Goal: Information Seeking & Learning: Check status

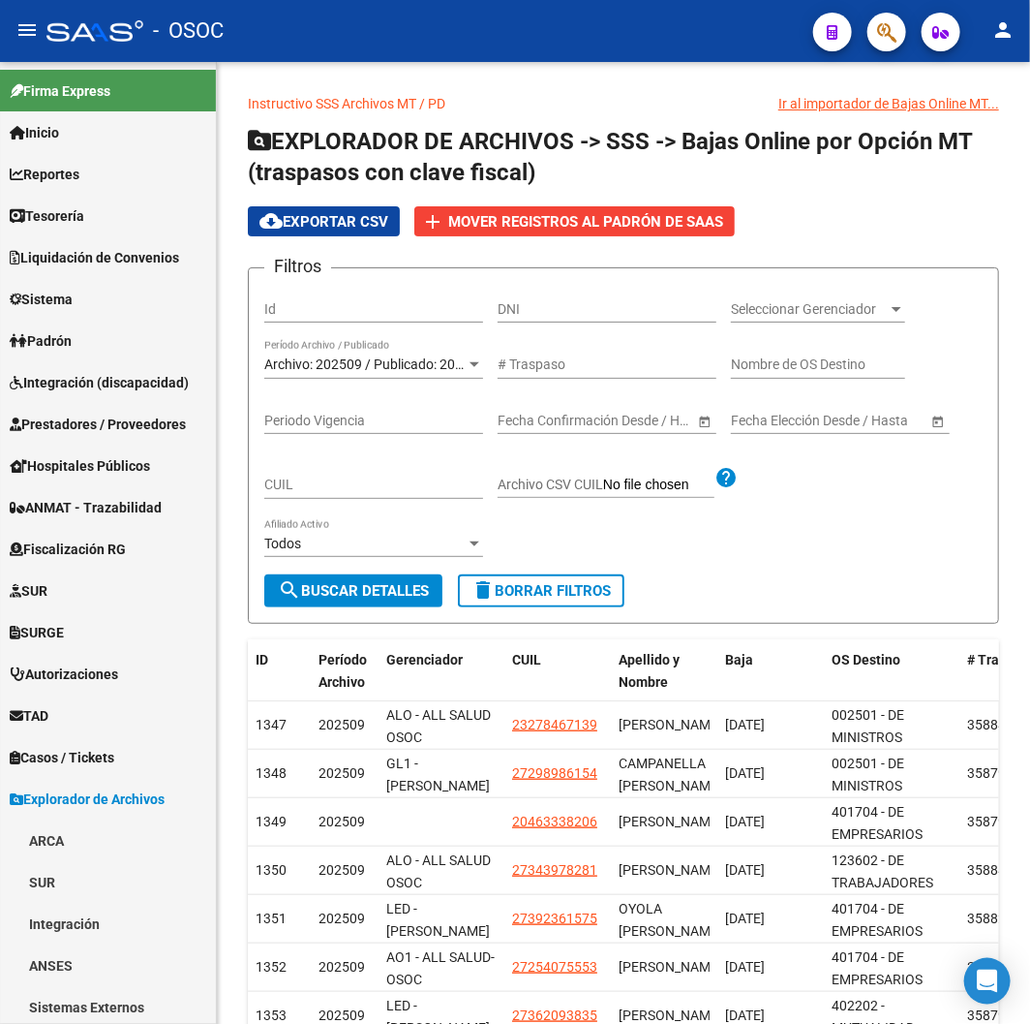
scroll to position [294, 0]
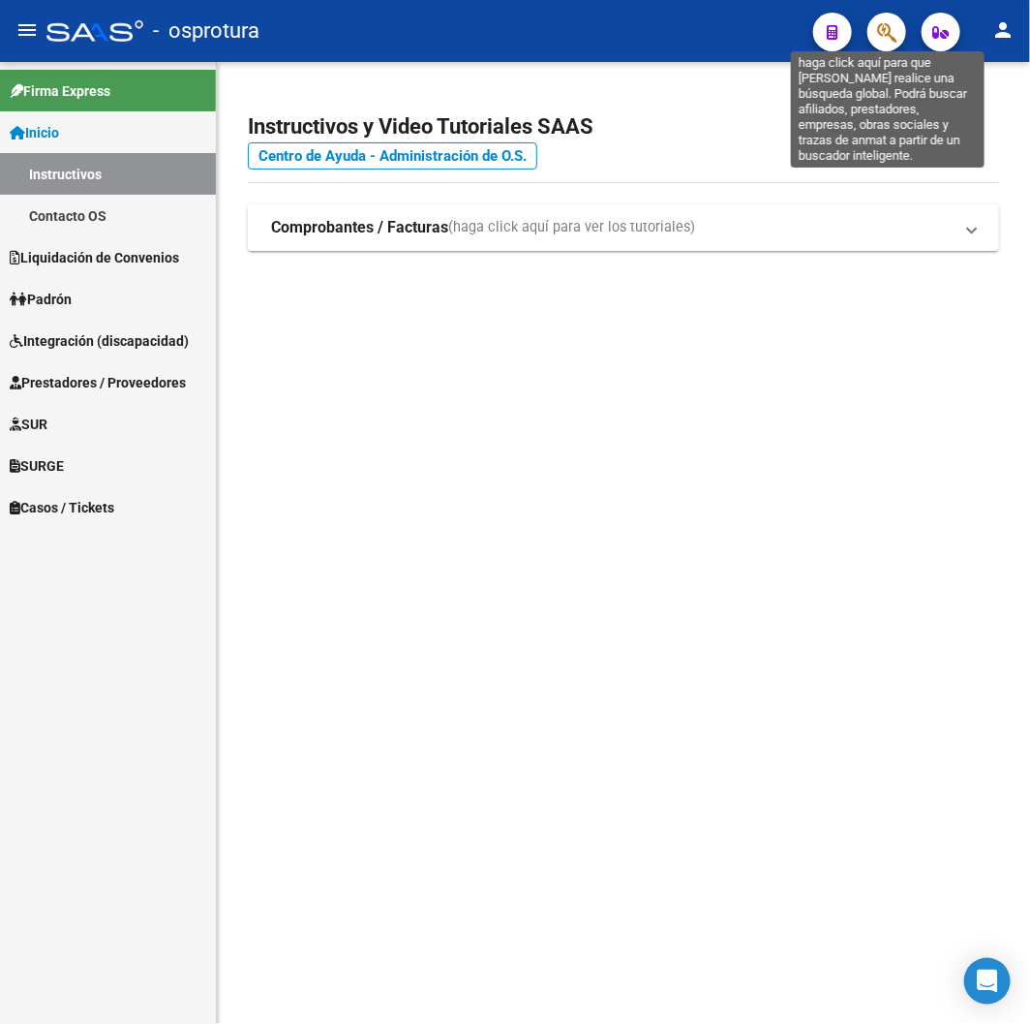
click at [881, 41] on icon "button" at bounding box center [886, 32] width 19 height 22
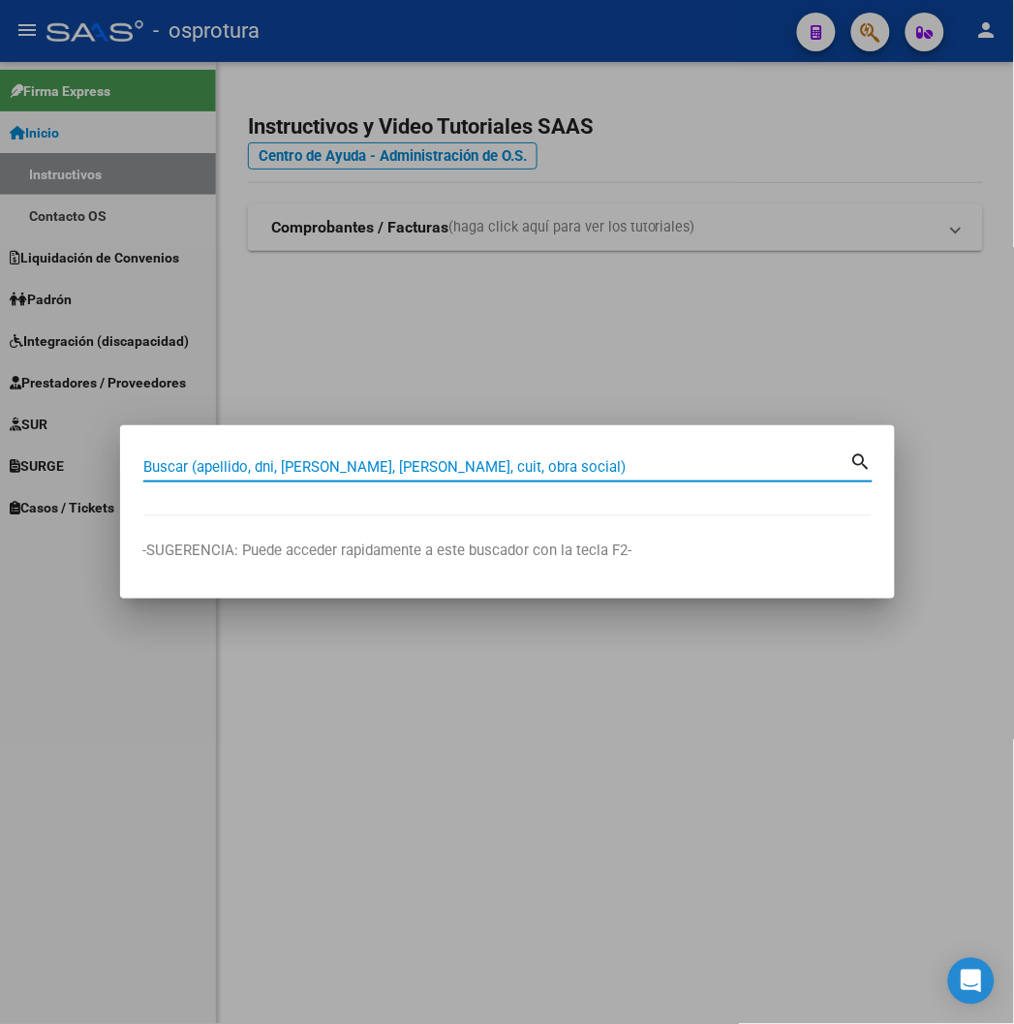
click at [334, 70] on div at bounding box center [507, 512] width 1014 height 1024
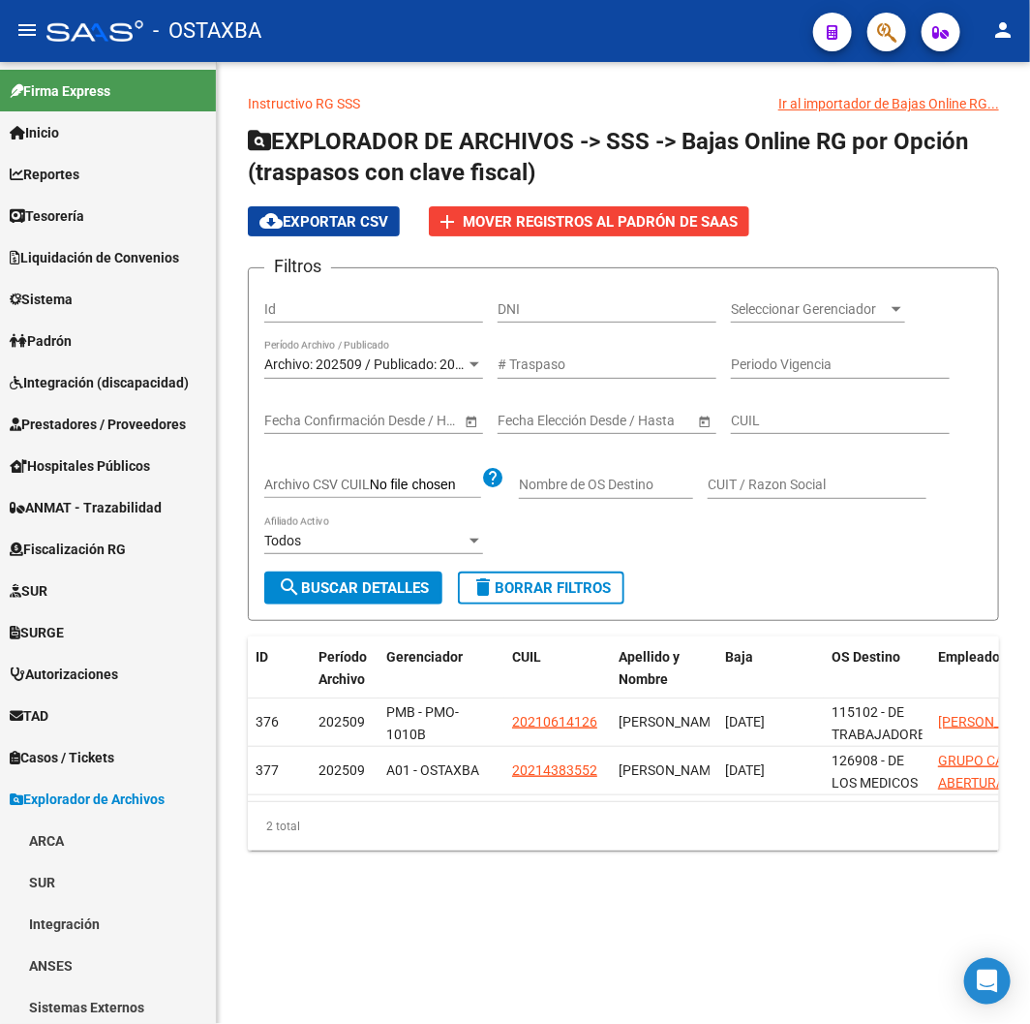
click at [666, 78] on div "Instructivo RG SSS Ir al importador de Bajas Online RG... EXPLORADOR DE ARCHIVO…" at bounding box center [623, 487] width 813 height 850
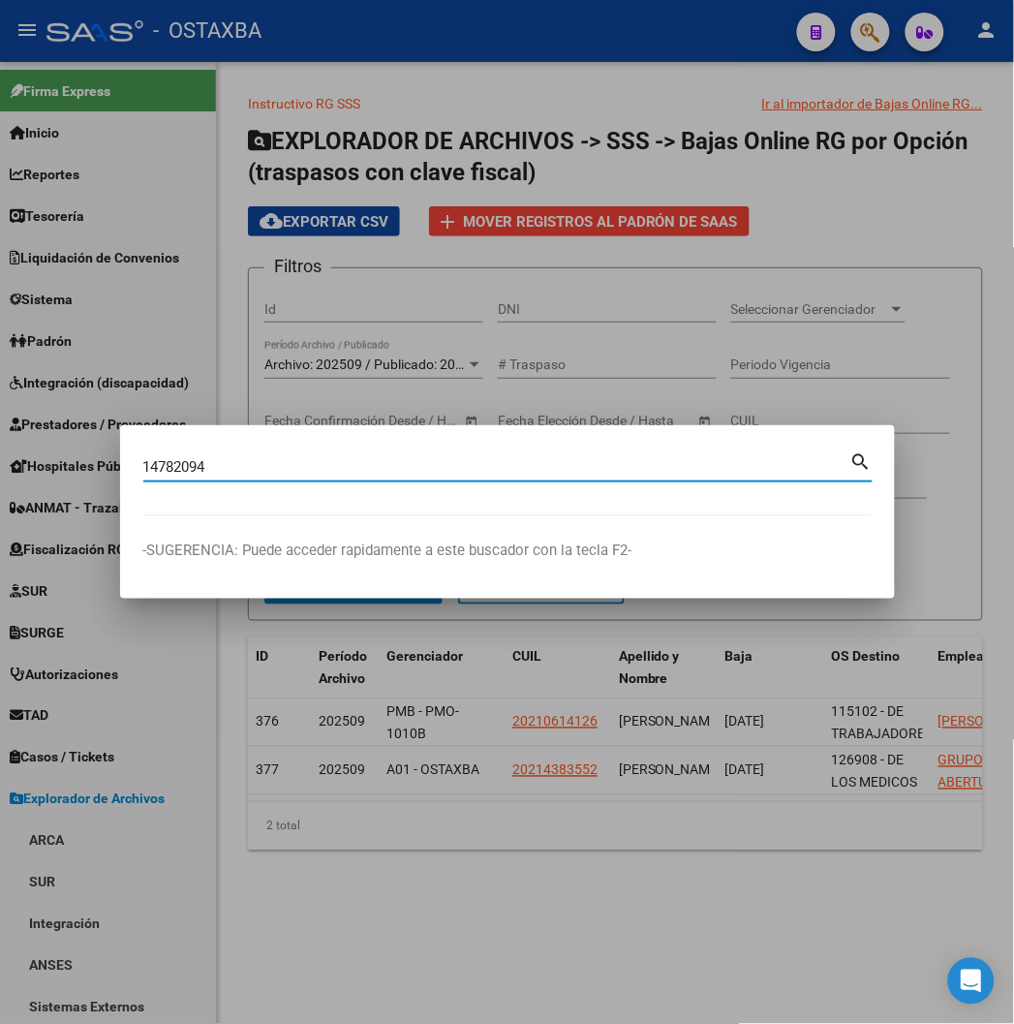
type input "14782094"
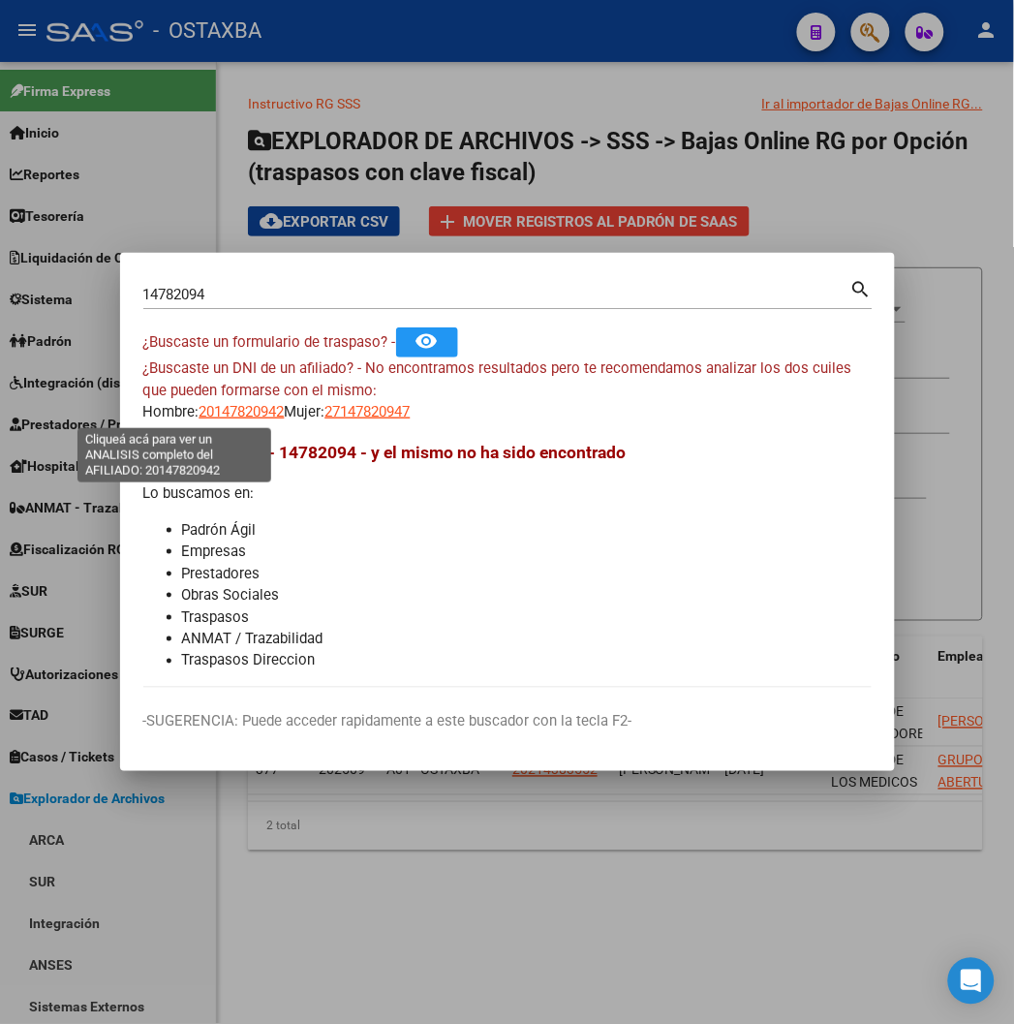
click at [199, 418] on span "20147820942" at bounding box center [241, 411] width 85 height 17
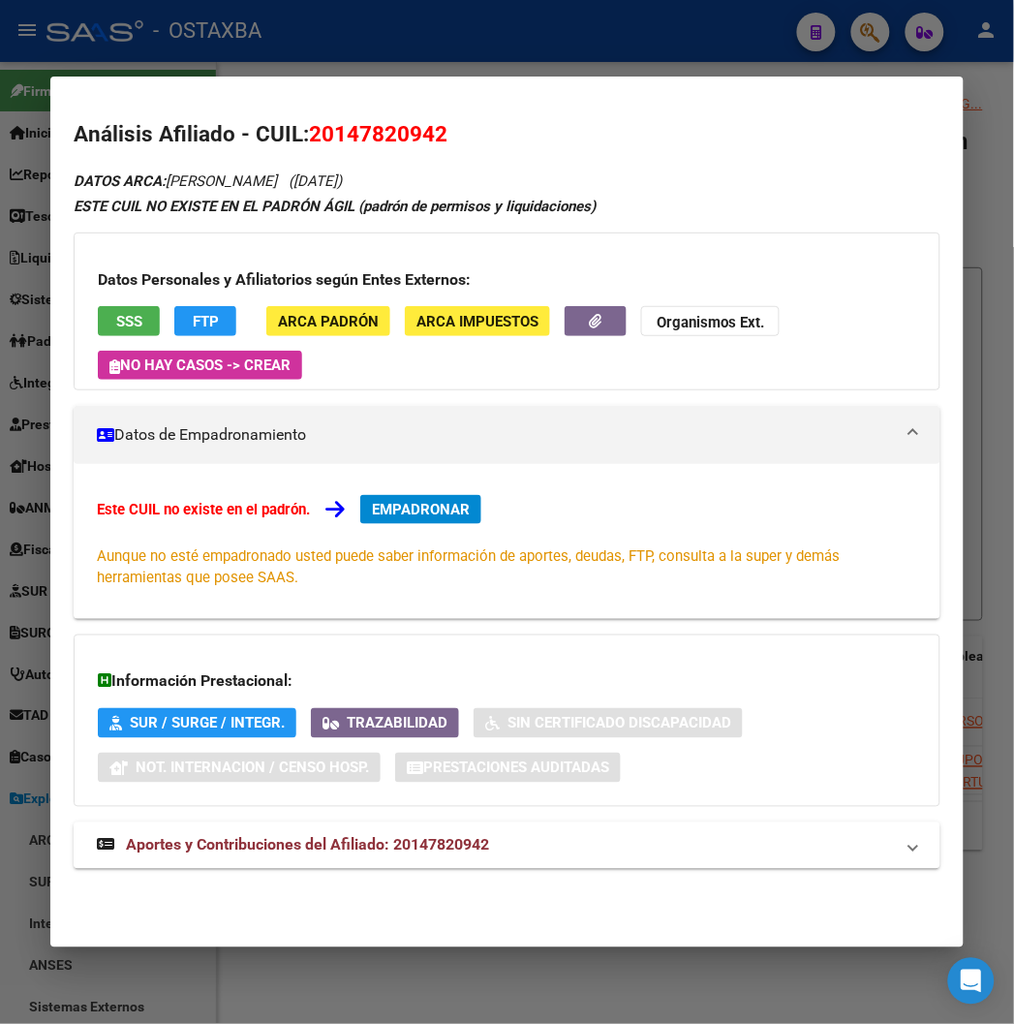
click at [368, 112] on mat-dialog-content "Análisis Afiliado - CUIL: 20147820942 DATOS ARCA: IBAÑEZ LUIS ALBERTO (10/12/19…" at bounding box center [506, 506] width 912 height 812
copy span "20147820942"
click at [116, 318] on span "SSS" at bounding box center [129, 321] width 26 height 17
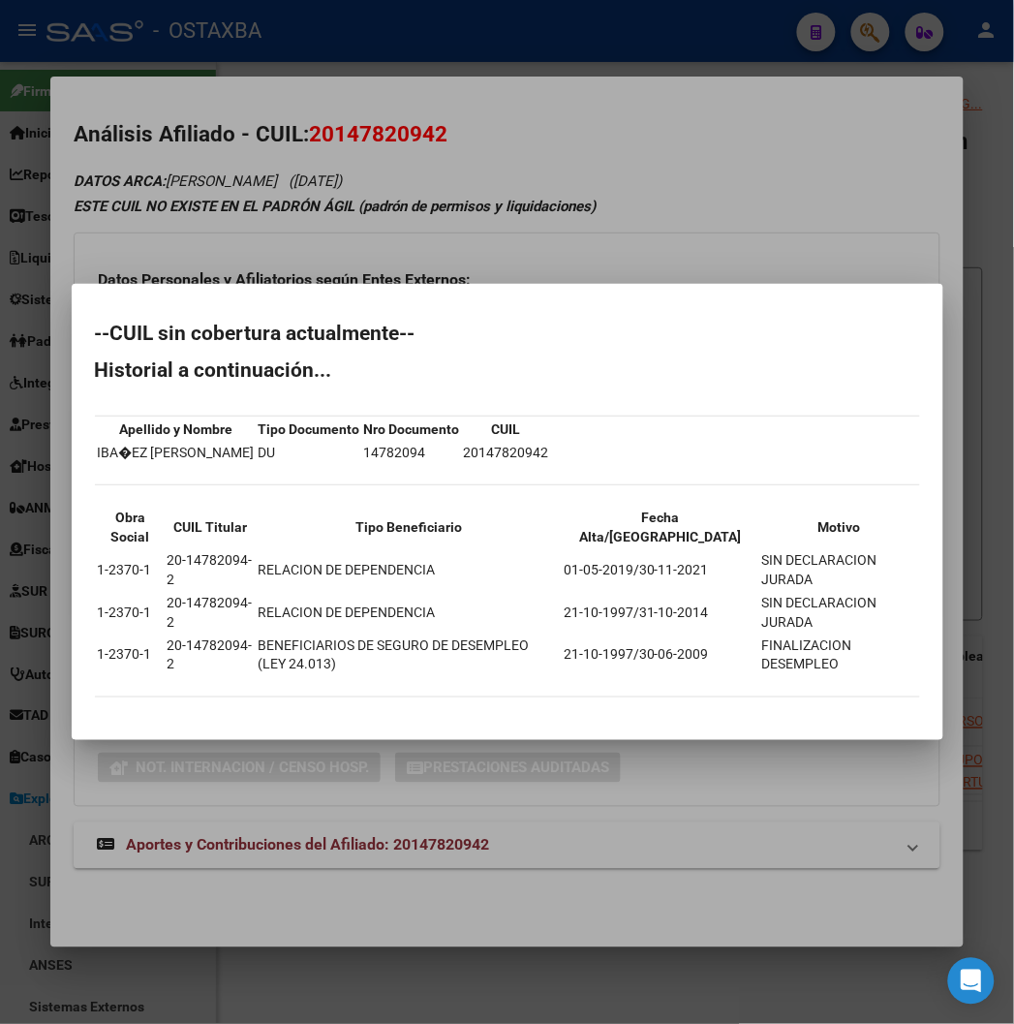
click at [360, 265] on div at bounding box center [507, 512] width 1014 height 1024
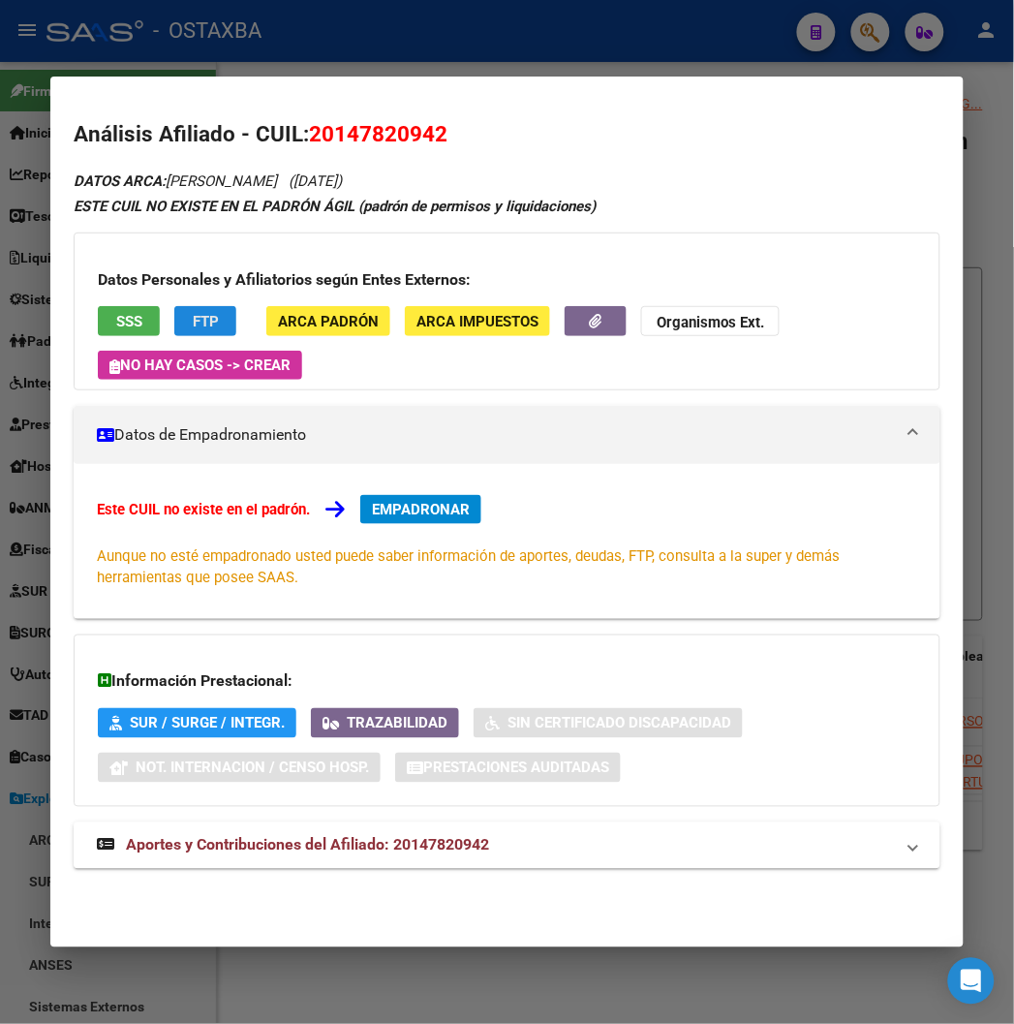
click at [193, 316] on span "FTP" at bounding box center [206, 321] width 26 height 17
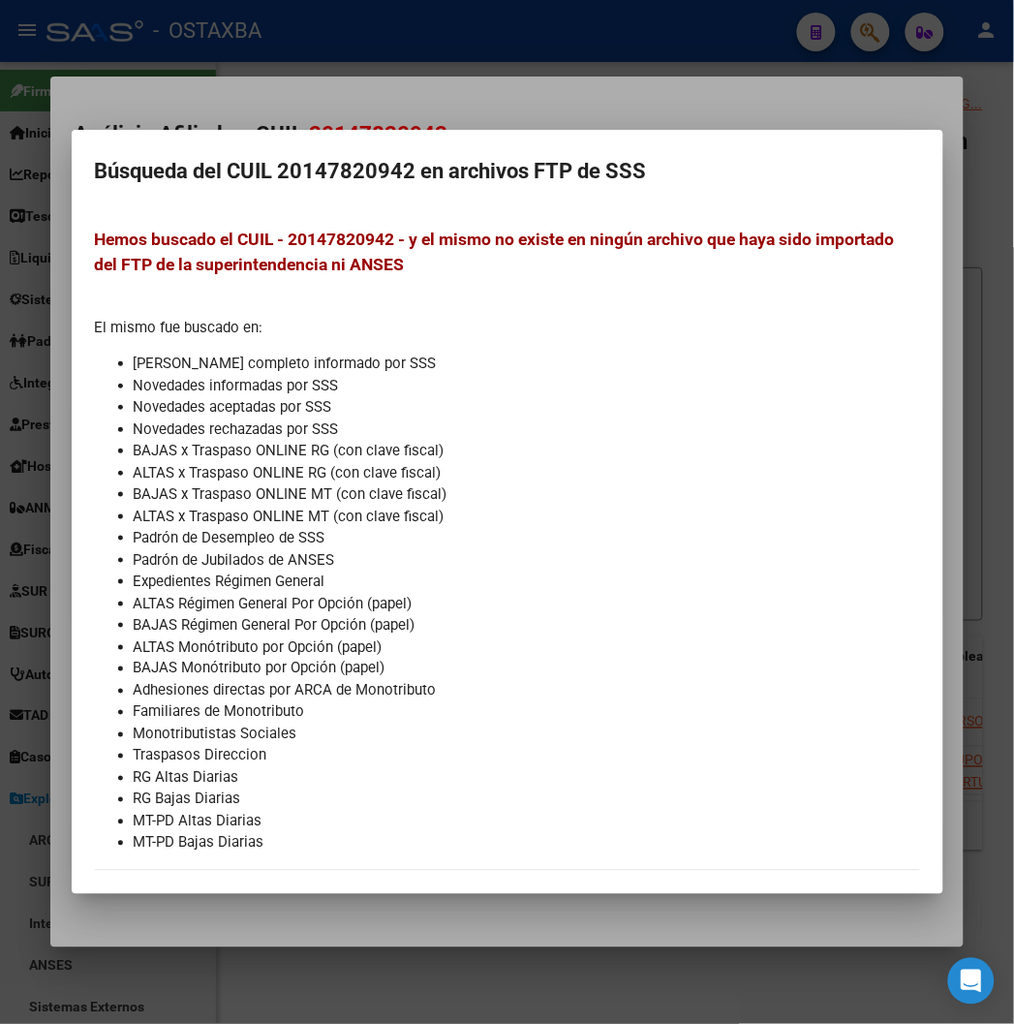
click at [350, 111] on div at bounding box center [507, 512] width 1014 height 1024
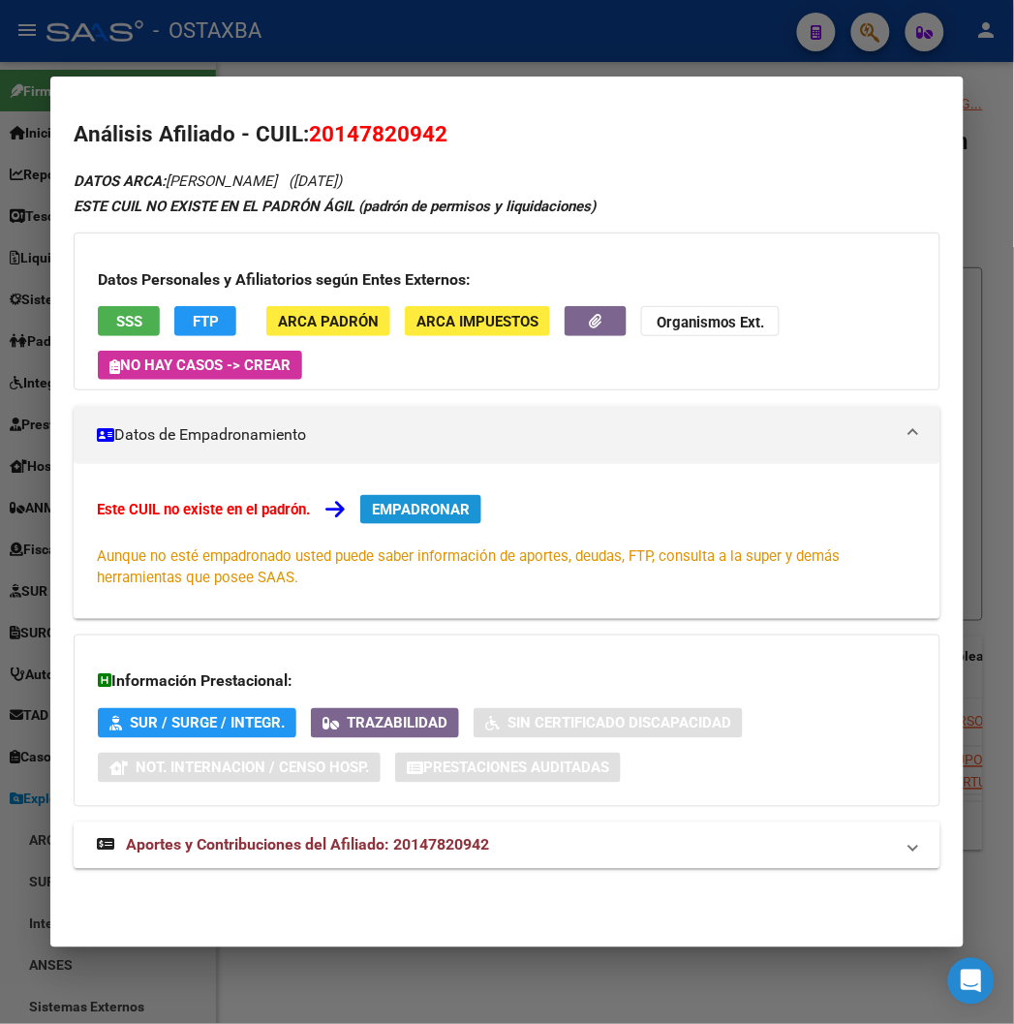
click at [407, 499] on button "EMPADRONAR" at bounding box center [420, 509] width 121 height 29
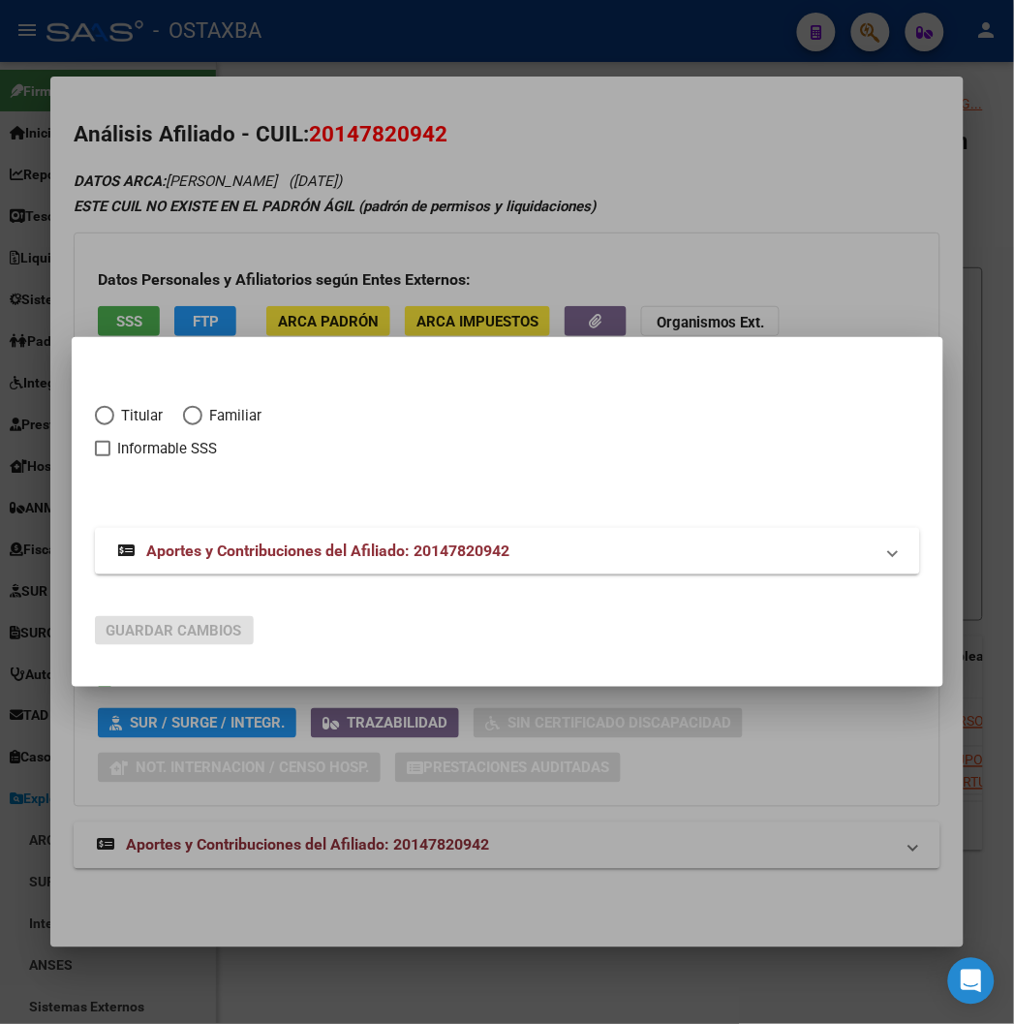
click at [114, 408] on span "Titular" at bounding box center [138, 416] width 49 height 22
click at [95, 408] on input "Titular" at bounding box center [104, 415] width 19 height 19
radio input "true"
checkbox input "true"
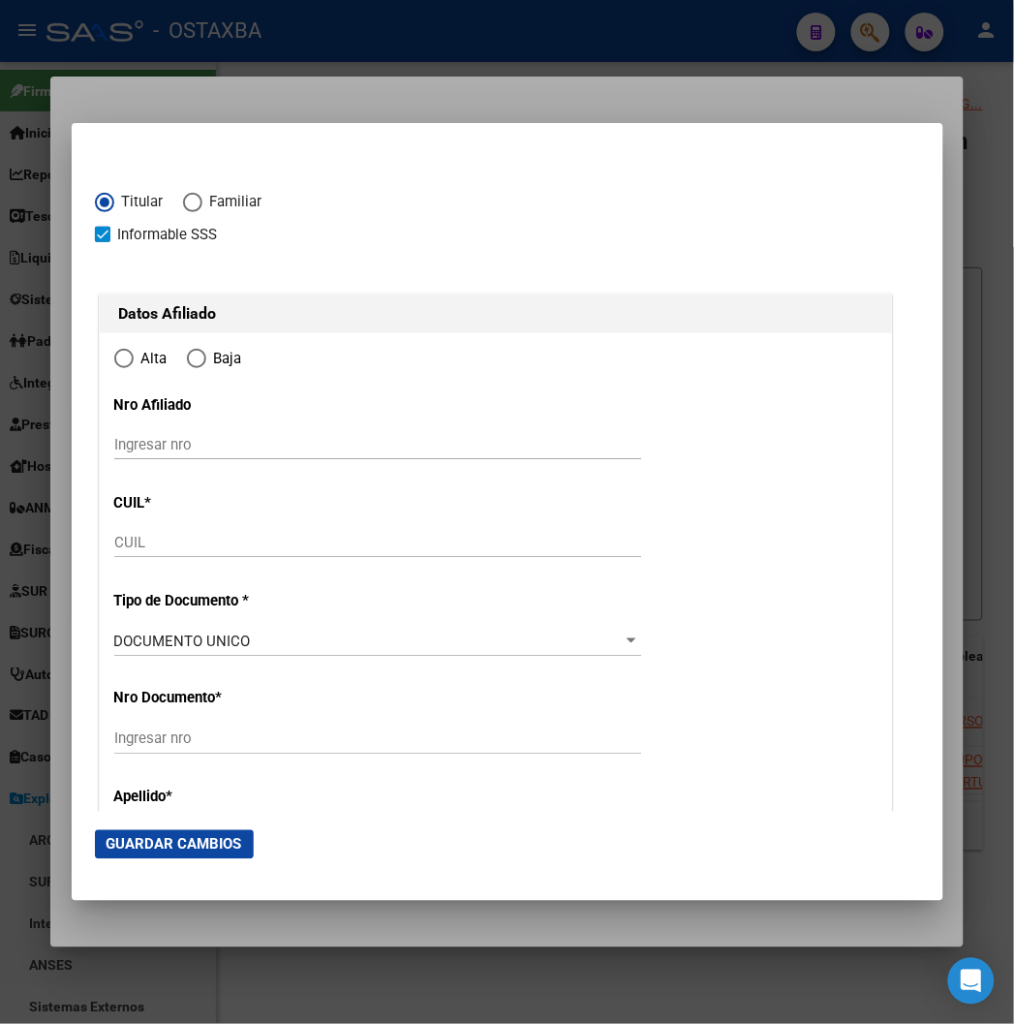
type input "20-14782094-2"
type input "14782094"
type input "IBAÑEZ"
type input "LUIS ALBERTO"
type input "1961-12-10"
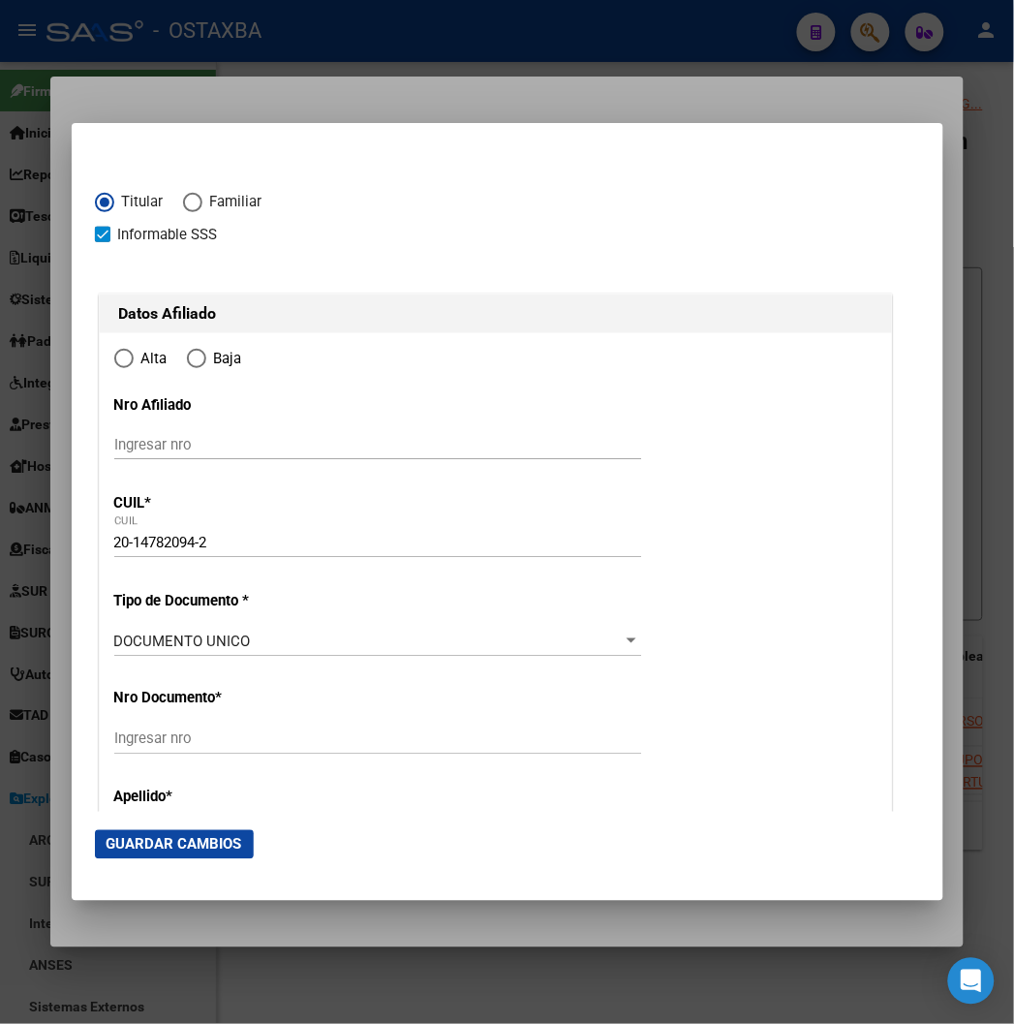
type input "9 DE ABRIL (ESTEBAN ECHEVERRIA)"
type input "1776"
type input "MAGALLANES"
type input "5720"
type input "0"
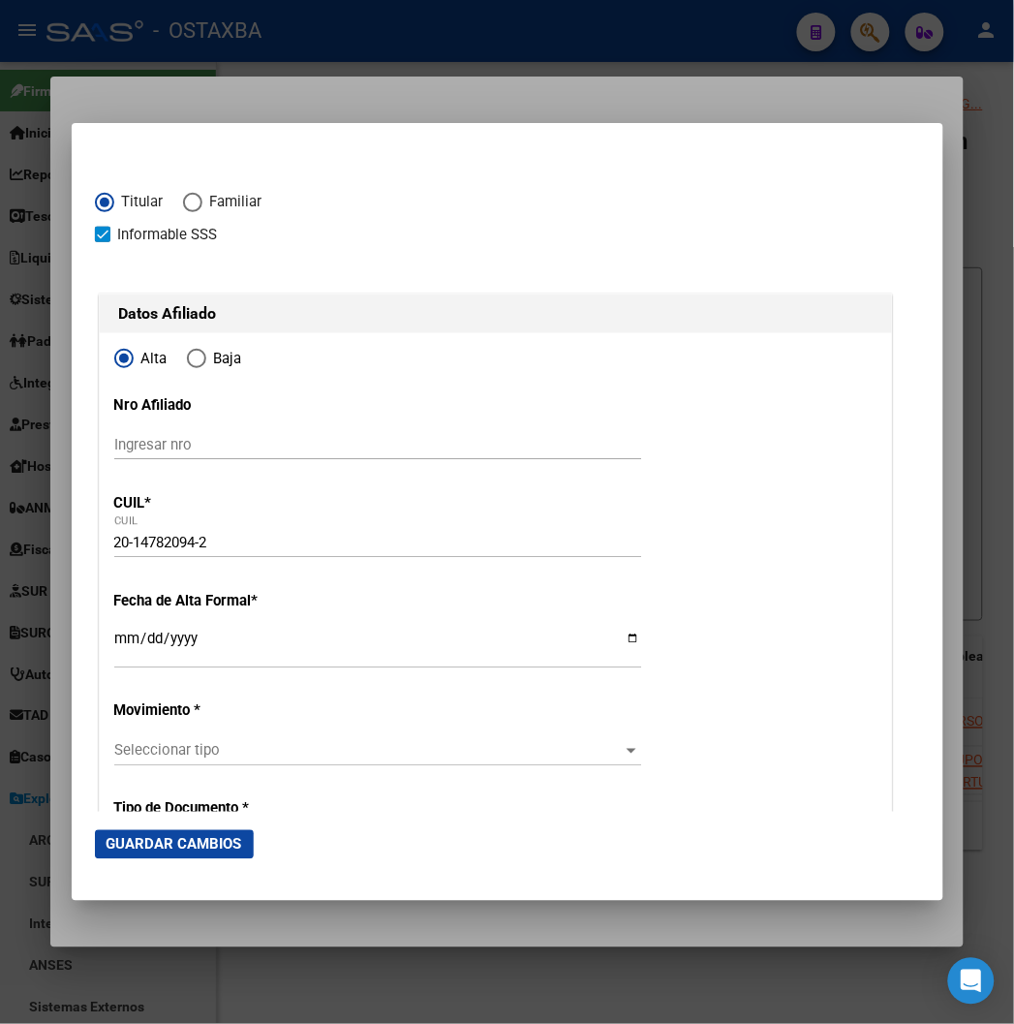
radio input "true"
type input "9 DE ABRIL (ESTEBAN ECHEVERRIA)"
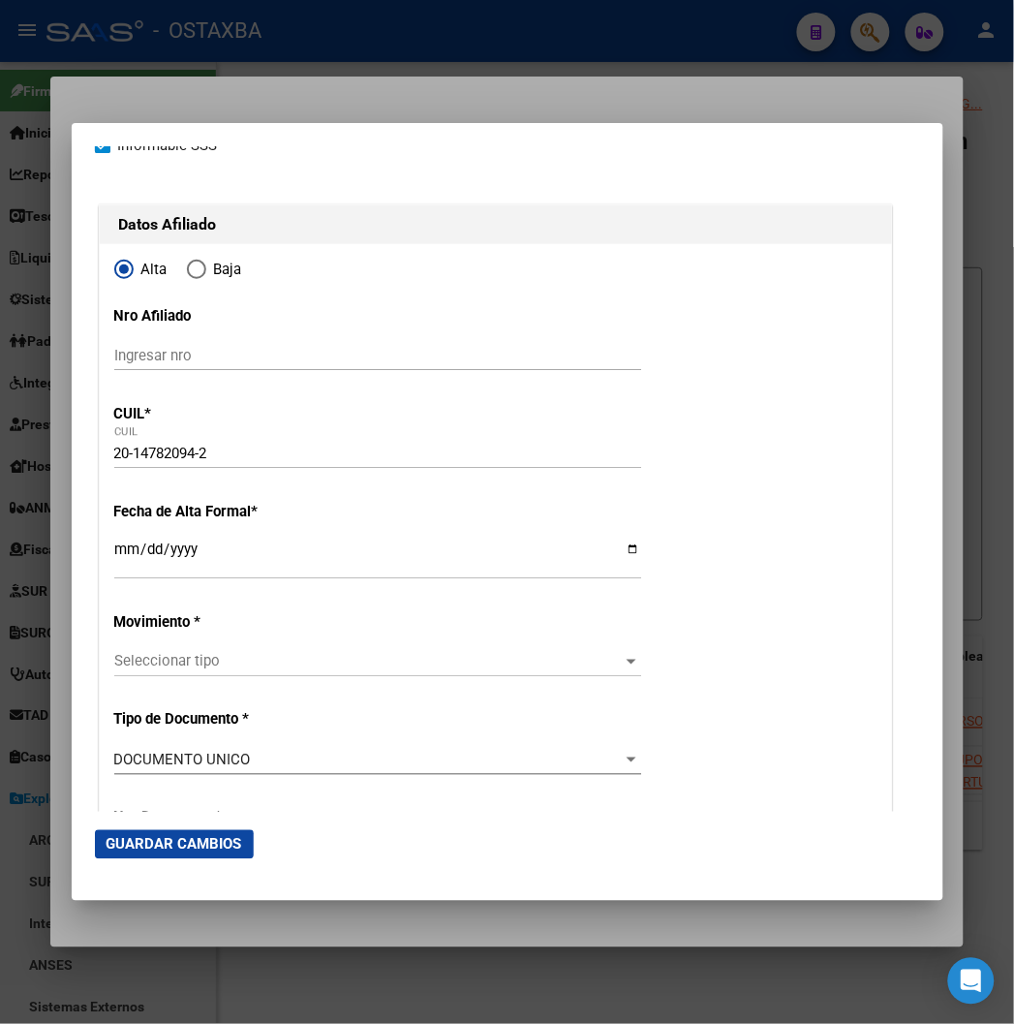
scroll to position [215, 0]
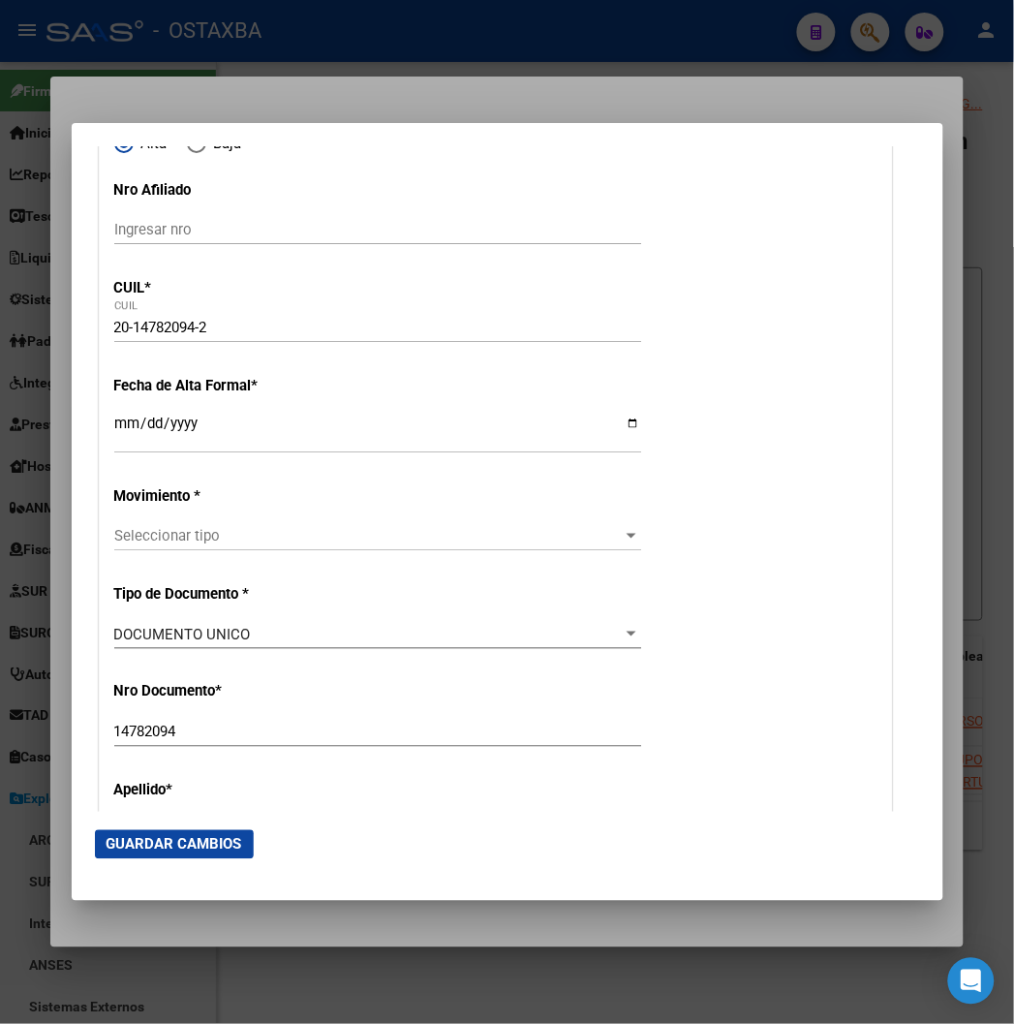
click at [114, 429] on input "Ingresar fecha" at bounding box center [377, 430] width 527 height 31
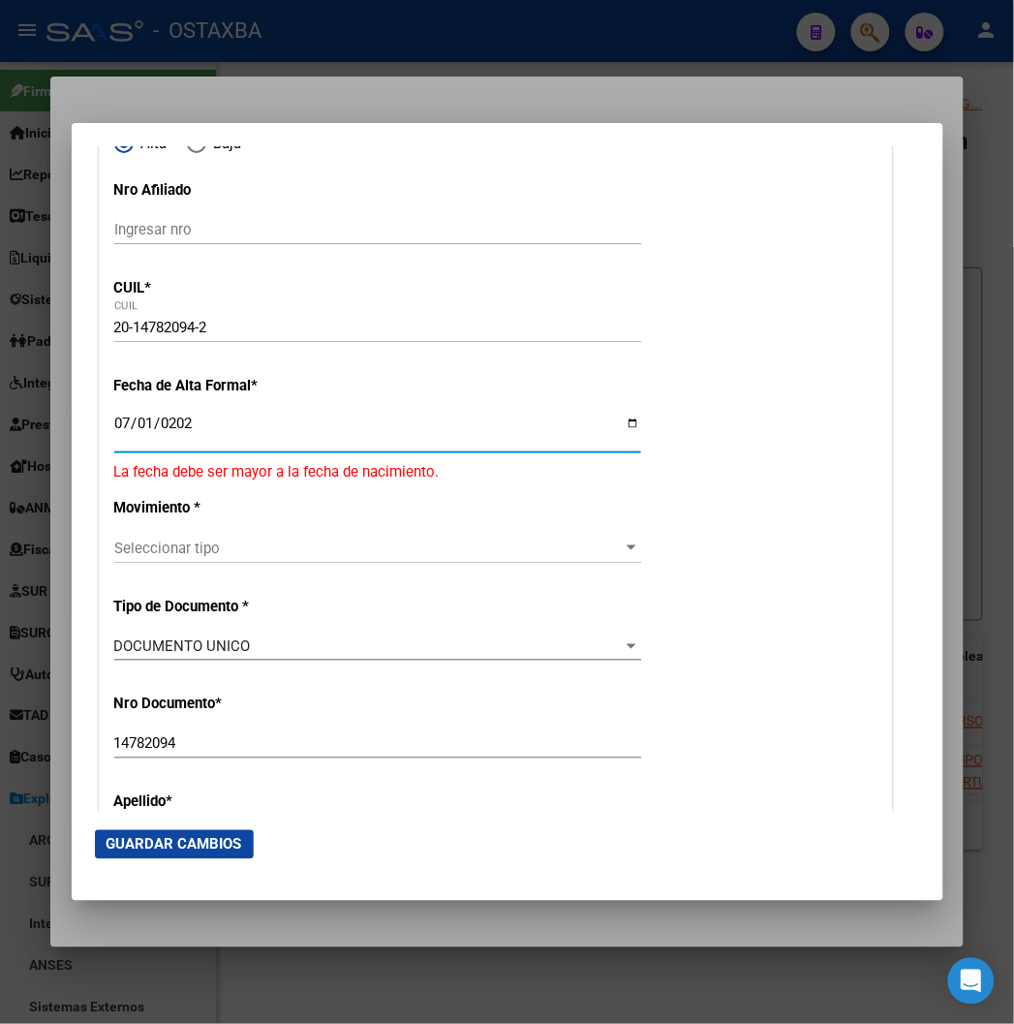
type input "2025-07-01"
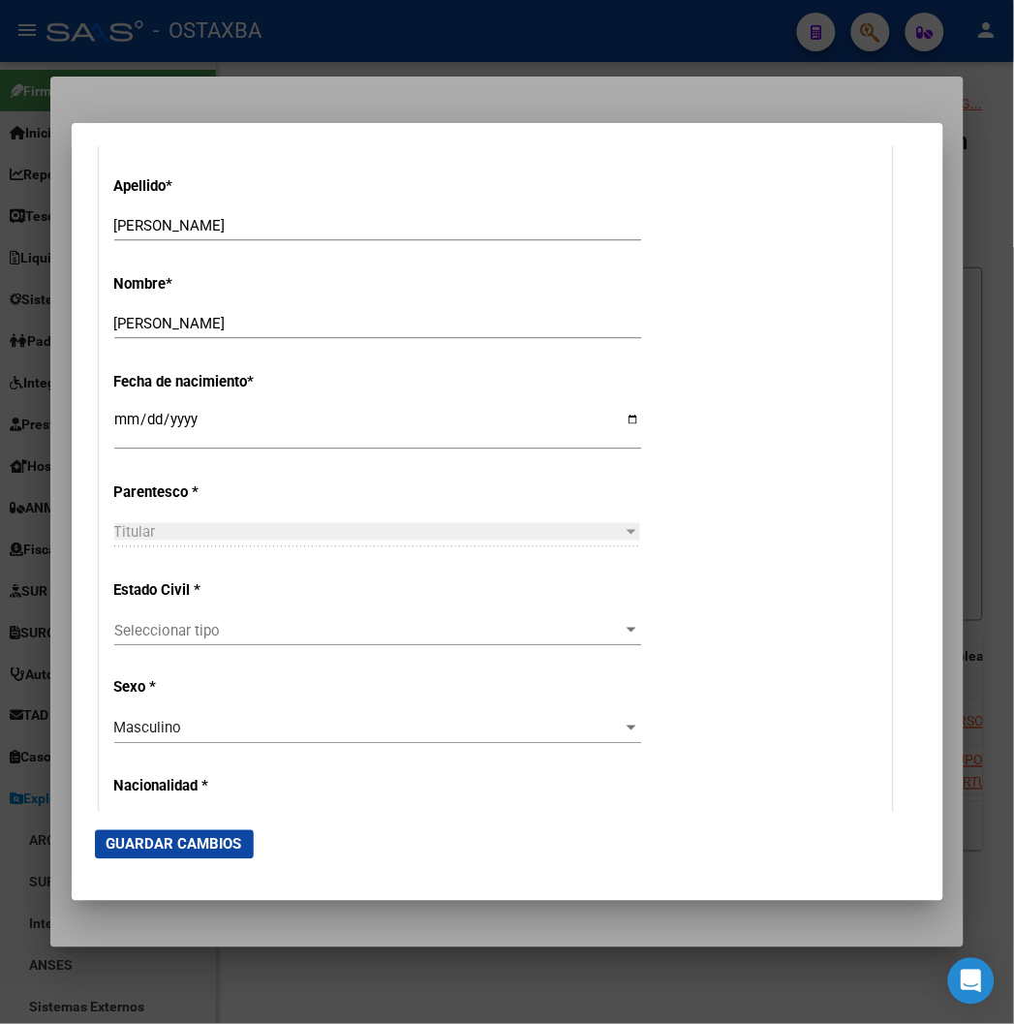
scroll to position [968, 0]
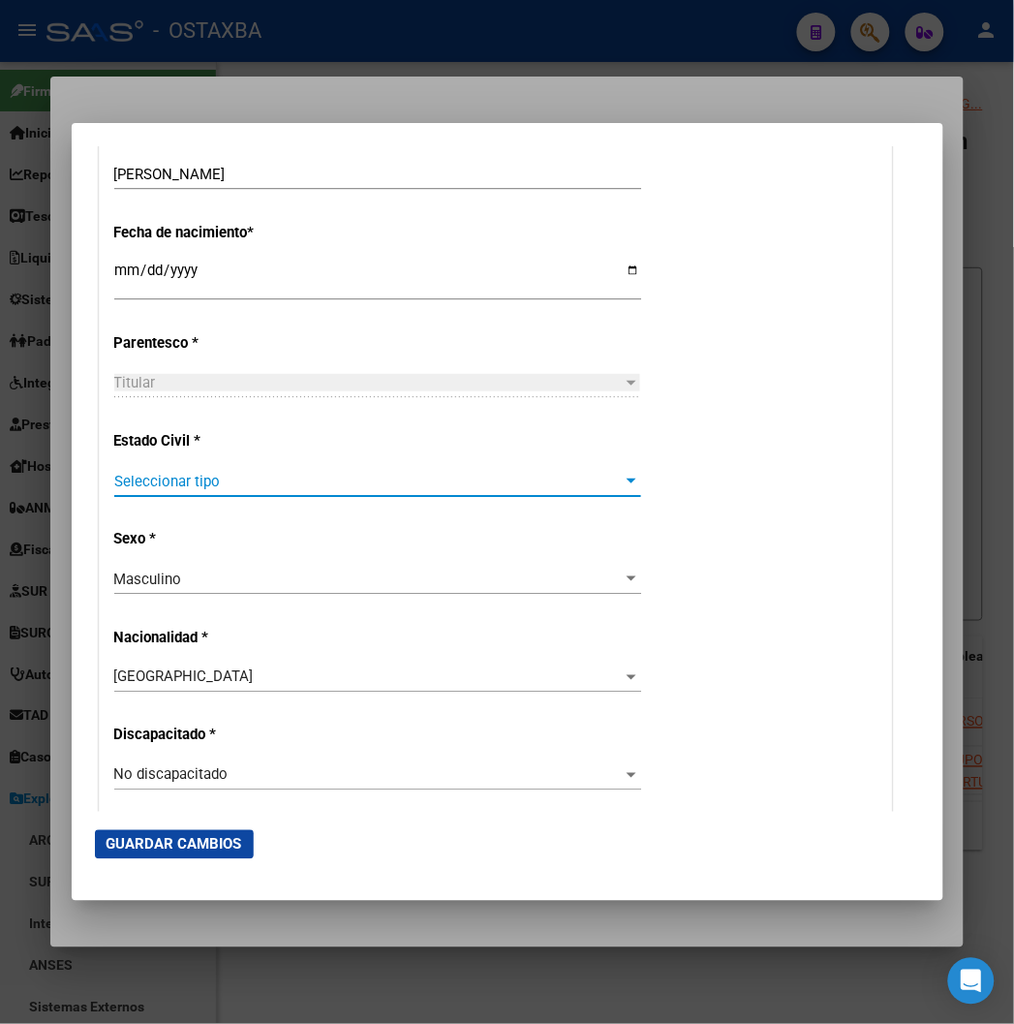
click at [118, 476] on span "Seleccionar tipo" at bounding box center [368, 481] width 509 height 17
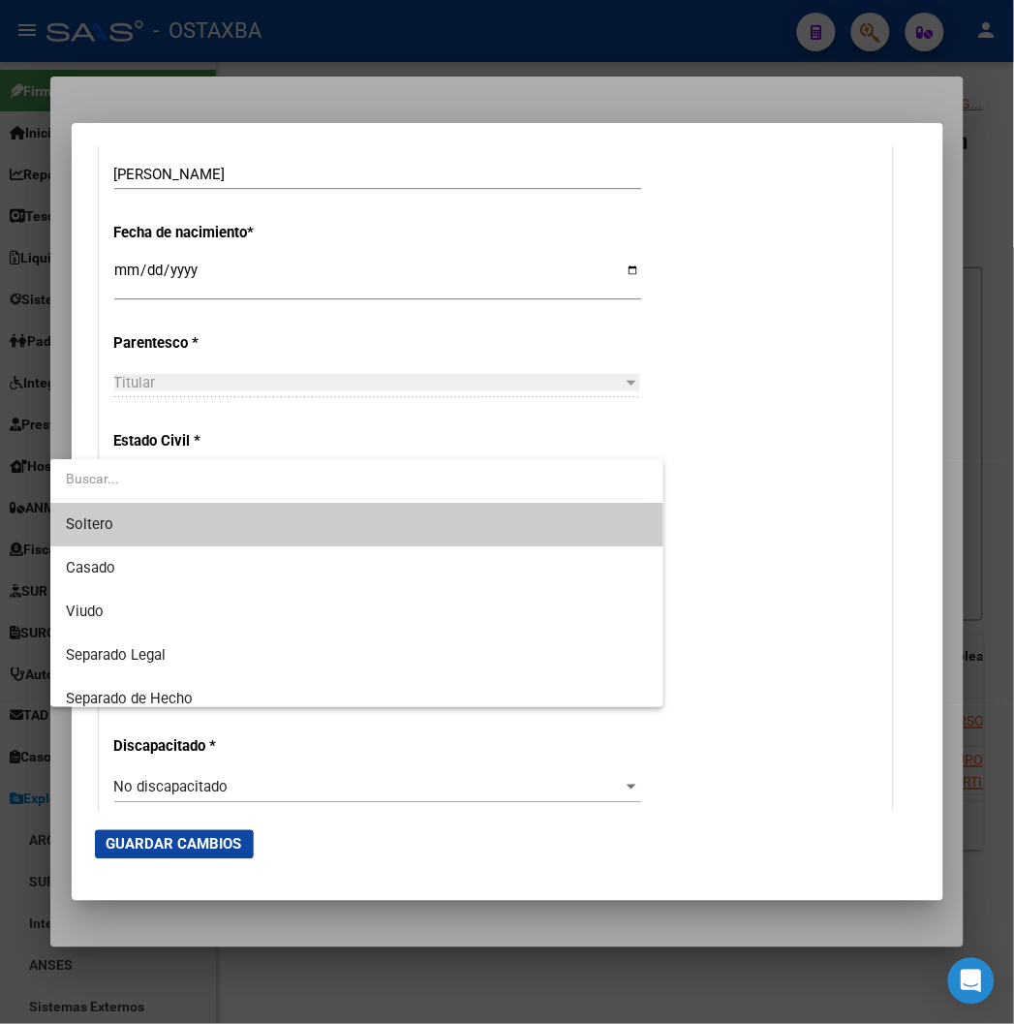
click at [120, 518] on span "Soltero" at bounding box center [357, 525] width 582 height 44
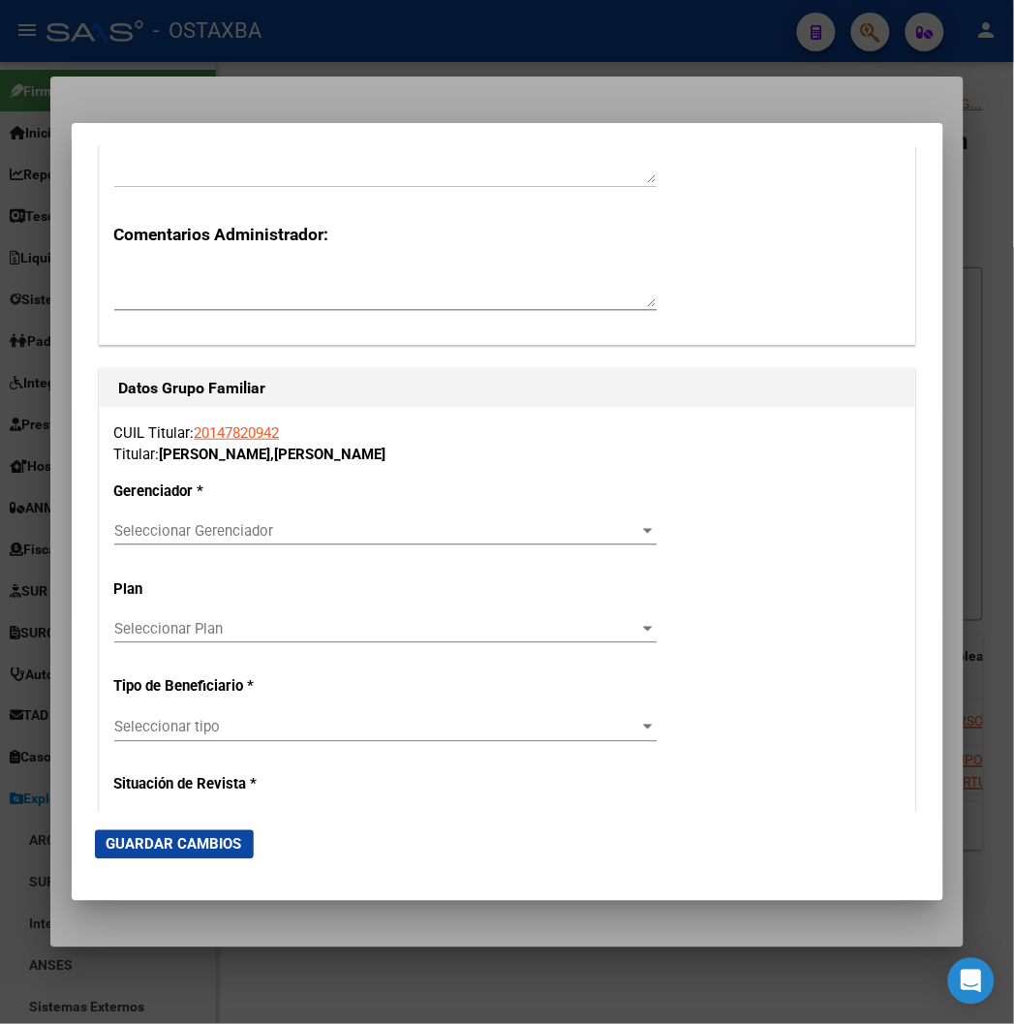
scroll to position [3227, 0]
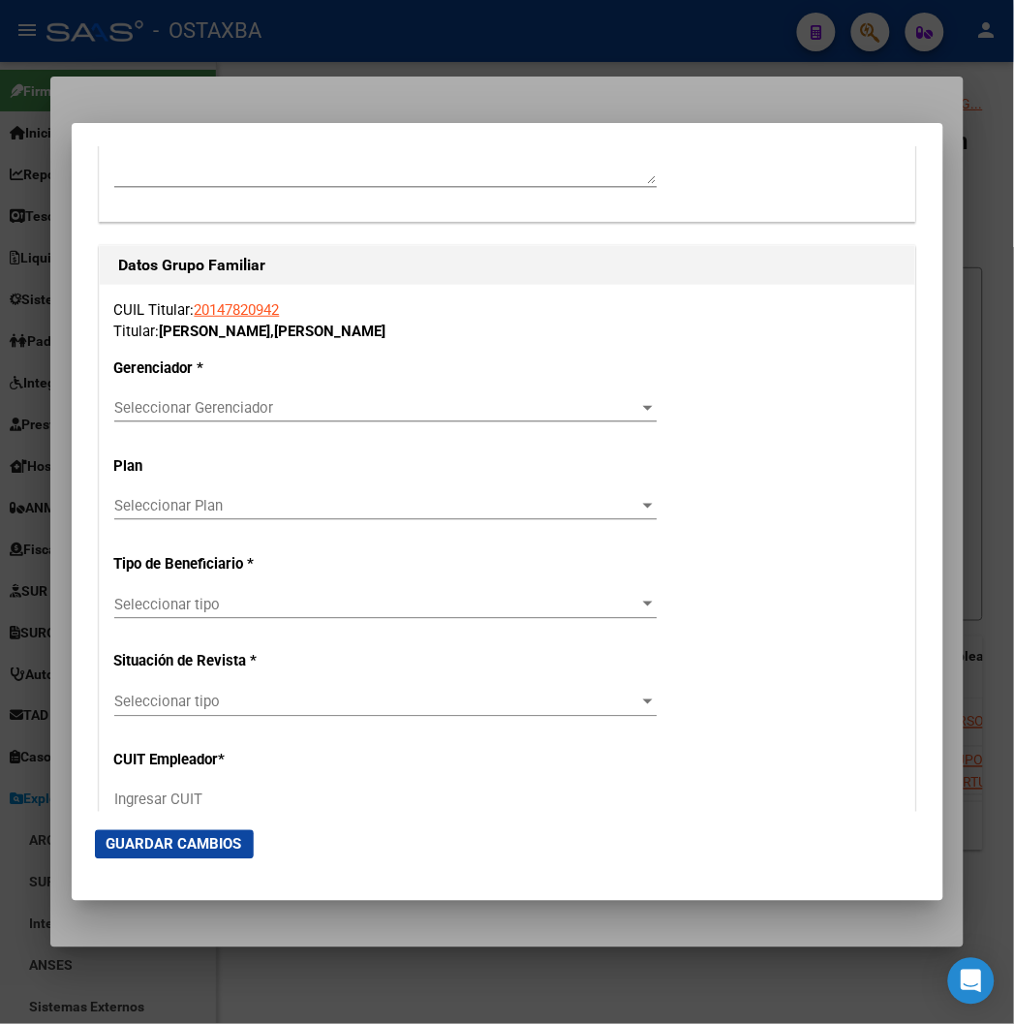
click at [177, 423] on div "Seleccionar Gerenciador Seleccionar Gerenciador" at bounding box center [385, 416] width 542 height 47
click at [180, 410] on span "Seleccionar Gerenciador" at bounding box center [376, 407] width 525 height 17
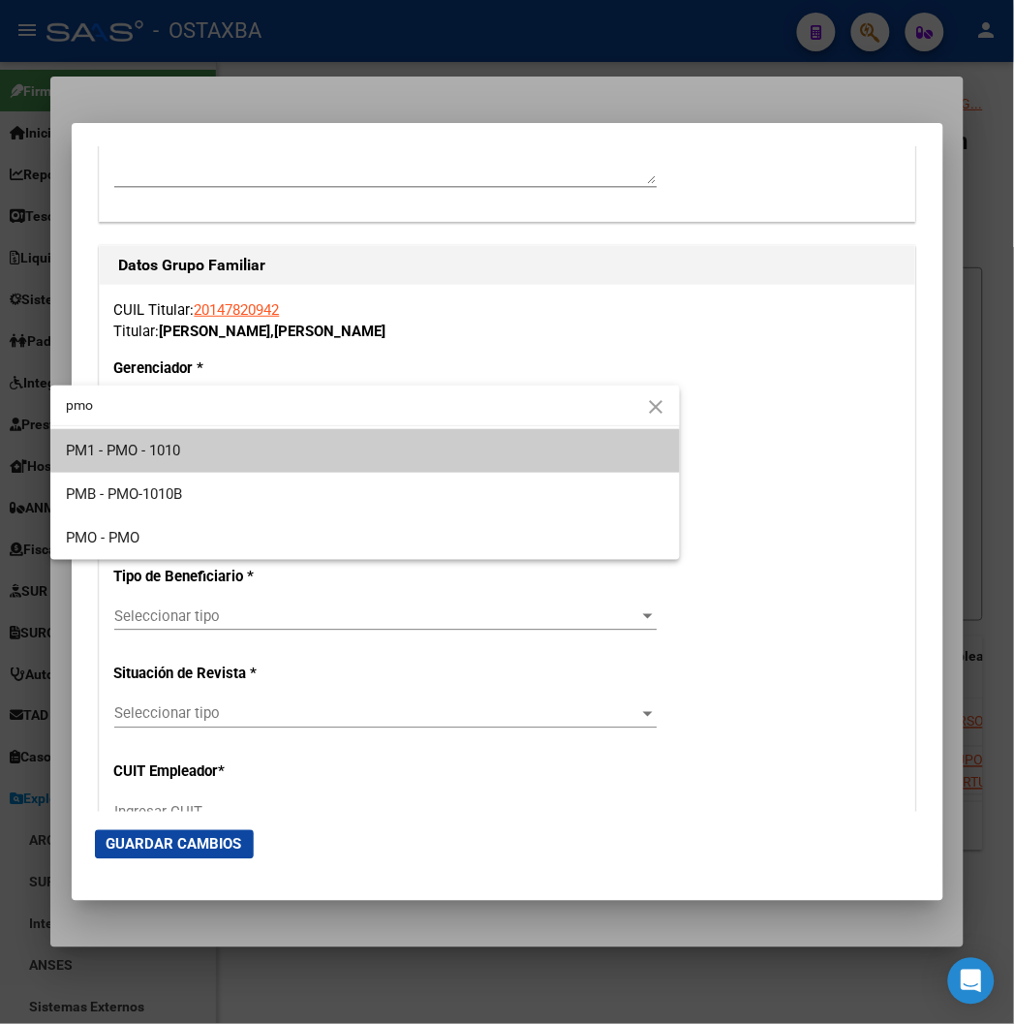
type input "pmo"
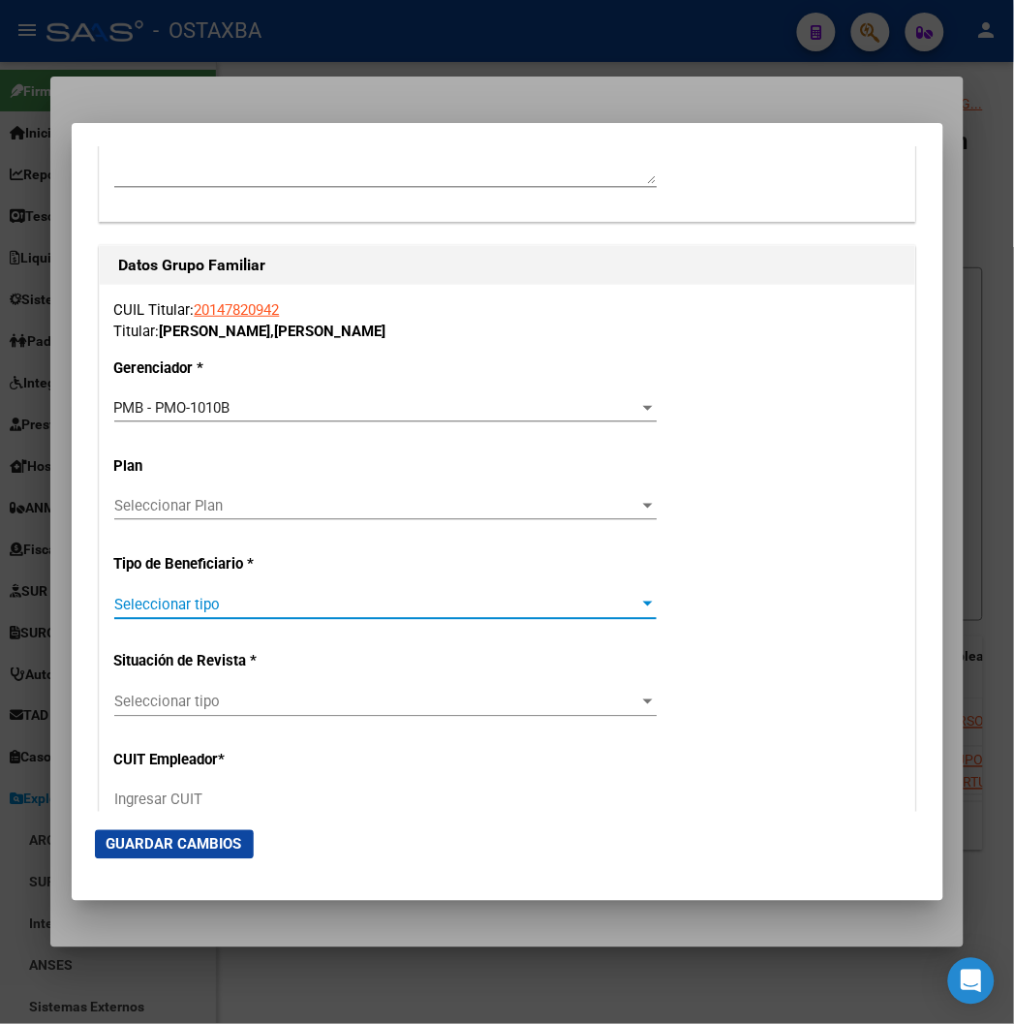
click at [132, 587] on div "CUIL Titular: 20147820942 Titular: IBAÑEZ , LUIS ALBERTO Gerenciador * PMB - PM…" at bounding box center [507, 592] width 815 height 614
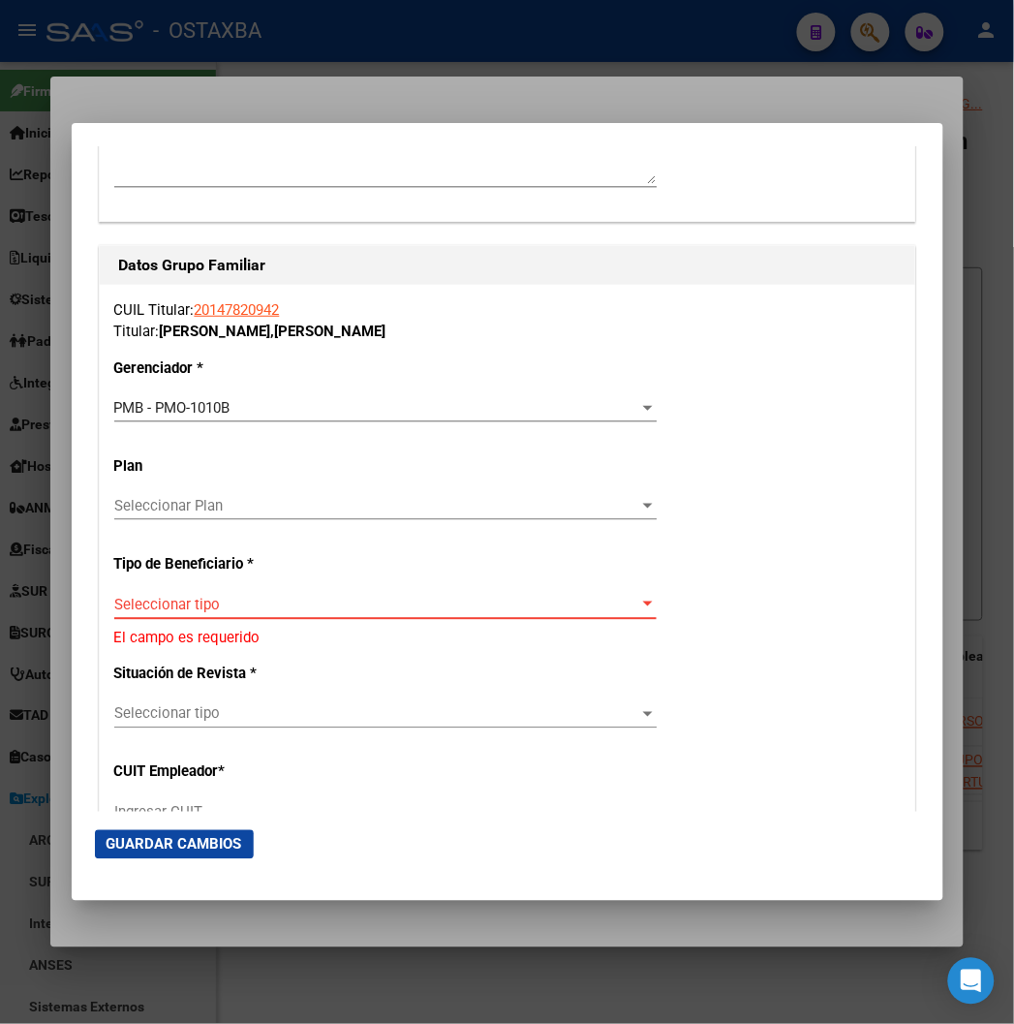
click at [133, 602] on span "Seleccionar tipo" at bounding box center [376, 604] width 525 height 17
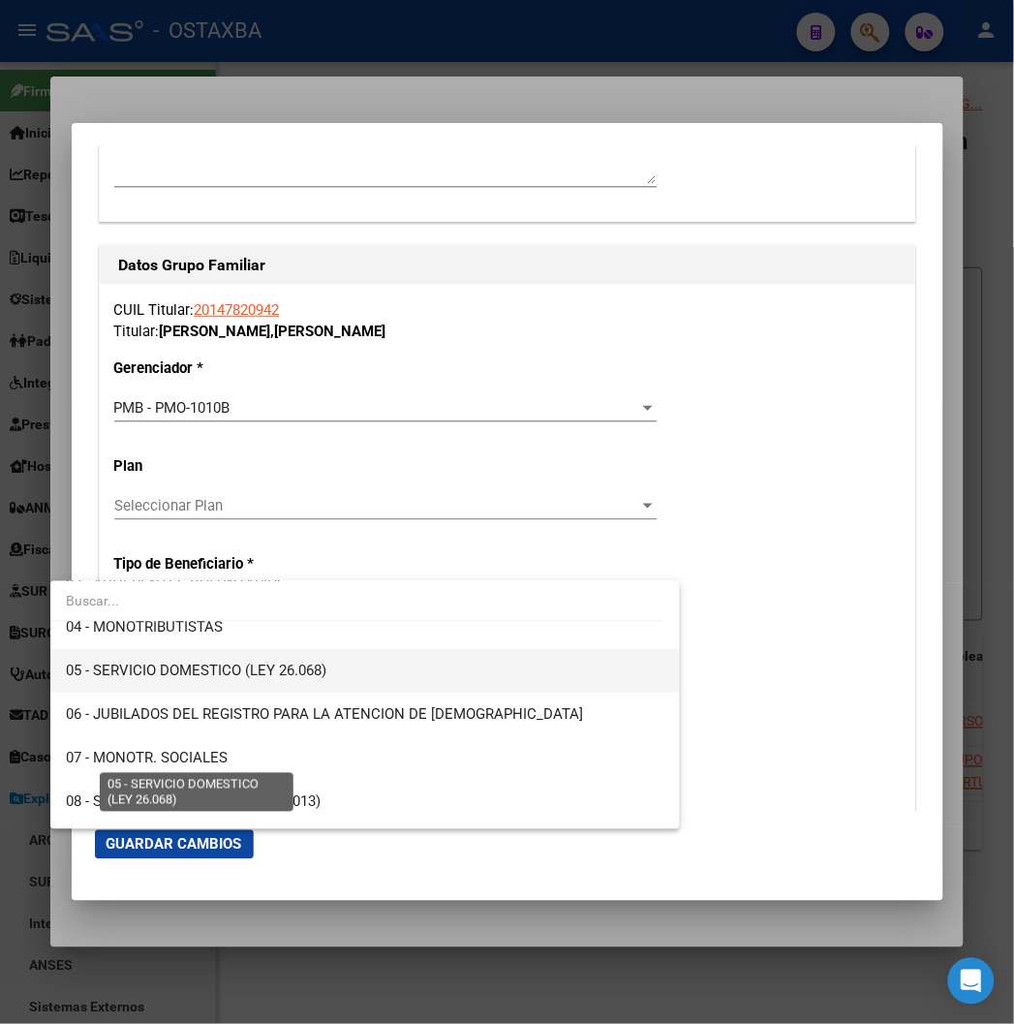
scroll to position [215, 0]
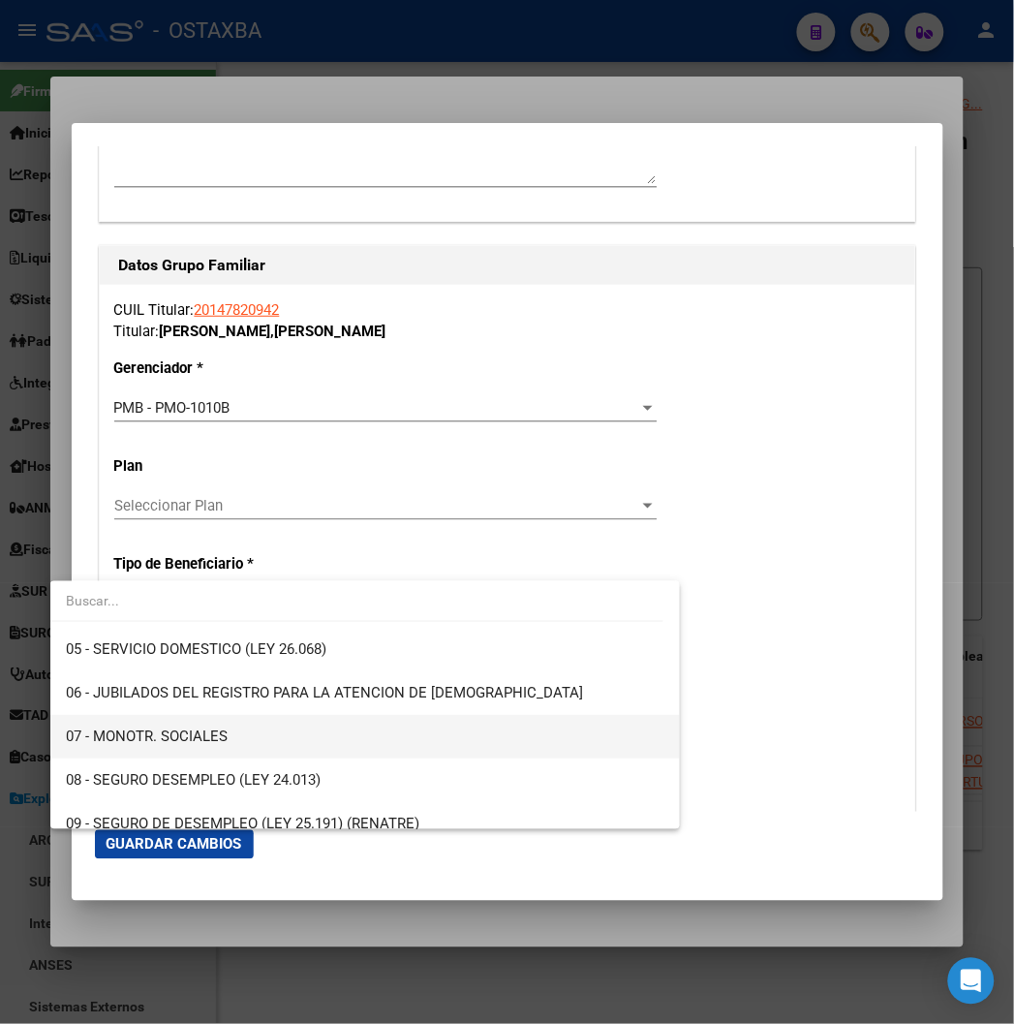
click at [276, 732] on span "07 - MONOTR. SOCIALES" at bounding box center [365, 737] width 598 height 44
type input "20-14782094-2"
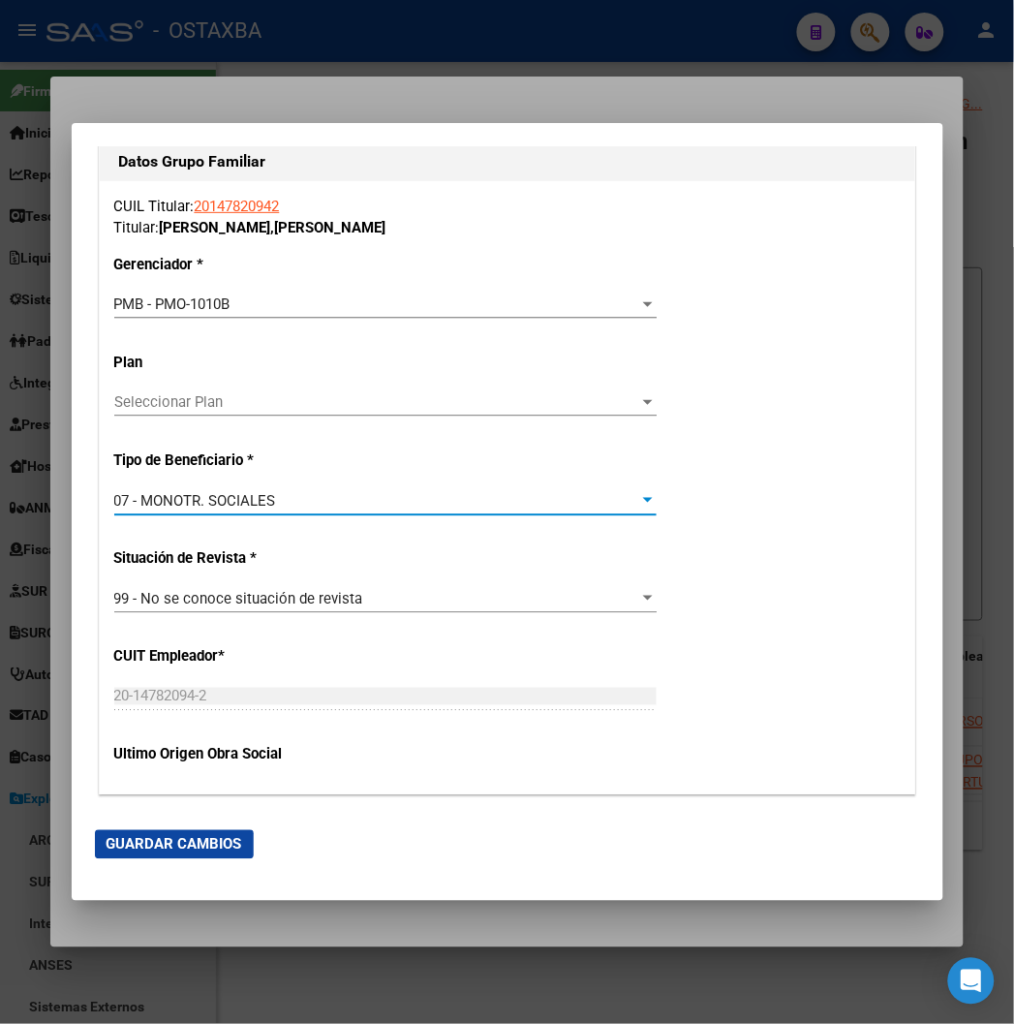
scroll to position [3442, 0]
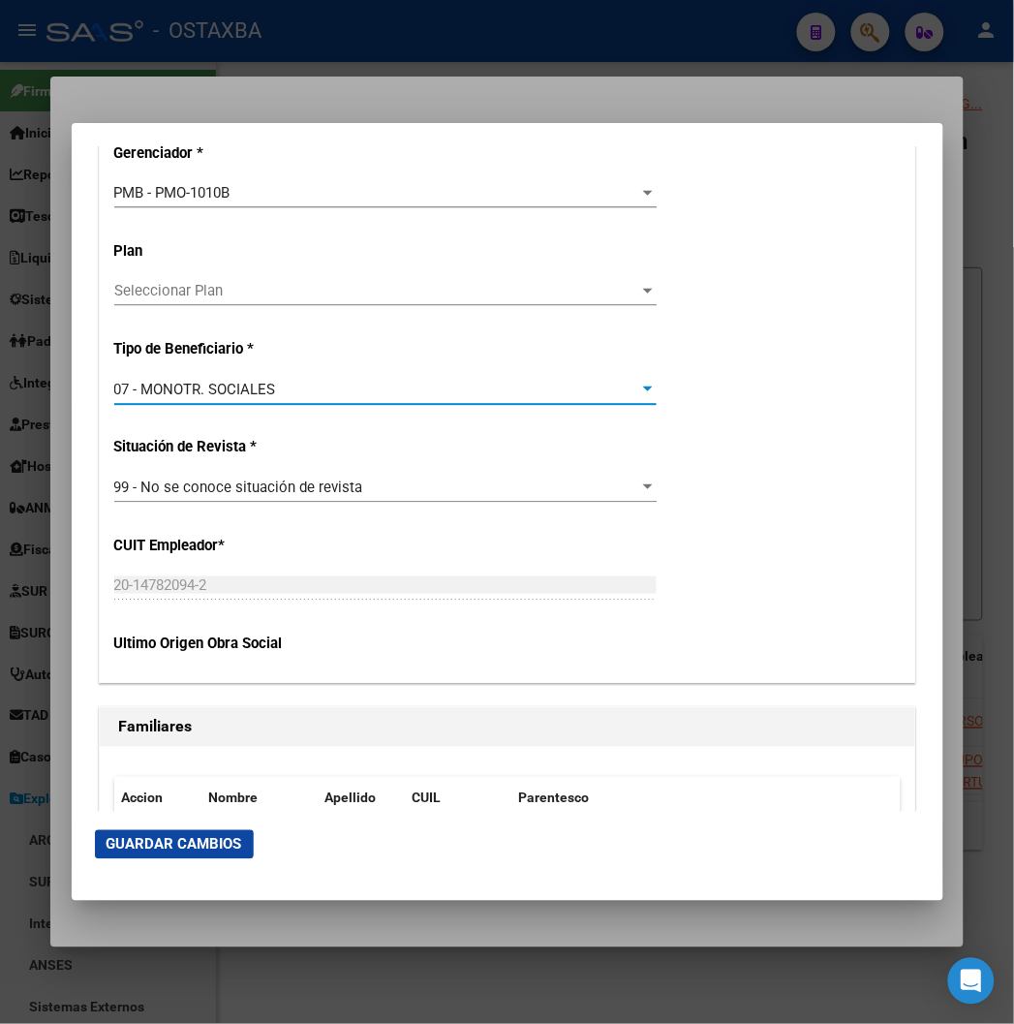
click at [129, 834] on button "Guardar Cambios" at bounding box center [174, 844] width 159 height 29
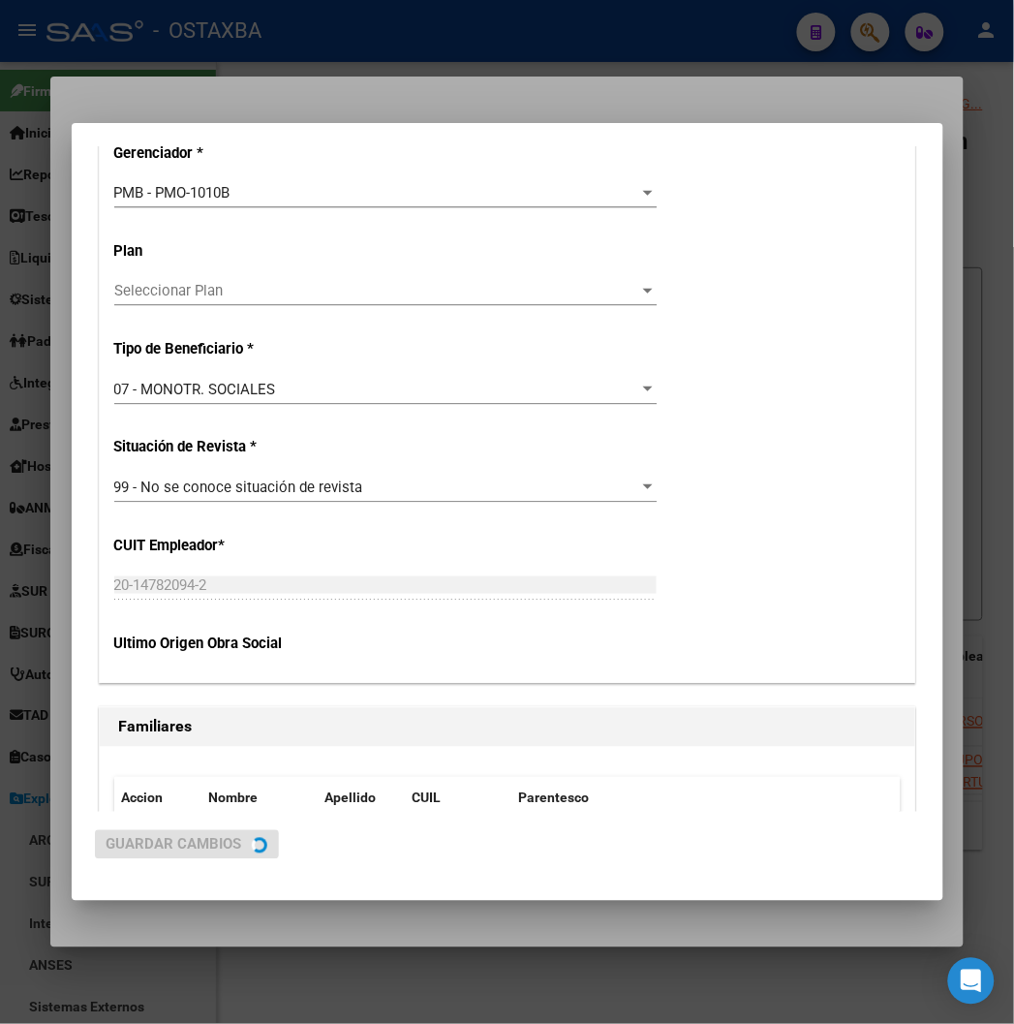
scroll to position [0, 0]
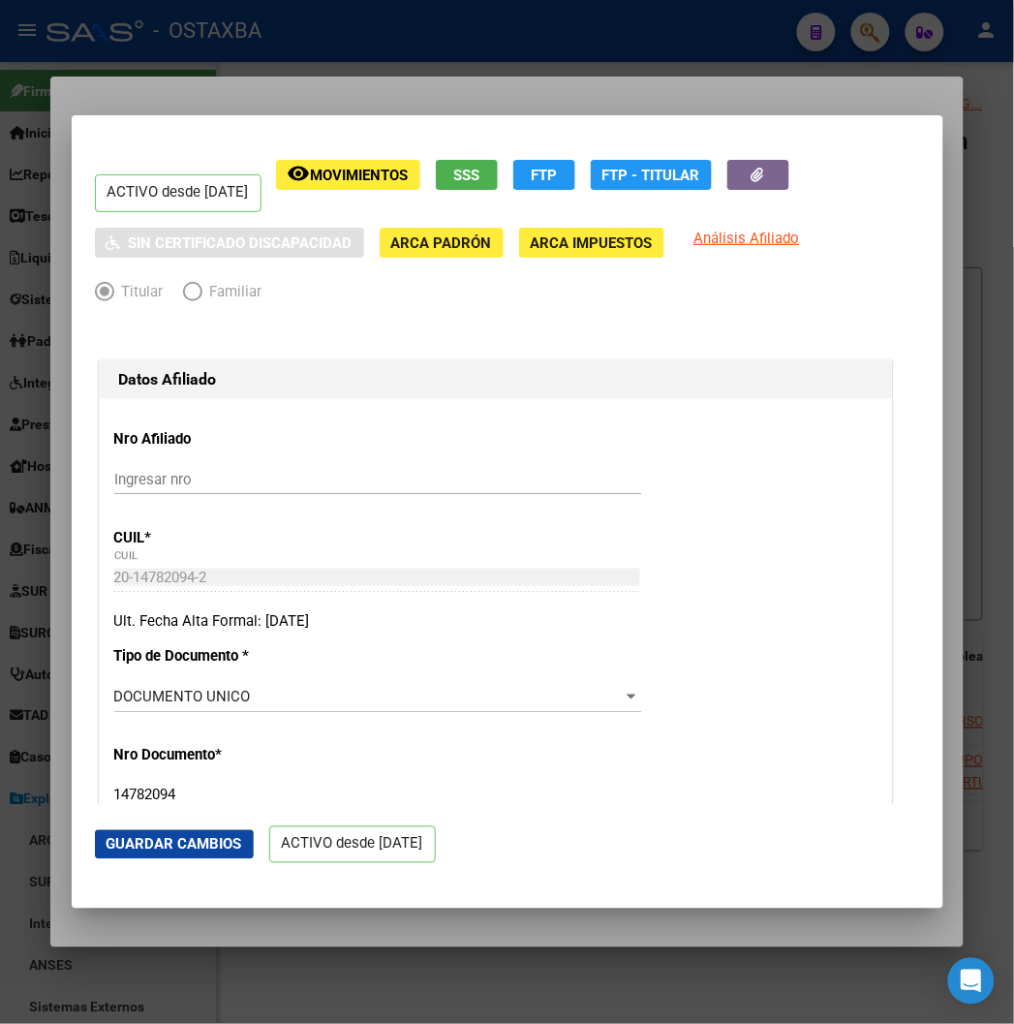
click at [165, 97] on div at bounding box center [507, 512] width 1014 height 1024
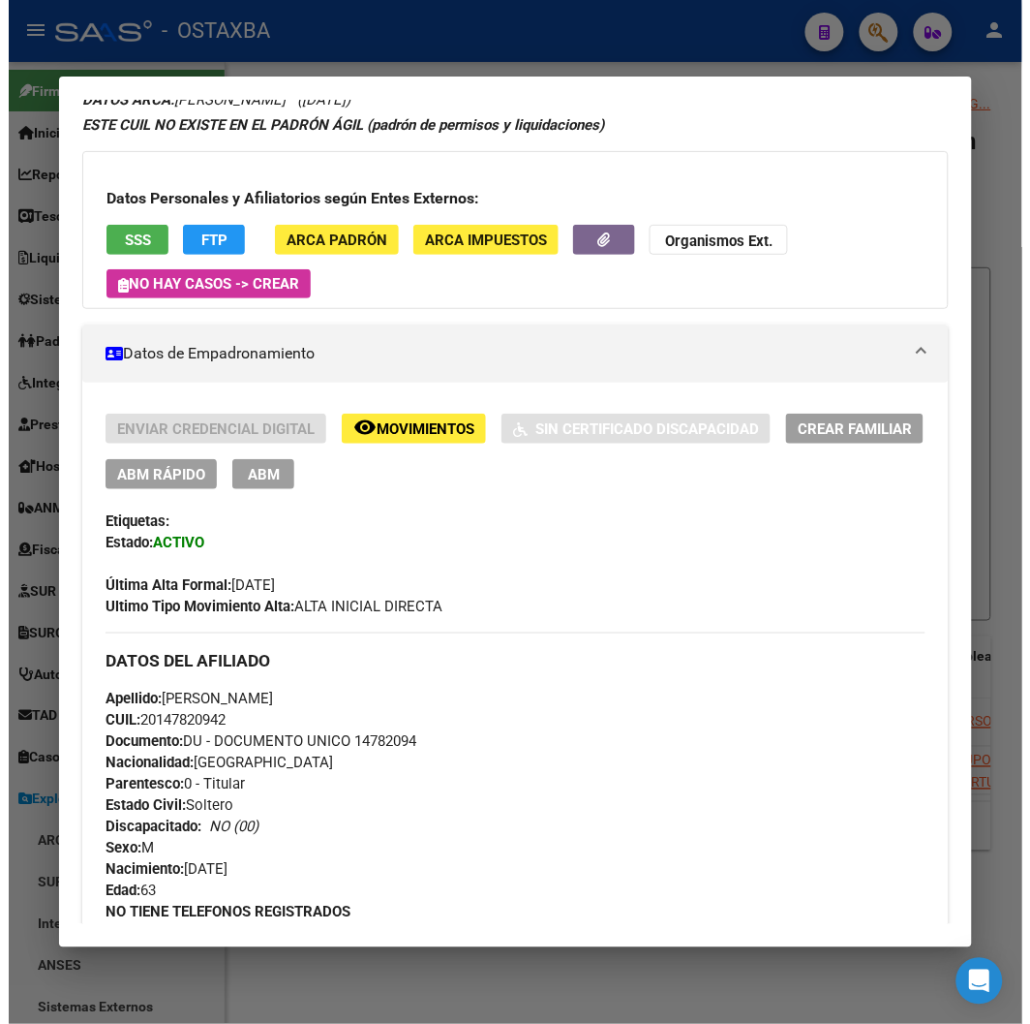
scroll to position [430, 0]
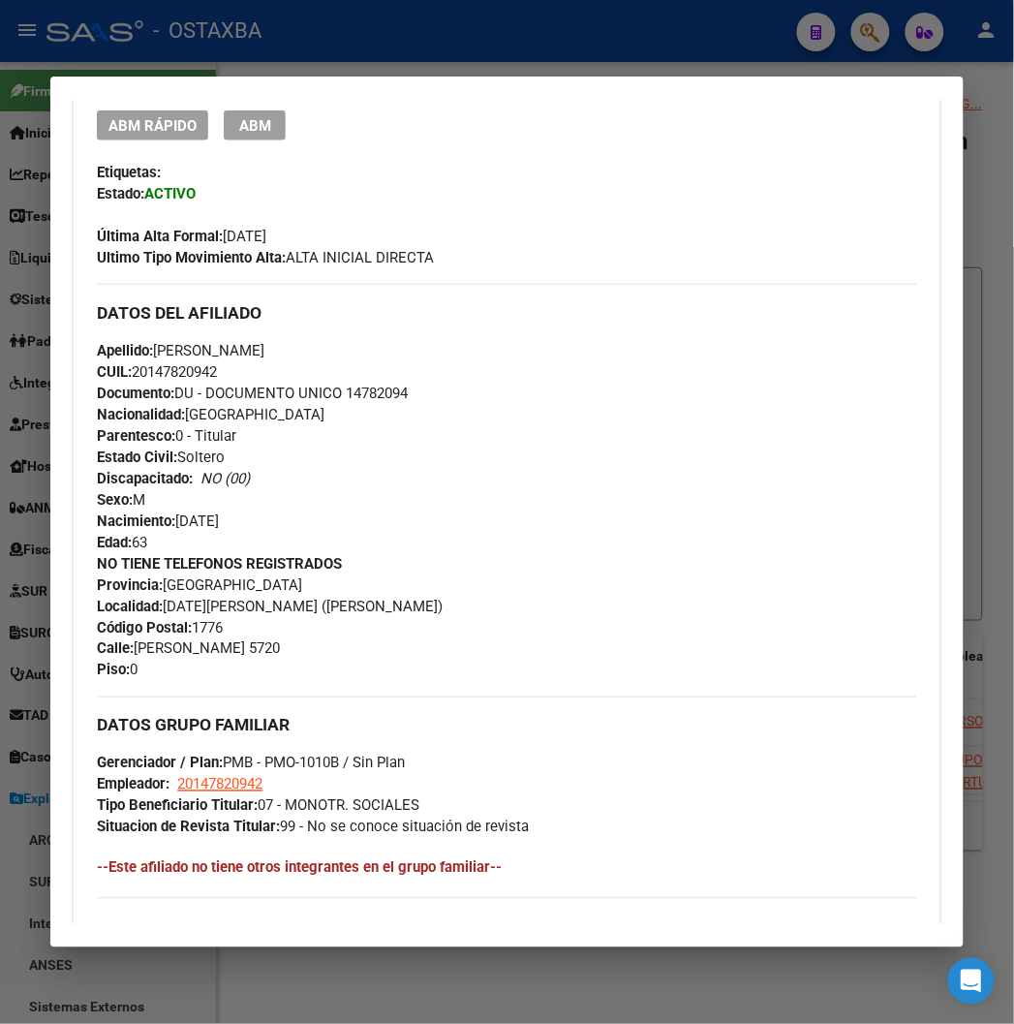
click at [363, 393] on span "Documento: DU - DOCUMENTO UNICO 14782094" at bounding box center [252, 392] width 311 height 17
copy span "14782094"
click at [138, 384] on strong "Documento:" at bounding box center [135, 392] width 77 height 17
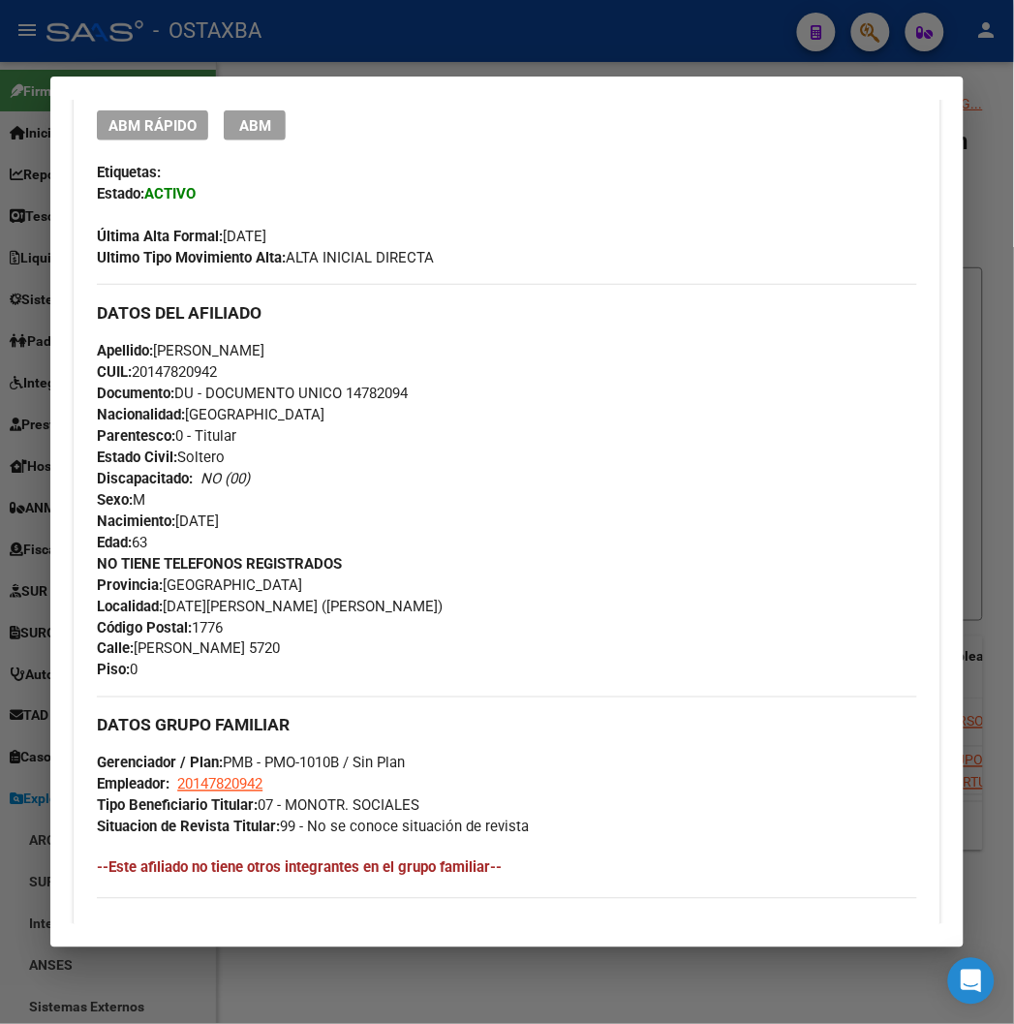
click at [134, 371] on span "CUIL: 20147820942" at bounding box center [157, 371] width 120 height 17
copy span "20147820942"
click at [252, 346] on span "Apellido: LUIS ALBERTO IBAÑEZ" at bounding box center [181, 350] width 168 height 17
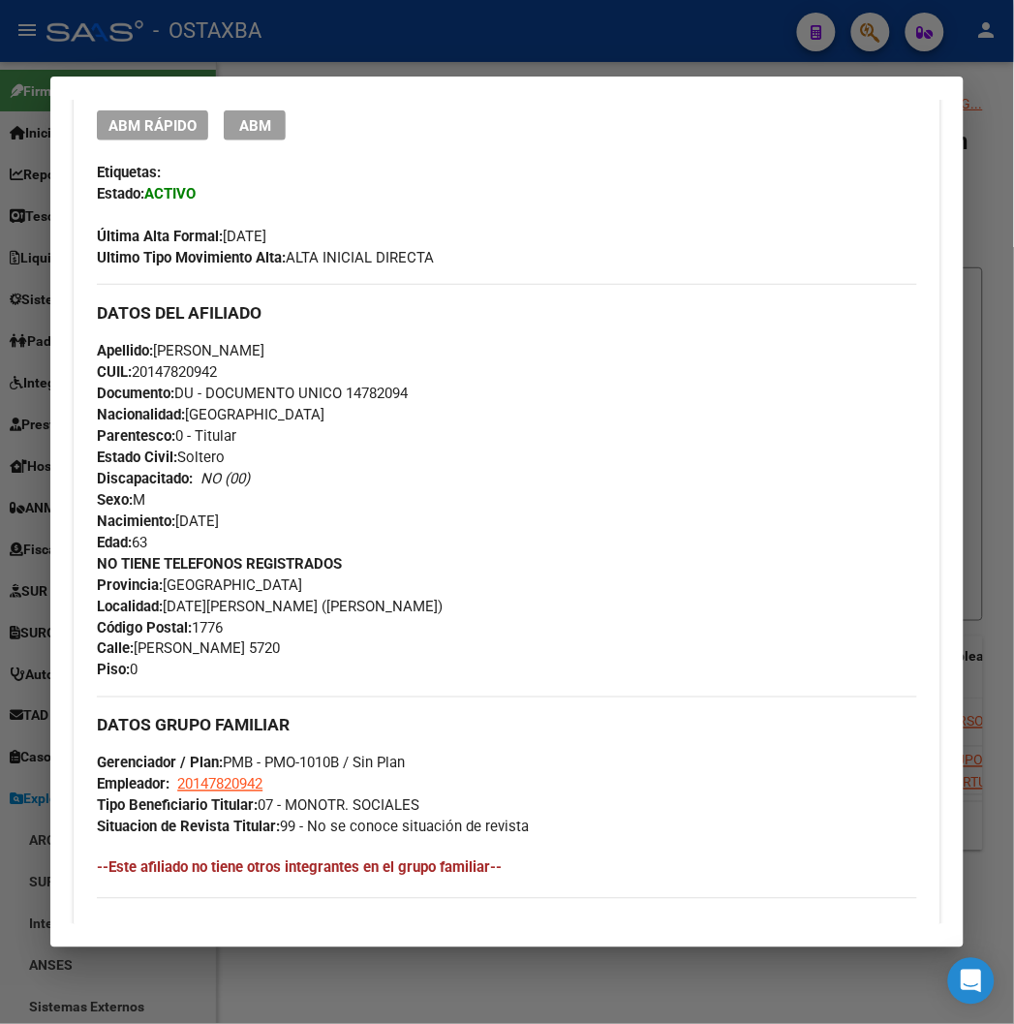
copy span "IBAÑEZ"
drag, startPoint x: 137, startPoint y: 347, endPoint x: 168, endPoint y: 347, distance: 31.0
click at [168, 347] on span "Apellido: LUIS ALBERTO IBAÑEZ" at bounding box center [181, 350] width 168 height 17
drag, startPoint x: 130, startPoint y: 346, endPoint x: 221, endPoint y: 349, distance: 91.1
click at [221, 349] on span "Apellido: LUIS ALBERTO IBAÑEZ" at bounding box center [181, 350] width 168 height 17
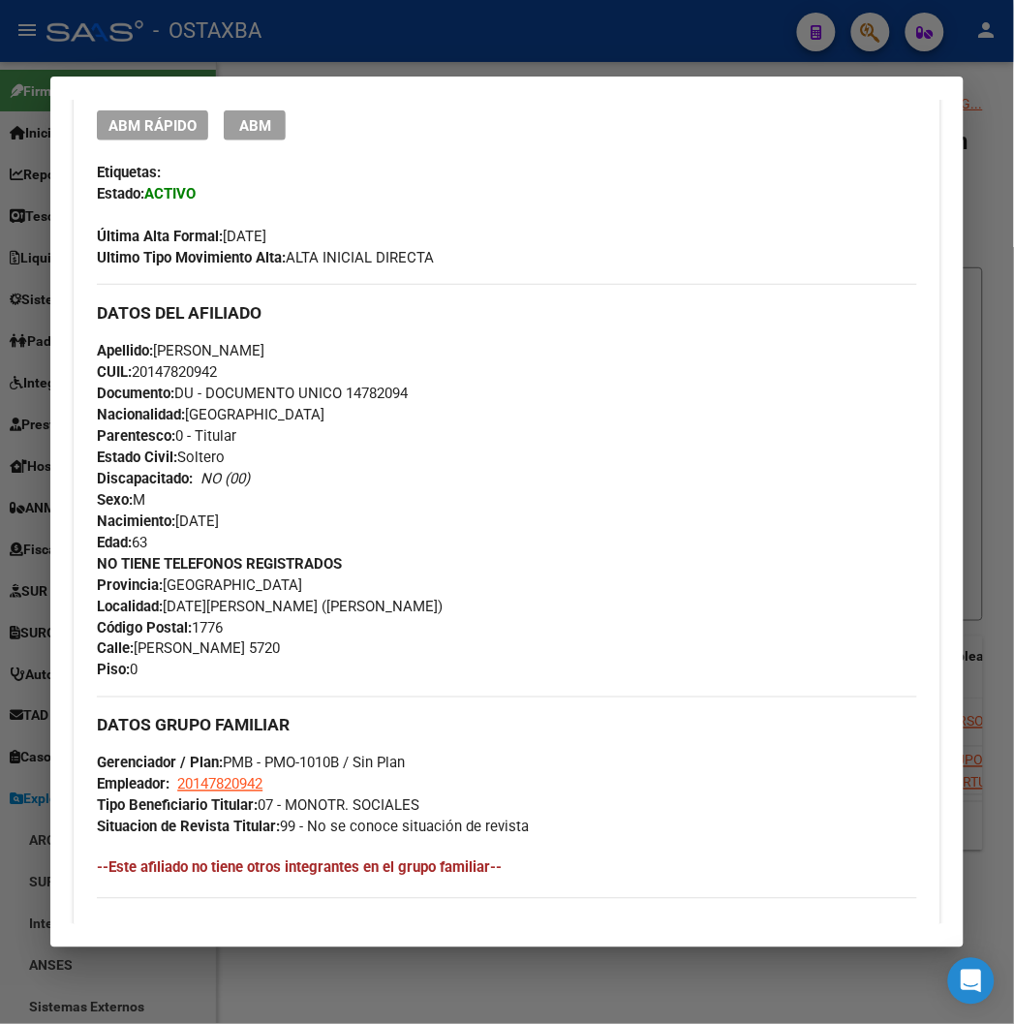
copy span "LUIS ALBERTO"
click at [381, 384] on span "Documento: DU - DOCUMENTO UNICO 14782094" at bounding box center [252, 392] width 311 height 17
copy span "14782094"
click at [339, 394] on span "Documento: DU - DOCUMENTO UNICO 14782094" at bounding box center [252, 392] width 311 height 17
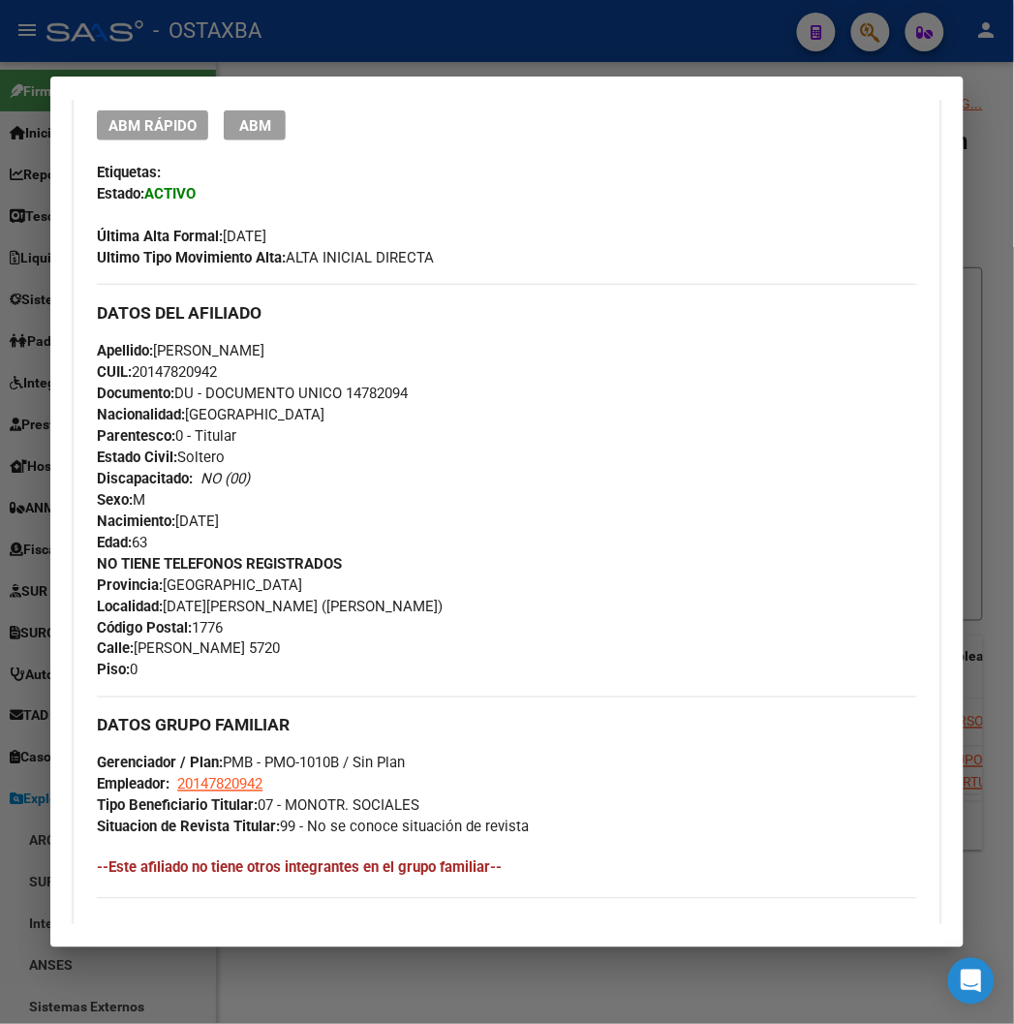
click at [339, 394] on span "Documento: DU - DOCUMENTO UNICO 14782094" at bounding box center [252, 392] width 311 height 17
click at [457, 26] on div at bounding box center [507, 512] width 1014 height 1024
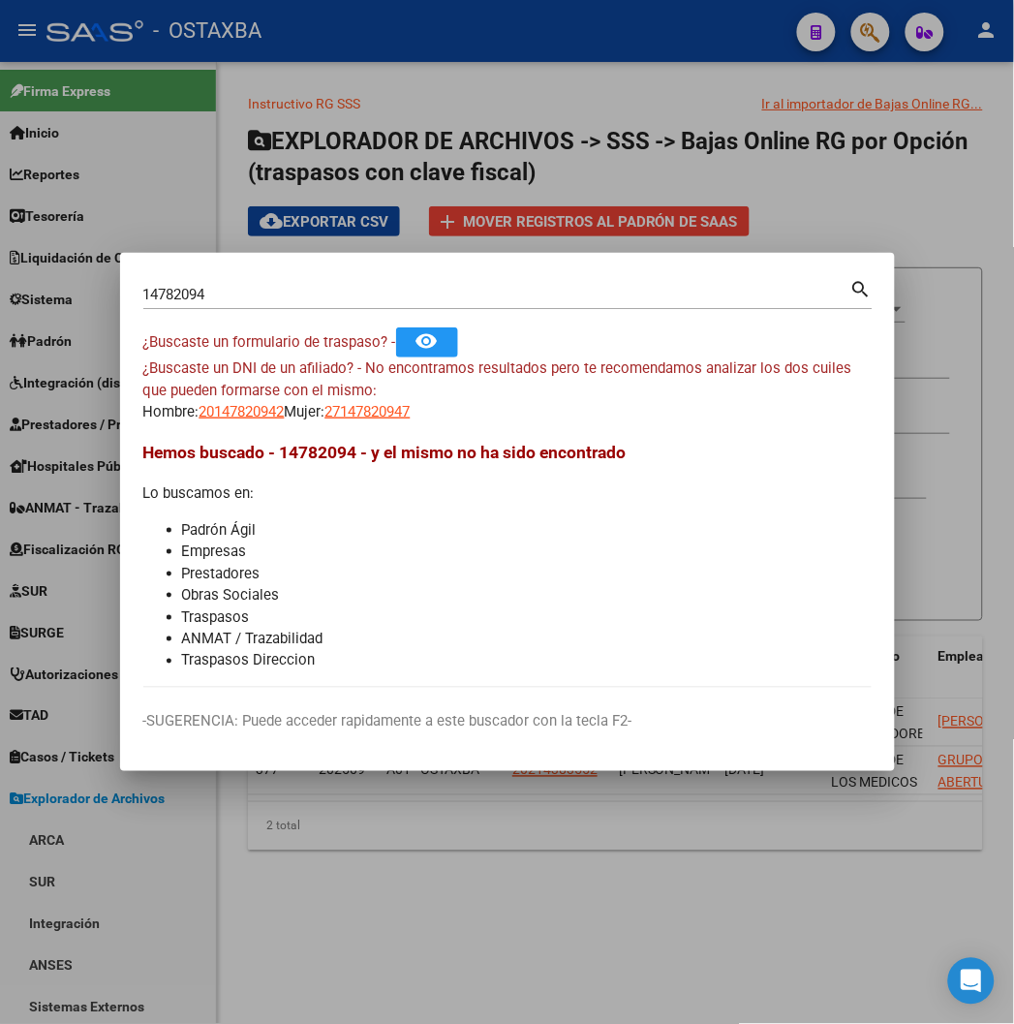
click at [289, 120] on div at bounding box center [507, 512] width 1014 height 1024
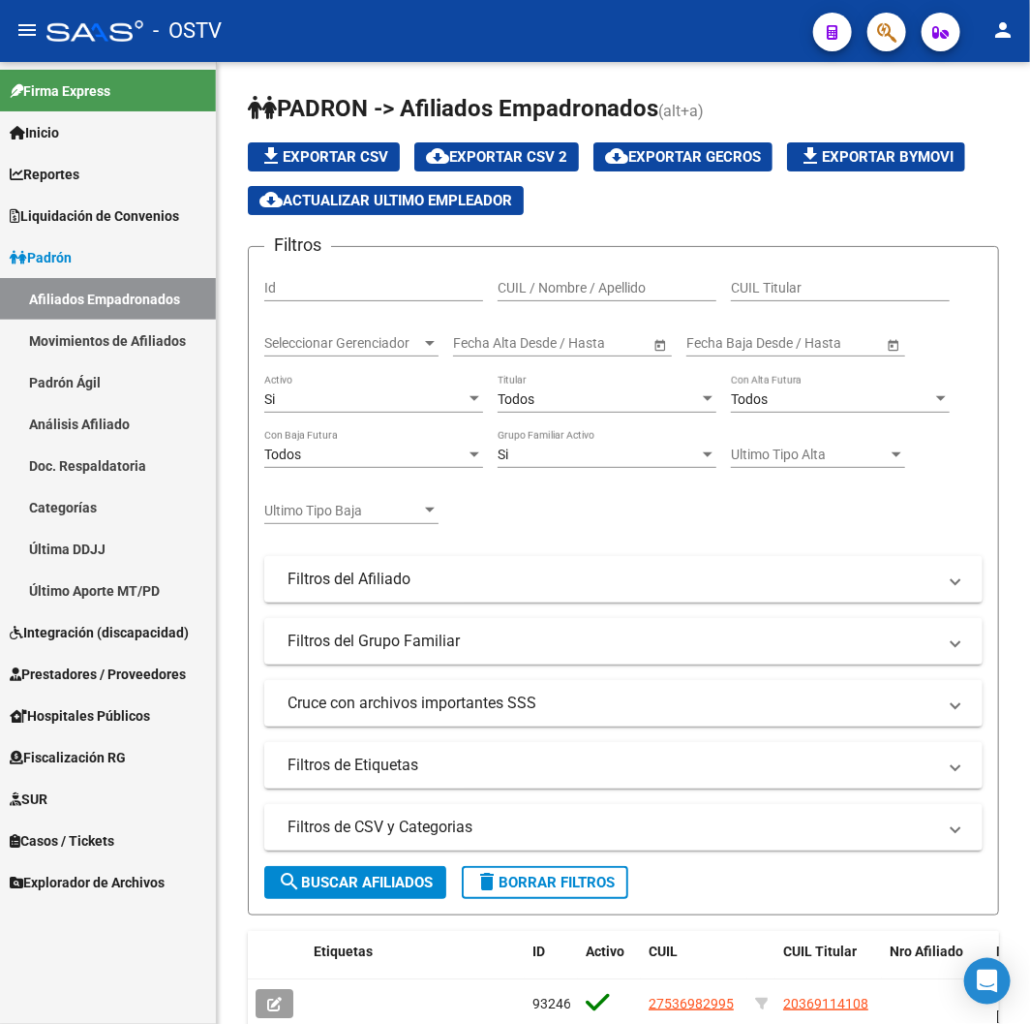
click at [341, 25] on div "- OSTV" at bounding box center [421, 31] width 751 height 43
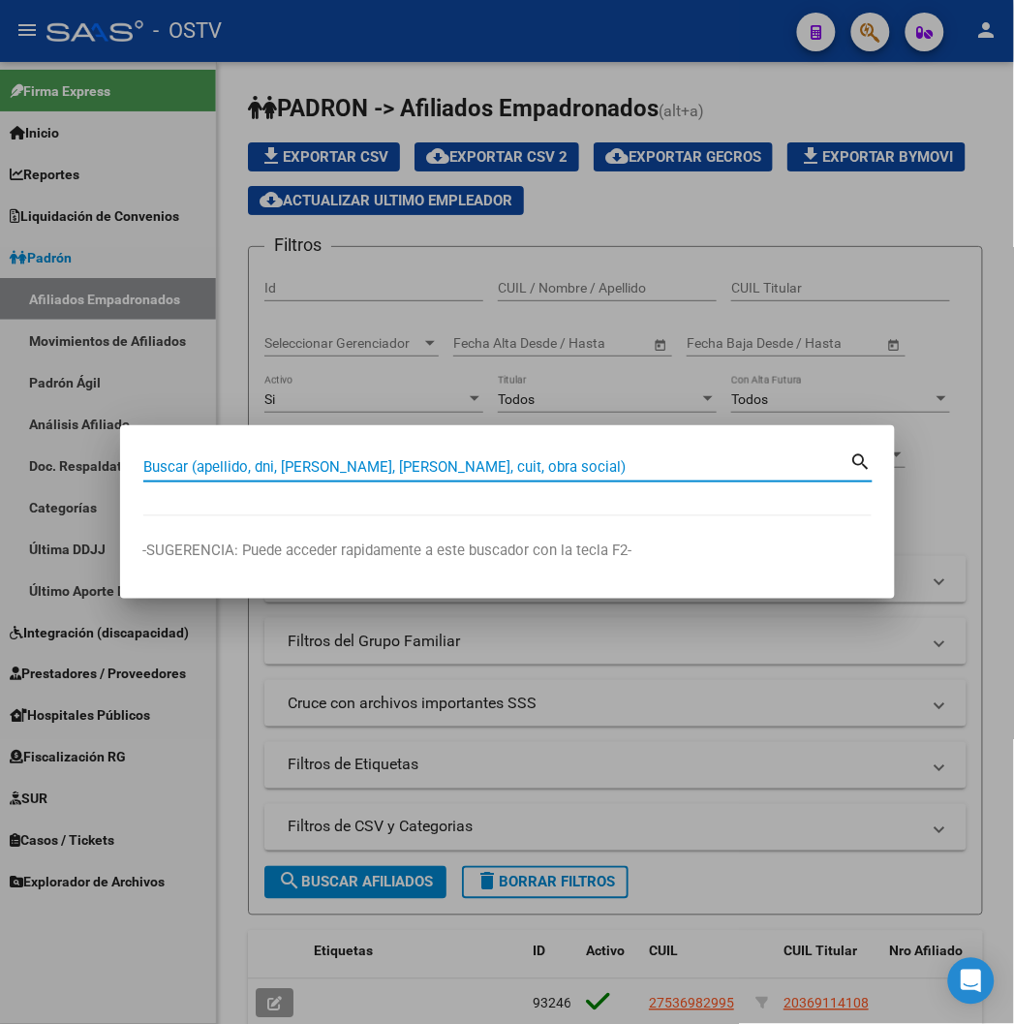
paste input "224167772"
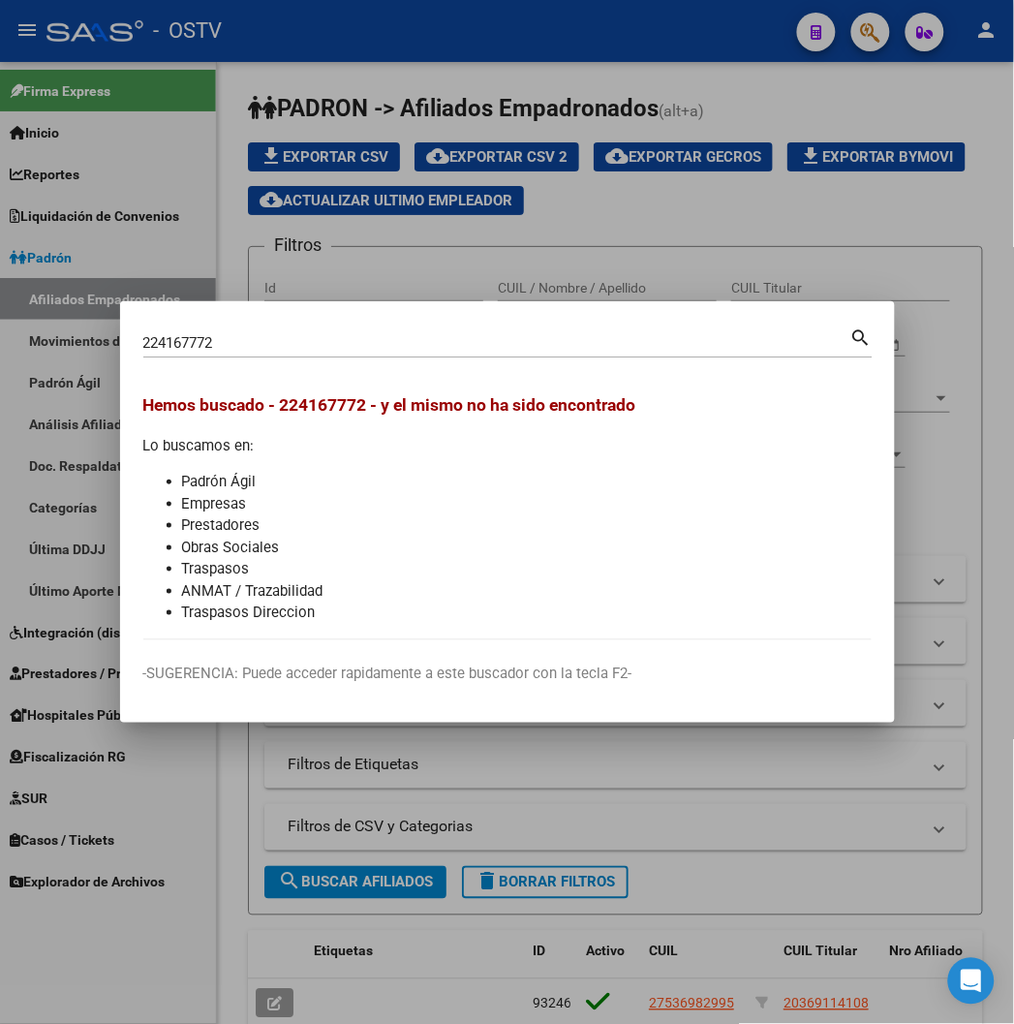
click at [170, 335] on input "224167772" at bounding box center [496, 342] width 707 height 17
click at [170, 335] on input "22416777" at bounding box center [496, 342] width 707 height 17
type input "22416772"
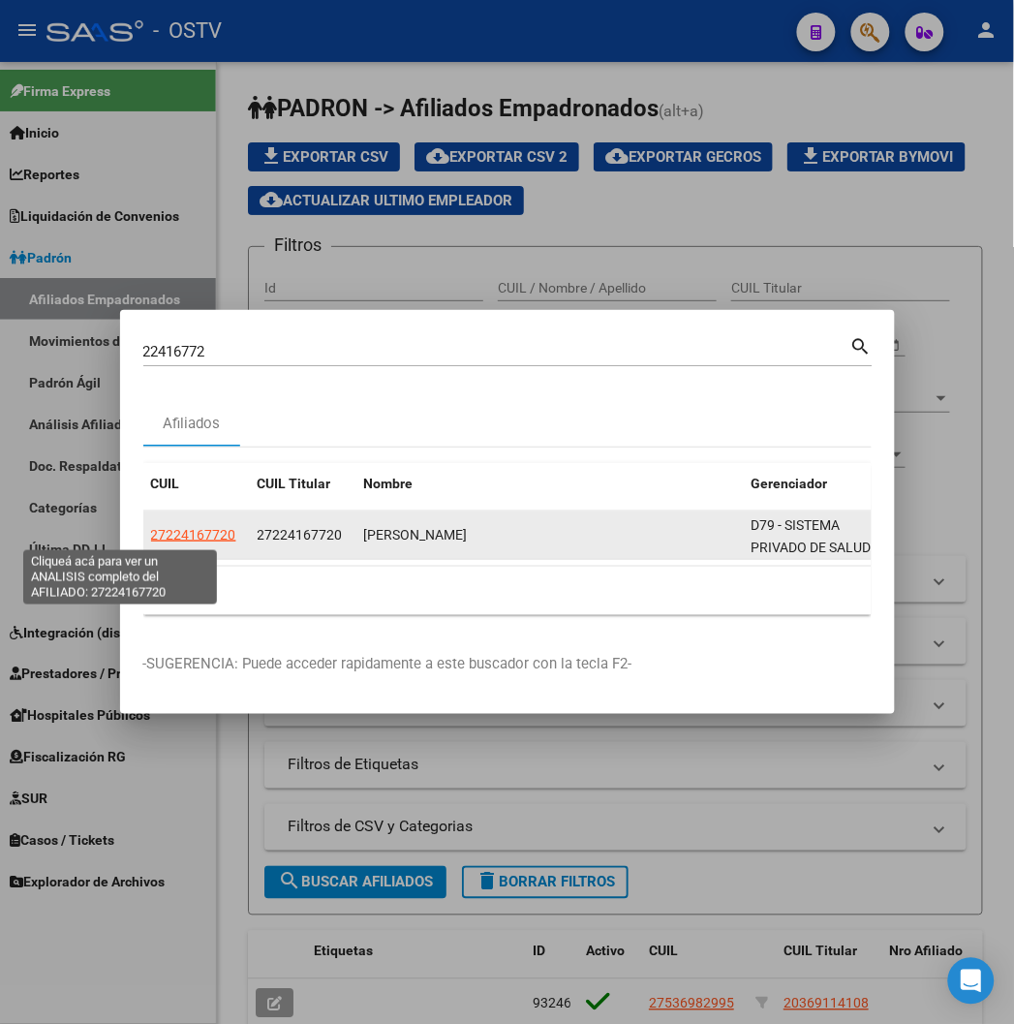
click at [151, 535] on span "27224167720" at bounding box center [193, 534] width 85 height 15
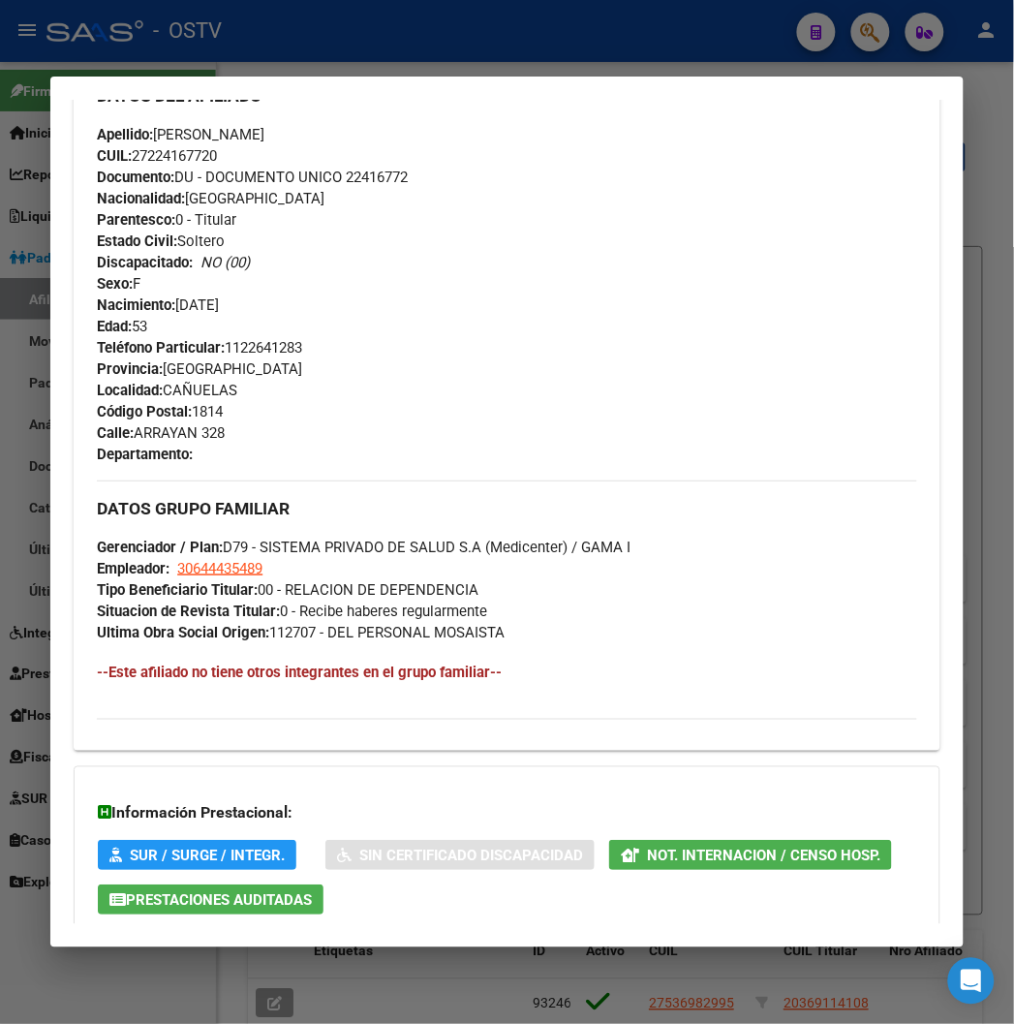
scroll to position [872, 0]
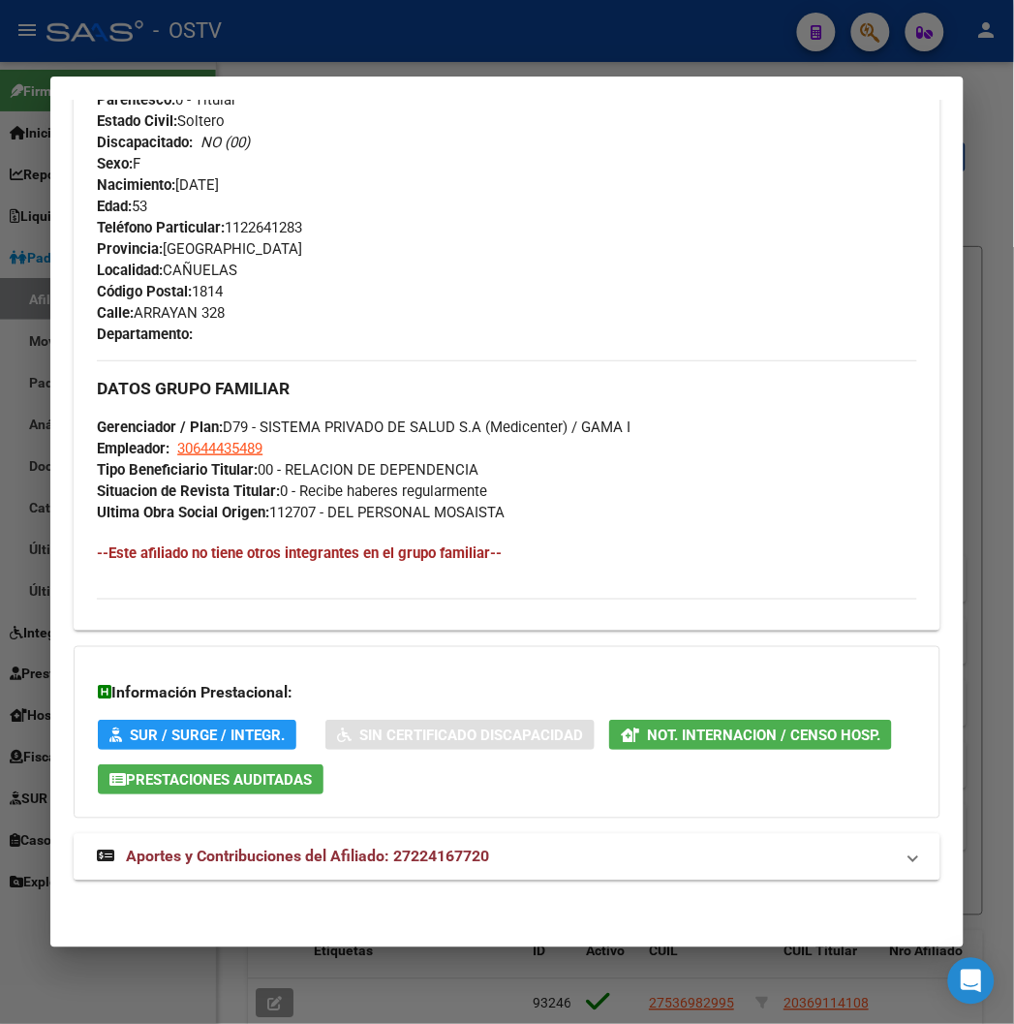
click at [216, 866] on strong "Aportes y Contribuciones del Afiliado: 27224167720" at bounding box center [293, 856] width 392 height 23
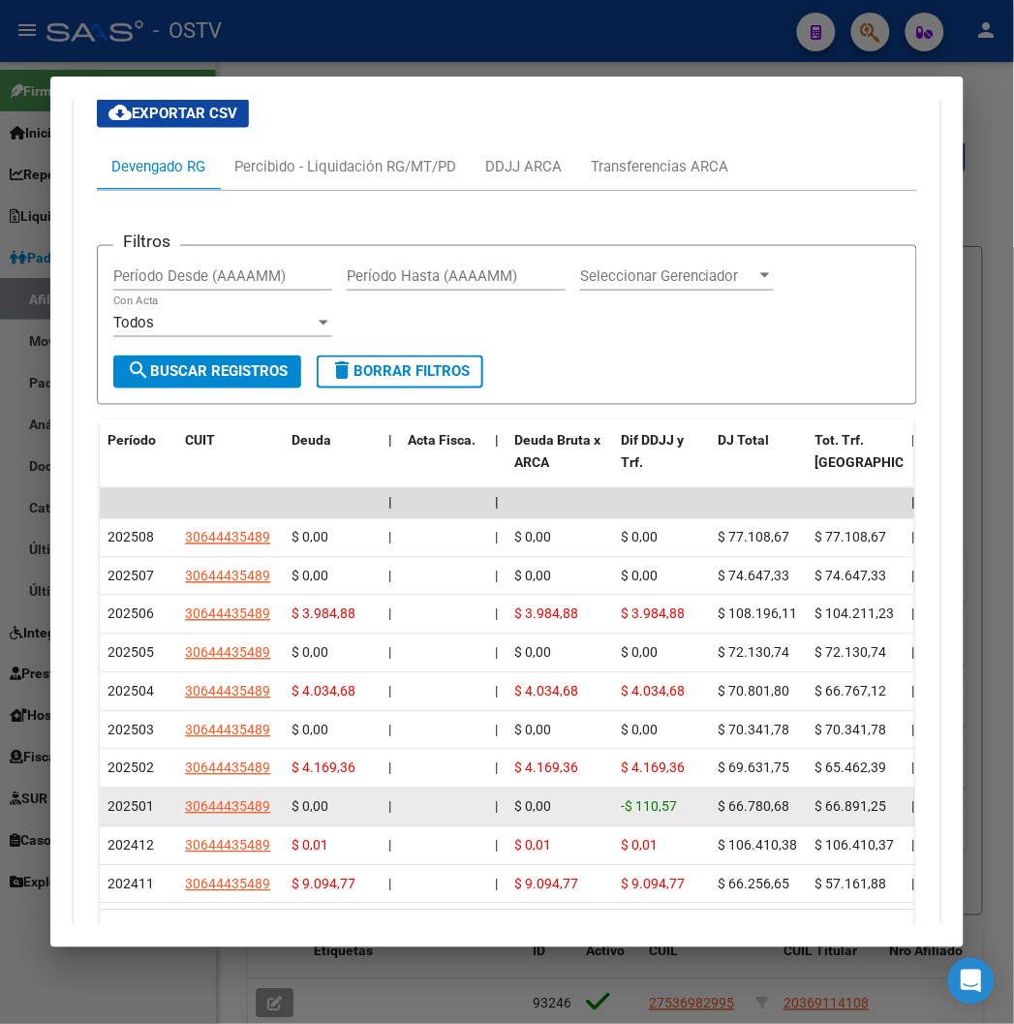
scroll to position [1720, 0]
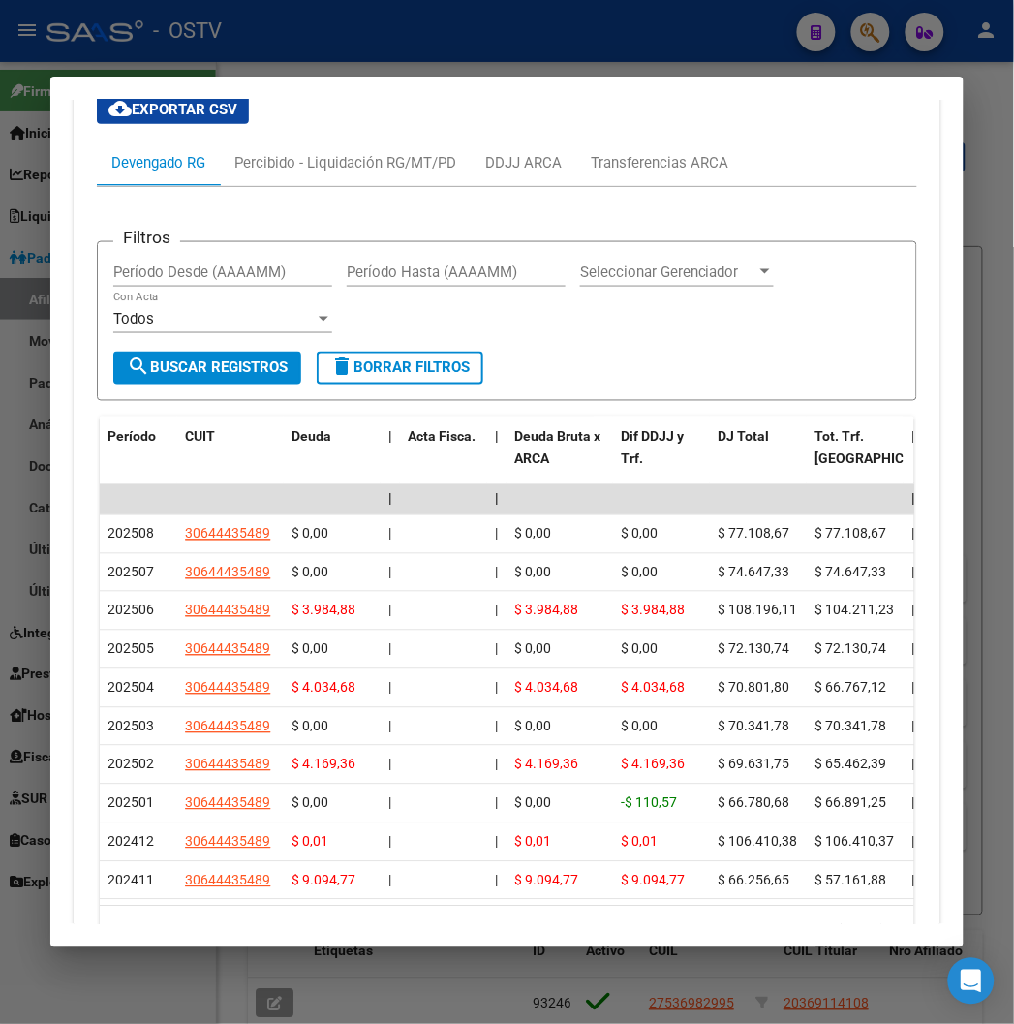
click at [401, 30] on div at bounding box center [507, 512] width 1014 height 1024
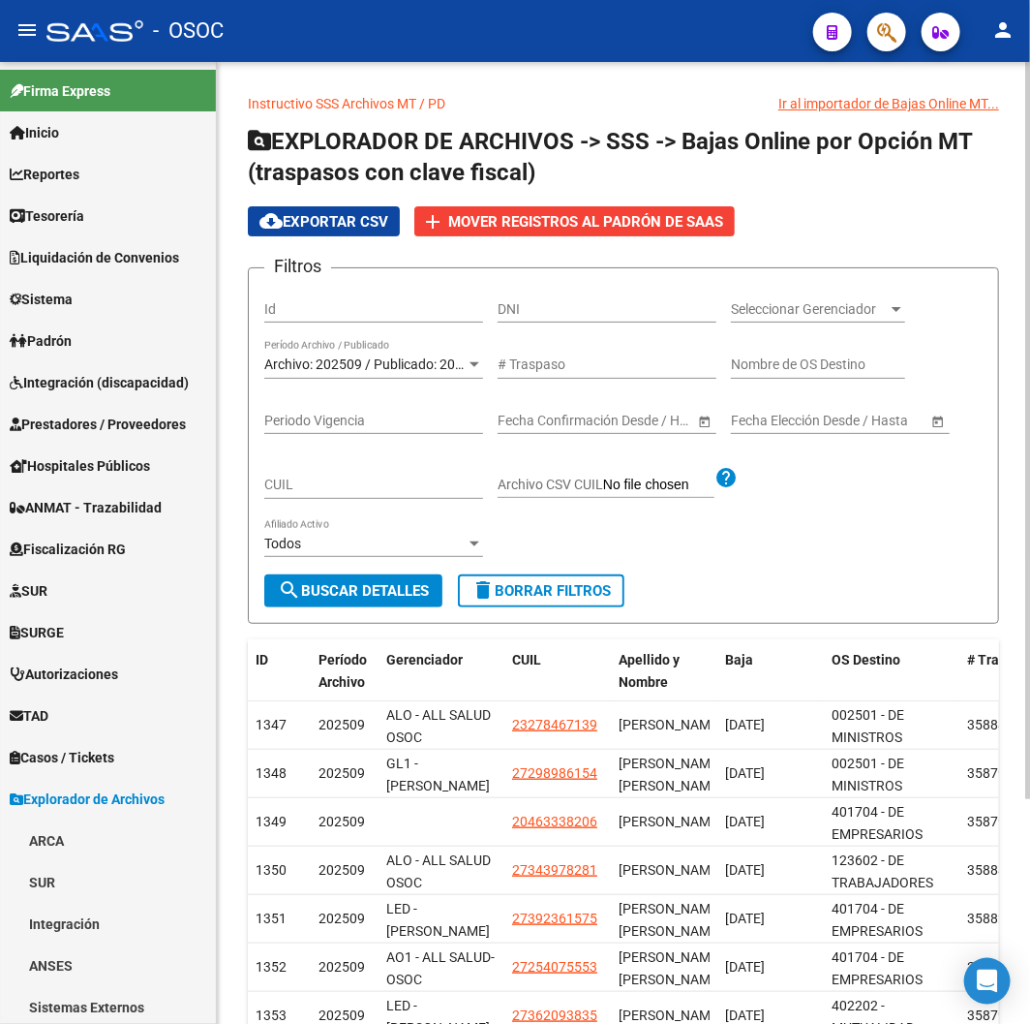
click at [455, 68] on div "Instructivo SSS Archivos MT / PD Ir al importador de Bajas Online MT... EXPLORA…" at bounding box center [623, 682] width 813 height 1240
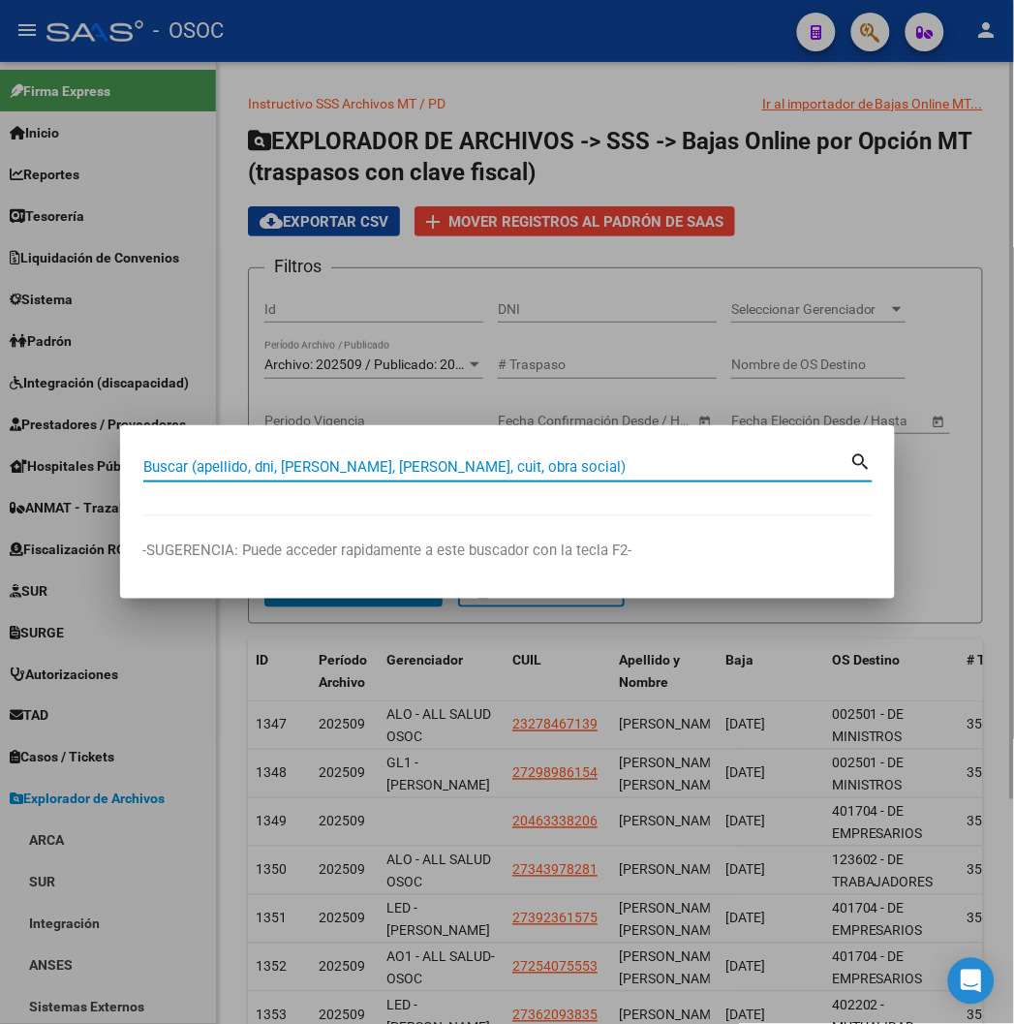
paste input "23223836429"
type input "23223836429"
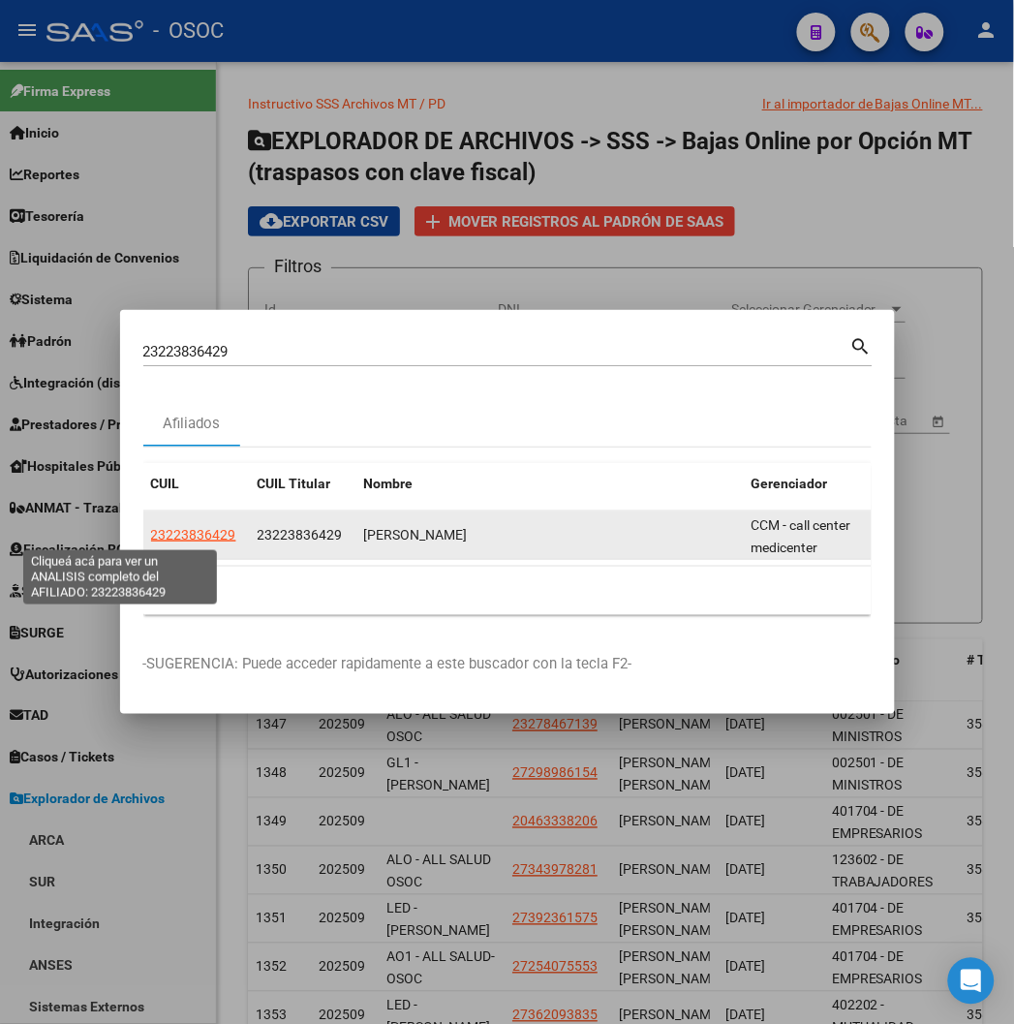
click at [151, 533] on span "23223836429" at bounding box center [193, 534] width 85 height 15
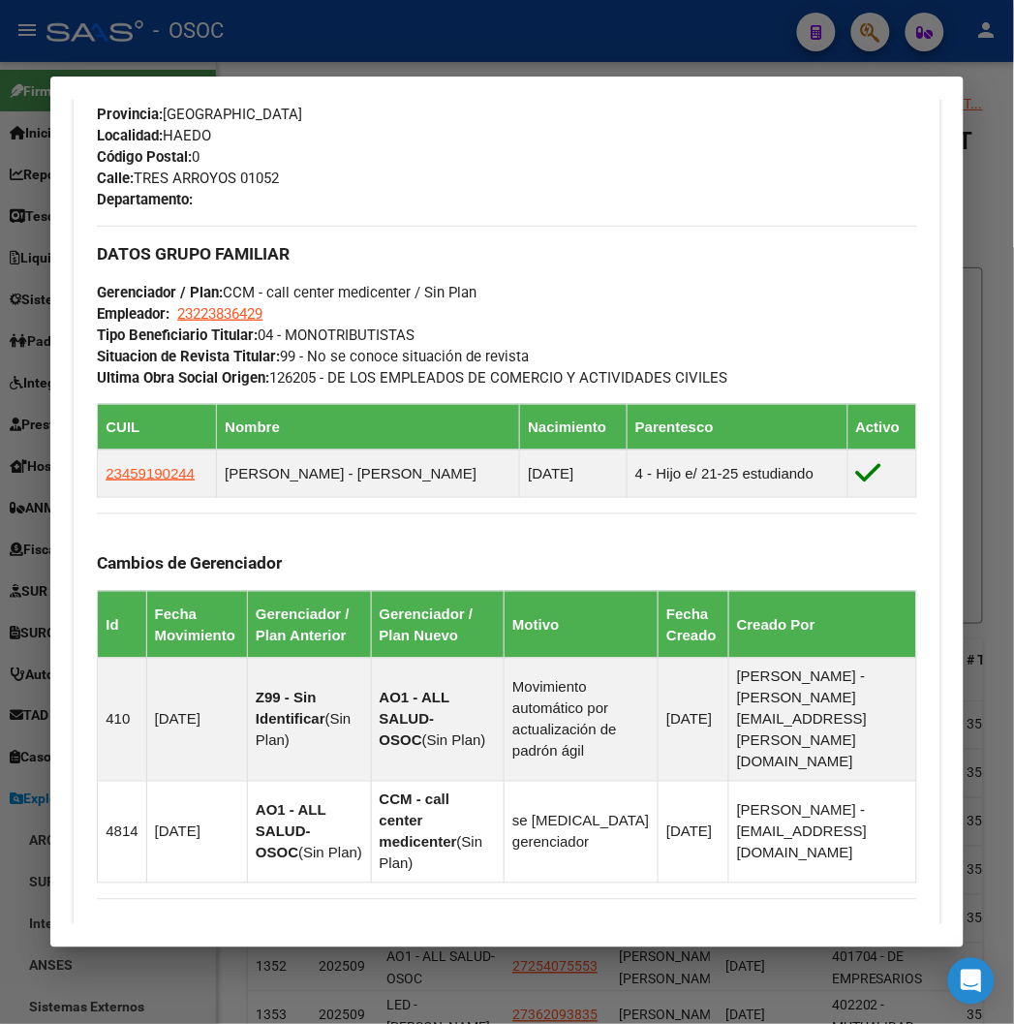
scroll to position [1286, 0]
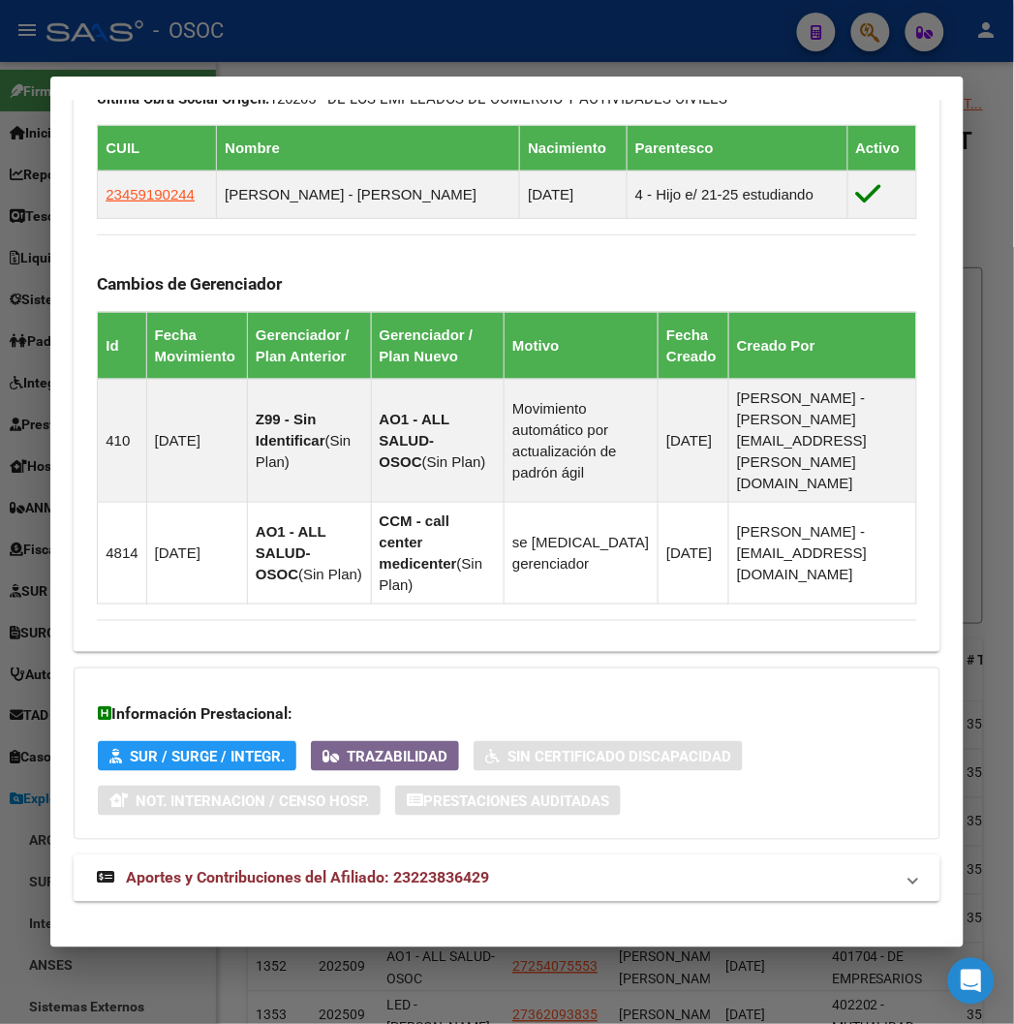
click at [312, 868] on strong "Aportes y Contribuciones del Afiliado: 23223836429" at bounding box center [293, 878] width 392 height 23
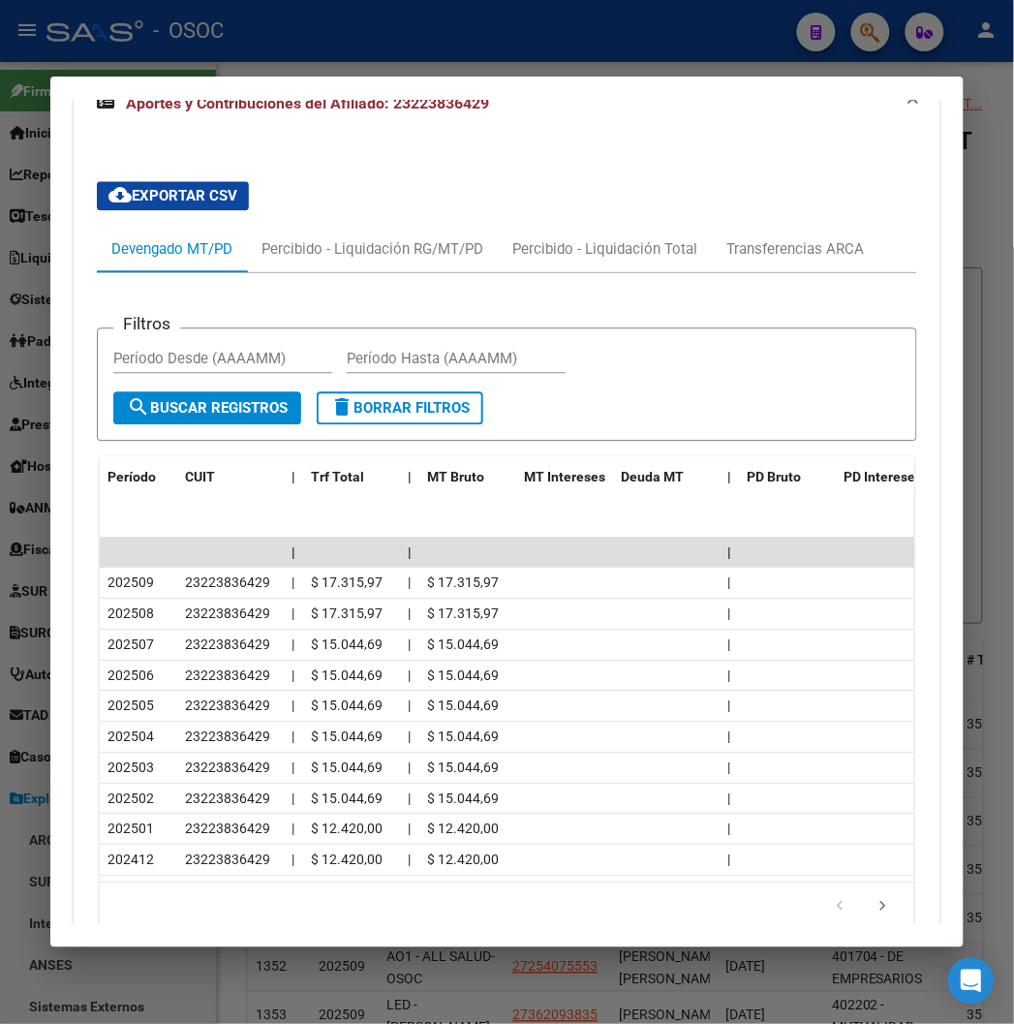
scroll to position [2160, 0]
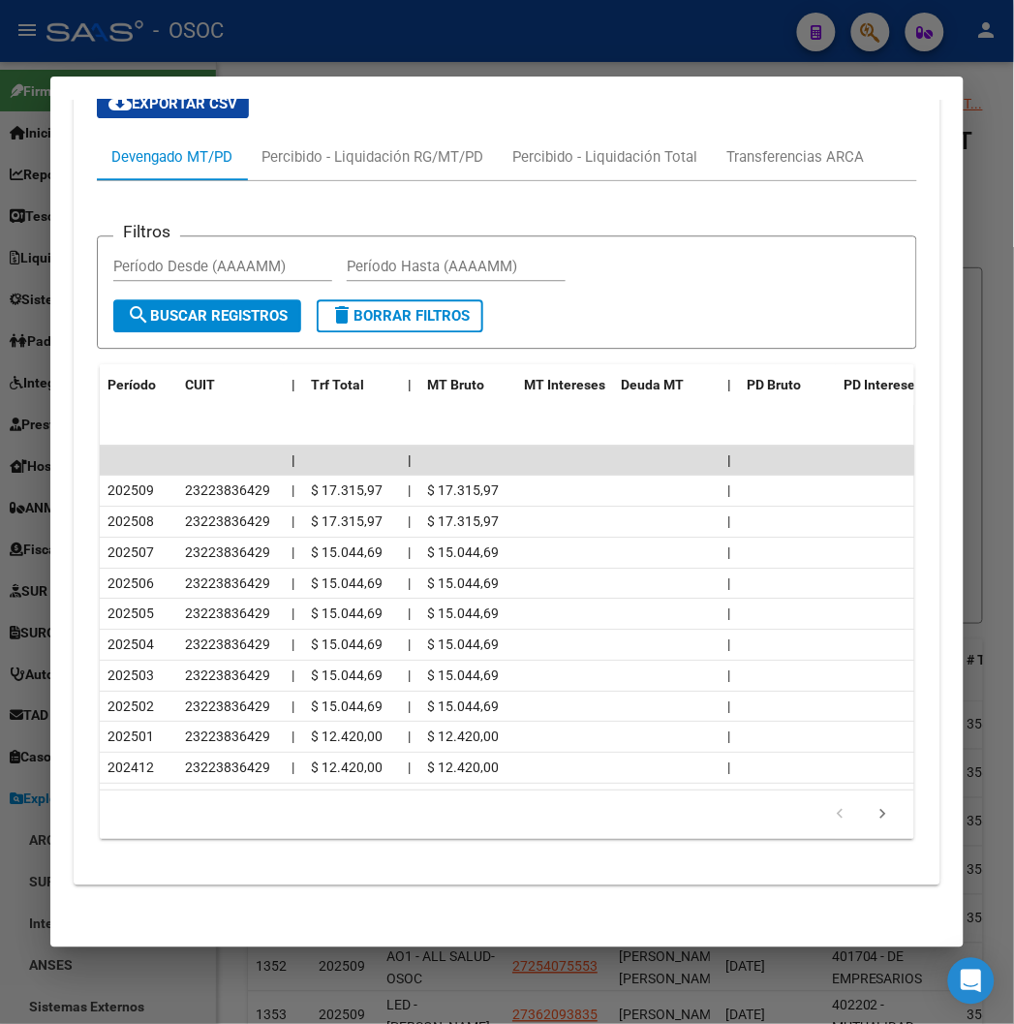
click at [347, 62] on div at bounding box center [507, 512] width 1014 height 1024
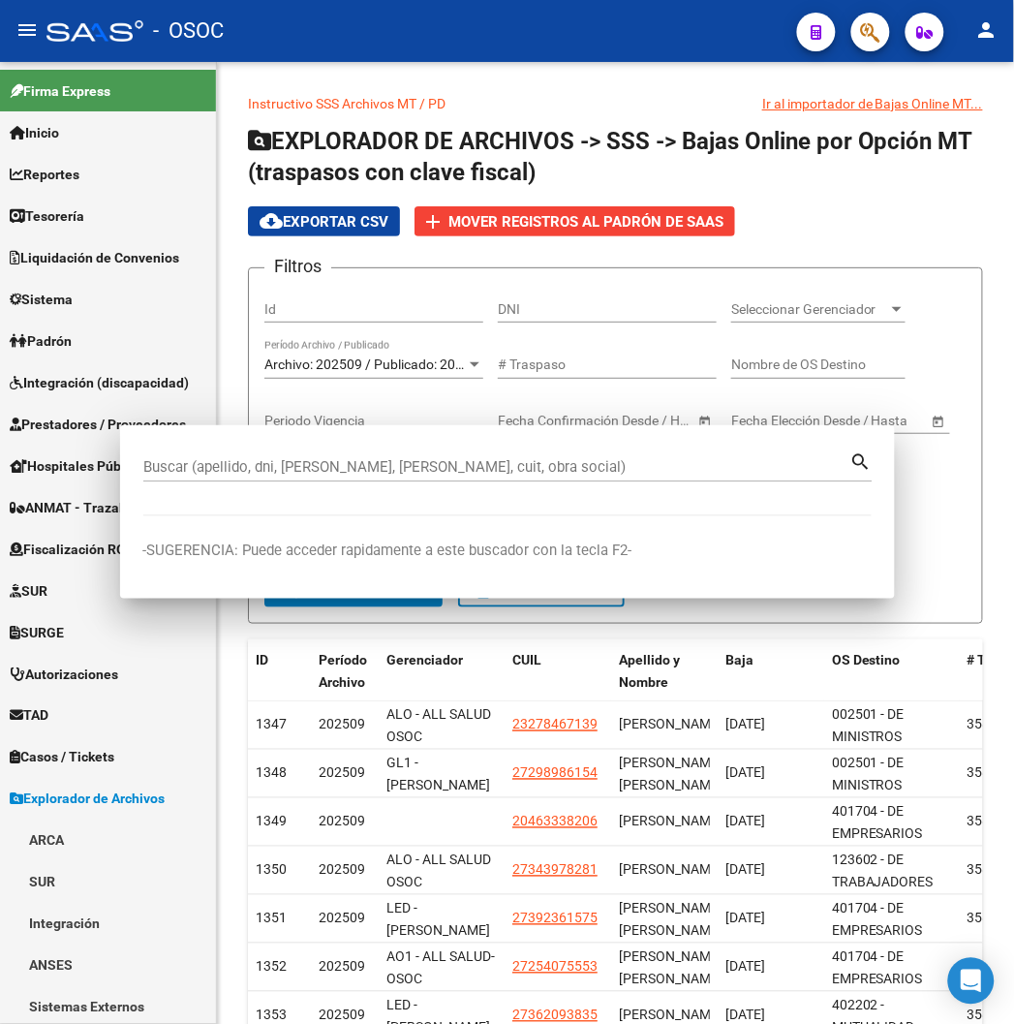
click at [347, 62] on div "Instructivo SSS Archivos MT / PD Ir al importador de Bajas Online MT... EXPLORA…" at bounding box center [615, 682] width 797 height 1240
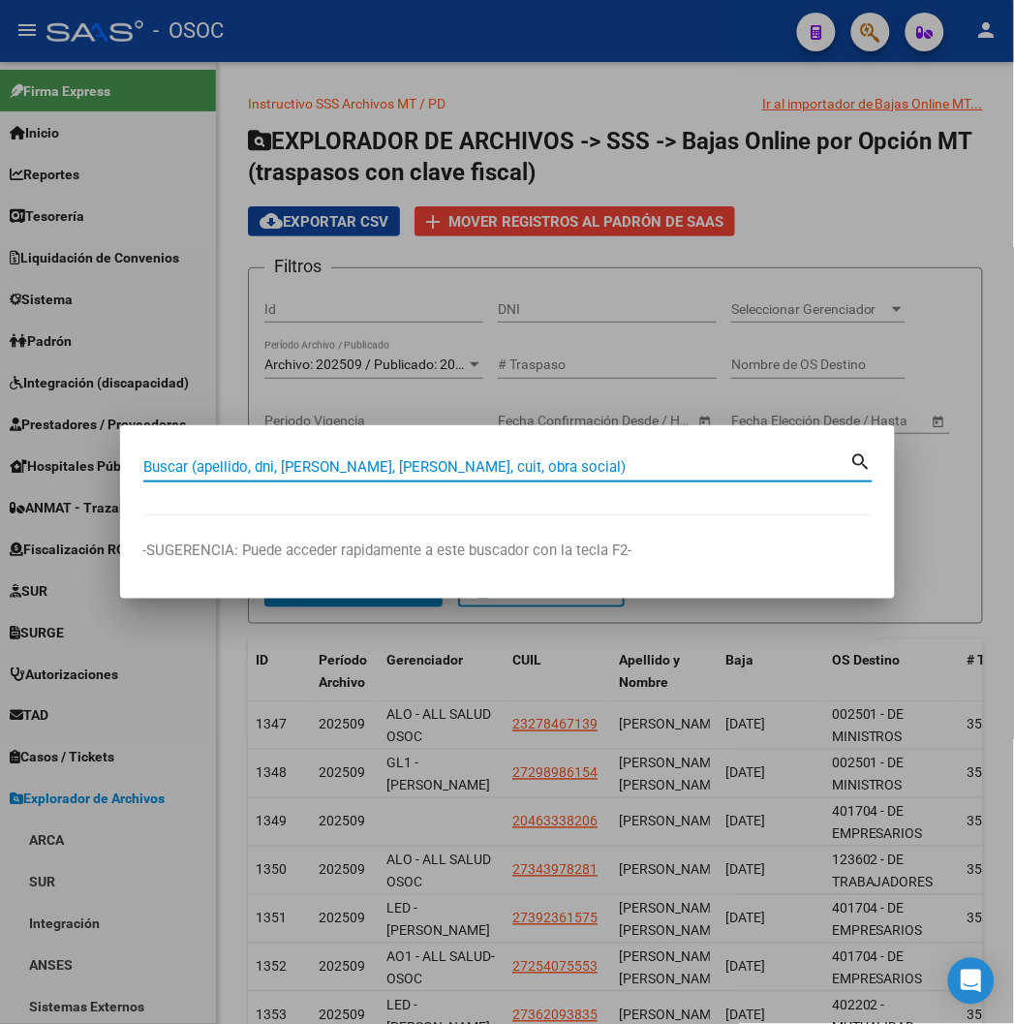
paste input "20342120181"
type input "20342120181"
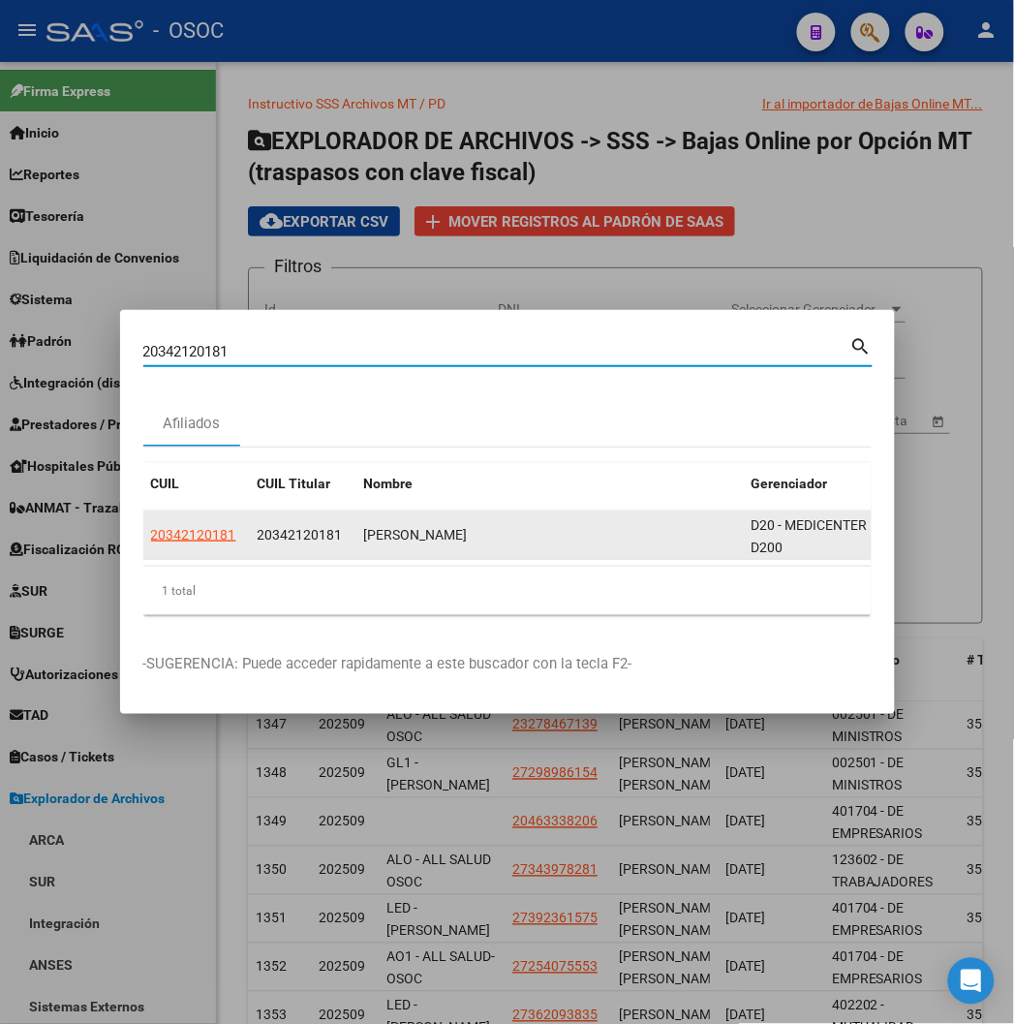
click at [151, 524] on app-link-go-to "20342120181" at bounding box center [193, 535] width 85 height 22
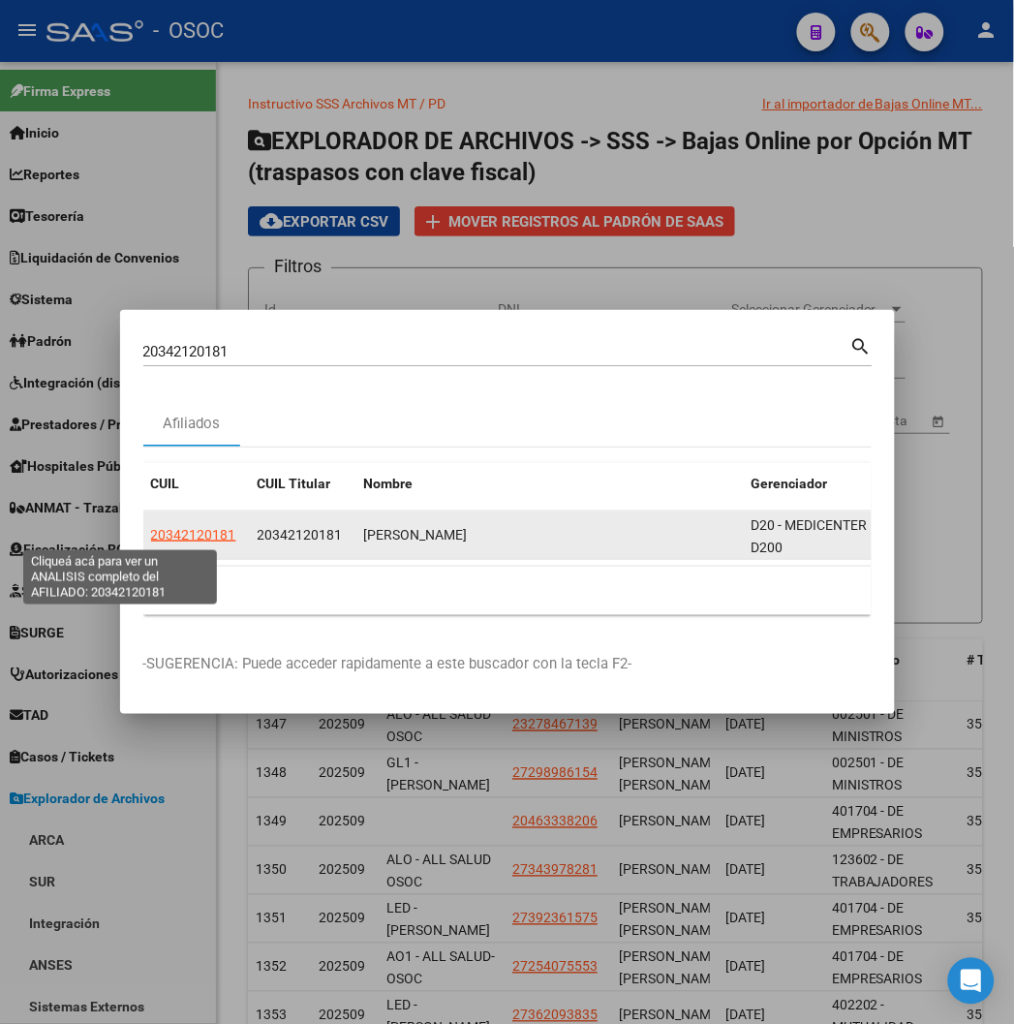
click at [151, 529] on span "20342120181" at bounding box center [193, 534] width 85 height 15
type textarea "20342120181"
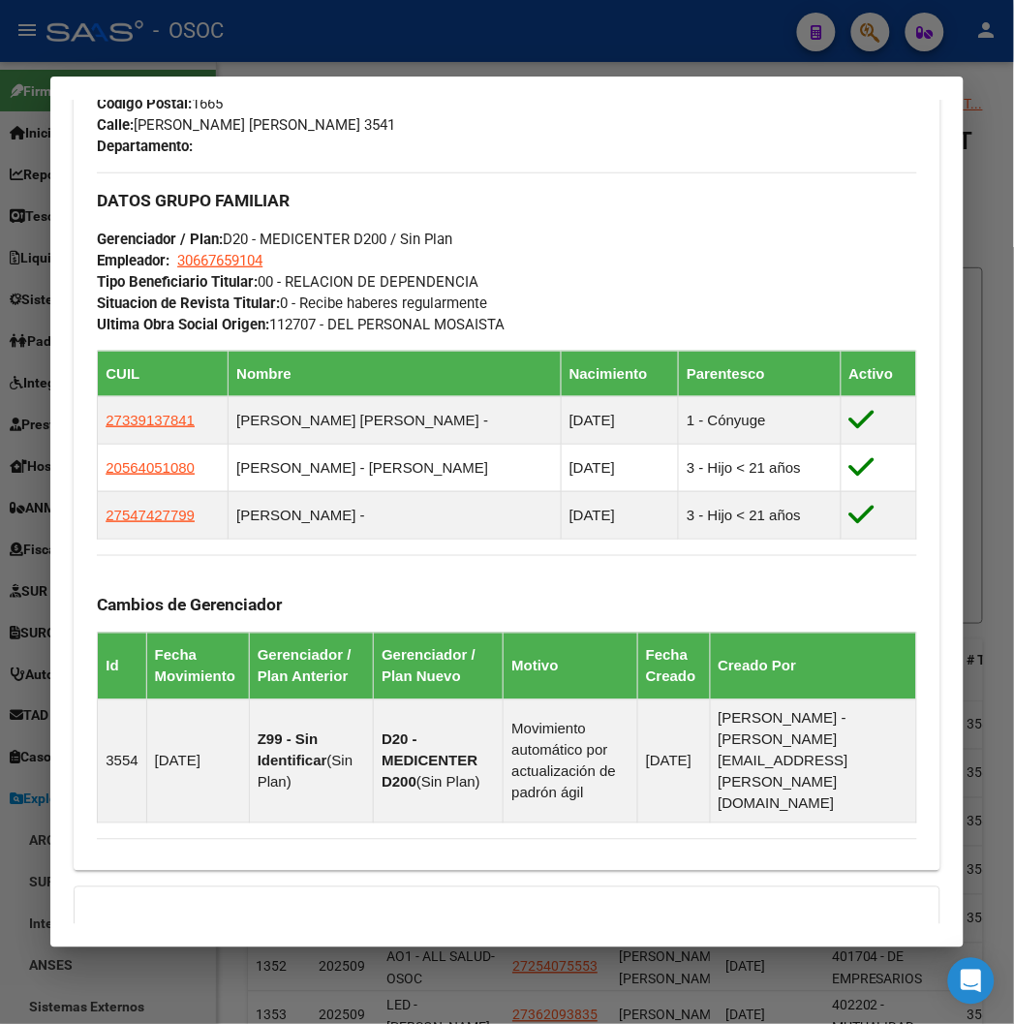
scroll to position [1280, 0]
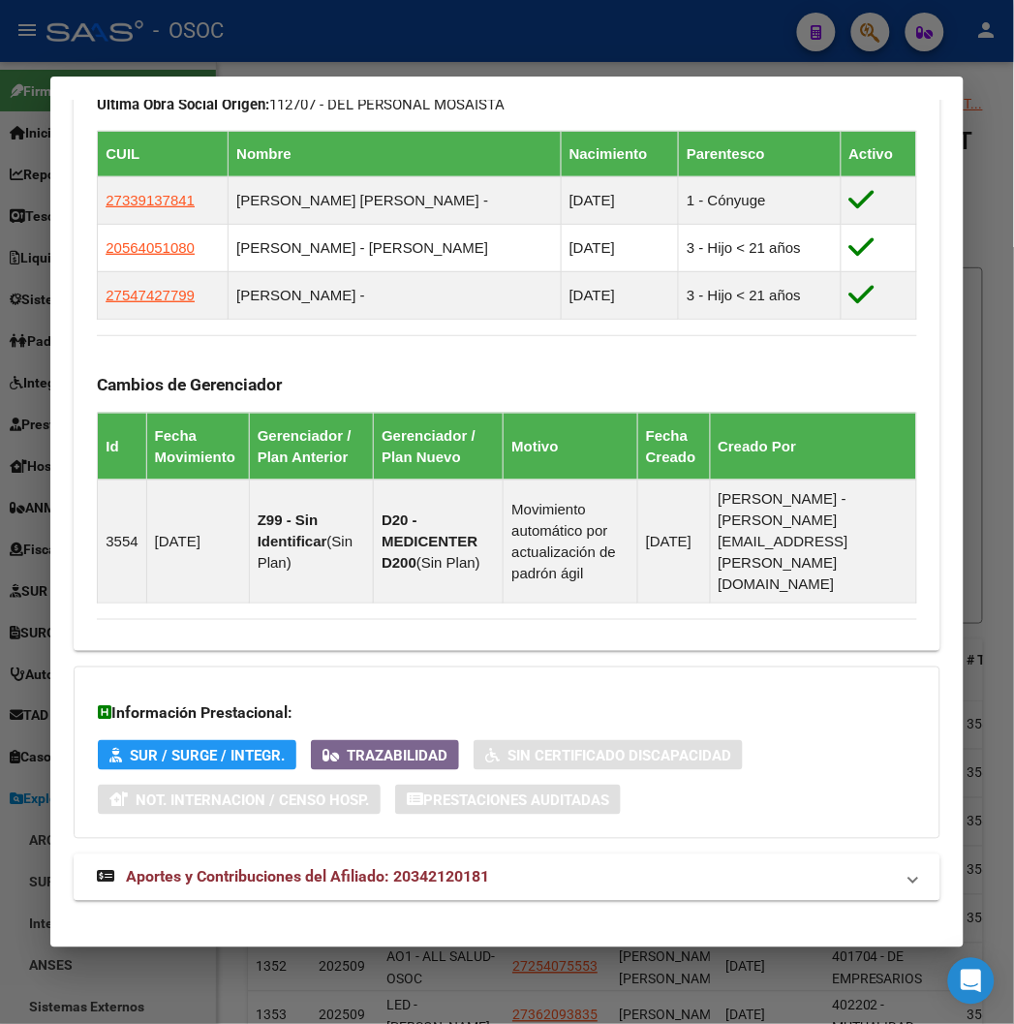
click at [301, 866] on strong "Aportes y Contribuciones del Afiliado: 20342120181" at bounding box center [293, 877] width 392 height 23
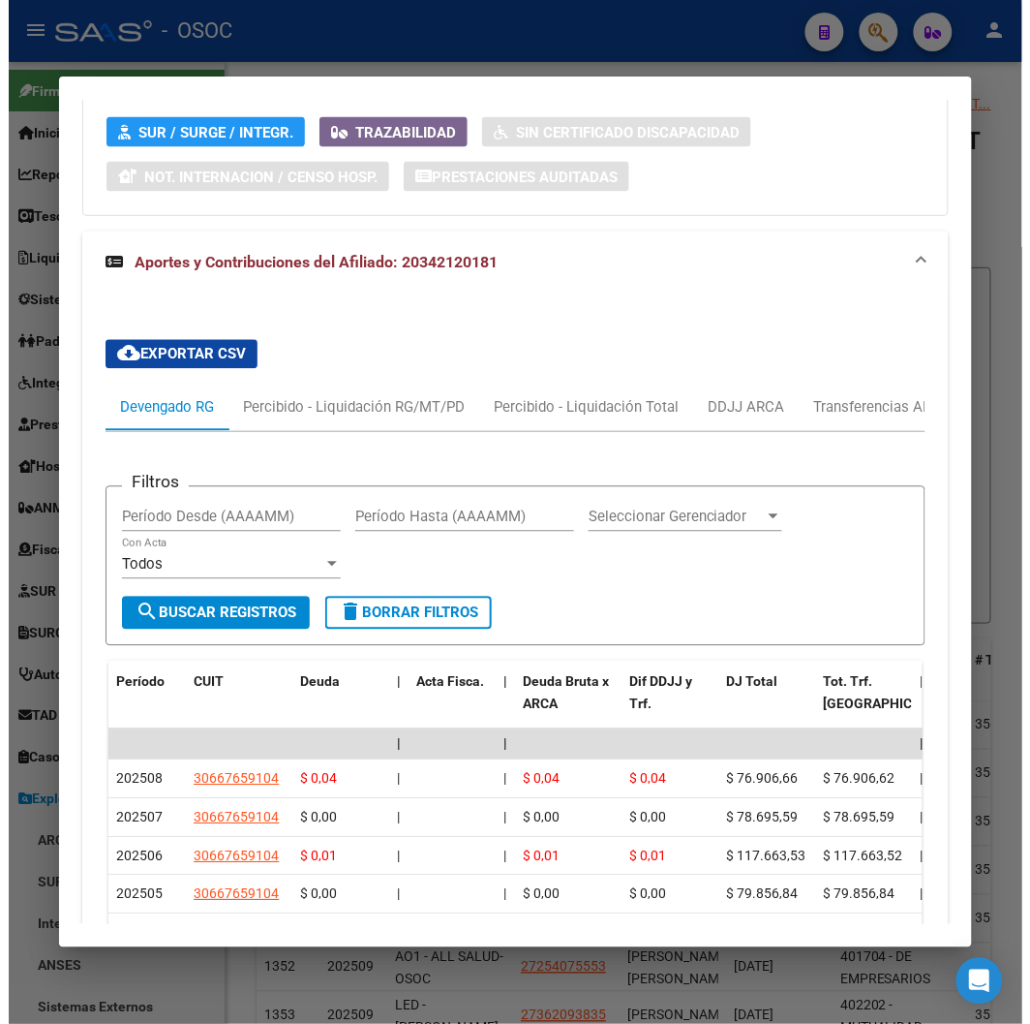
scroll to position [2034, 0]
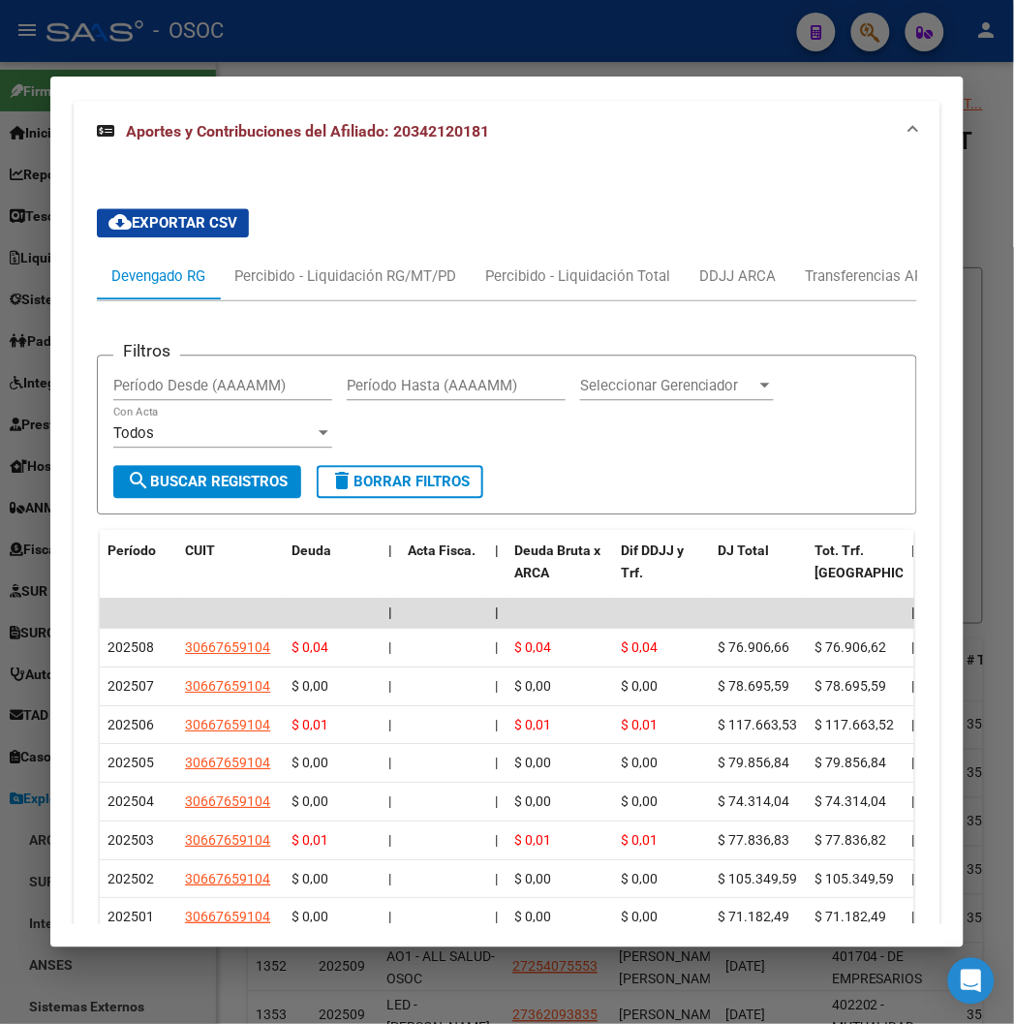
click at [297, 25] on div at bounding box center [507, 512] width 1014 height 1024
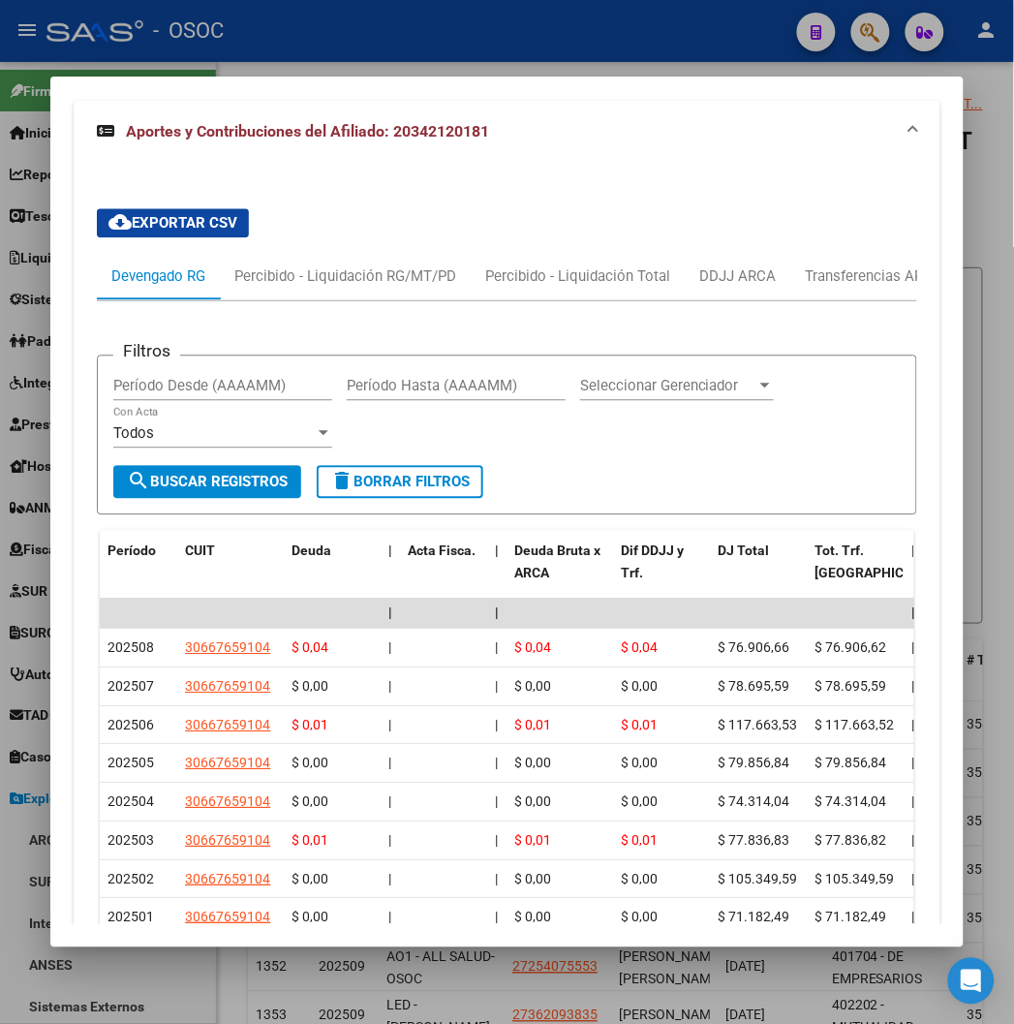
click at [297, 25] on div at bounding box center [507, 512] width 1014 height 1024
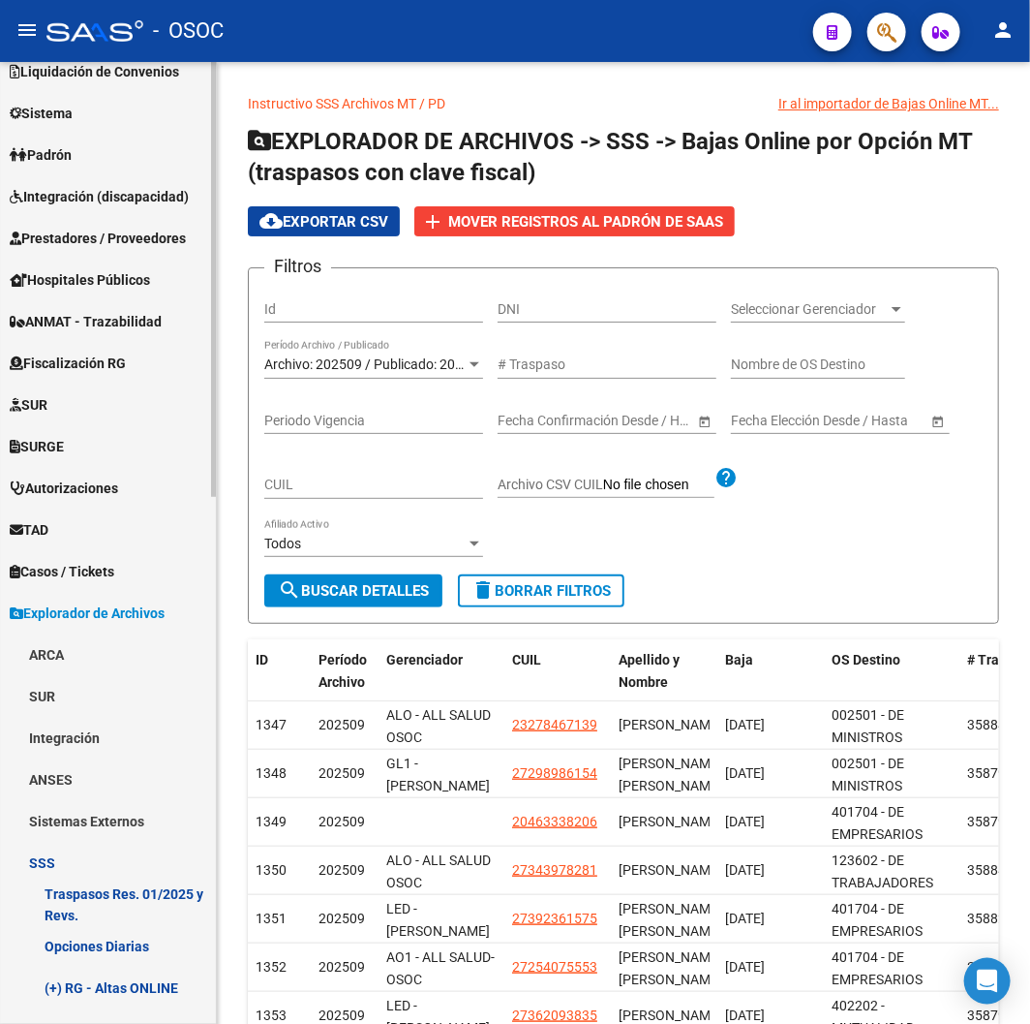
scroll to position [537, 0]
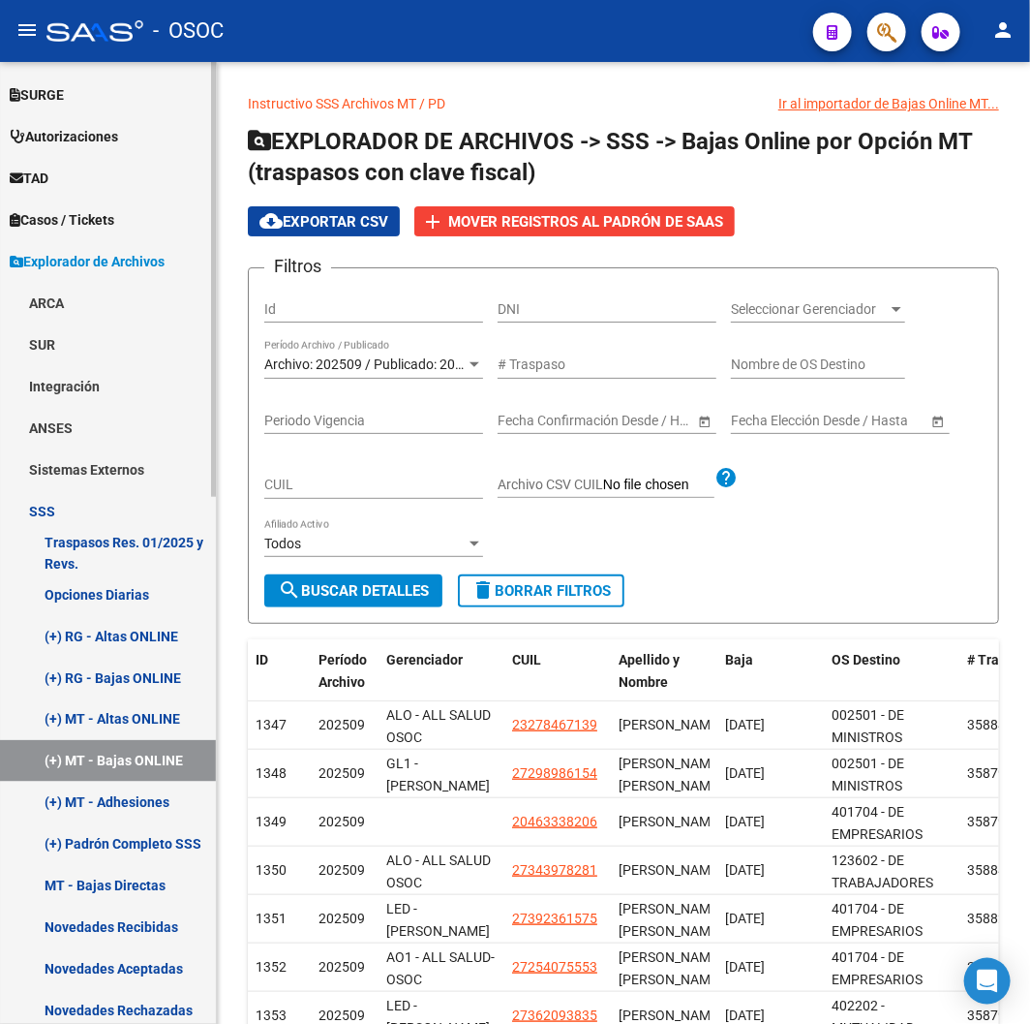
click at [140, 749] on link "(+) MT - Bajas ONLINE" at bounding box center [108, 761] width 216 height 42
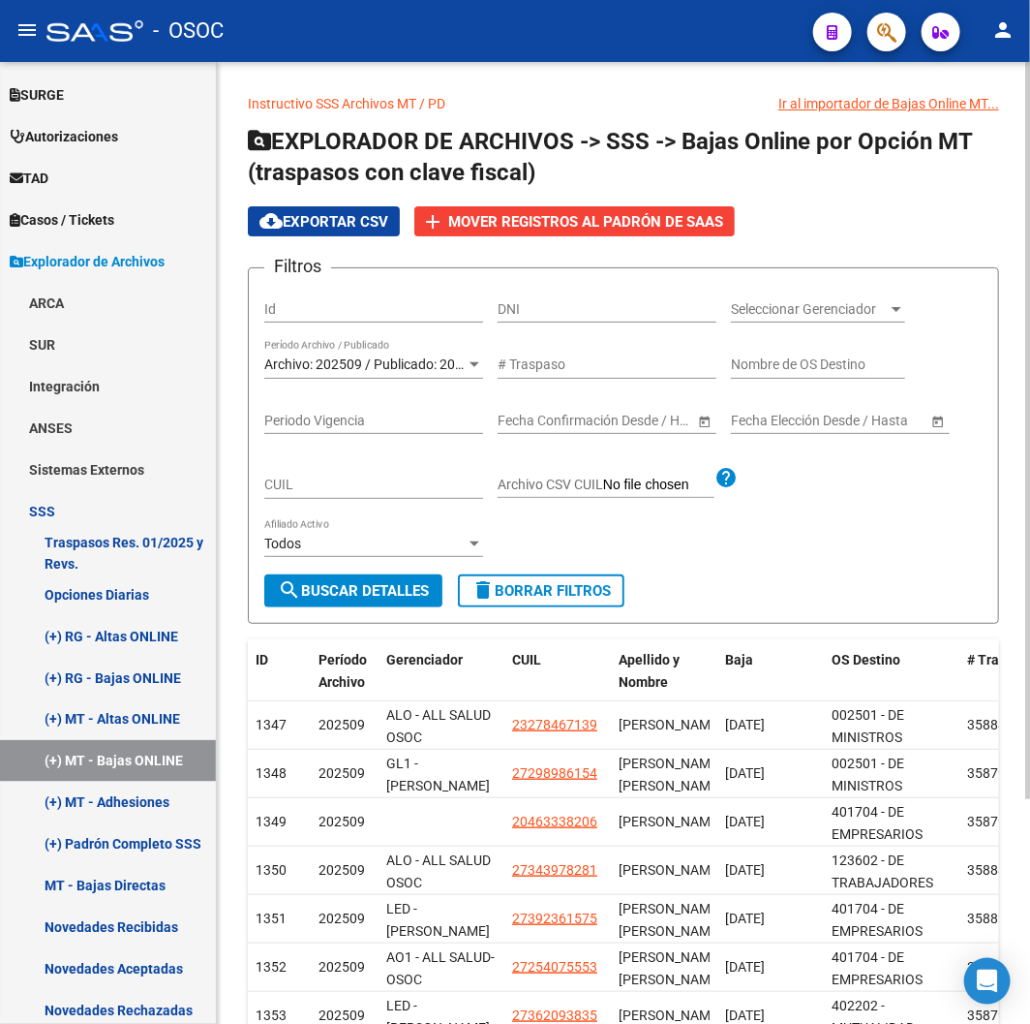
click at [306, 585] on span "search Buscar Detalles" at bounding box center [353, 590] width 151 height 17
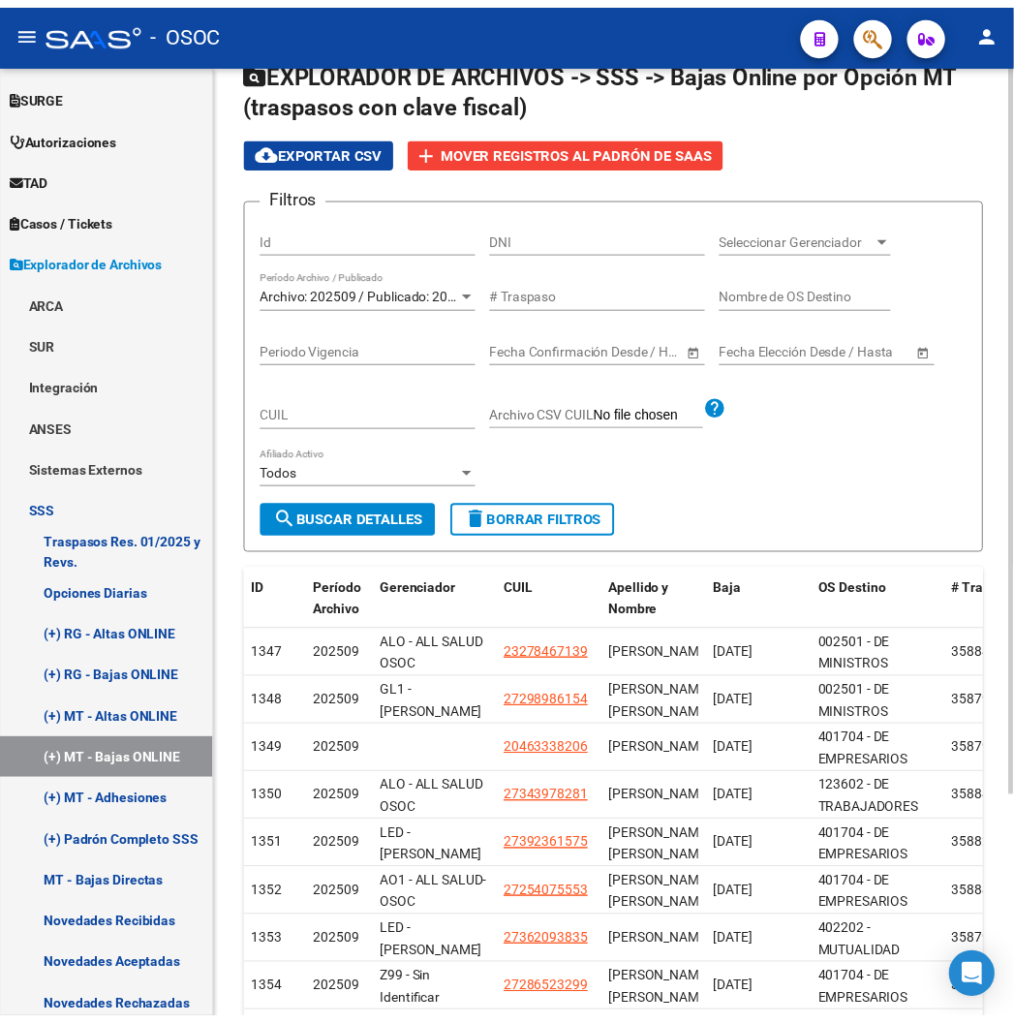
scroll to position [294, 0]
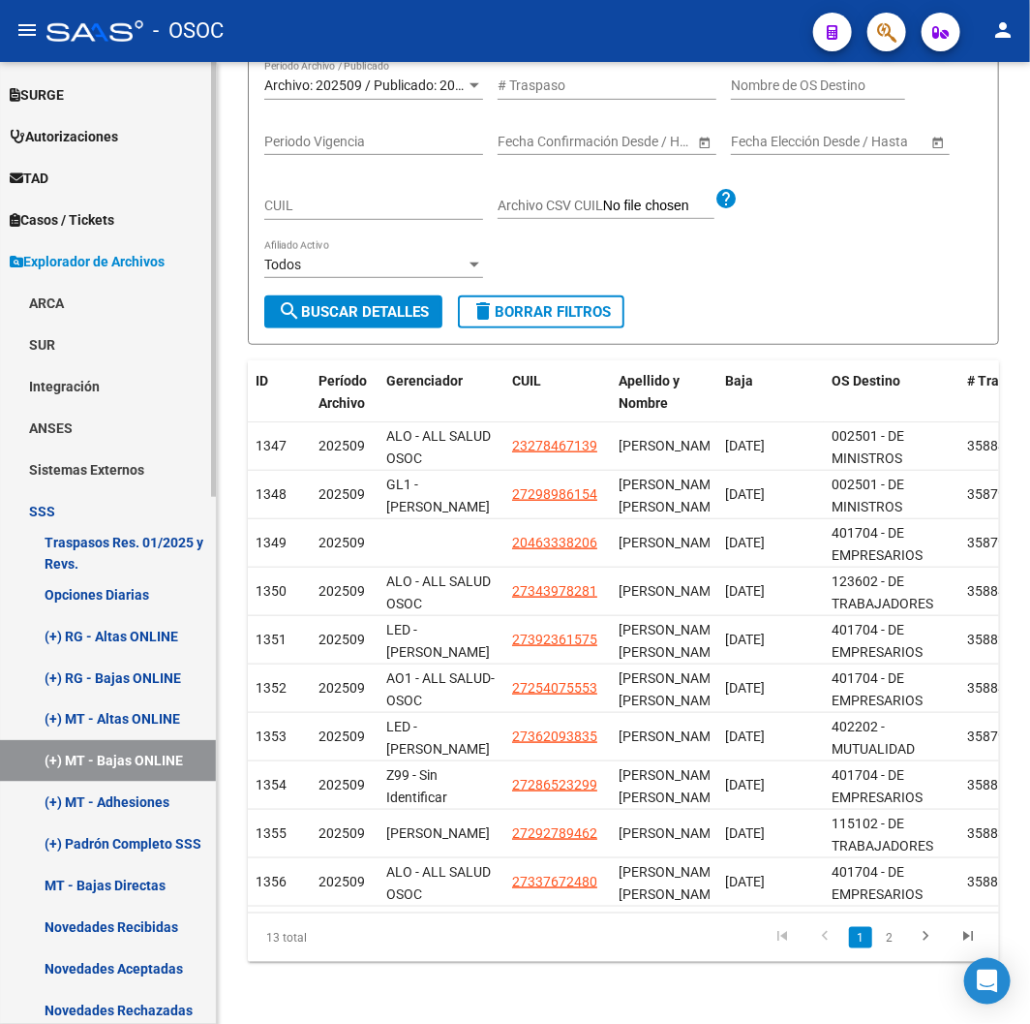
click at [124, 760] on link "(+) MT - Bajas ONLINE" at bounding box center [108, 761] width 216 height 42
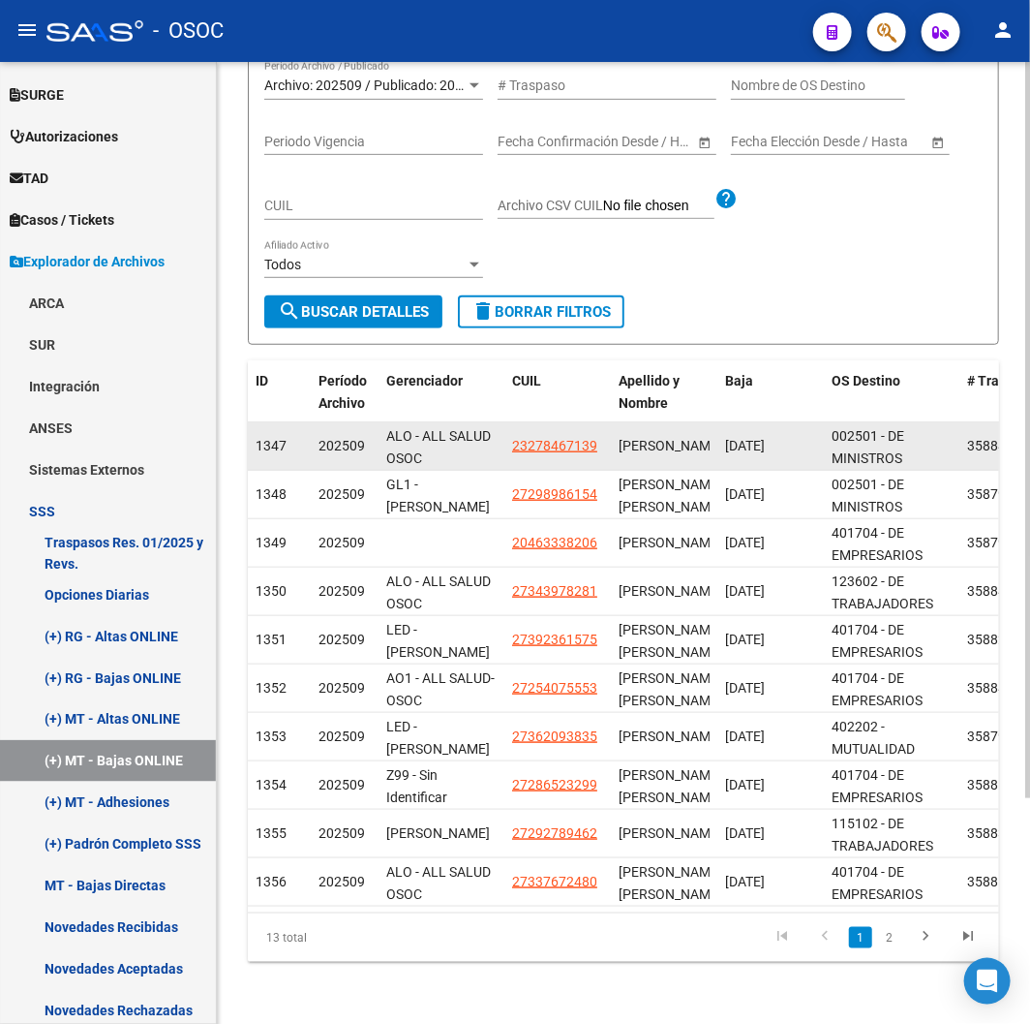
click at [526, 446] on datatable-body-cell "23278467139" at bounding box center [558, 445] width 107 height 47
click at [524, 438] on span "23278467139" at bounding box center [554, 445] width 85 height 15
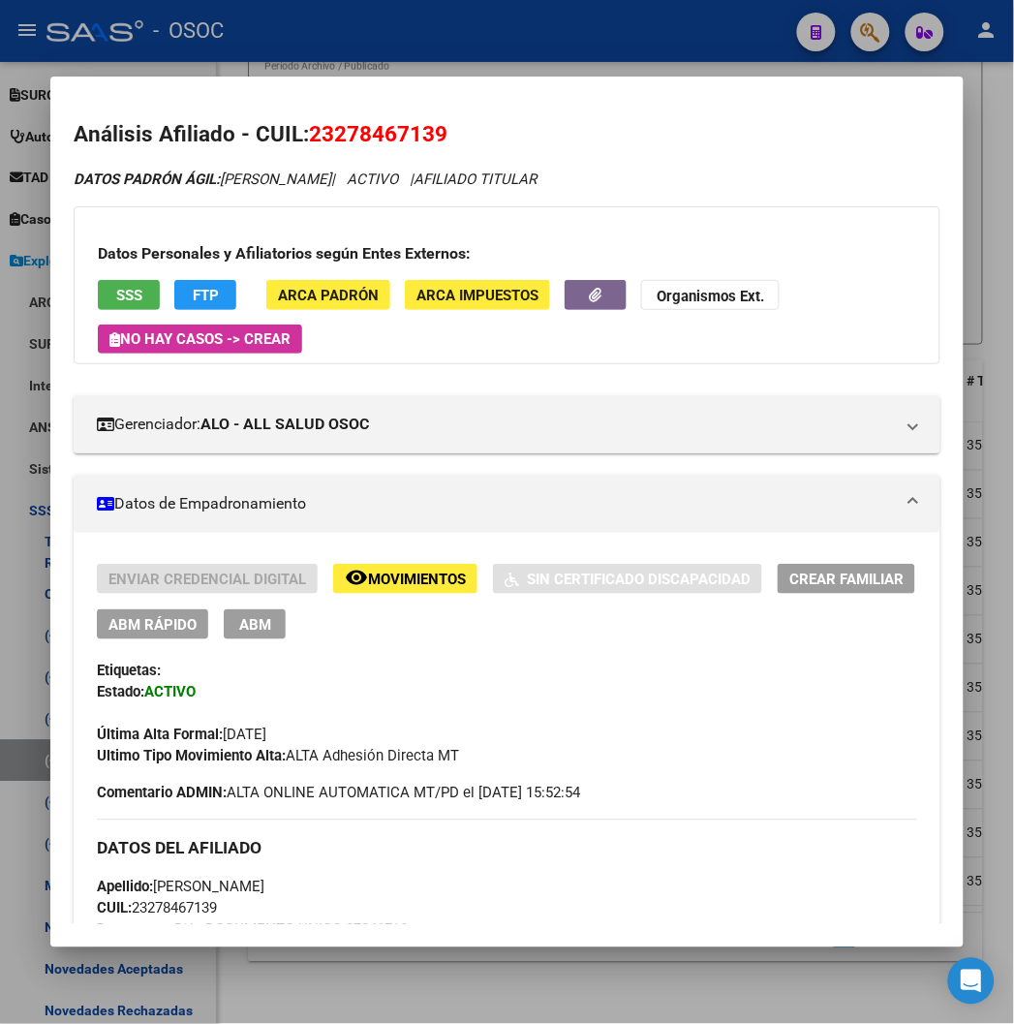
click at [568, 42] on div at bounding box center [507, 512] width 1014 height 1024
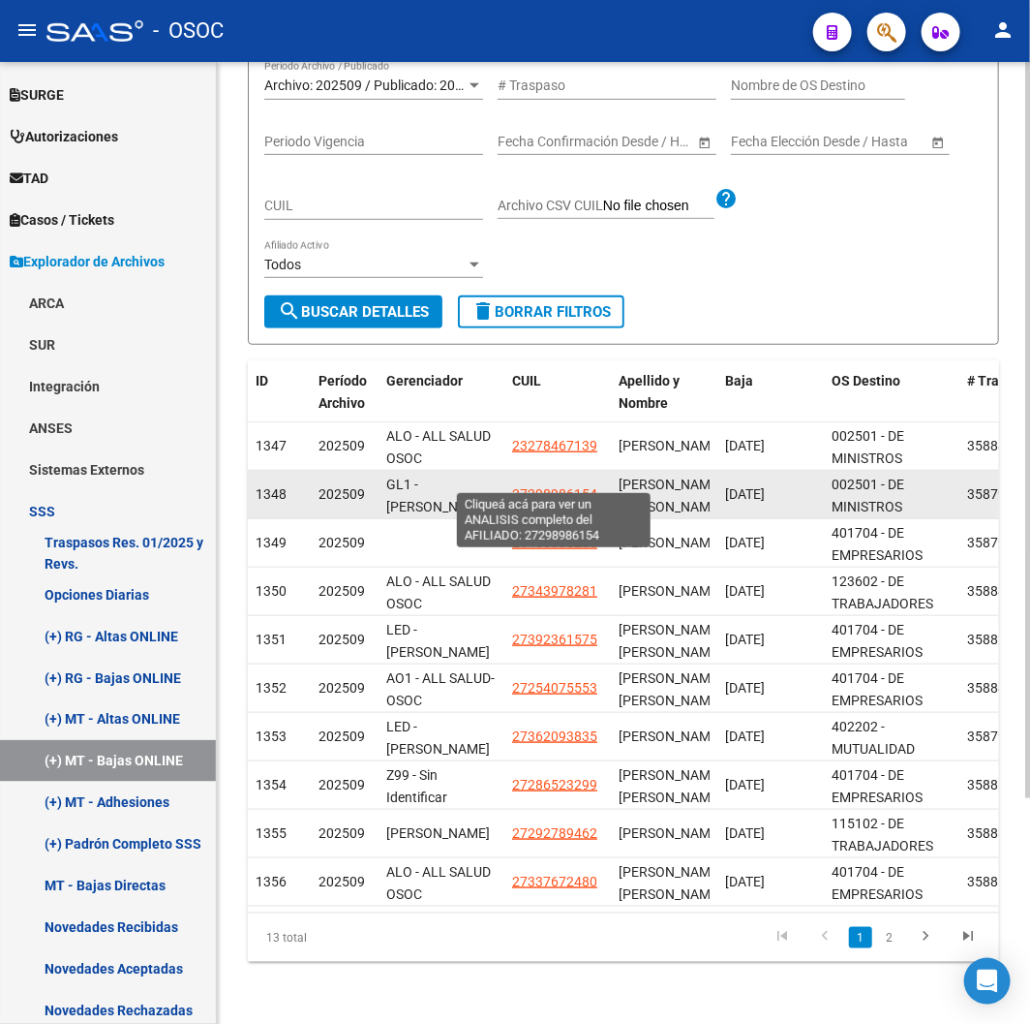
click at [545, 486] on span "27298986154" at bounding box center [554, 493] width 85 height 15
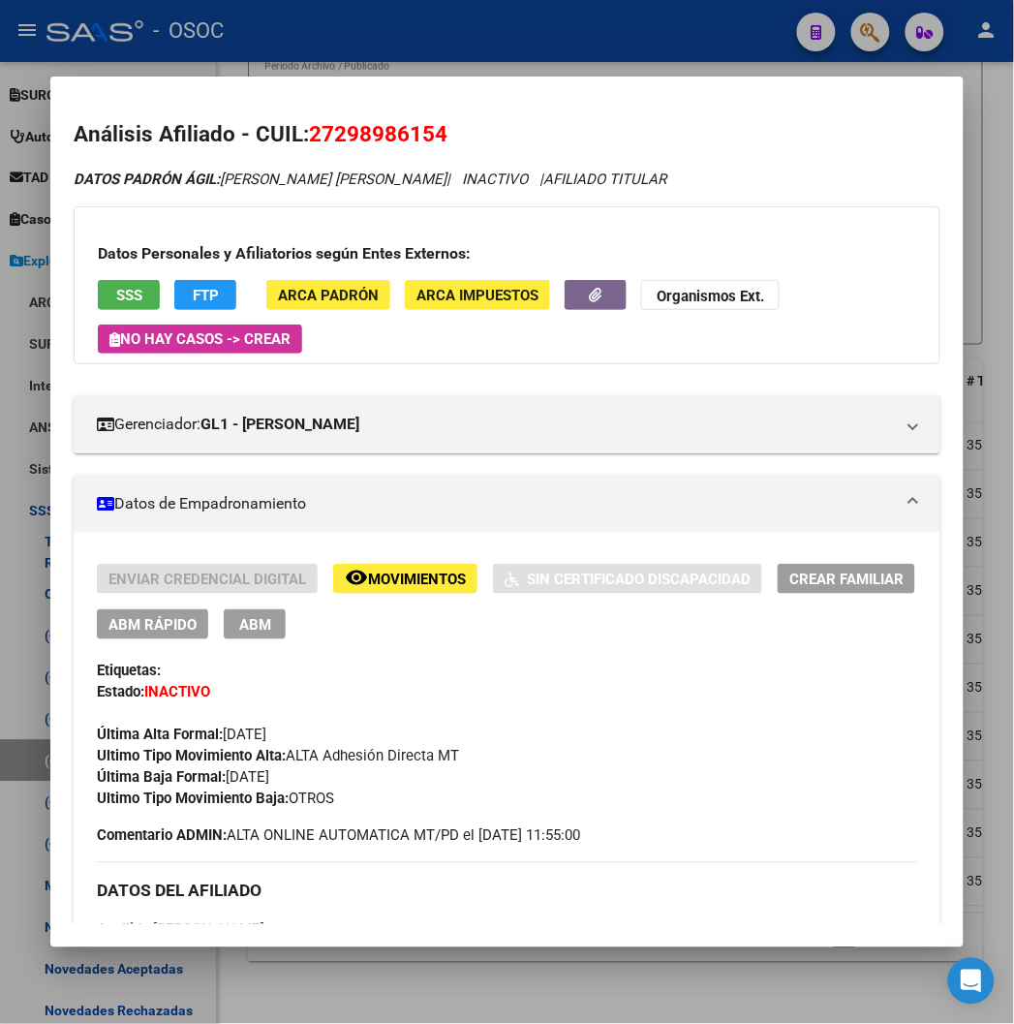
click at [569, 12] on div at bounding box center [507, 512] width 1014 height 1024
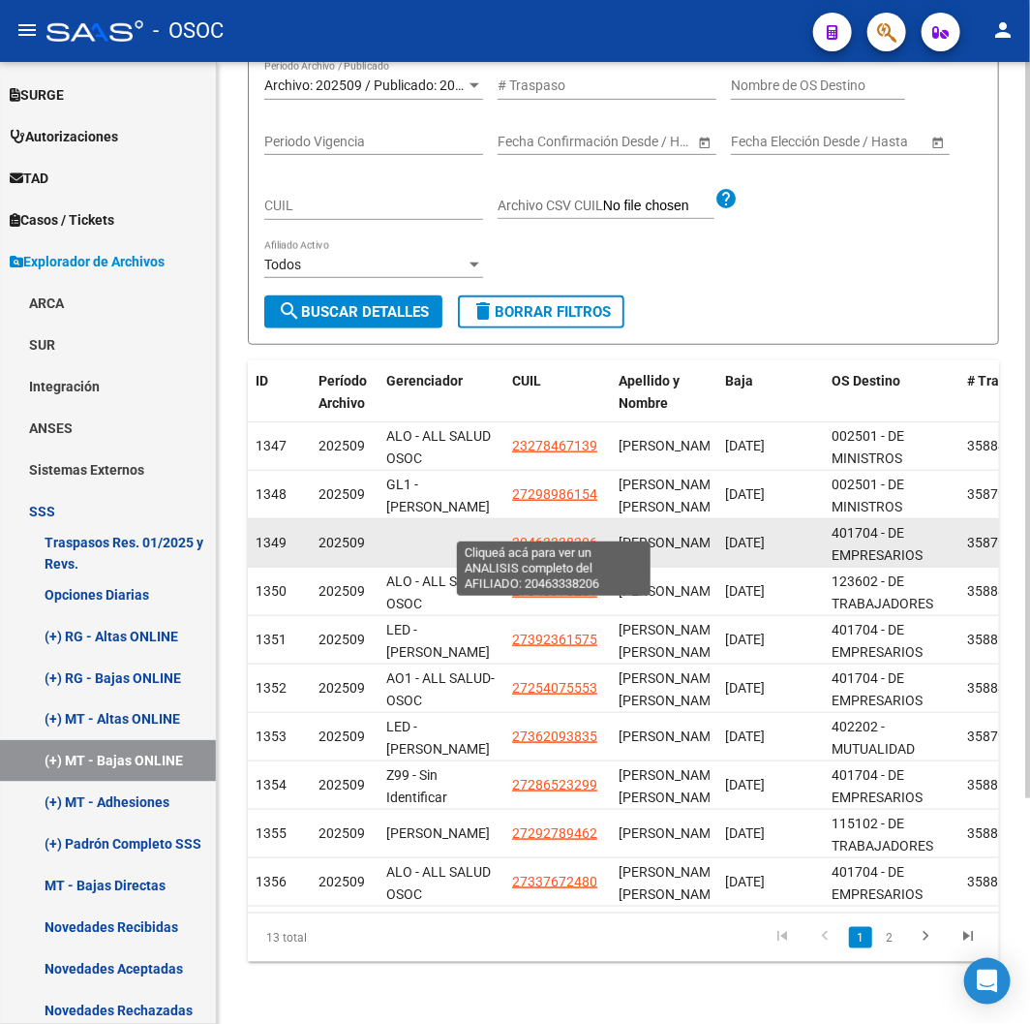
click at [560, 535] on span "20463338206" at bounding box center [554, 542] width 85 height 15
type textarea "20463338206"
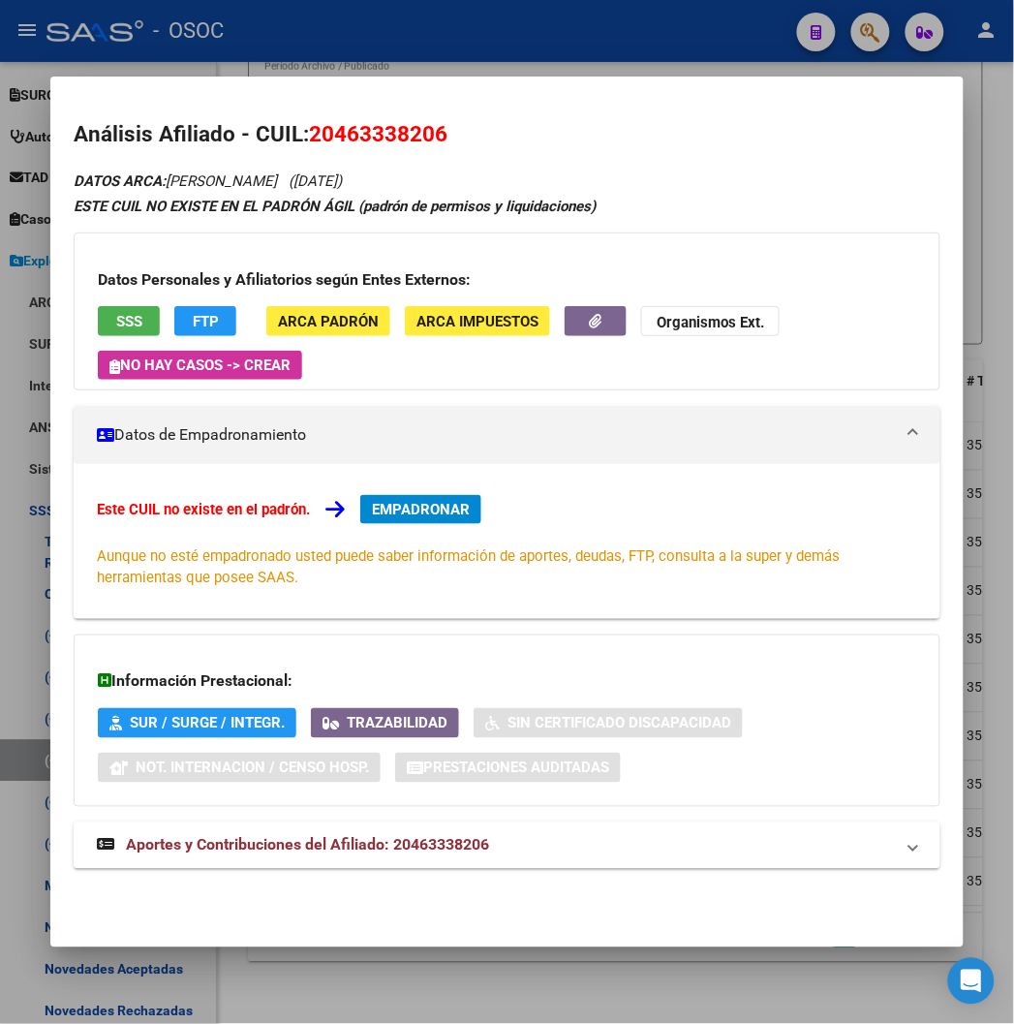
click at [337, 137] on span "20463338206" at bounding box center [378, 133] width 138 height 25
copy span "20463338206"
click at [360, 496] on button "EMPADRONAR" at bounding box center [420, 509] width 121 height 29
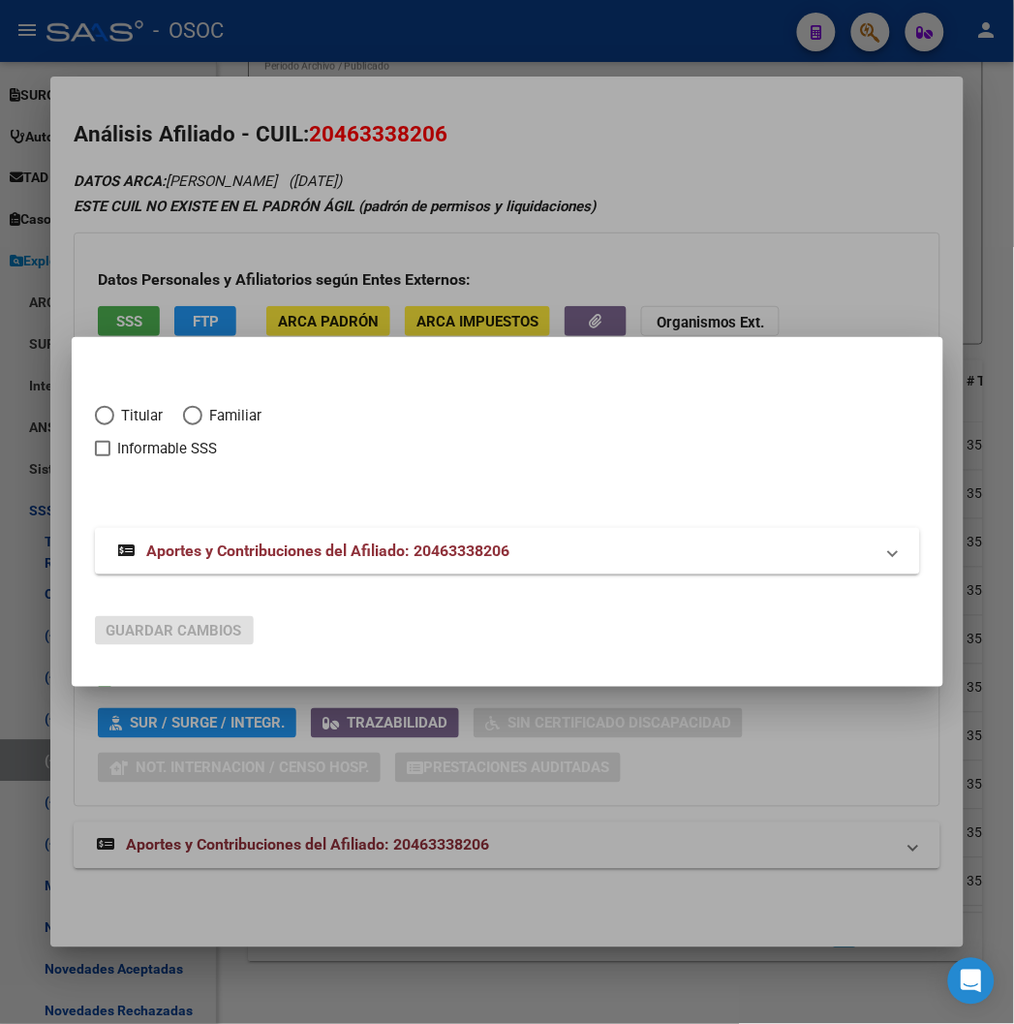
click at [114, 413] on span "Titular" at bounding box center [138, 416] width 49 height 22
click at [100, 413] on input "Titular" at bounding box center [104, 415] width 19 height 19
radio input "true"
checkbox input "true"
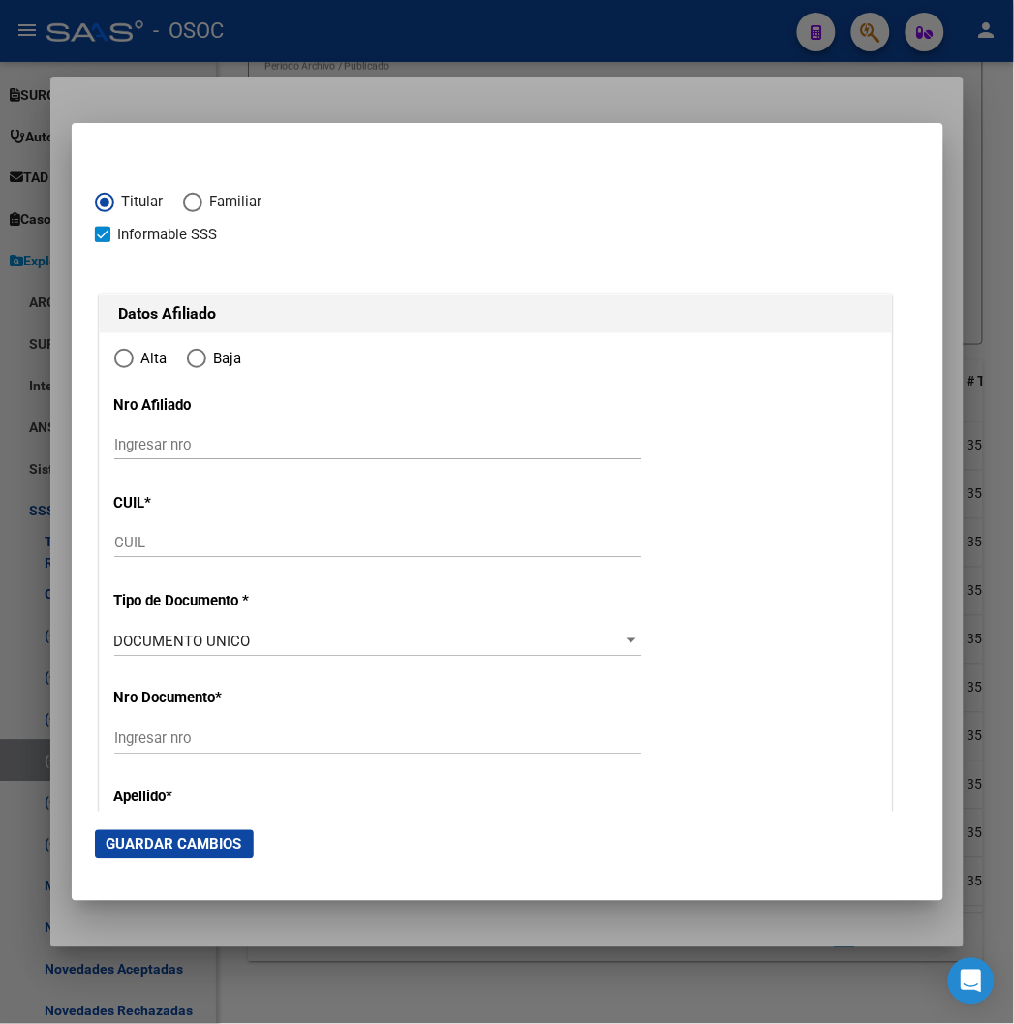
type input "20-46333820-6"
click at [118, 230] on span "Informable SSS" at bounding box center [168, 234] width 100 height 23
click at [102, 242] on input "Informable SSS" at bounding box center [102, 242] width 1 height 1
checkbox input "false"
type input "46333820"
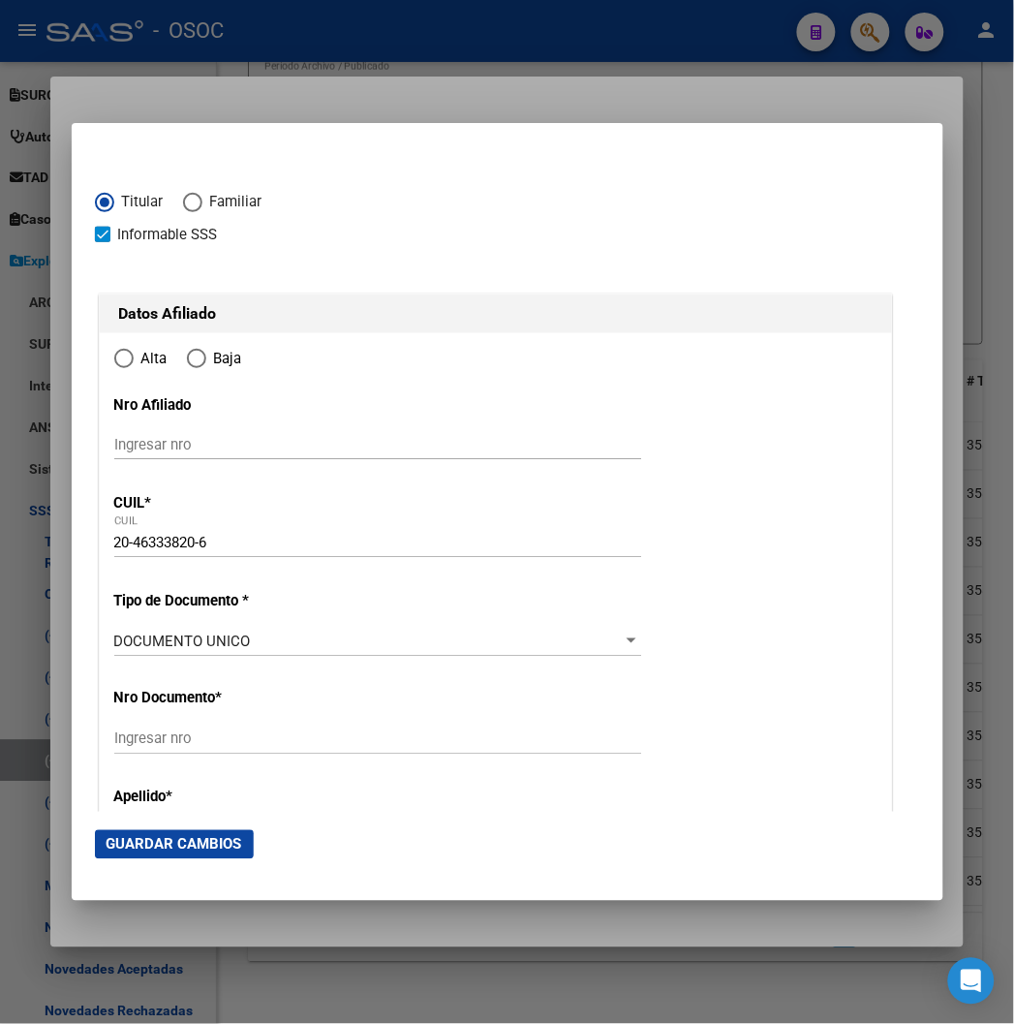
type input "VIEYRA"
type input "AARON"
type input "2005-03-06"
type input "RIO GALLEGOS"
type input "9400"
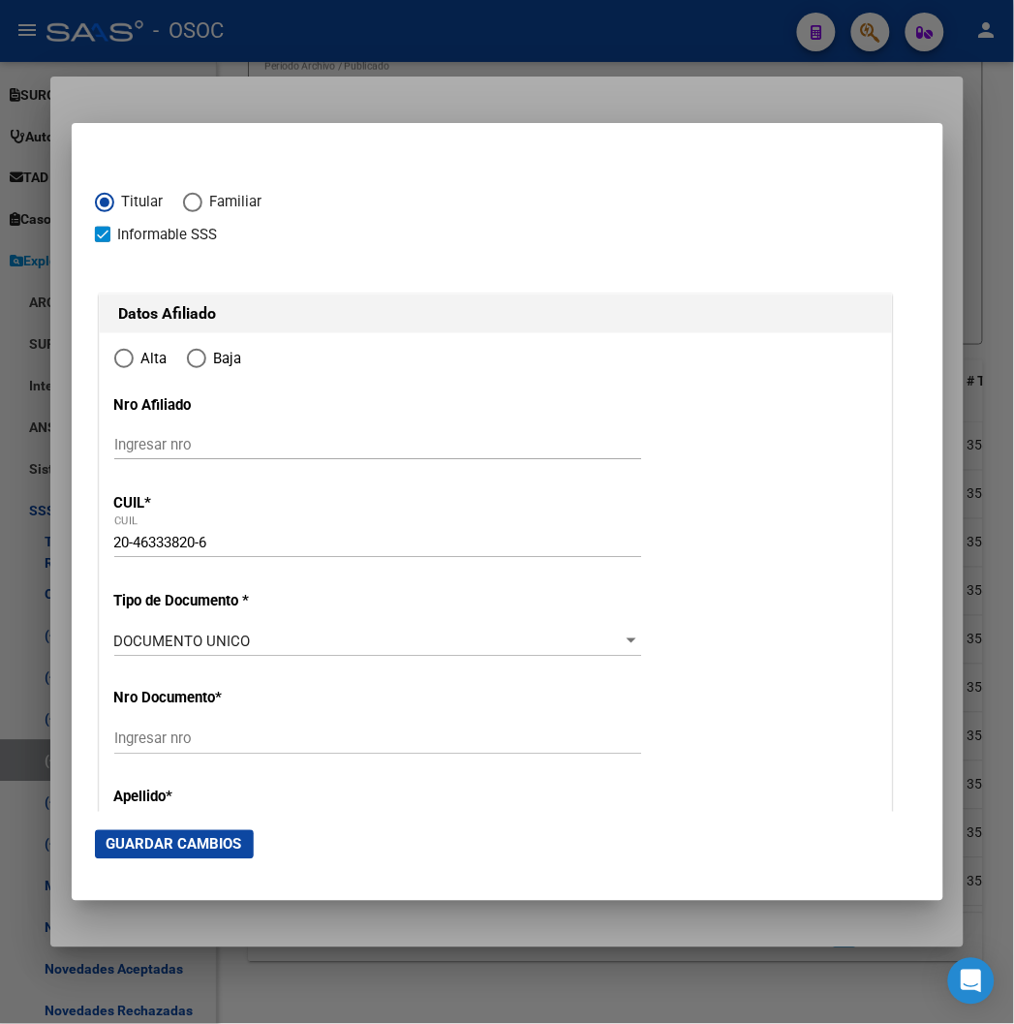
type input "JUAN ESTEBAN"
type input "514"
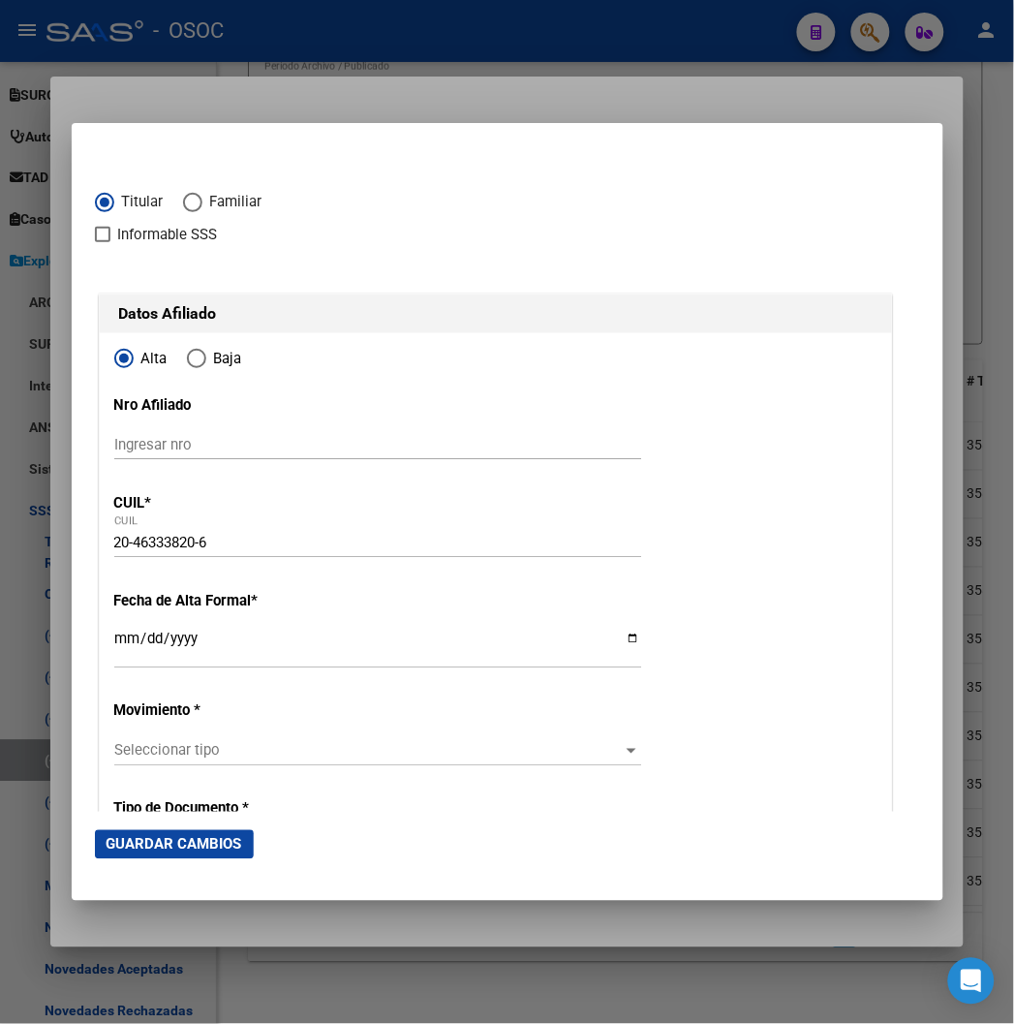
radio input "true"
type input "RIO GALLEGOS"
click at [114, 637] on input "Ingresar fecha" at bounding box center [377, 645] width 527 height 31
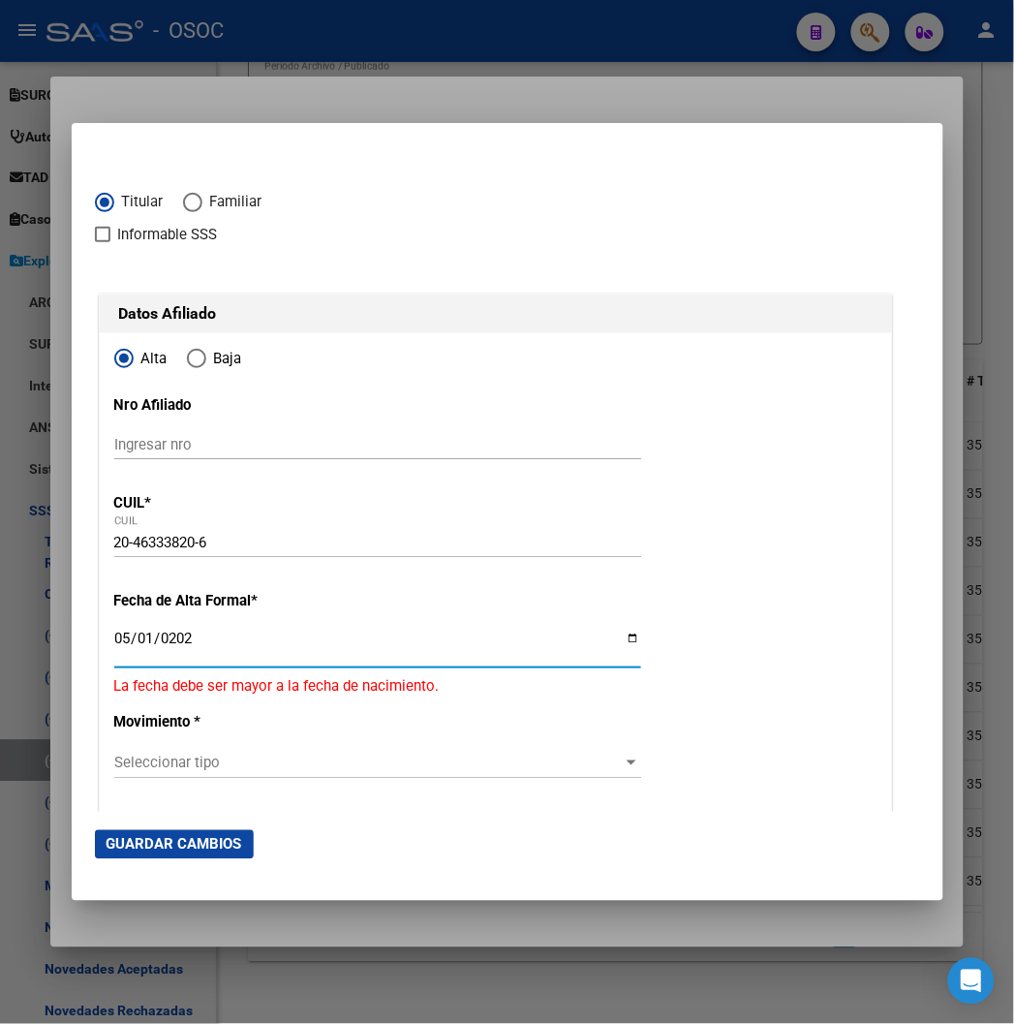
type input "2025-05-01"
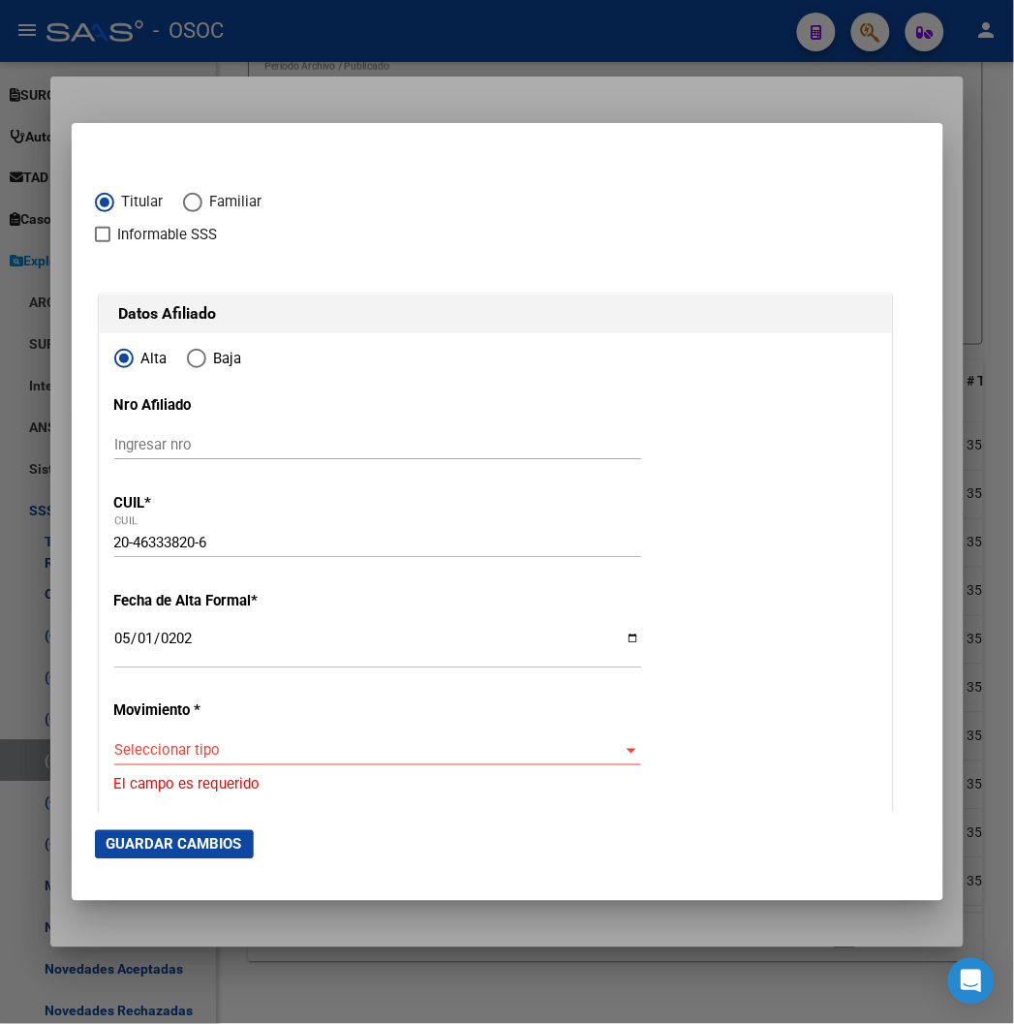
click at [114, 742] on span "Seleccionar tipo" at bounding box center [368, 750] width 509 height 17
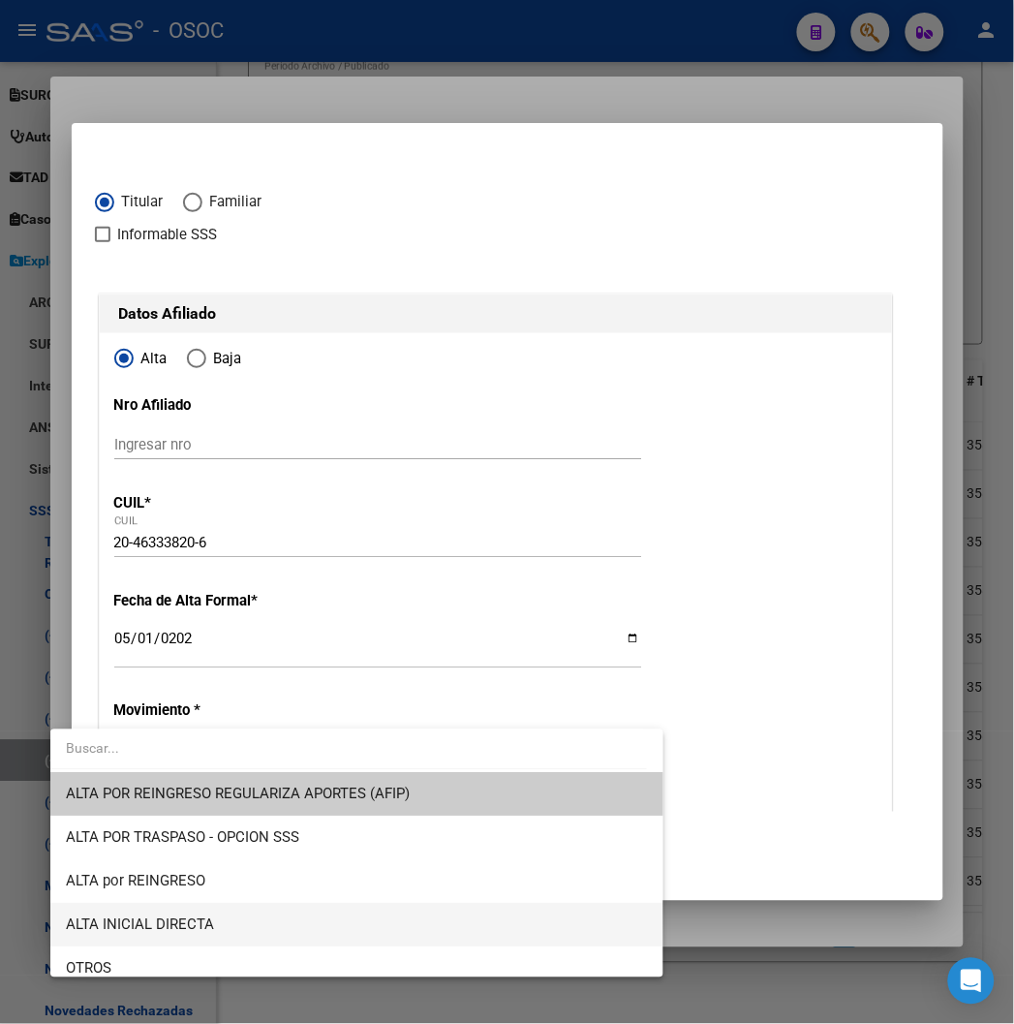
drag, startPoint x: 176, startPoint y: 916, endPoint x: 162, endPoint y: 874, distance: 44.1
click at [171, 916] on span "ALTA INICIAL DIRECTA" at bounding box center [140, 924] width 148 height 17
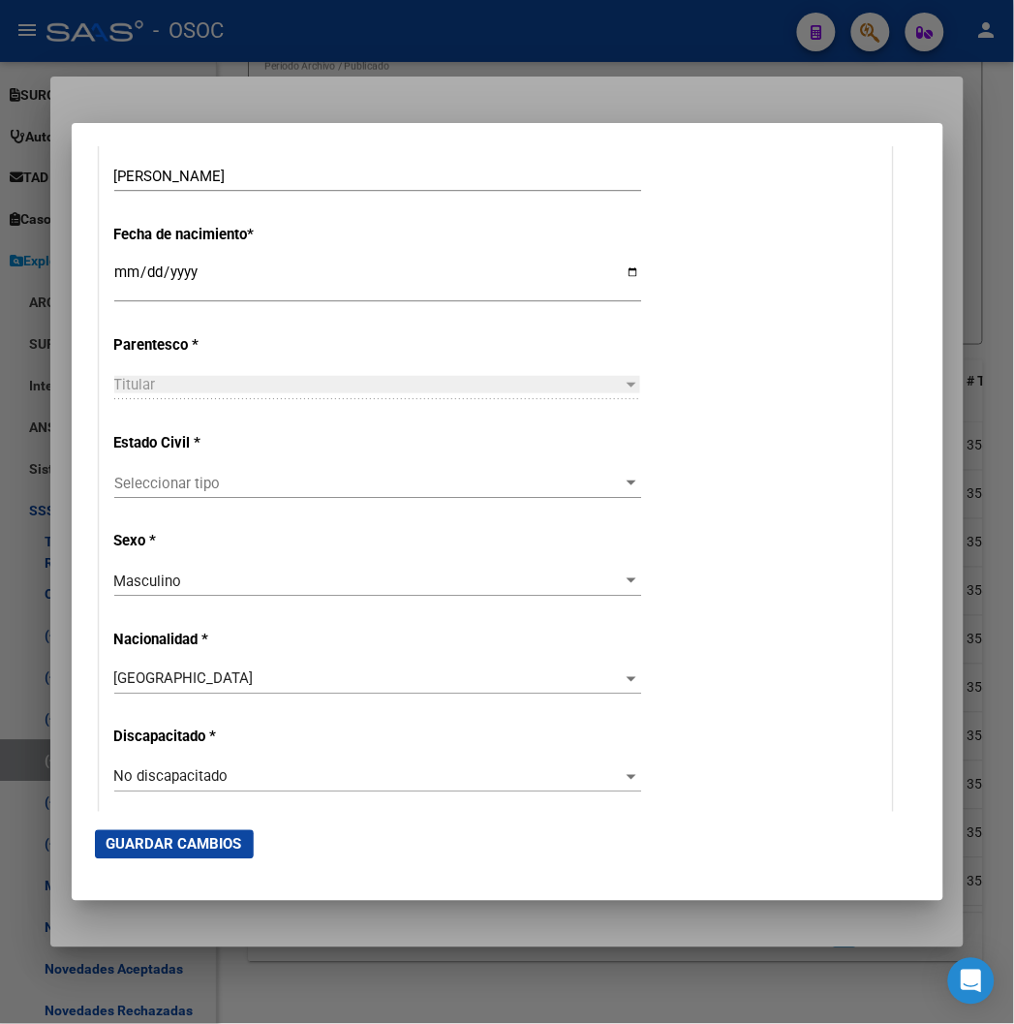
scroll to position [968, 0]
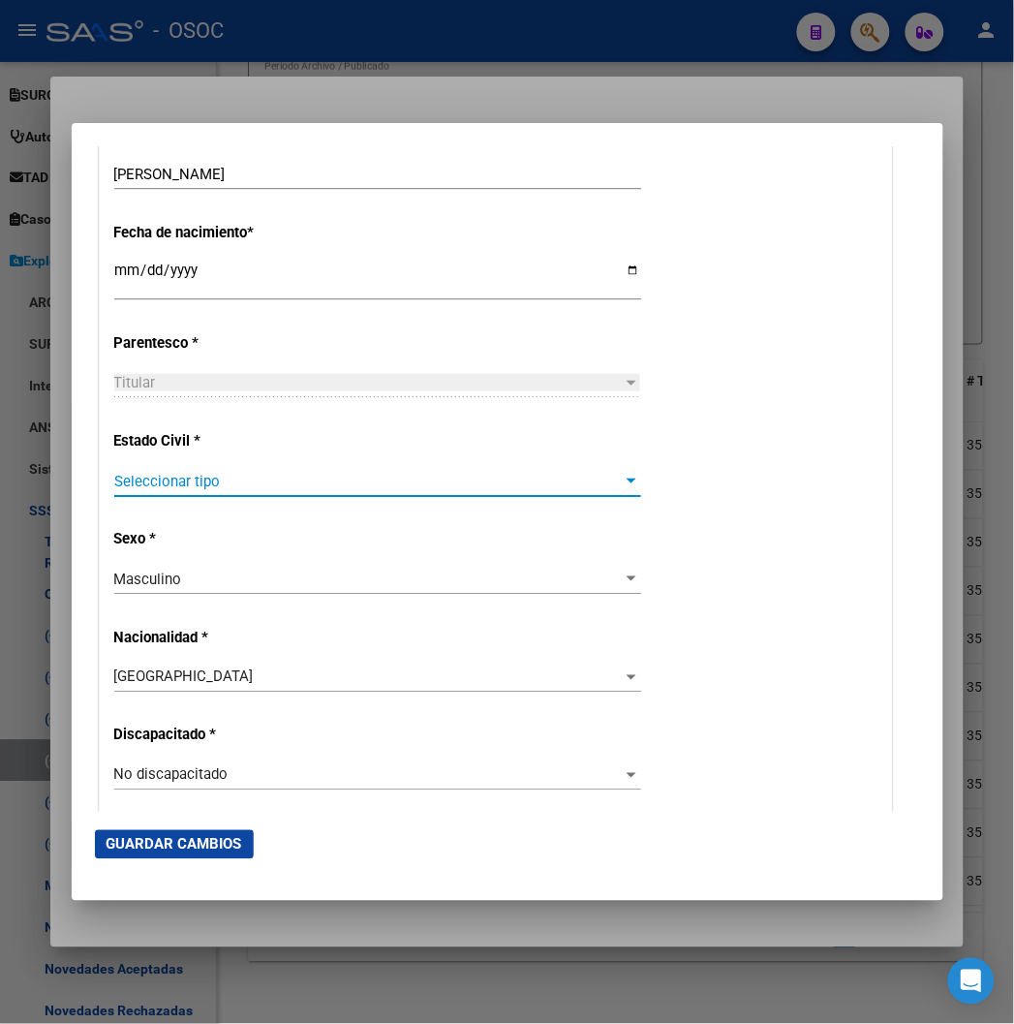
click at [129, 481] on span "Seleccionar tipo" at bounding box center [368, 481] width 509 height 17
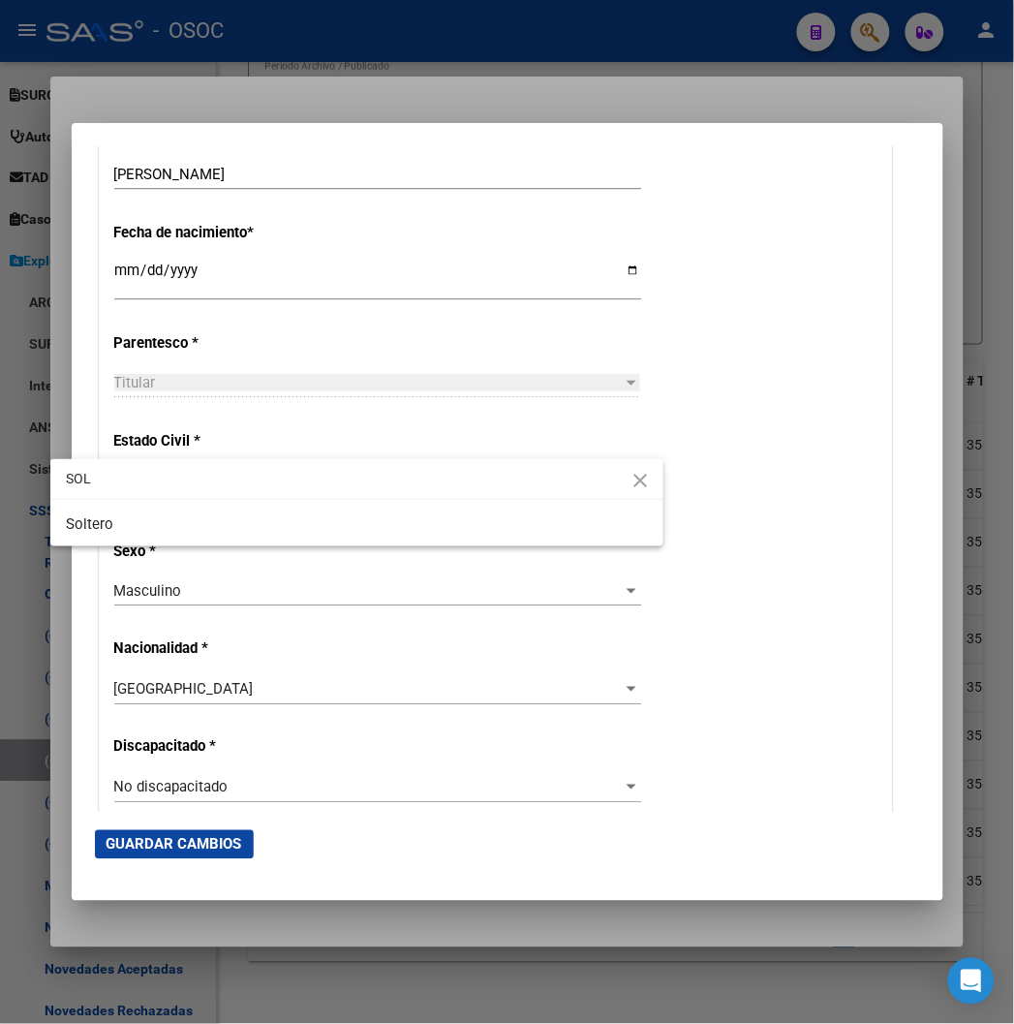
type input "SOL"
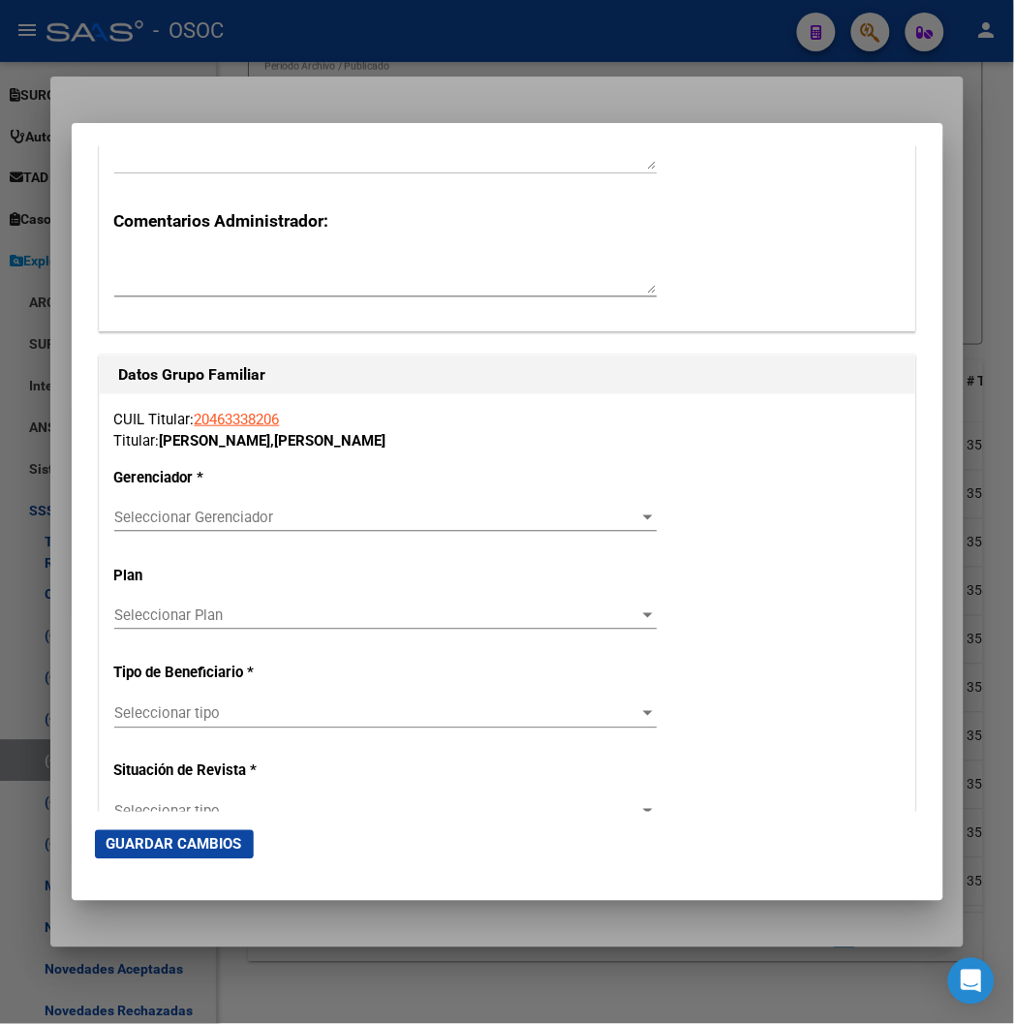
scroll to position [3120, 0]
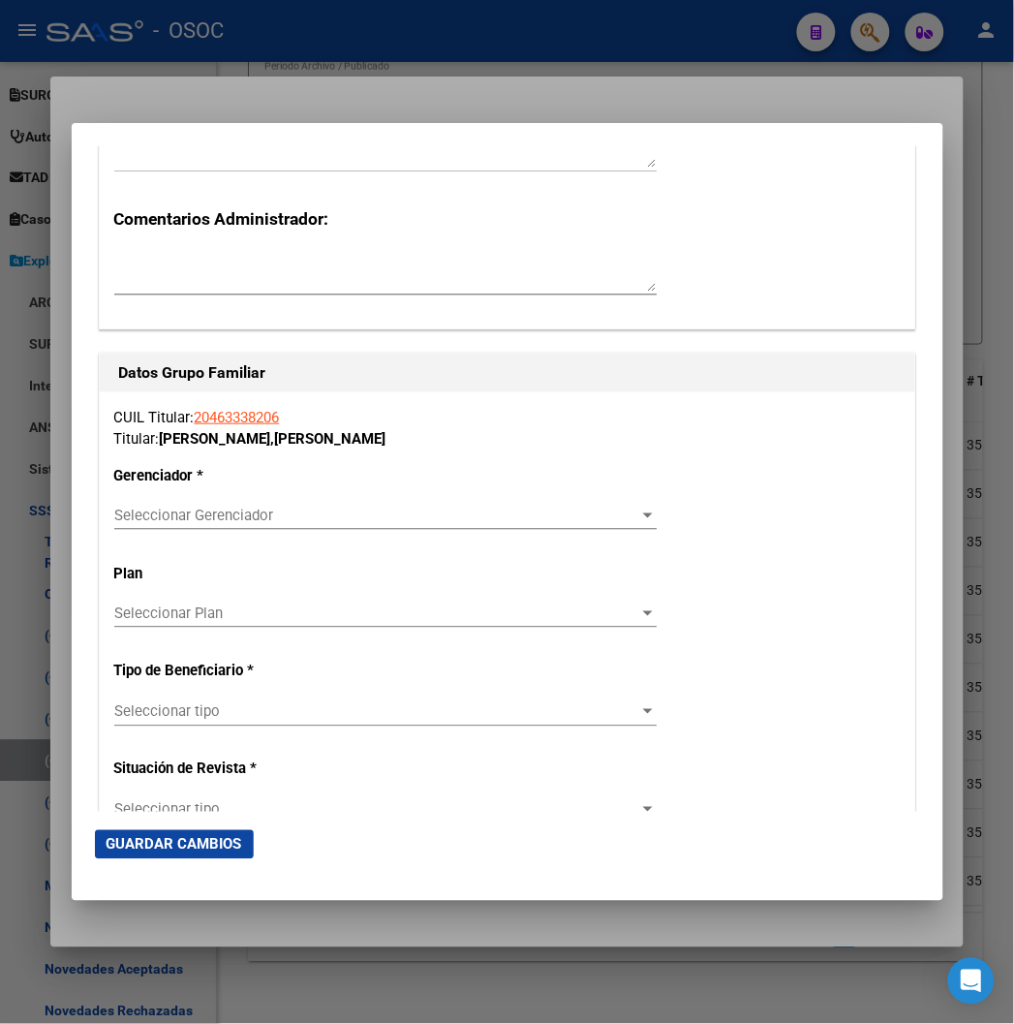
click at [129, 507] on span "Seleccionar Gerenciador" at bounding box center [376, 514] width 525 height 17
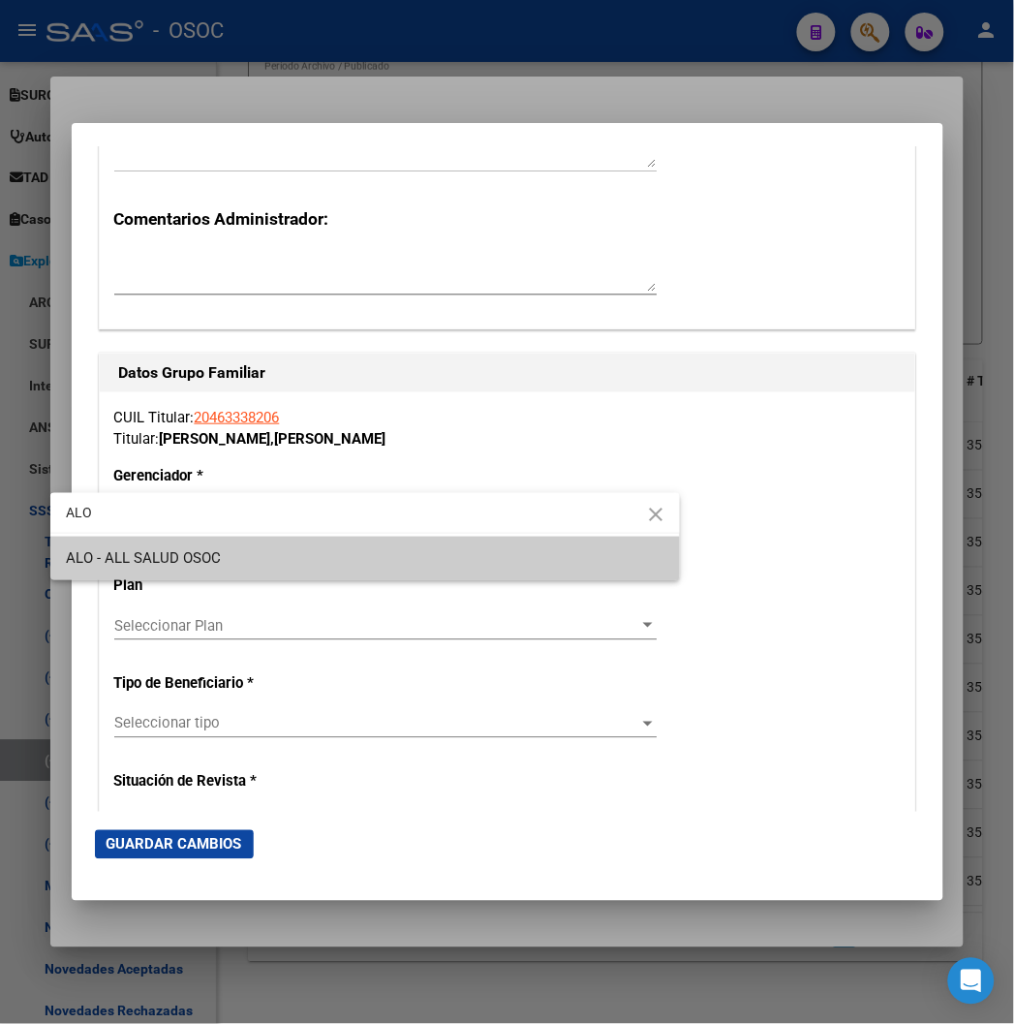
type input "ALO"
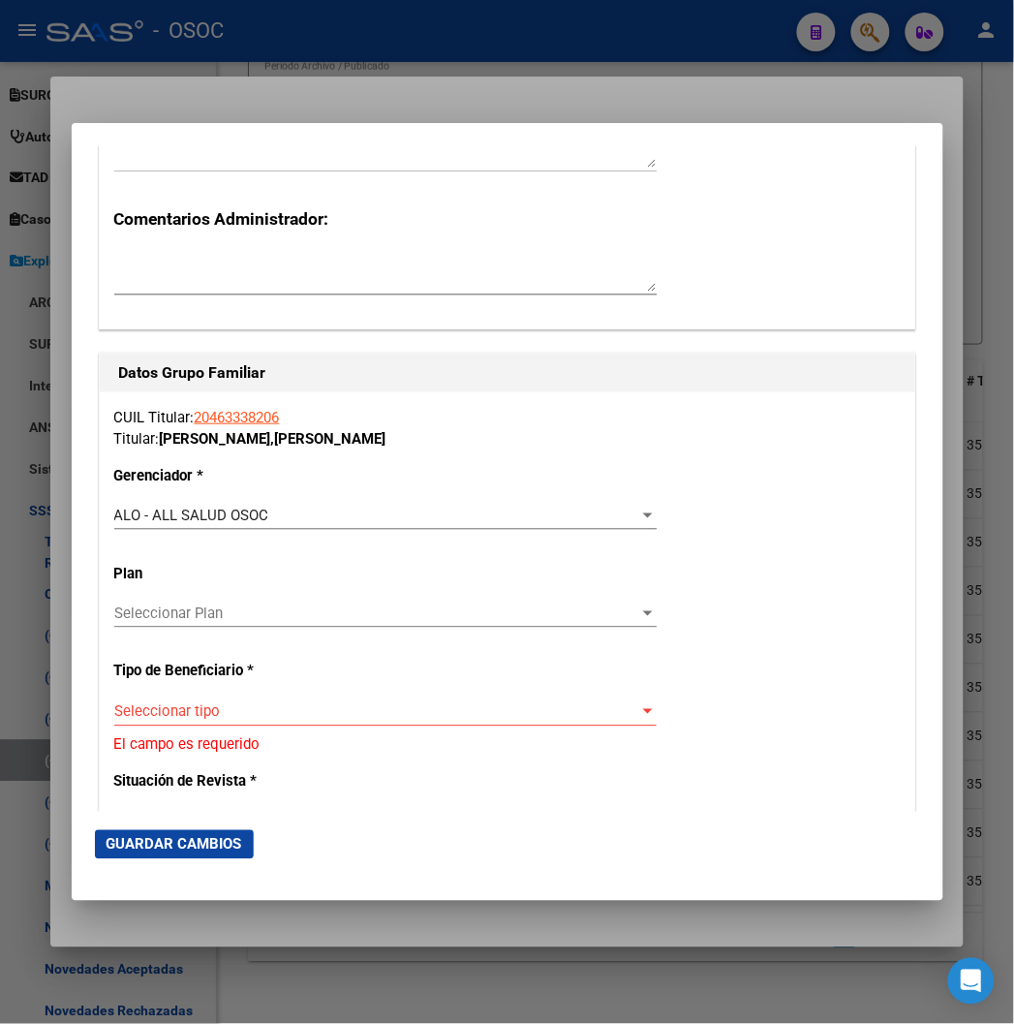
click at [149, 724] on div "Seleccionar tipo Seleccionar tipo" at bounding box center [385, 711] width 542 height 29
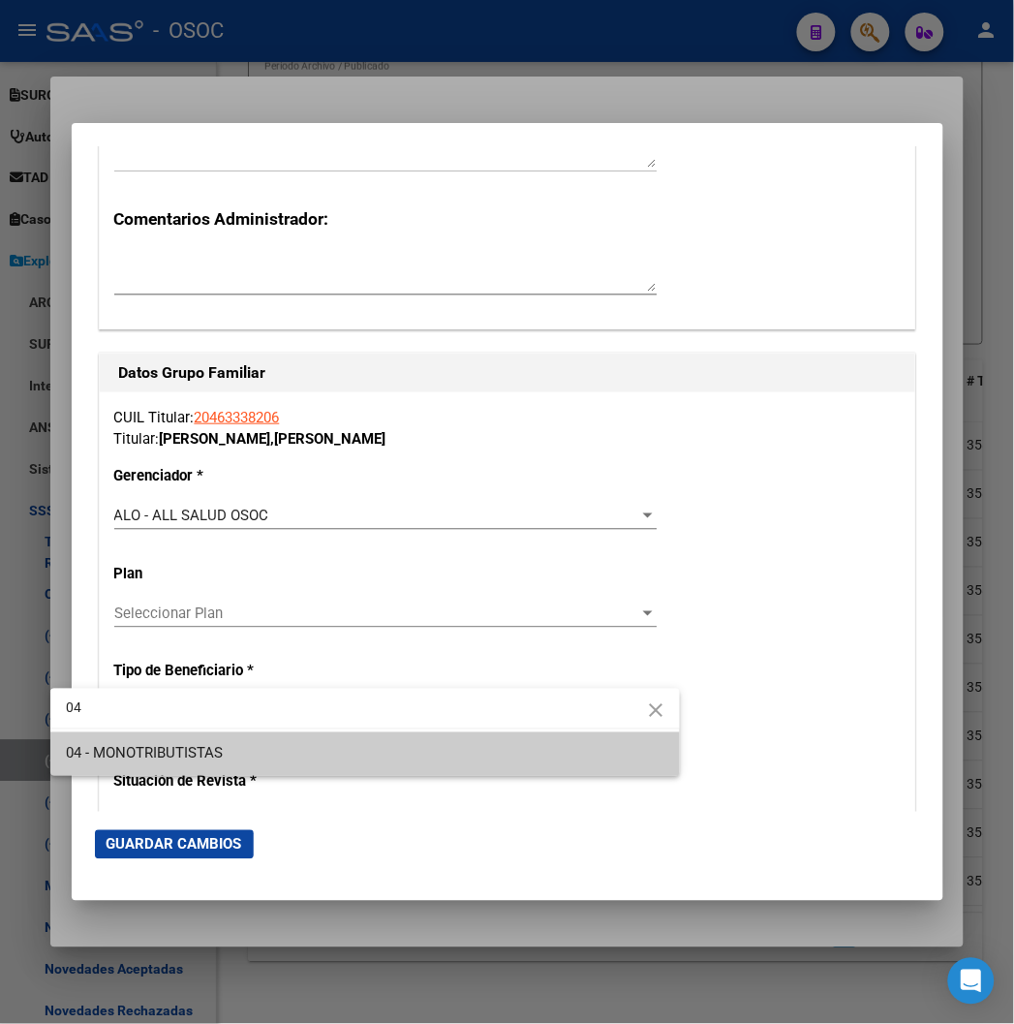
type input "04"
type input "20-46333820-6"
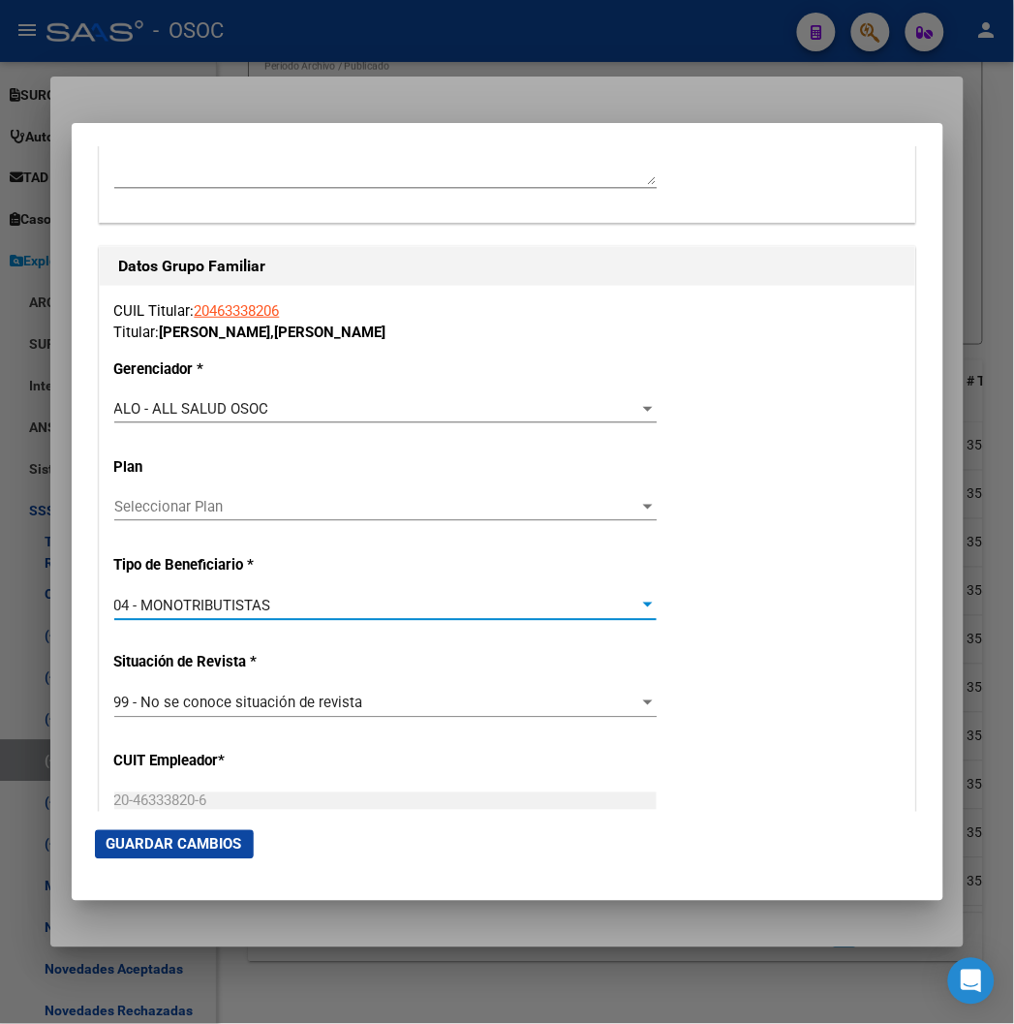
scroll to position [3442, 0]
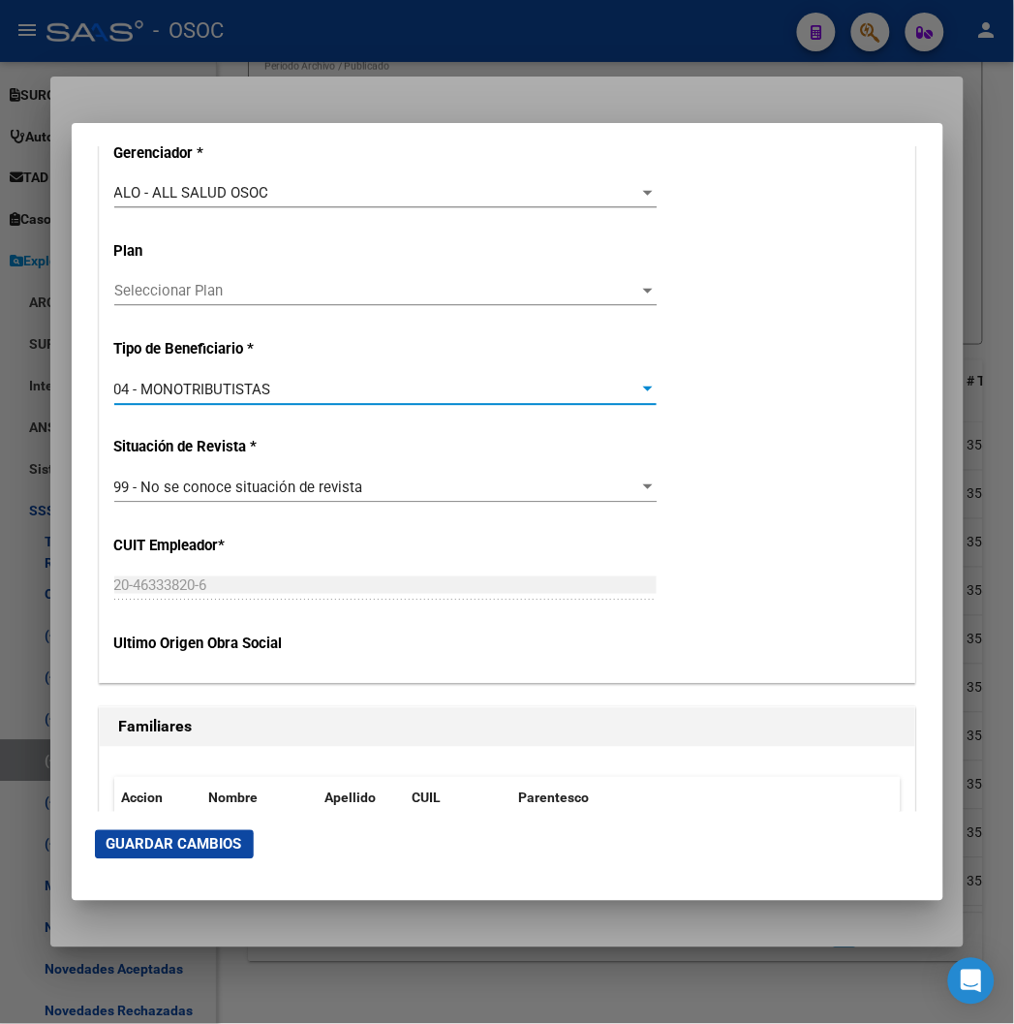
click at [107, 879] on mat-dialog-container "Titular Familiar Informable SSS Datos Afiliado Alta Baja Nro Afiliado Ingresar …" at bounding box center [508, 512] width 872 height 778
click at [107, 848] on span "Guardar Cambios" at bounding box center [175, 844] width 136 height 17
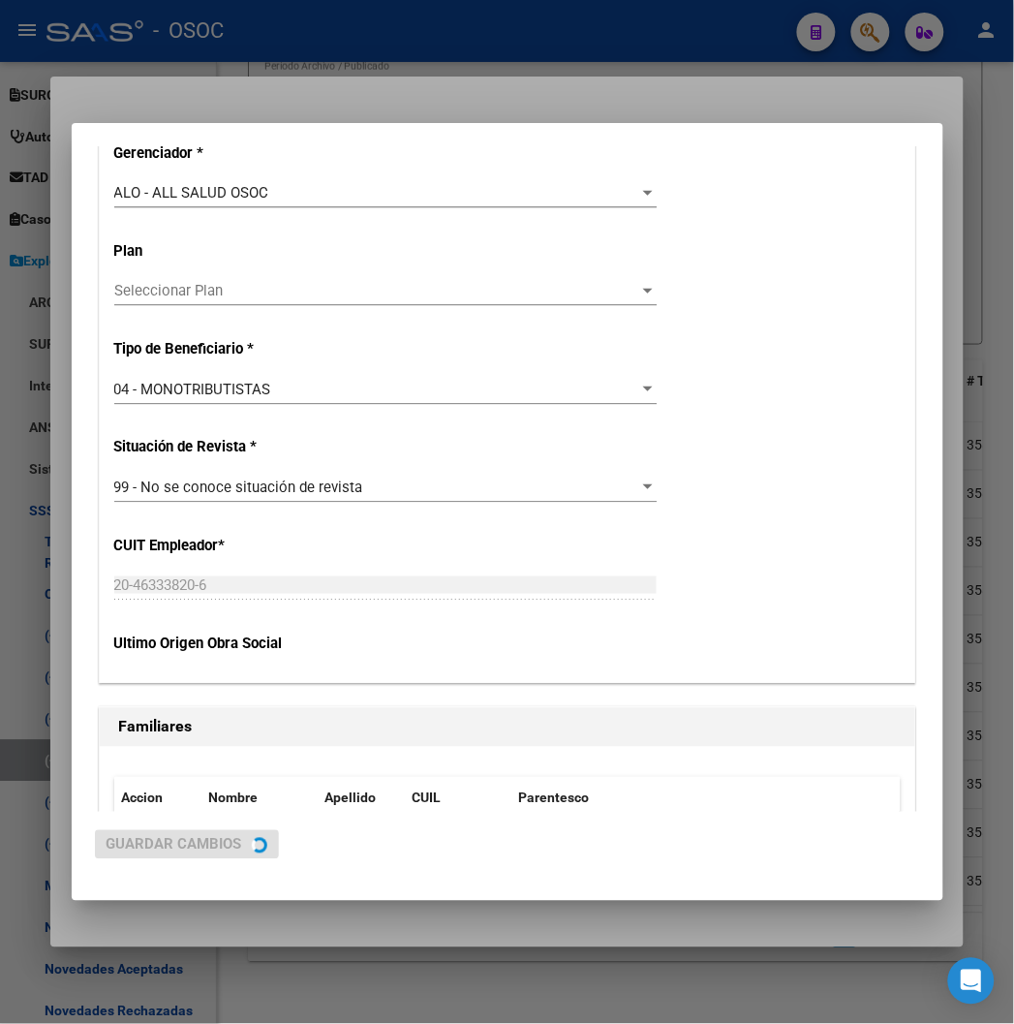
scroll to position [0, 0]
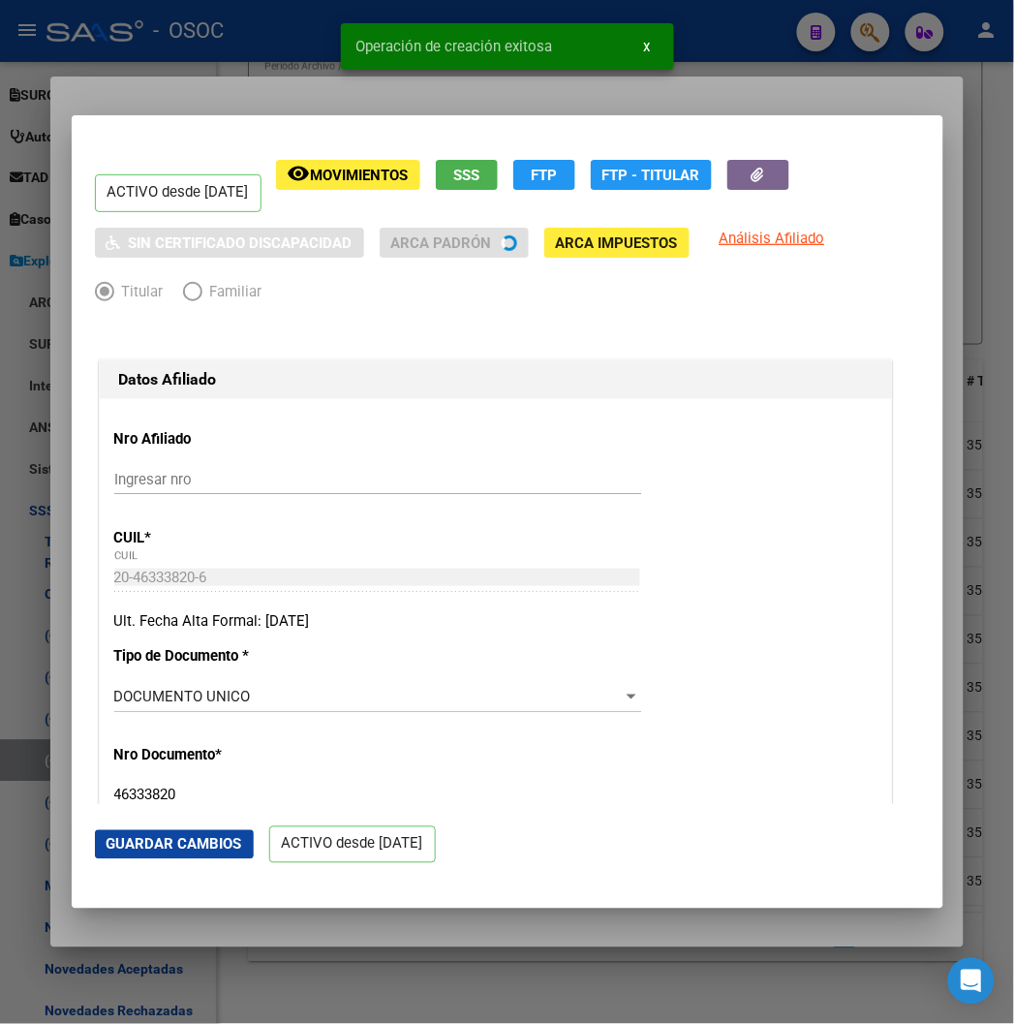
click at [199, 89] on div at bounding box center [507, 512] width 1014 height 1024
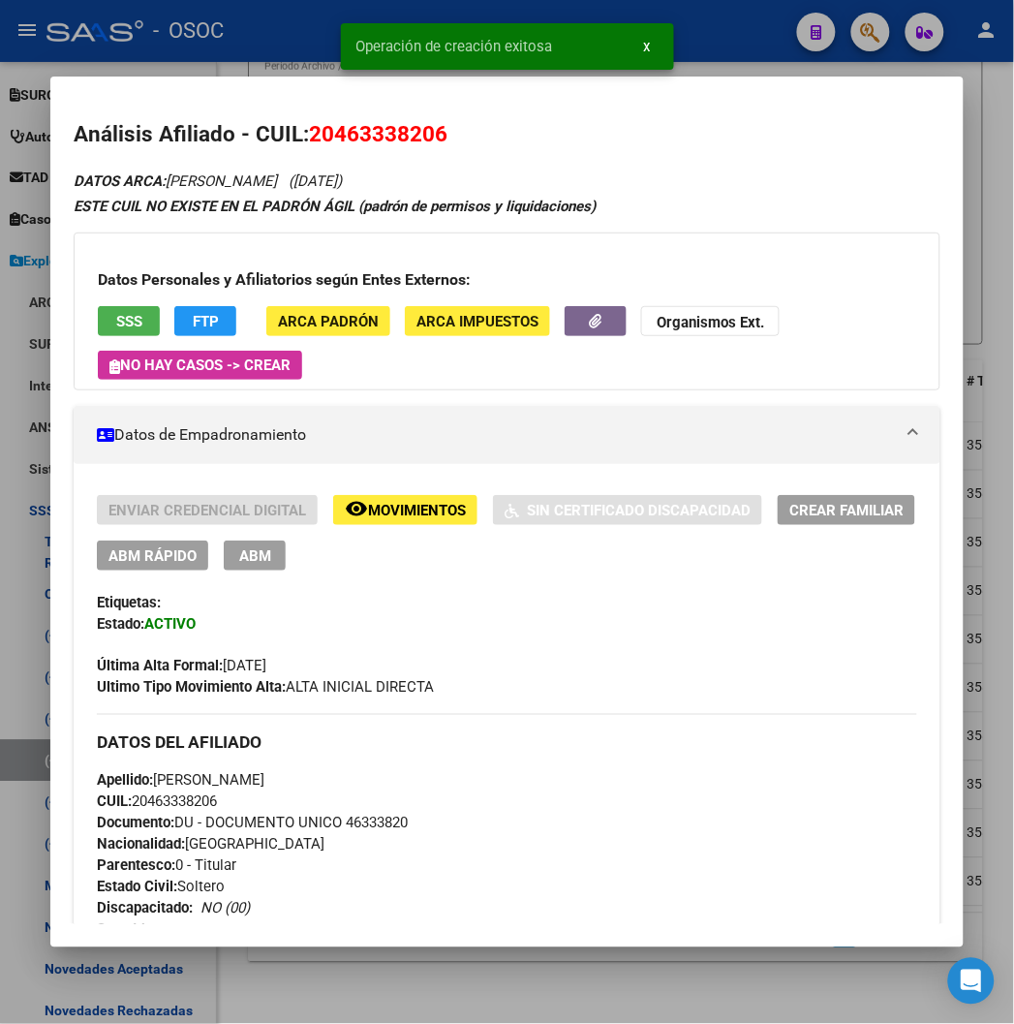
click at [347, 810] on div "Apellido: AARON VIEYRA CUIL: 20463338206 Documento: DU - DOCUMENTO UNICO 463338…" at bounding box center [506, 876] width 819 height 213
click at [353, 820] on span "Documento: DU - DOCUMENTO UNICO 46333820" at bounding box center [252, 822] width 311 height 17
copy span "46333820"
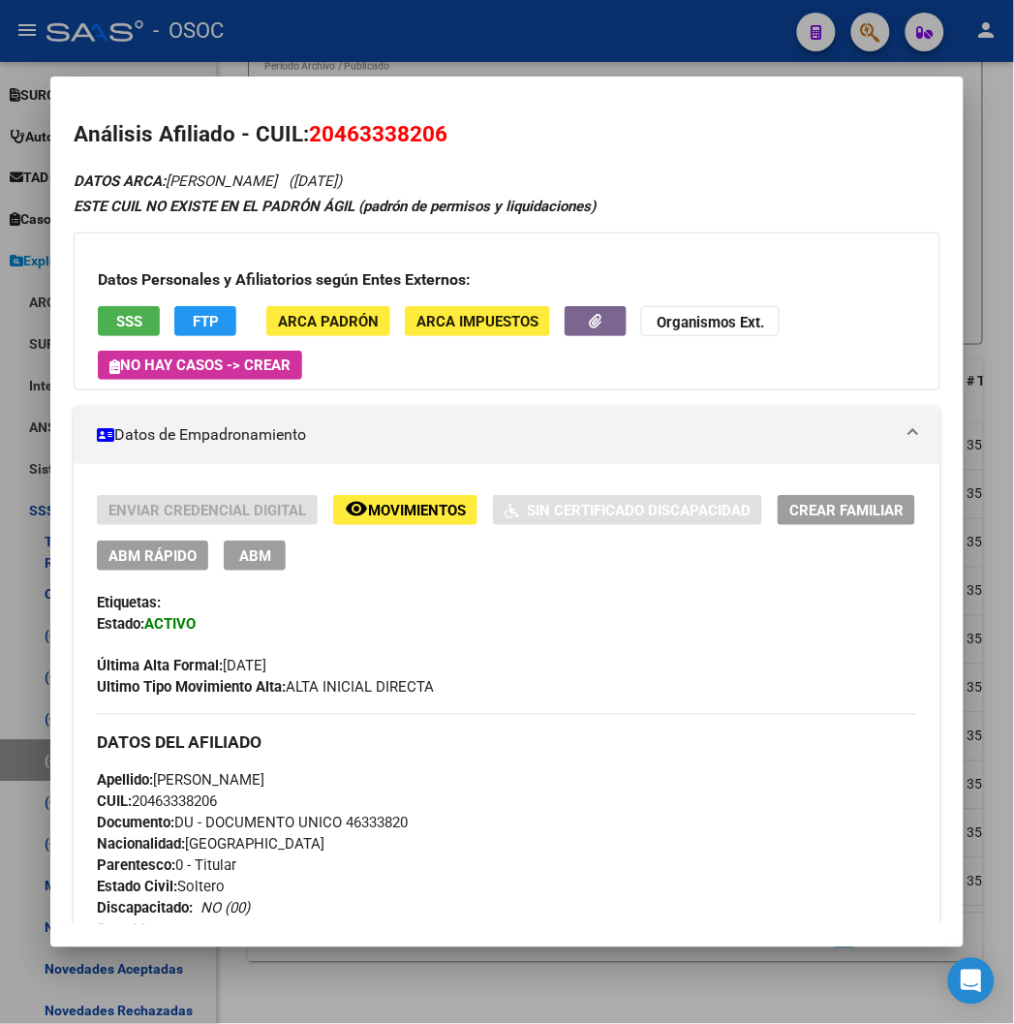
click at [349, 824] on span "Documento: DU - DOCUMENTO UNICO 46333820" at bounding box center [252, 822] width 311 height 17
click at [181, 800] on span "CUIL: 20463338206" at bounding box center [157, 801] width 120 height 17
copy span "20463338206"
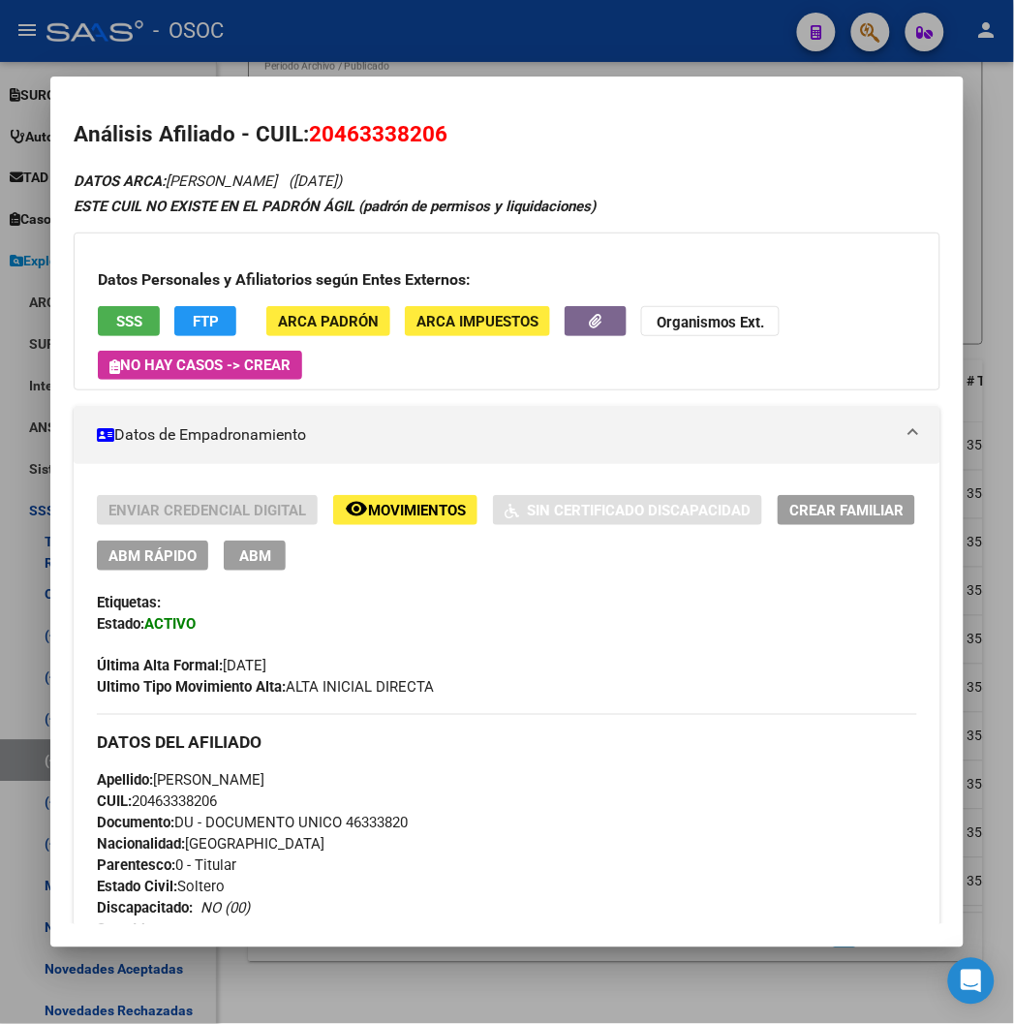
click at [223, 787] on span "Apellido: AARON VIEYRA" at bounding box center [181, 780] width 168 height 17
copy span "VIEYRA"
click at [142, 772] on span "Apellido: AARON VIEYRA" at bounding box center [181, 780] width 168 height 17
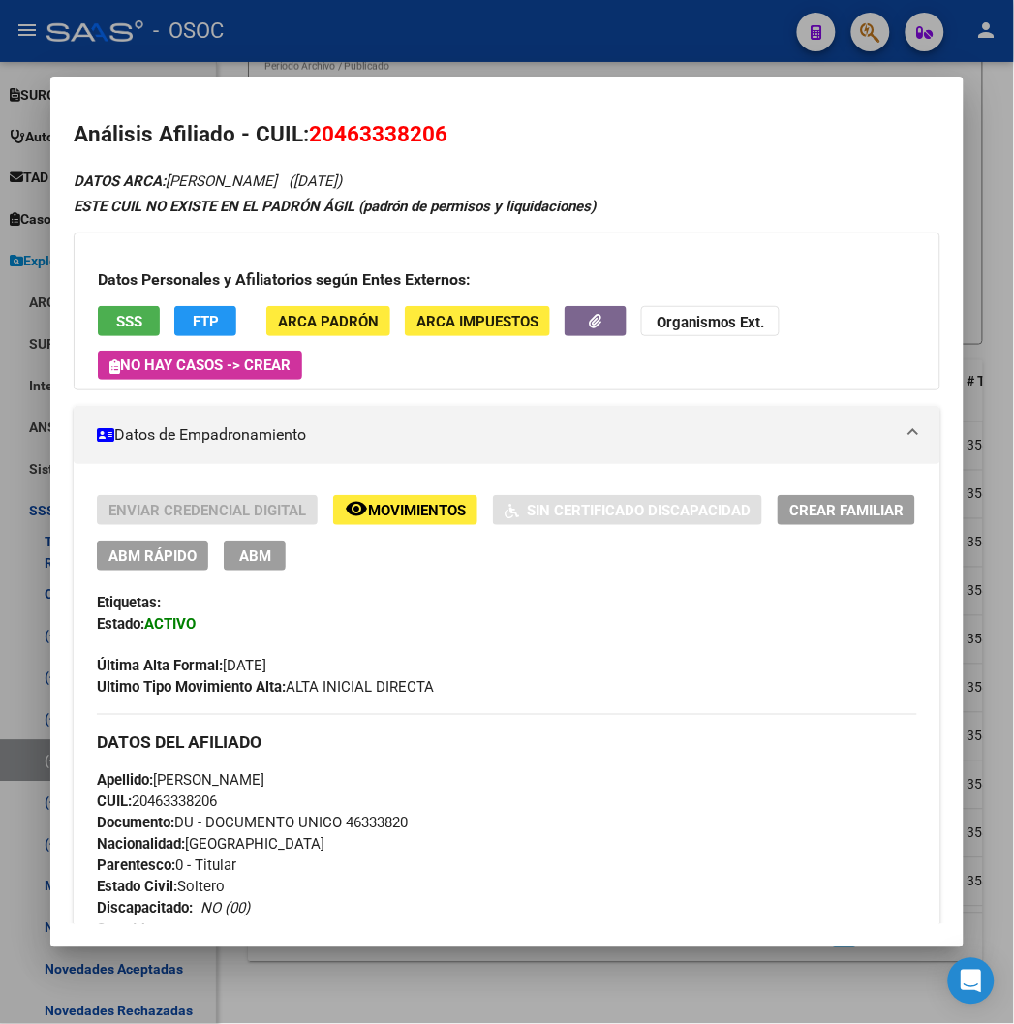
copy span "AARON"
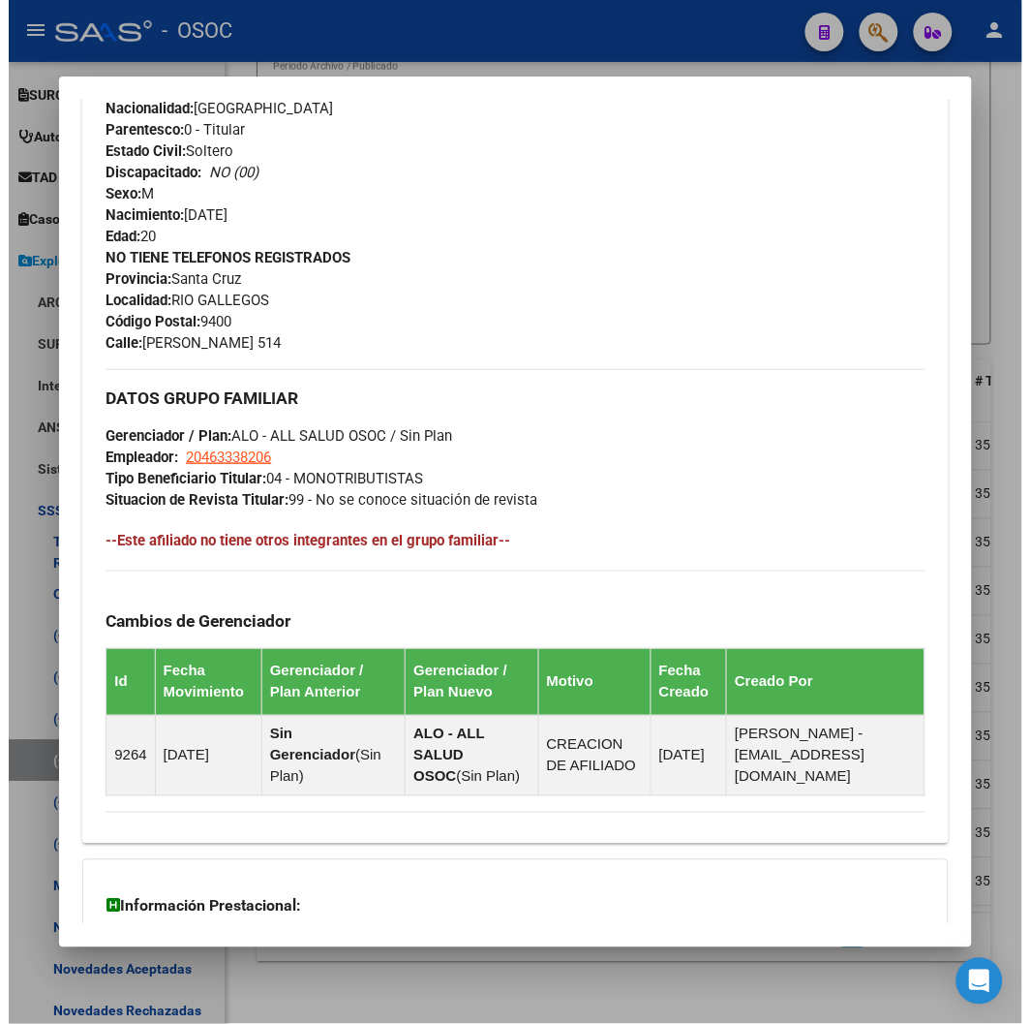
scroll to position [752, 0]
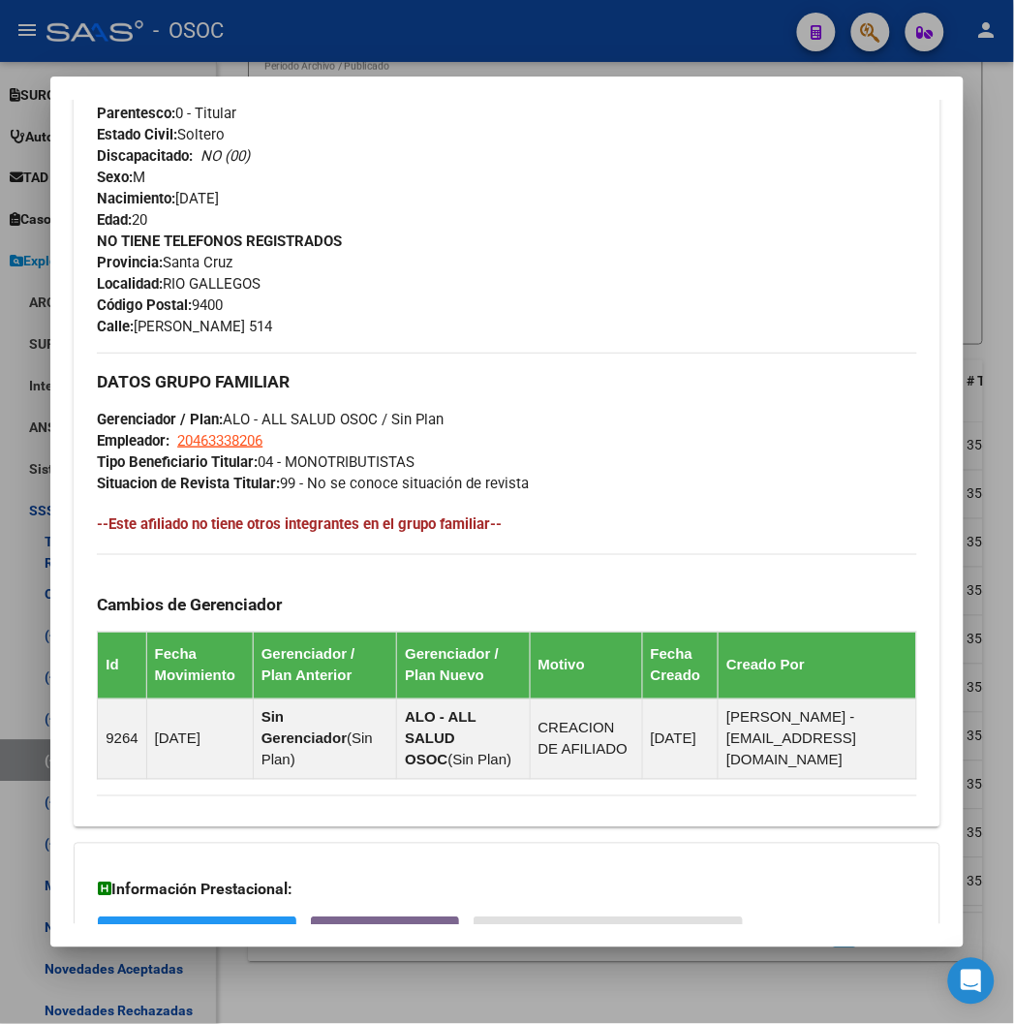
click at [395, 45] on div at bounding box center [507, 512] width 1014 height 1024
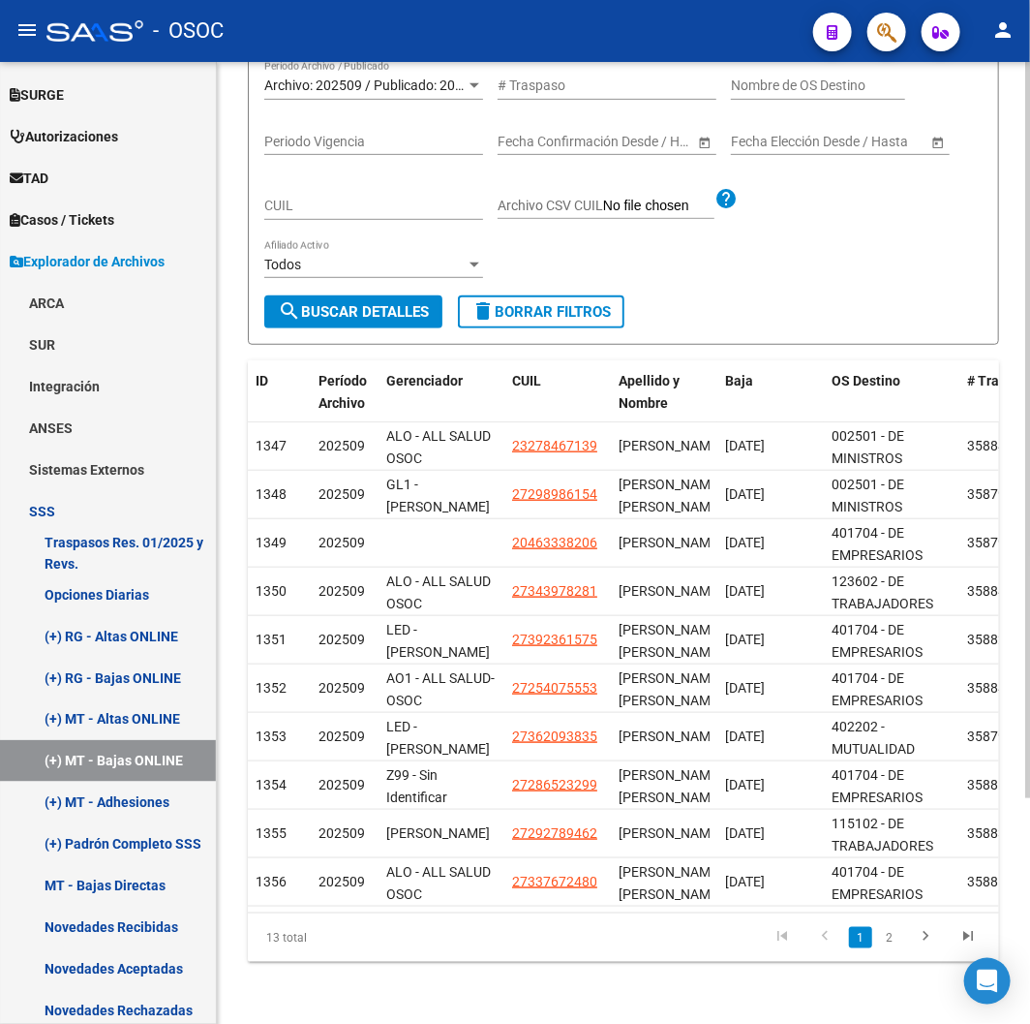
click at [341, 312] on button "search Buscar Detalles" at bounding box center [353, 311] width 178 height 33
click at [895, 936] on link "2" at bounding box center [889, 937] width 23 height 21
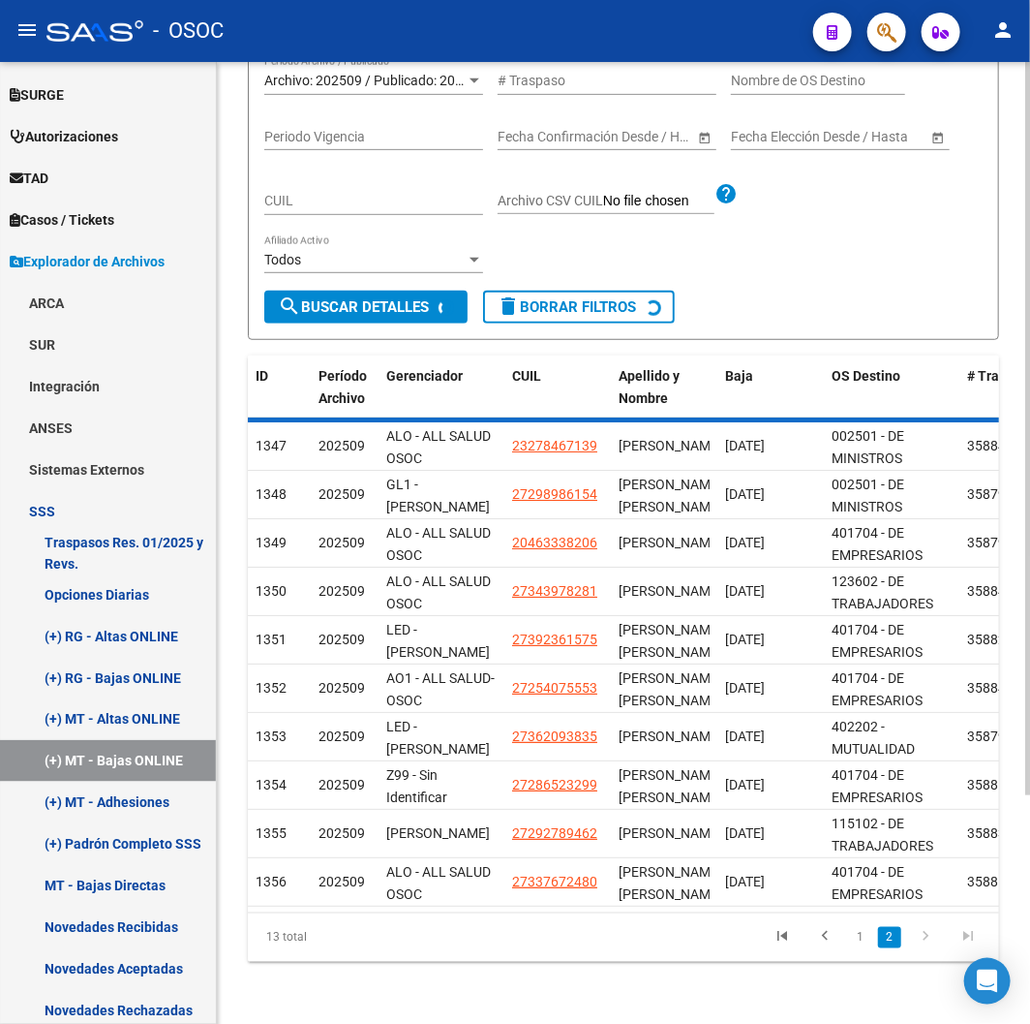
scroll to position [0, 0]
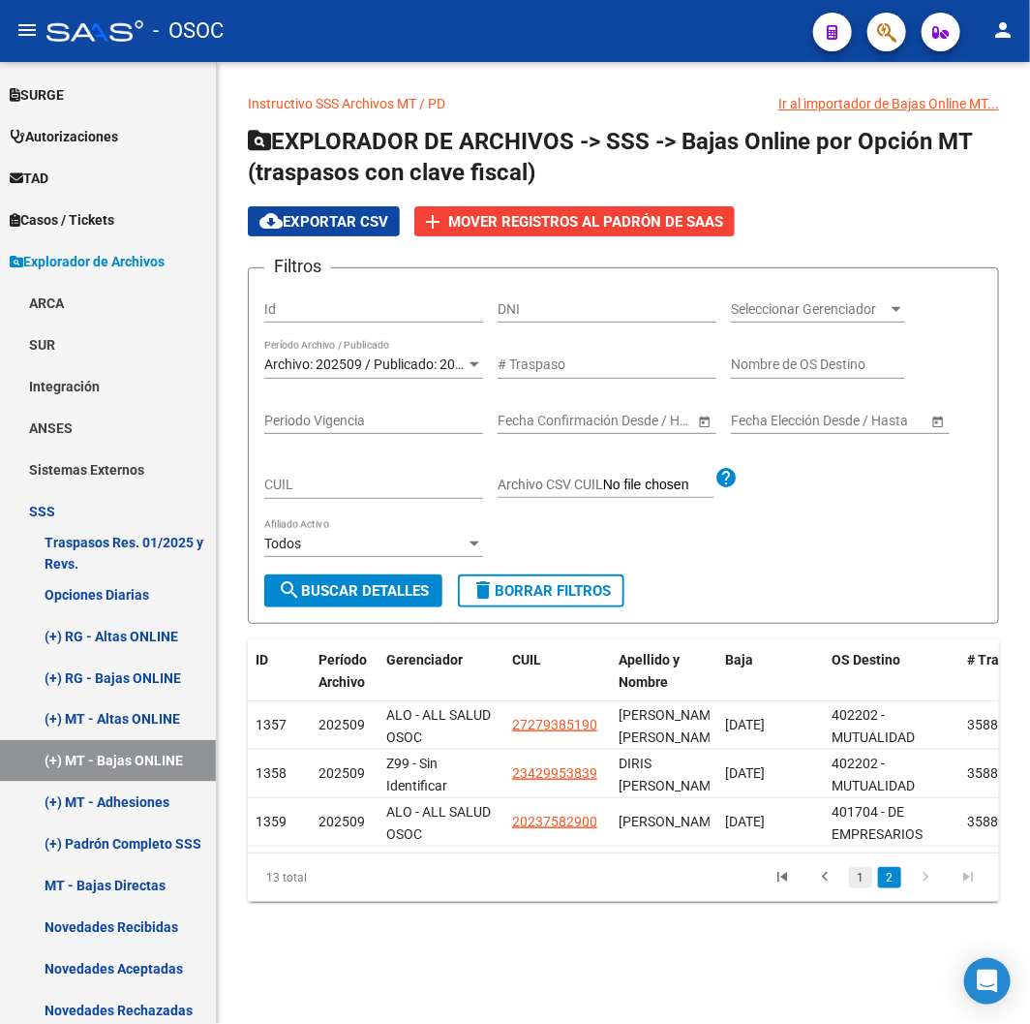
click at [857, 888] on link "1" at bounding box center [860, 877] width 23 height 21
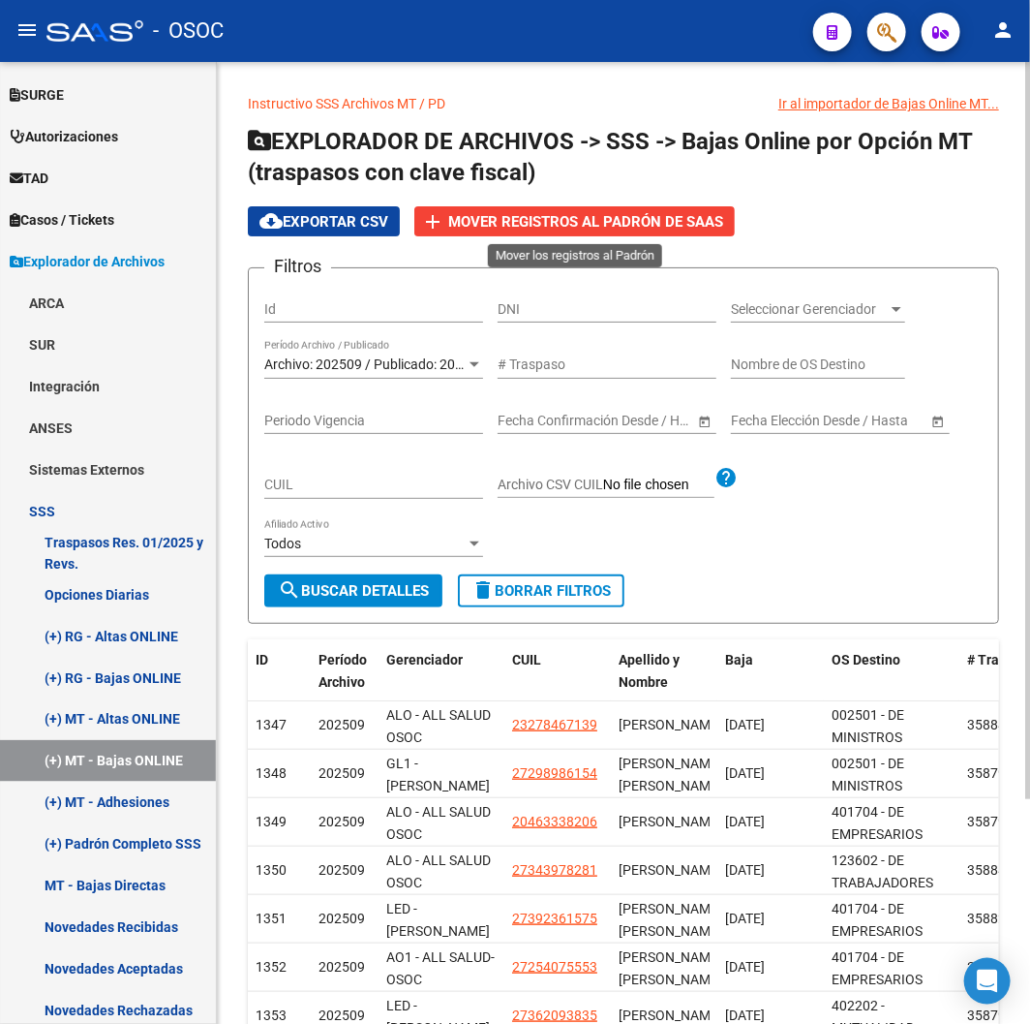
click at [583, 217] on span "Mover registros al PADRÓN de SAAS" at bounding box center [585, 221] width 275 height 17
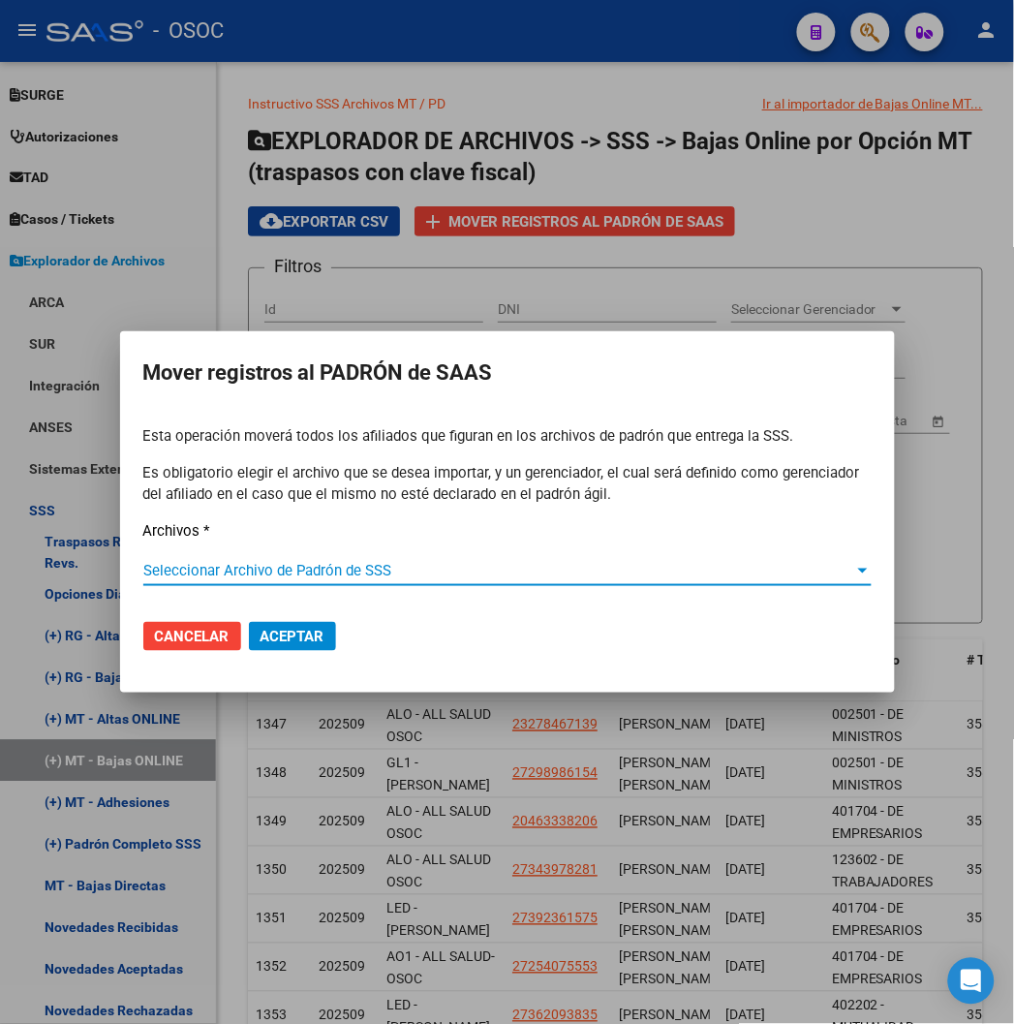
click at [479, 567] on span "Seleccionar Archivo de Padrón de SSS" at bounding box center [498, 570] width 711 height 17
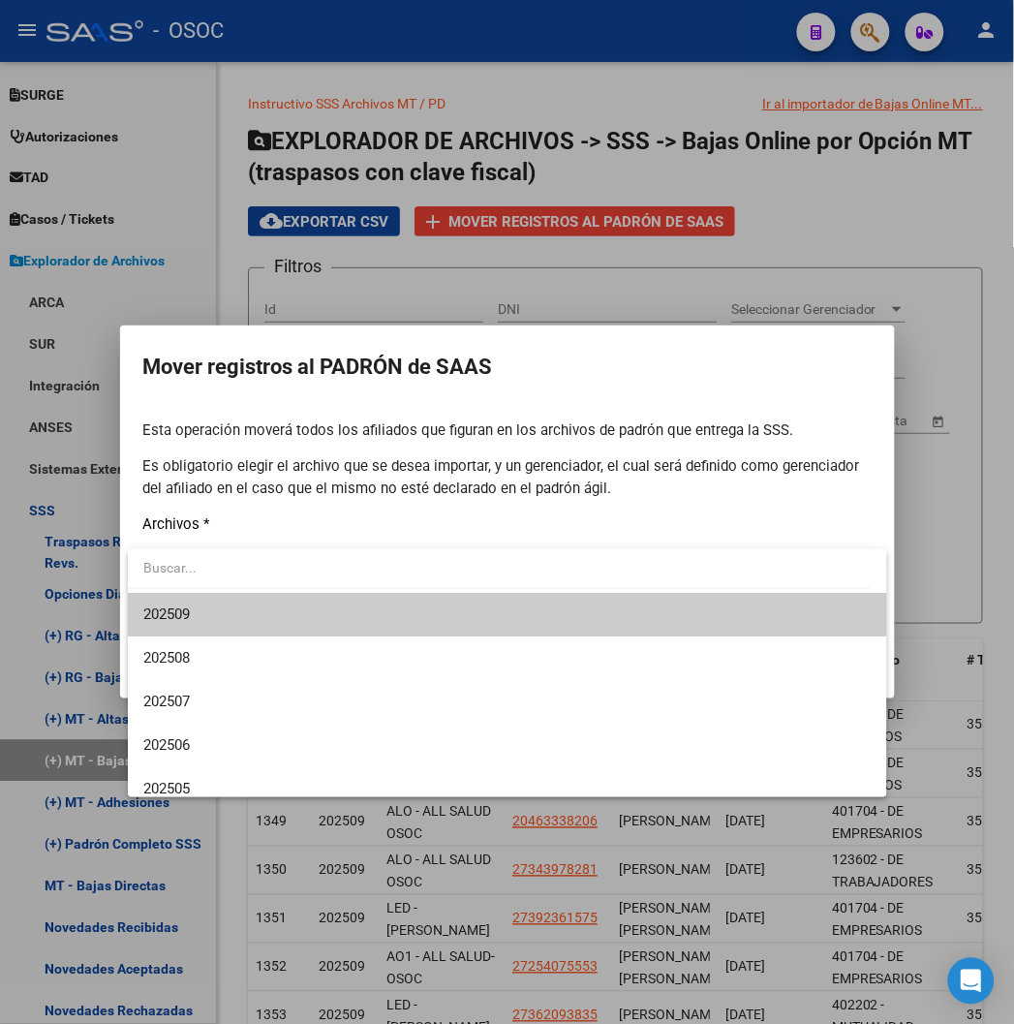
click at [211, 612] on span "202509" at bounding box center [507, 615] width 728 height 44
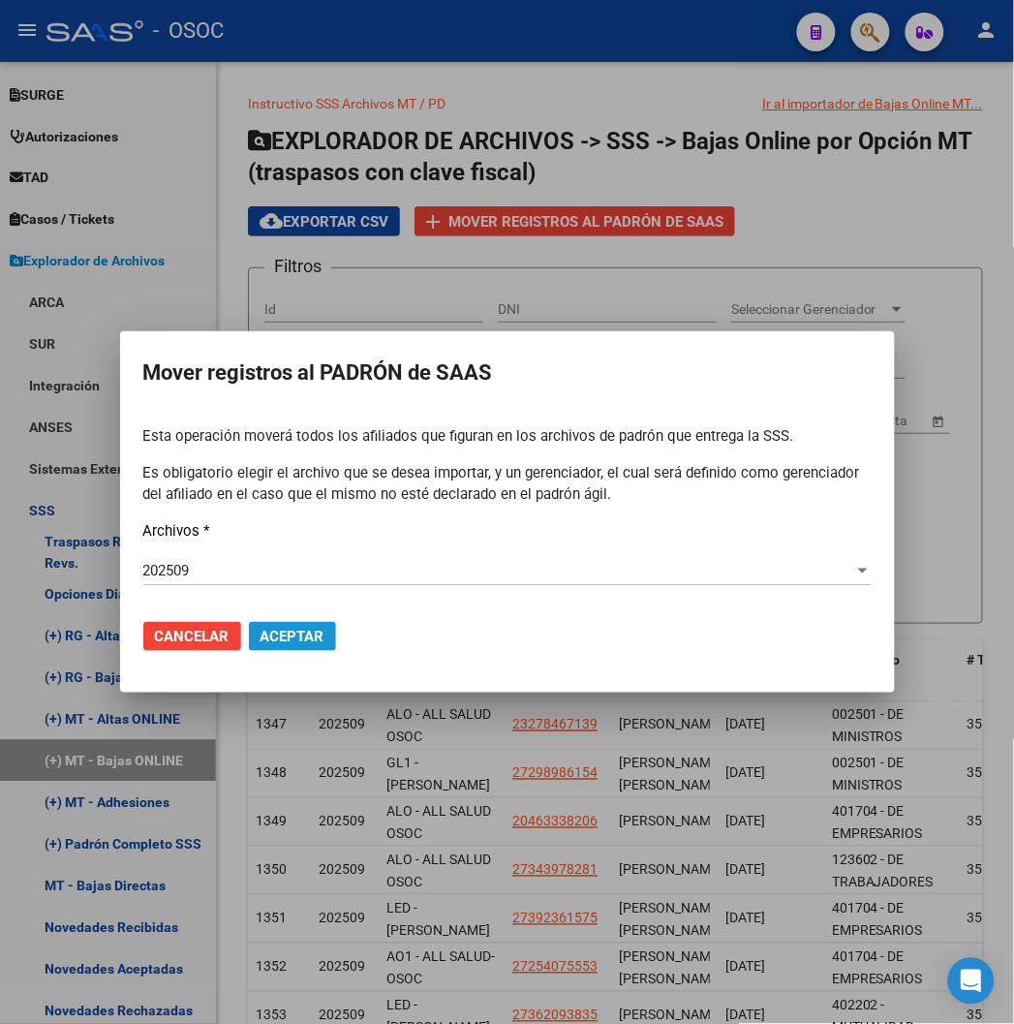
click at [314, 633] on span "Aceptar" at bounding box center [292, 635] width 64 height 17
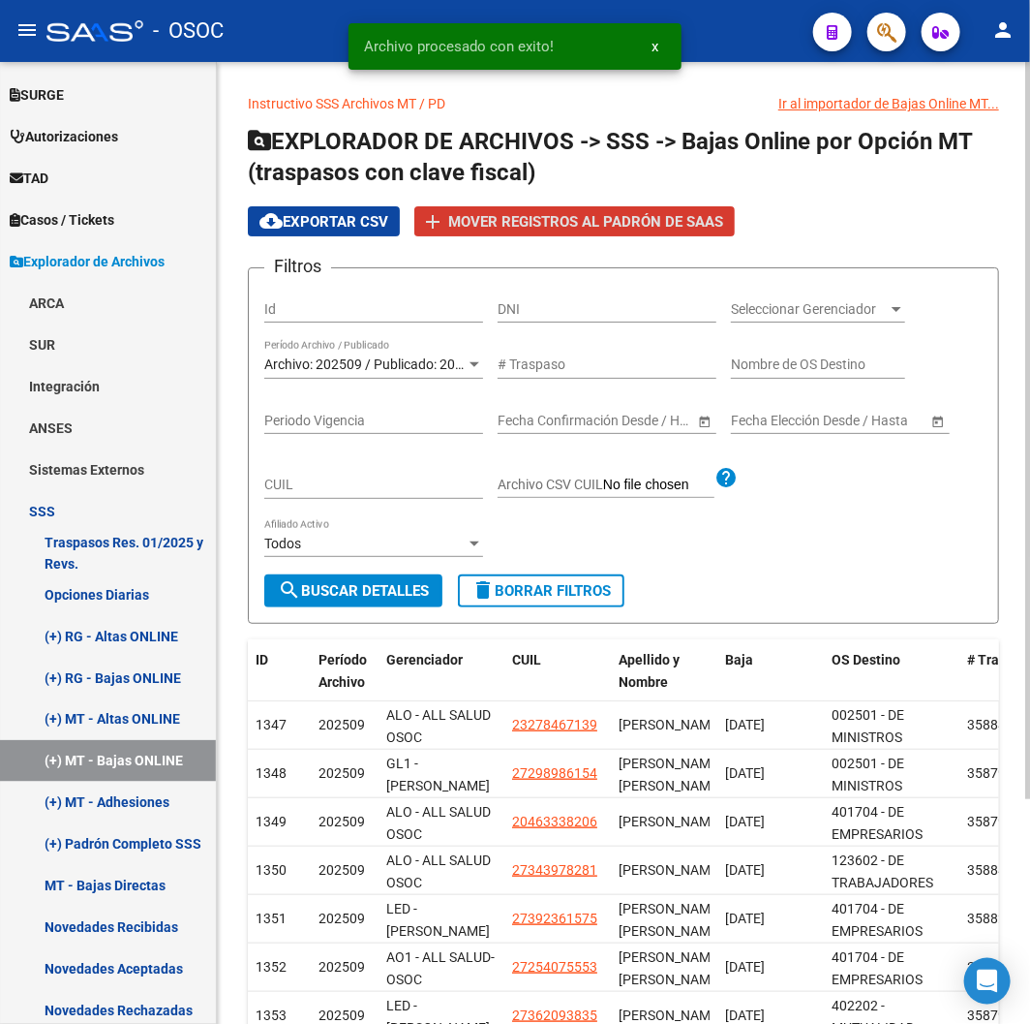
click at [310, 216] on span "cloud_download Exportar CSV" at bounding box center [324, 221] width 129 height 17
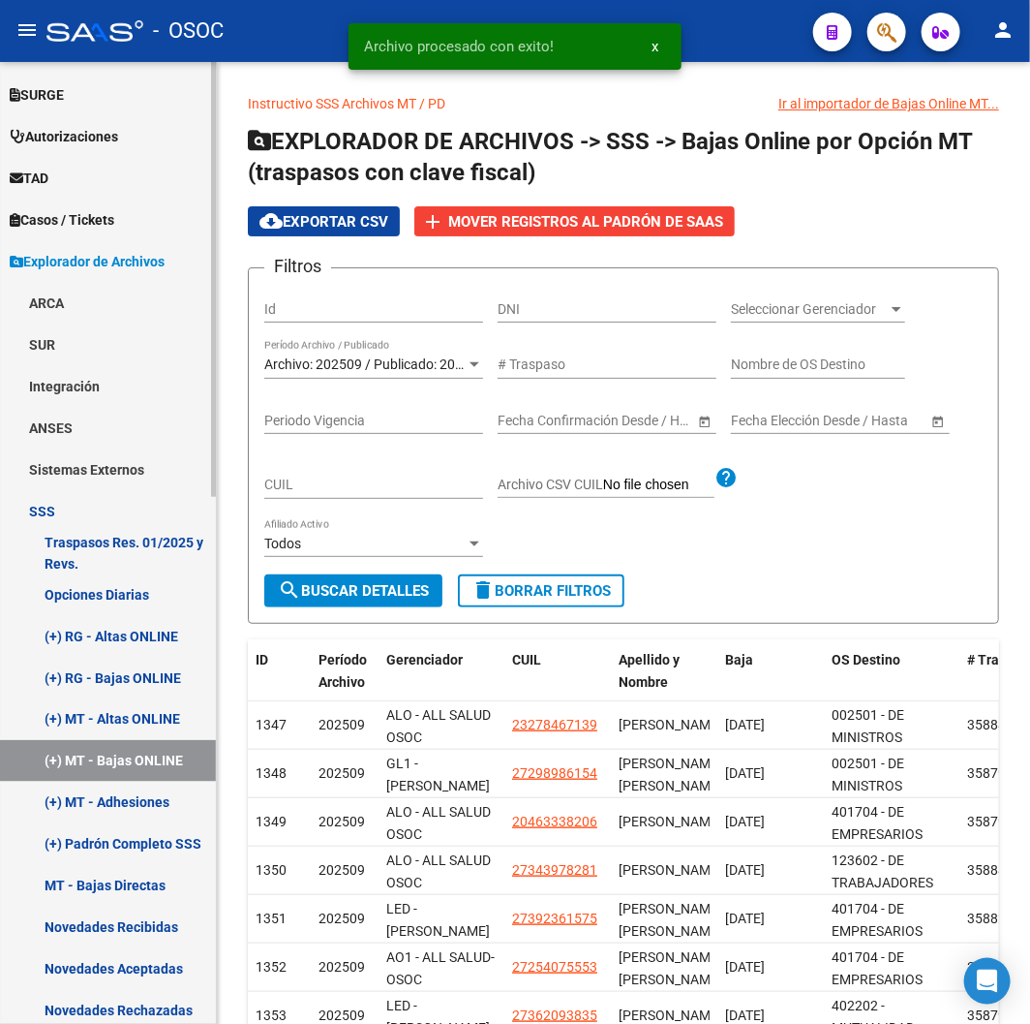
click at [121, 631] on link "(+) RG - Altas ONLINE" at bounding box center [108, 636] width 216 height 42
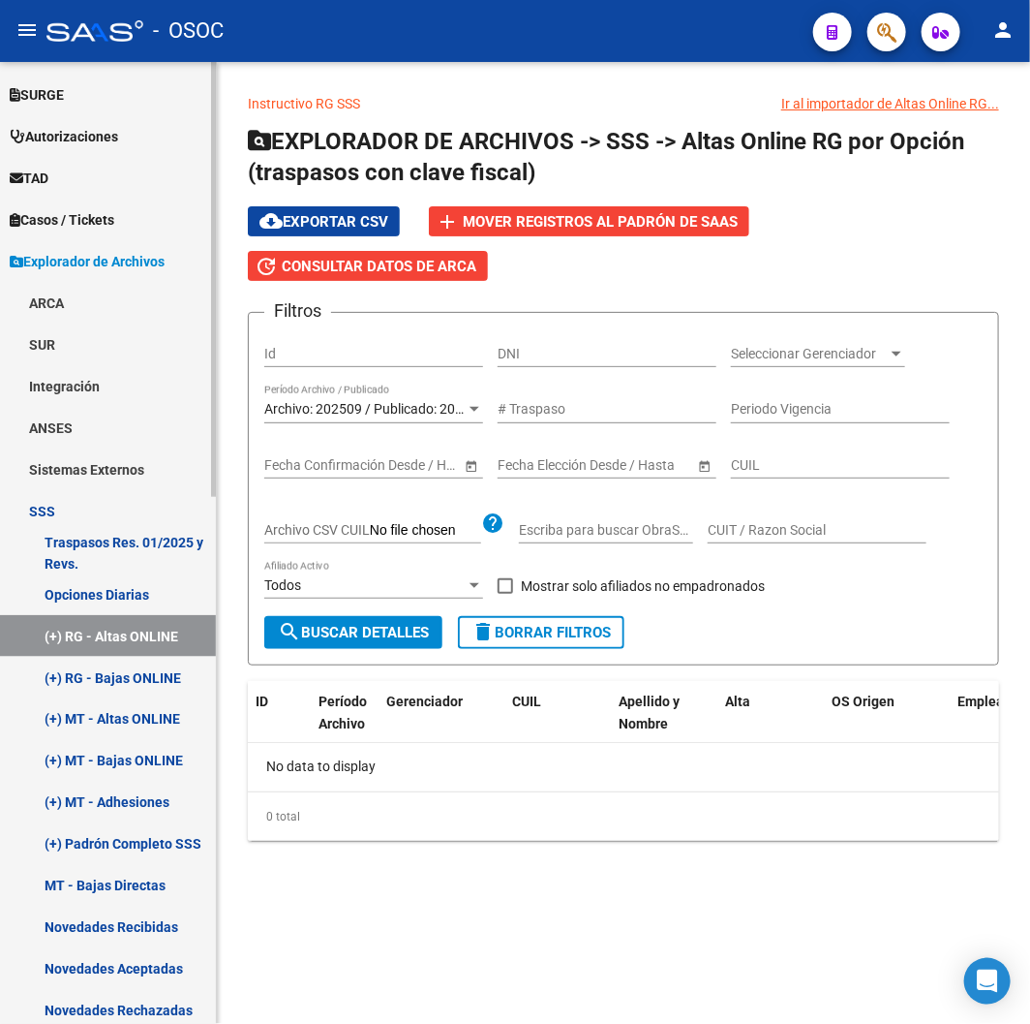
click at [64, 694] on link "(+) RG - Bajas ONLINE" at bounding box center [108, 678] width 216 height 42
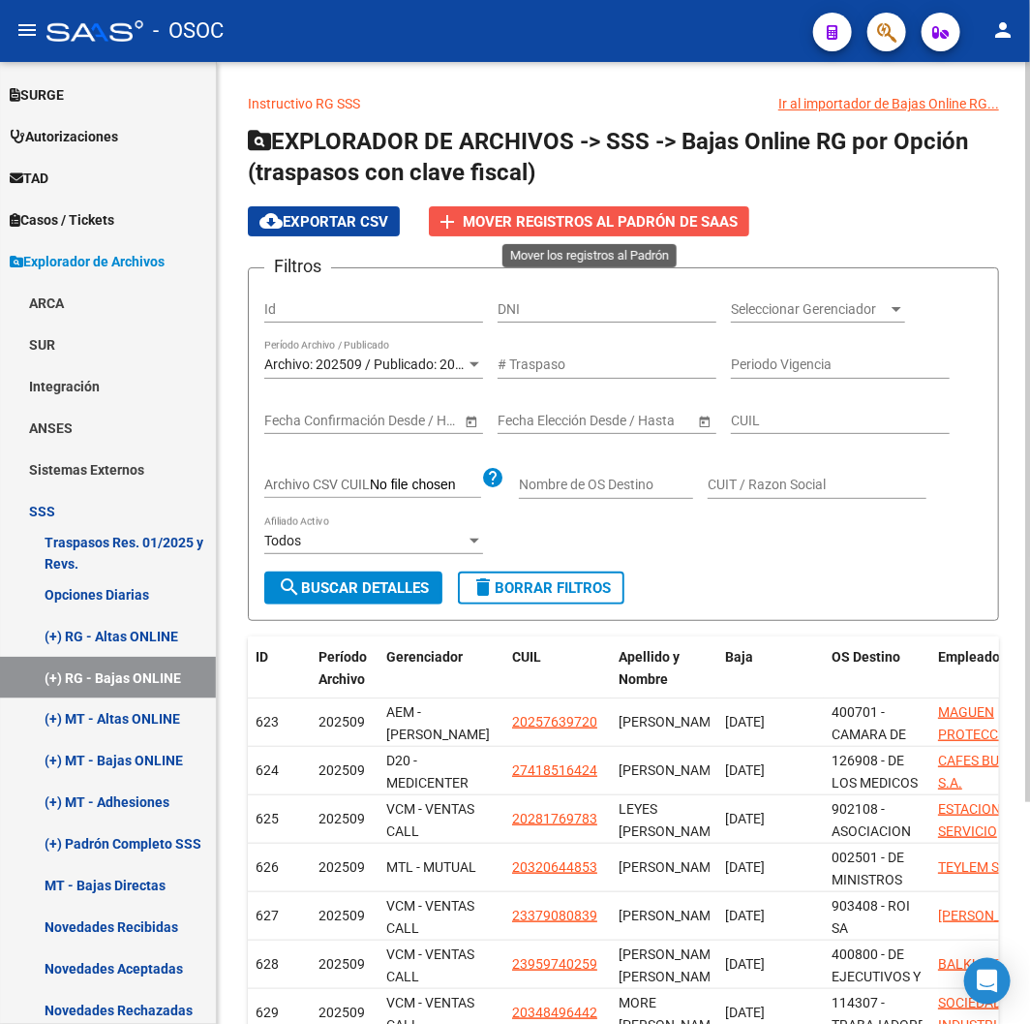
click at [597, 218] on span "Mover registros al PADRÓN de SAAS" at bounding box center [600, 221] width 275 height 17
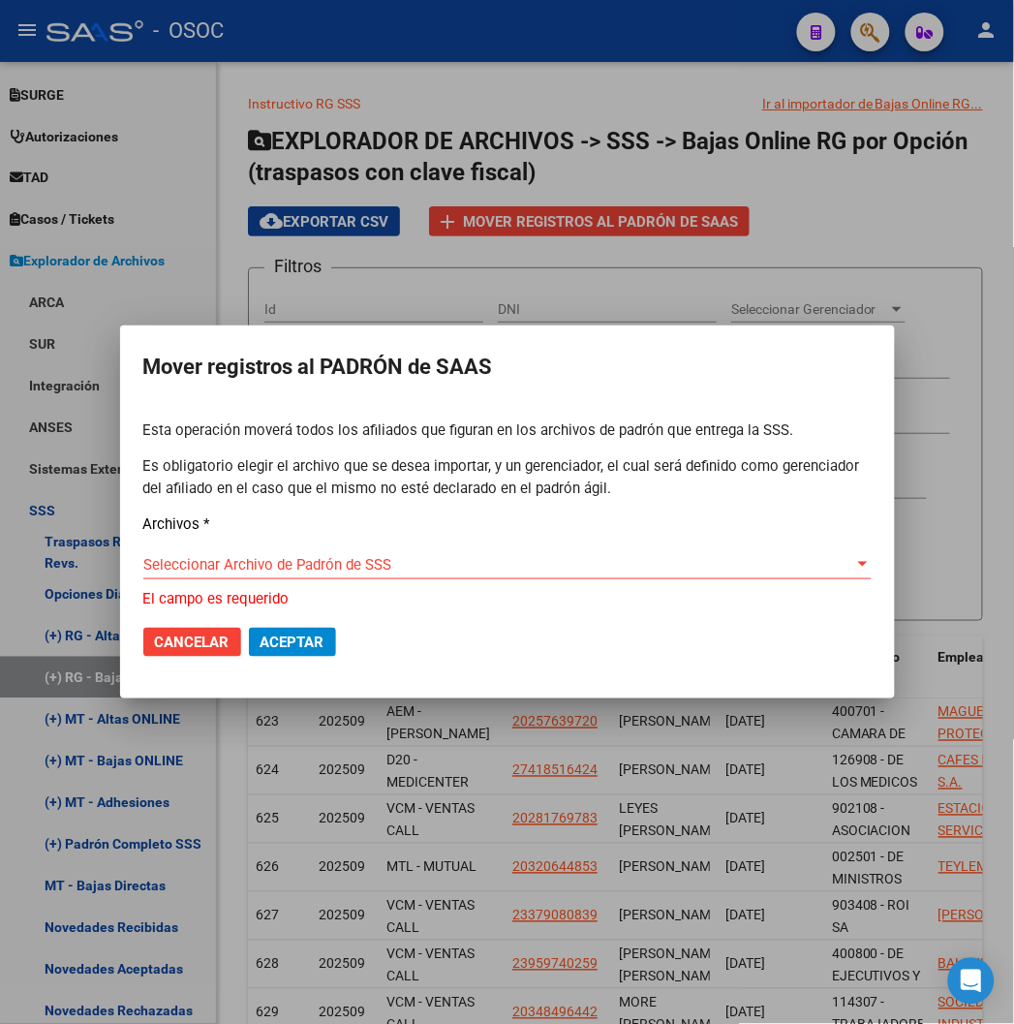
click at [246, 548] on div "Esta operación moverá todos los afiliados que figuran en los archivos de padrón…" at bounding box center [507, 514] width 728 height 190
click at [456, 267] on div at bounding box center [507, 512] width 1014 height 1024
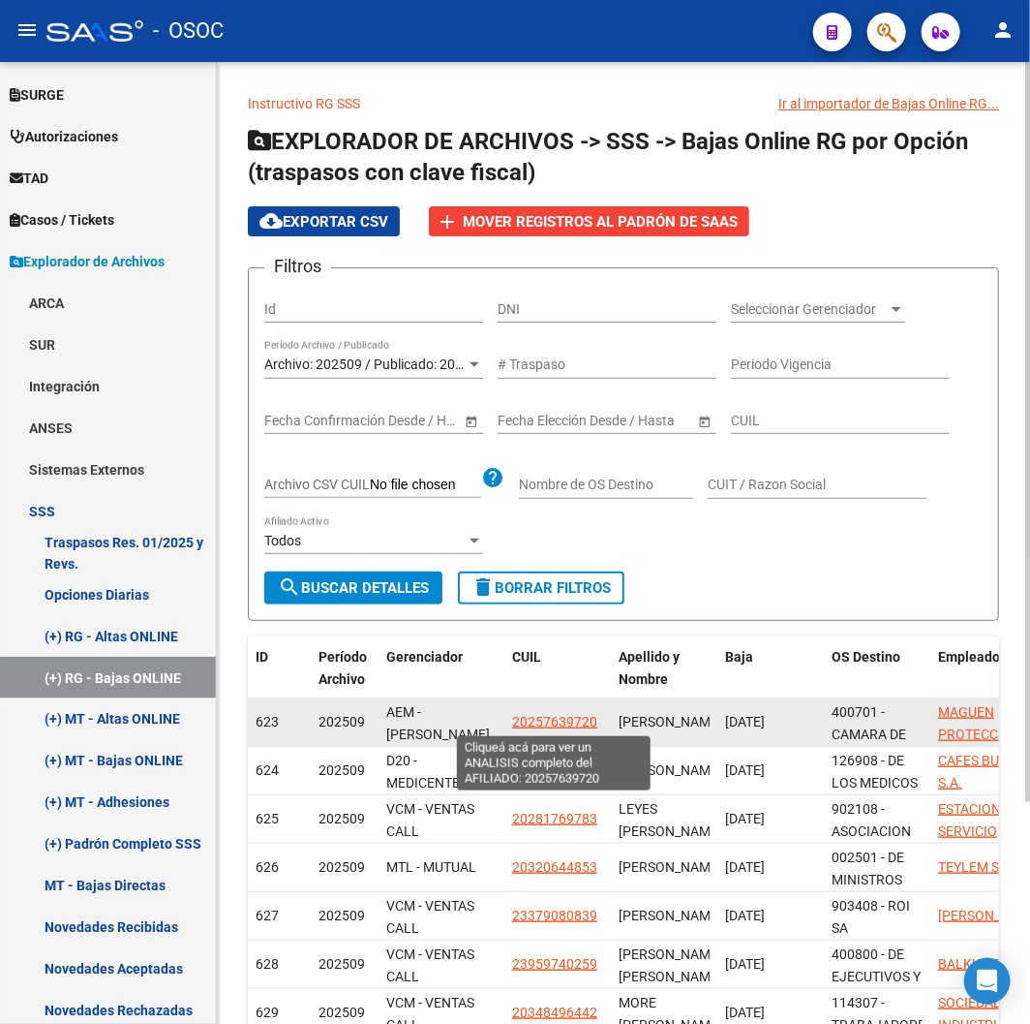
drag, startPoint x: 508, startPoint y: 734, endPoint x: 596, endPoint y: 721, distance: 88.1
click at [596, 721] on datatable-body-cell "20257639720" at bounding box center [558, 721] width 107 height 47
copy span "20257639720"
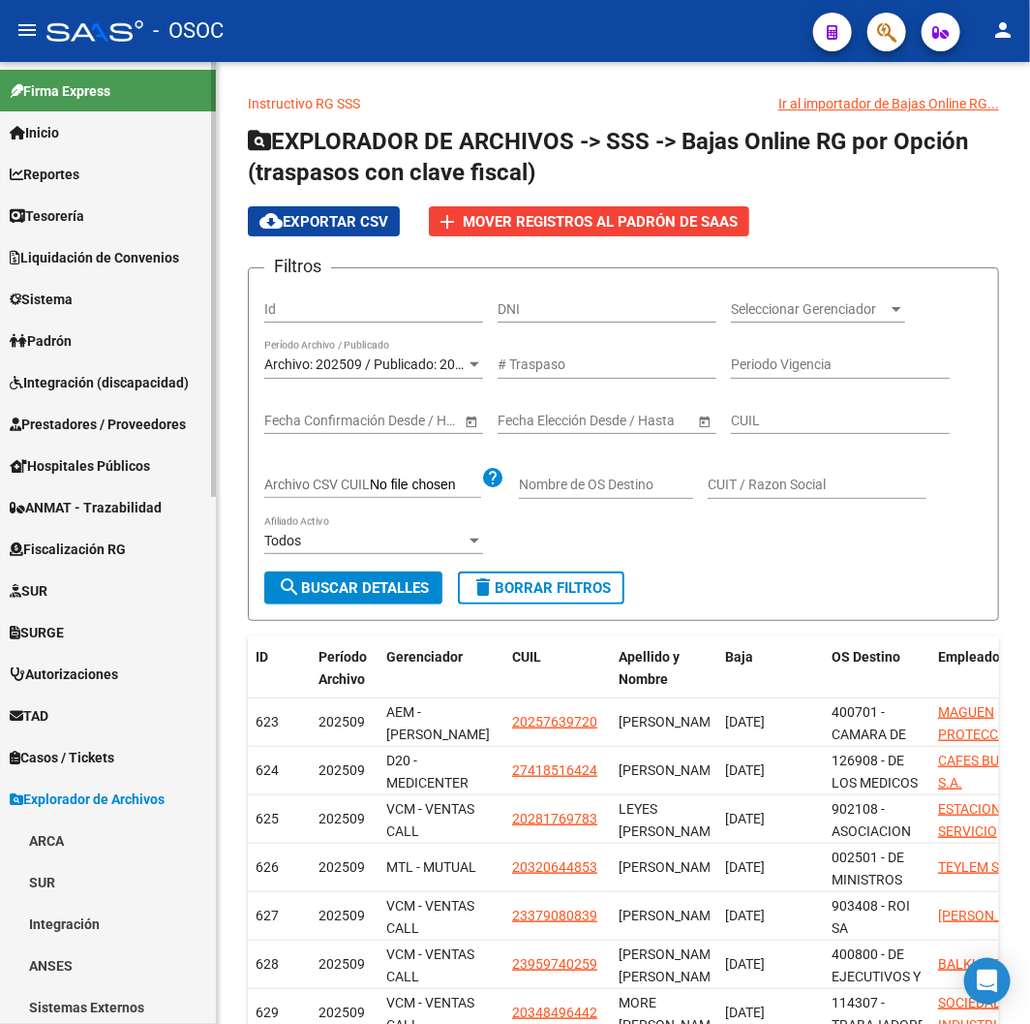
click at [111, 335] on link "Padrón" at bounding box center [108, 341] width 216 height 42
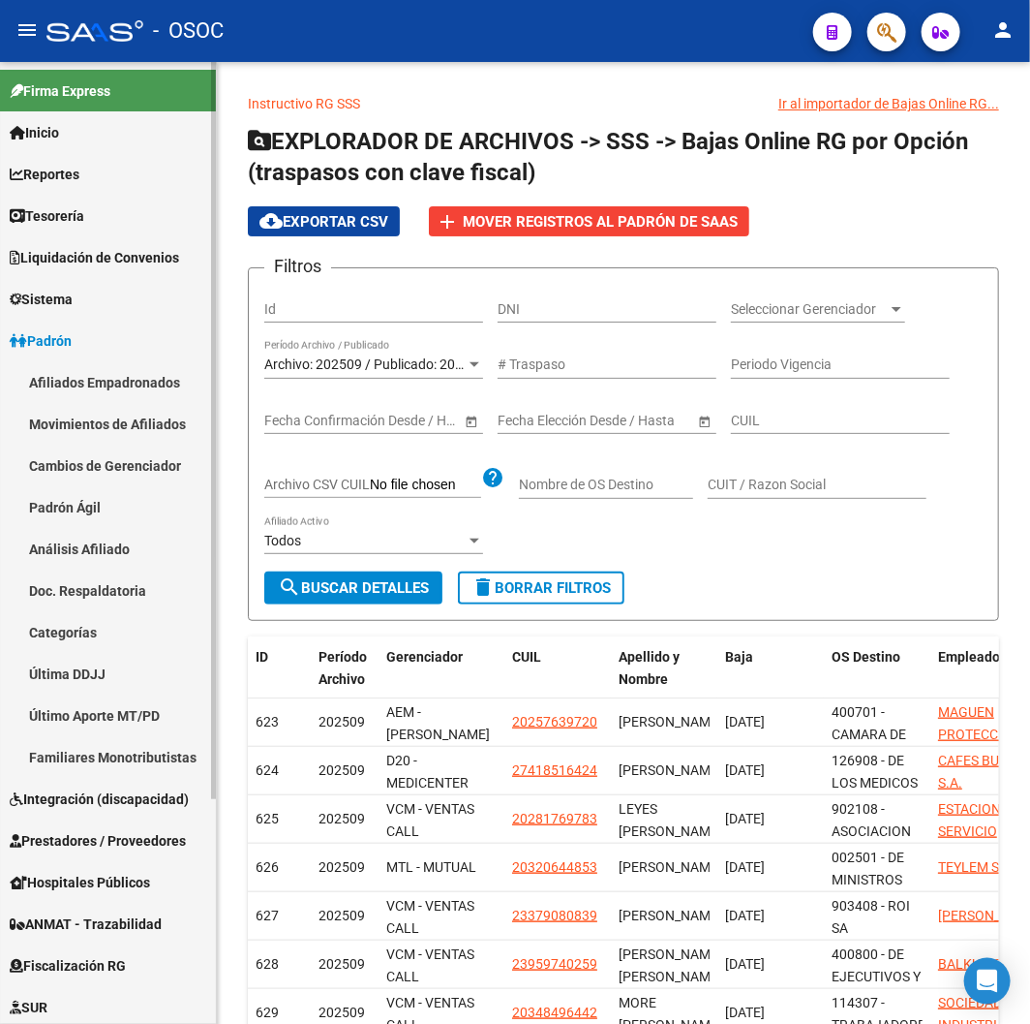
click at [103, 422] on link "Movimientos de Afiliados" at bounding box center [108, 424] width 216 height 42
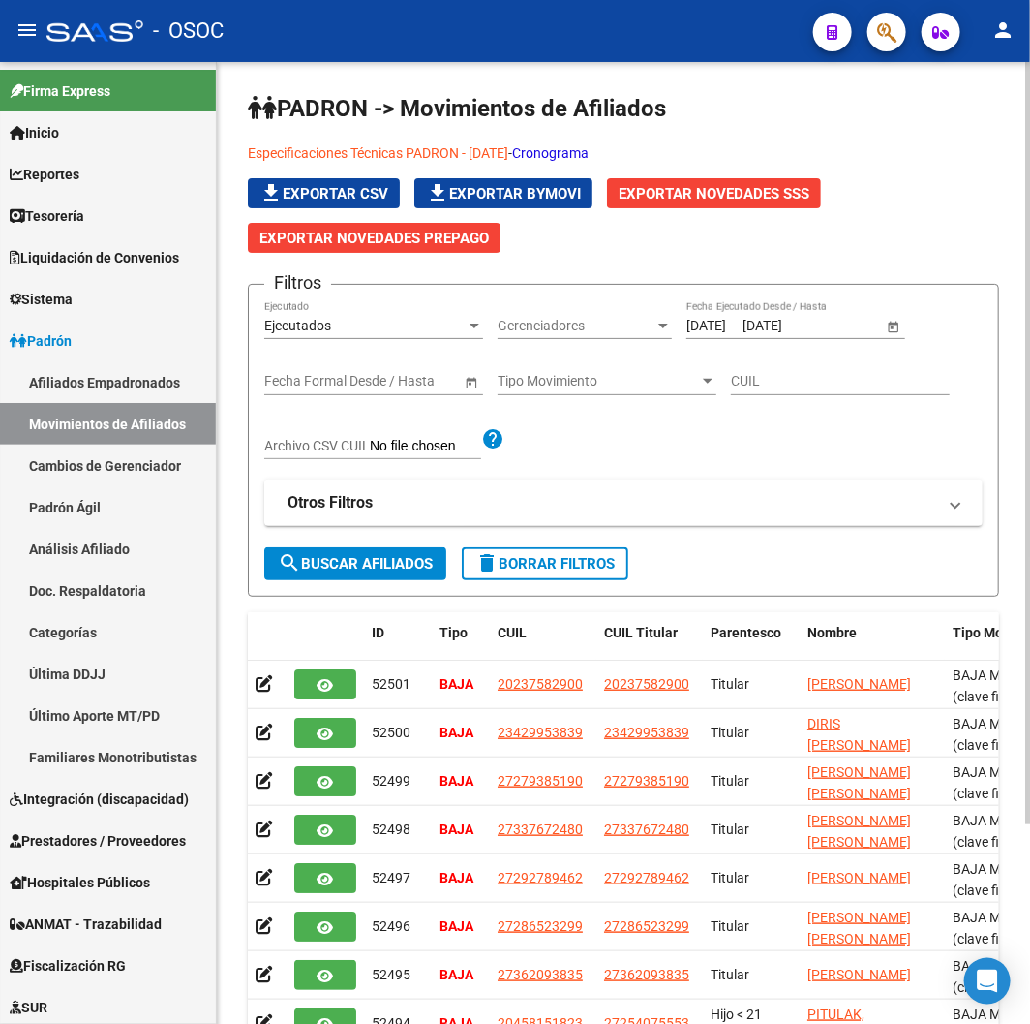
click at [790, 378] on input "CUIL" at bounding box center [840, 381] width 219 height 16
paste input "20257639720"
type input "20257639720"
click at [350, 550] on button "search Buscar Afiliados" at bounding box center [355, 563] width 182 height 33
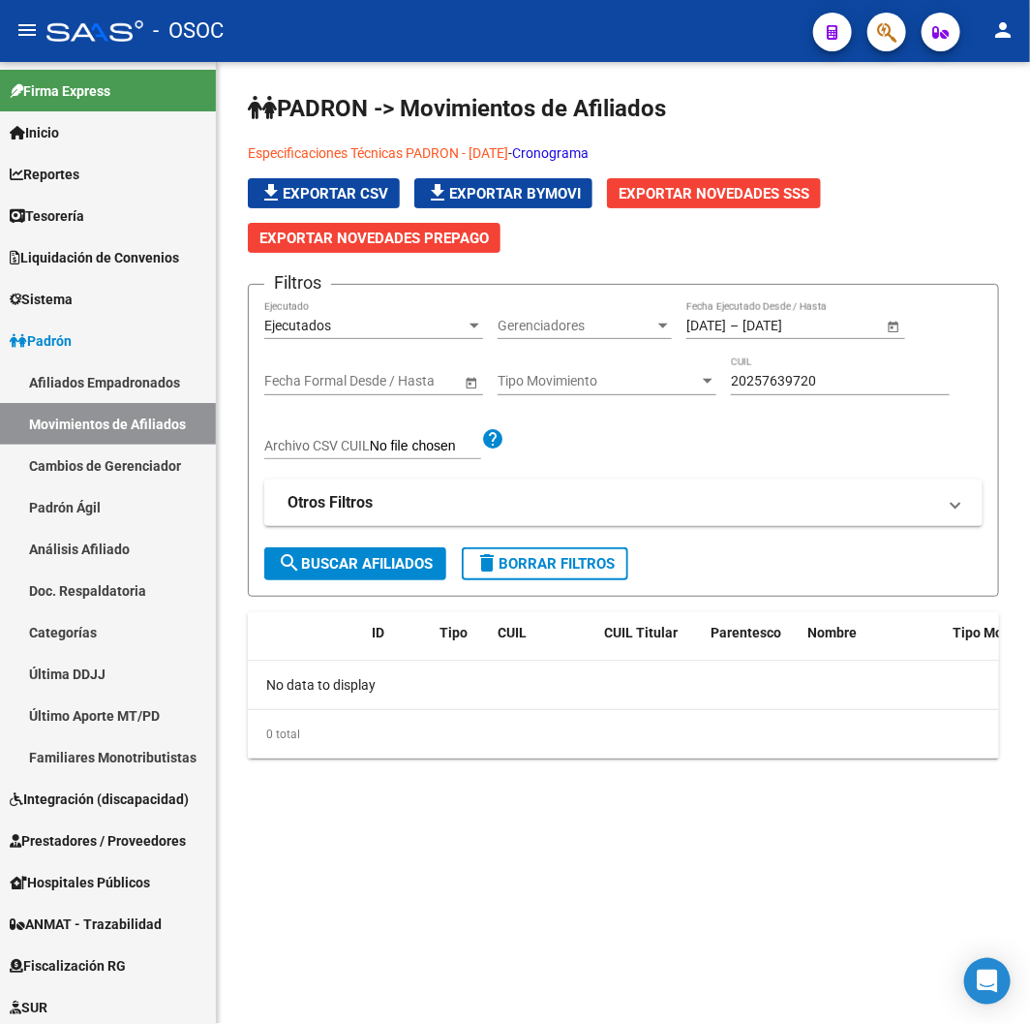
click at [380, 322] on div "Ejecutados" at bounding box center [364, 326] width 201 height 16
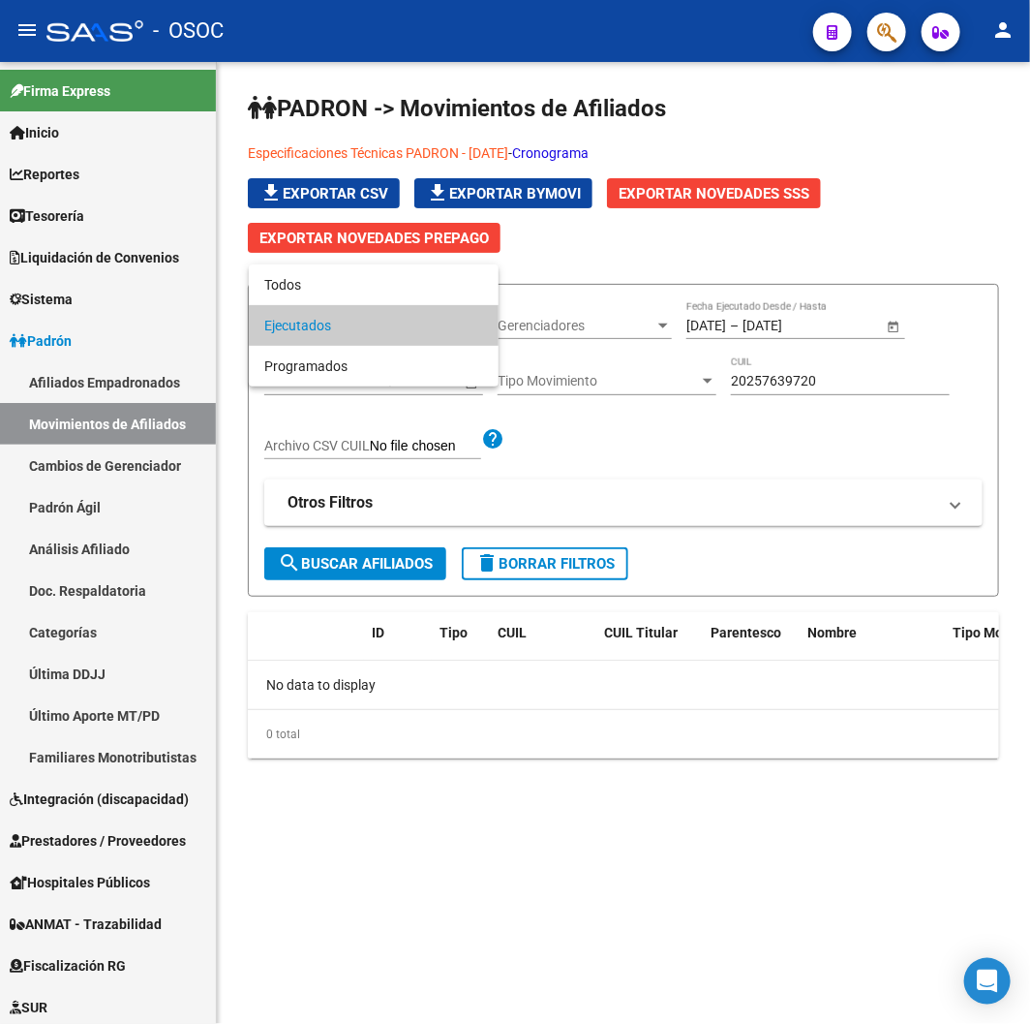
click at [380, 322] on span "Ejecutados" at bounding box center [373, 325] width 219 height 41
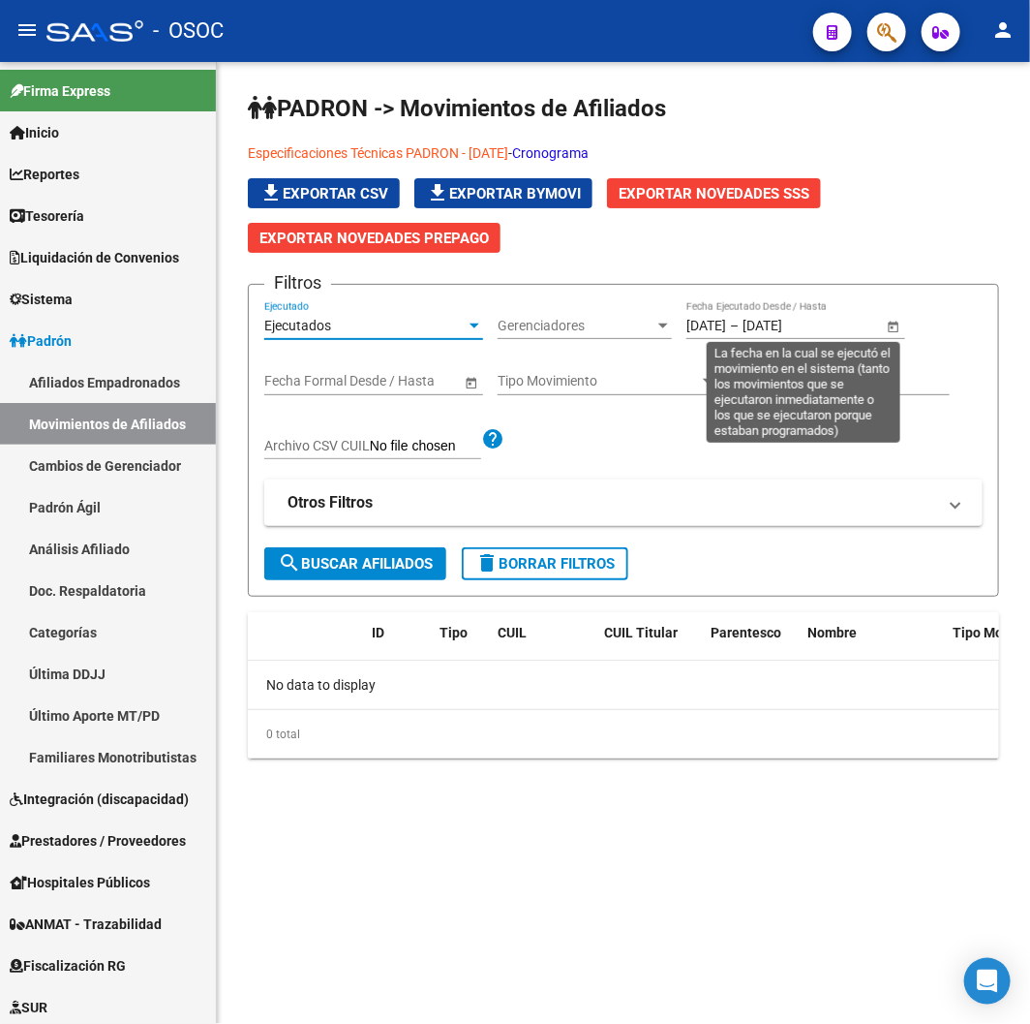
click at [894, 332] on span "Open calendar" at bounding box center [894, 326] width 46 height 46
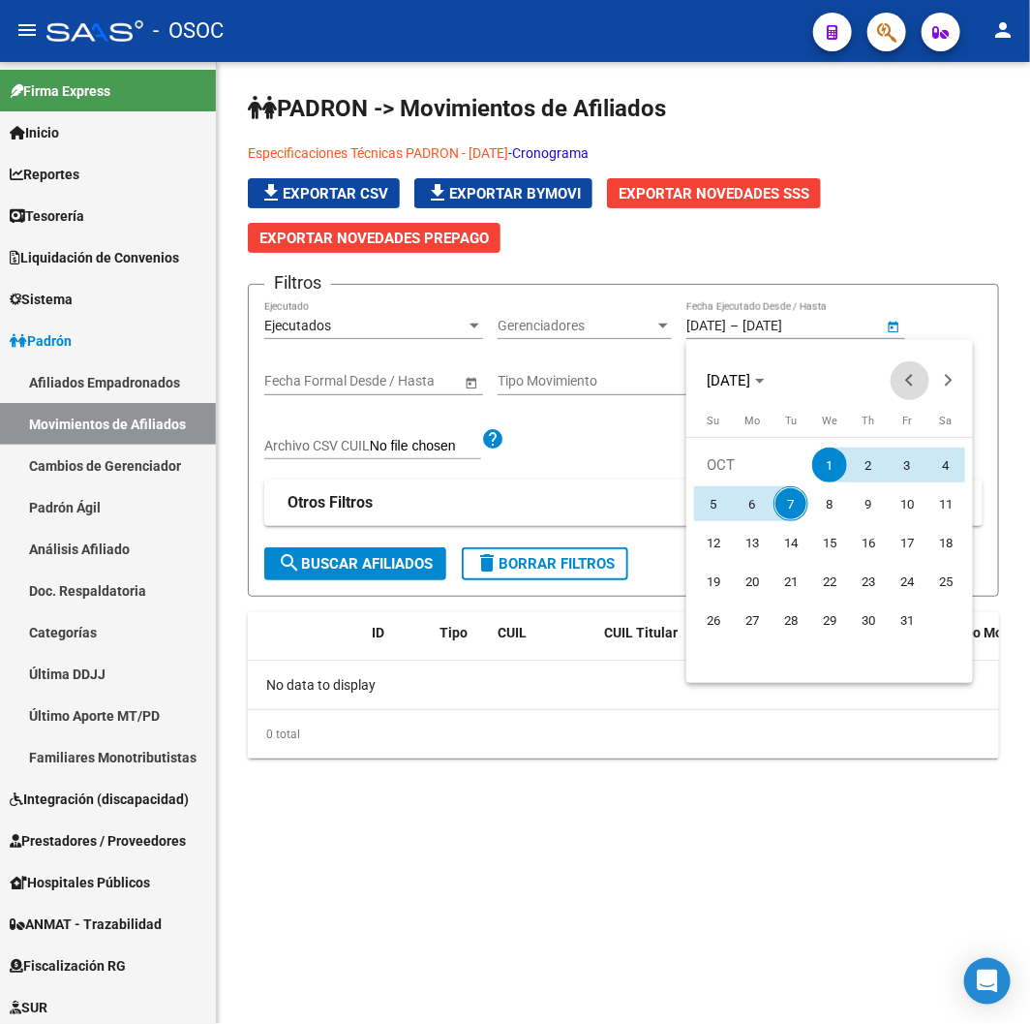
click at [923, 380] on span "Previous month" at bounding box center [910, 380] width 39 height 39
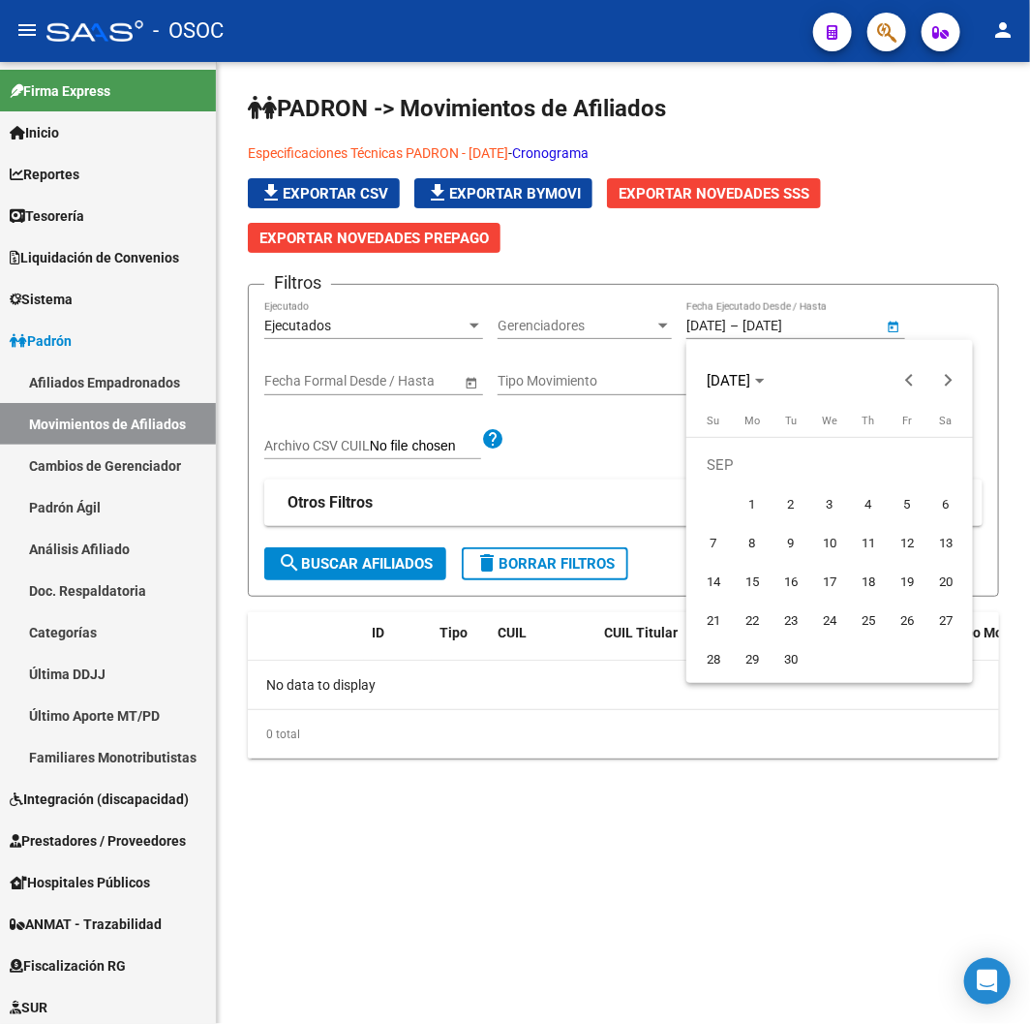
click at [766, 502] on span "1" at bounding box center [752, 503] width 35 height 35
type input "[DATE]"
click at [946, 381] on button "Next month" at bounding box center [949, 380] width 39 height 39
click at [782, 497] on span "7" at bounding box center [791, 503] width 35 height 35
type input "07/10/2025"
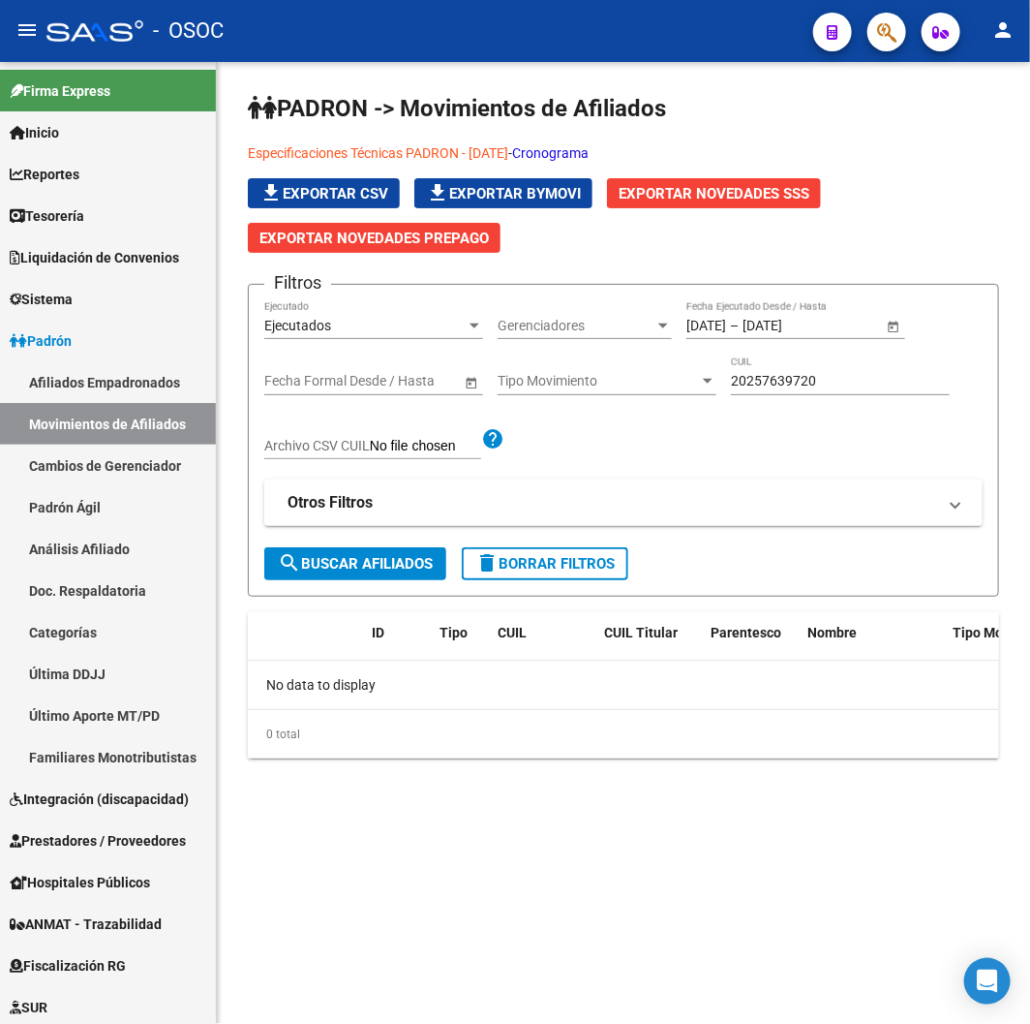
click at [395, 555] on span "search Buscar Afiliados" at bounding box center [355, 563] width 155 height 17
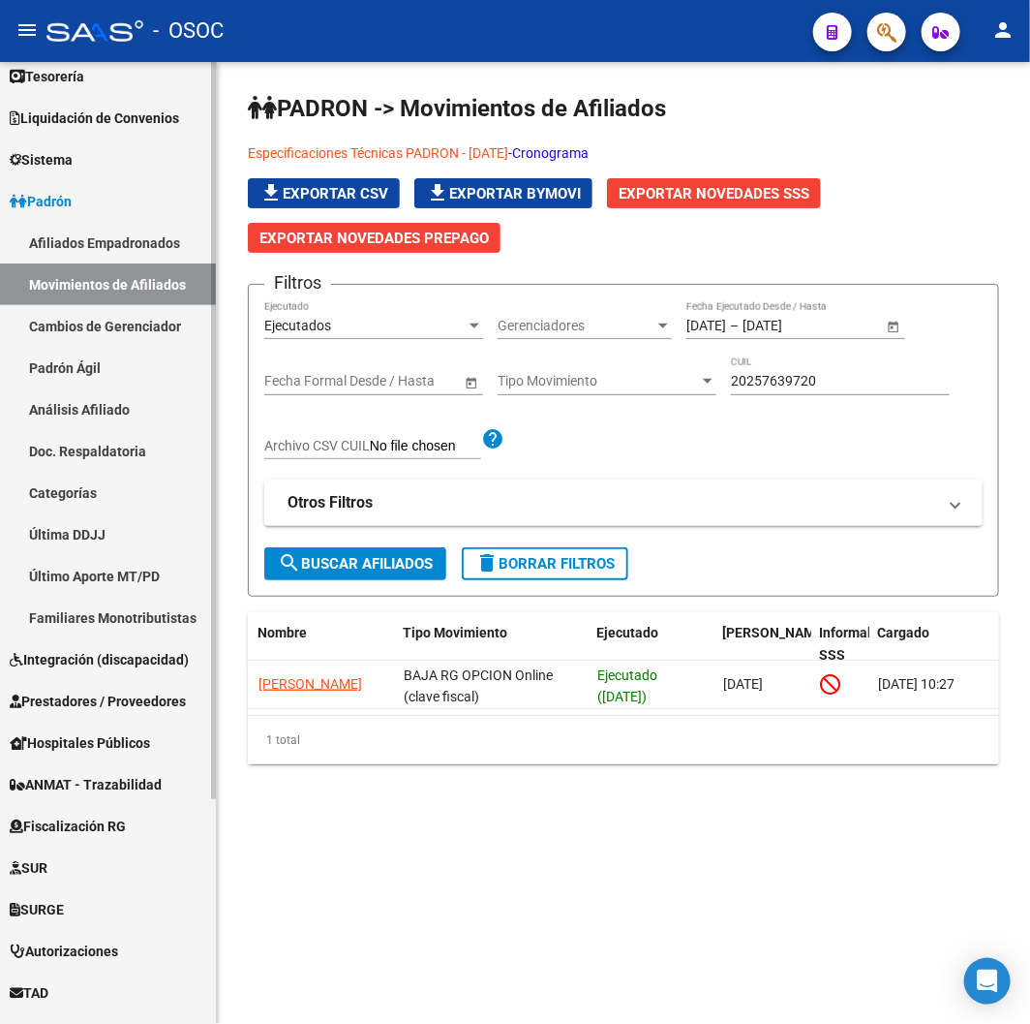
scroll to position [293, 0]
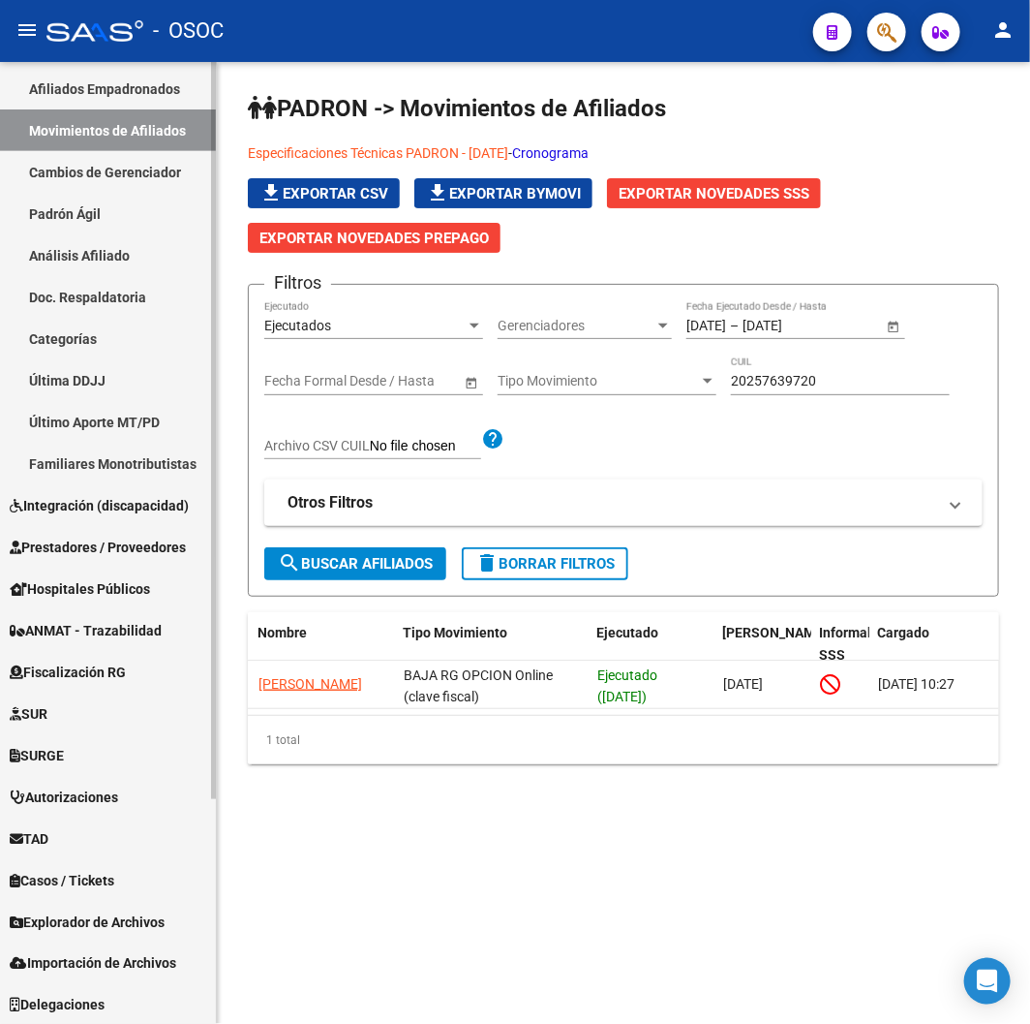
click at [116, 935] on link "Explorador de Archivos" at bounding box center [108, 922] width 216 height 42
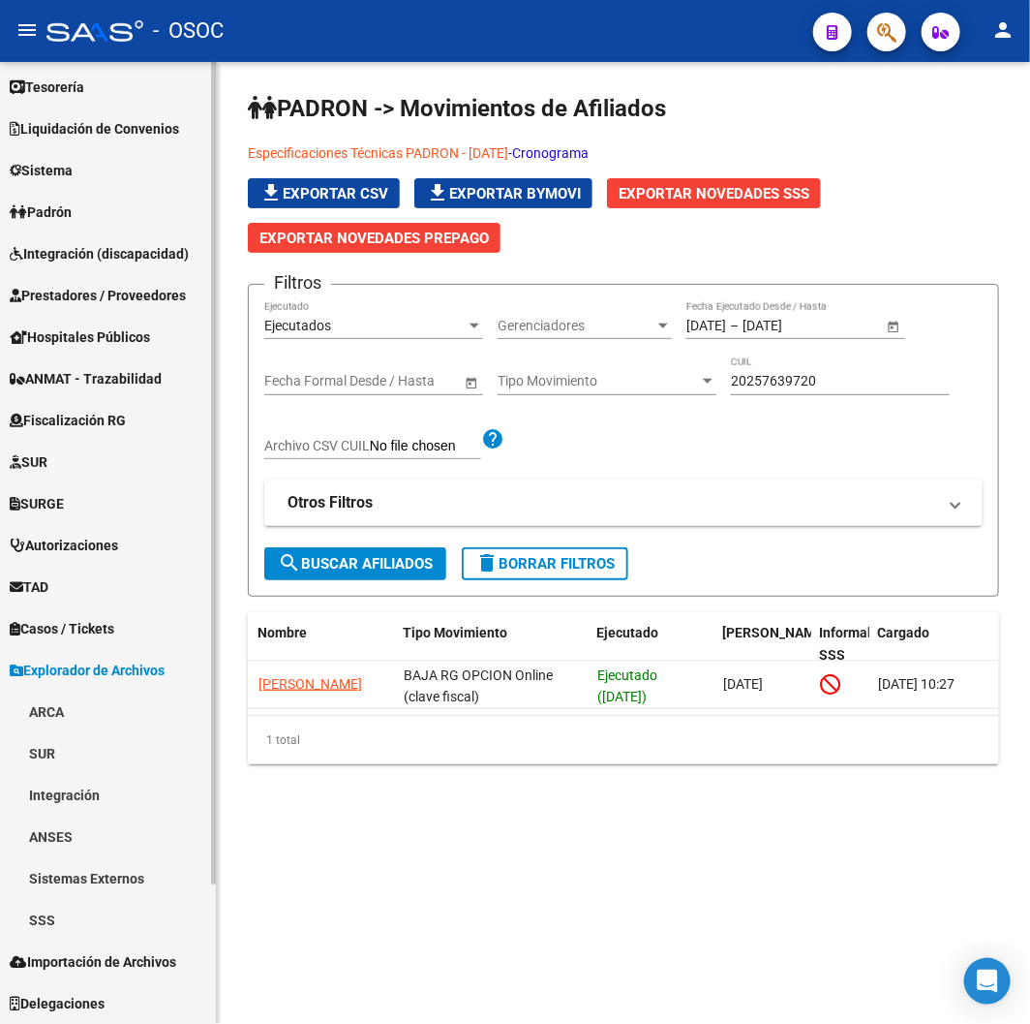
scroll to position [128, 0]
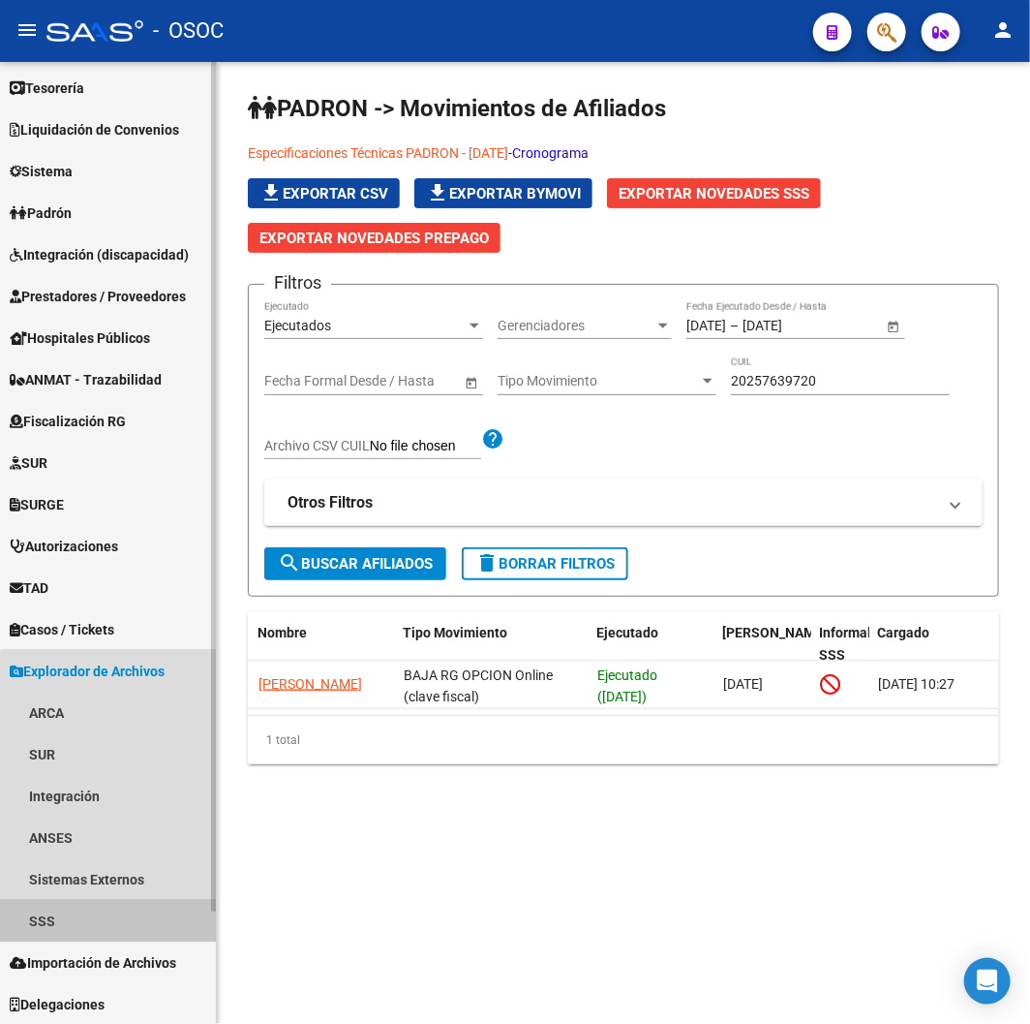
click at [119, 903] on link "SSS" at bounding box center [108, 921] width 216 height 42
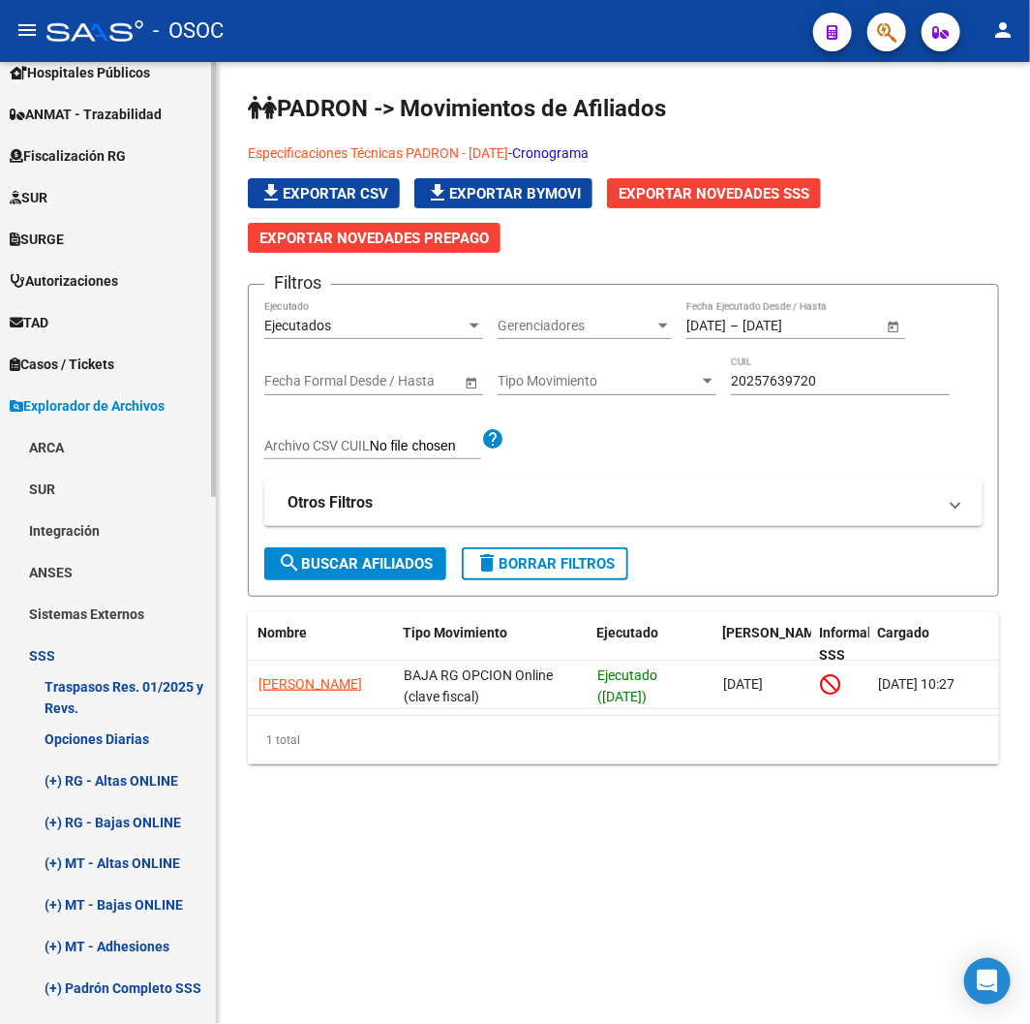
scroll to position [665, 0]
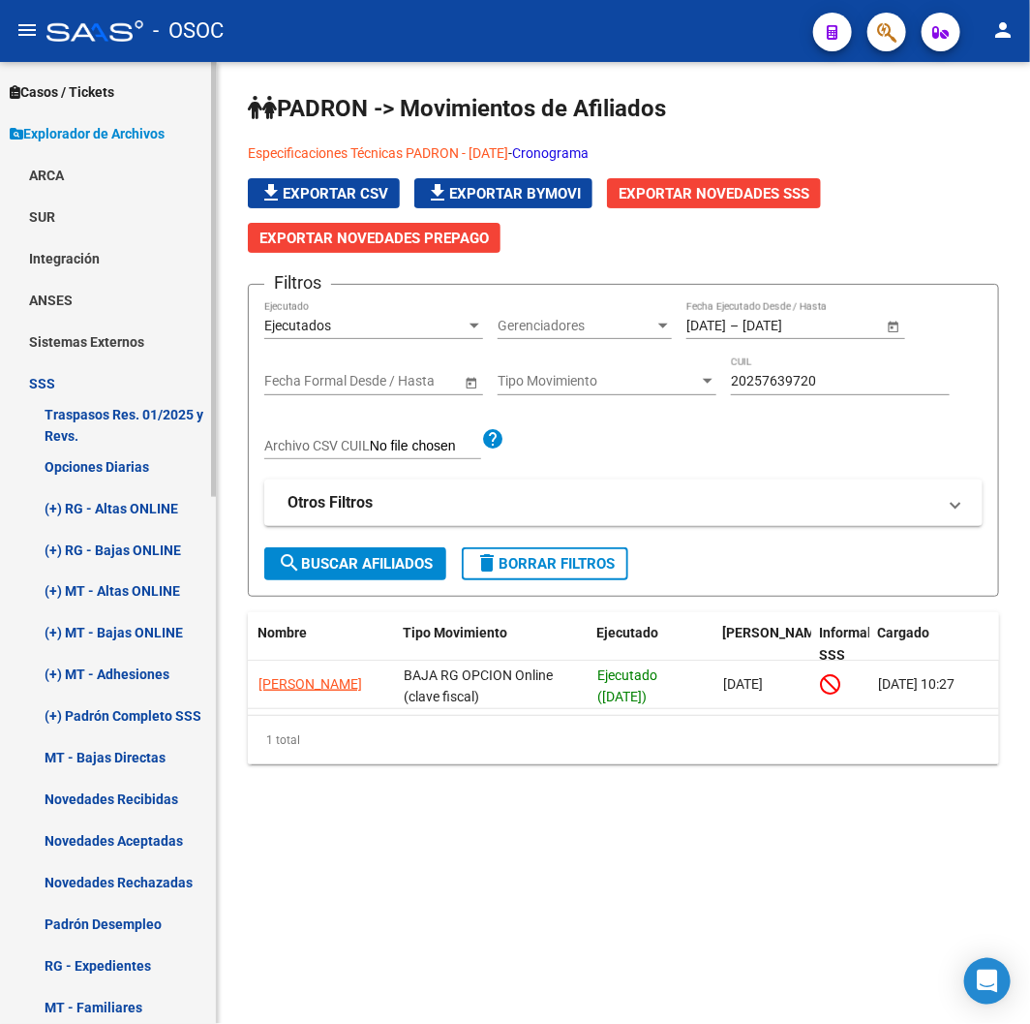
click at [123, 592] on link "(+) MT - Altas ONLINE" at bounding box center [108, 591] width 216 height 42
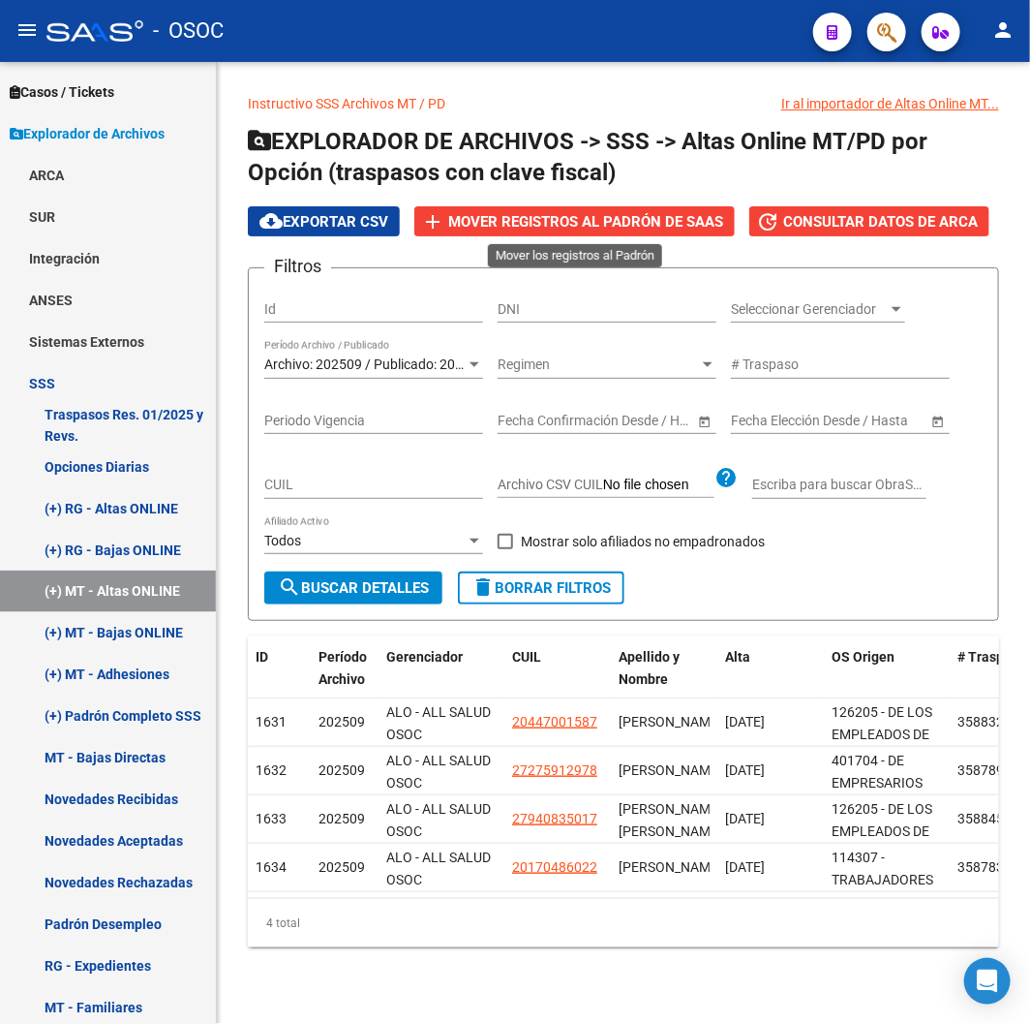
click at [536, 210] on button "add Mover registros al PADRÓN de SAAS" at bounding box center [574, 221] width 321 height 30
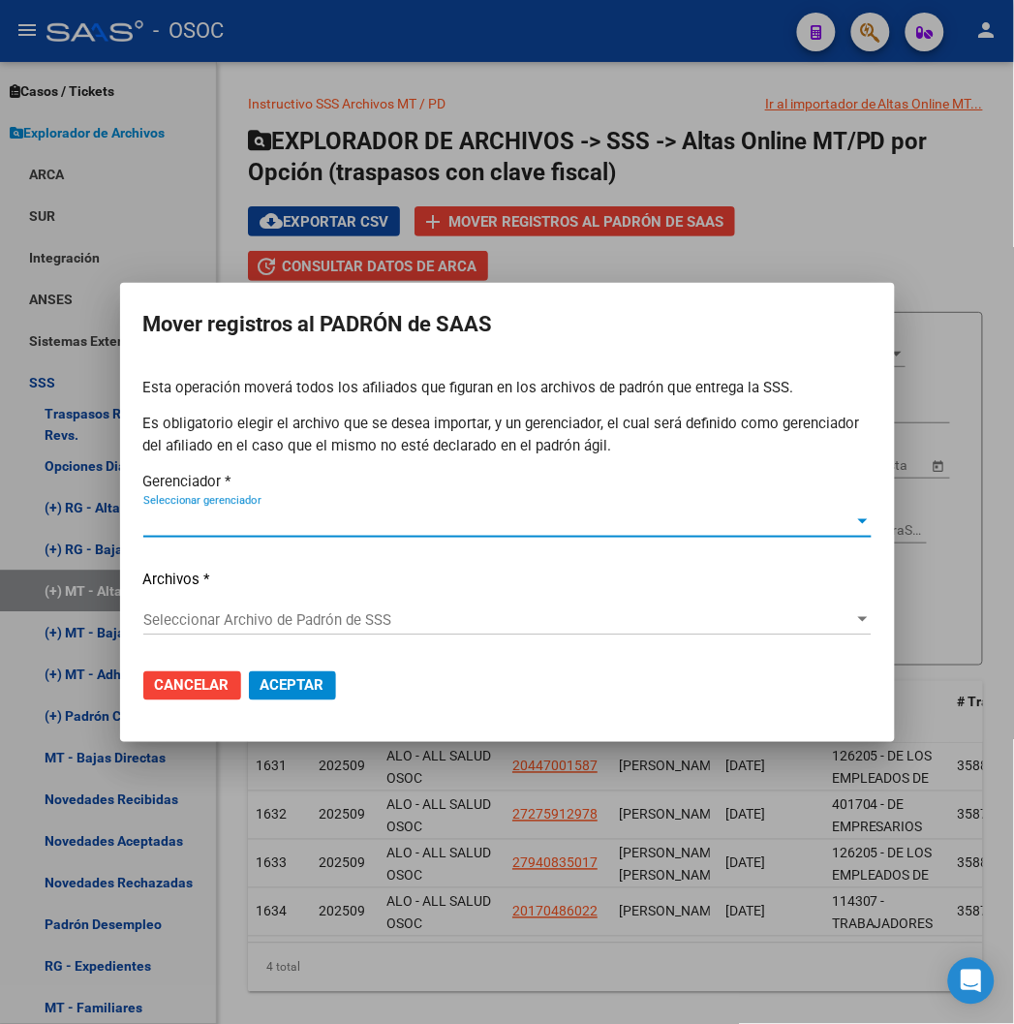
click at [262, 525] on span "Seleccionar gerenciador" at bounding box center [498, 521] width 711 height 17
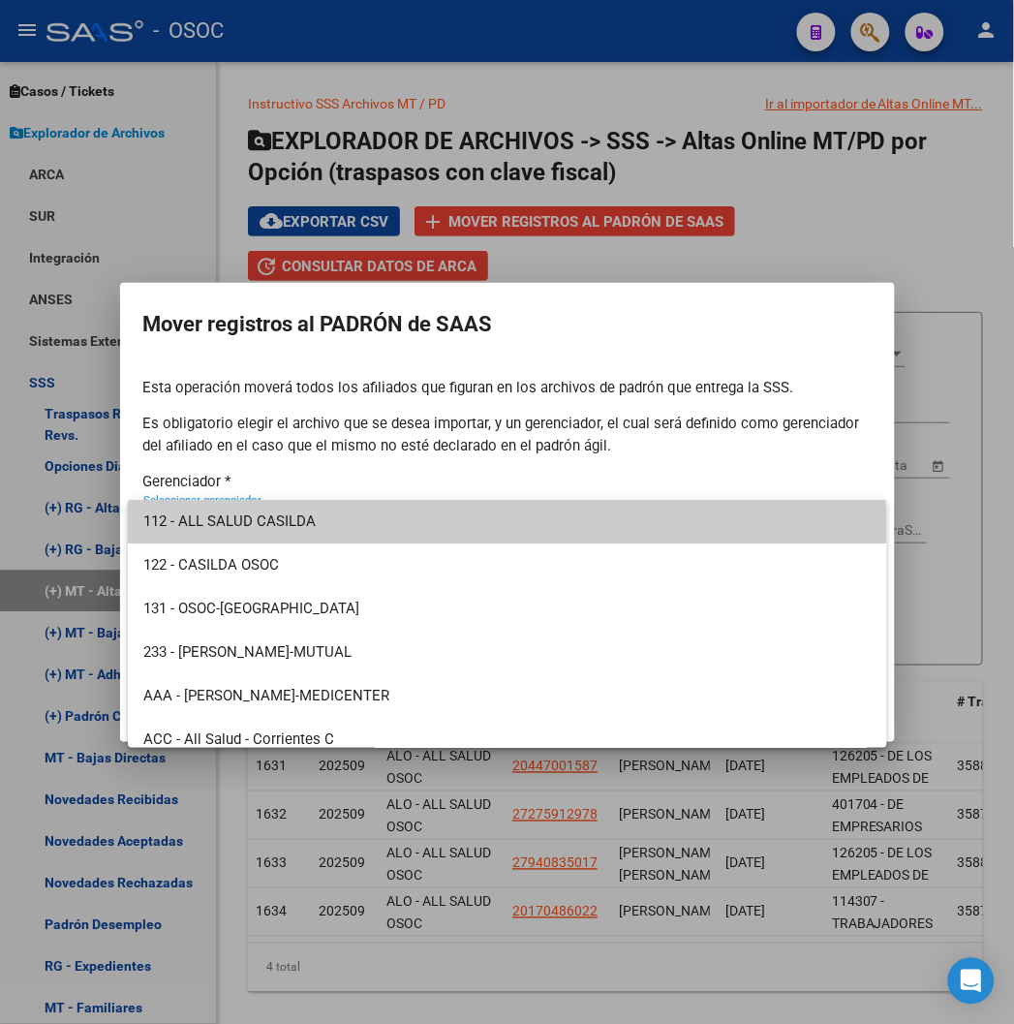
click at [335, 453] on div at bounding box center [507, 512] width 1014 height 1024
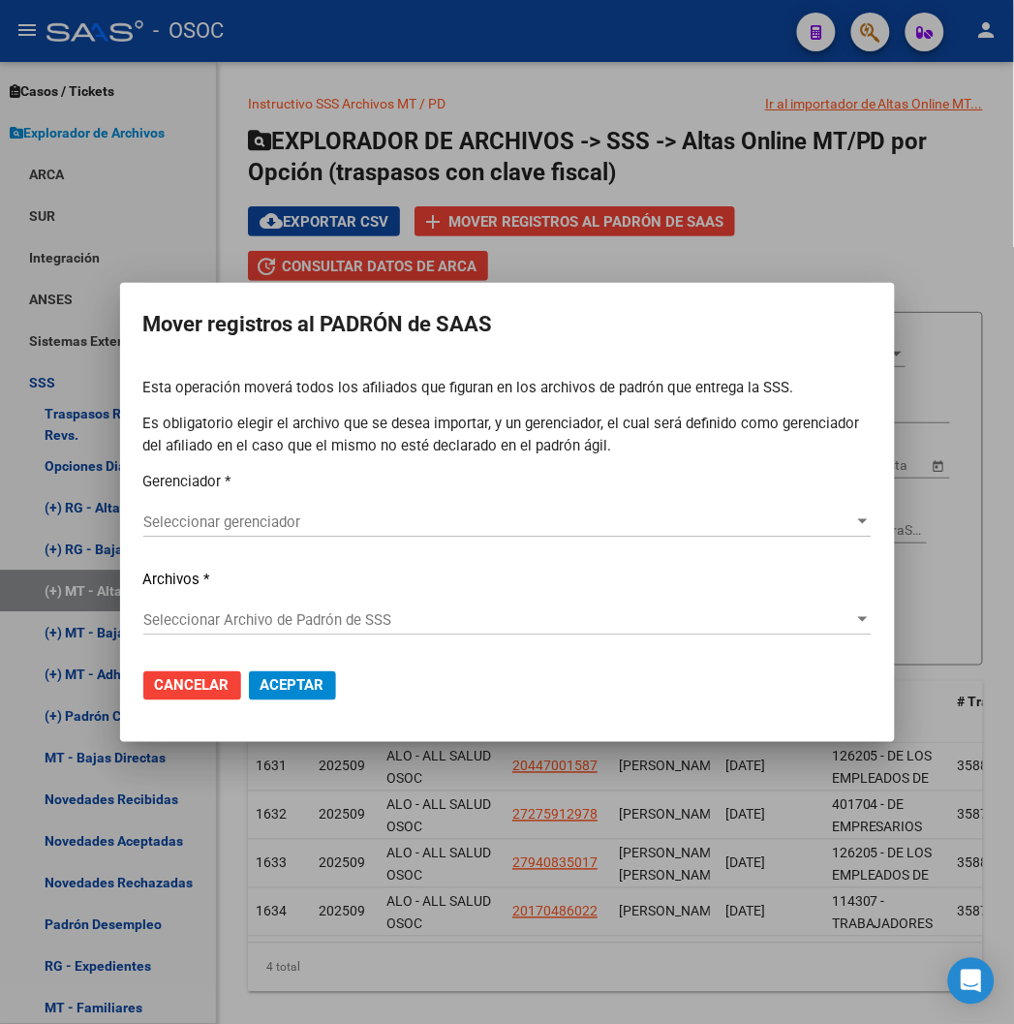
click at [602, 245] on div at bounding box center [507, 512] width 1014 height 1024
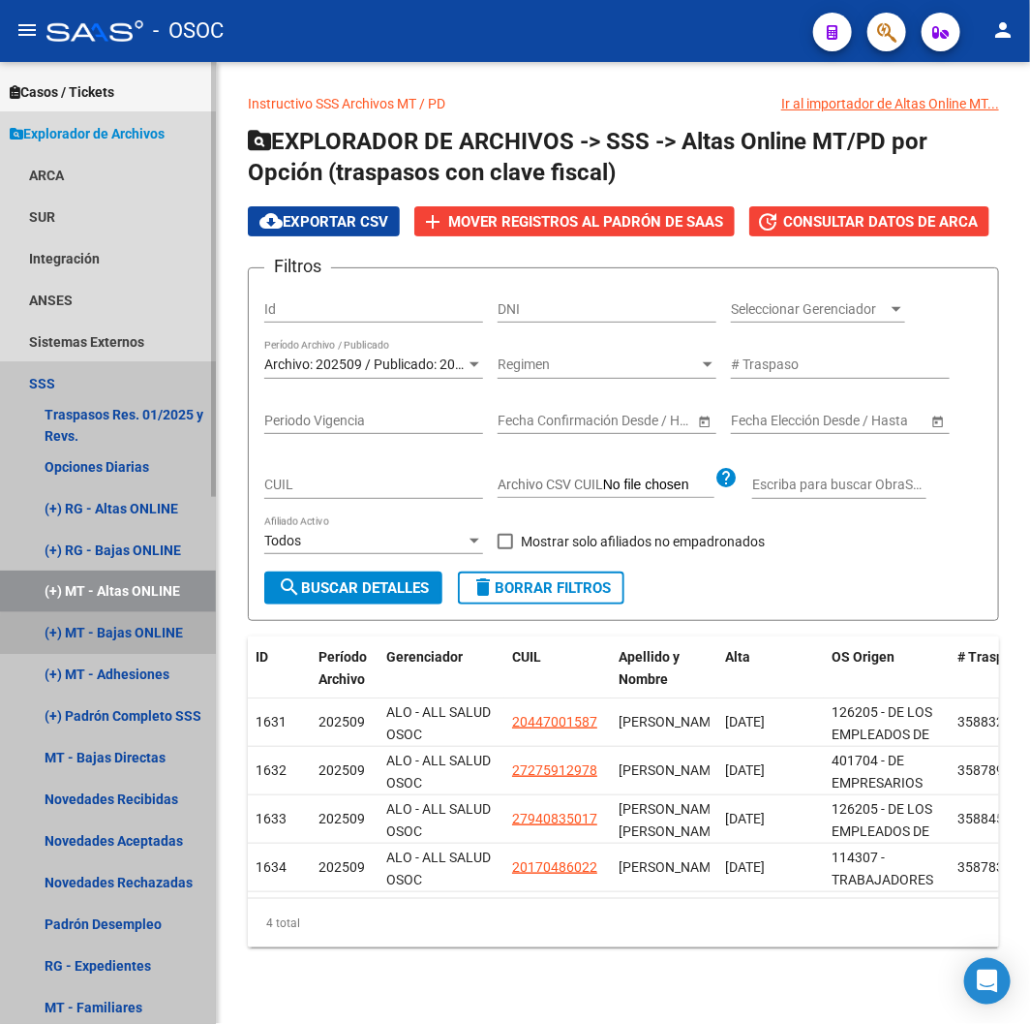
click at [152, 649] on link "(+) MT - Bajas ONLINE" at bounding box center [108, 633] width 216 height 42
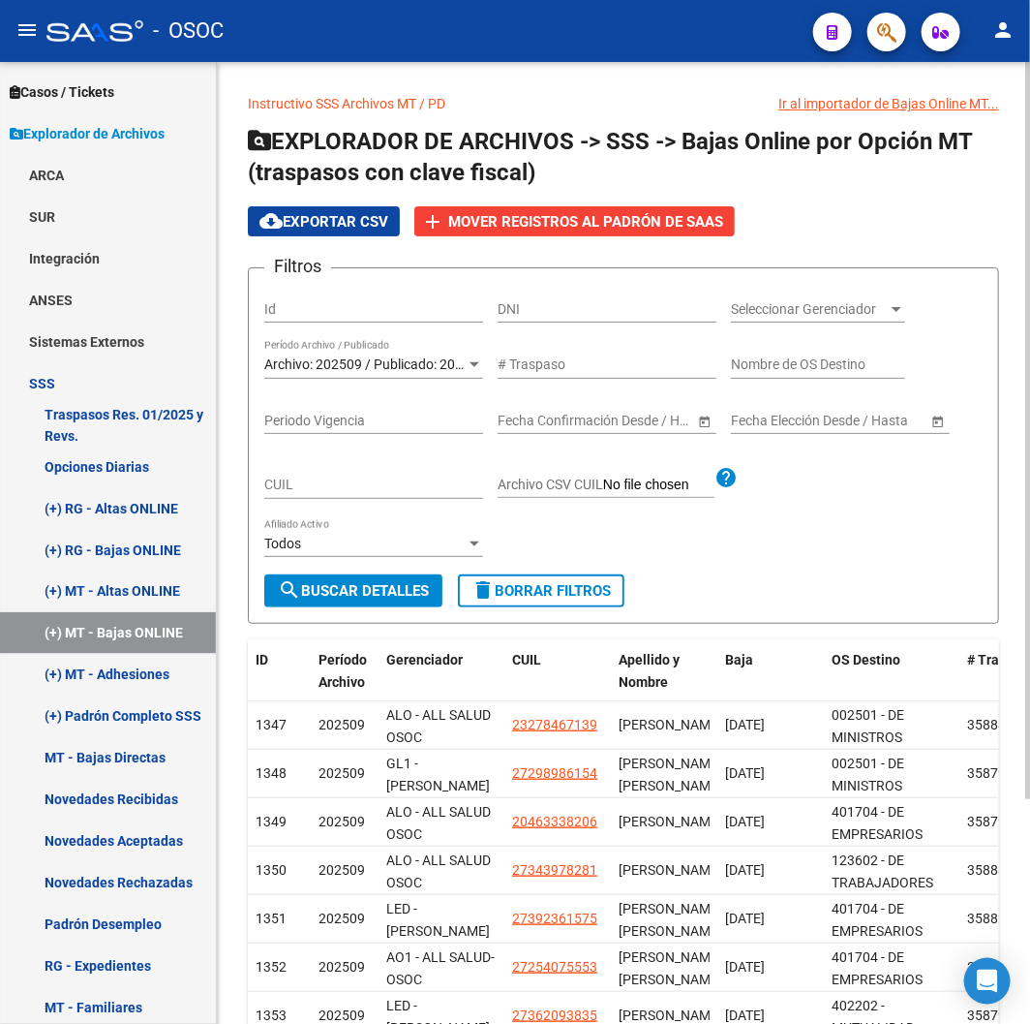
click at [378, 234] on button "cloud_download Exportar CSV" at bounding box center [324, 221] width 152 height 30
click at [511, 592] on span "delete Borrar Filtros" at bounding box center [541, 590] width 139 height 17
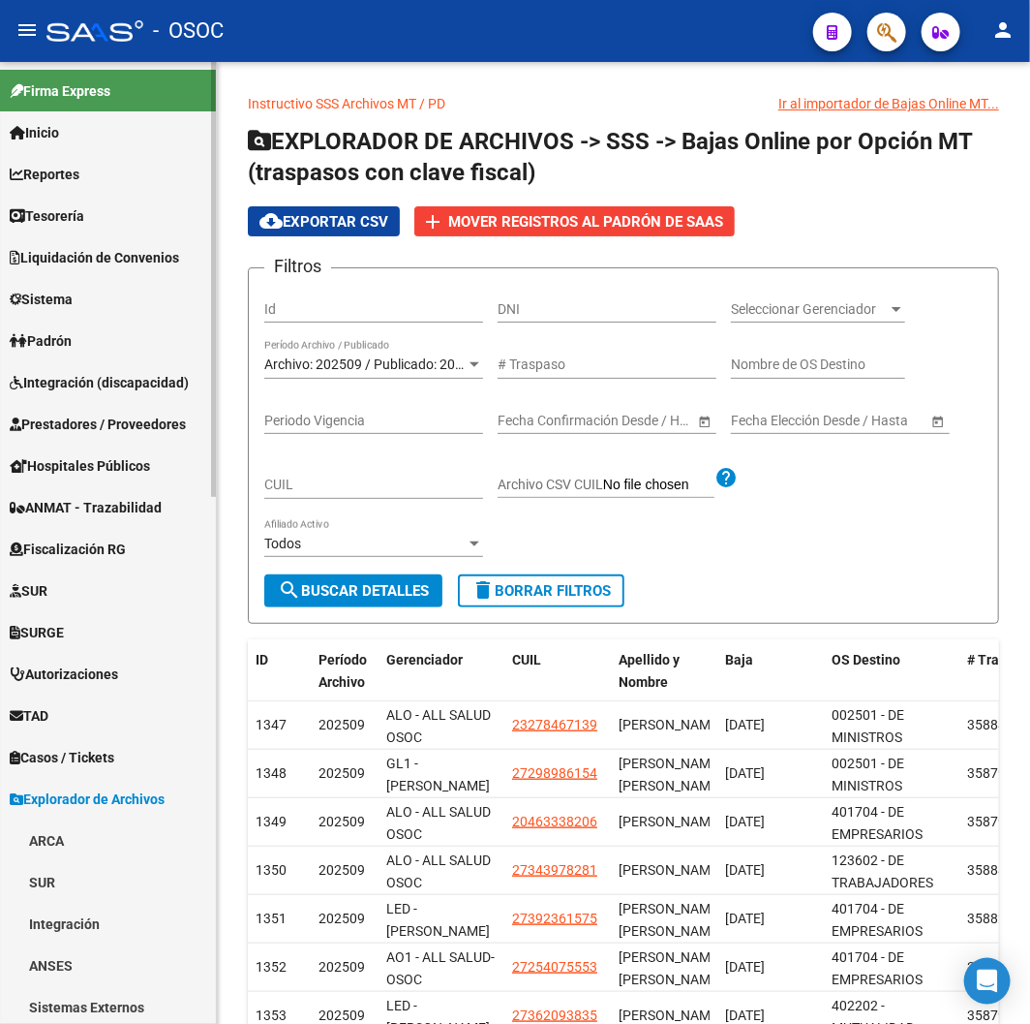
click at [103, 336] on link "Padrón" at bounding box center [108, 341] width 216 height 42
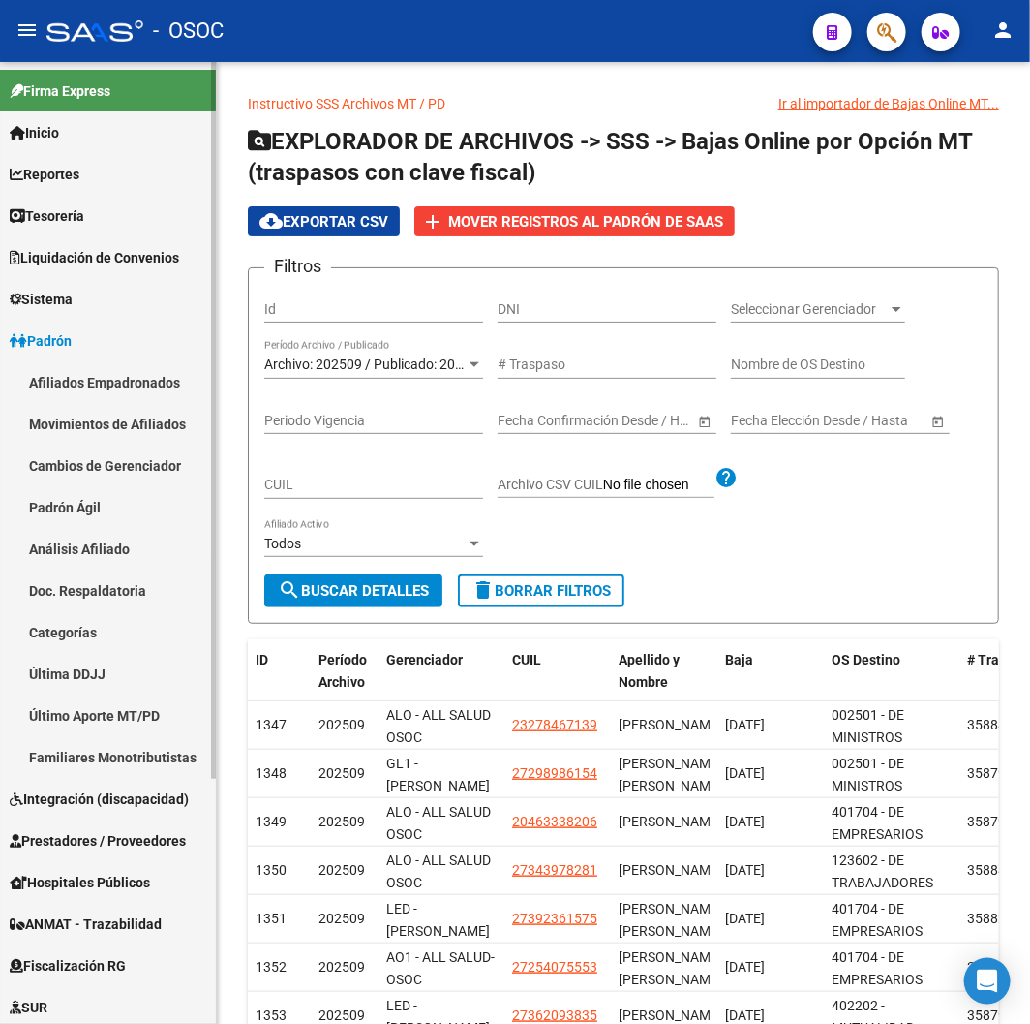
click at [118, 364] on link "Afiliados Empadronados" at bounding box center [108, 382] width 216 height 42
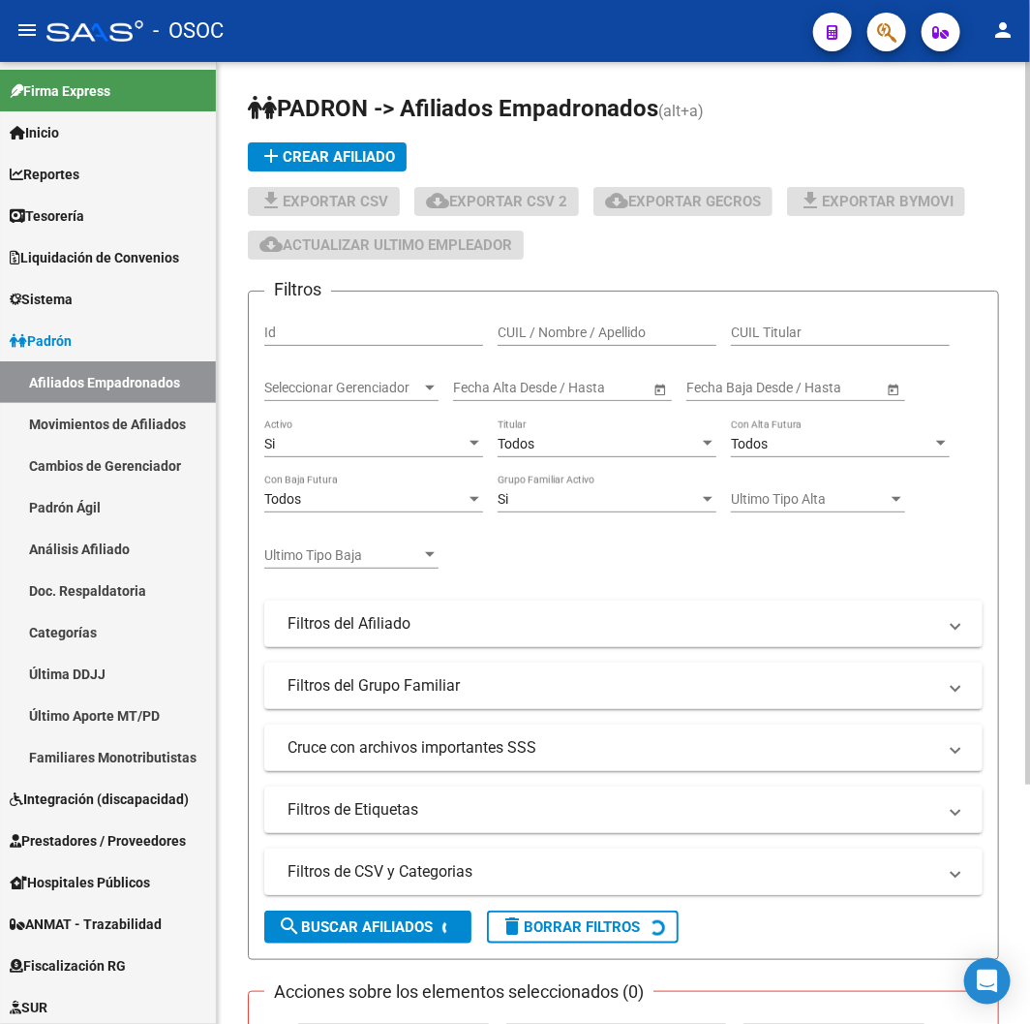
scroll to position [321, 0]
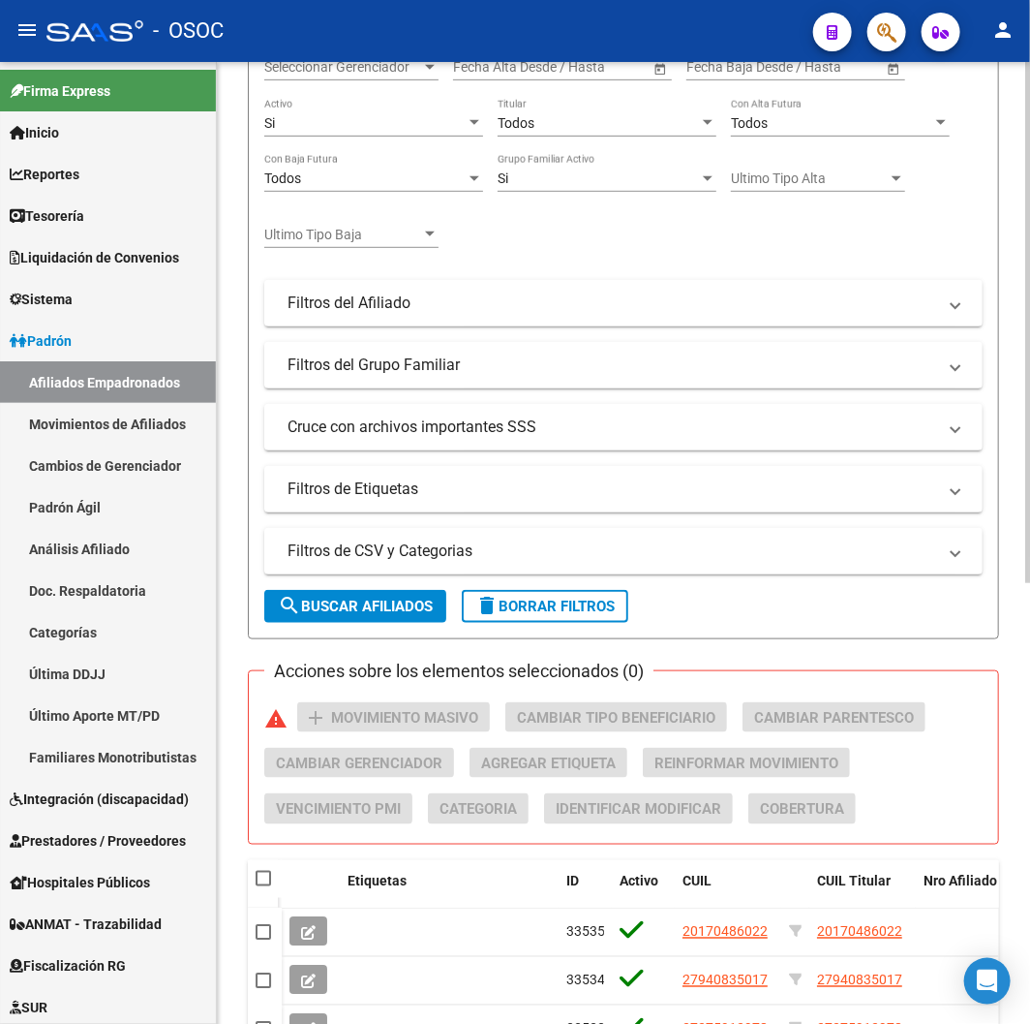
click at [559, 583] on form "Filtros Id CUIL / Nombre / Apellido CUIL Titular Seleccionar Gerenciador Selecc…" at bounding box center [623, 304] width 751 height 669
click at [556, 592] on button "delete Borrar Filtros" at bounding box center [545, 606] width 167 height 33
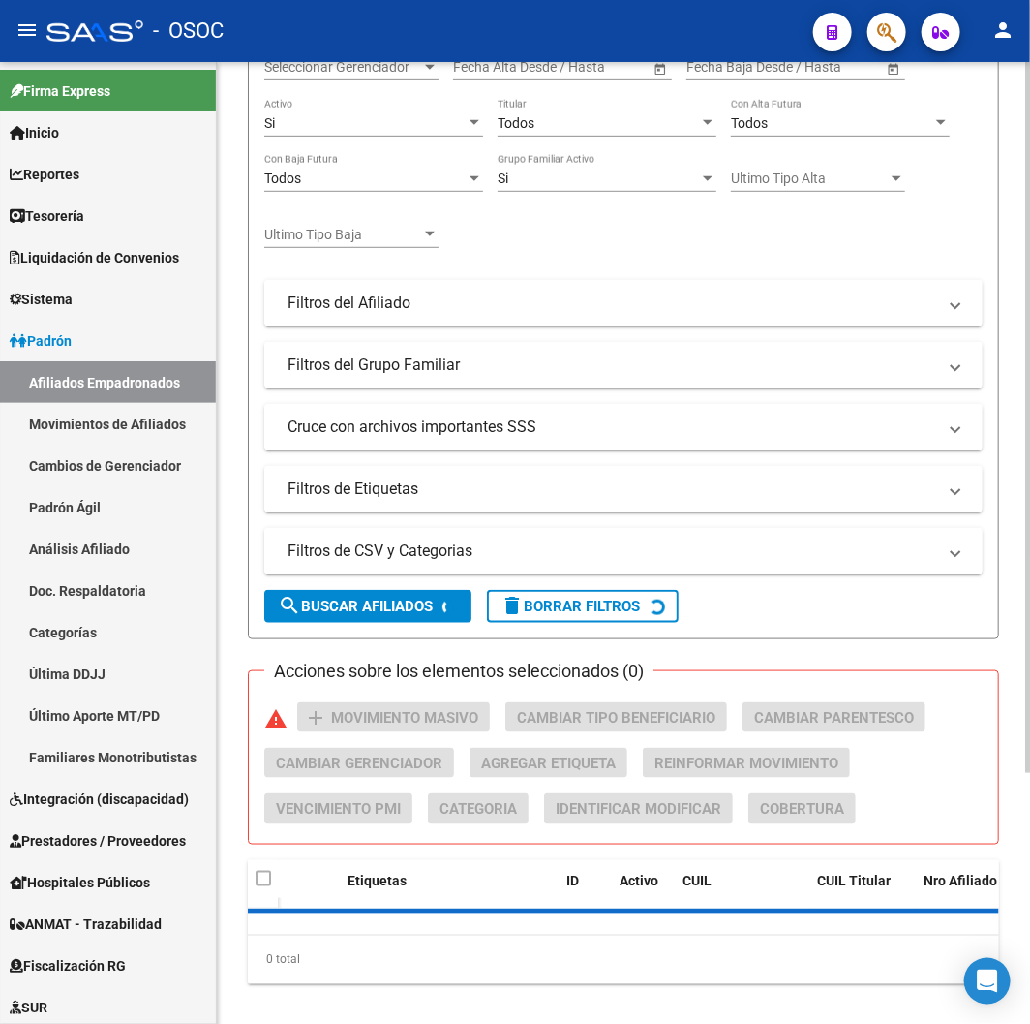
click at [535, 550] on mat-panel-title "Filtros de CSV y Categorias" at bounding box center [612, 550] width 649 height 21
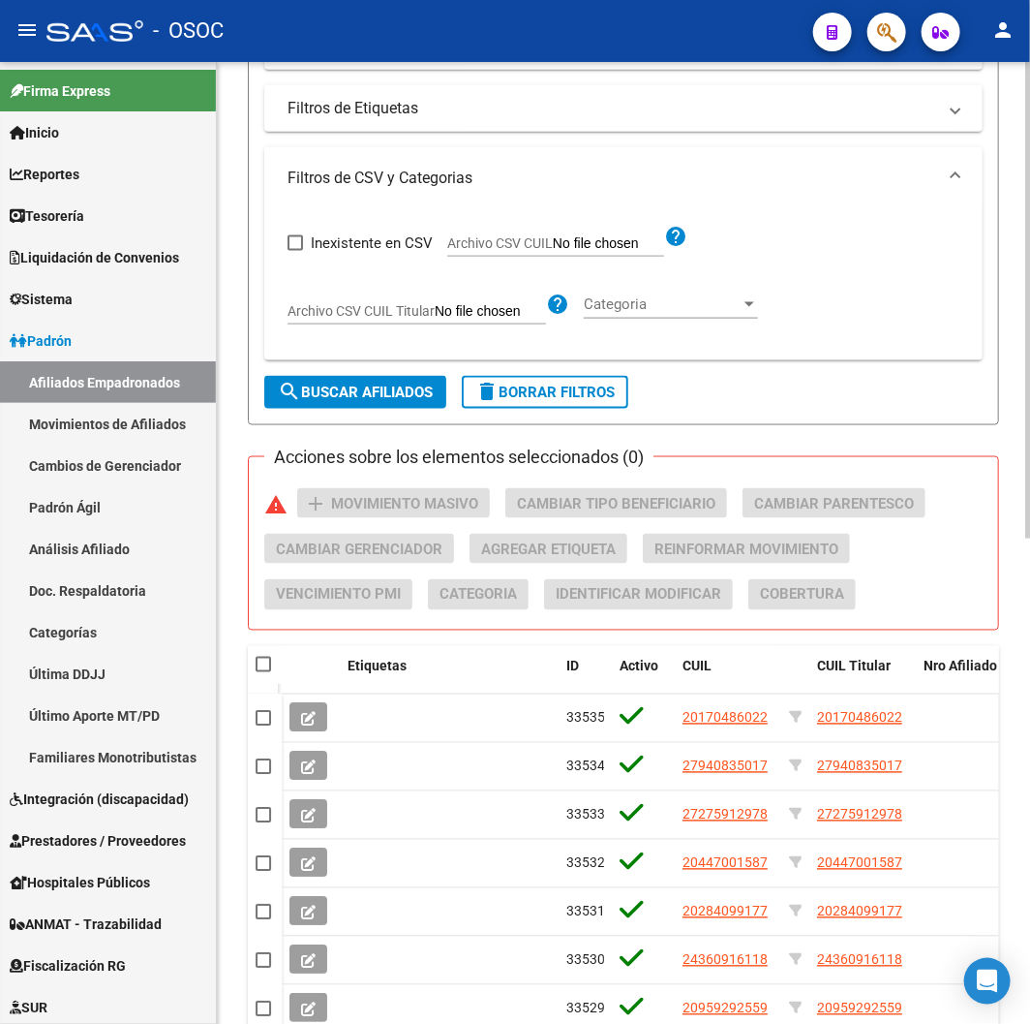
scroll to position [643, 0]
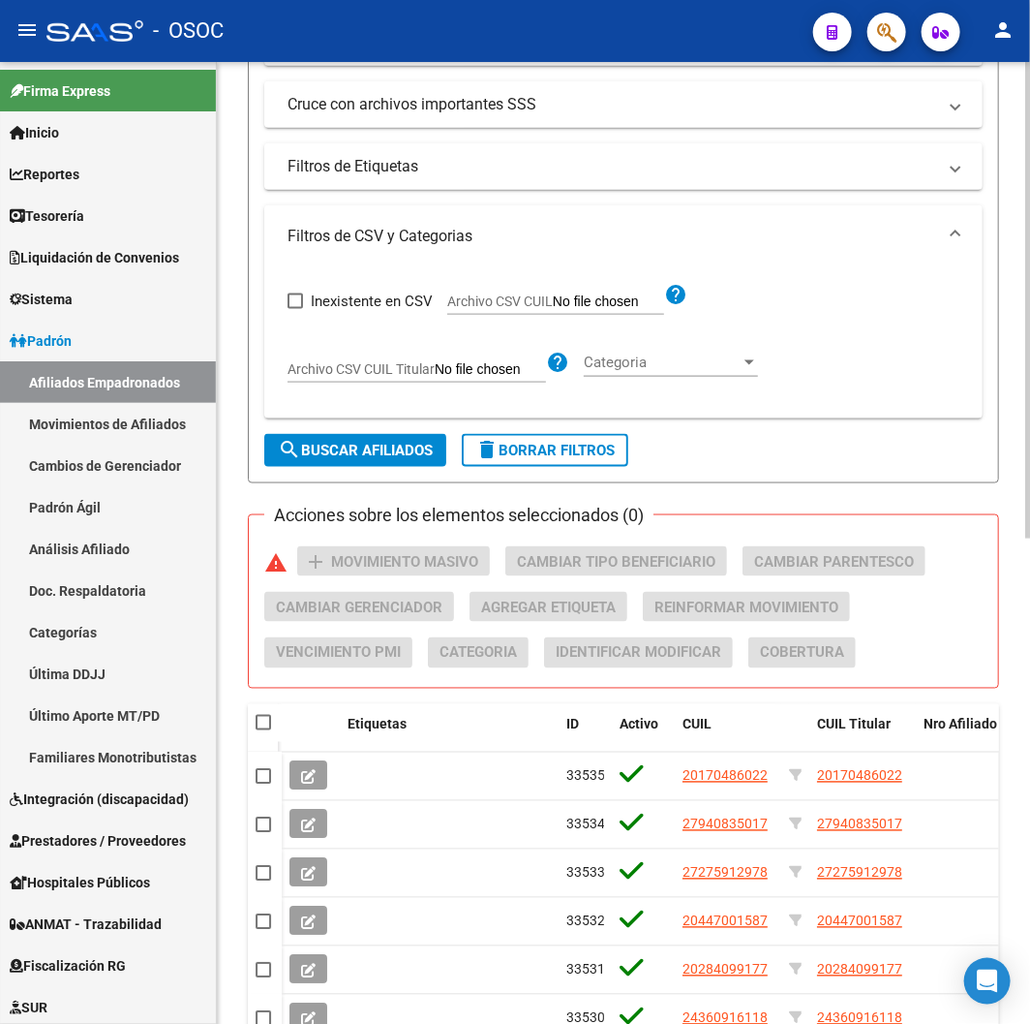
click at [500, 295] on span "Archivo CSV CUIL" at bounding box center [500, 300] width 106 height 15
click at [553, 295] on input "Archivo CSV CUIL" at bounding box center [608, 301] width 111 height 17
type input "C:\fakepath\archivo para filtrar en SAAS.csv"
click at [306, 447] on span "search Buscar Afiliados" at bounding box center [355, 450] width 155 height 17
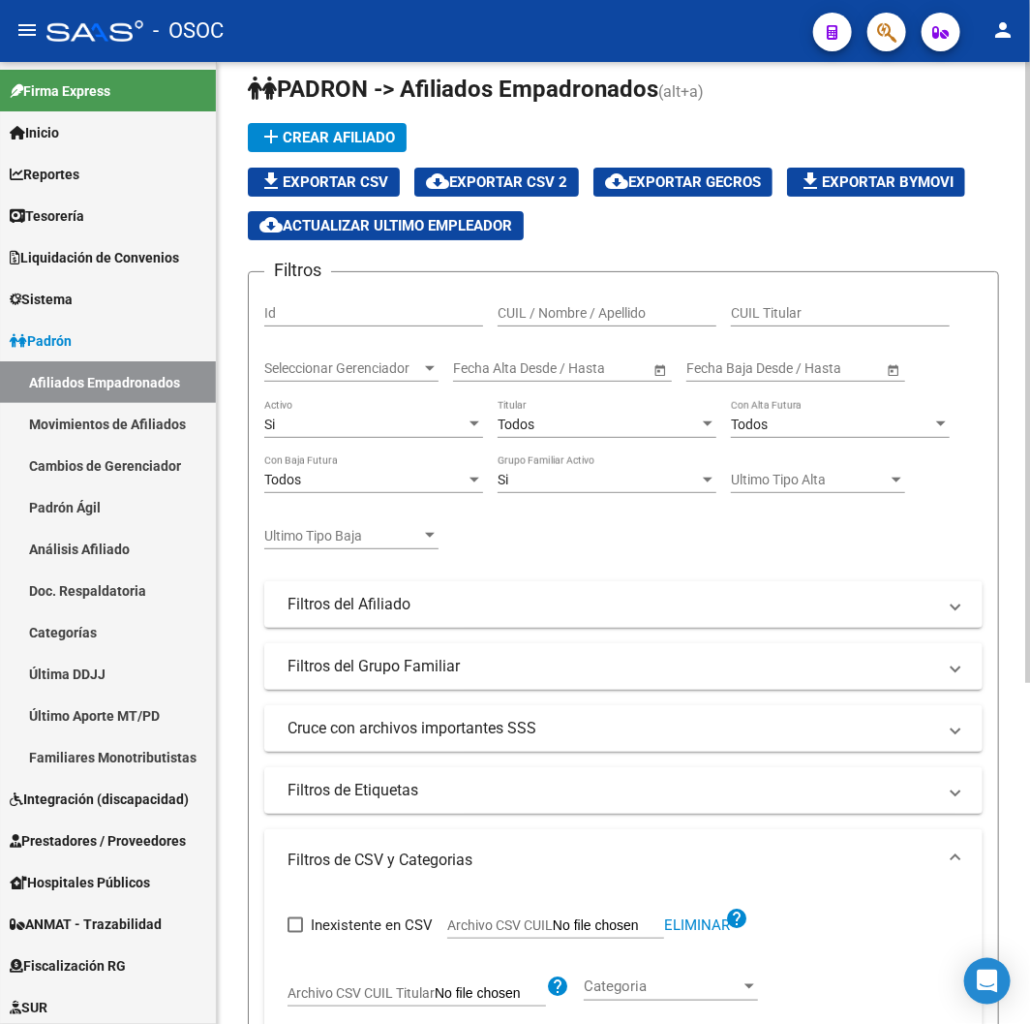
scroll to position [0, 0]
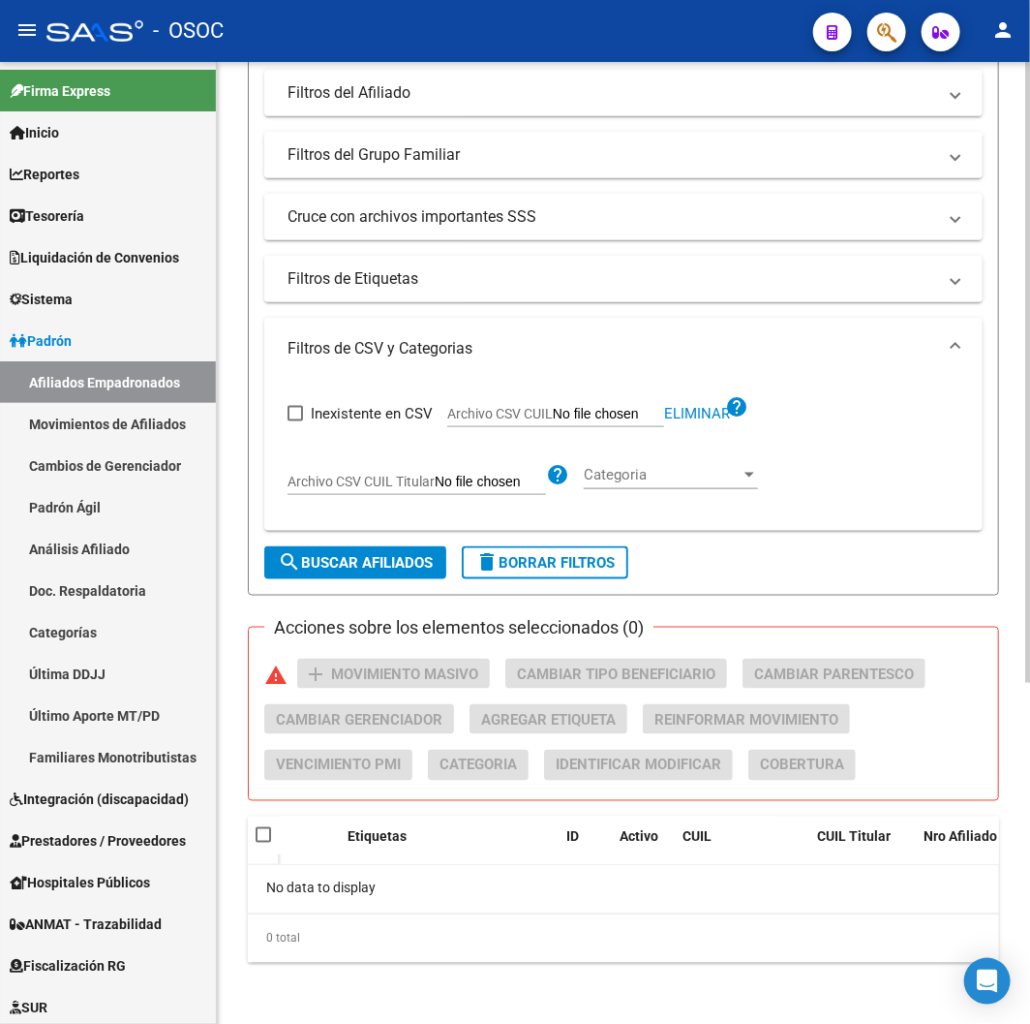
click at [385, 572] on button "search Buscar Afiliados" at bounding box center [355, 562] width 182 height 33
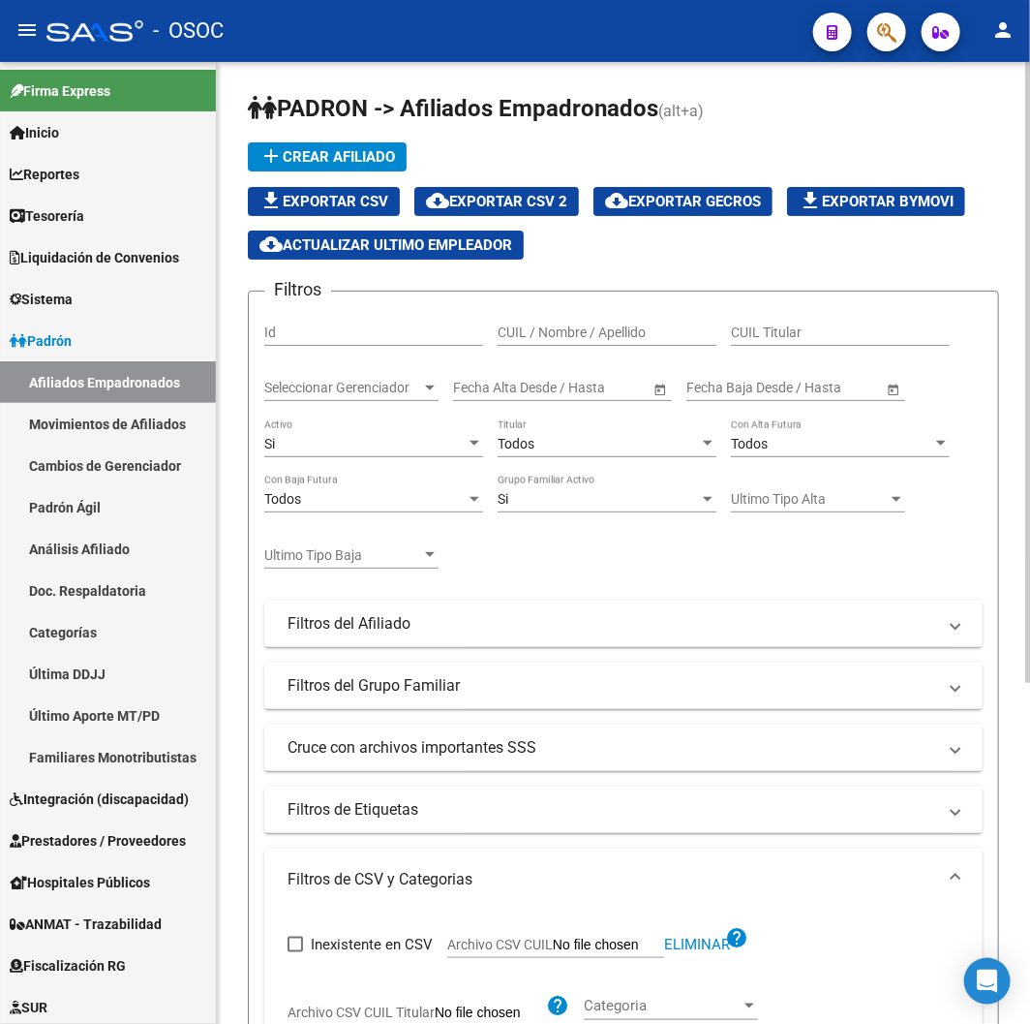
click at [356, 450] on div "Si" at bounding box center [364, 444] width 201 height 16
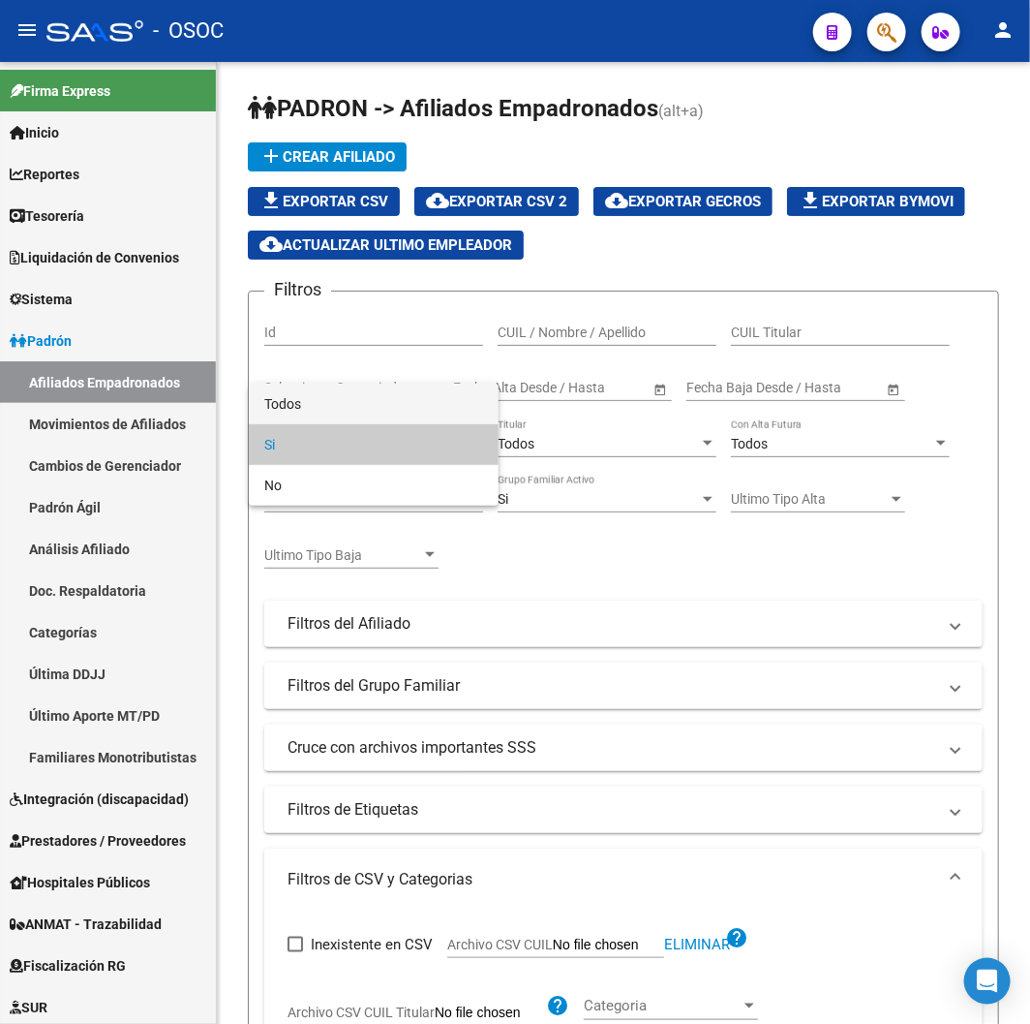
click at [344, 403] on span "Todos" at bounding box center [373, 403] width 219 height 41
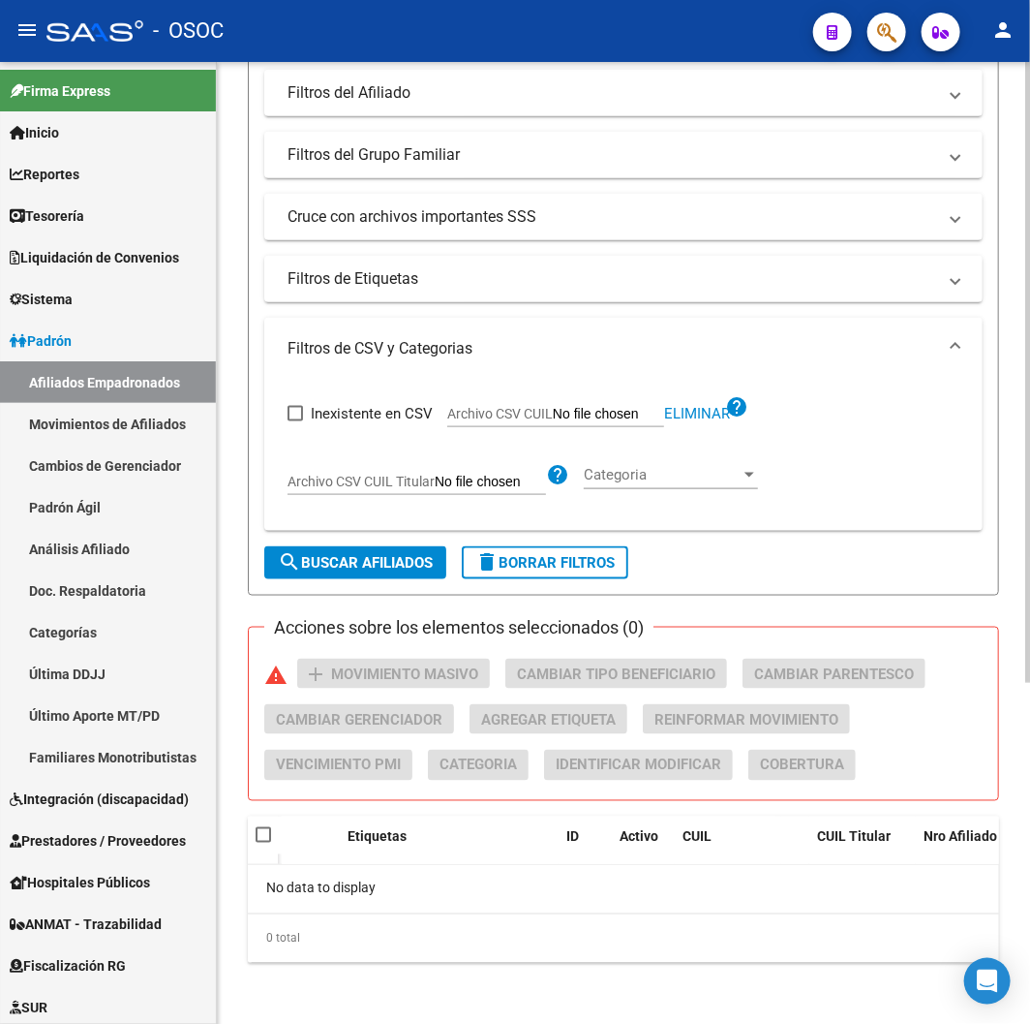
click at [369, 576] on button "search Buscar Afiliados" at bounding box center [355, 562] width 182 height 33
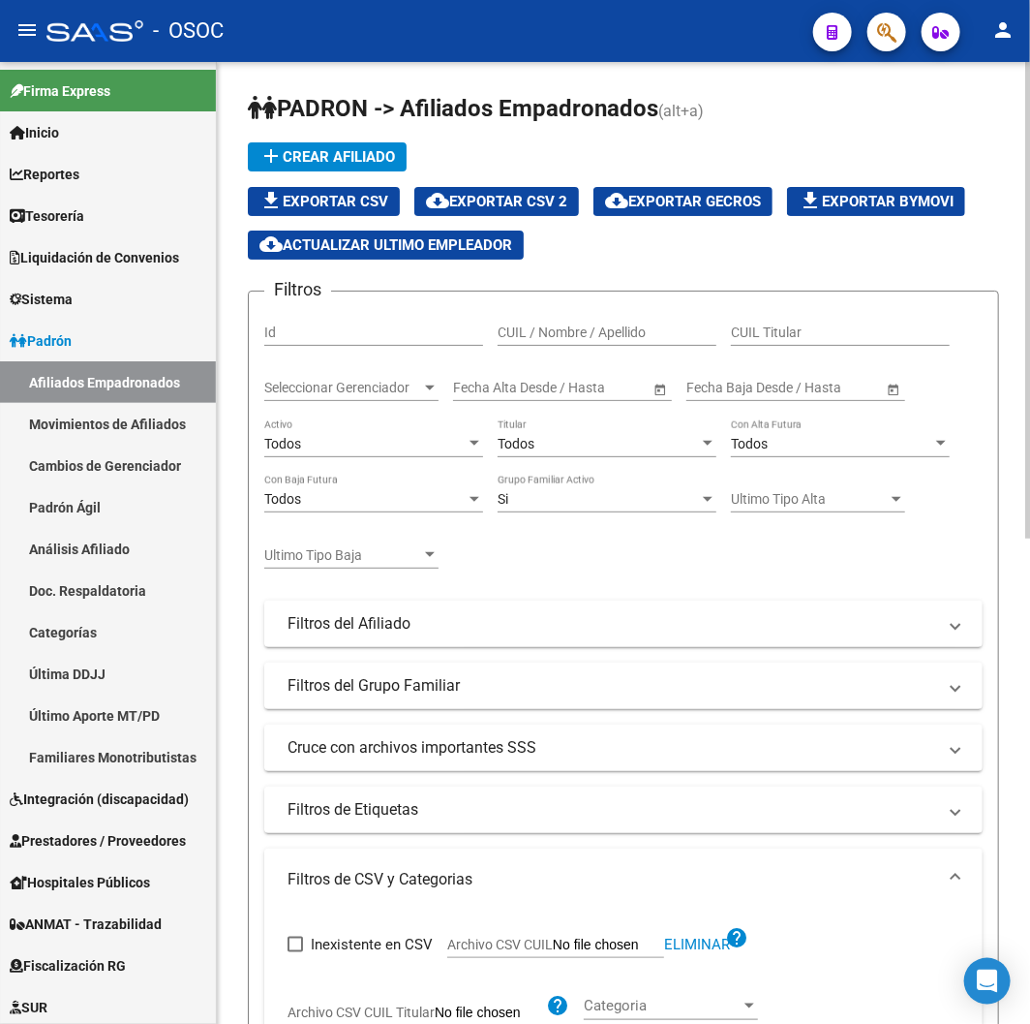
click at [510, 198] on span "cloud_download Exportar CSV 2" at bounding box center [496, 201] width 141 height 17
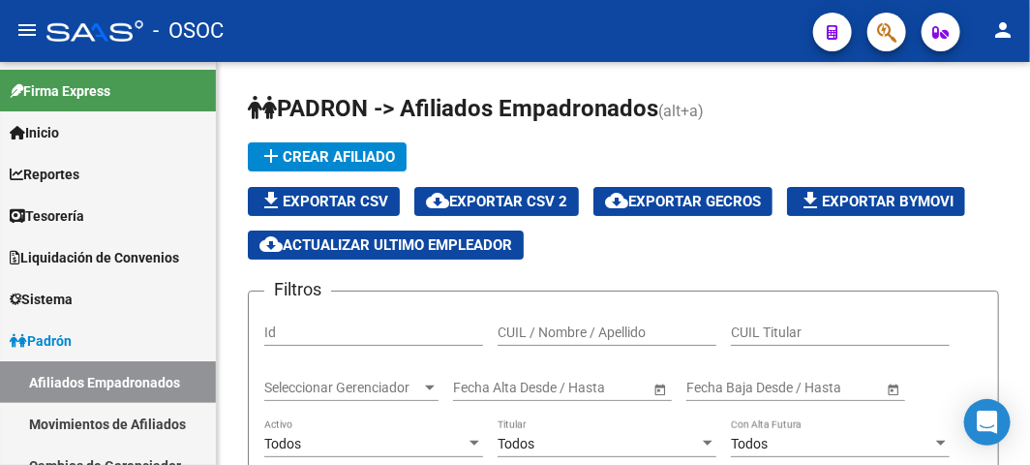
click at [885, 39] on icon "button" at bounding box center [886, 32] width 19 height 22
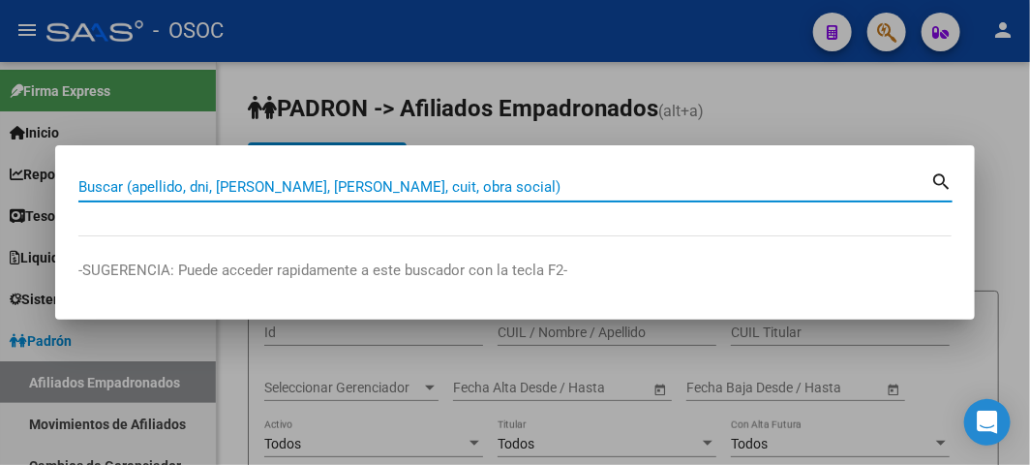
paste input "29898615"
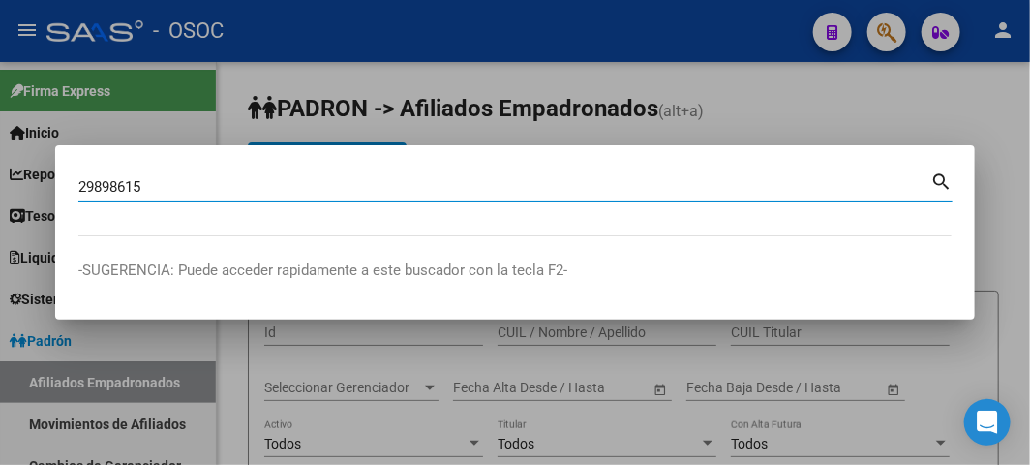
type input "29898615"
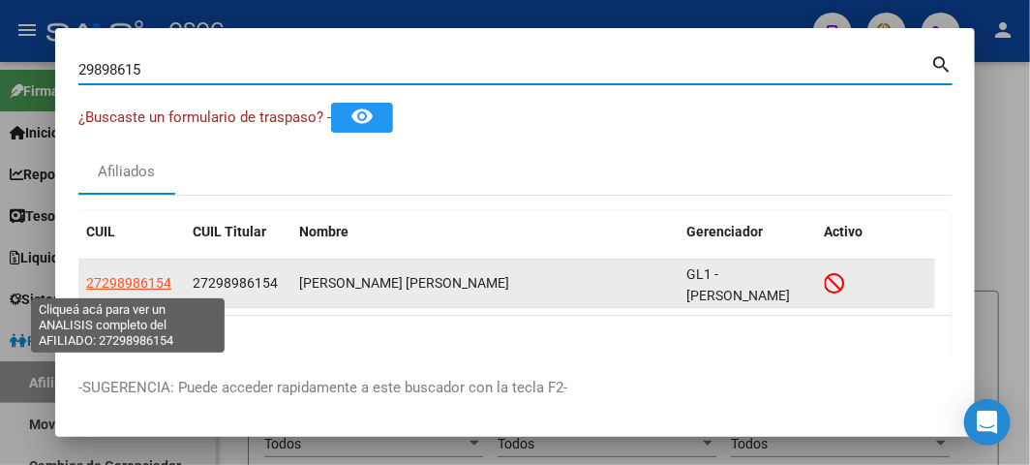
click at [162, 277] on span "27298986154" at bounding box center [128, 282] width 85 height 15
type textarea "27298986154"
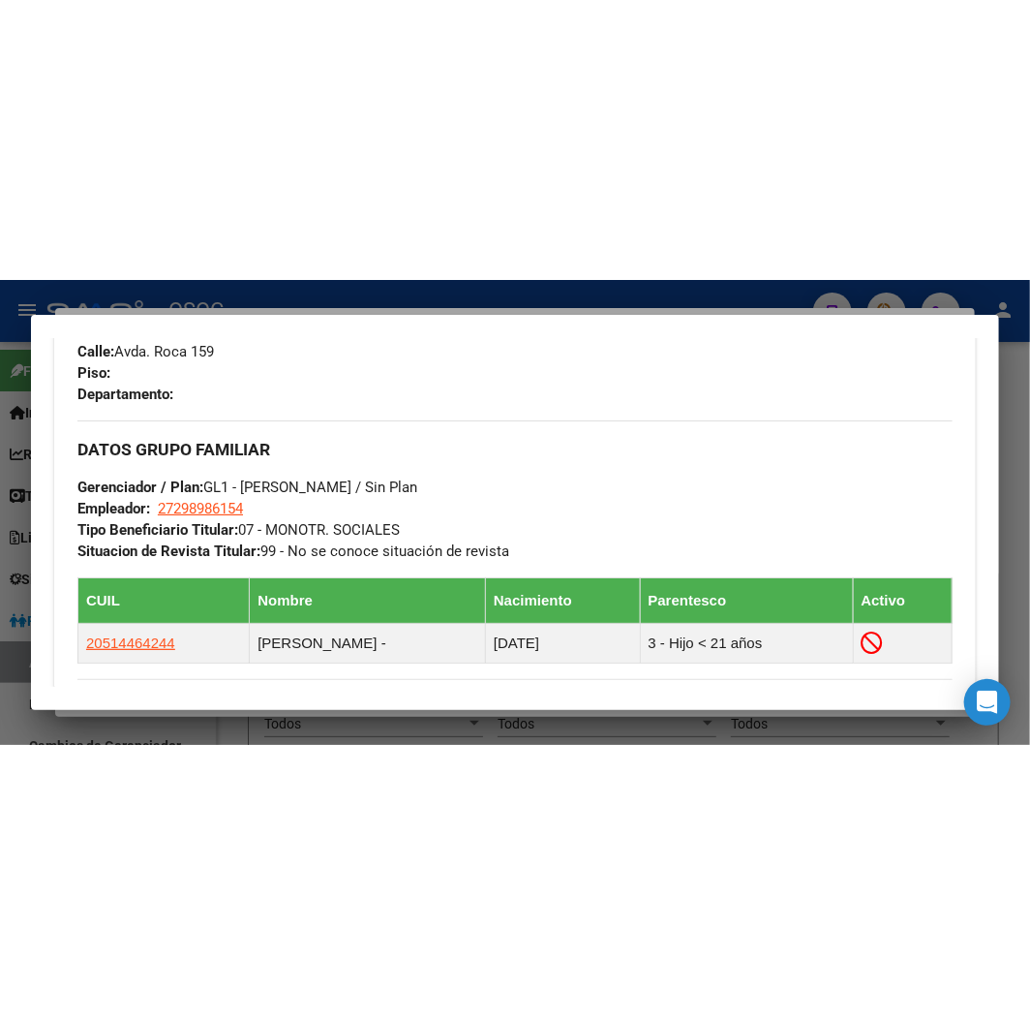
scroll to position [1076, 0]
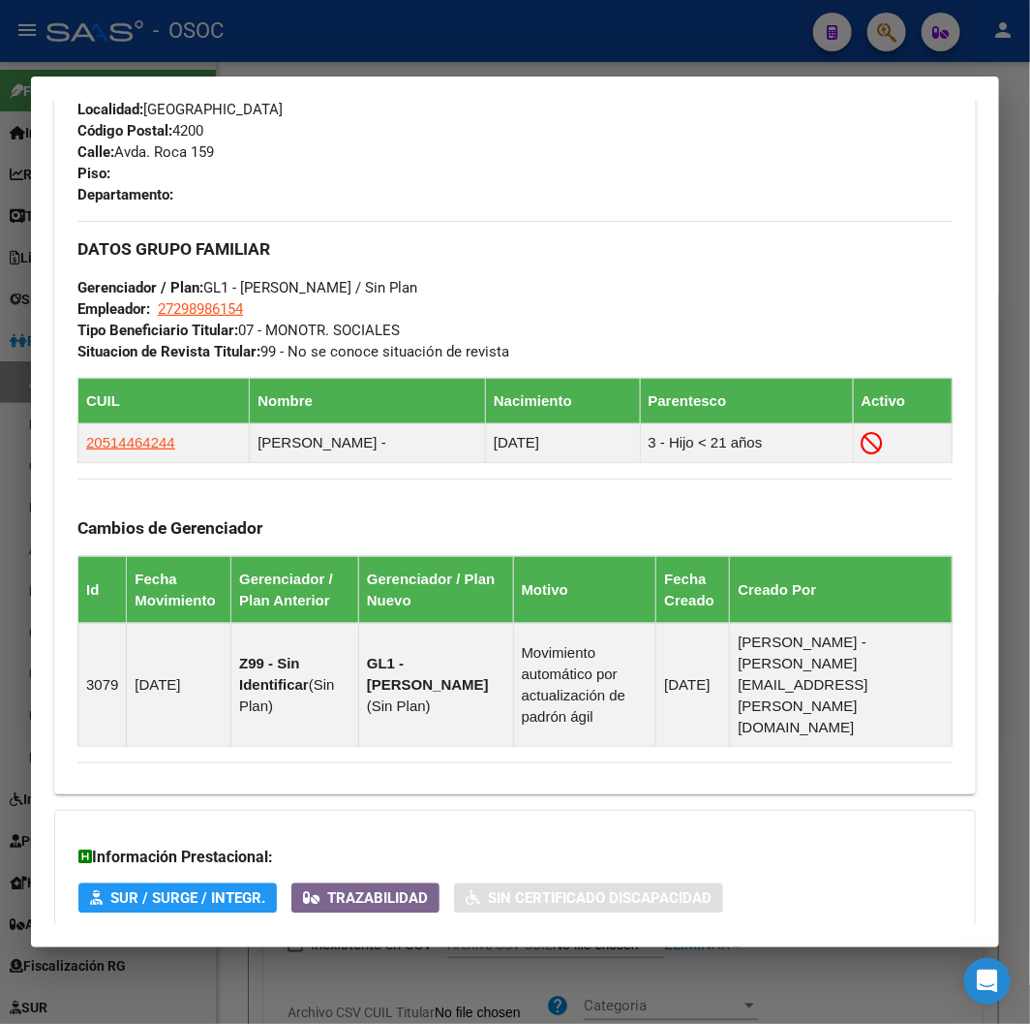
click at [172, 32] on div at bounding box center [515, 512] width 1030 height 1024
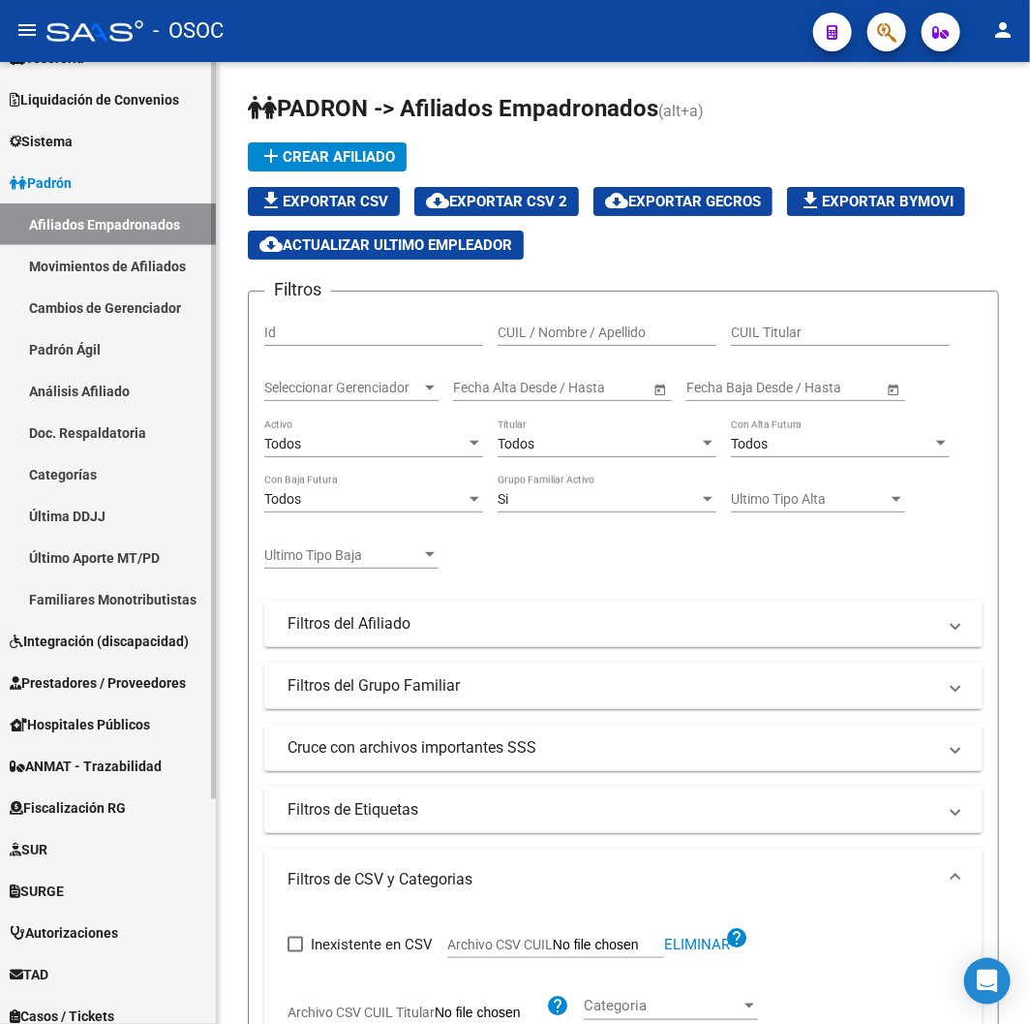
scroll to position [293, 0]
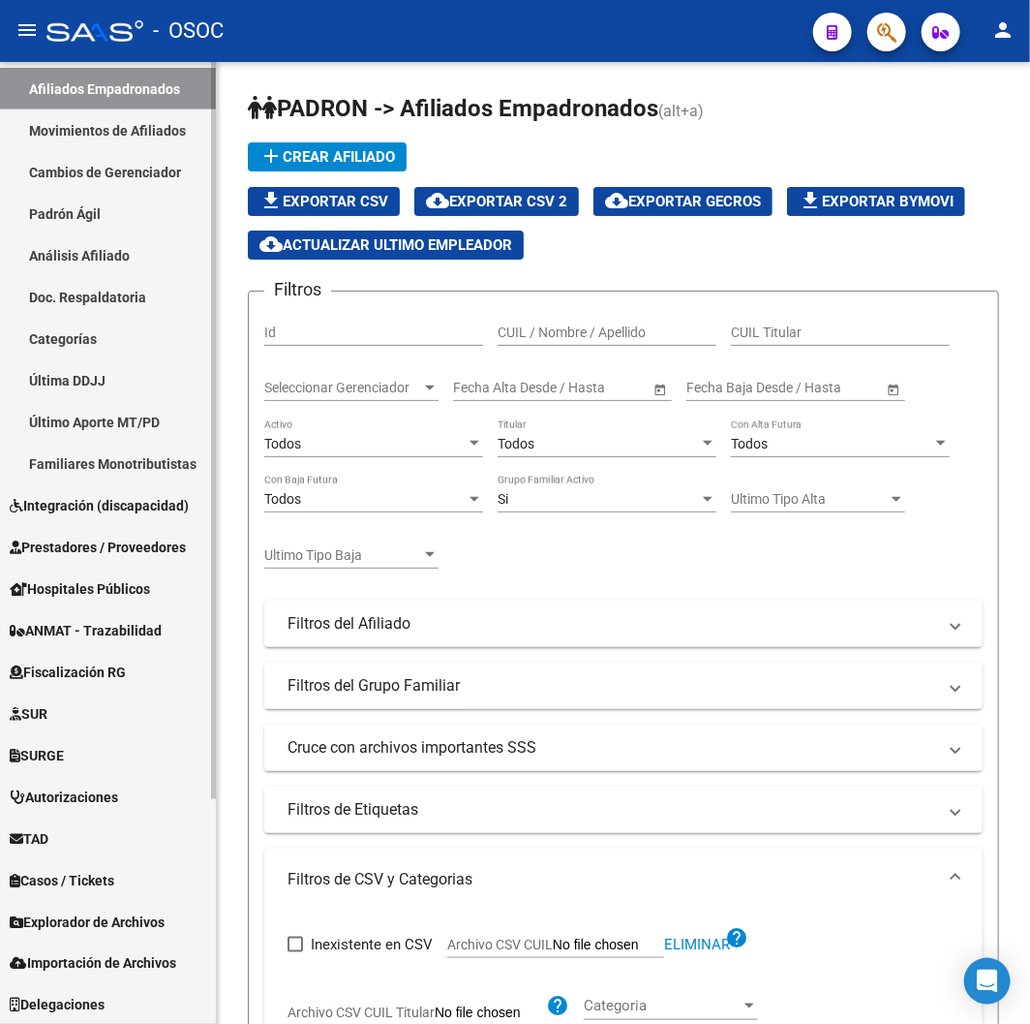
drag, startPoint x: 55, startPoint y: 914, endPoint x: 110, endPoint y: 768, distance: 156.3
click at [56, 914] on span "Explorador de Archivos" at bounding box center [87, 921] width 155 height 21
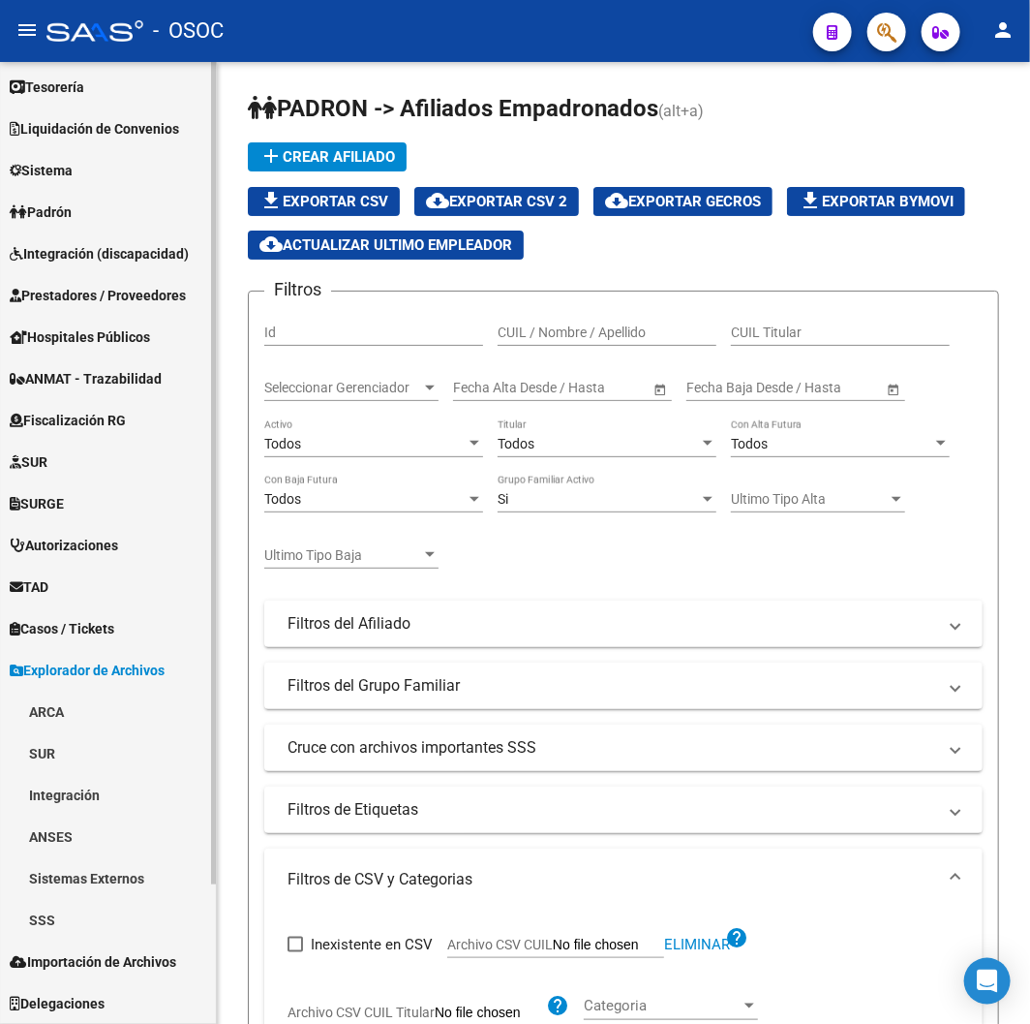
scroll to position [128, 0]
click at [49, 903] on link "SSS" at bounding box center [108, 921] width 216 height 42
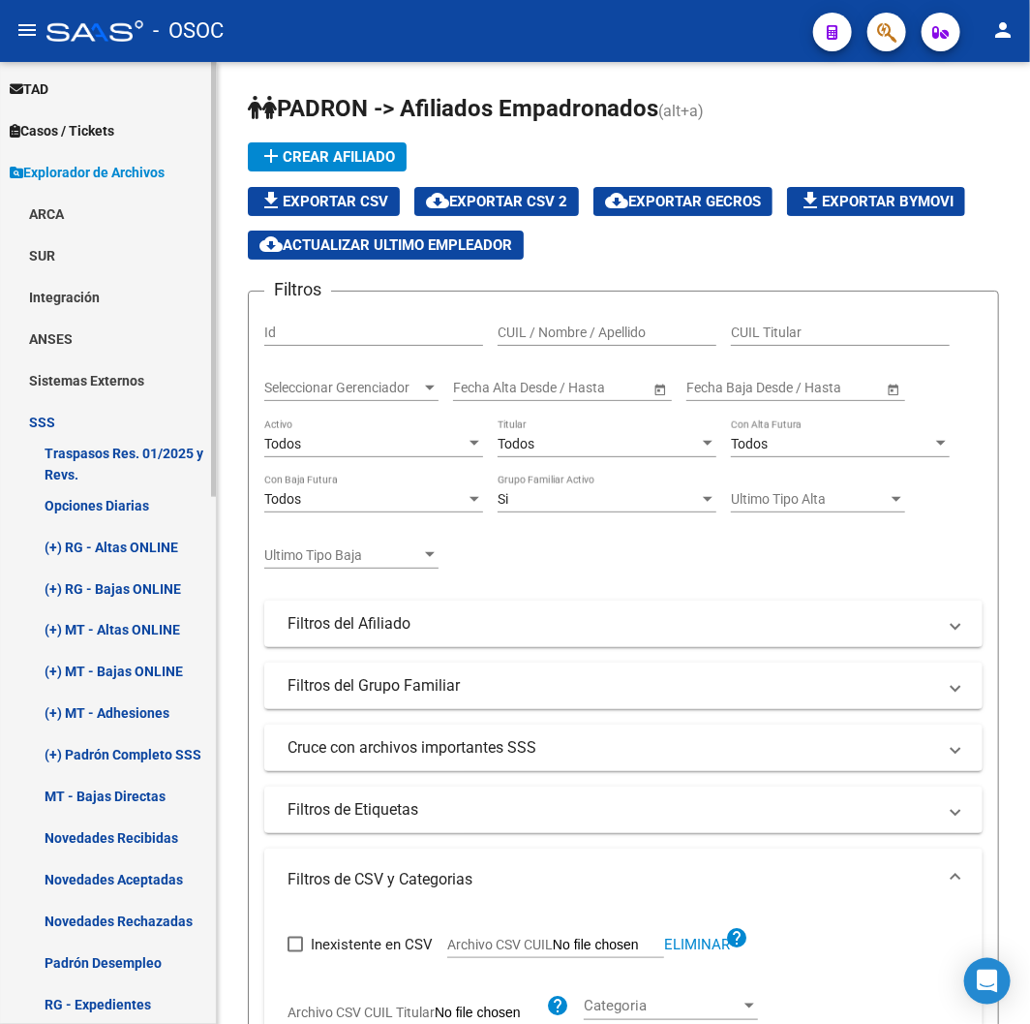
scroll to position [773, 0]
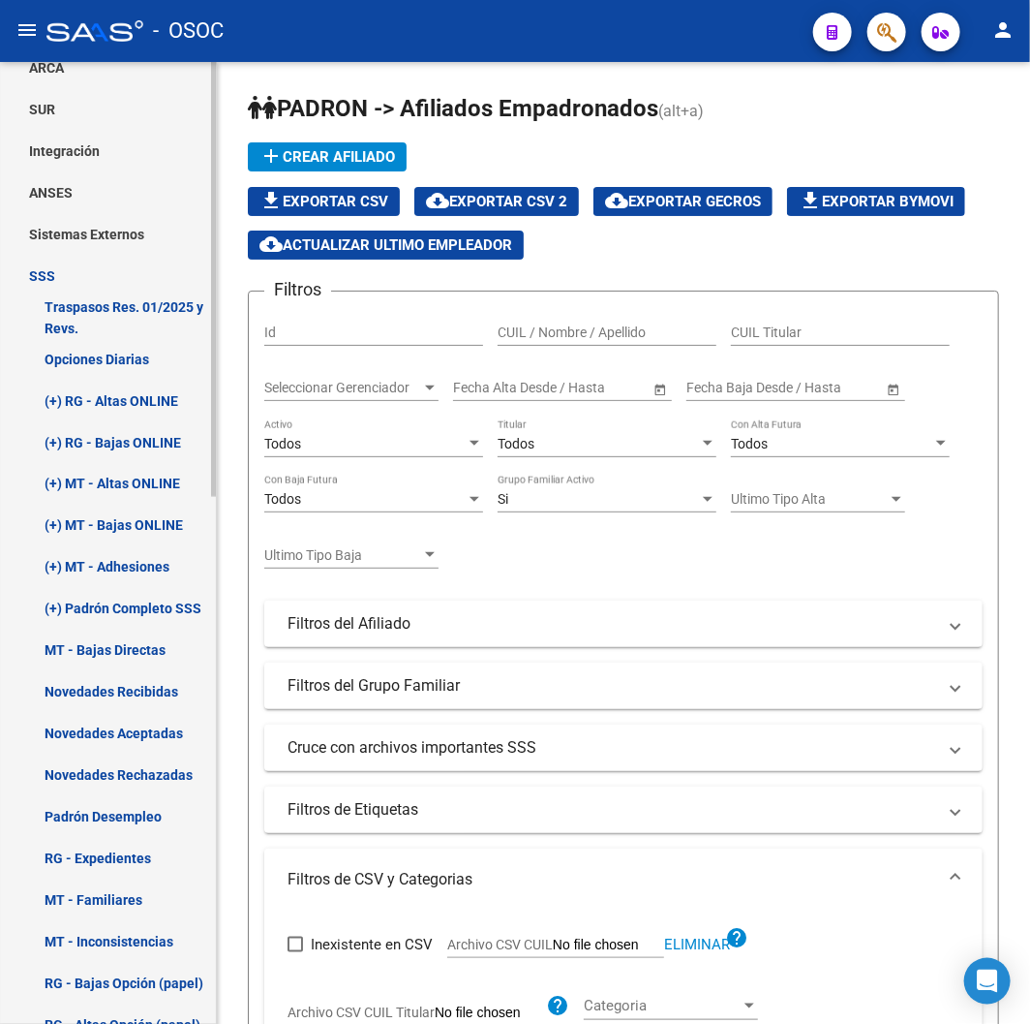
click at [161, 572] on link "(+) MT - Adhesiones" at bounding box center [108, 567] width 216 height 42
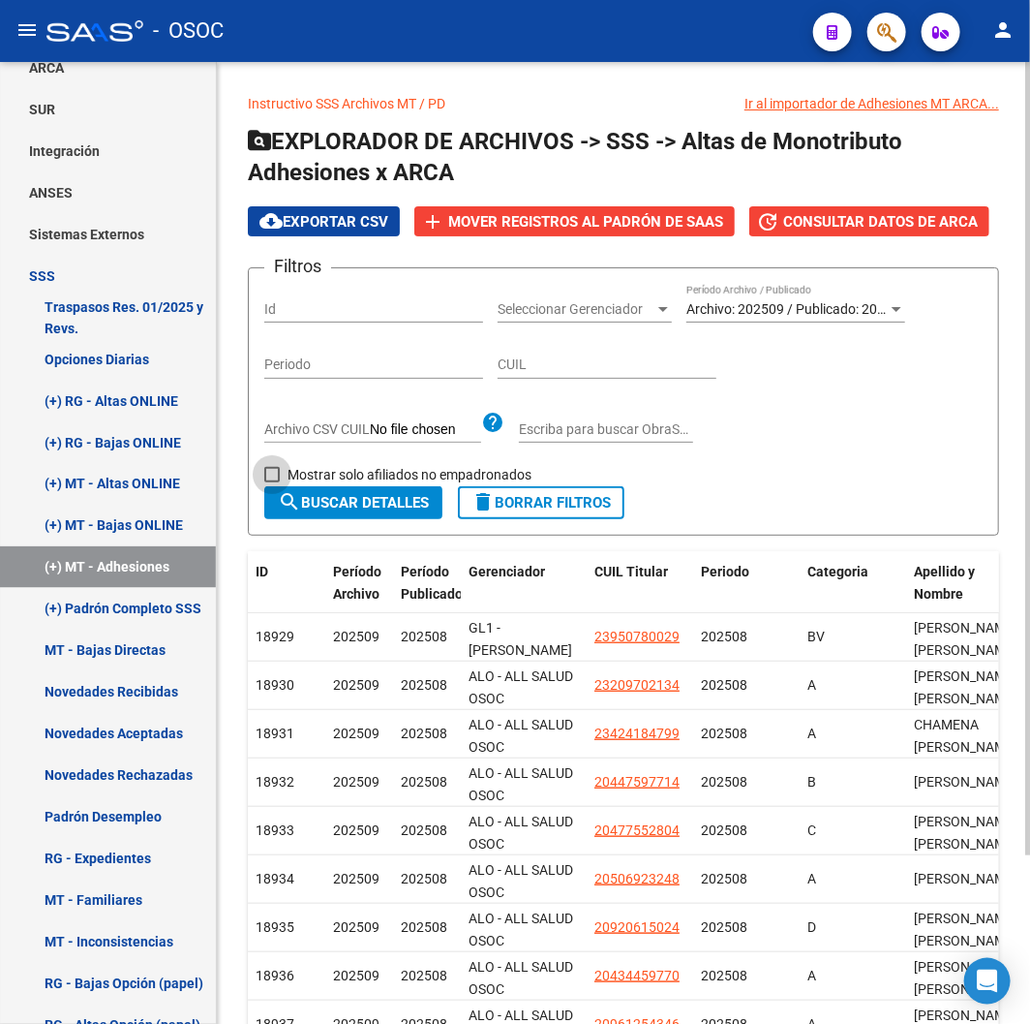
click at [372, 475] on span "Mostrar solo afiliados no empadronados" at bounding box center [410, 474] width 244 height 23
click at [272, 482] on input "Mostrar solo afiliados no empadronados" at bounding box center [271, 482] width 1 height 1
checkbox input "true"
click at [365, 523] on form "Filtros Id Seleccionar Gerenciador Seleccionar Gerenciador Archivo: 202509 / Pu…" at bounding box center [623, 401] width 751 height 268
click at [360, 505] on span "search Buscar Detalles" at bounding box center [353, 502] width 151 height 17
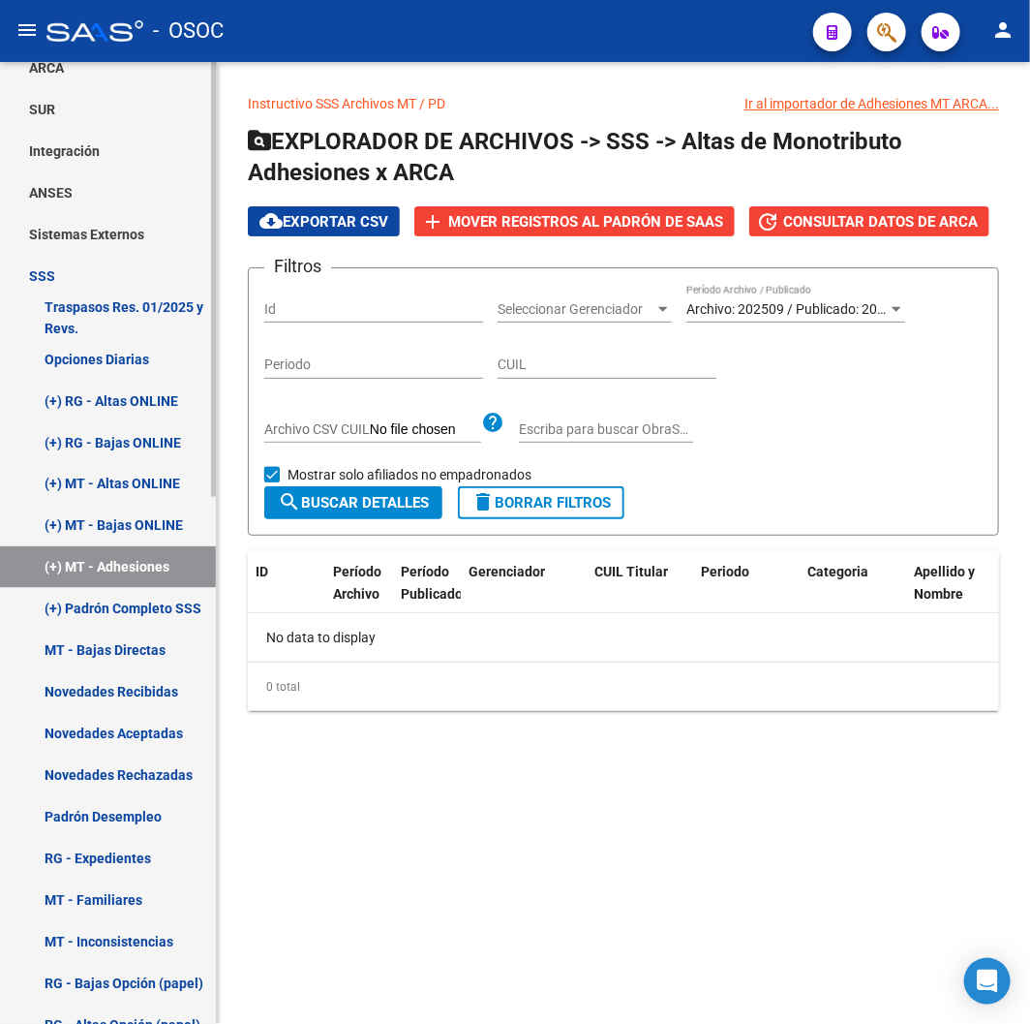
click at [110, 656] on link "MT - Bajas Directas" at bounding box center [108, 650] width 216 height 42
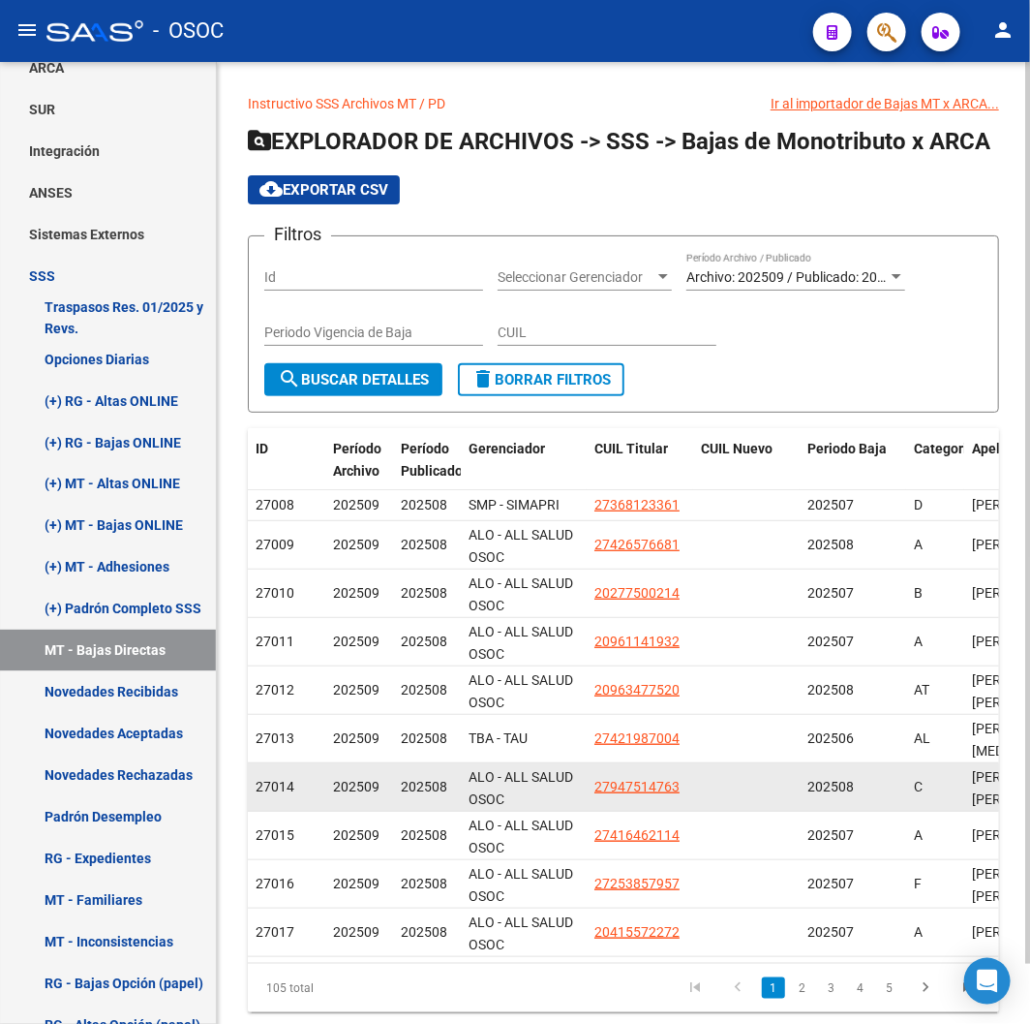
scroll to position [65, 0]
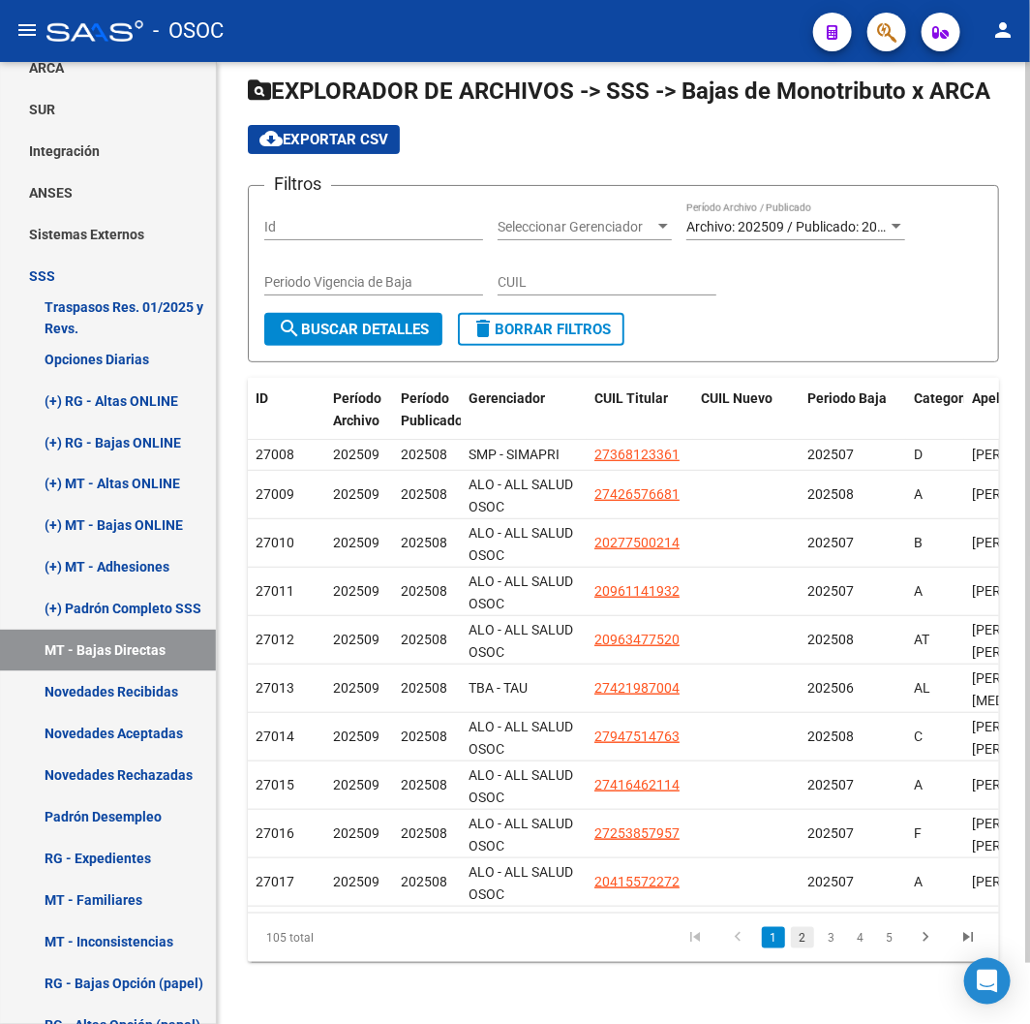
click at [806, 935] on link "2" at bounding box center [802, 937] width 23 height 21
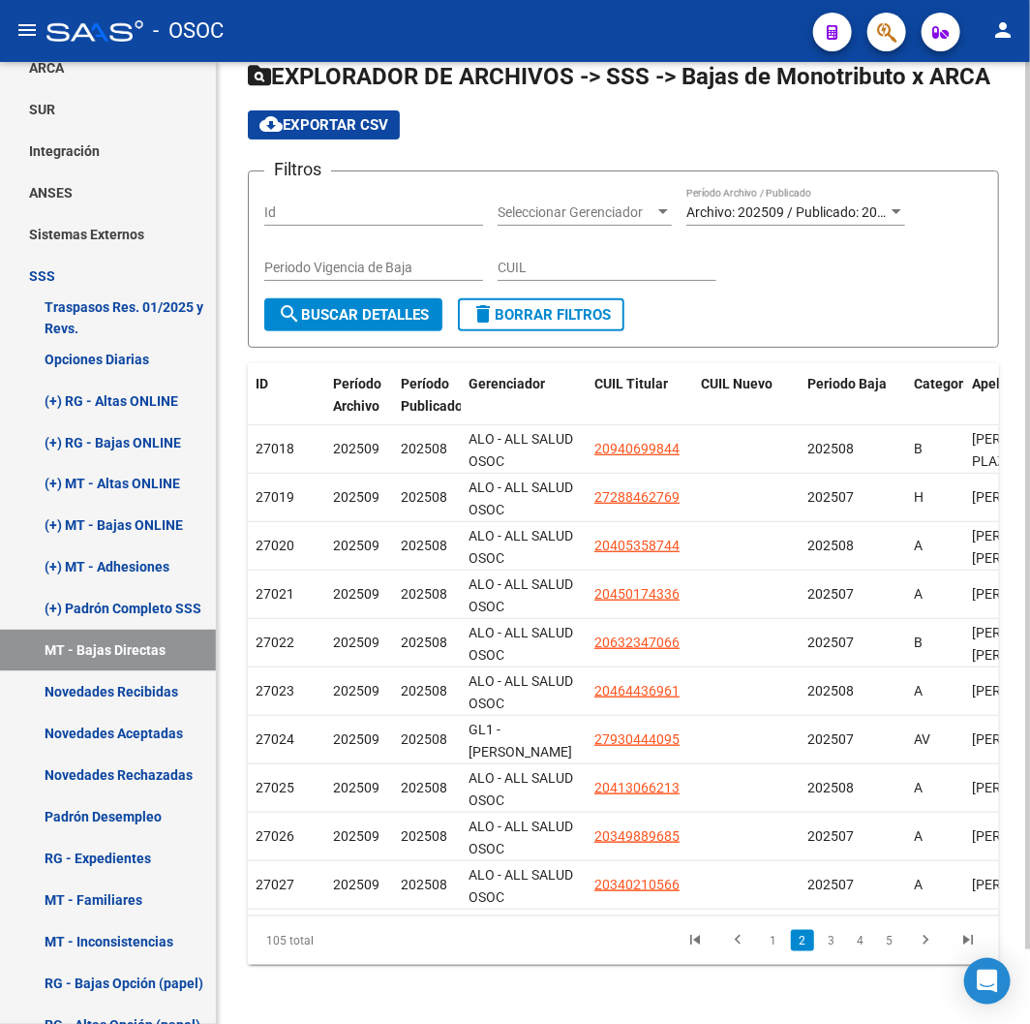
scroll to position [0, 1]
click at [839, 951] on link "3" at bounding box center [831, 940] width 23 height 21
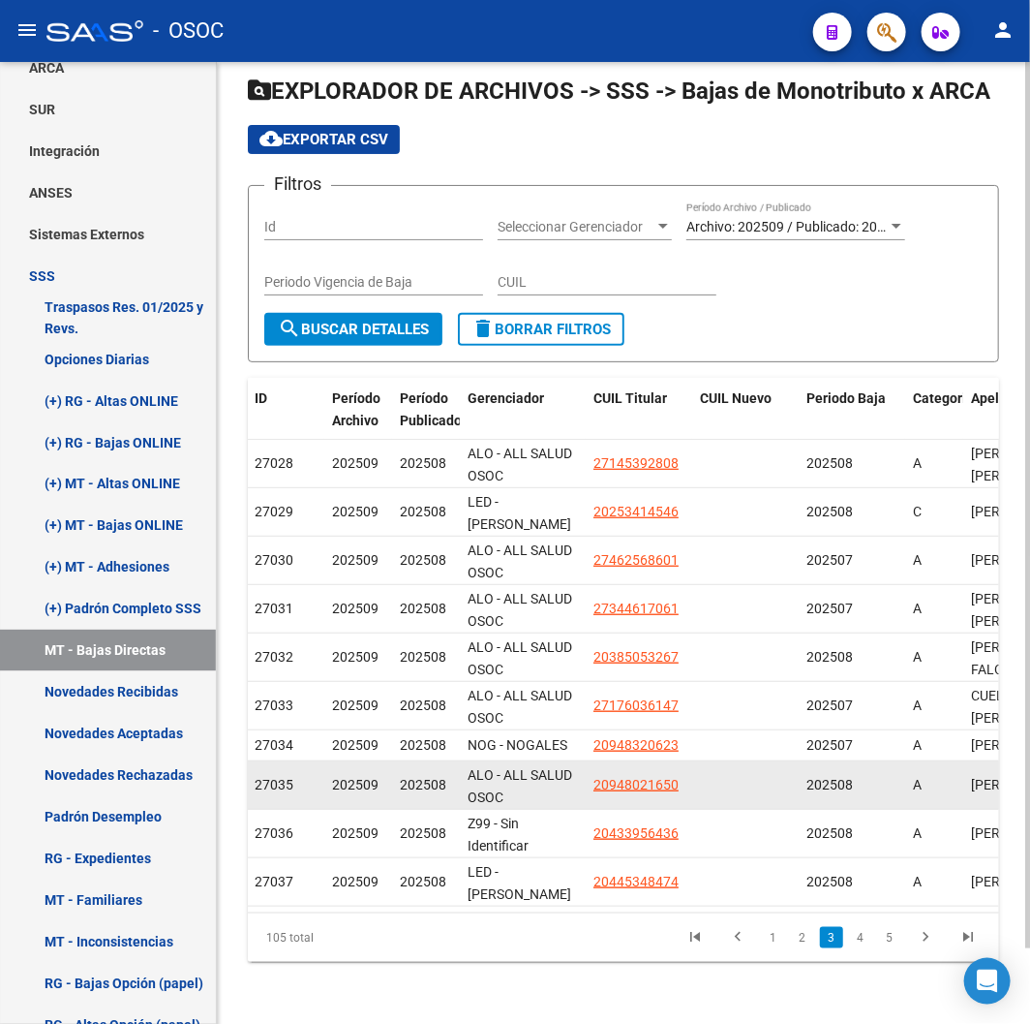
scroll to position [82, 0]
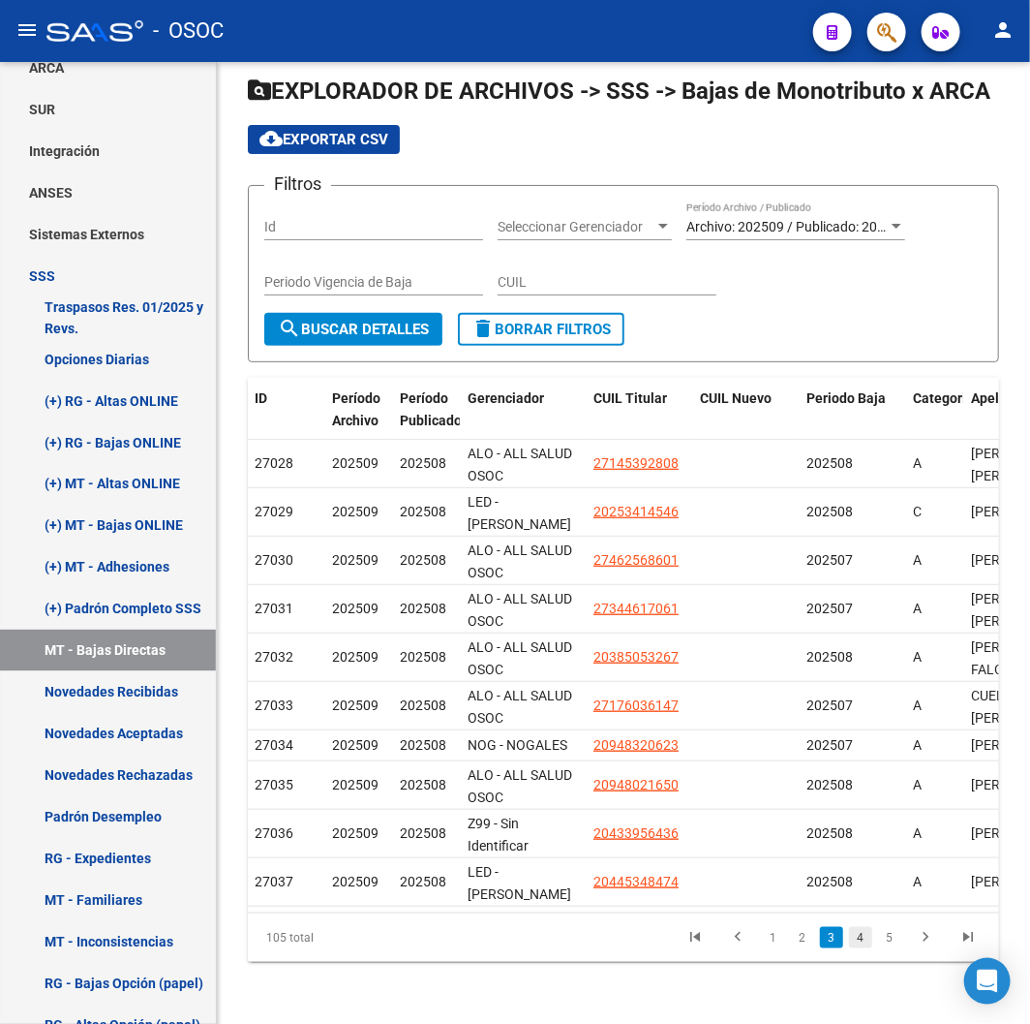
click at [850, 932] on link "4" at bounding box center [860, 937] width 23 height 21
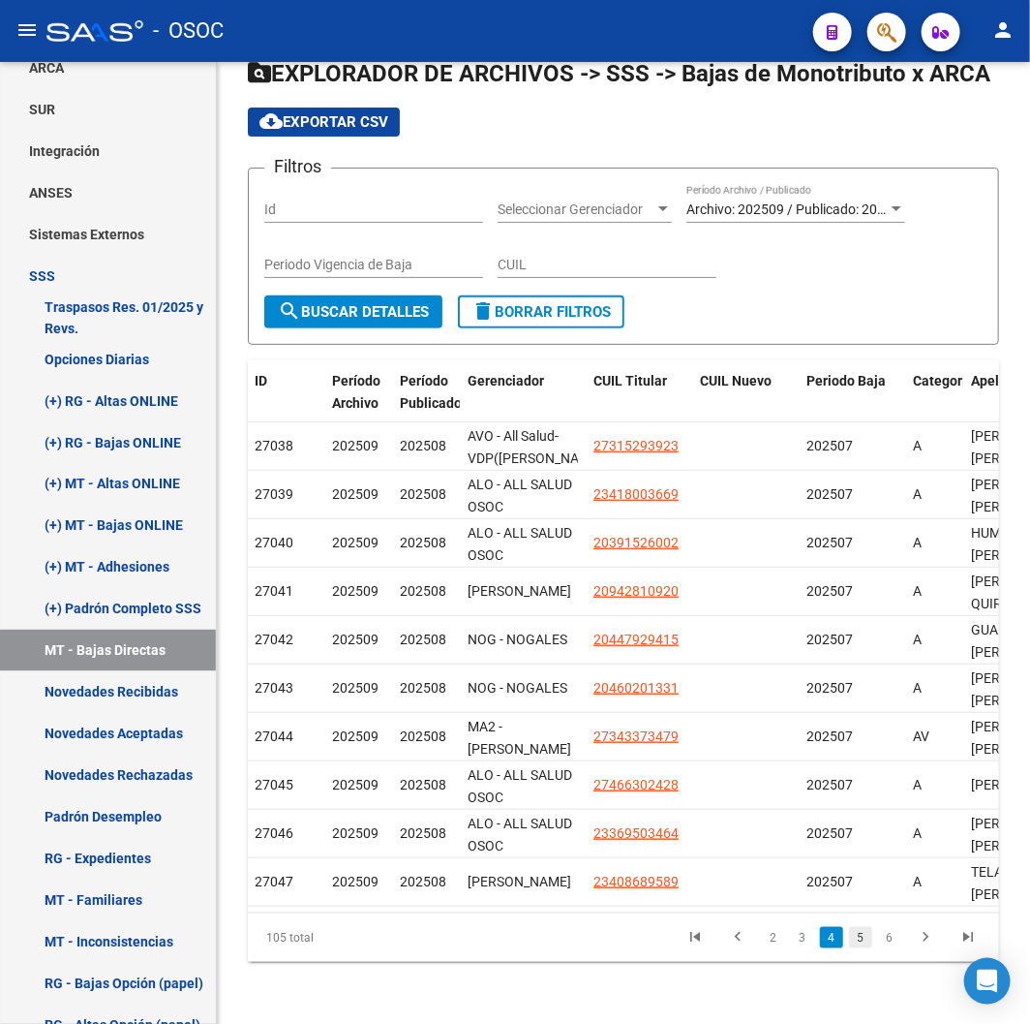
click at [860, 943] on link "5" at bounding box center [860, 937] width 23 height 21
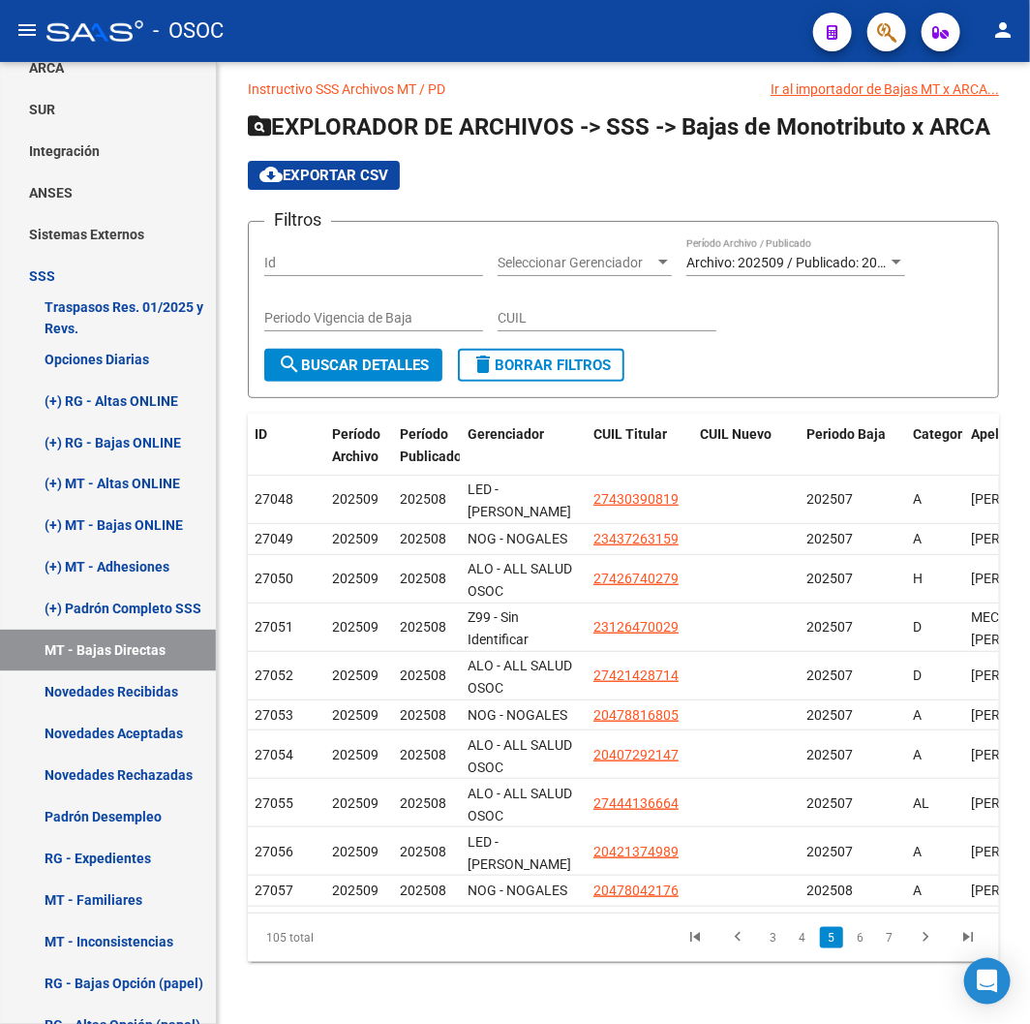
scroll to position [65, 0]
click at [860, 943] on link "6" at bounding box center [860, 937] width 23 height 21
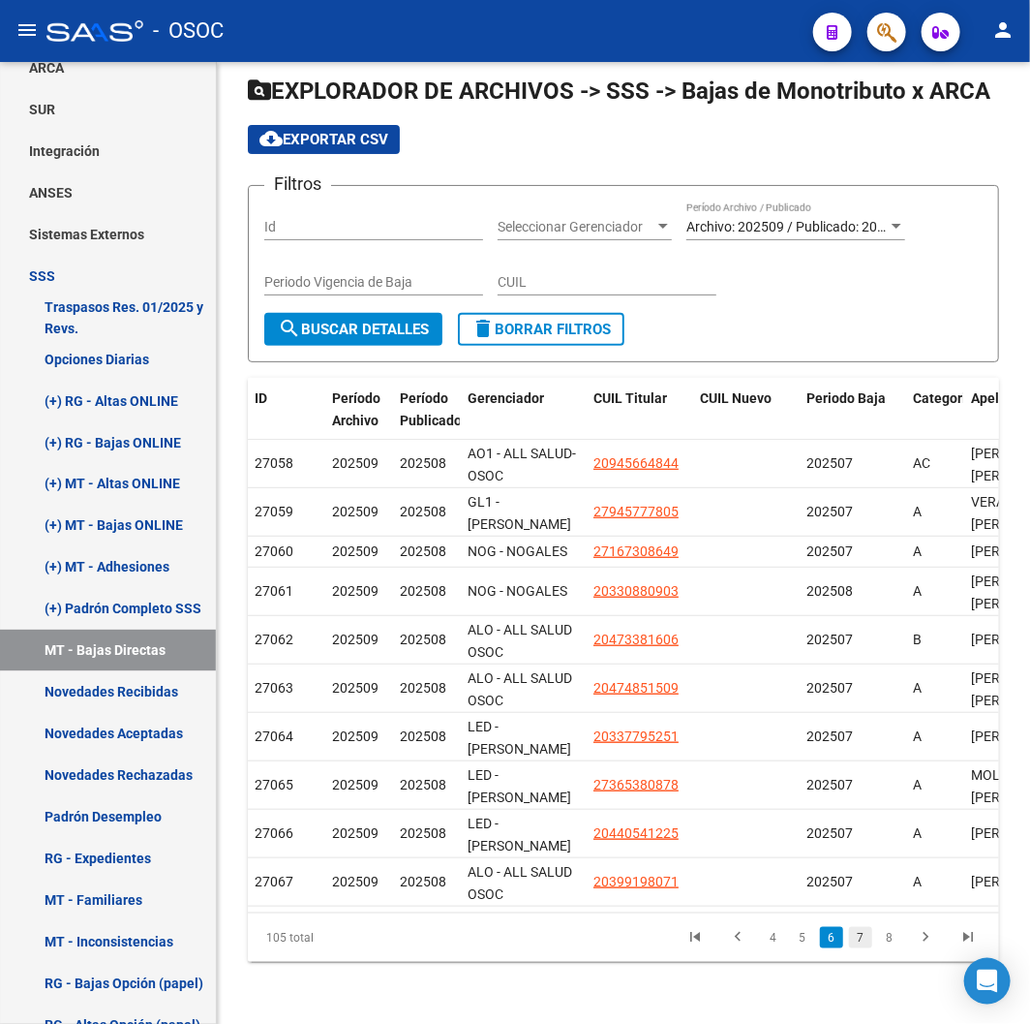
click at [868, 948] on link "7" at bounding box center [860, 937] width 23 height 21
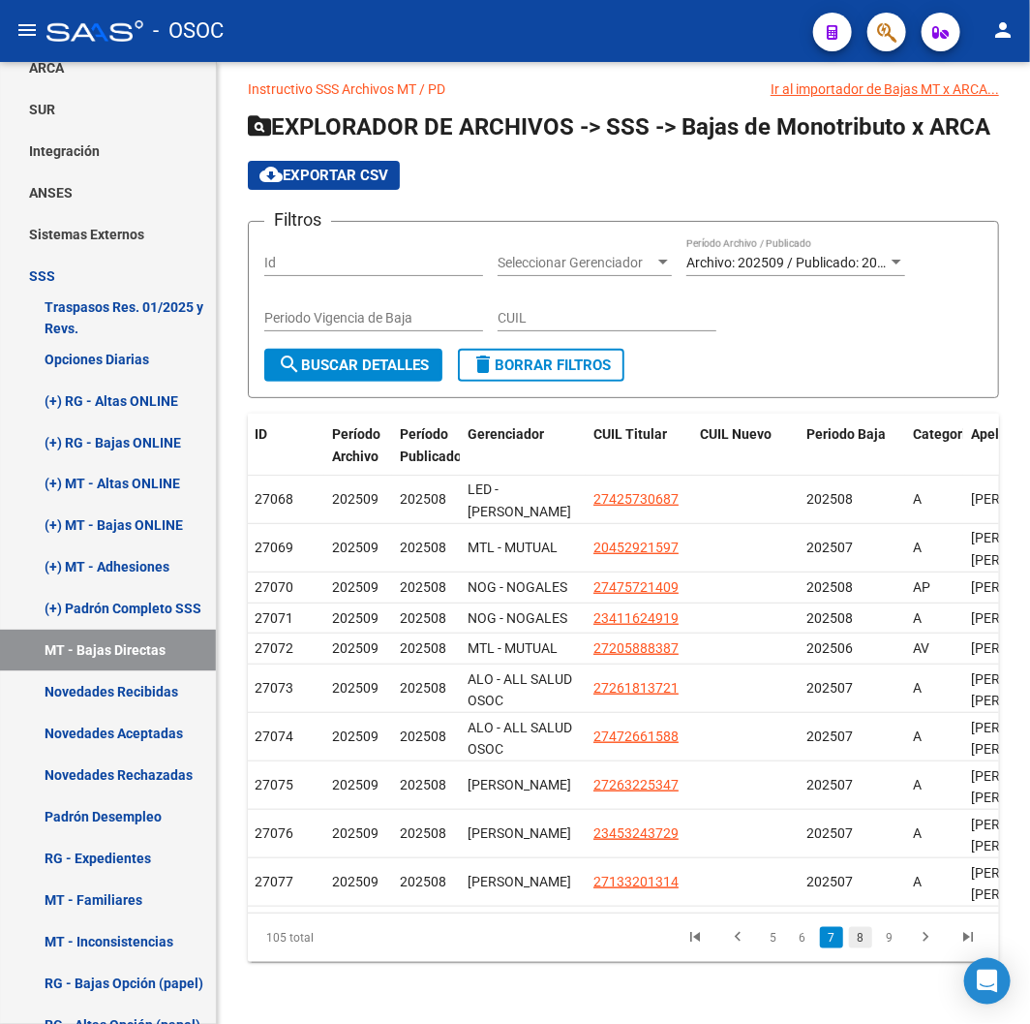
click at [859, 940] on link "8" at bounding box center [860, 937] width 23 height 21
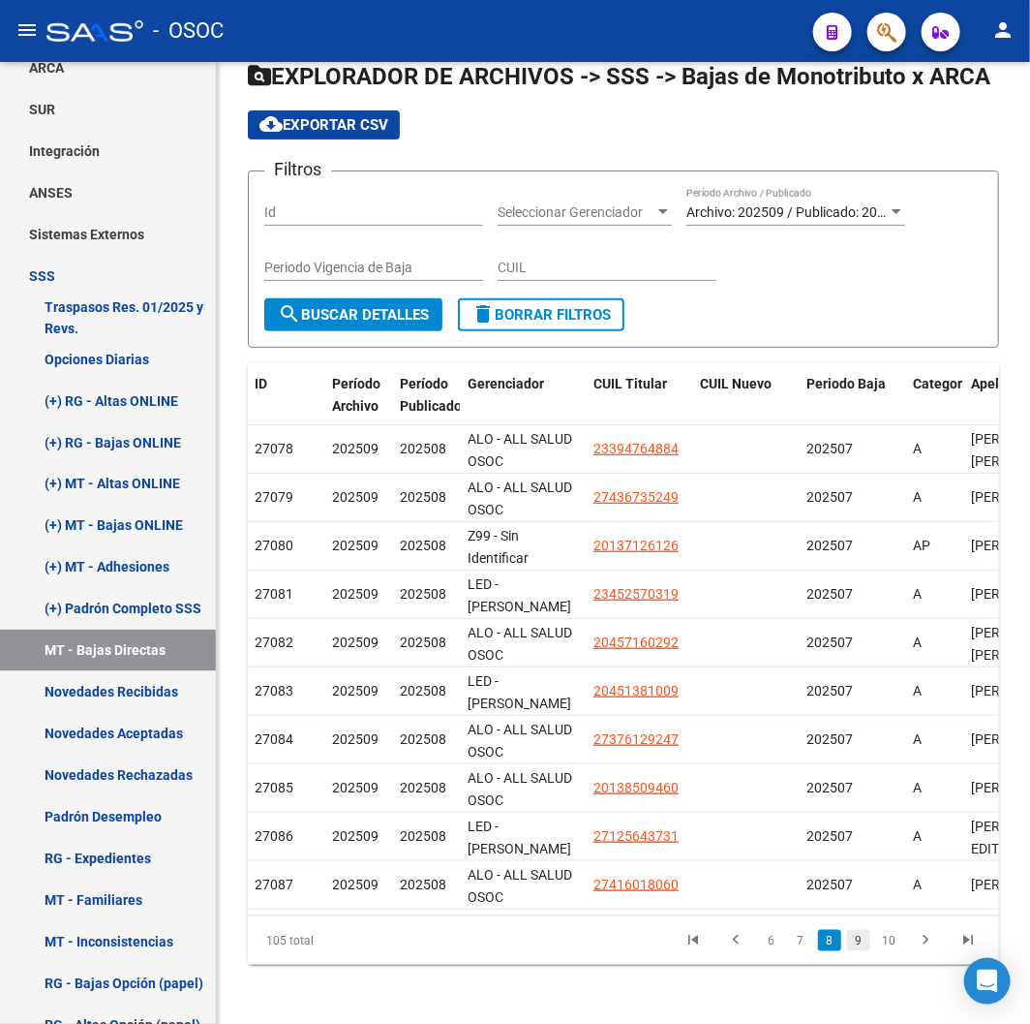
click at [864, 947] on link "9" at bounding box center [858, 940] width 23 height 21
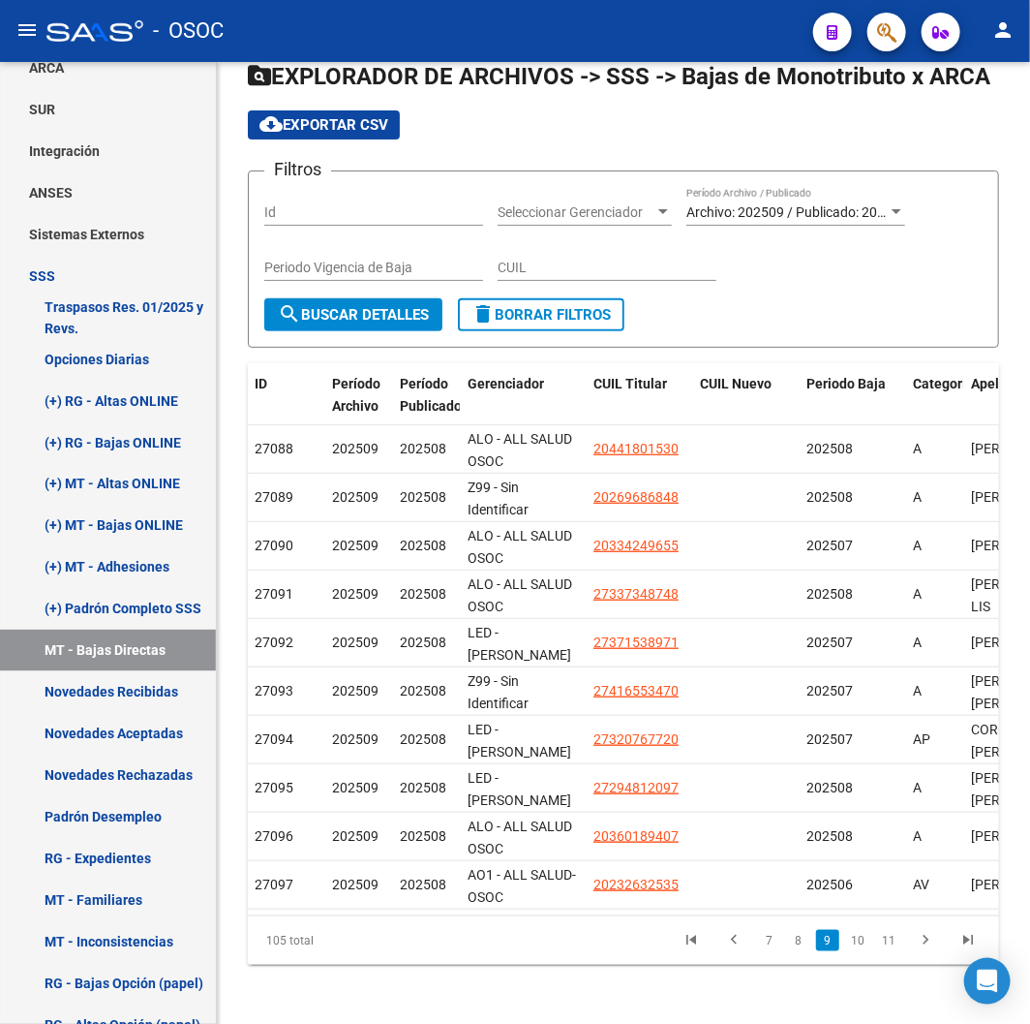
click at [863, 947] on link "10" at bounding box center [857, 940] width 25 height 21
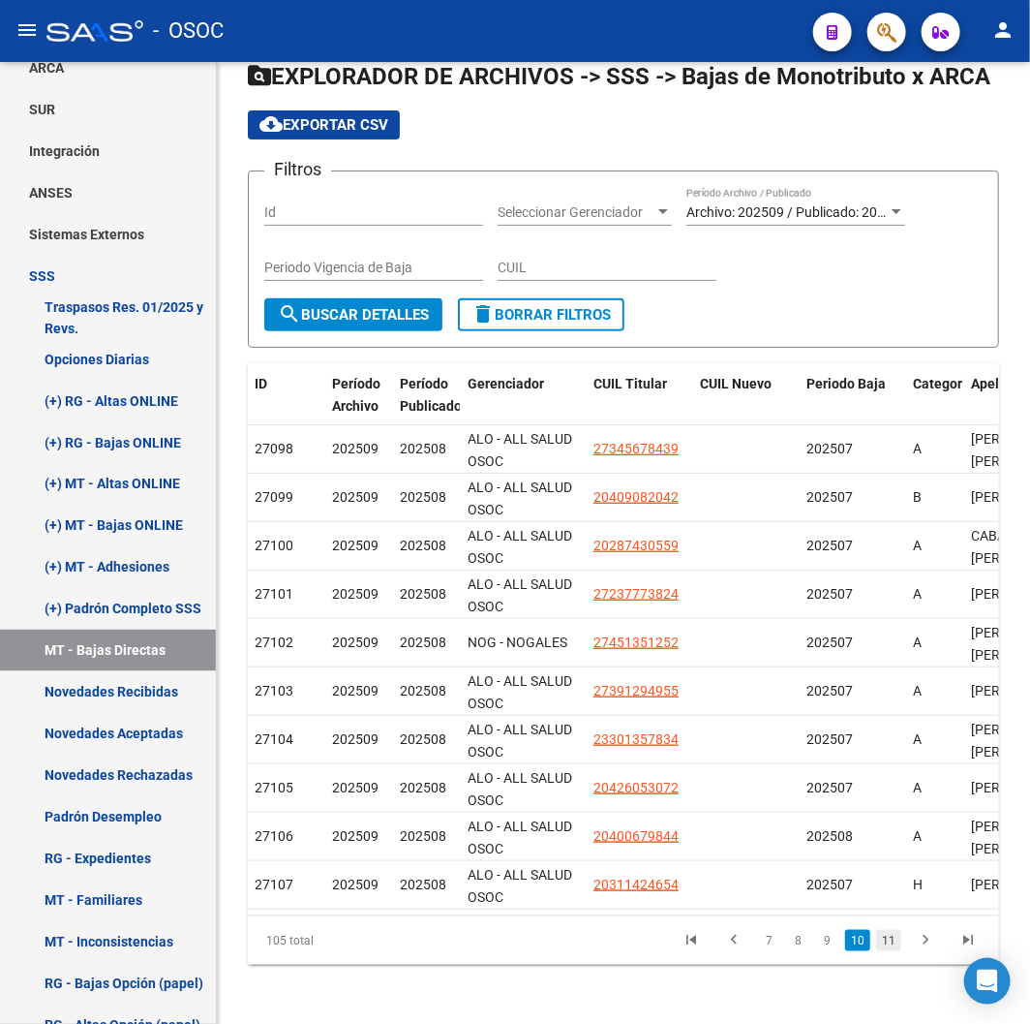
click at [895, 951] on link "11" at bounding box center [888, 940] width 25 height 21
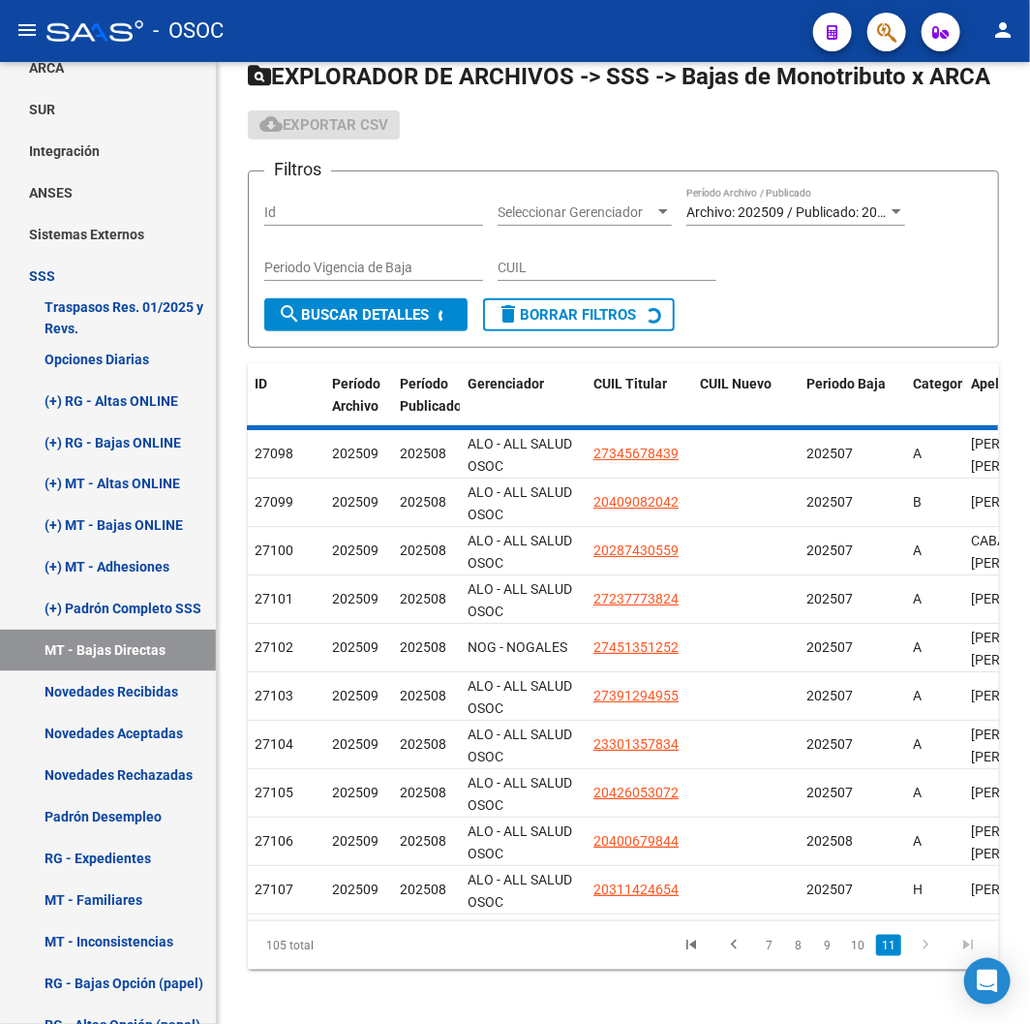
scroll to position [0, 0]
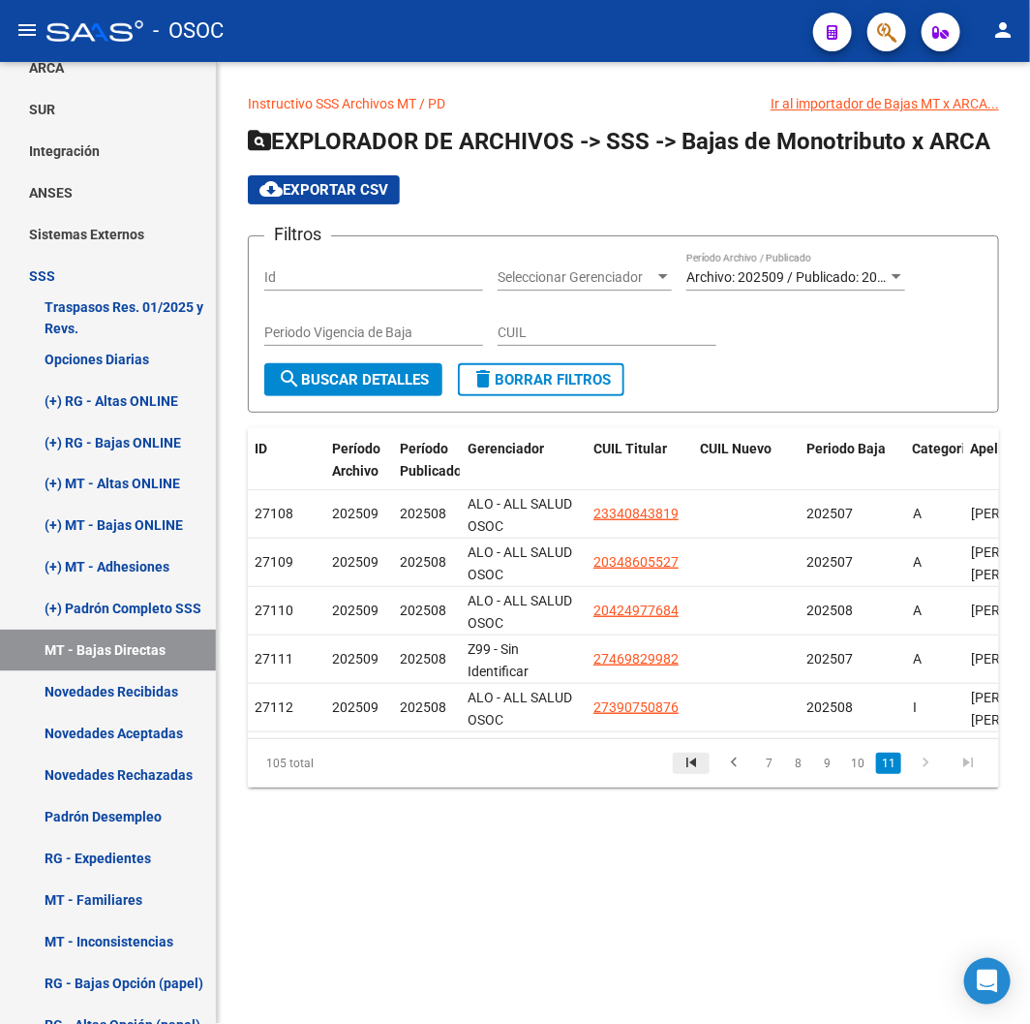
click at [703, 777] on icon "go to first page" at bounding box center [691, 764] width 25 height 23
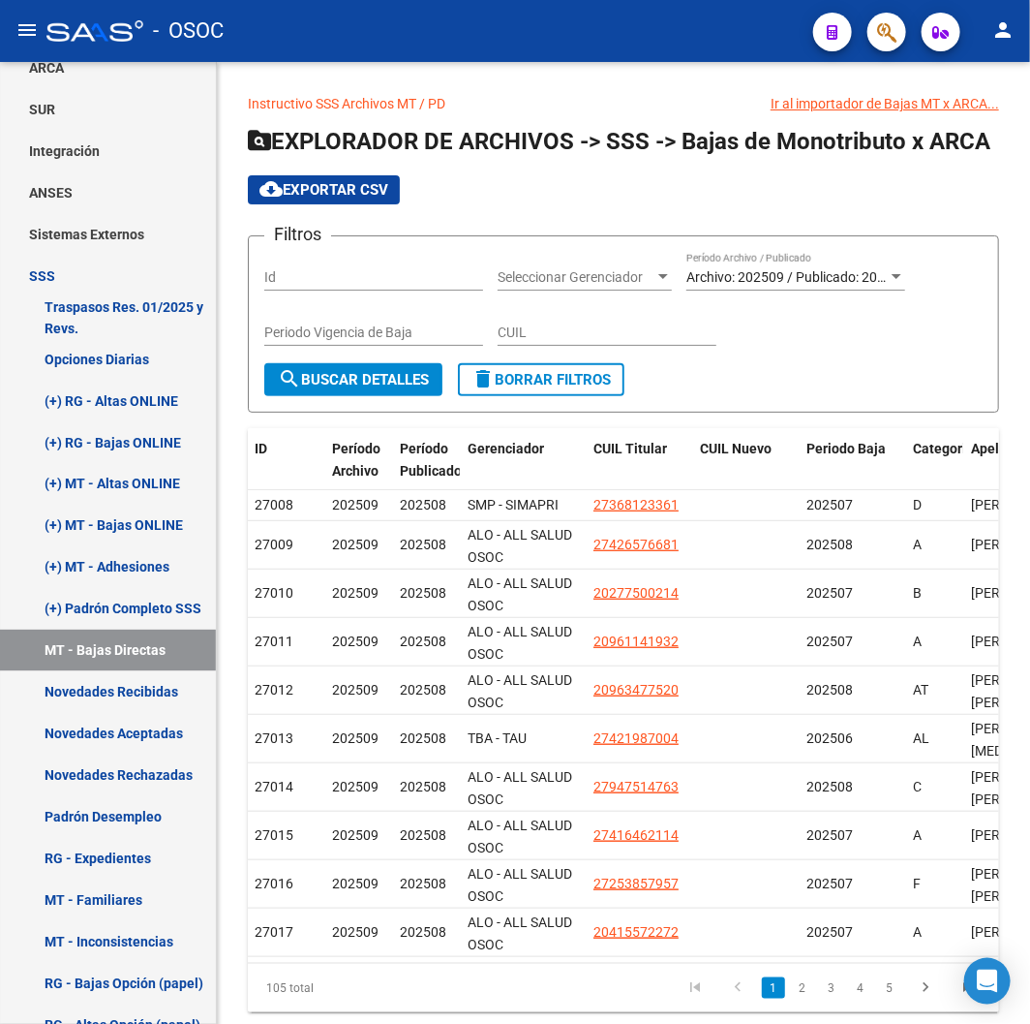
click at [737, 1001] on icon "go to previous page" at bounding box center [737, 989] width 25 height 23
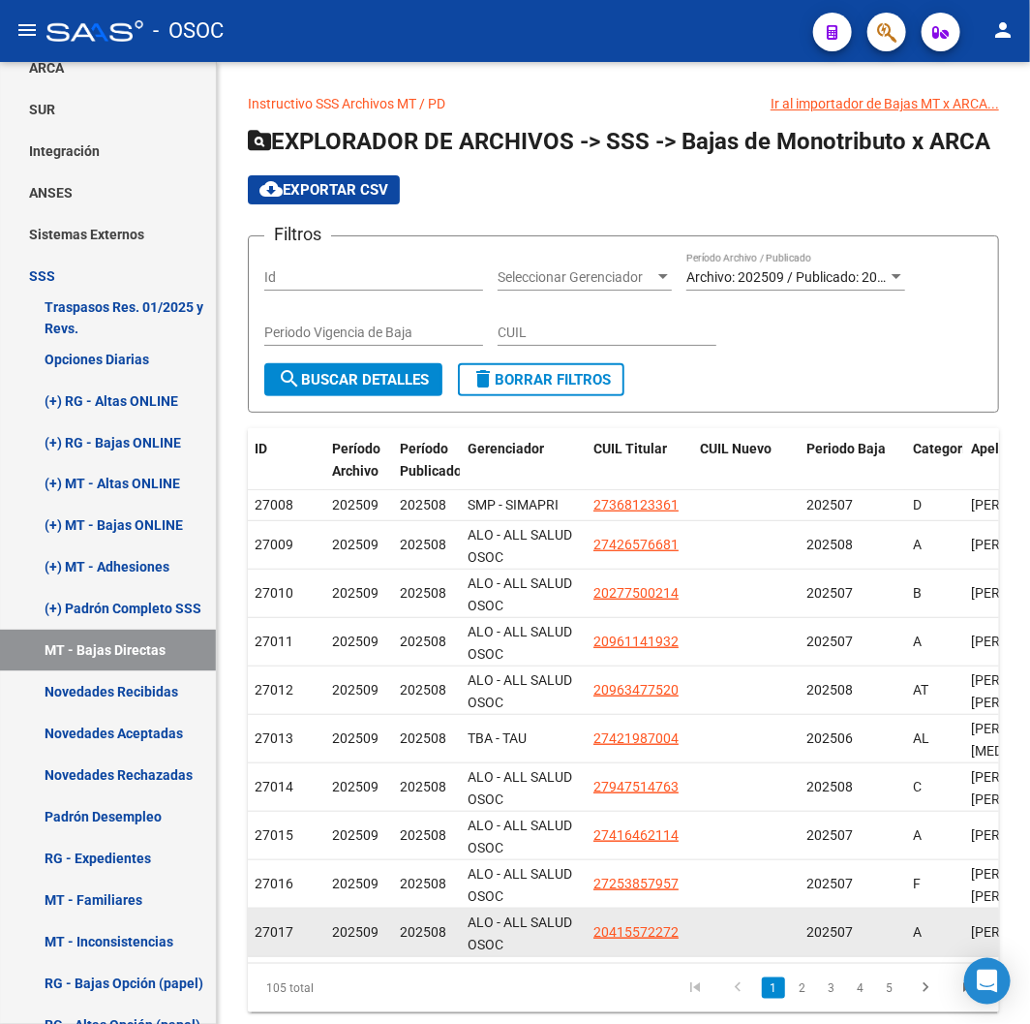
click at [724, 947] on datatable-body-cell at bounding box center [745, 931] width 107 height 47
click at [749, 944] on datatable-body-cell at bounding box center [745, 931] width 107 height 47
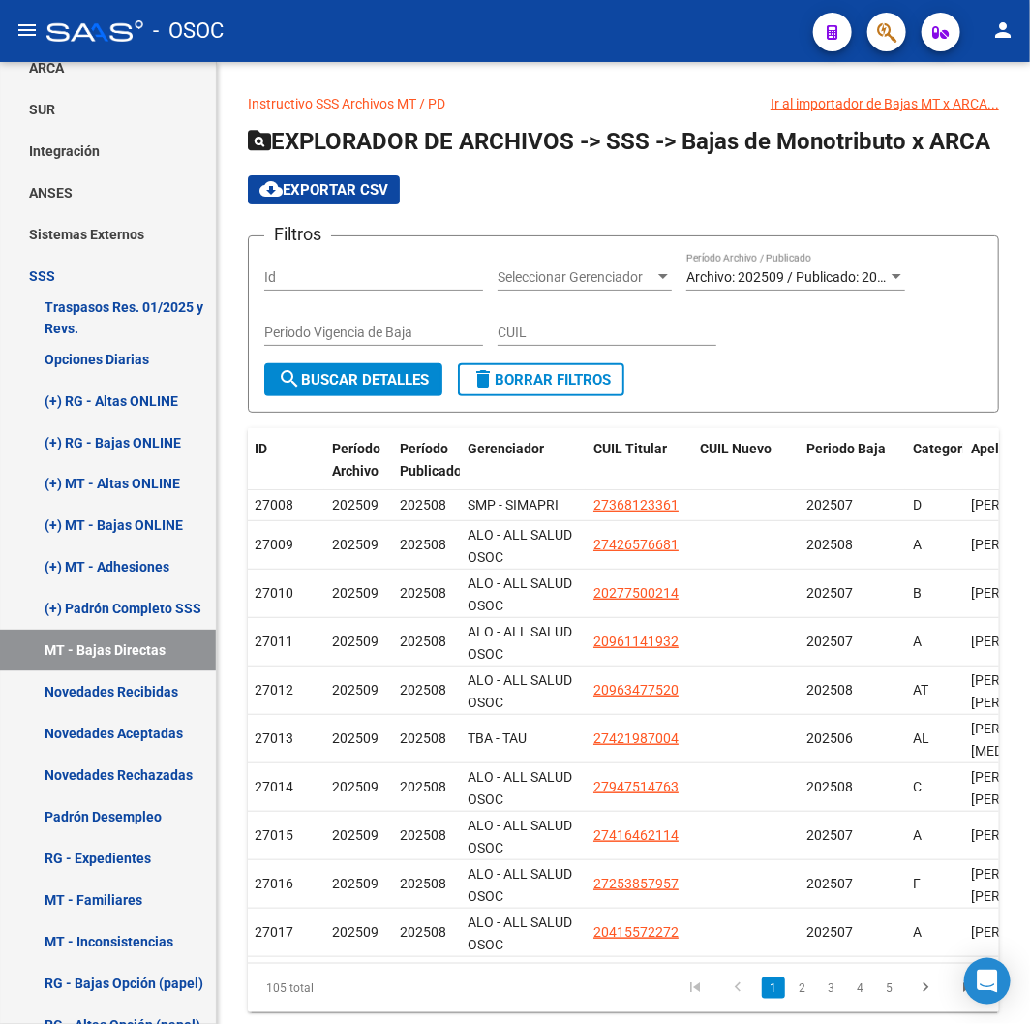
click at [370, 186] on span "cloud_download Exportar CSV" at bounding box center [324, 189] width 129 height 17
click at [907, 111] on div "Ir al importador de Bajas MT x ARCA..." at bounding box center [885, 103] width 229 height 21
click at [898, 97] on div "Ir al importador de Bajas MT x ARCA..." at bounding box center [885, 103] width 229 height 21
click at [896, 104] on div "Ir al importador de Bajas MT x ARCA..." at bounding box center [885, 103] width 229 height 21
click at [781, 102] on div "Ir al importador de Bajas MT x ARCA..." at bounding box center [885, 103] width 229 height 21
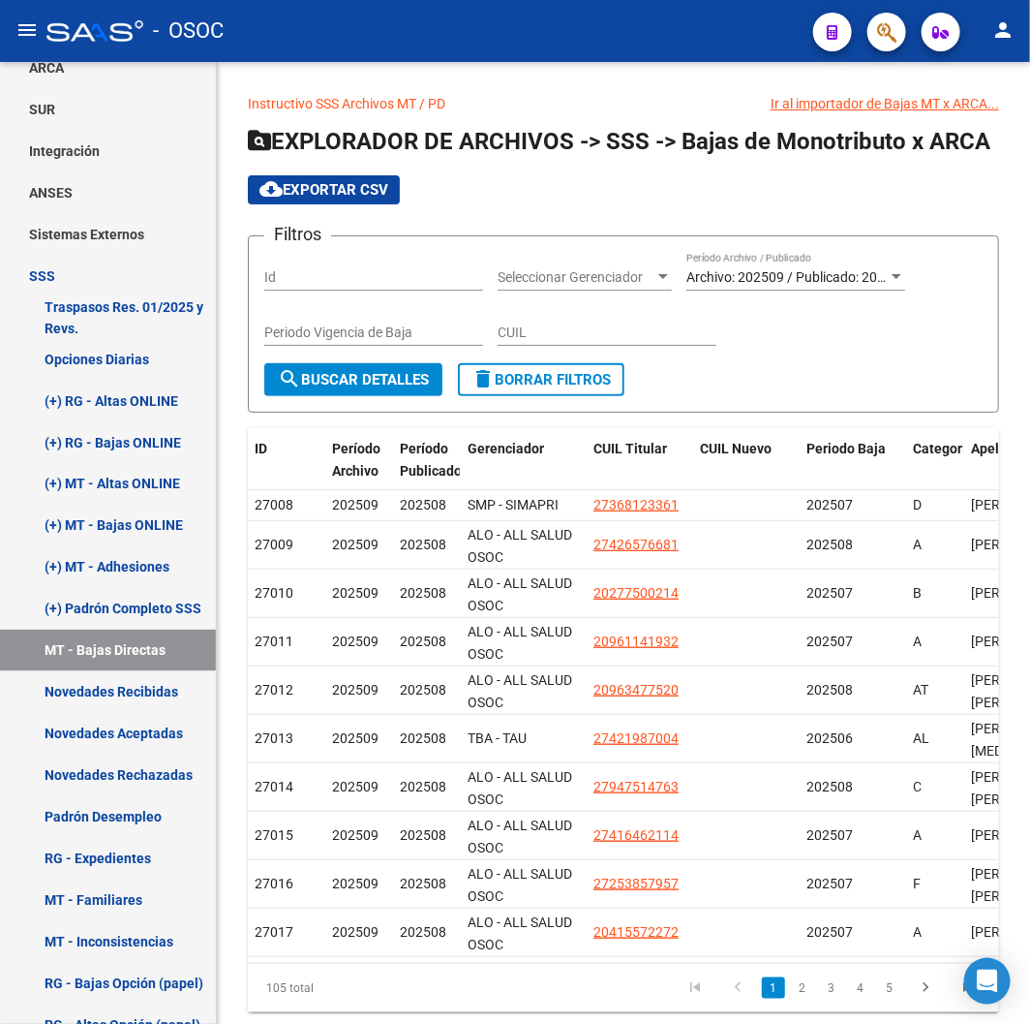
click at [574, 381] on span "delete Borrar Filtros" at bounding box center [541, 379] width 139 height 17
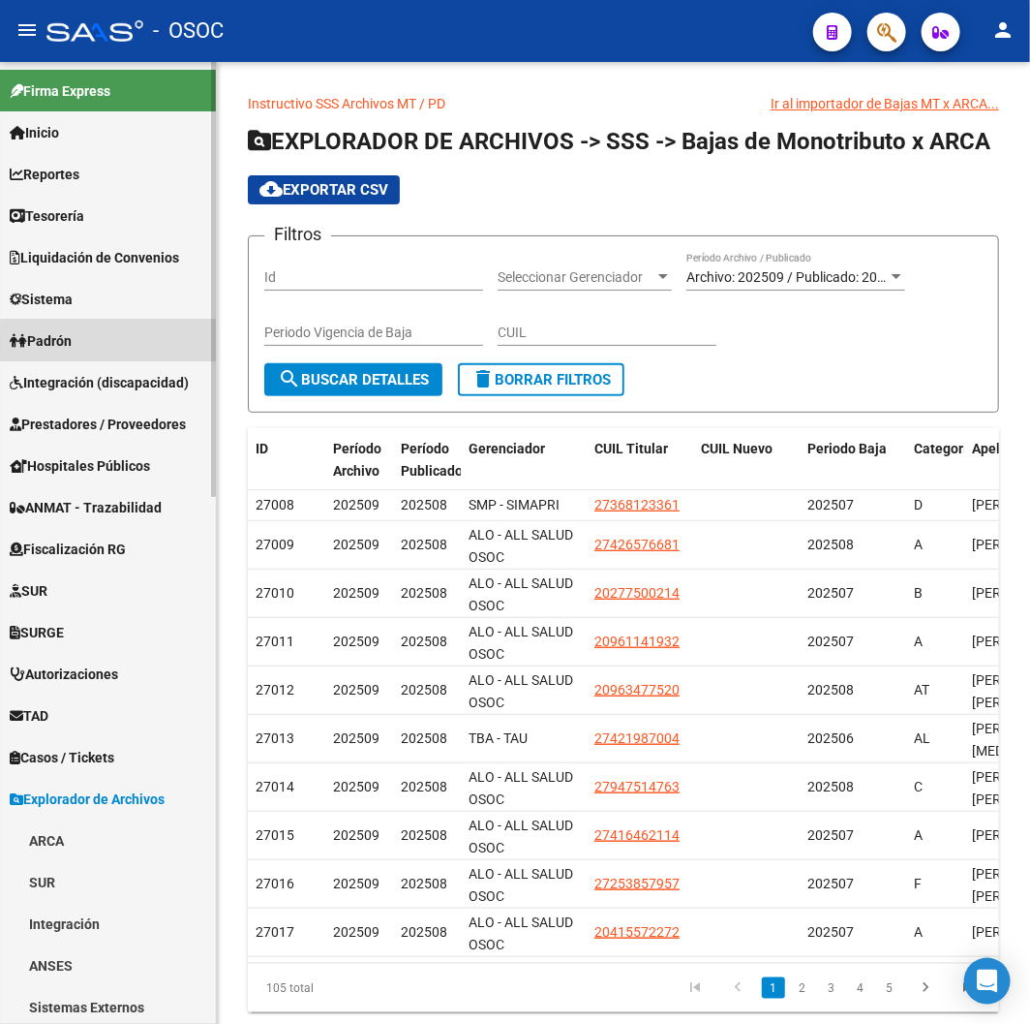
click at [109, 342] on link "Padrón" at bounding box center [108, 341] width 216 height 42
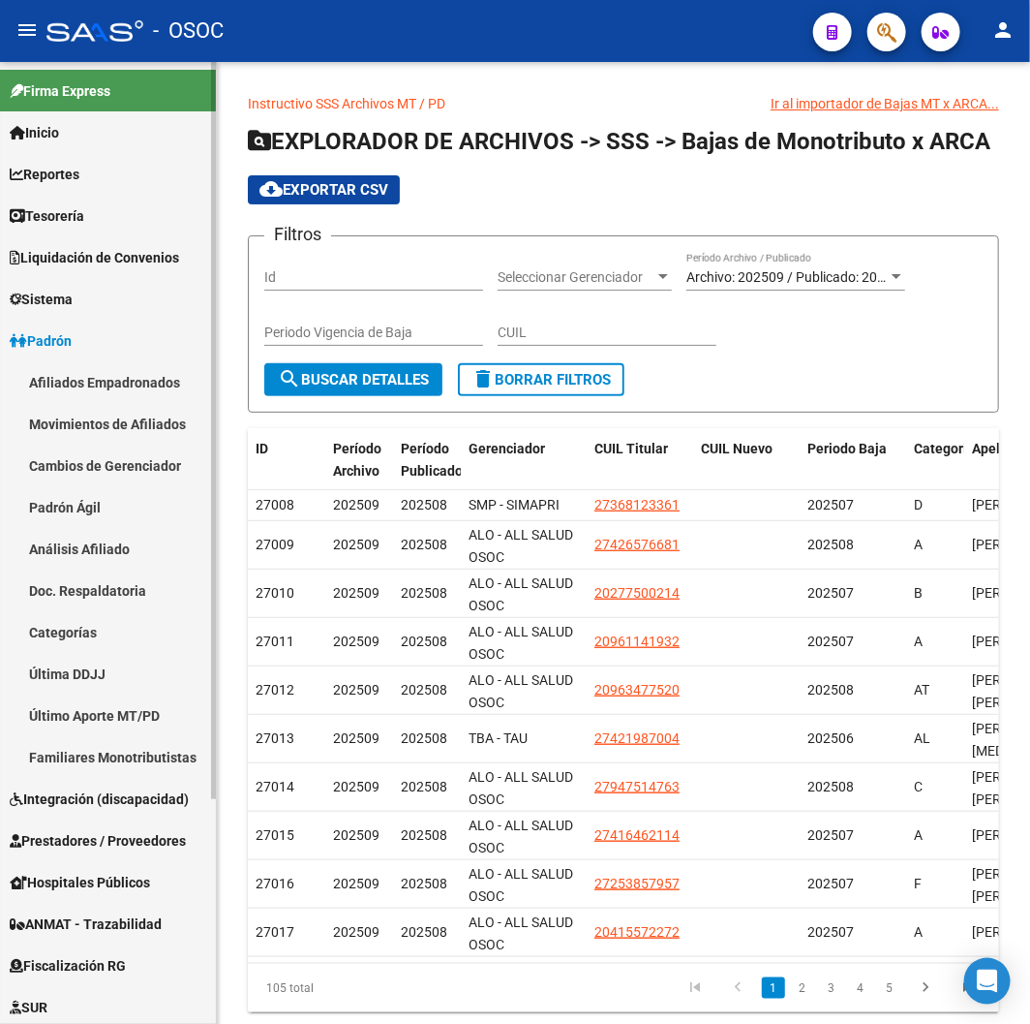
click at [114, 382] on link "Afiliados Empadronados" at bounding box center [108, 382] width 216 height 42
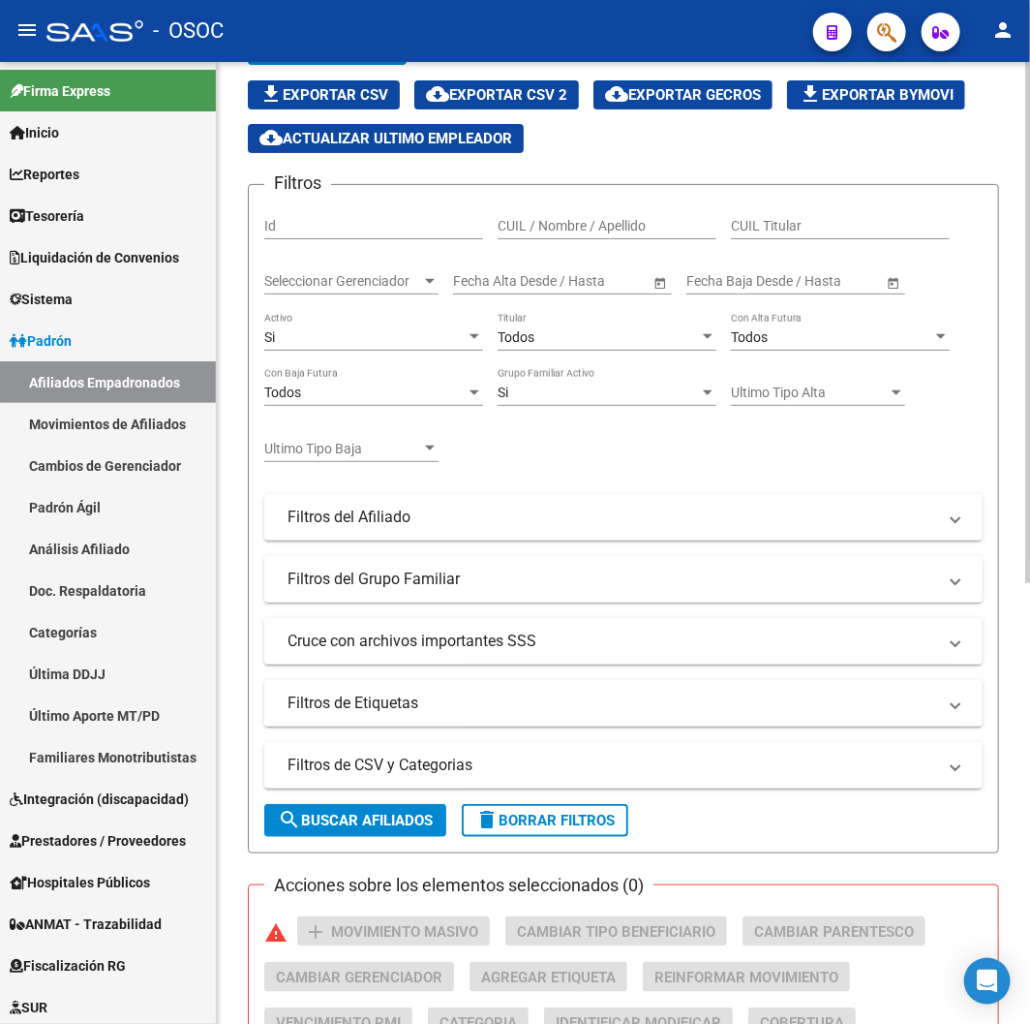
scroll to position [107, 0]
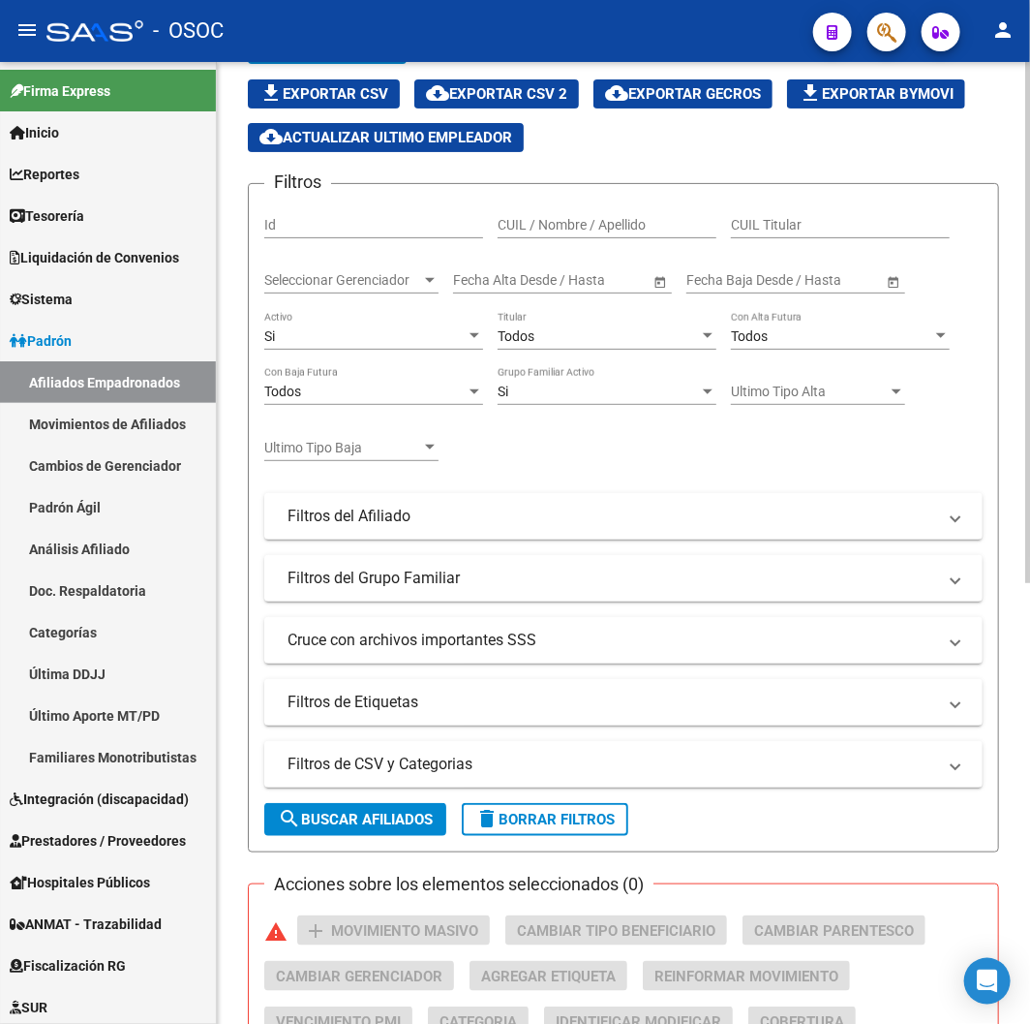
click at [501, 813] on span "delete Borrar Filtros" at bounding box center [544, 818] width 139 height 17
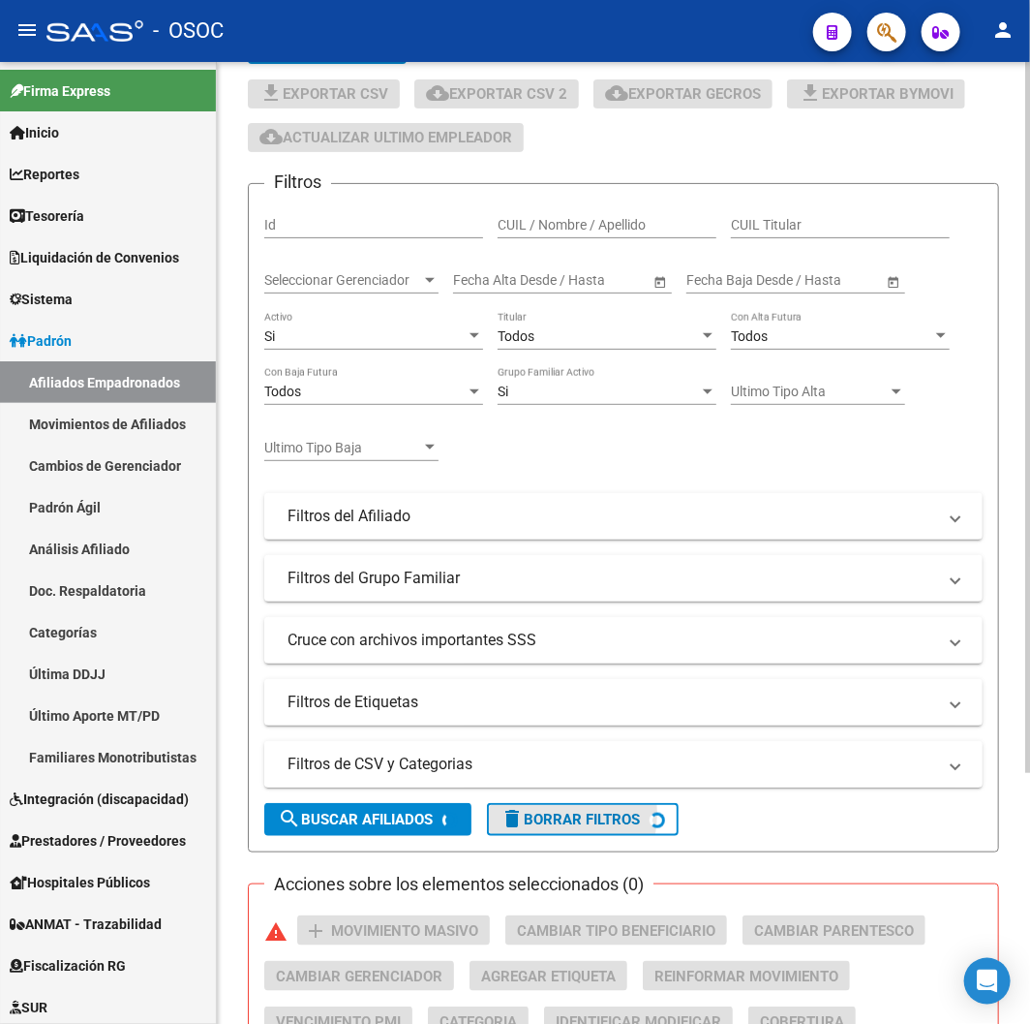
click at [481, 778] on mat-expansion-panel-header "Filtros de CSV y Categorias" at bounding box center [623, 764] width 719 height 46
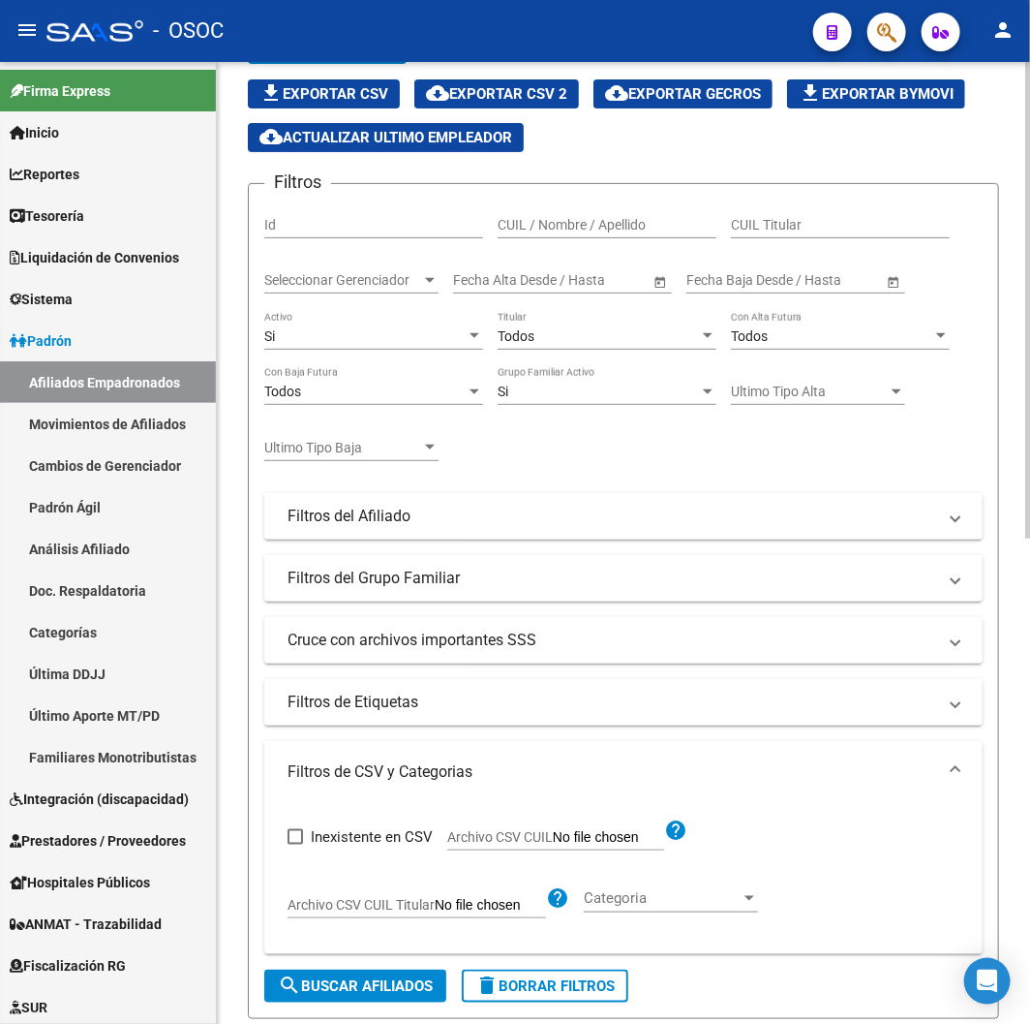
click at [535, 830] on span "Archivo CSV CUIL" at bounding box center [500, 836] width 106 height 15
click at [553, 830] on input "Archivo CSV CUIL" at bounding box center [608, 837] width 111 height 17
type input "C:\fakepath\archivo para filtrar en SAAS.csv"
click at [350, 970] on form "Filtros Id CUIL / Nombre / Apellido CUIL Titular Seleccionar Gerenciador Selecc…" at bounding box center [623, 601] width 751 height 836
click at [346, 975] on button "search Buscar Afiliados" at bounding box center [355, 985] width 182 height 33
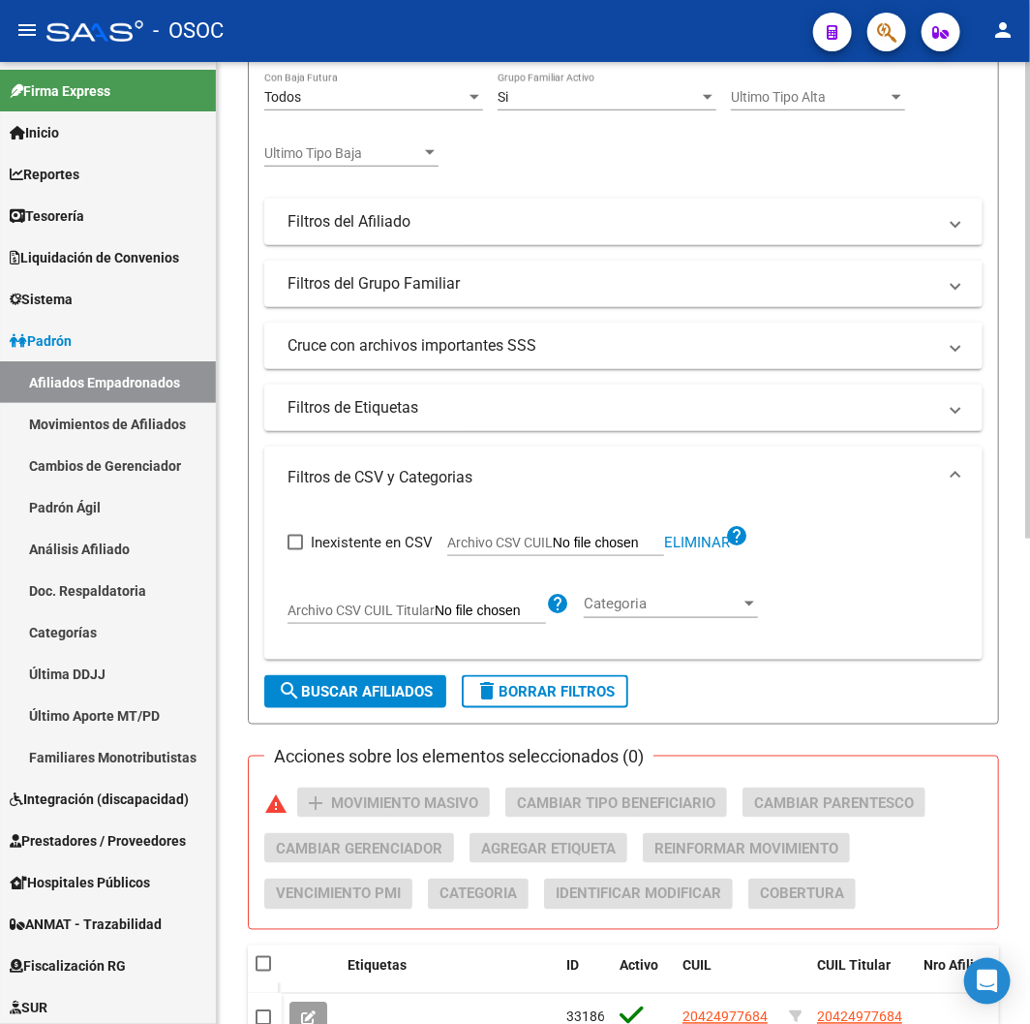
scroll to position [122, 0]
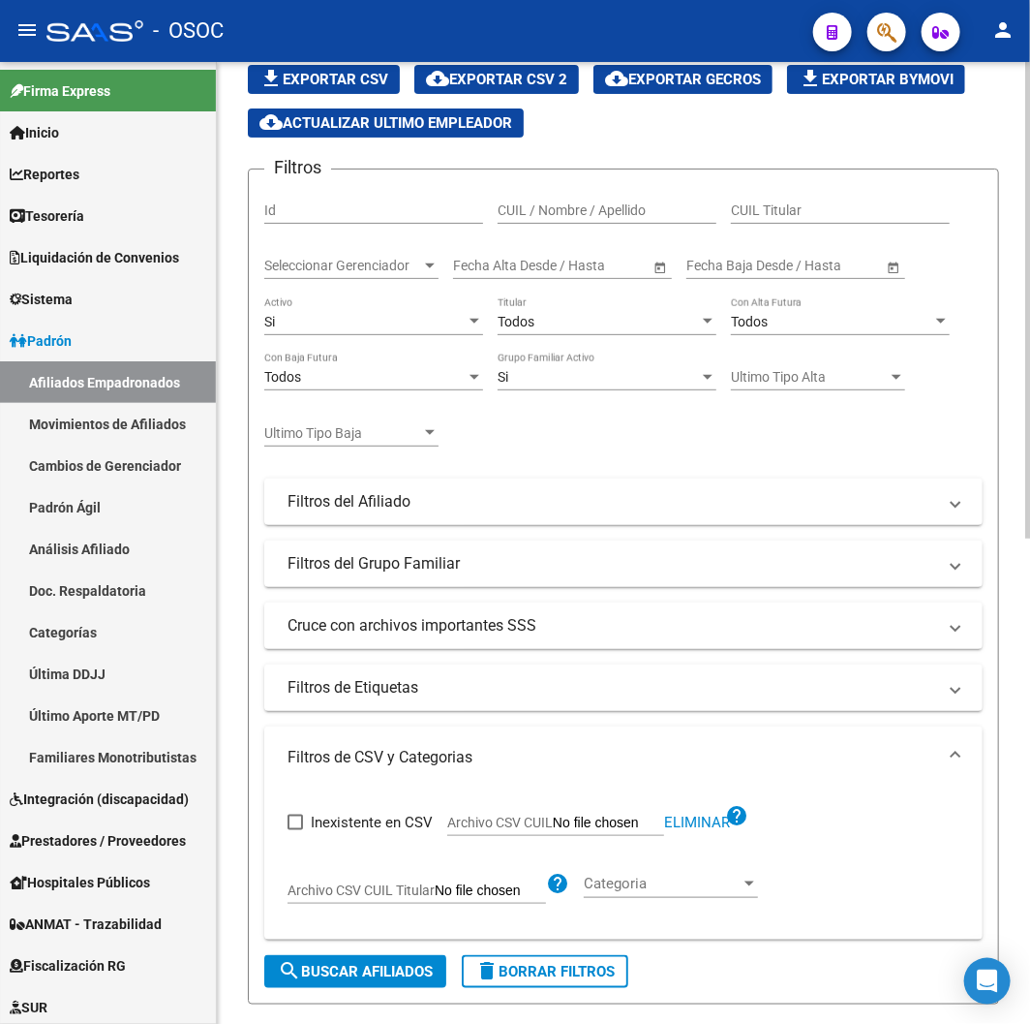
click at [349, 325] on div "Si" at bounding box center [364, 322] width 201 height 16
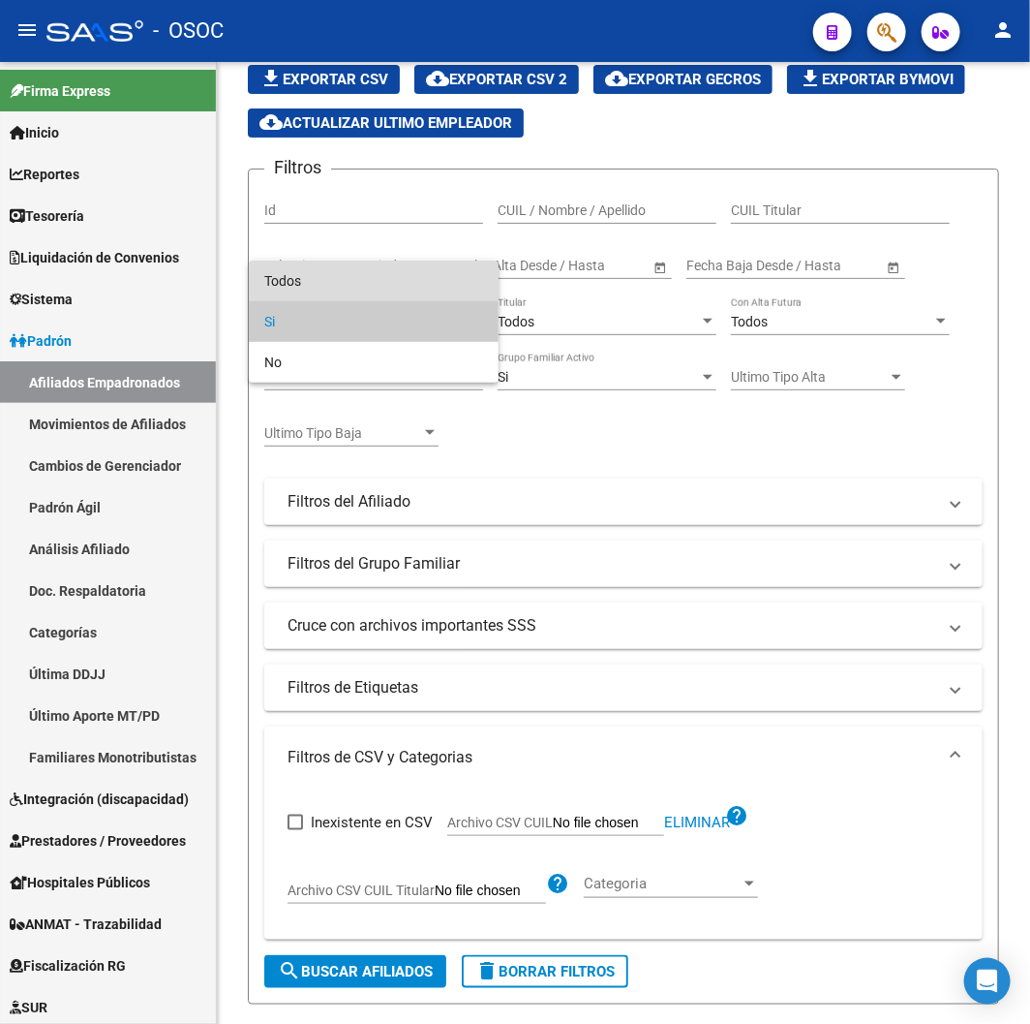
click at [360, 297] on span "Todos" at bounding box center [373, 280] width 219 height 41
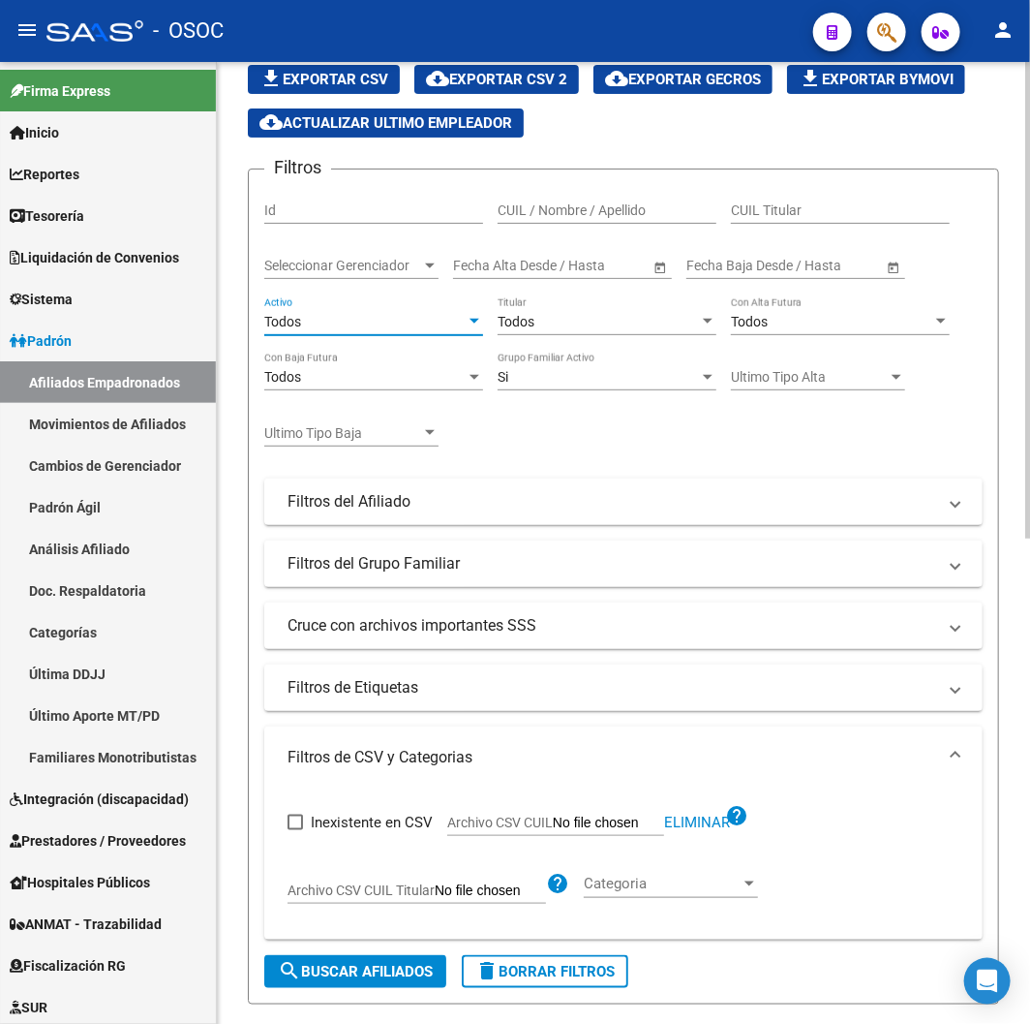
scroll to position [768, 0]
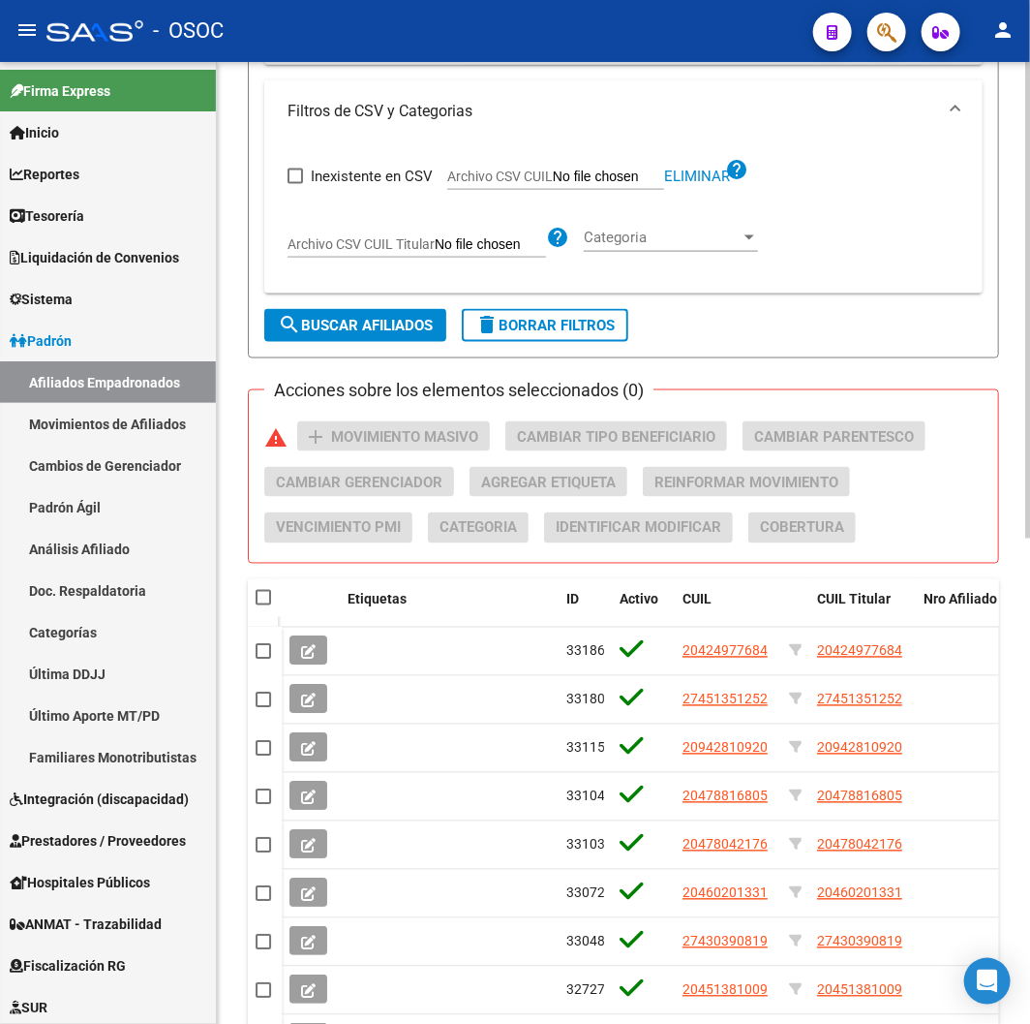
click at [376, 313] on button "search Buscar Afiliados" at bounding box center [355, 325] width 182 height 33
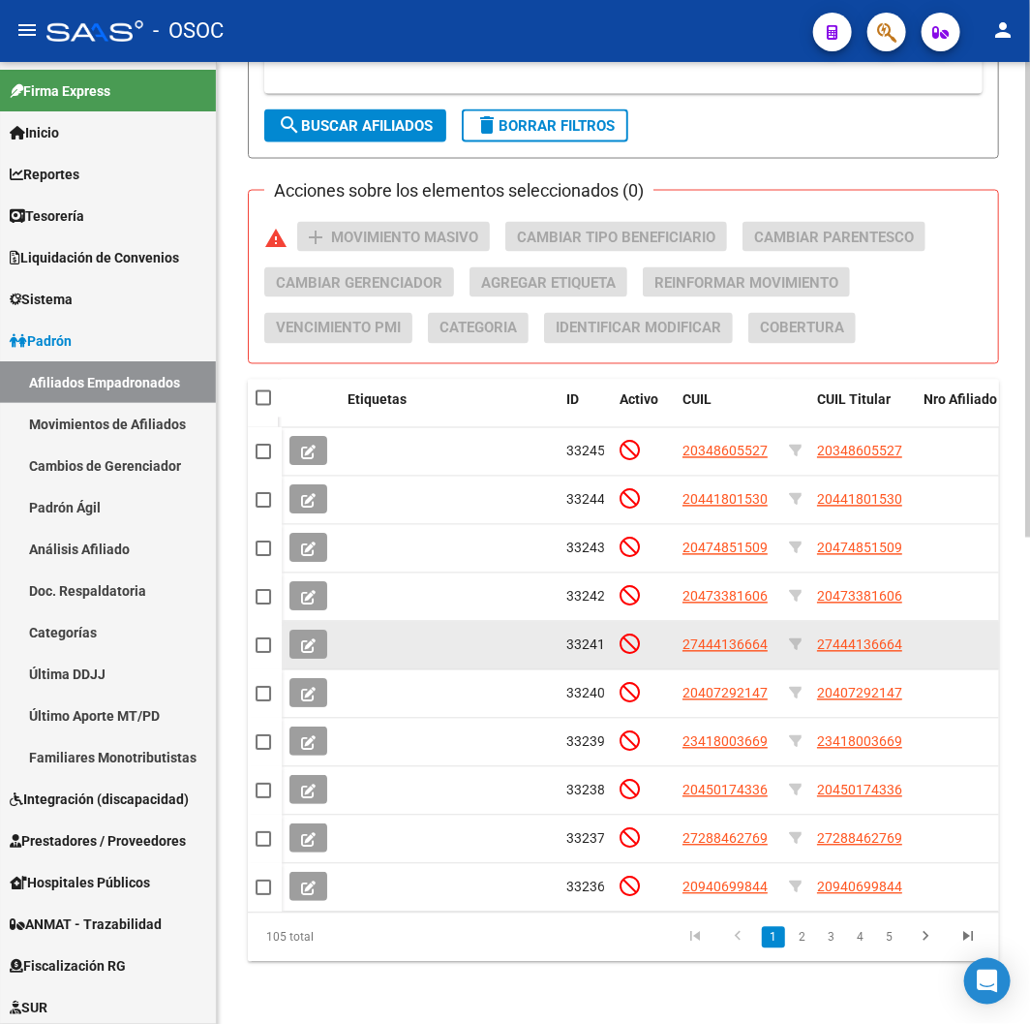
scroll to position [983, 0]
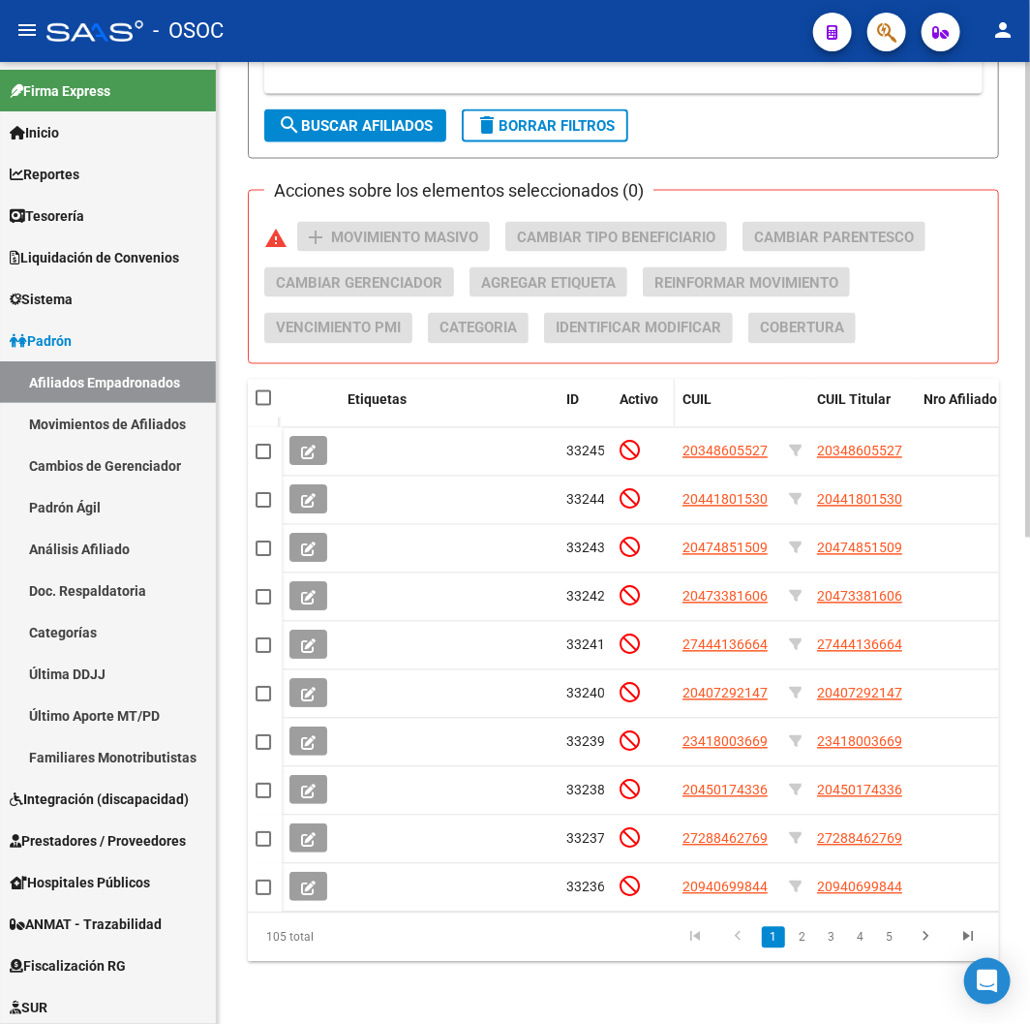
click at [629, 392] on span "Activo" at bounding box center [639, 399] width 39 height 15
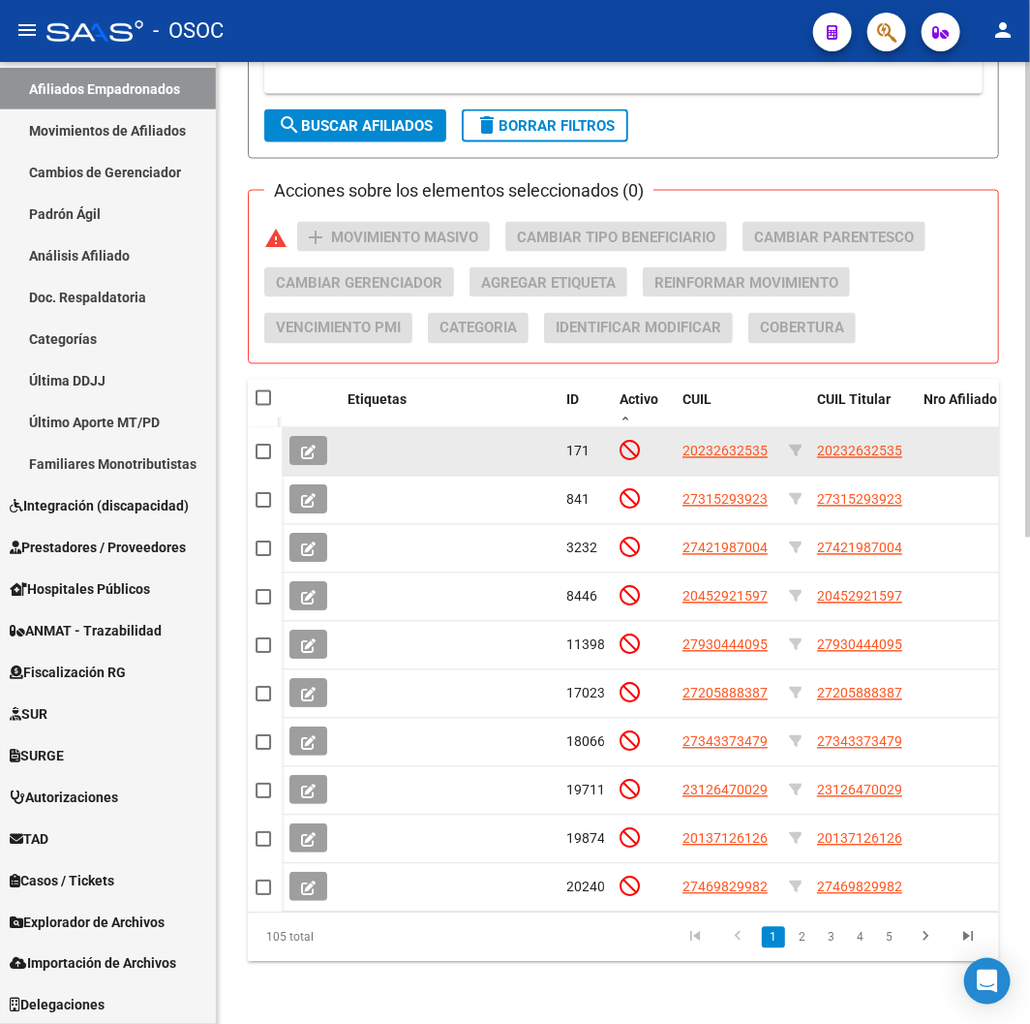
click at [709, 450] on datatable-body-cell "20232632535" at bounding box center [728, 451] width 107 height 47
click at [705, 443] on span "20232632535" at bounding box center [725, 450] width 85 height 15
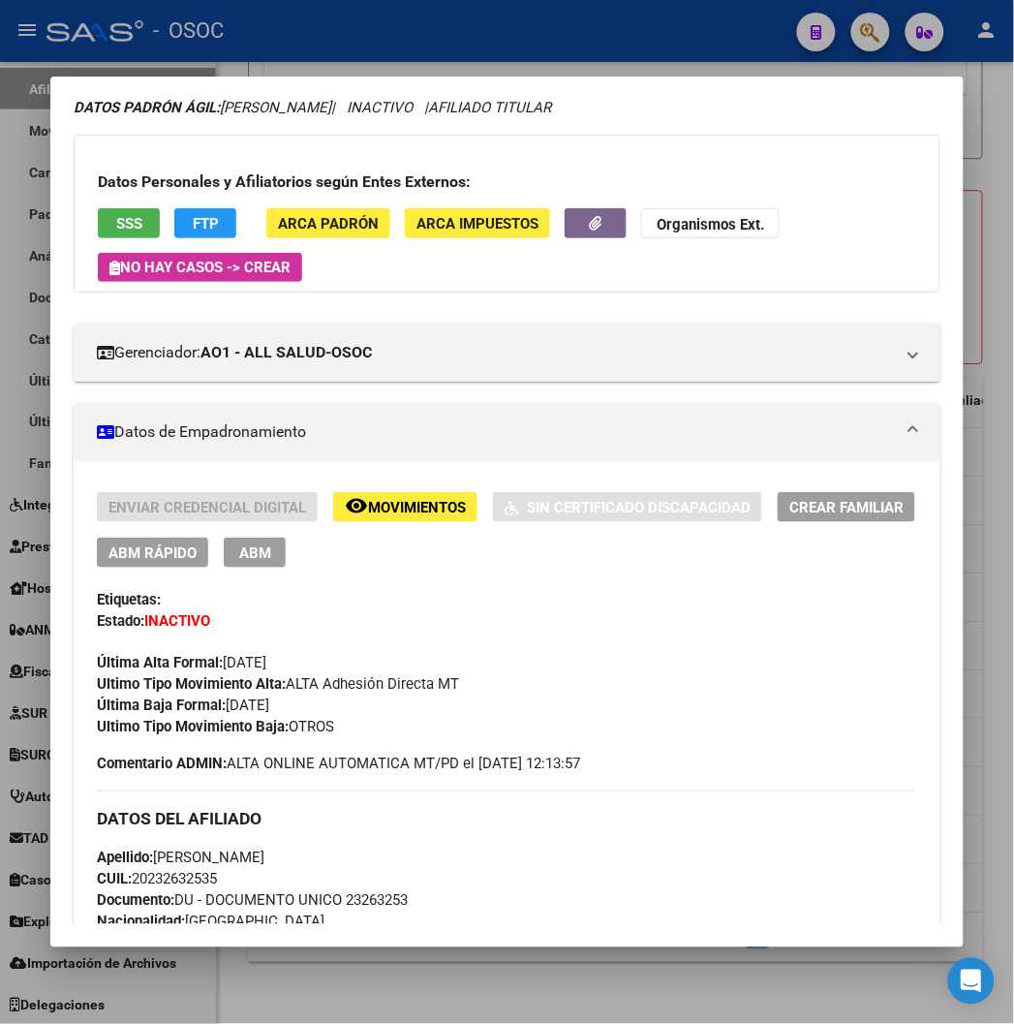
scroll to position [107, 0]
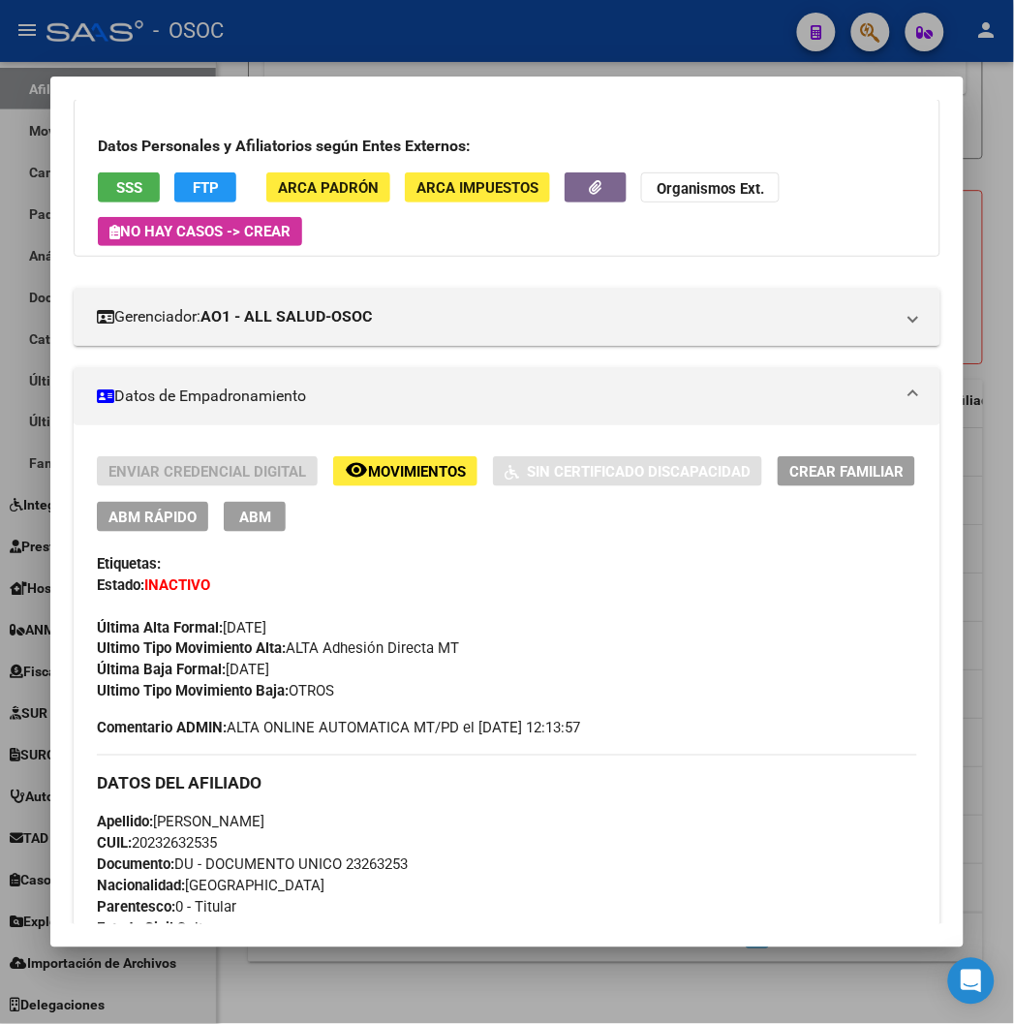
click at [387, 1000] on div at bounding box center [507, 512] width 1014 height 1024
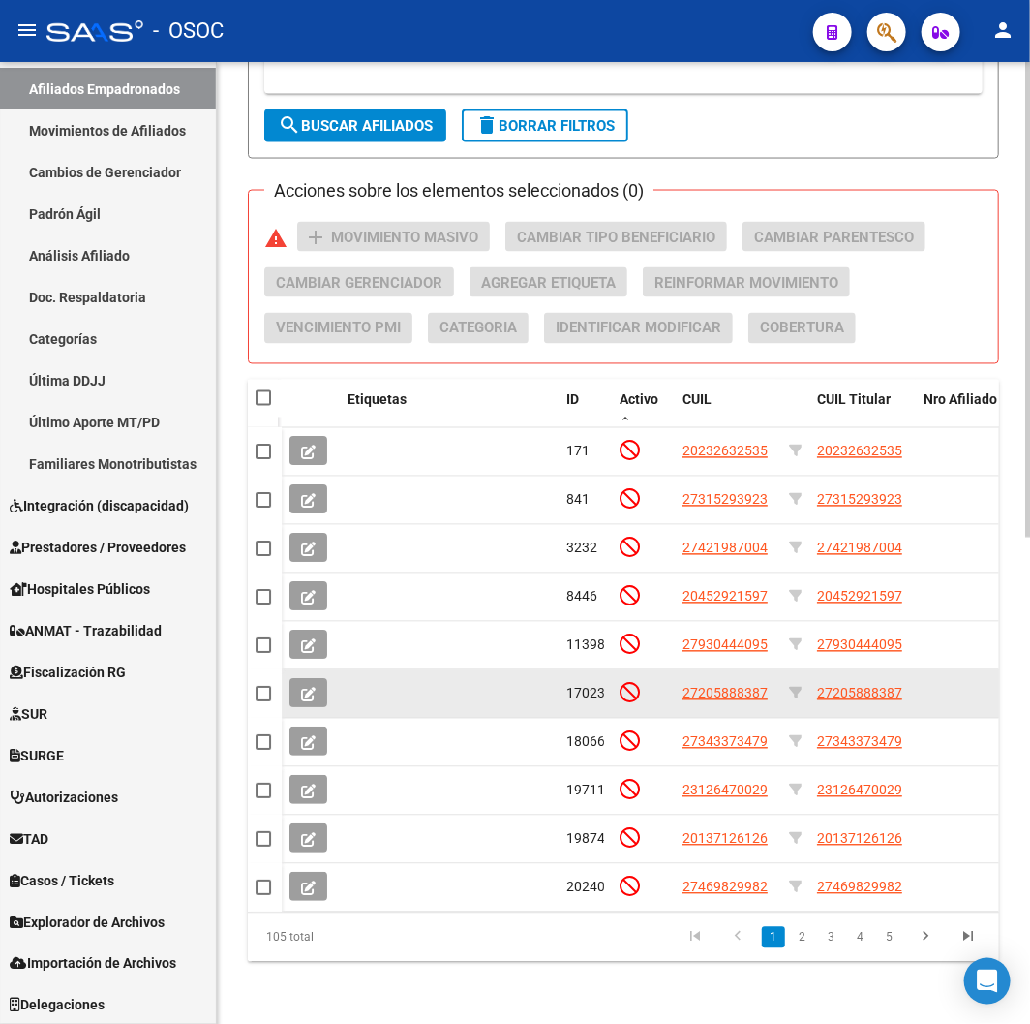
click at [710, 683] on app-link-go-to "27205888387" at bounding box center [725, 694] width 85 height 22
click at [718, 686] on span "27205888387" at bounding box center [725, 693] width 85 height 15
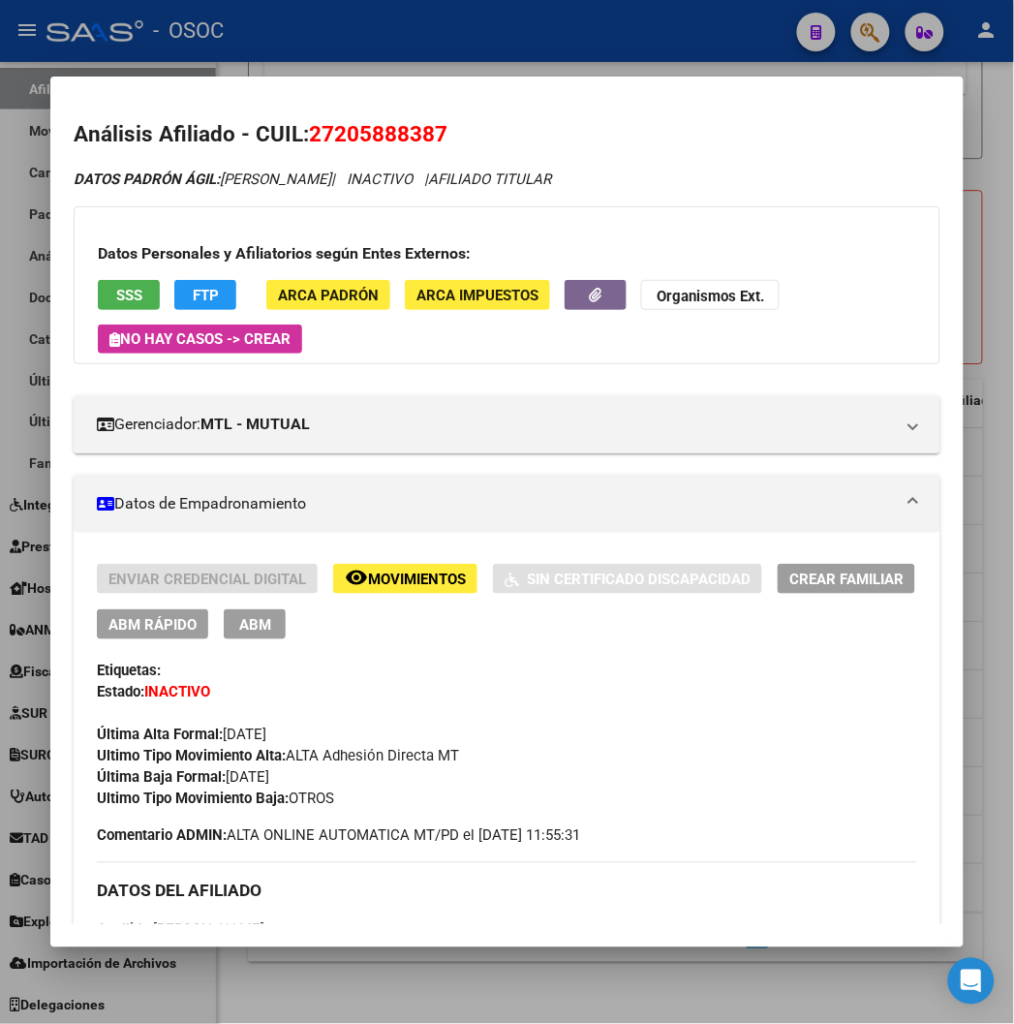
click at [351, 1002] on div at bounding box center [507, 512] width 1014 height 1024
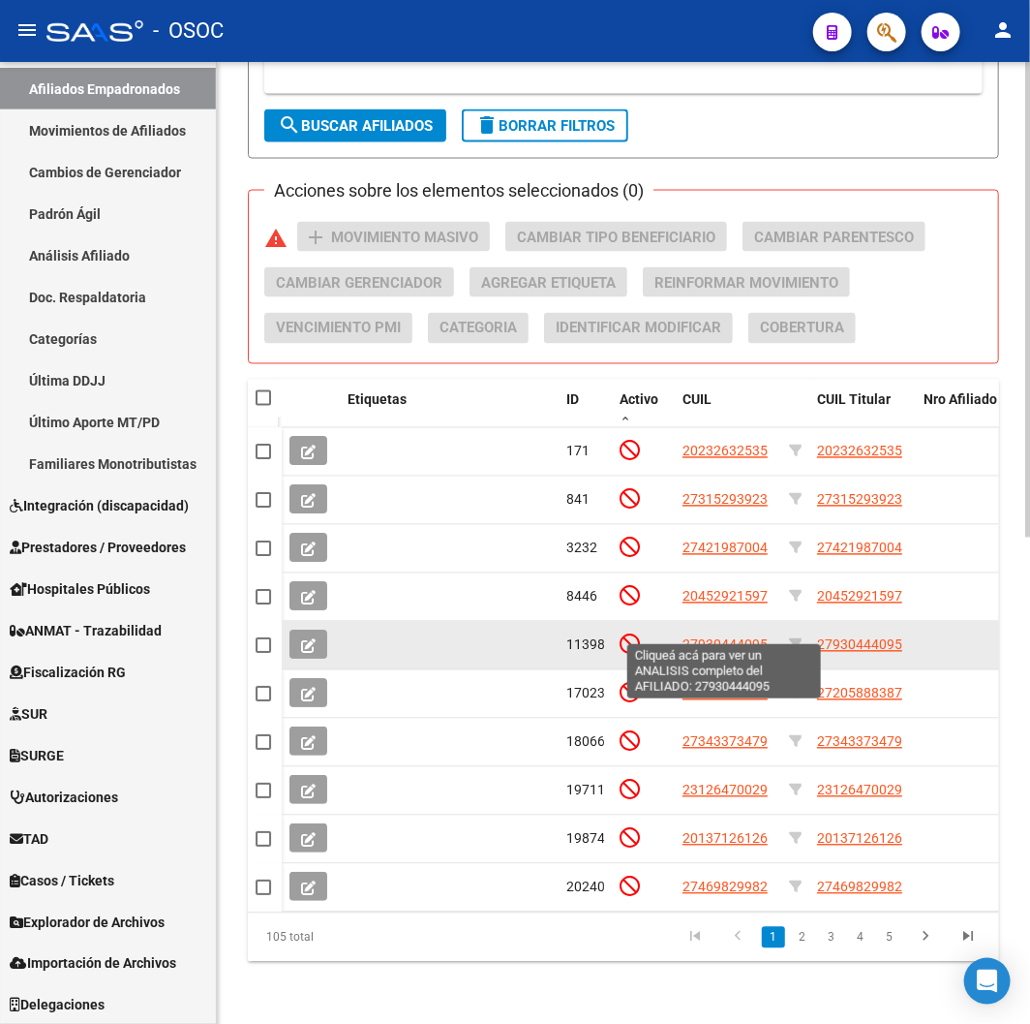
click at [738, 637] on span "27930444095" at bounding box center [725, 644] width 85 height 15
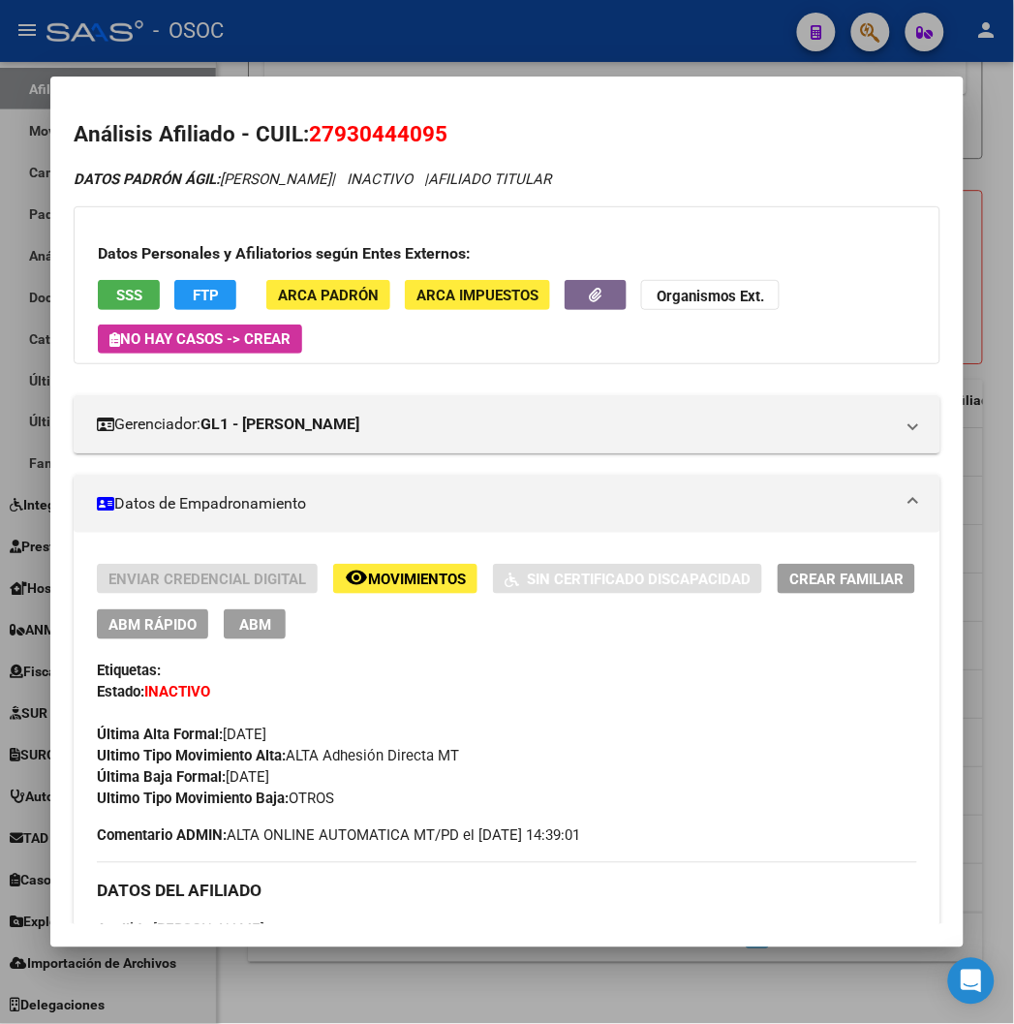
click at [429, 959] on div at bounding box center [507, 512] width 1014 height 1024
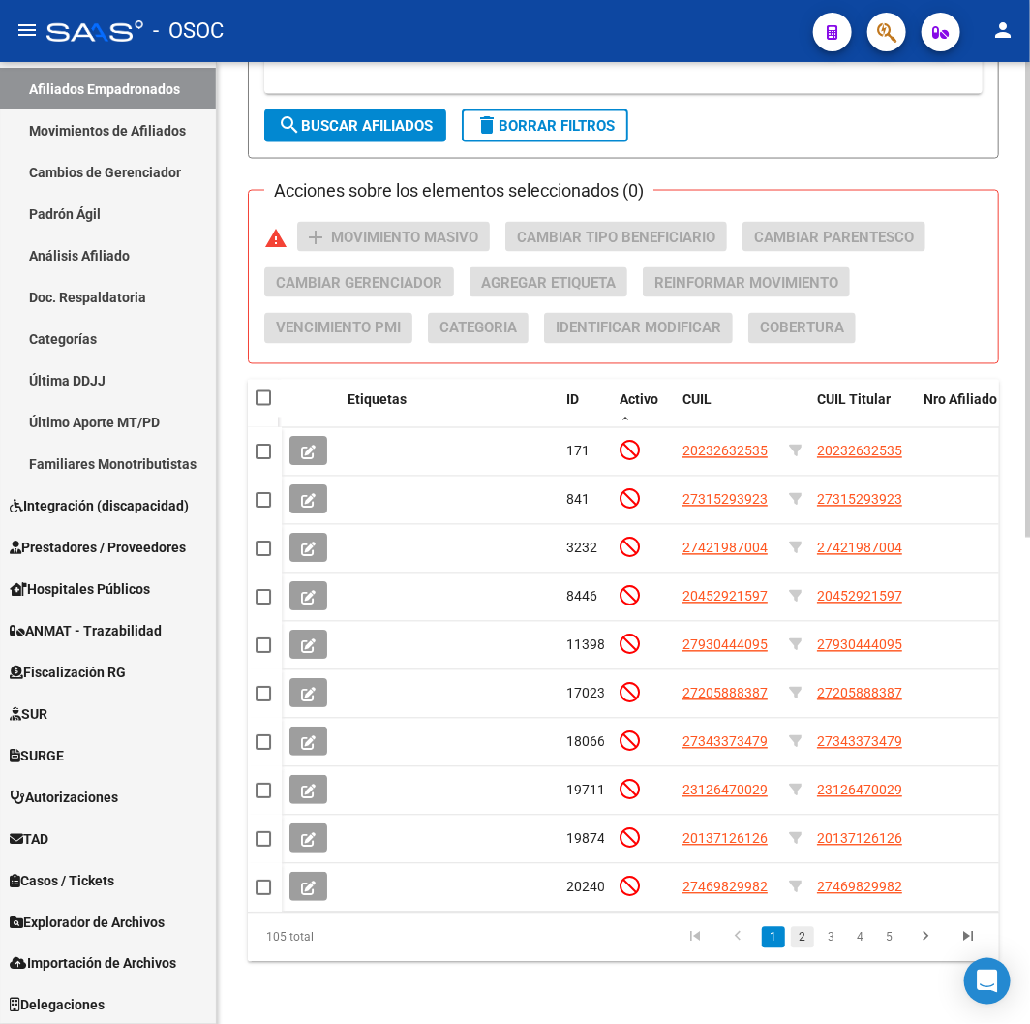
click at [807, 941] on link "2" at bounding box center [802, 937] width 23 height 21
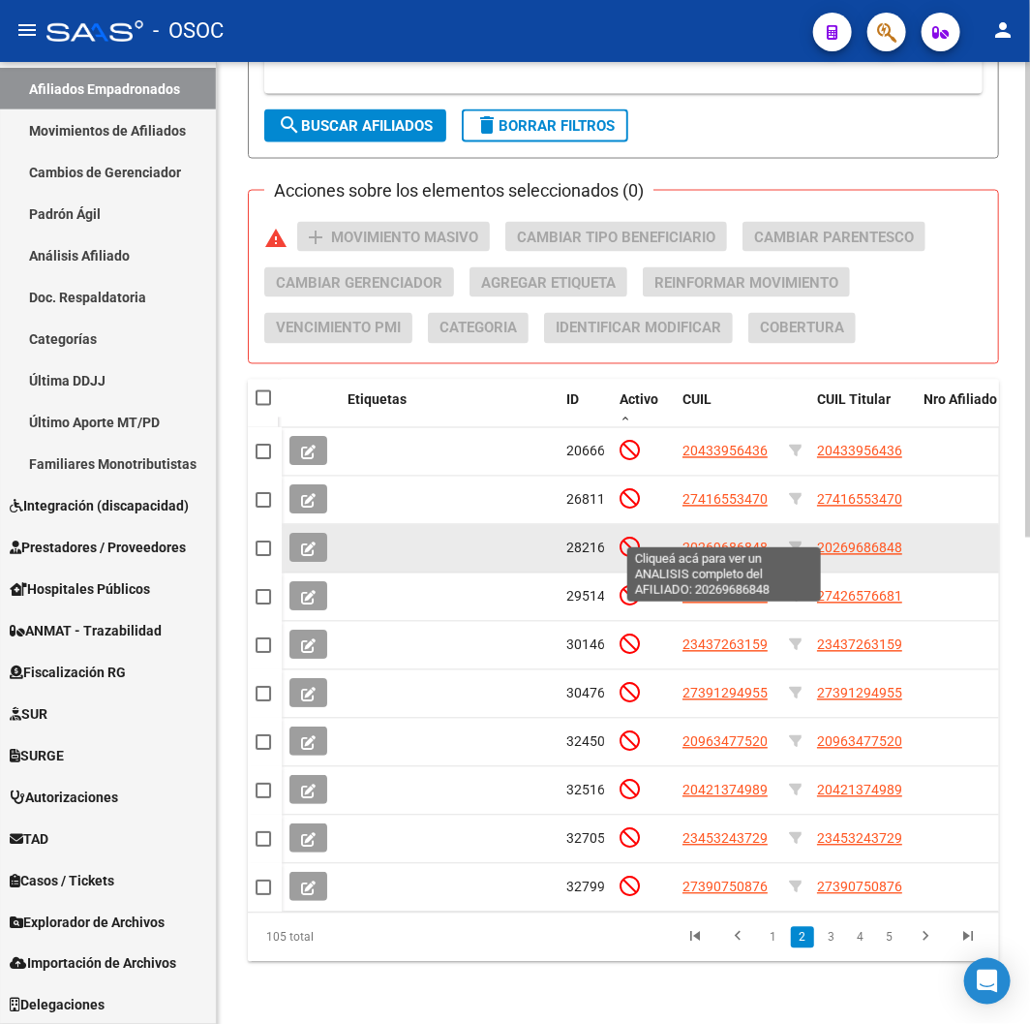
click at [689, 540] on span "20269686848" at bounding box center [725, 547] width 85 height 15
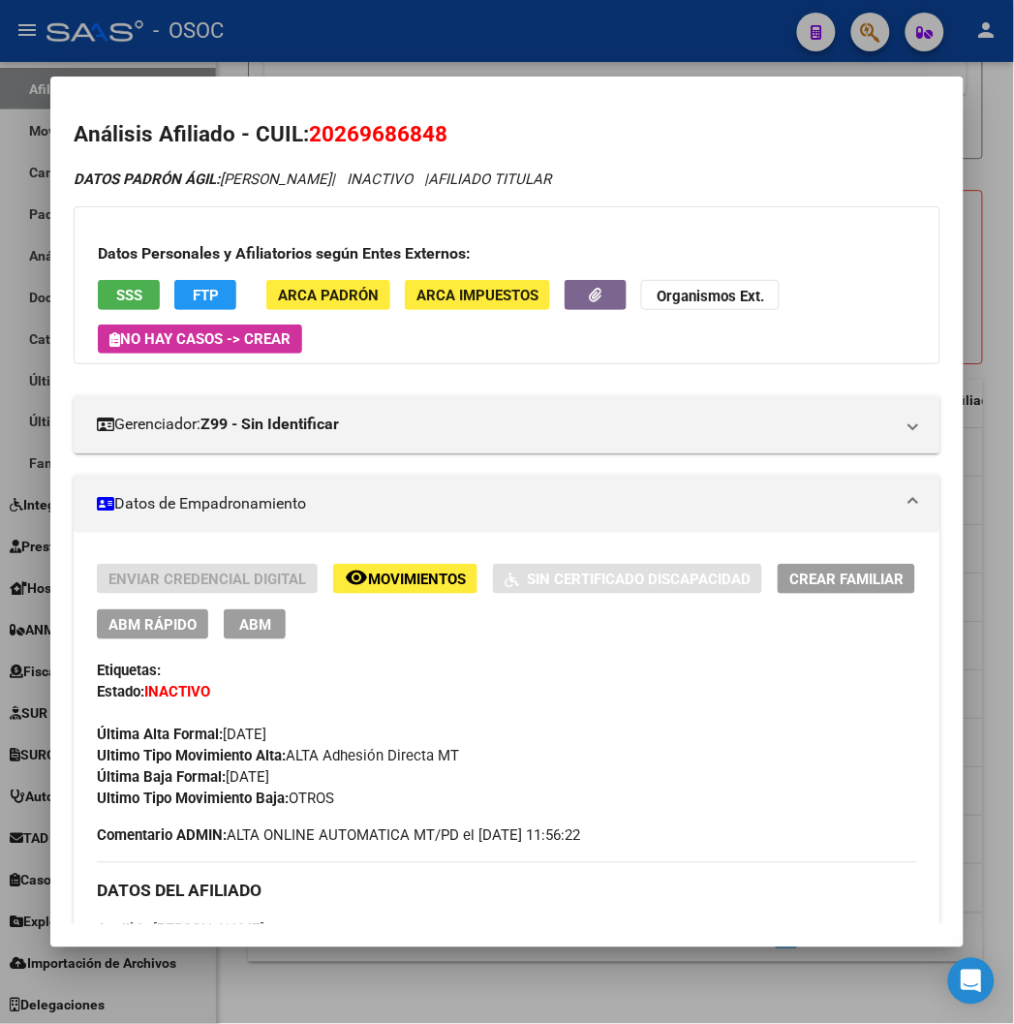
click at [390, 966] on div at bounding box center [507, 512] width 1014 height 1024
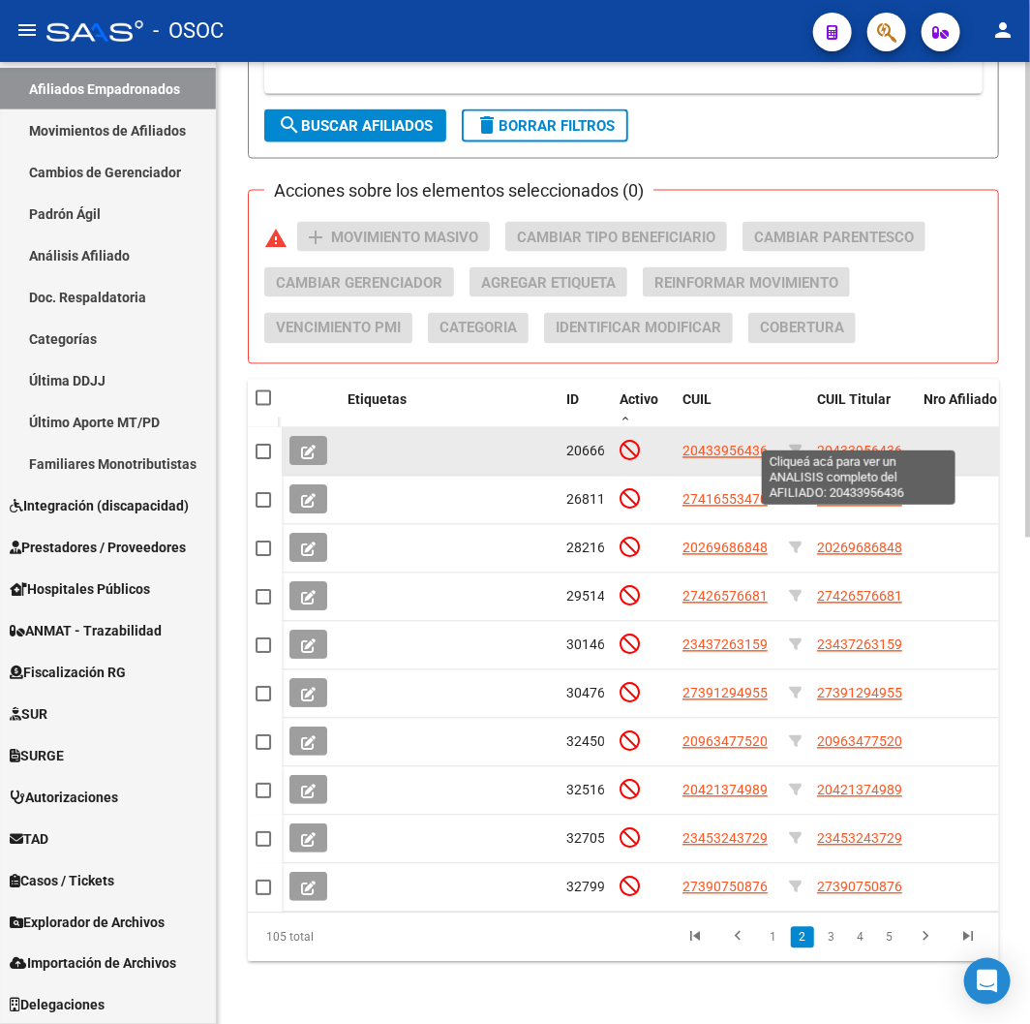
click at [856, 443] on span "20433956436" at bounding box center [859, 450] width 85 height 15
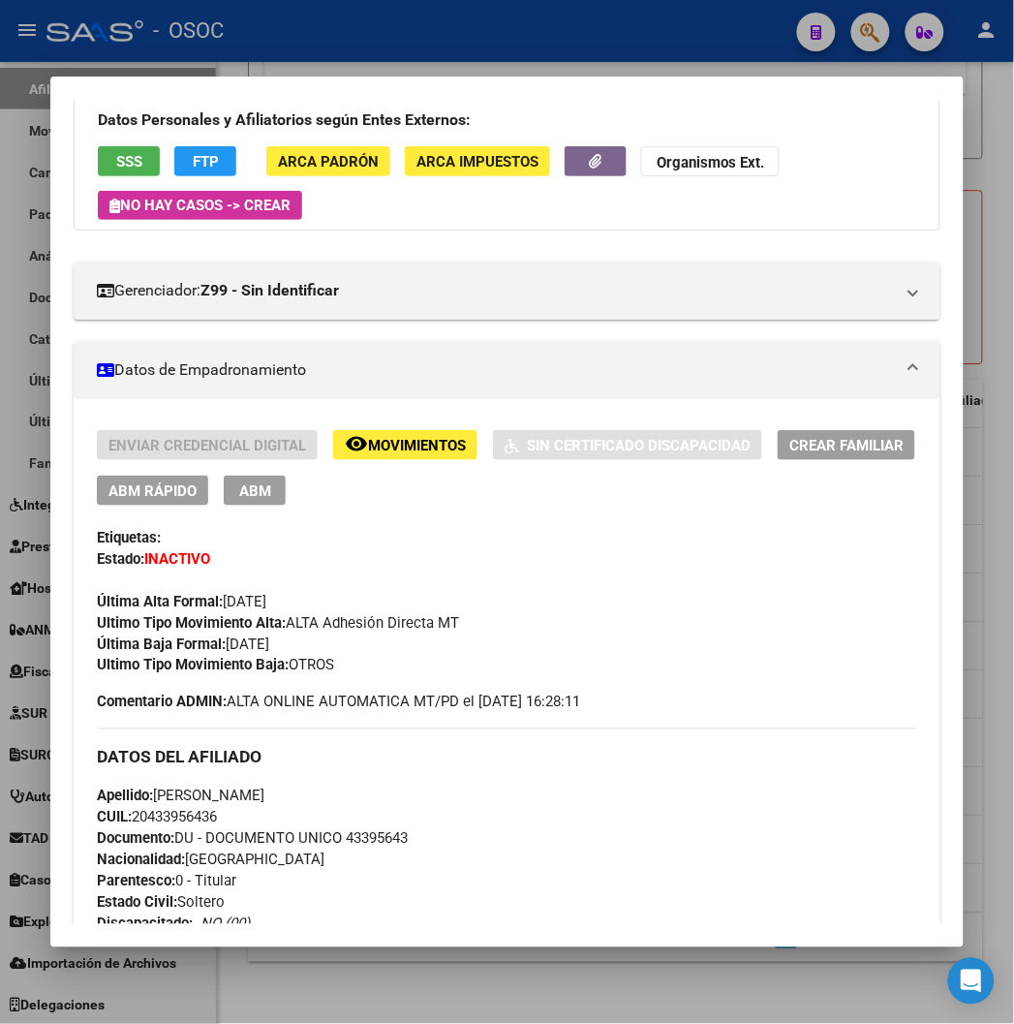
scroll to position [537, 0]
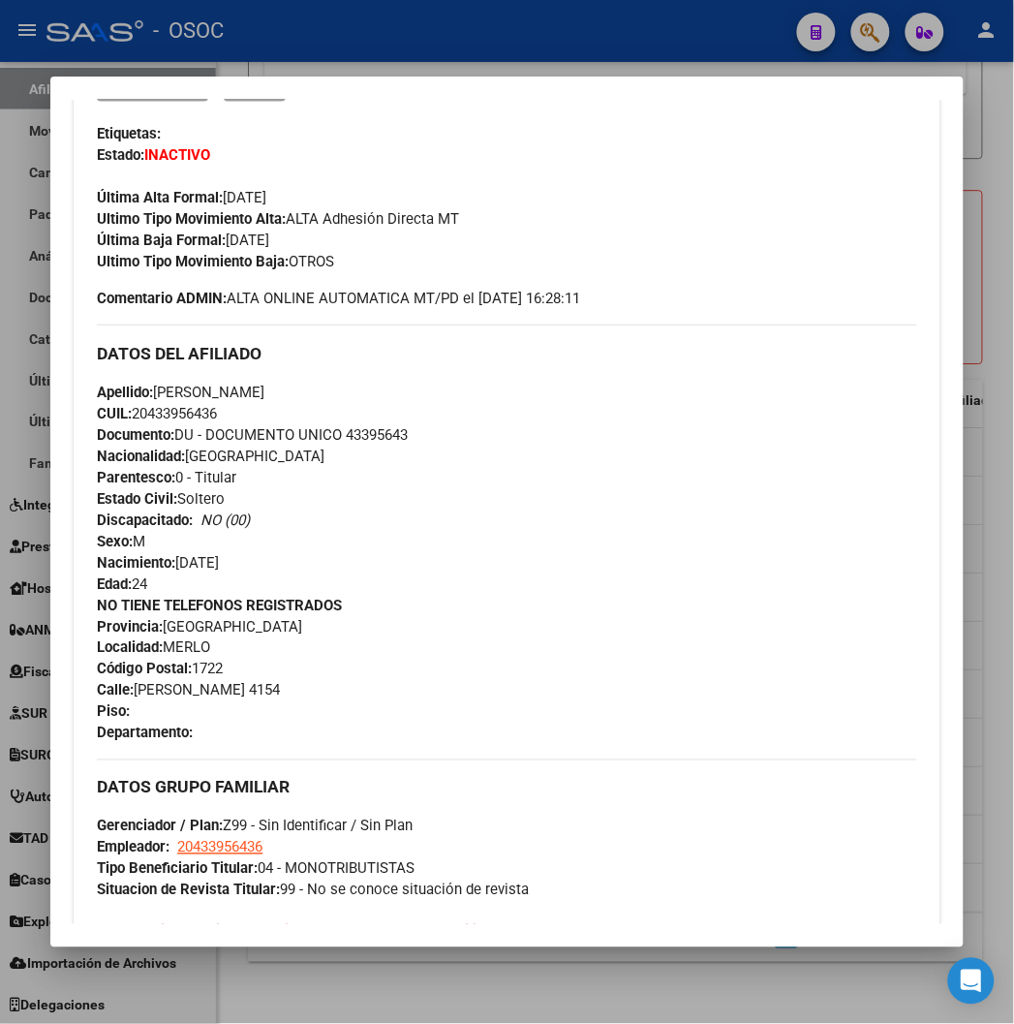
click at [342, 429] on span "Documento: DU - DOCUMENTO UNICO 43395643" at bounding box center [252, 434] width 311 height 17
copy span "43395643"
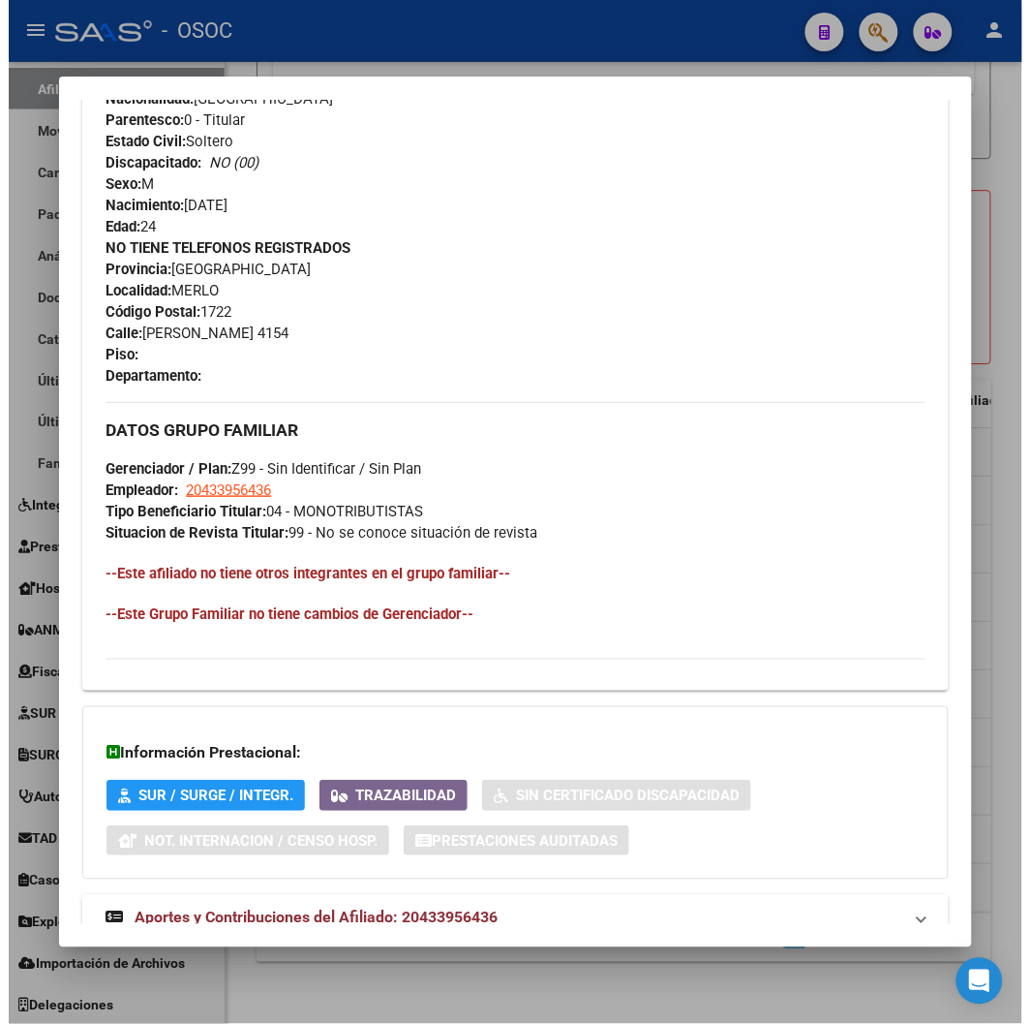
scroll to position [955, 0]
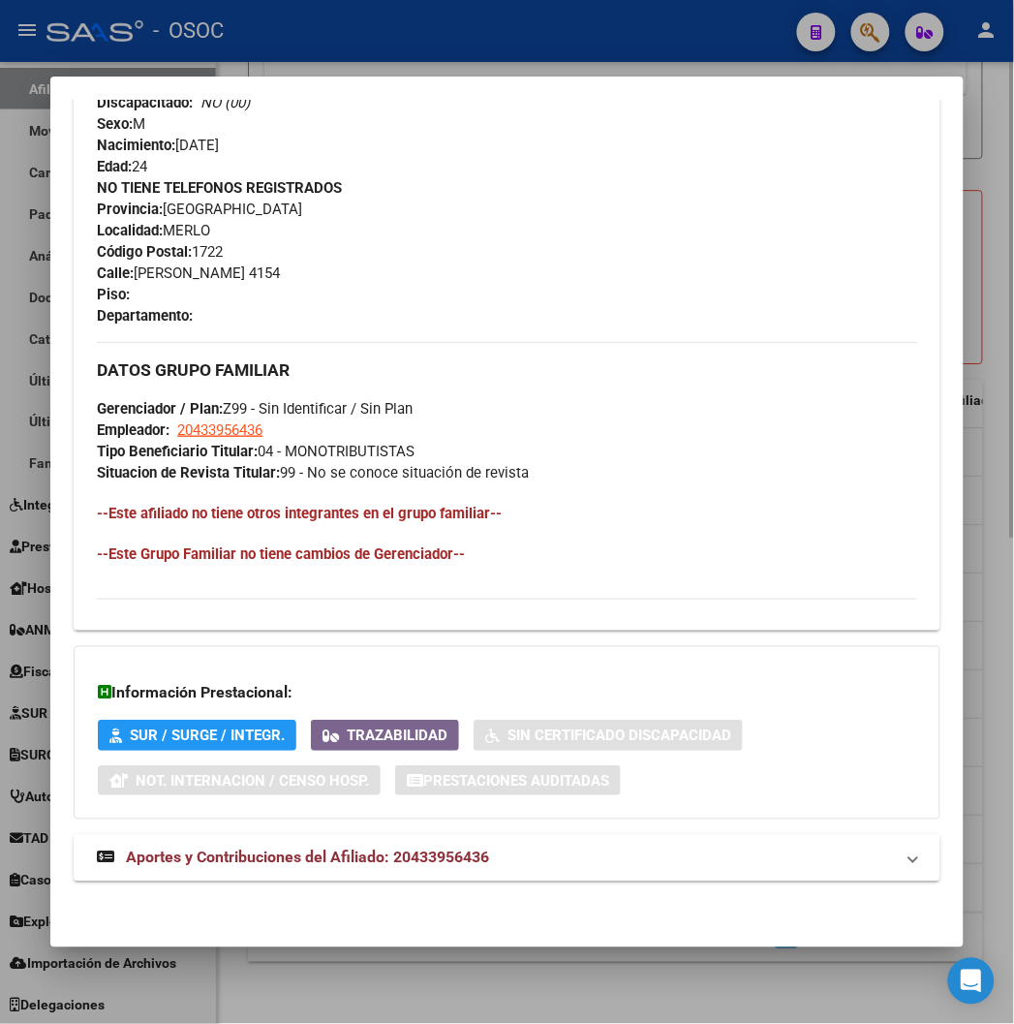
click at [412, 980] on div at bounding box center [507, 512] width 1014 height 1024
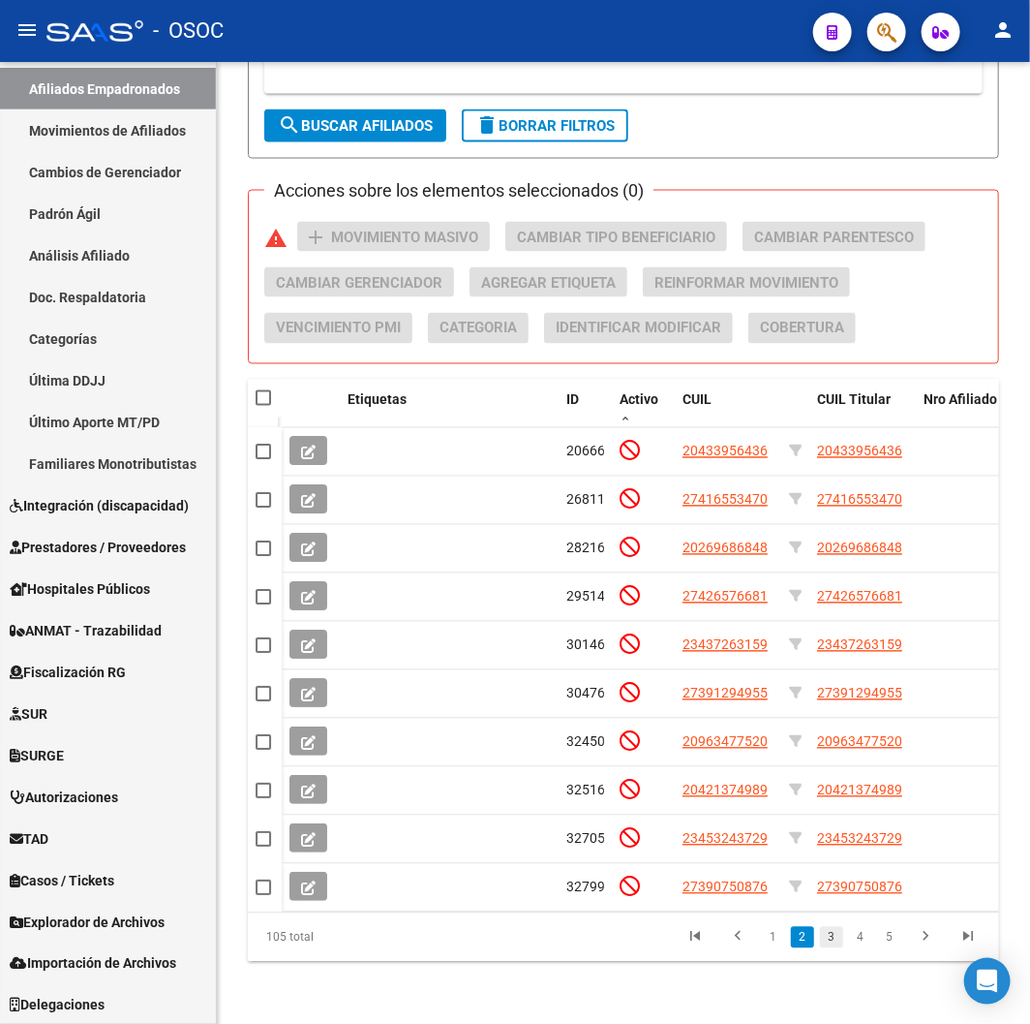
click at [827, 944] on link "3" at bounding box center [831, 937] width 23 height 21
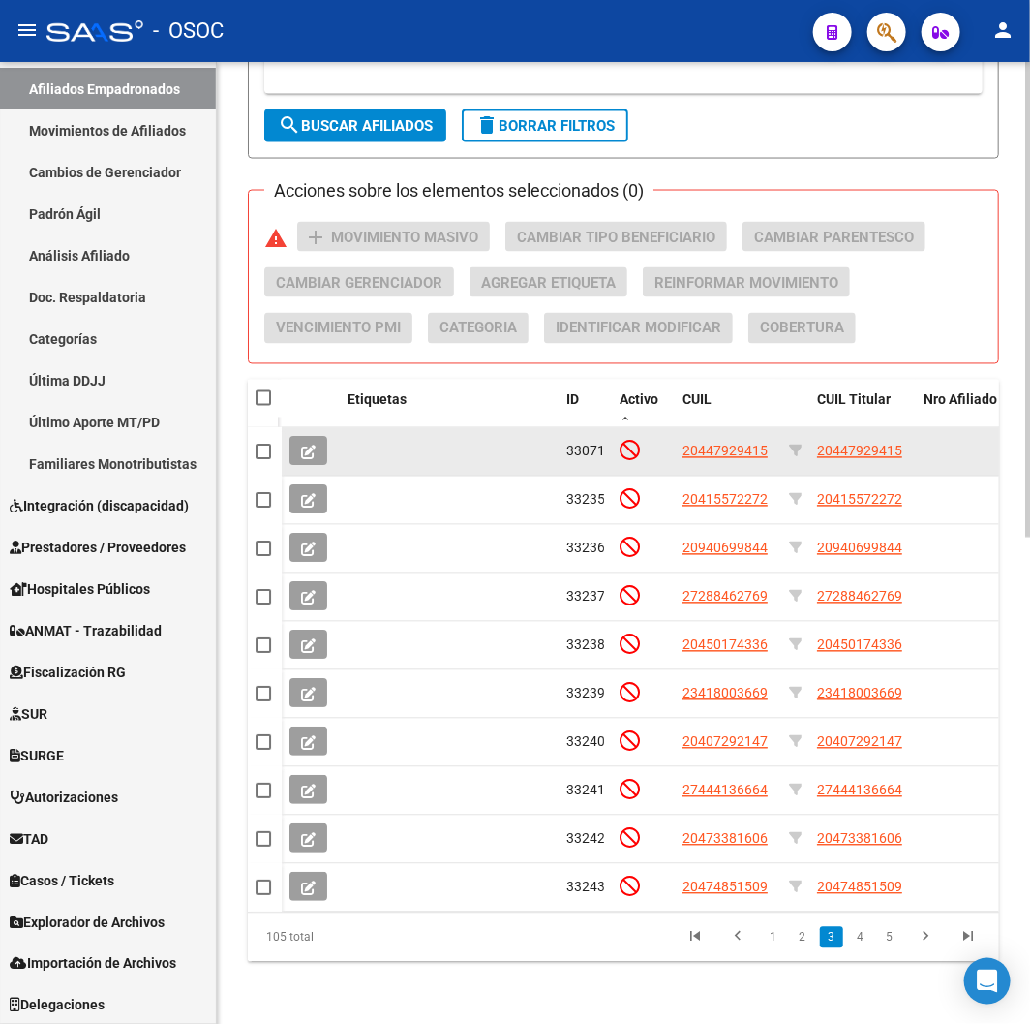
click at [724, 443] on span "20447929415" at bounding box center [725, 450] width 85 height 15
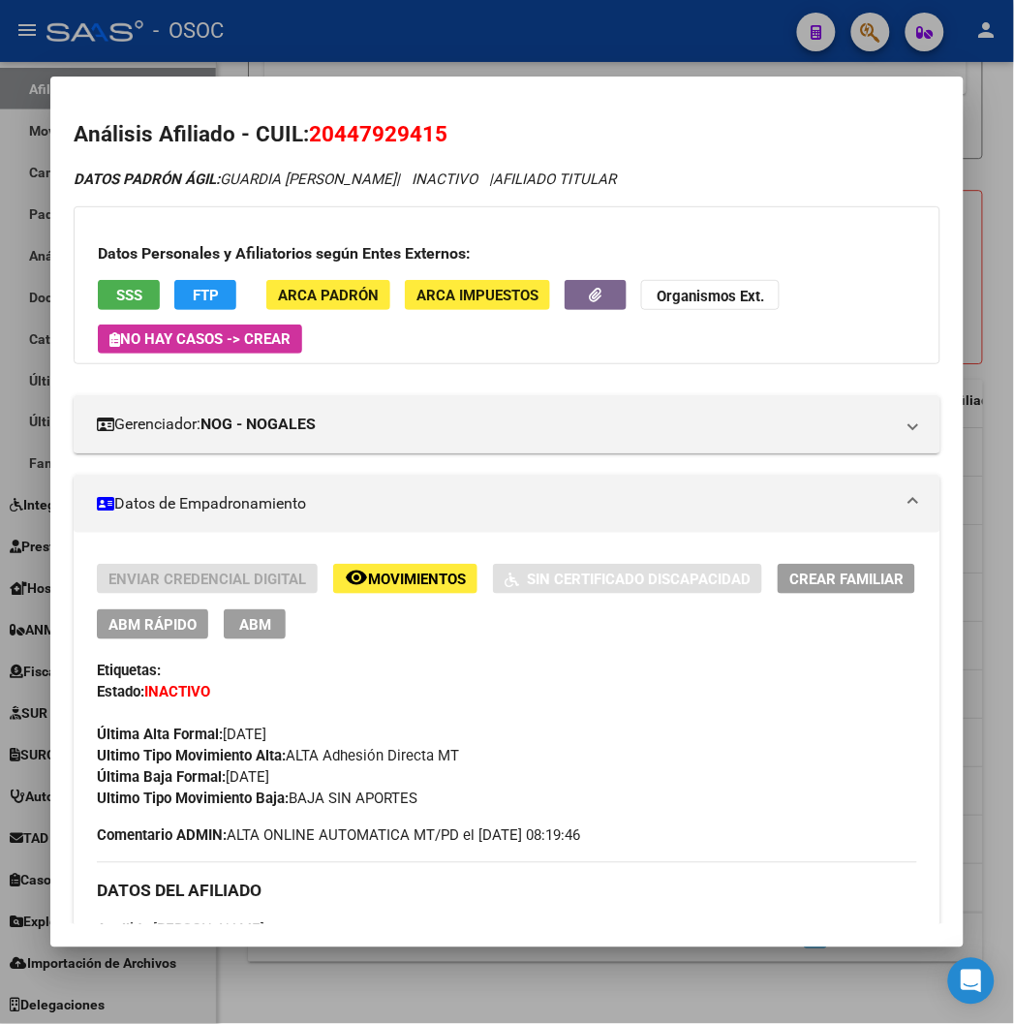
click at [474, 991] on div at bounding box center [507, 512] width 1014 height 1024
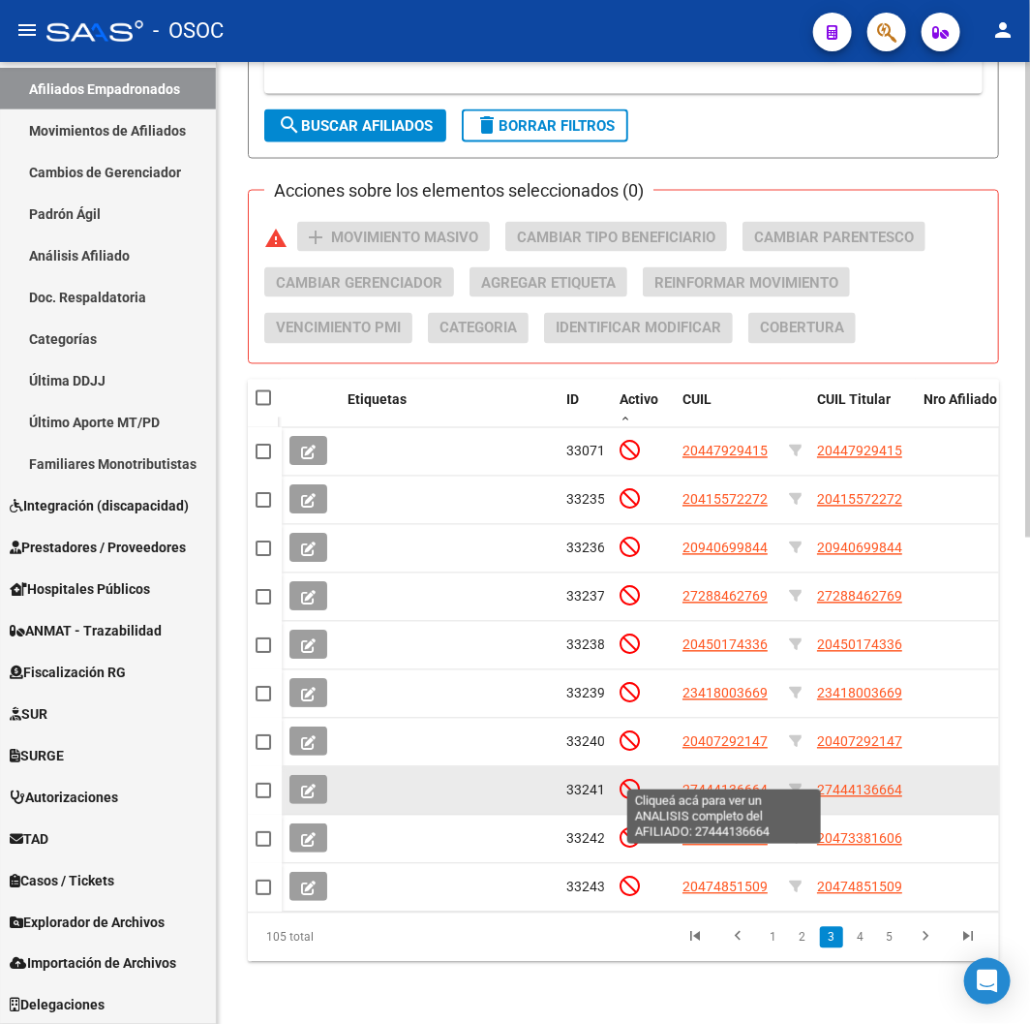
click at [752, 782] on span "27444136664" at bounding box center [725, 789] width 85 height 15
type textarea "27444136664"
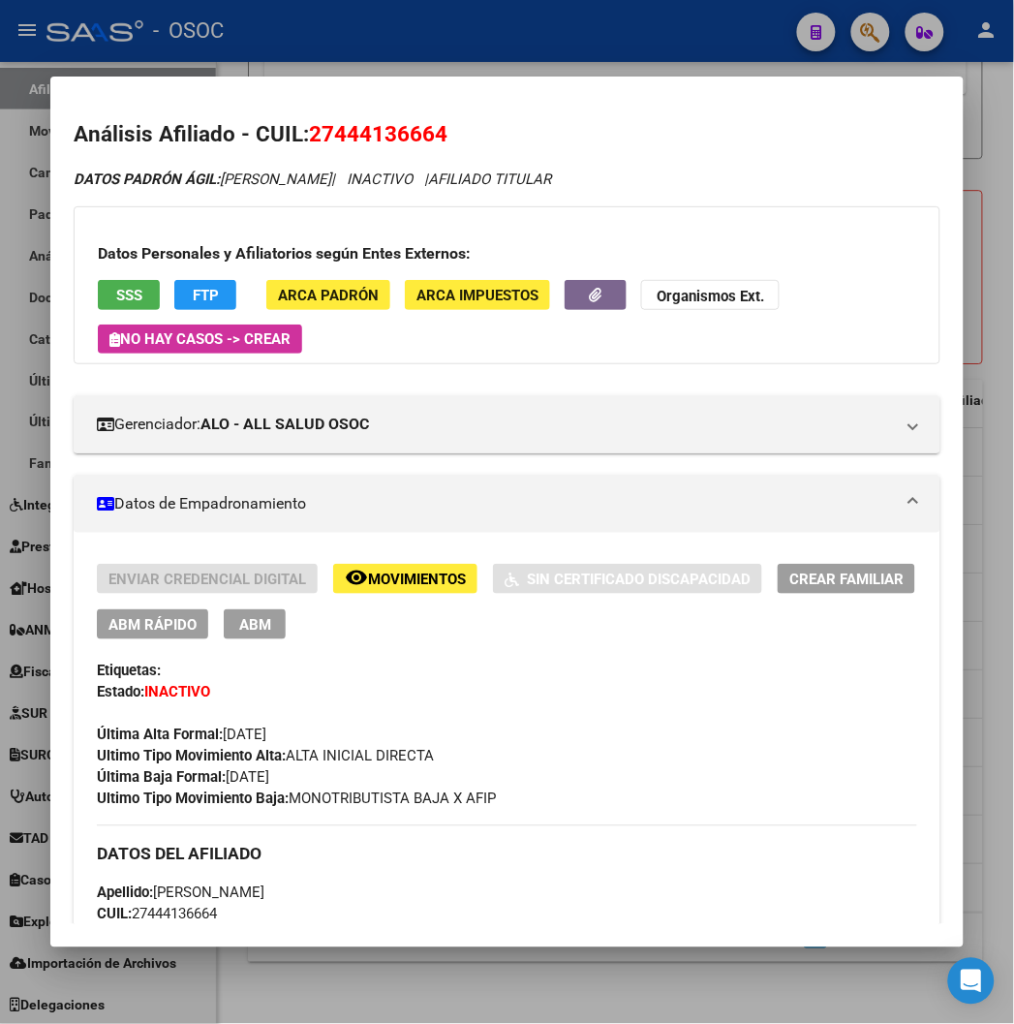
click at [416, 981] on div at bounding box center [507, 512] width 1014 height 1024
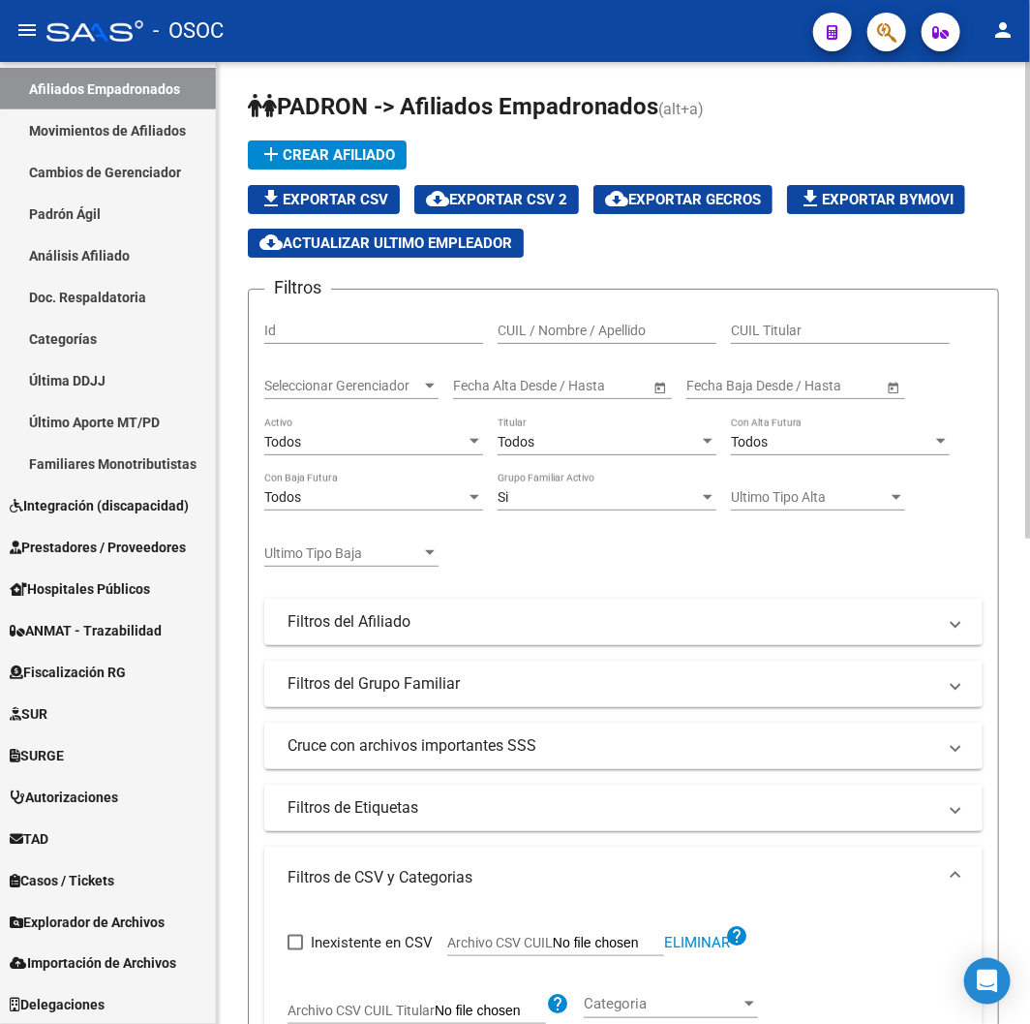
scroll to position [0, 0]
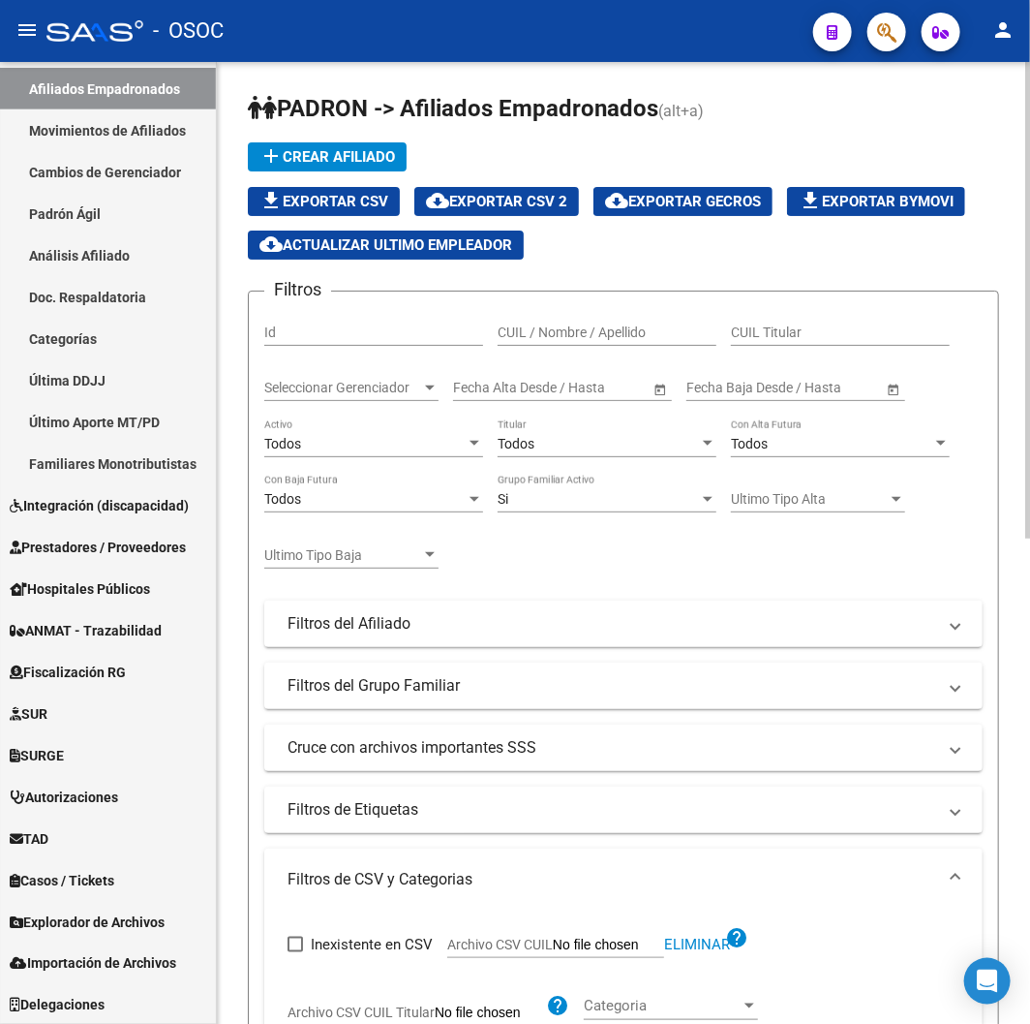
click at [533, 195] on span "cloud_download Exportar CSV 2" at bounding box center [496, 201] width 141 height 17
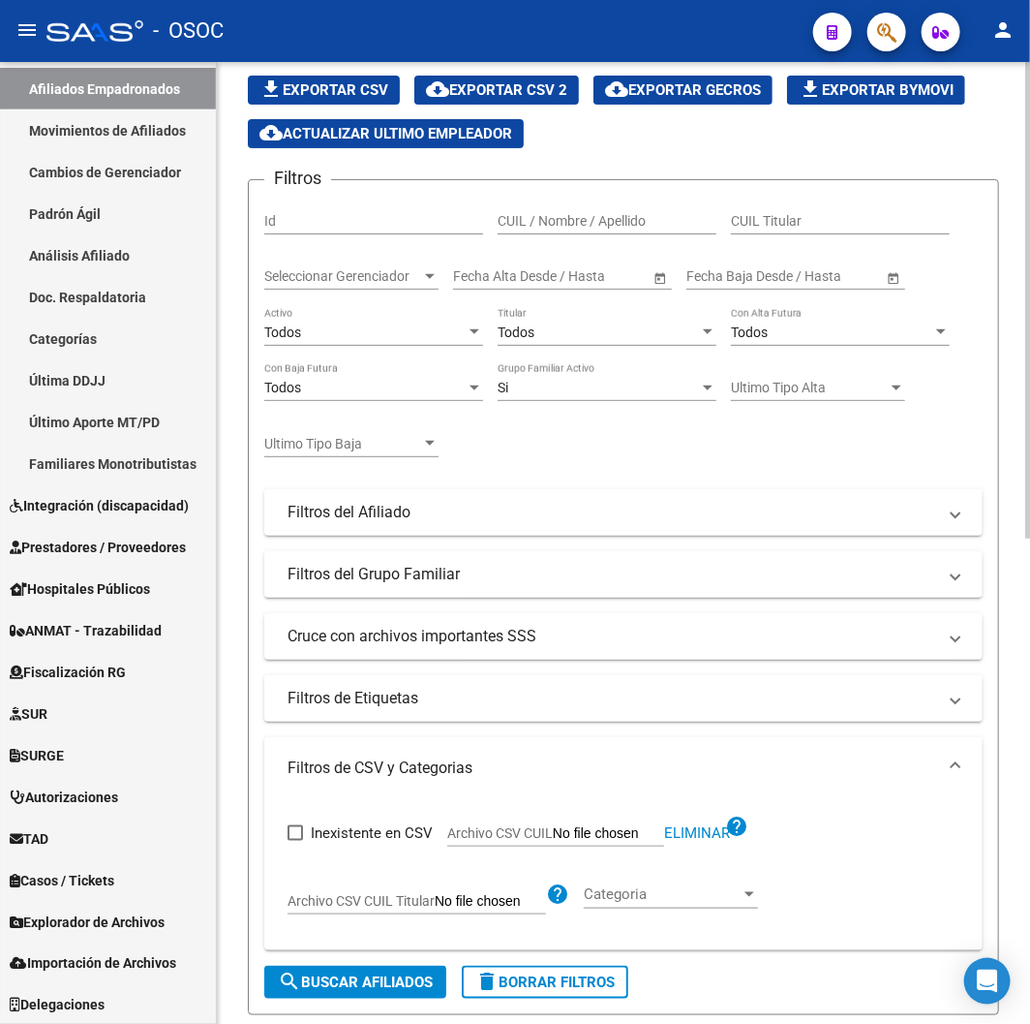
scroll to position [107, 0]
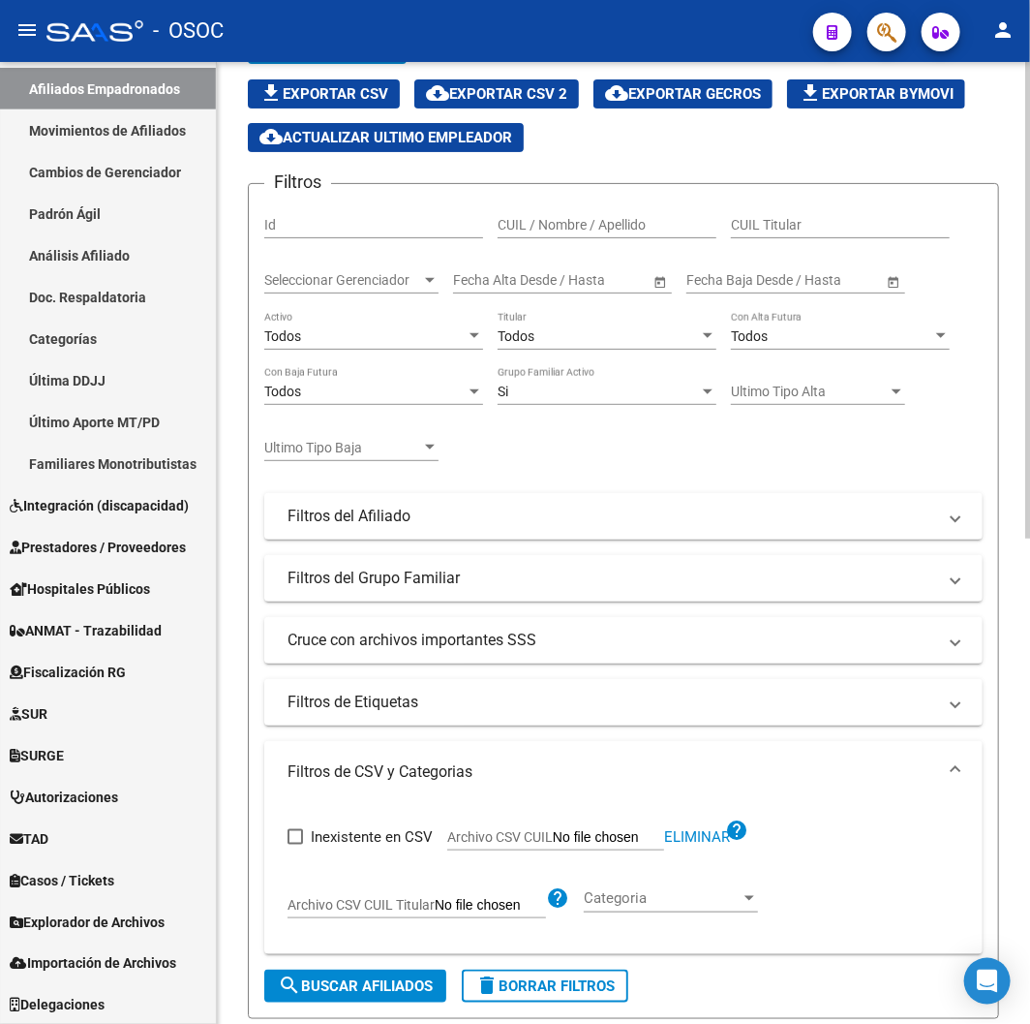
click at [394, 333] on div "Todos" at bounding box center [364, 336] width 201 height 16
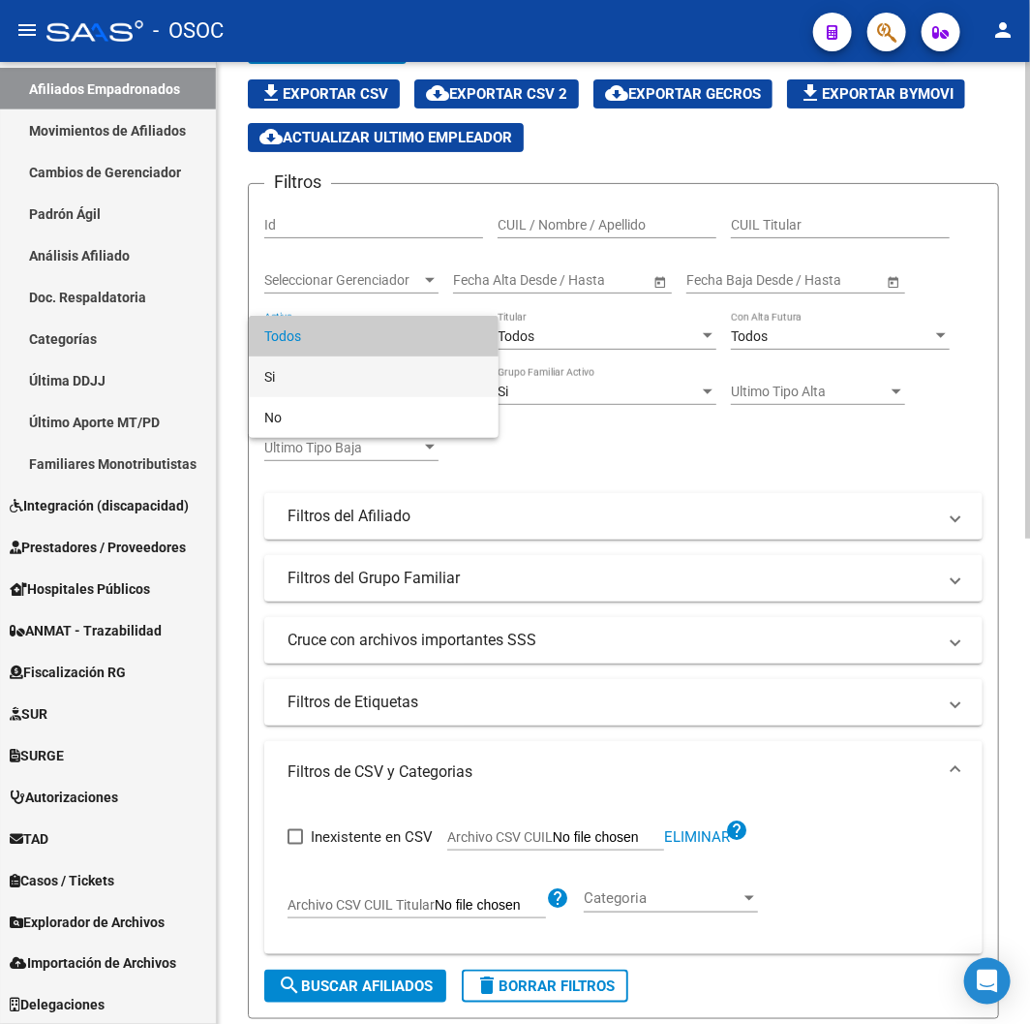
click at [382, 359] on span "Si" at bounding box center [373, 376] width 219 height 41
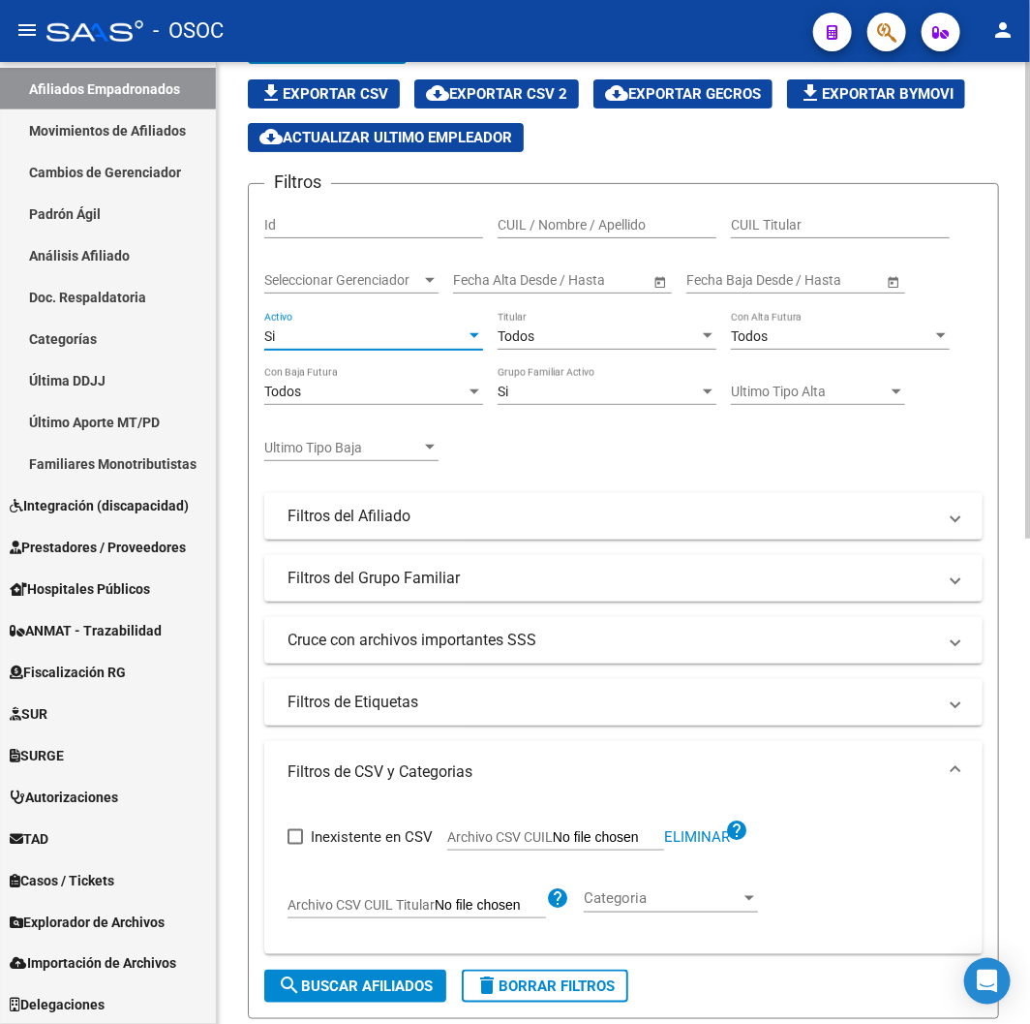
scroll to position [645, 0]
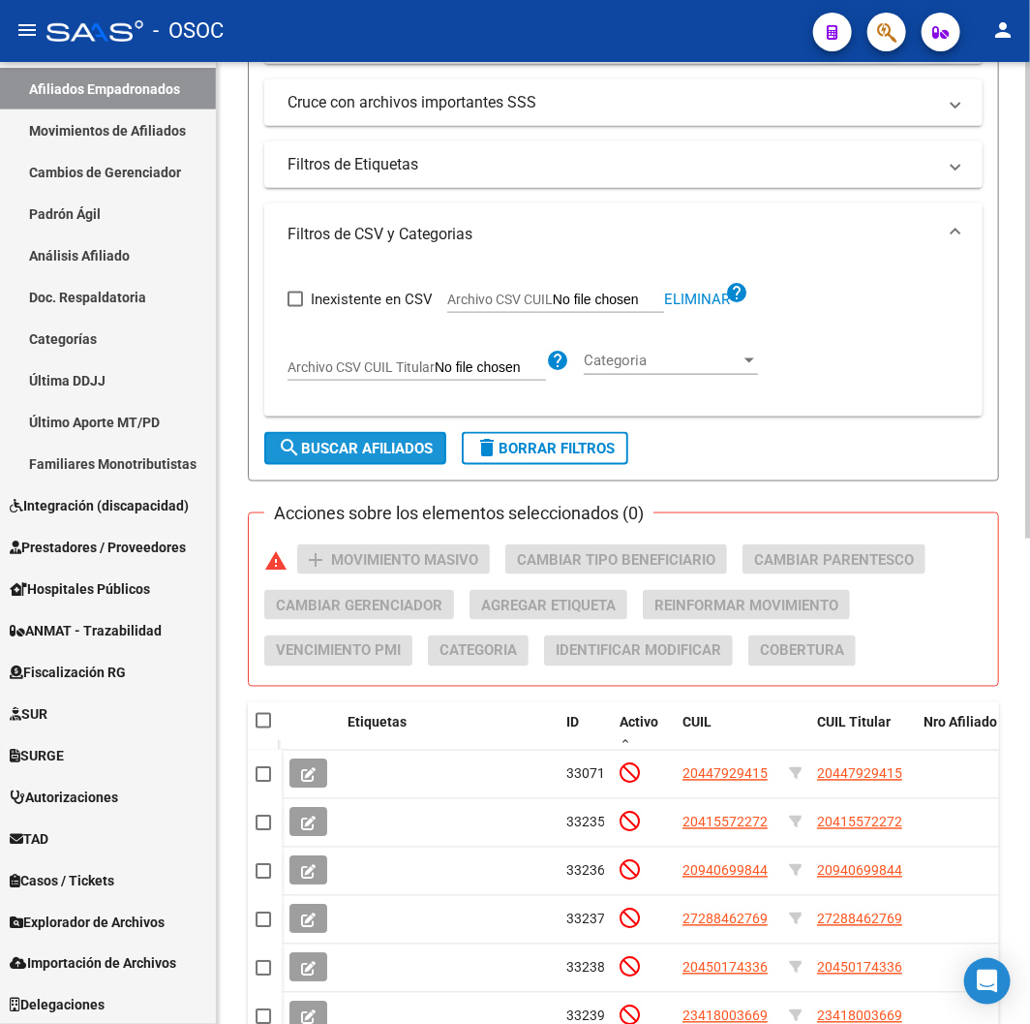
click at [308, 460] on button "search Buscar Afiliados" at bounding box center [355, 448] width 182 height 33
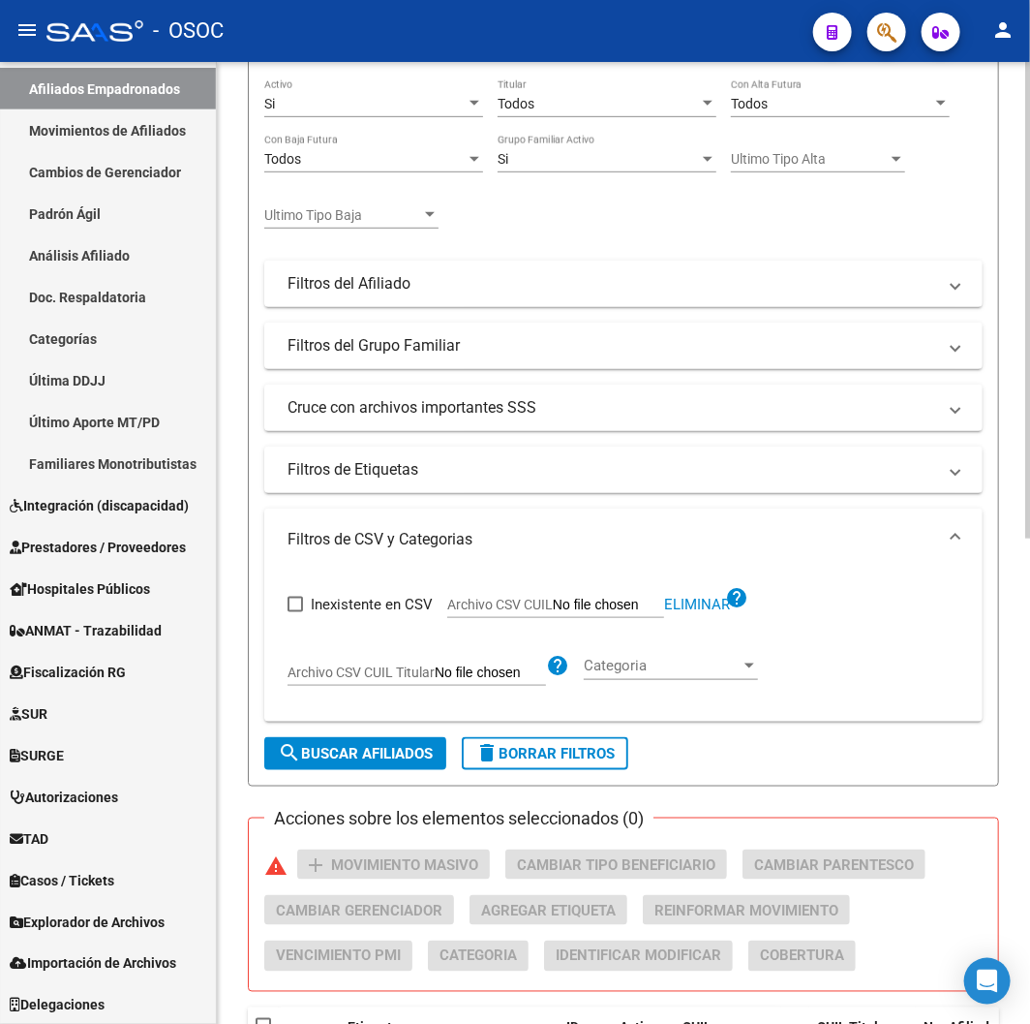
scroll to position [0, 0]
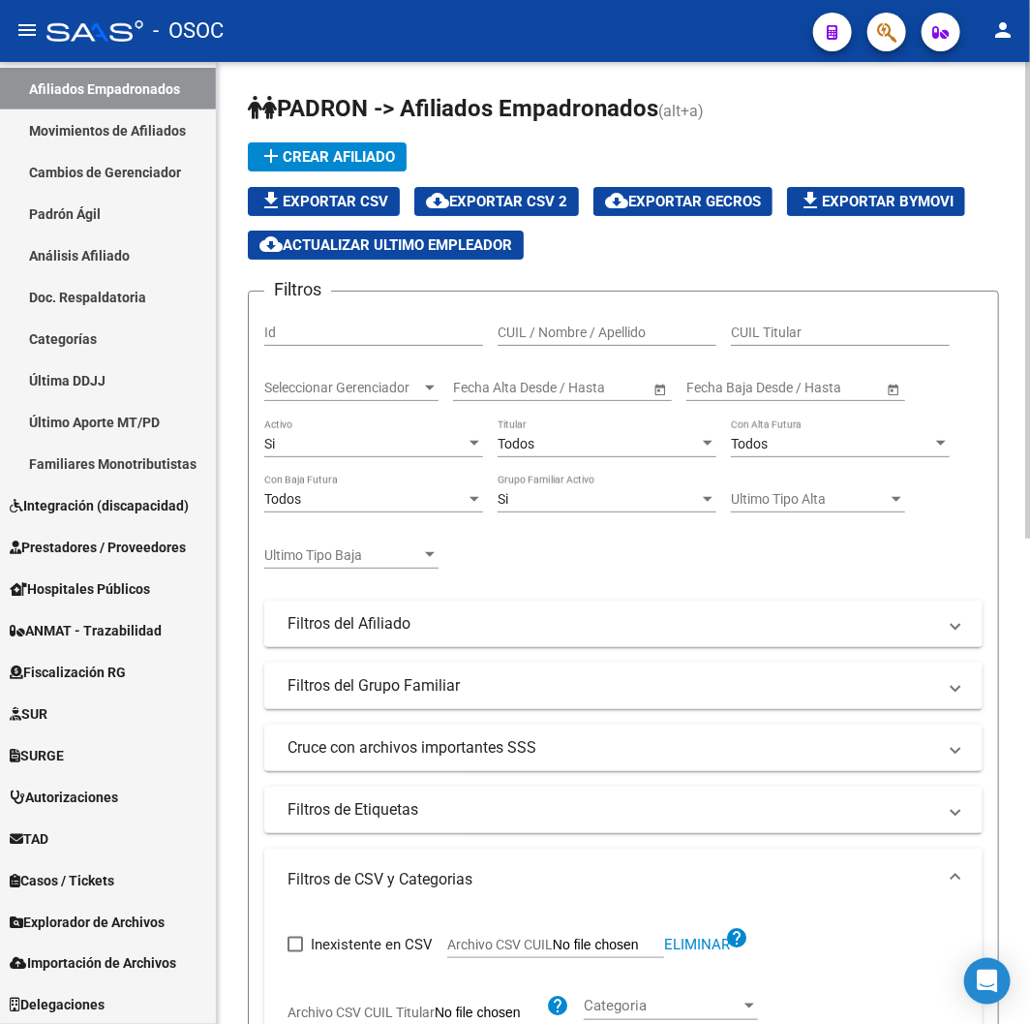
click at [482, 201] on span "cloud_download Exportar CSV 2" at bounding box center [496, 201] width 141 height 17
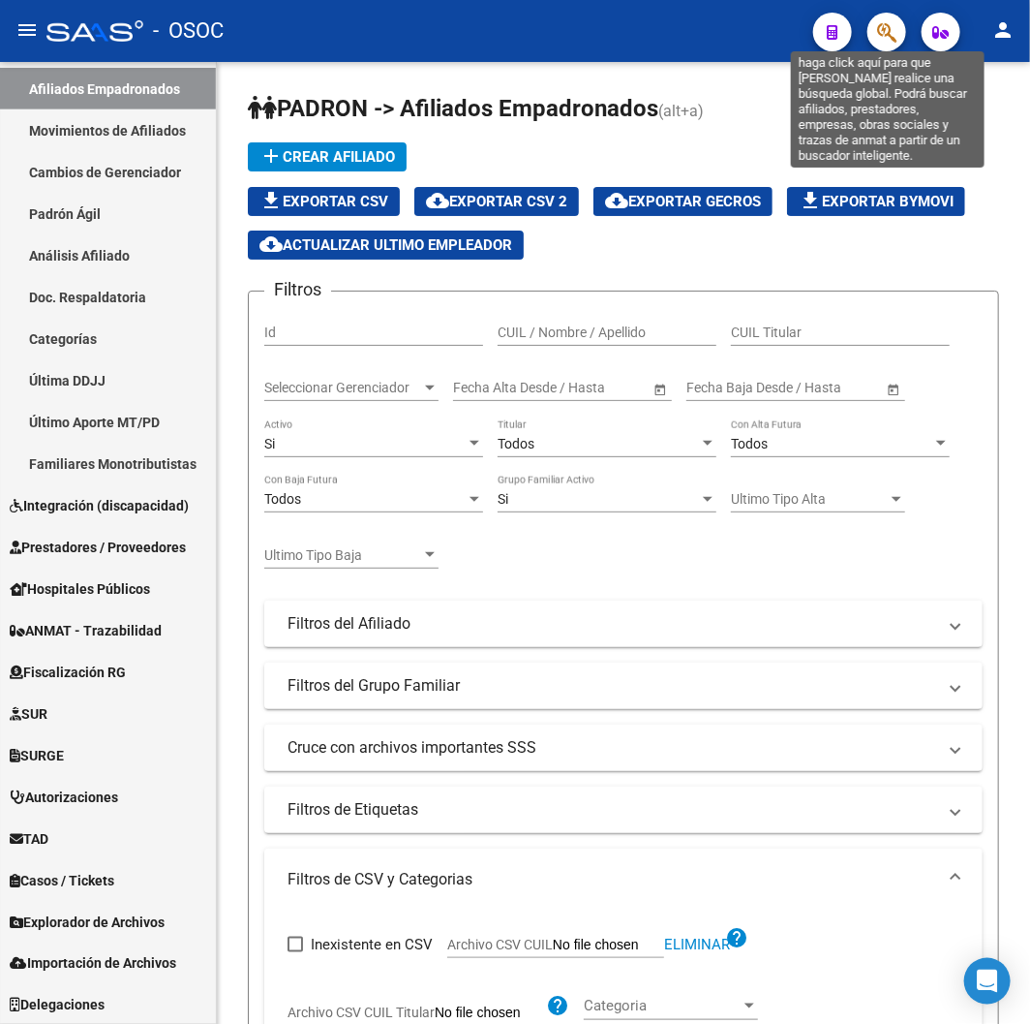
click at [884, 31] on icon "button" at bounding box center [886, 32] width 19 height 22
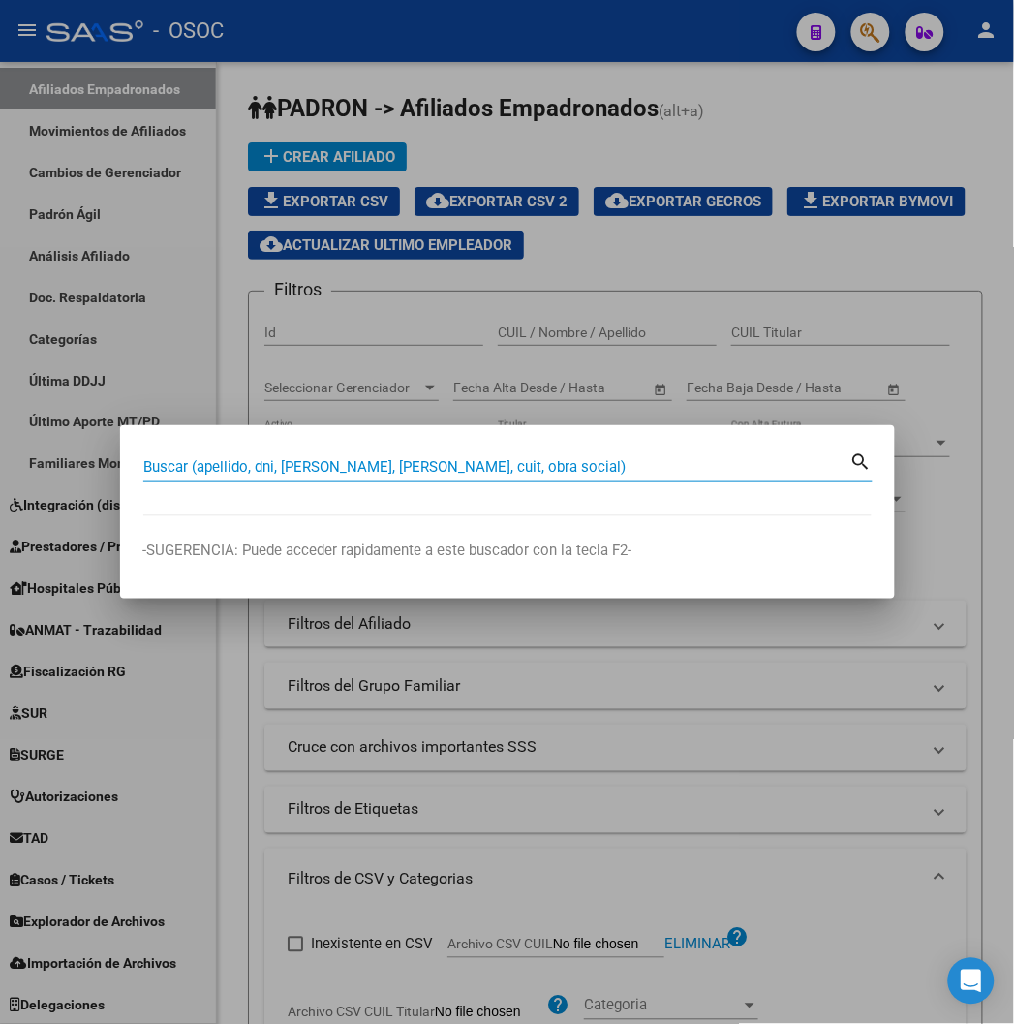
paste input "27421987004"
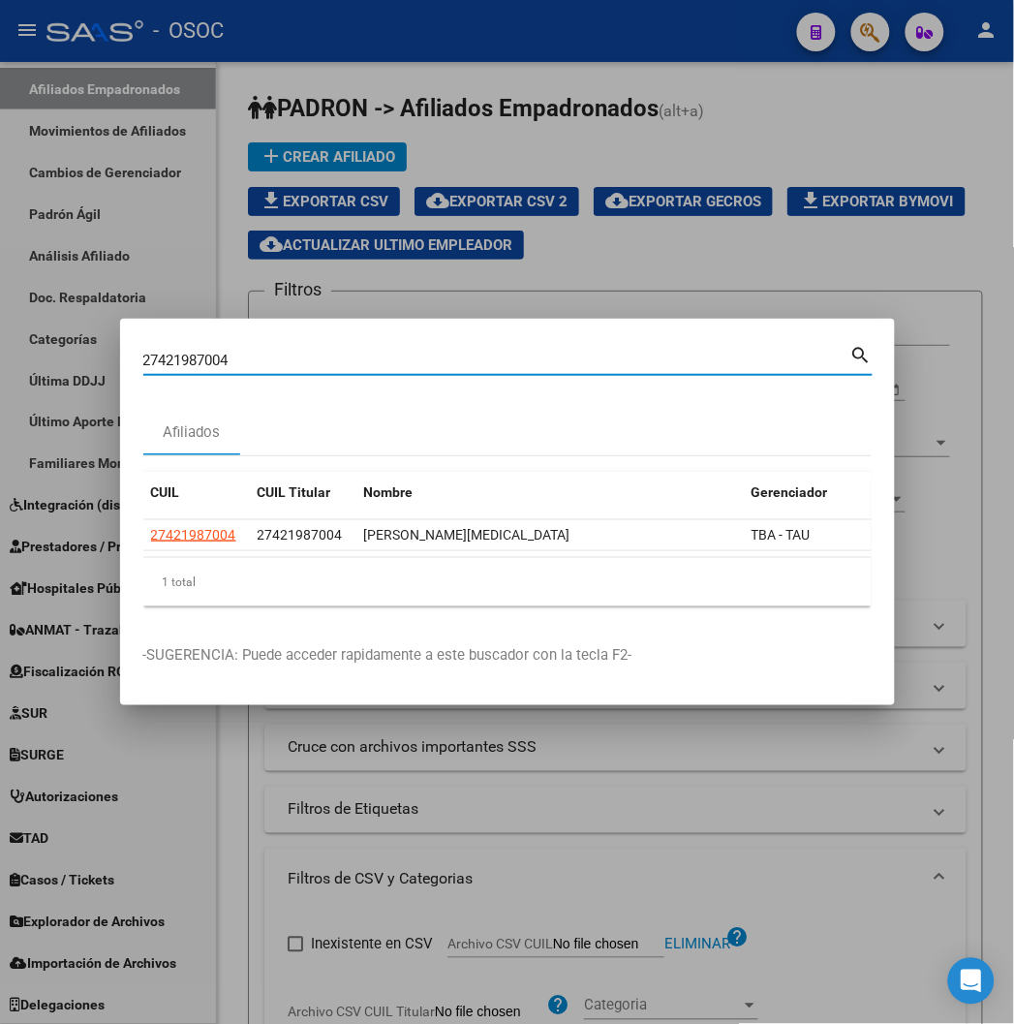
click at [236, 368] on input "27421987004" at bounding box center [496, 360] width 707 height 17
paste input "205888387"
type input "27205888387"
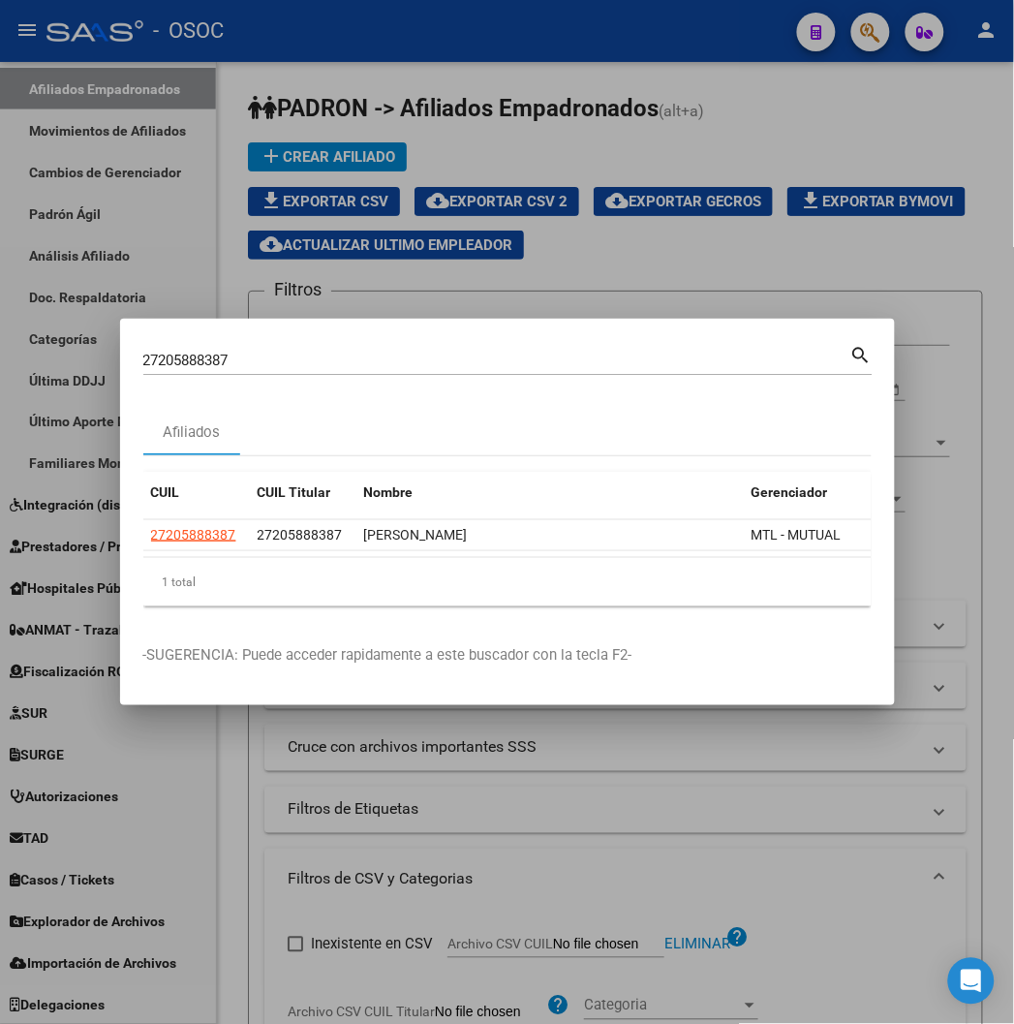
click at [675, 235] on div at bounding box center [507, 512] width 1014 height 1024
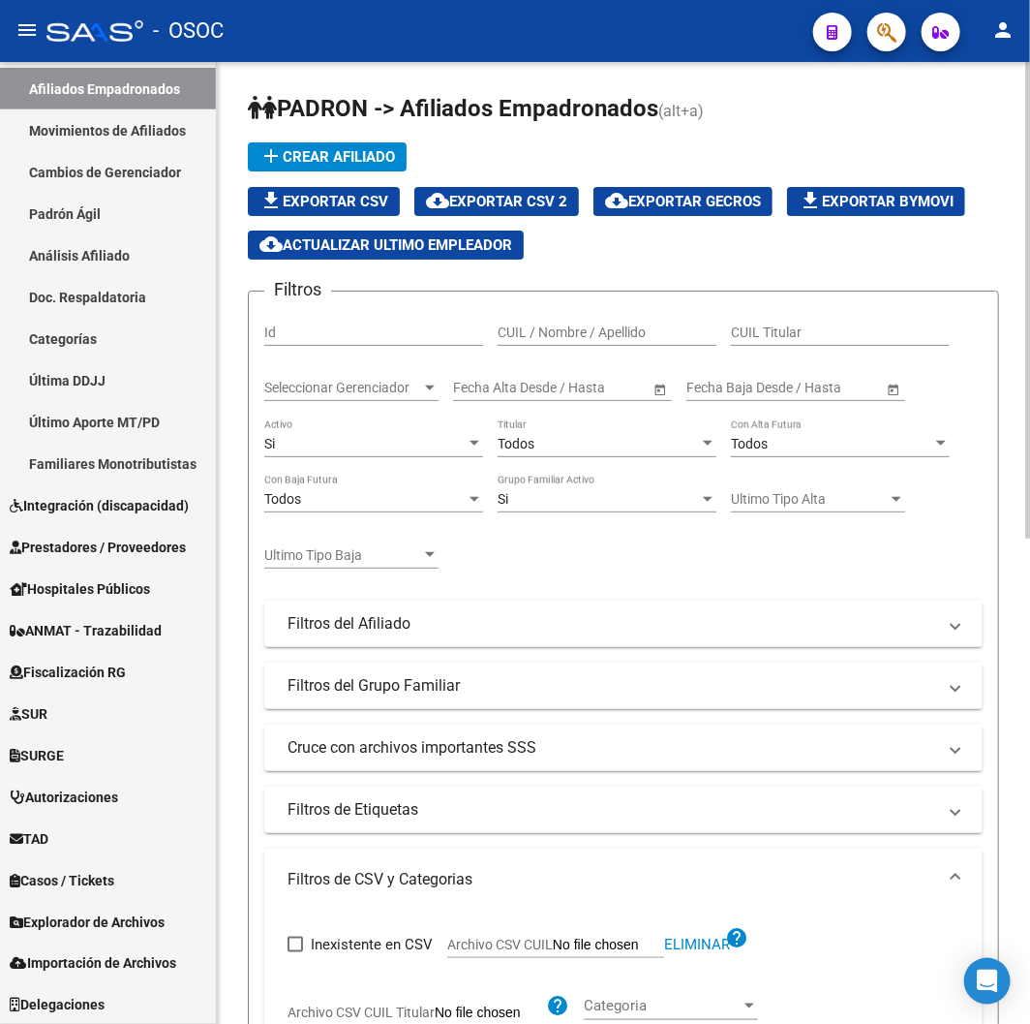
click at [382, 465] on div "Si Activo" at bounding box center [373, 445] width 219 height 55
click at [381, 456] on div "Si Activo" at bounding box center [373, 437] width 219 height 39
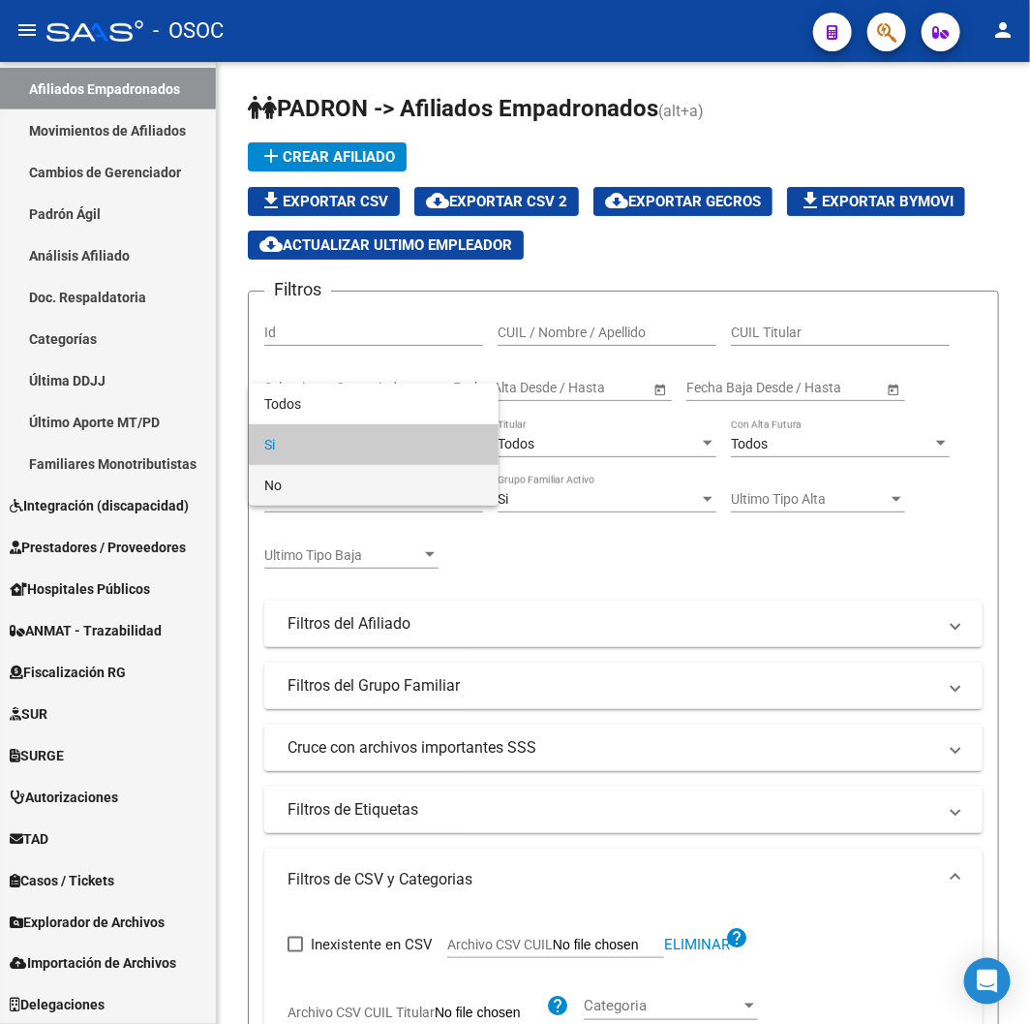
click at [362, 484] on span "No" at bounding box center [373, 485] width 219 height 41
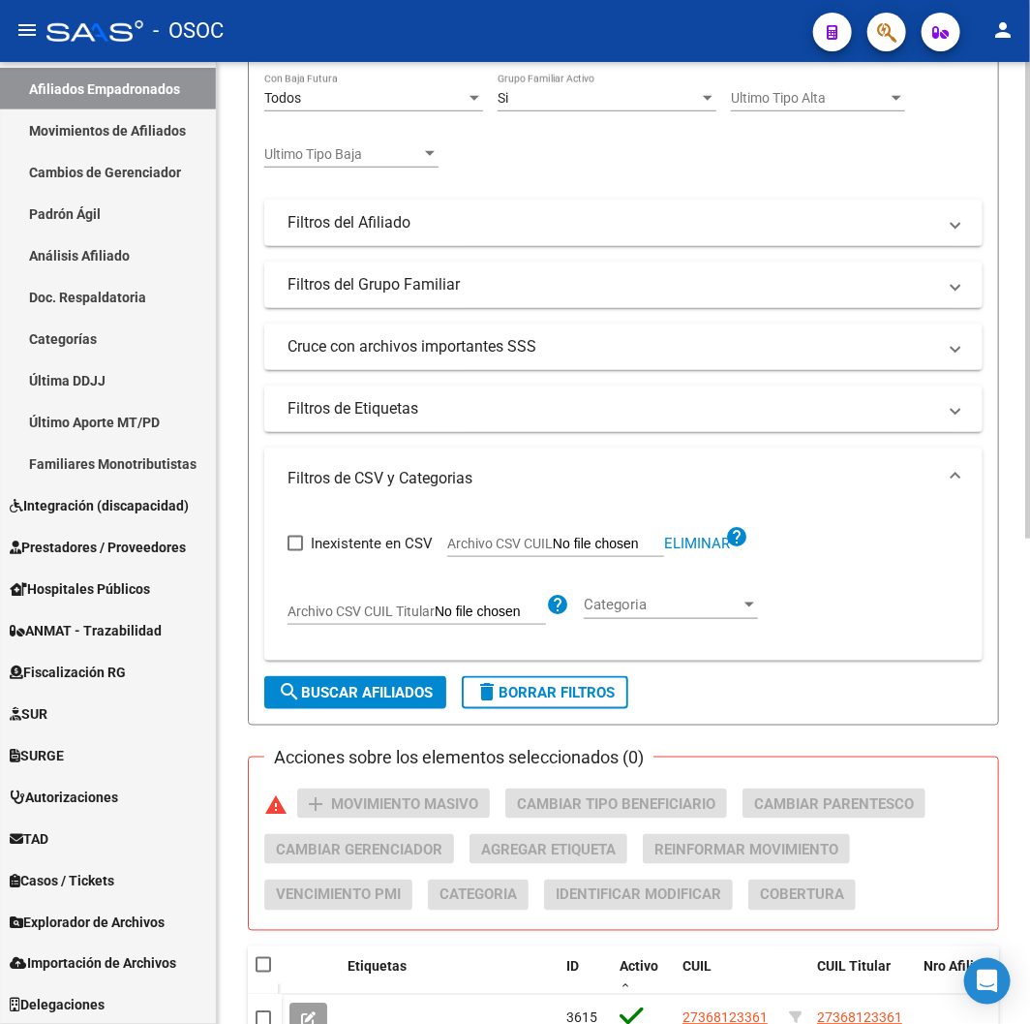
scroll to position [430, 0]
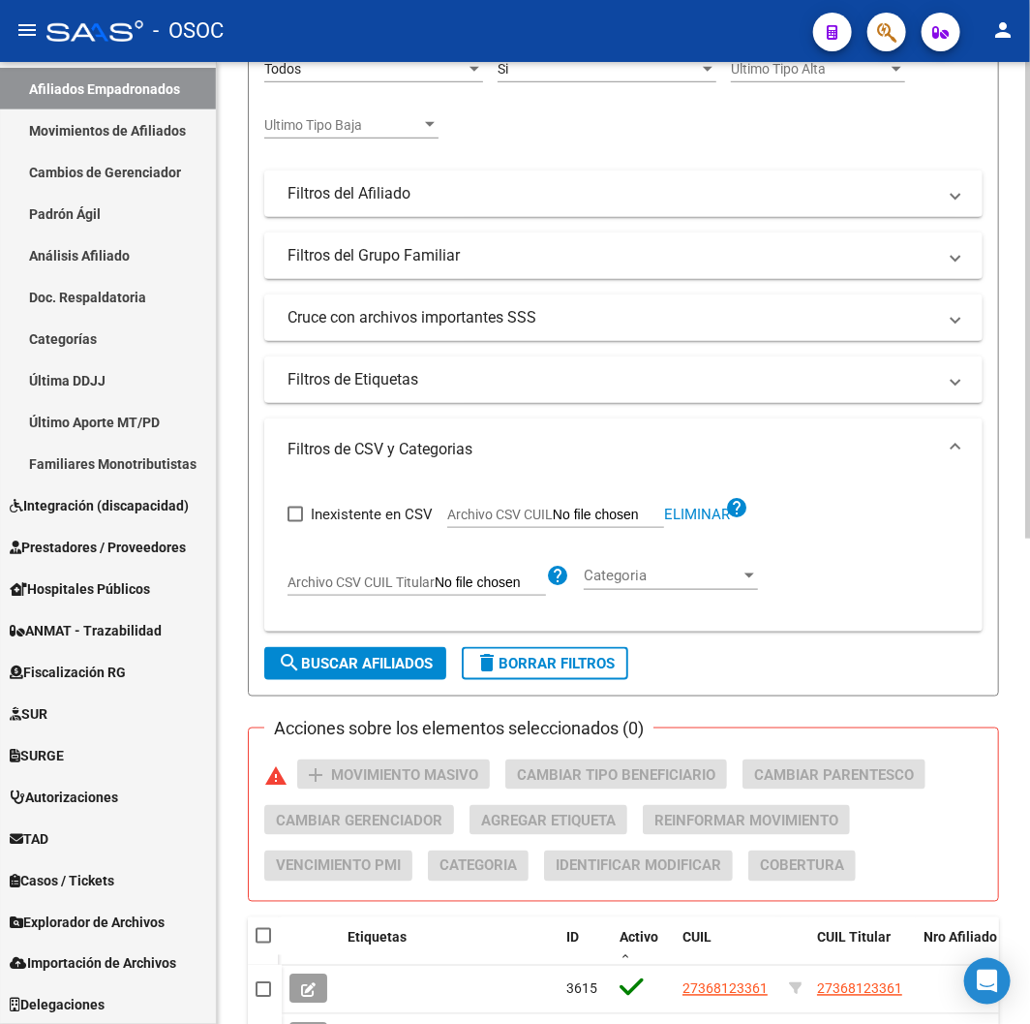
click at [336, 684] on form "Filtros Id CUIL / Nombre / Apellido CUIL Titular Seleccionar Gerenciador Selecc…" at bounding box center [623, 279] width 751 height 836
click at [331, 668] on span "search Buscar Afiliados" at bounding box center [355, 663] width 155 height 17
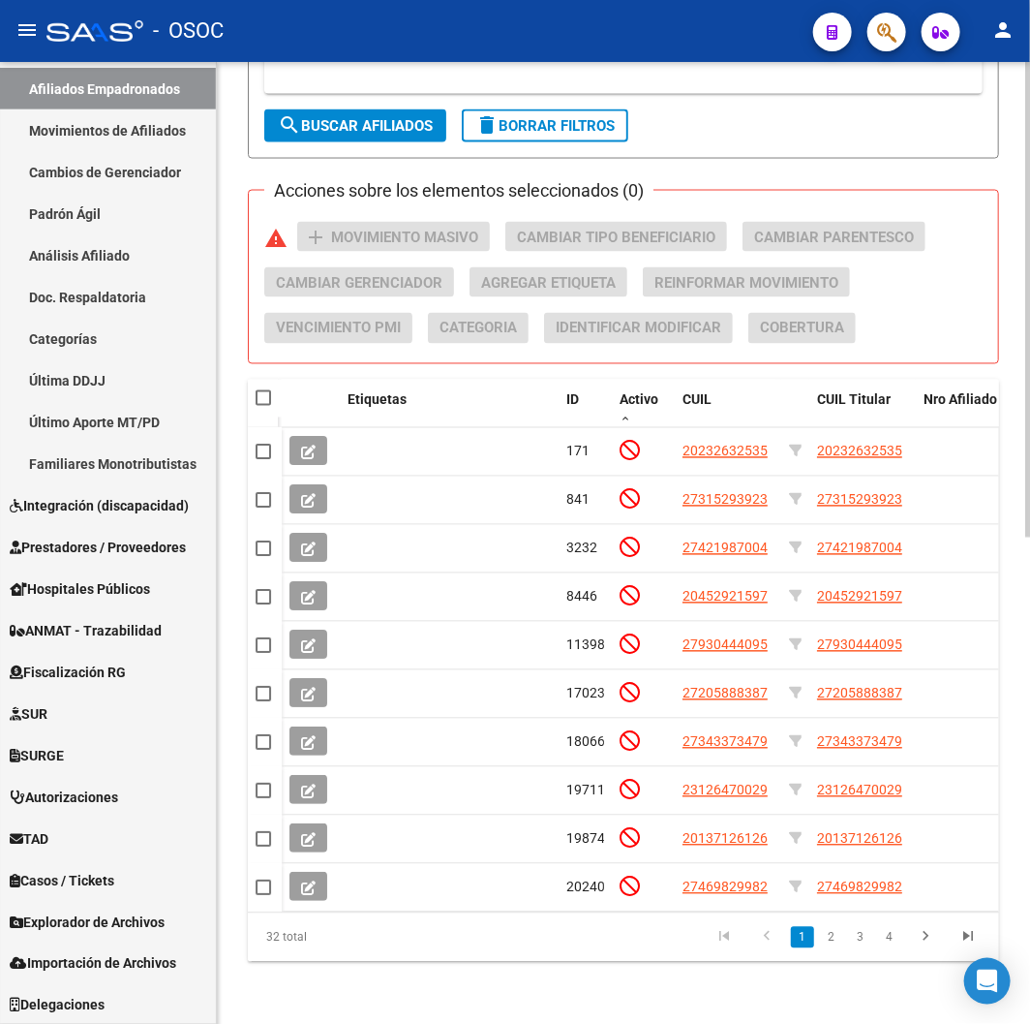
scroll to position [122, 0]
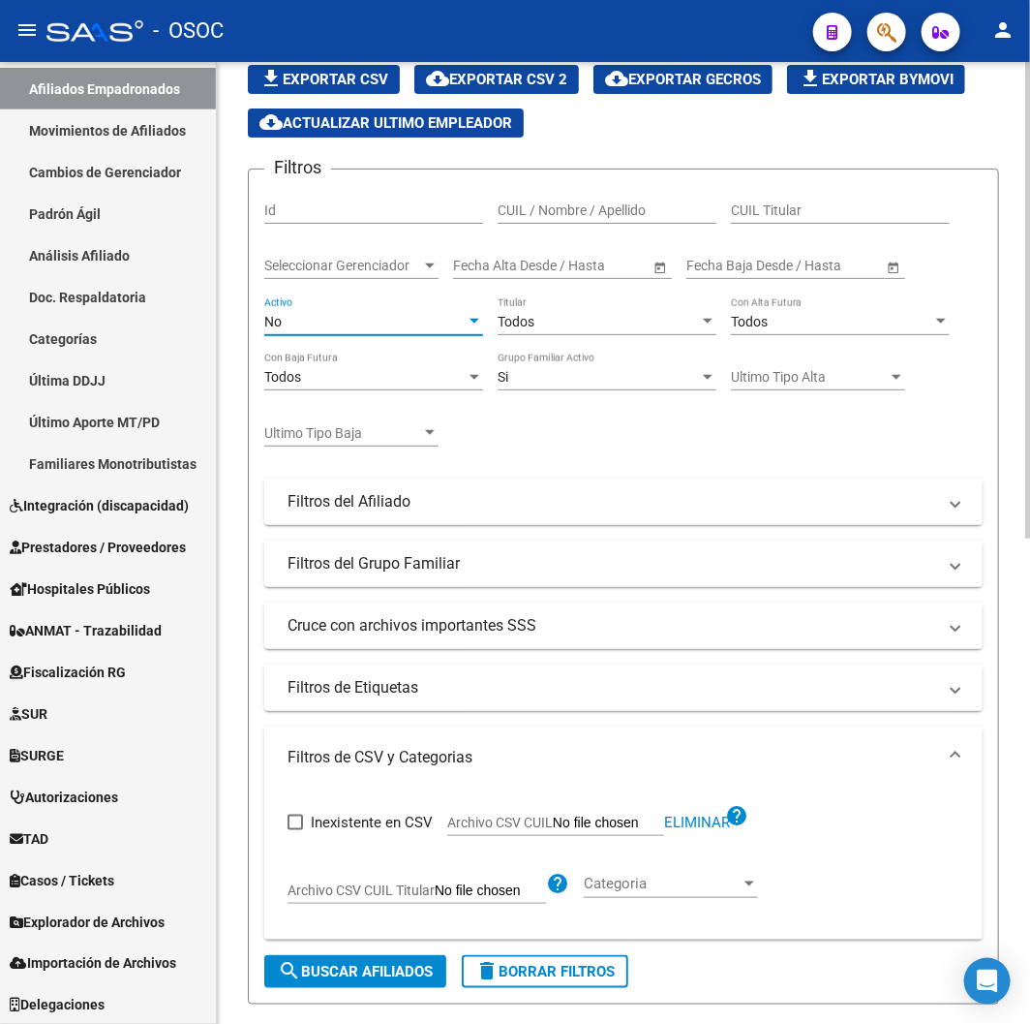
click at [401, 314] on div "No" at bounding box center [364, 322] width 201 height 16
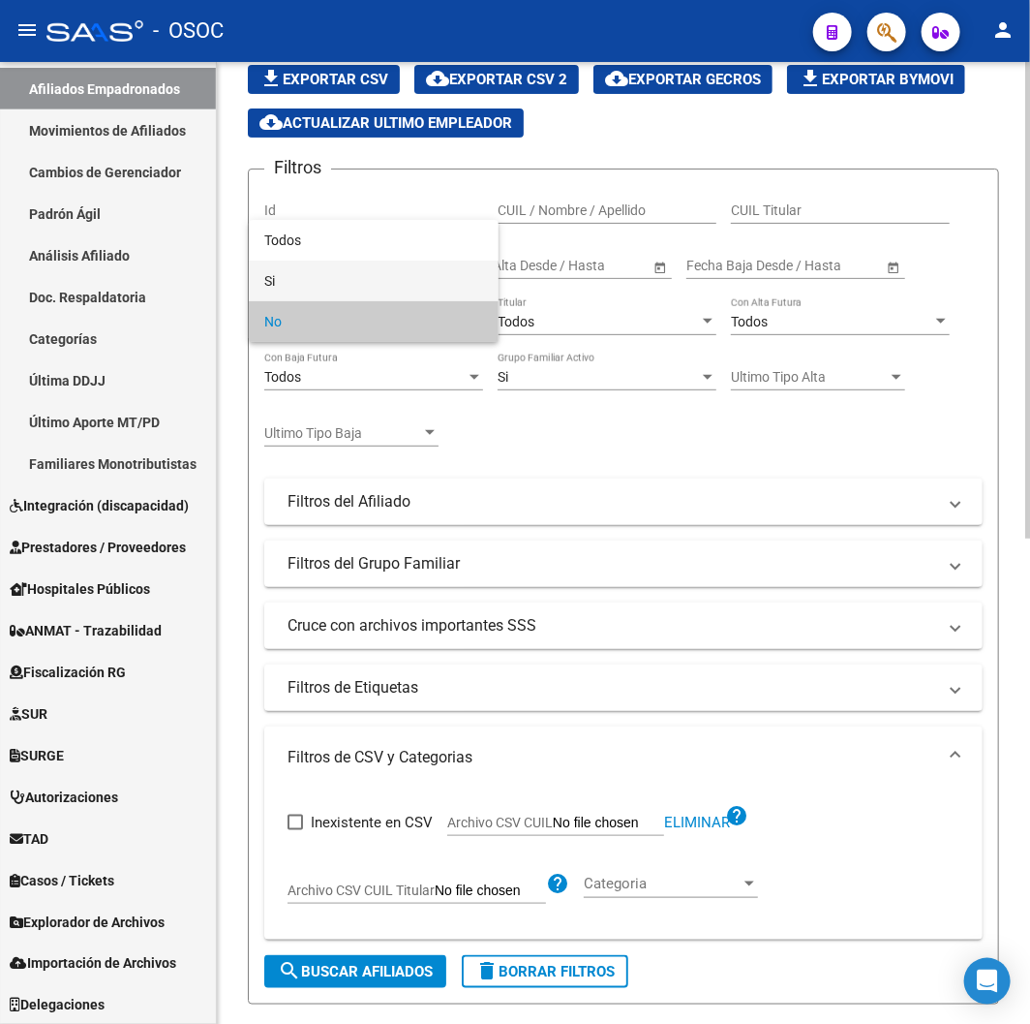
click at [315, 261] on span "Si" at bounding box center [373, 280] width 219 height 41
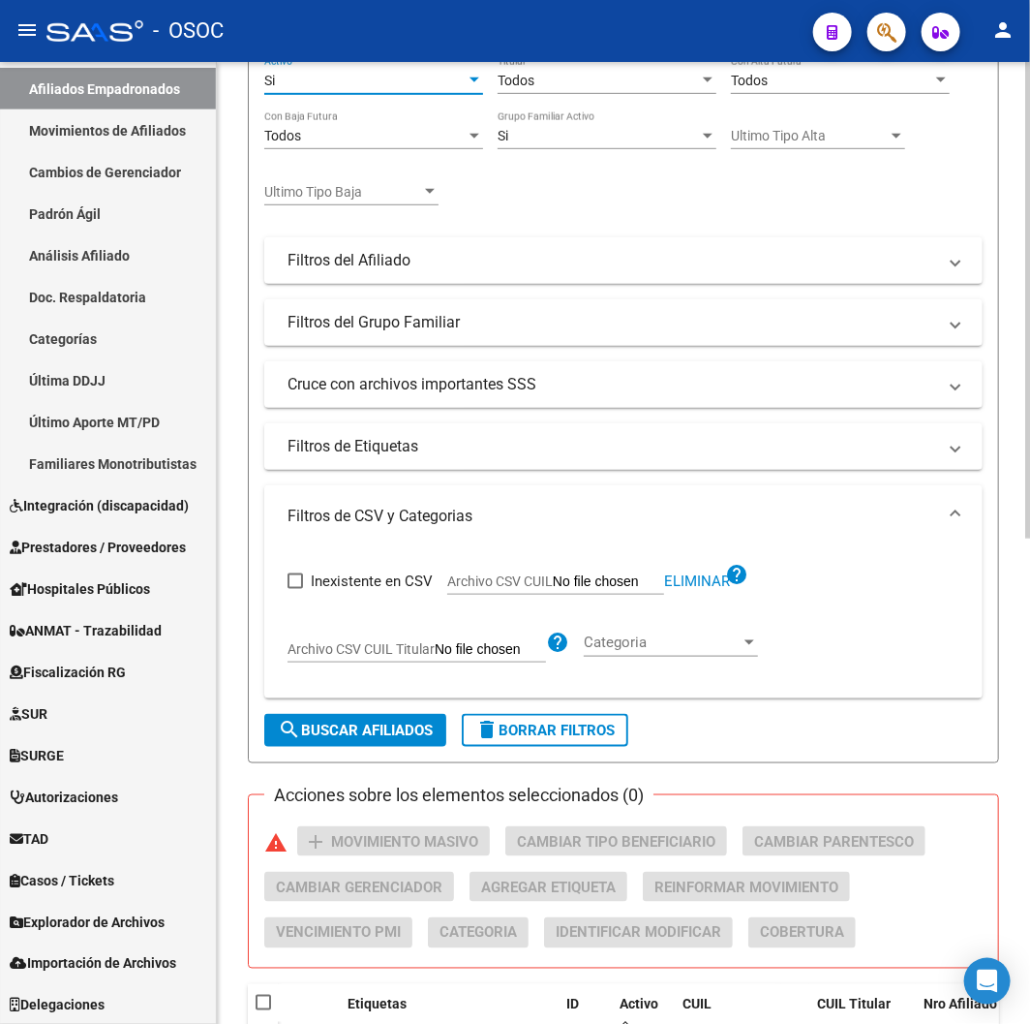
scroll to position [983, 0]
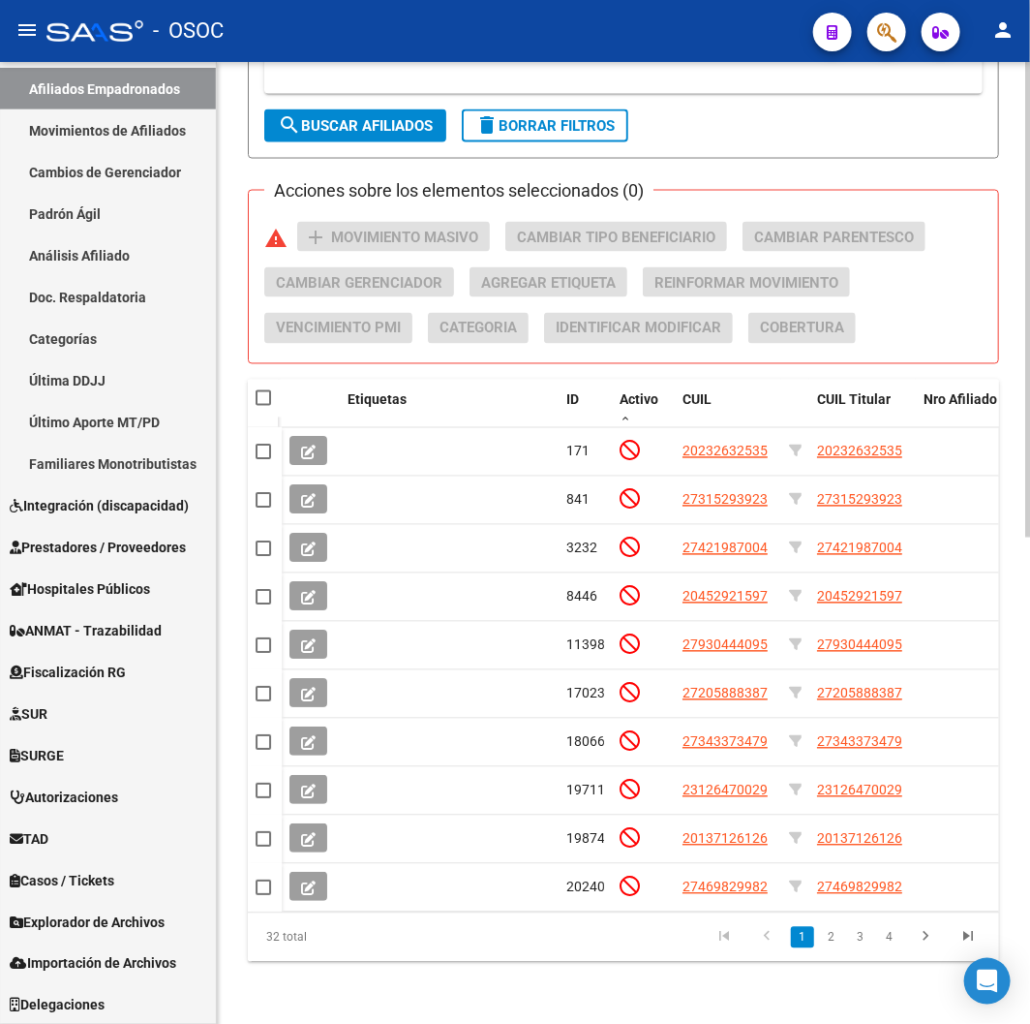
click at [333, 117] on span "search Buscar Afiliados" at bounding box center [355, 125] width 155 height 17
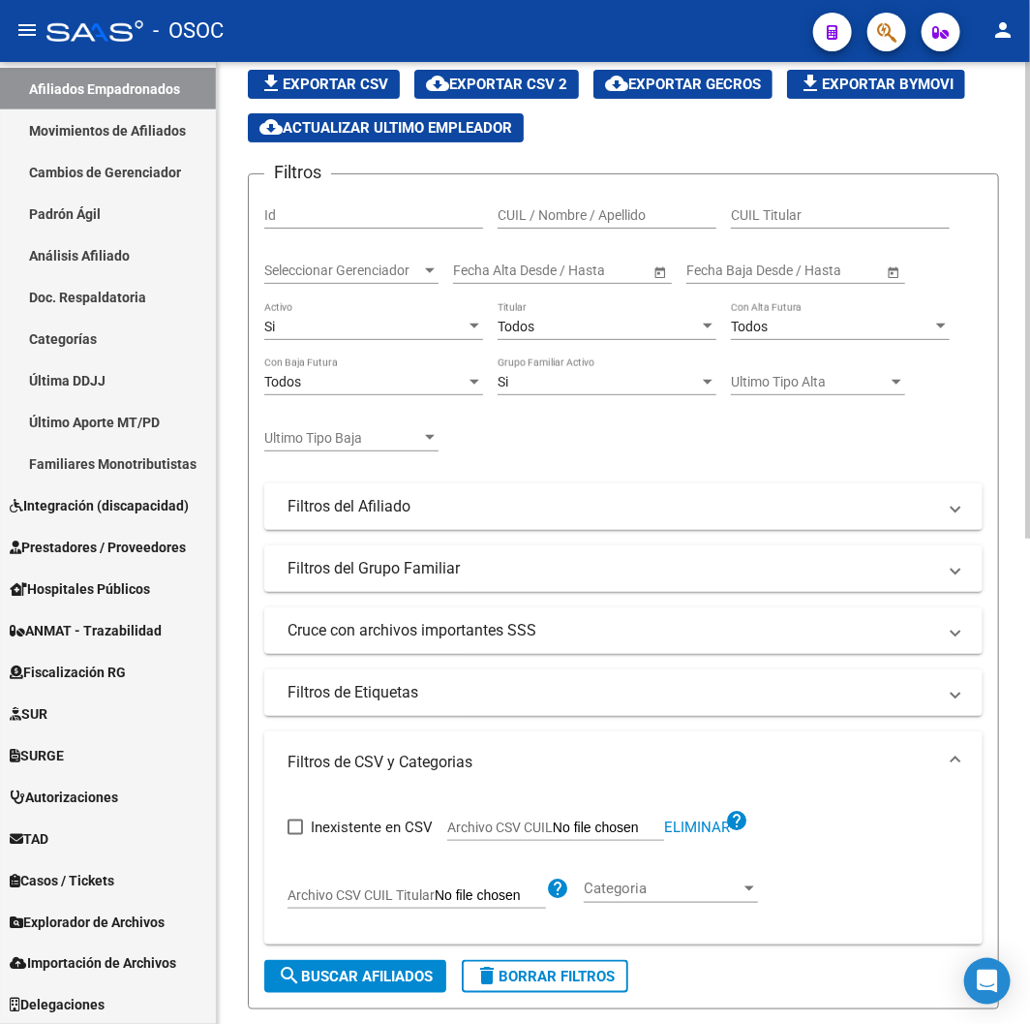
scroll to position [430, 0]
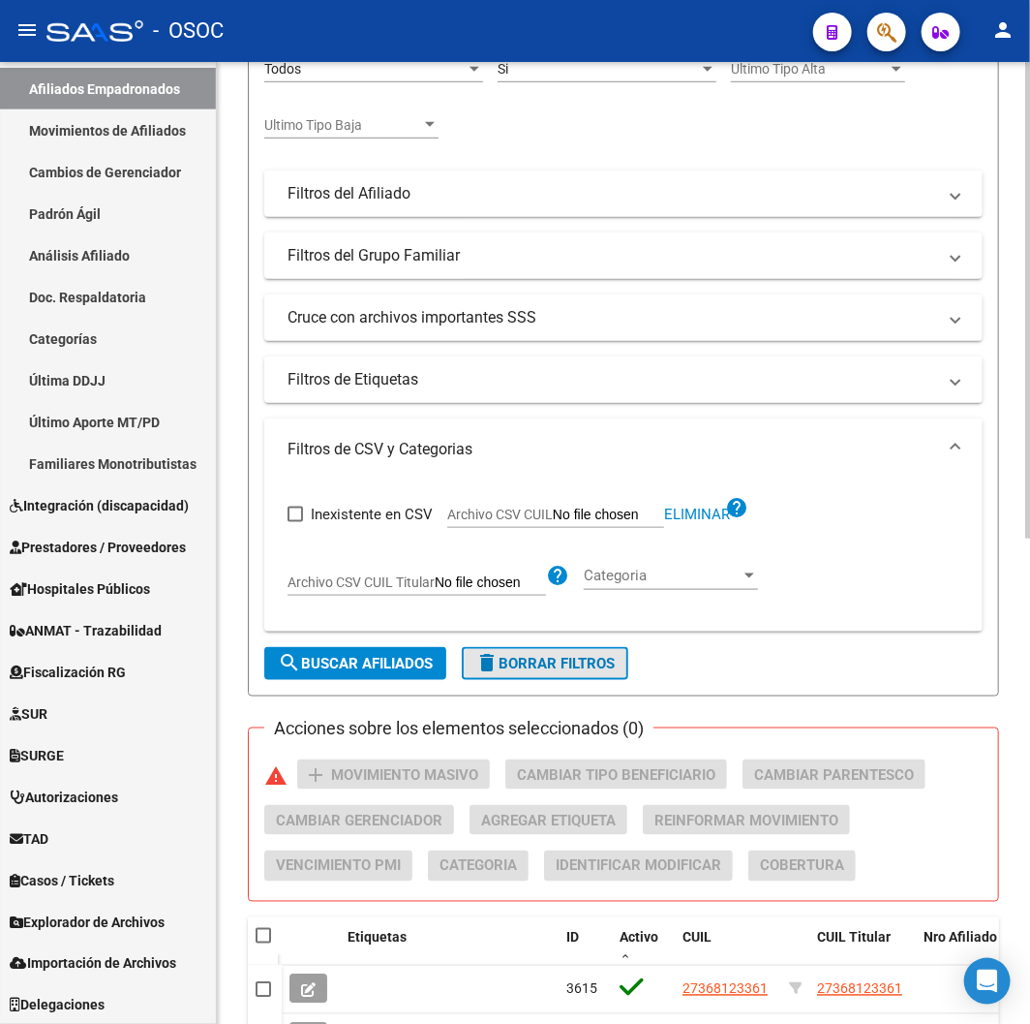
click at [528, 656] on span "delete Borrar Filtros" at bounding box center [544, 663] width 139 height 17
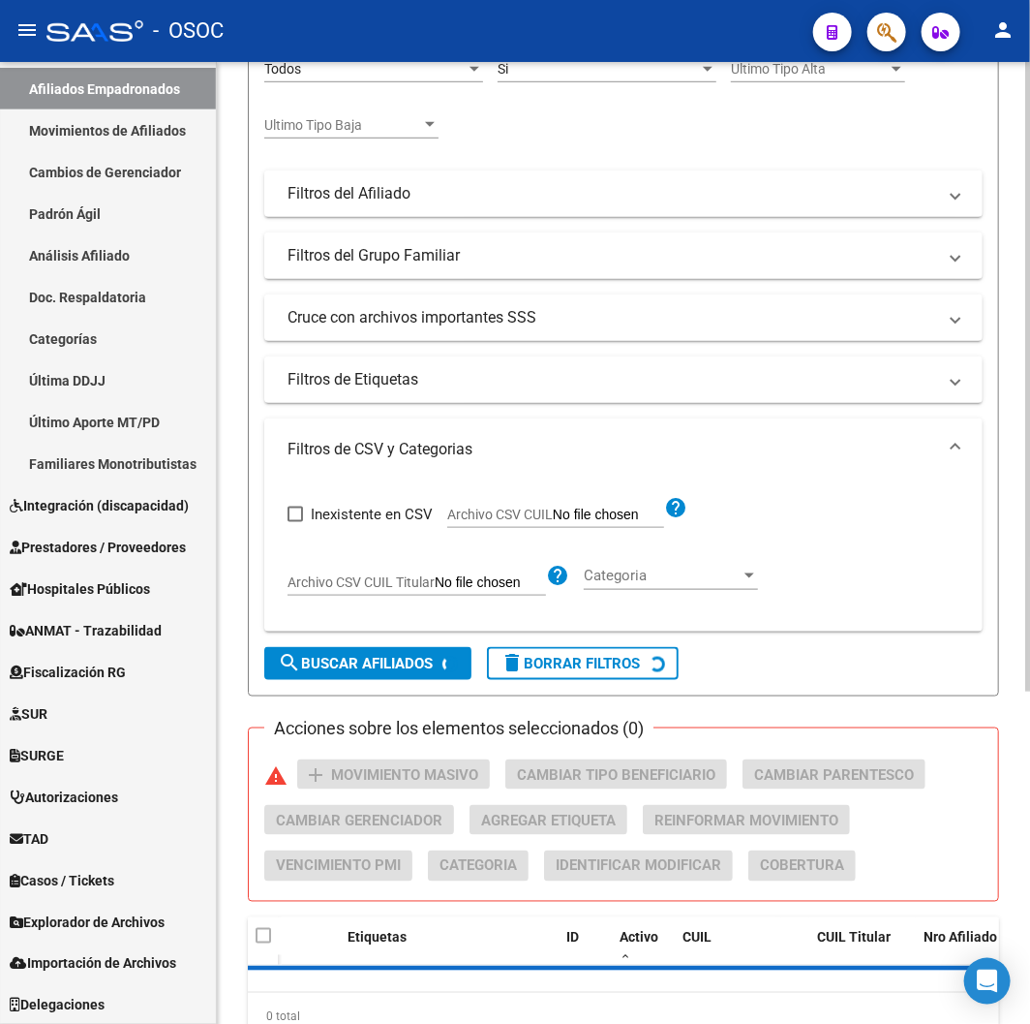
click at [497, 517] on span "Archivo CSV CUIL" at bounding box center [500, 513] width 106 height 15
click at [553, 517] on input "Archivo CSV CUIL" at bounding box center [608, 514] width 111 height 17
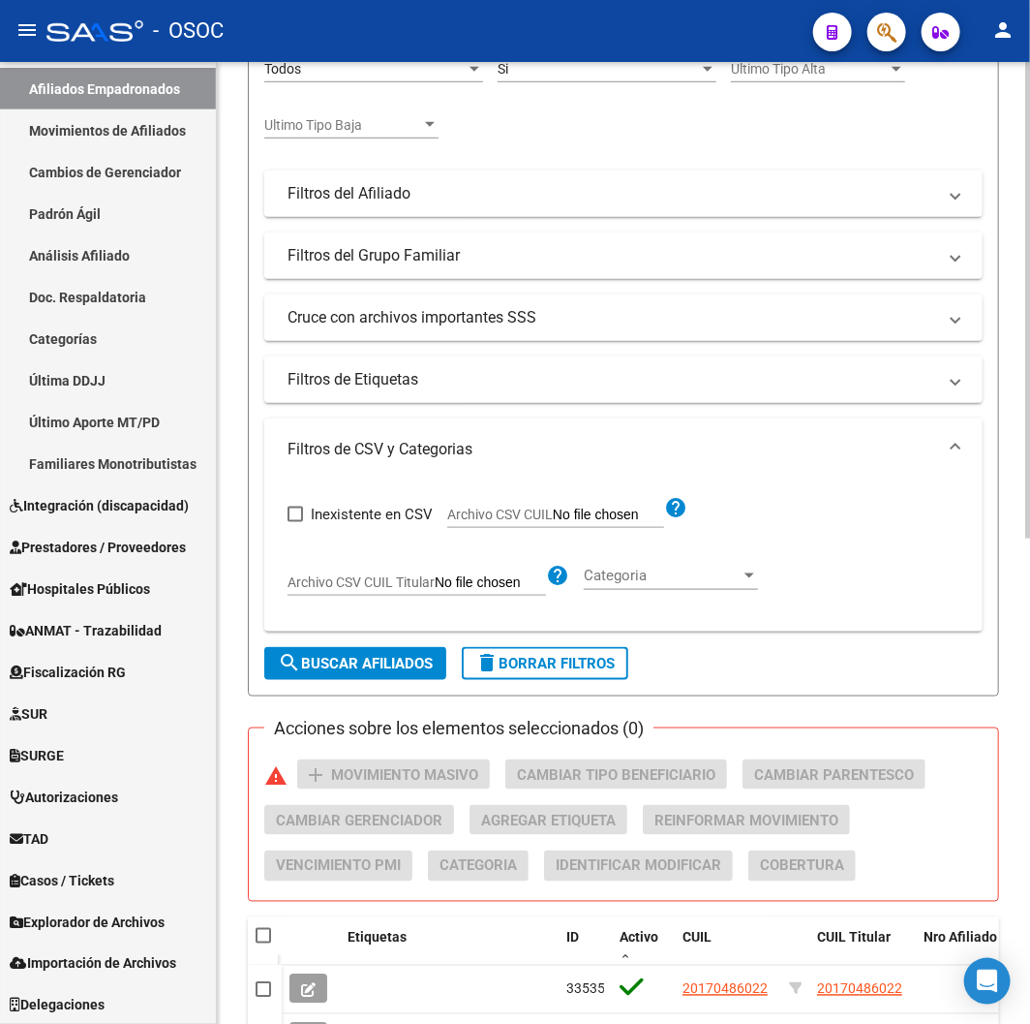
type input "C:\fakepath\archivo para filtrar en SAAS.csv"
click at [321, 640] on form "Filtros Id CUIL / Nombre / Apellido CUIL Titular Seleccionar Gerenciador Selecc…" at bounding box center [623, 279] width 751 height 836
click at [324, 649] on button "search Buscar Afiliados" at bounding box center [355, 663] width 182 height 33
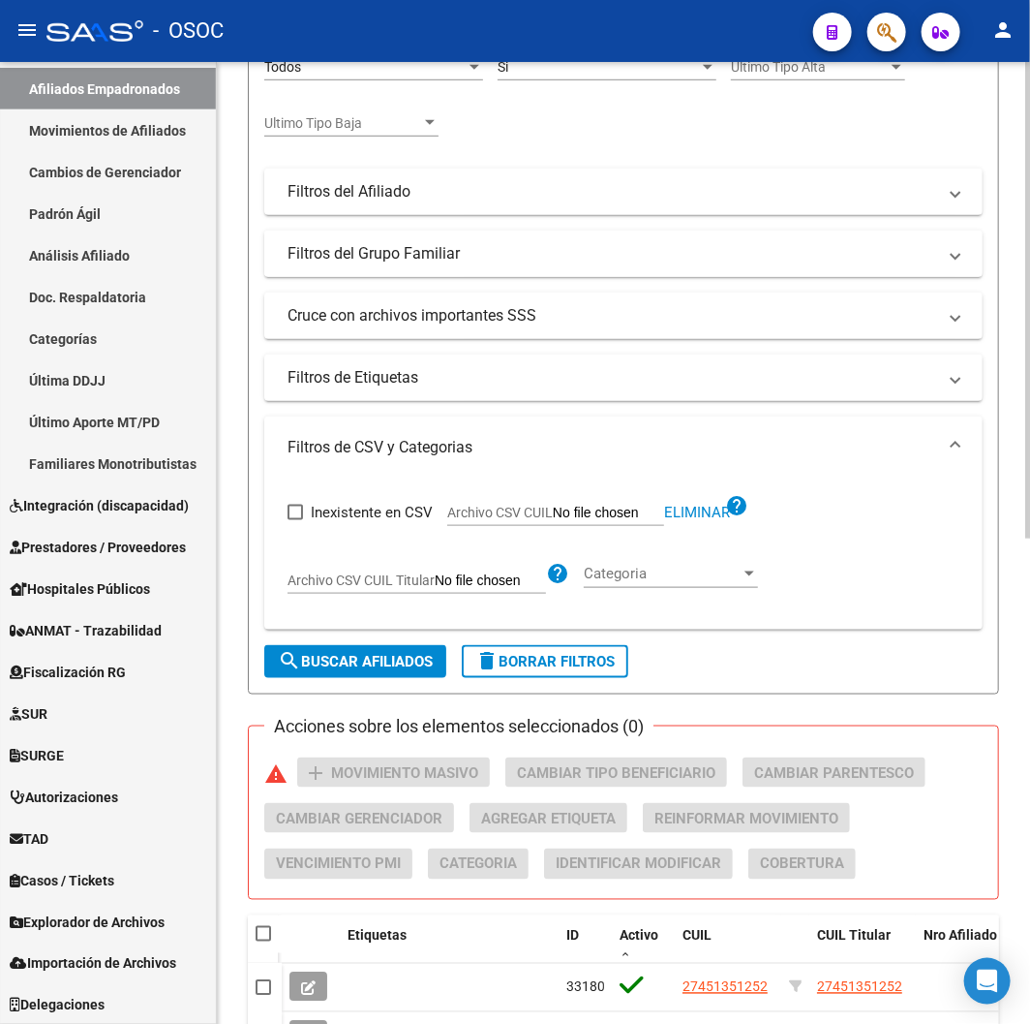
scroll to position [215, 0]
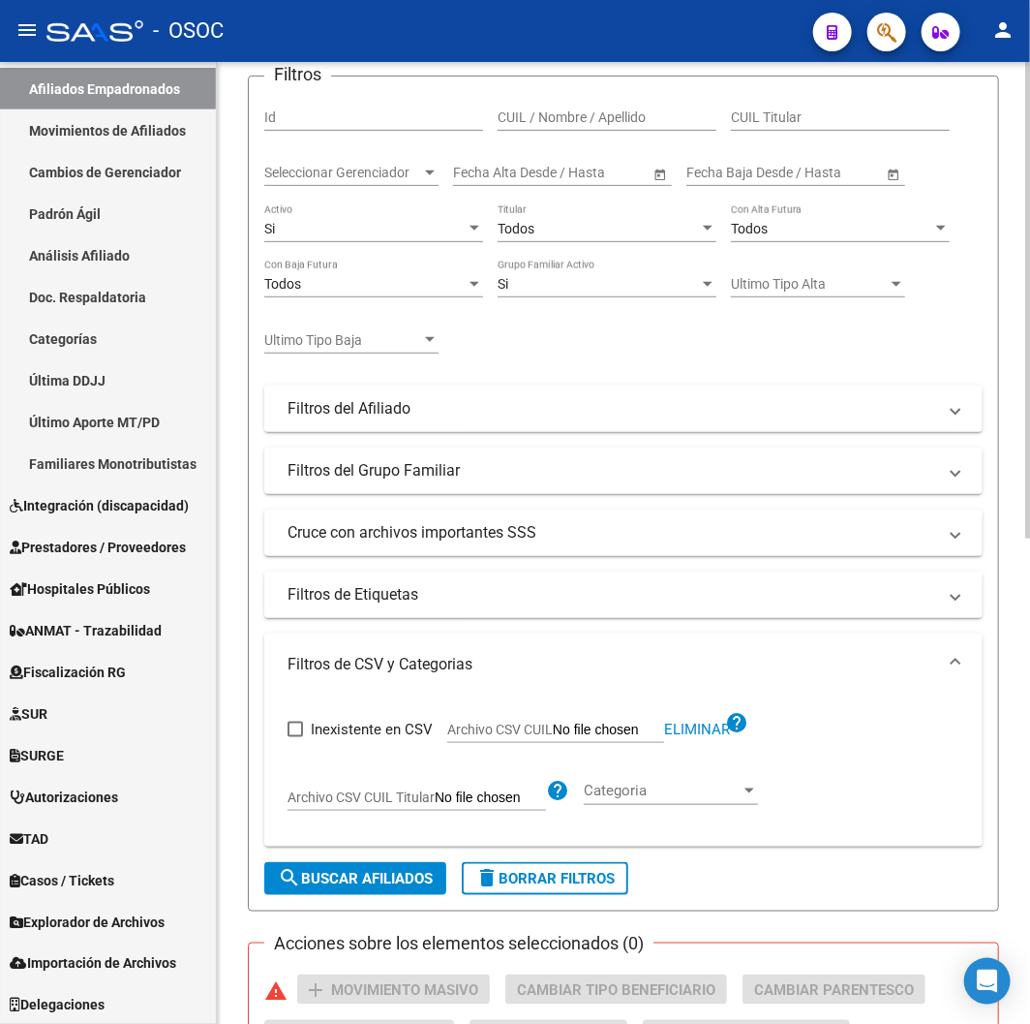
click at [544, 239] on div "Todos Titular" at bounding box center [607, 222] width 219 height 39
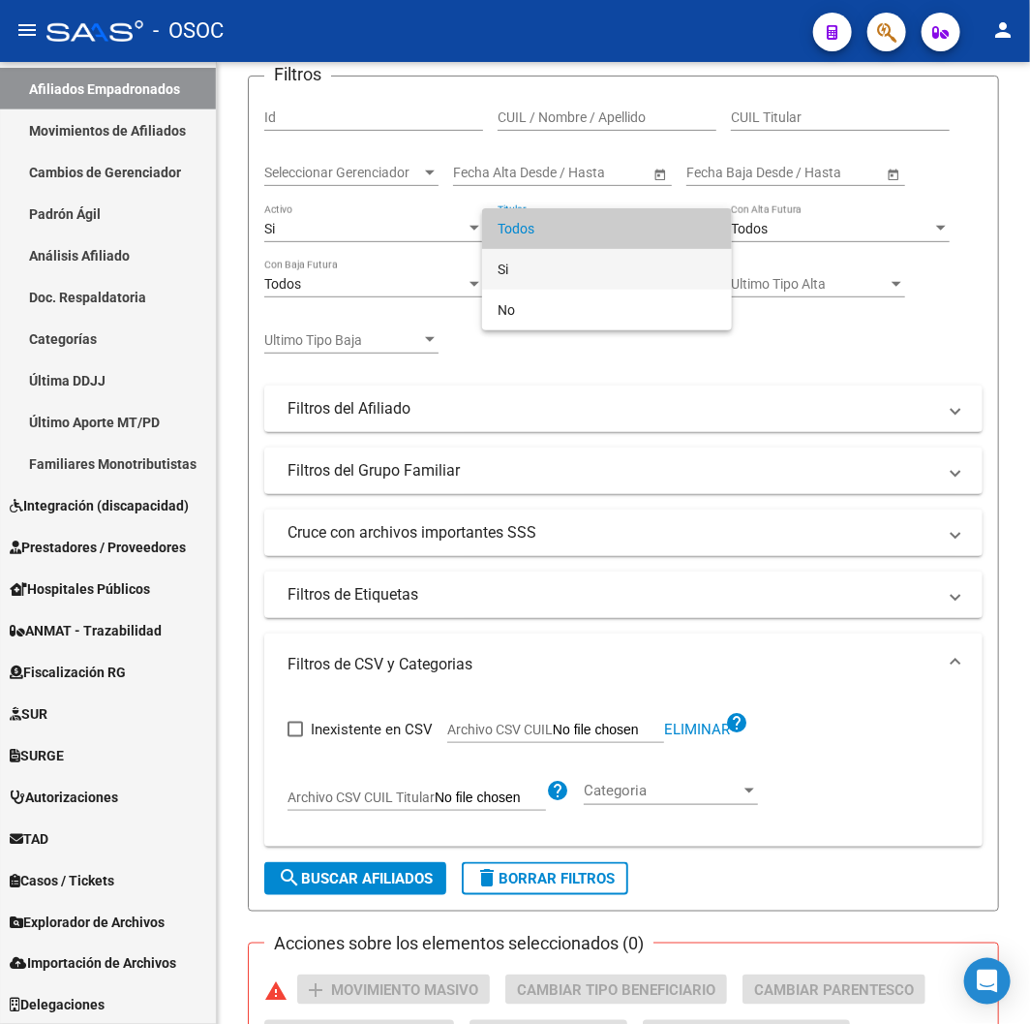
click at [525, 275] on span "Si" at bounding box center [607, 269] width 219 height 41
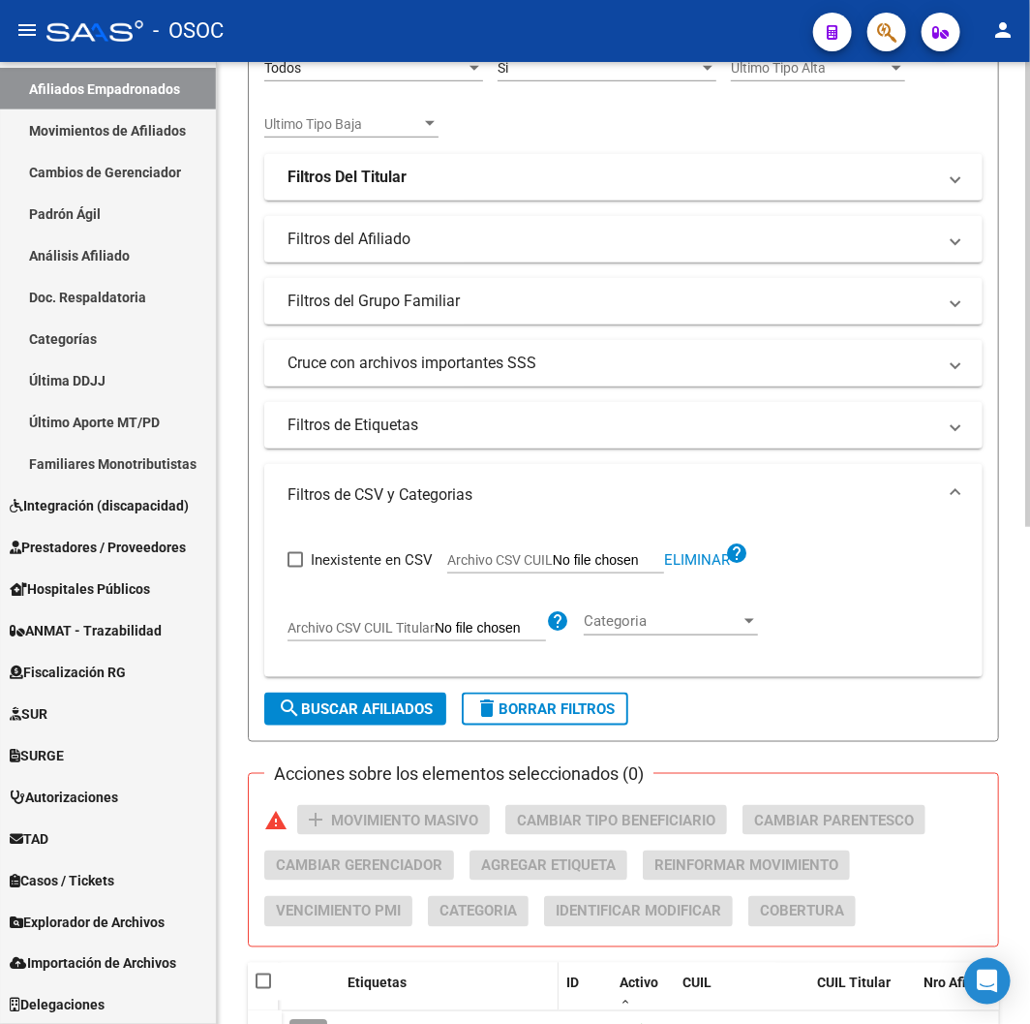
scroll to position [1029, 0]
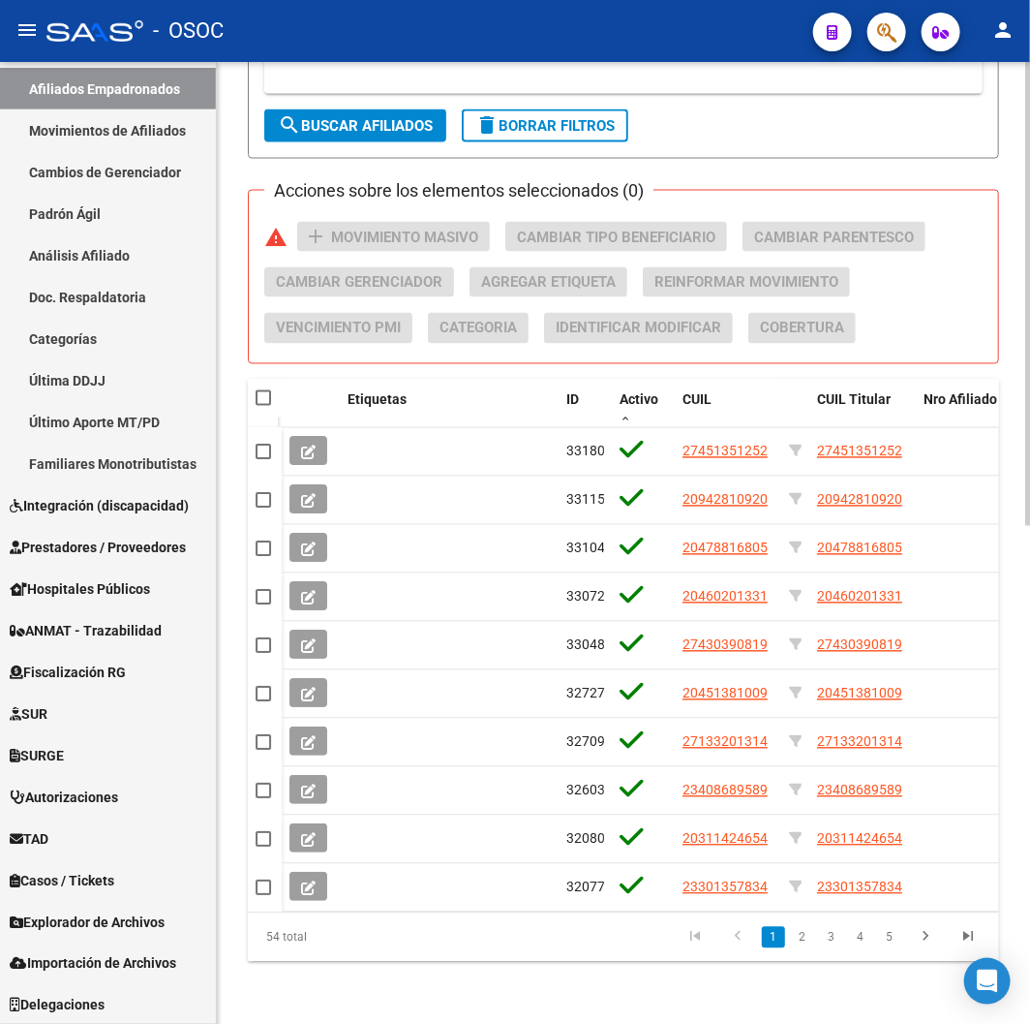
click at [395, 127] on button "search Buscar Afiliados" at bounding box center [355, 125] width 182 height 33
click at [259, 390] on span at bounding box center [263, 397] width 15 height 15
click at [262, 406] on input "checkbox" at bounding box center [262, 406] width 1 height 1
checkbox input "true"
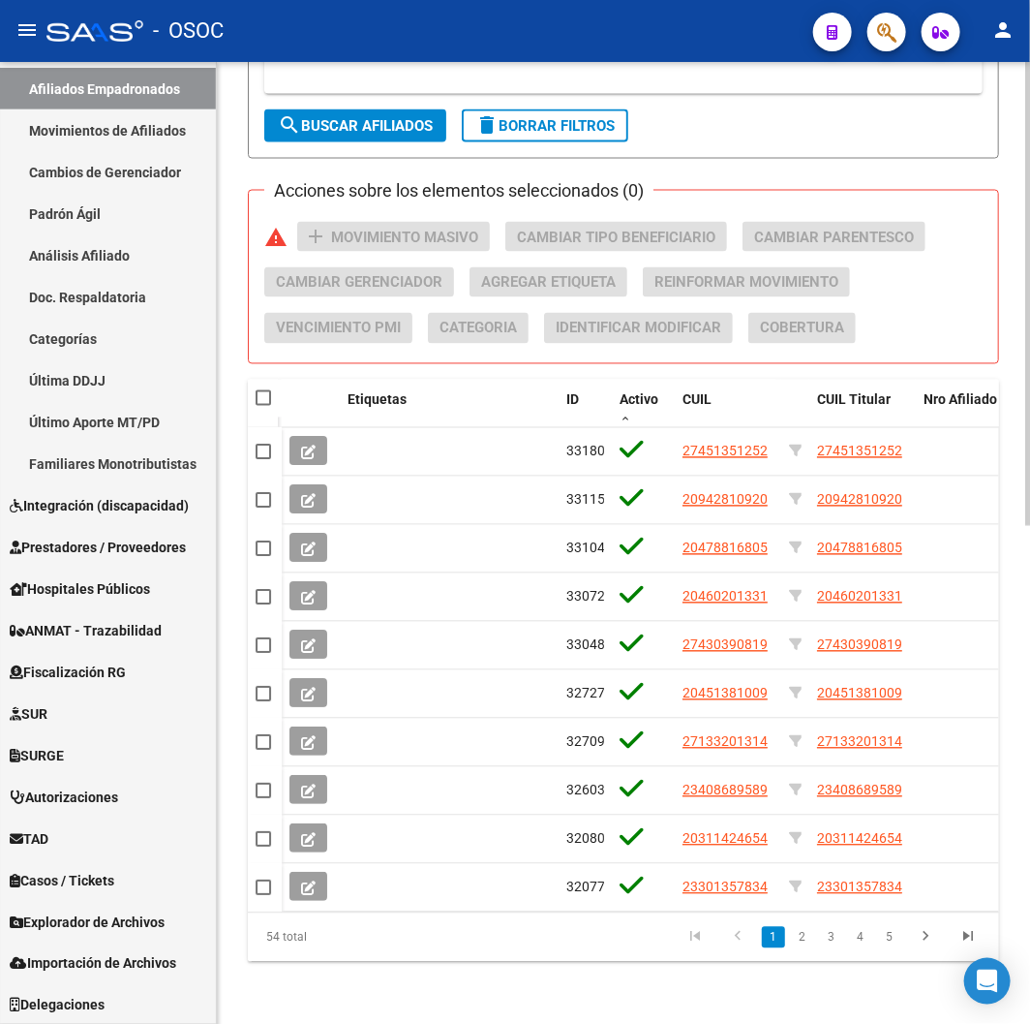
checkbox input "true"
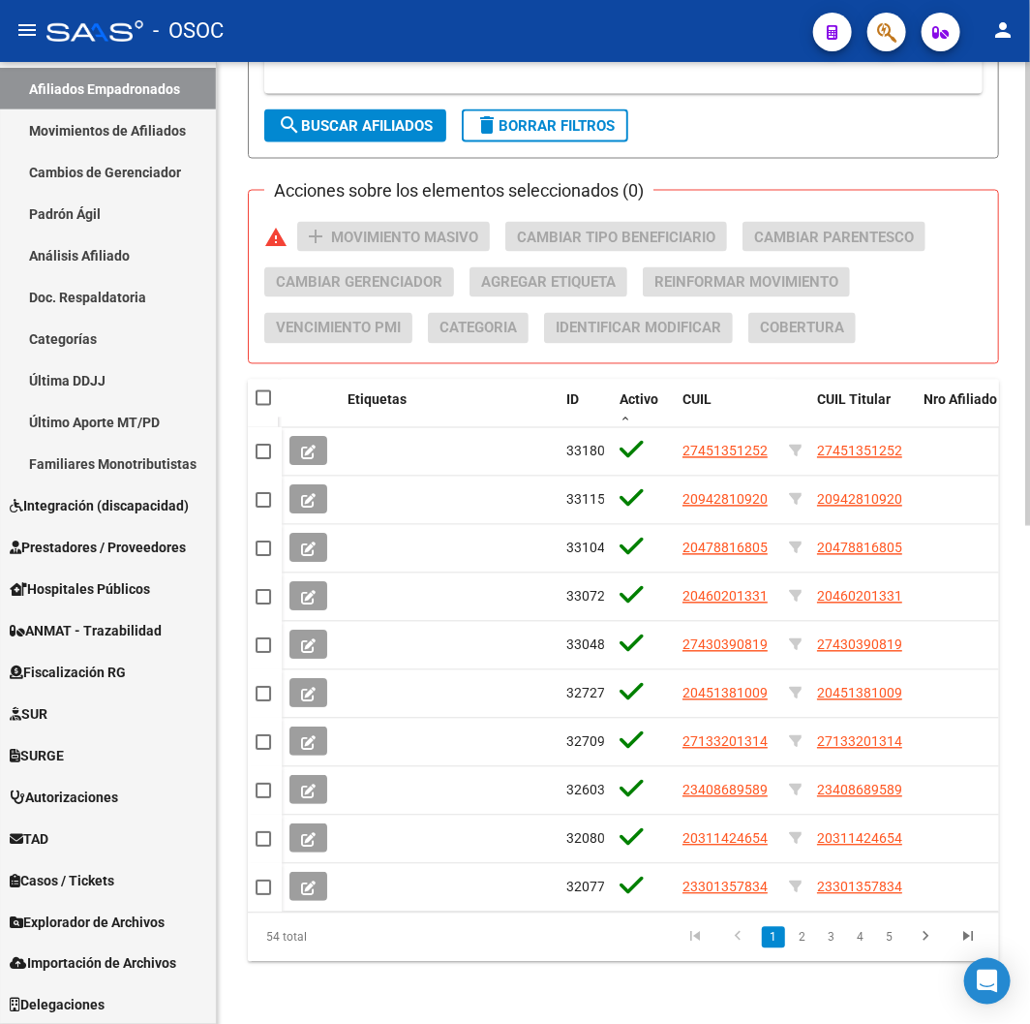
checkbox input "true"
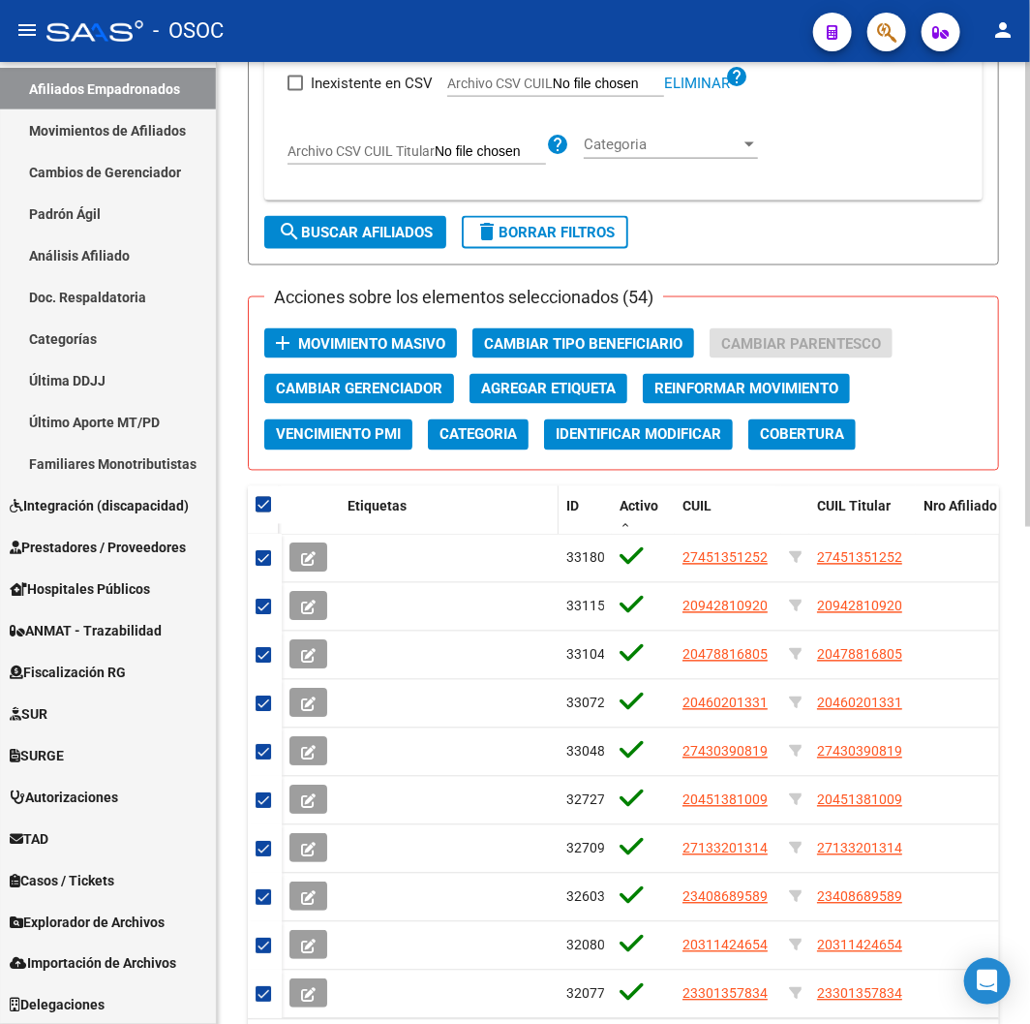
scroll to position [814, 0]
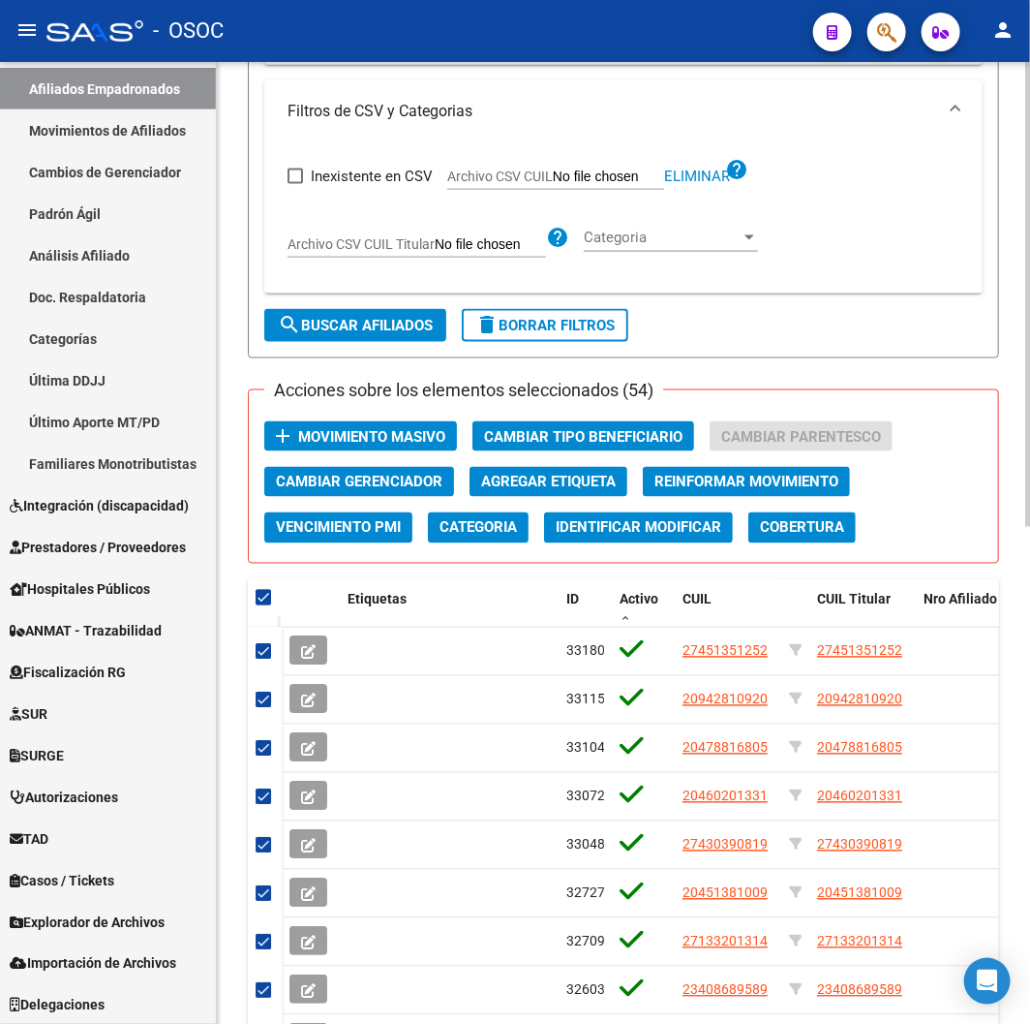
click at [405, 440] on span "Movimiento Masivo" at bounding box center [371, 436] width 147 height 17
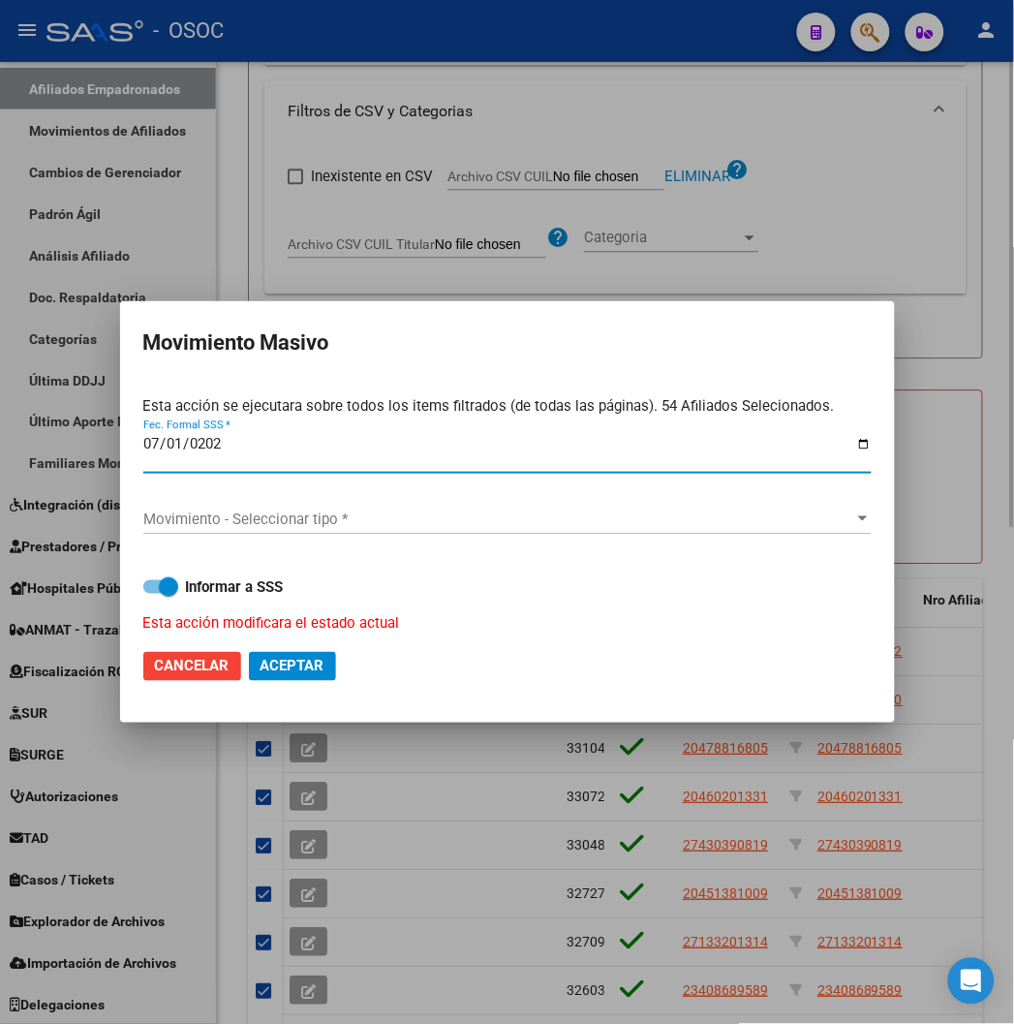
type input "2025-07-01"
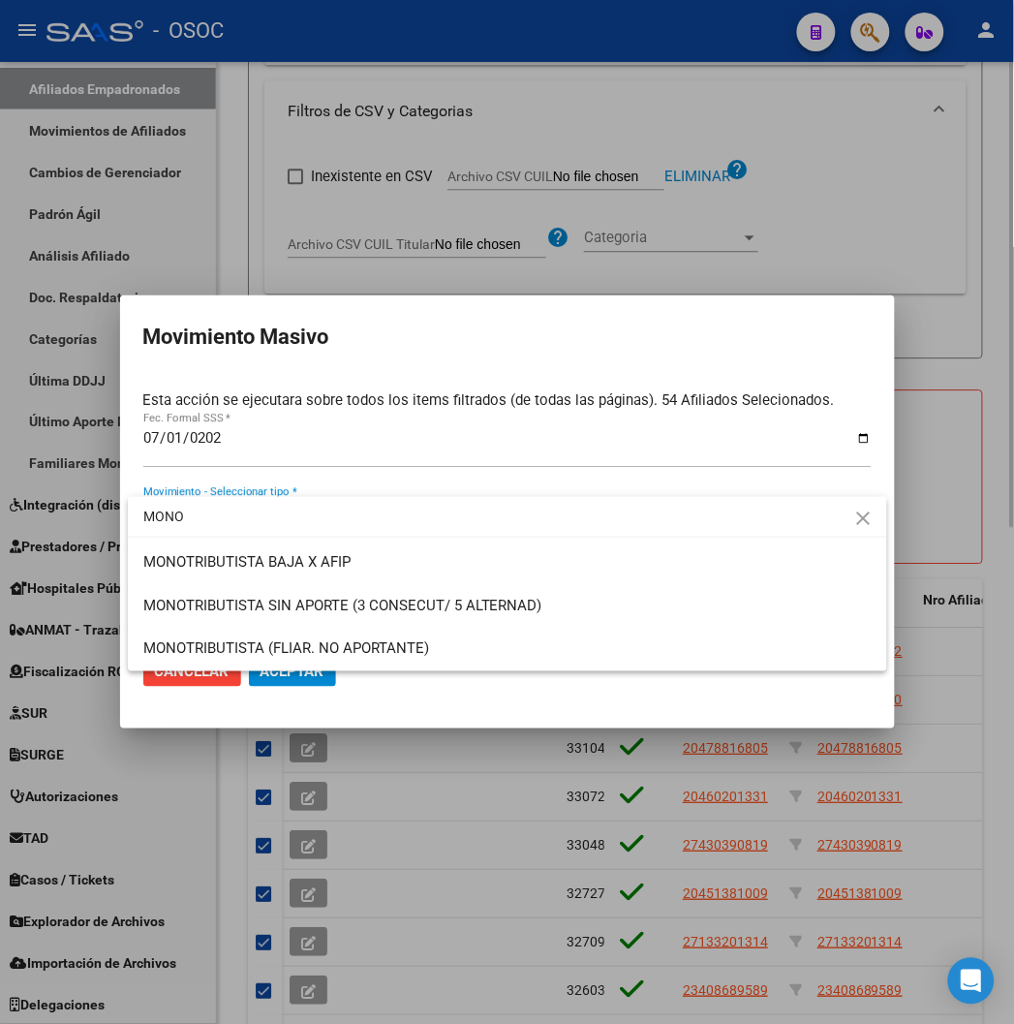
type input "MONO"
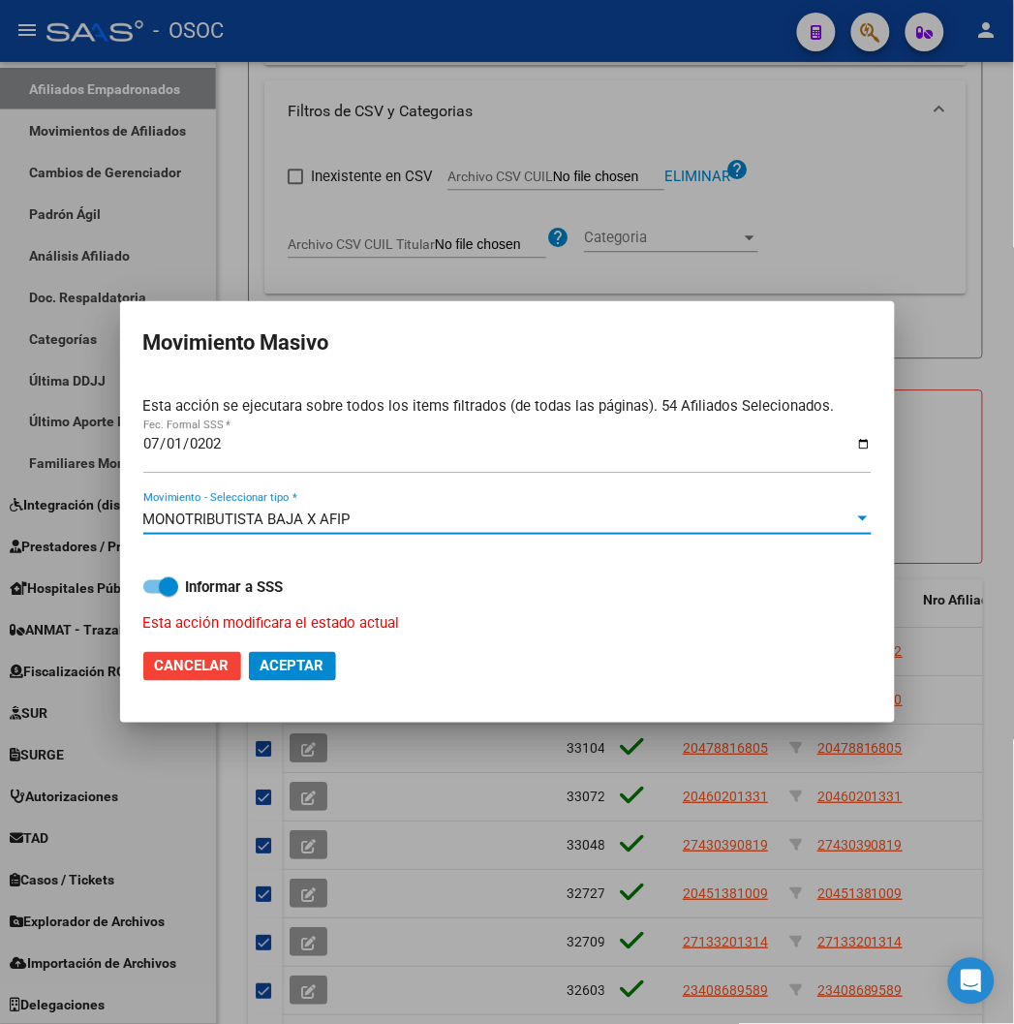
click at [229, 589] on strong "Informar a SSS" at bounding box center [235, 586] width 98 height 17
click at [153, 594] on input "Informar a SSS" at bounding box center [152, 594] width 1 height 1
checkbox input "false"
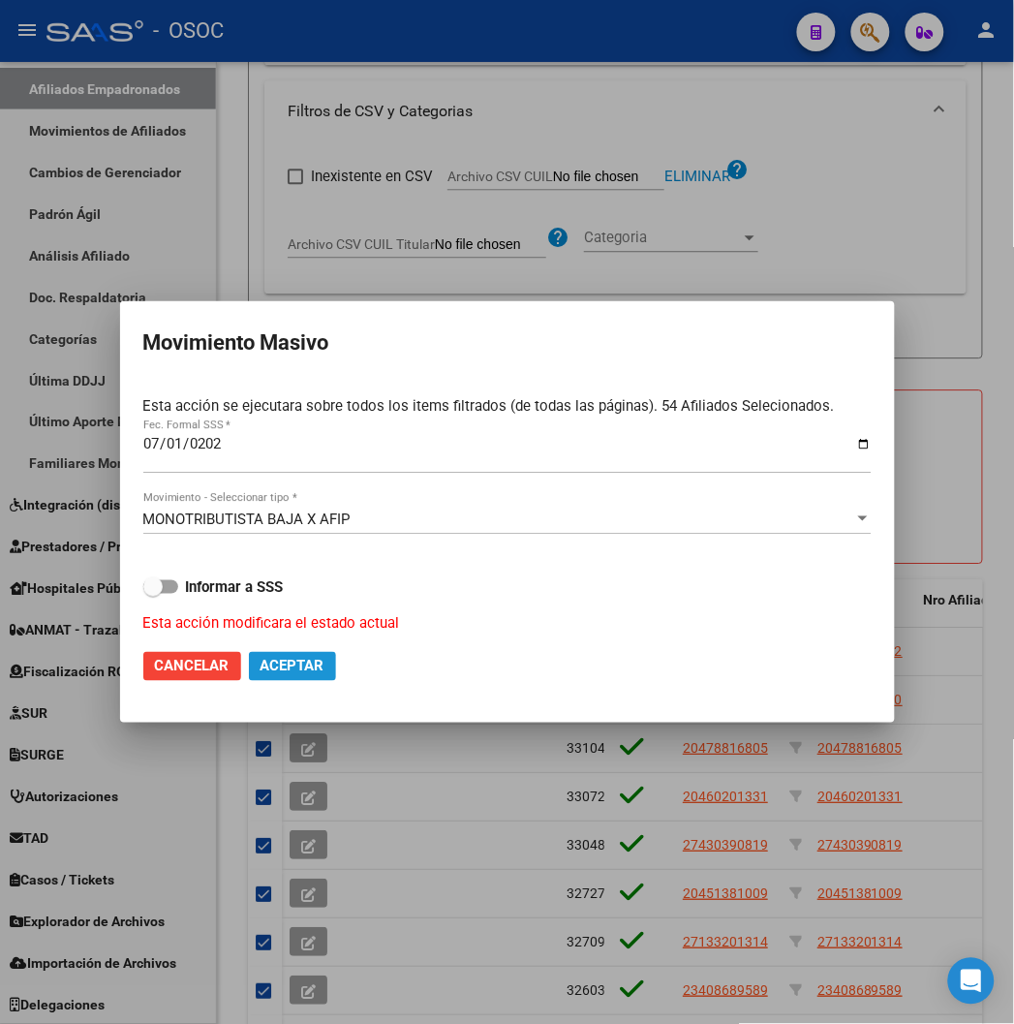
click at [307, 658] on span "Aceptar" at bounding box center [292, 665] width 64 height 17
checkbox input "false"
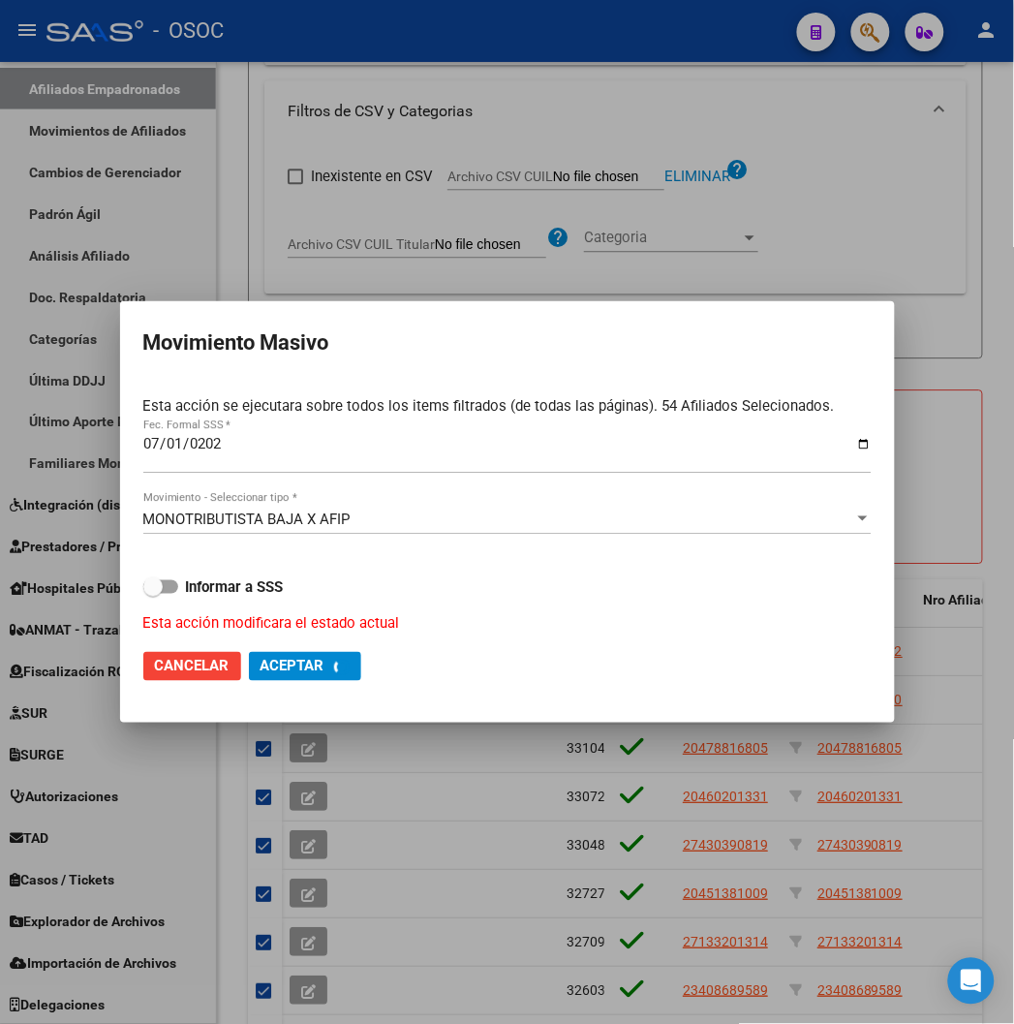
checkbox input "false"
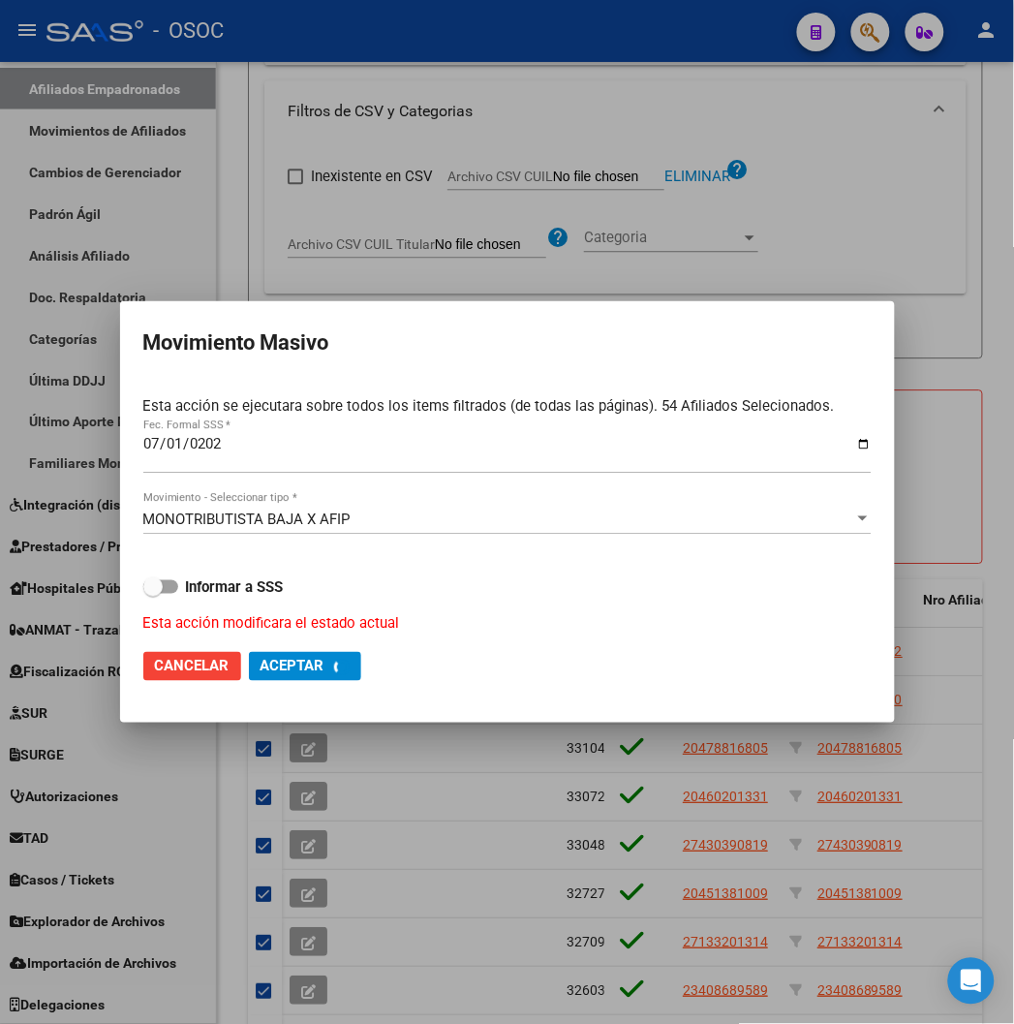
checkbox input "false"
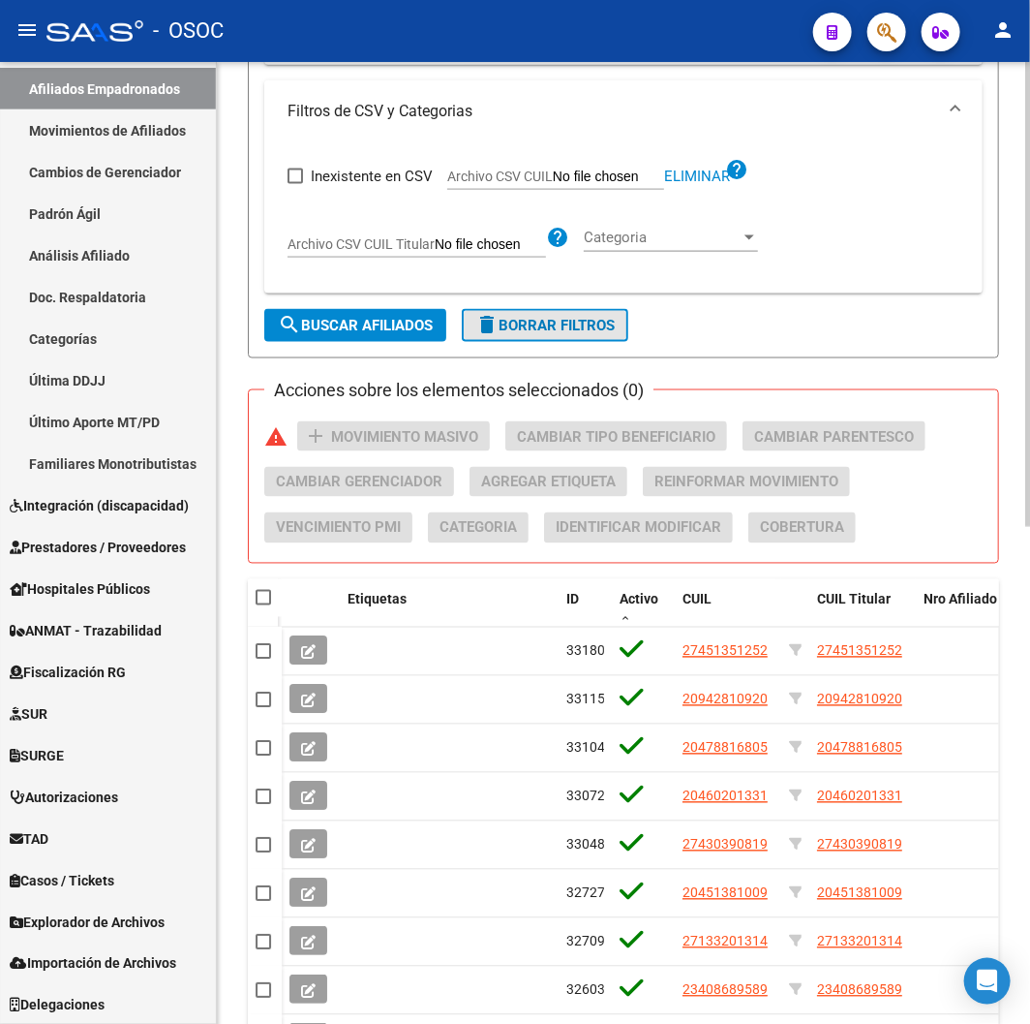
click at [514, 329] on span "delete Borrar Filtros" at bounding box center [544, 325] width 139 height 17
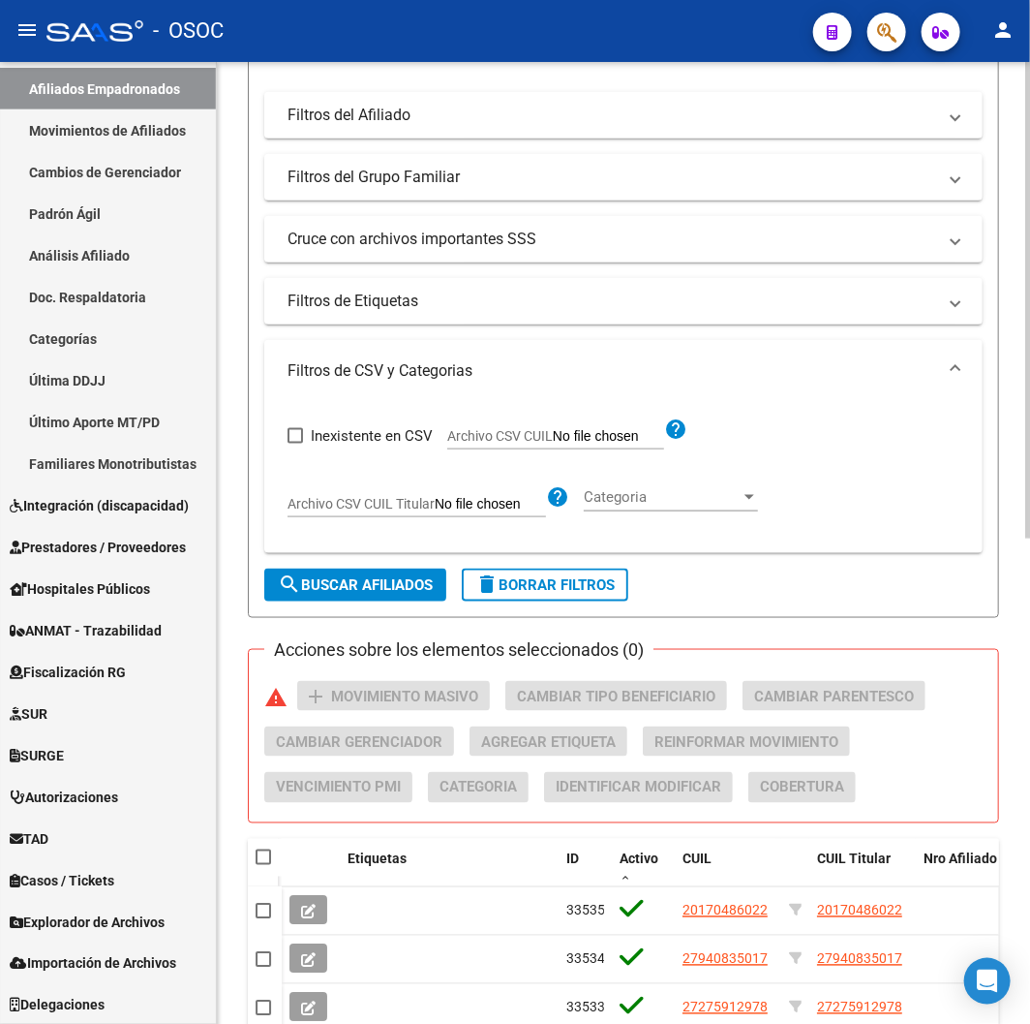
scroll to position [768, 0]
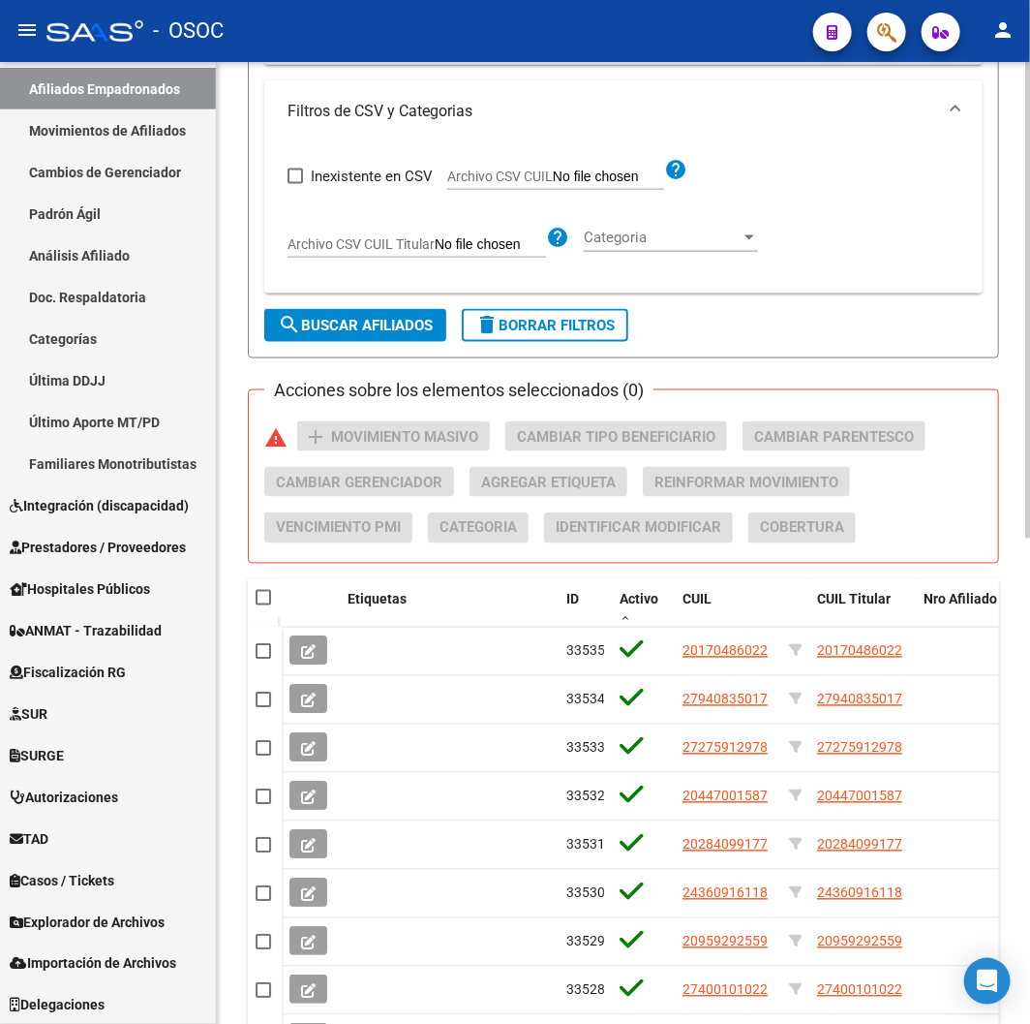
click at [488, 177] on label "Archivo CSV CUIL" at bounding box center [555, 178] width 217 height 21
click at [553, 177] on input "Archivo CSV CUIL" at bounding box center [608, 176] width 111 height 17
type input "C:\fakepath\archivo para filtrar en SAAS.csv"
click at [365, 331] on span "search Buscar Afiliados" at bounding box center [355, 325] width 155 height 17
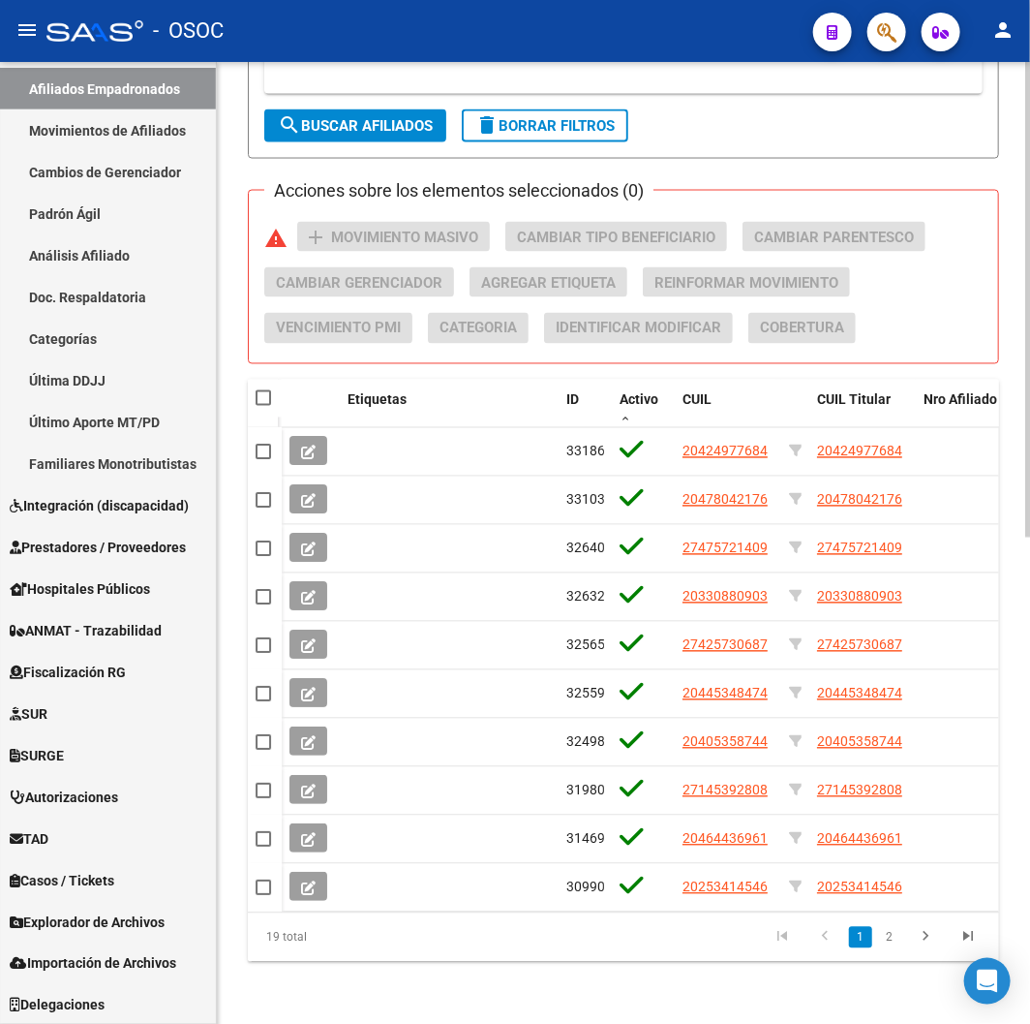
scroll to position [983, 0]
click at [262, 390] on span at bounding box center [263, 397] width 15 height 15
click at [262, 406] on input "checkbox" at bounding box center [262, 406] width 1 height 1
checkbox input "true"
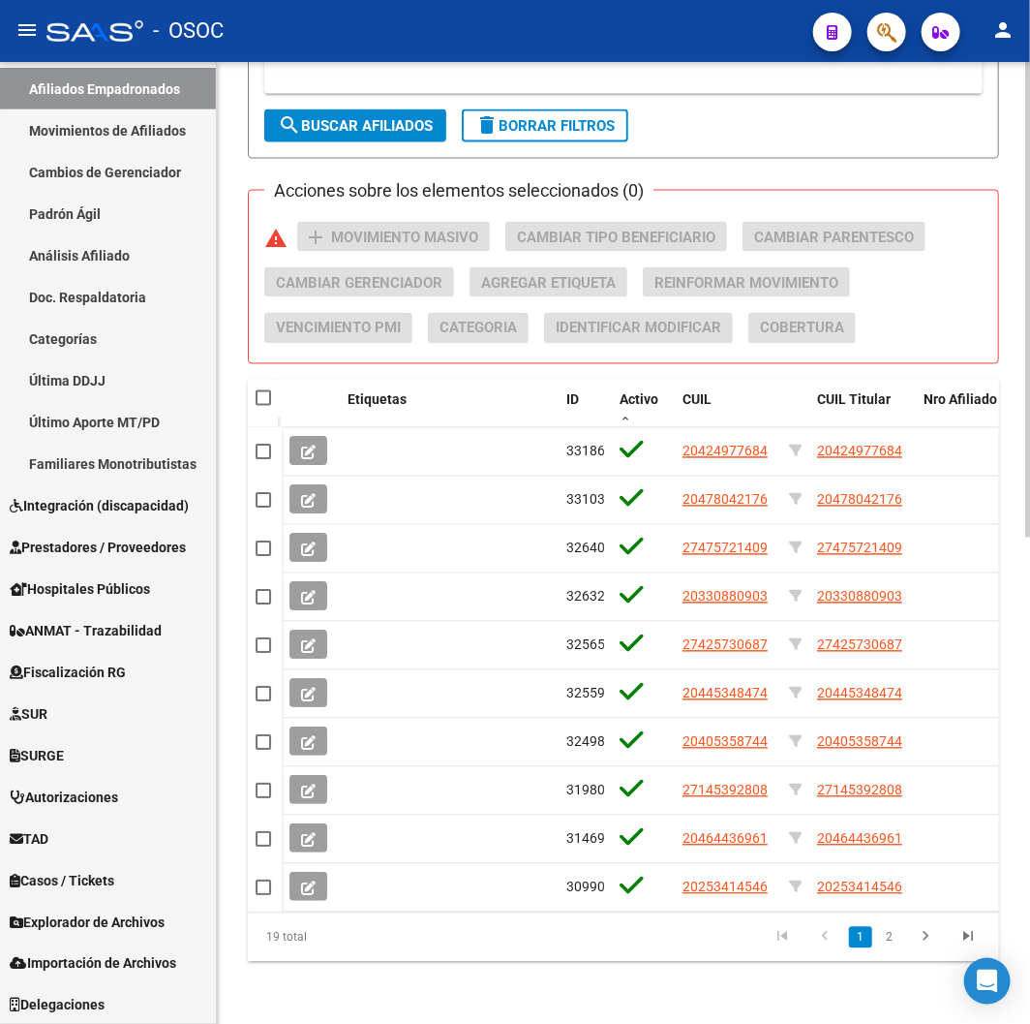
checkbox input "true"
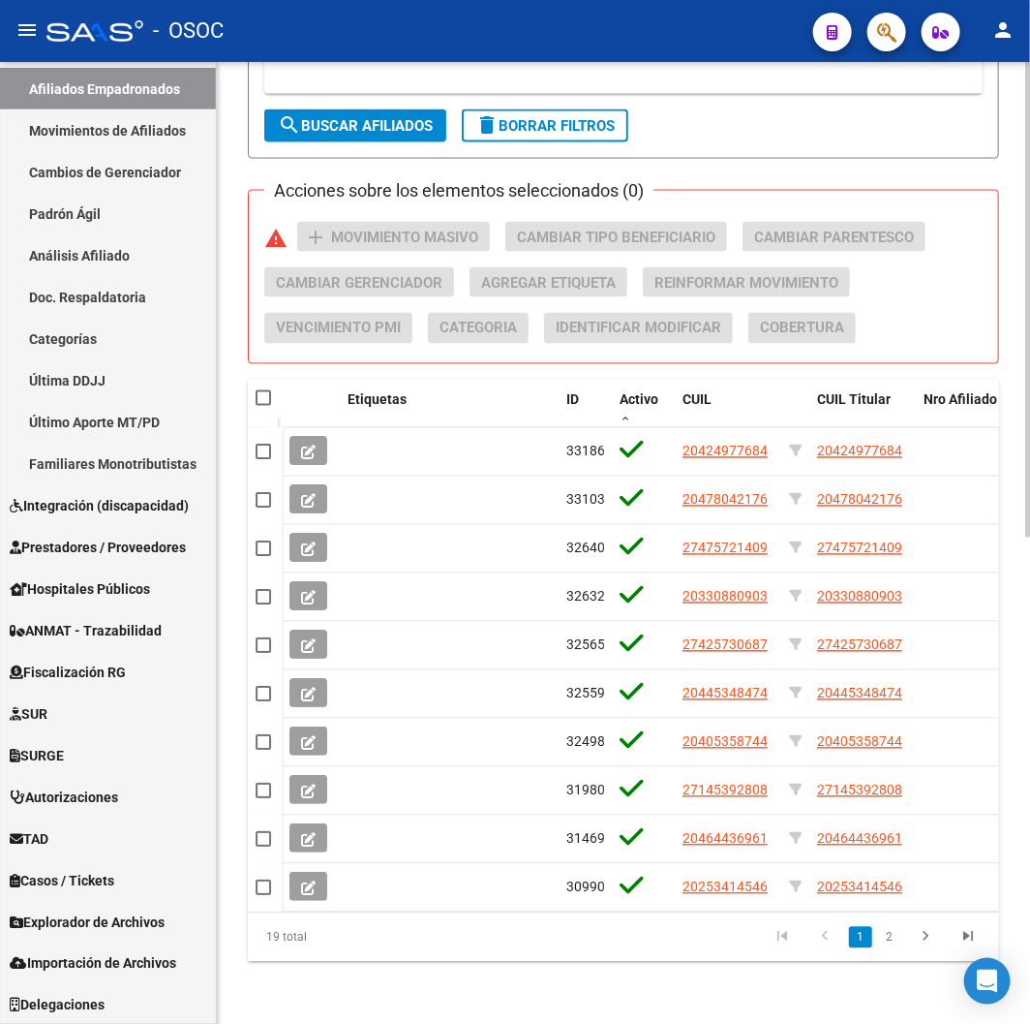
checkbox input "true"
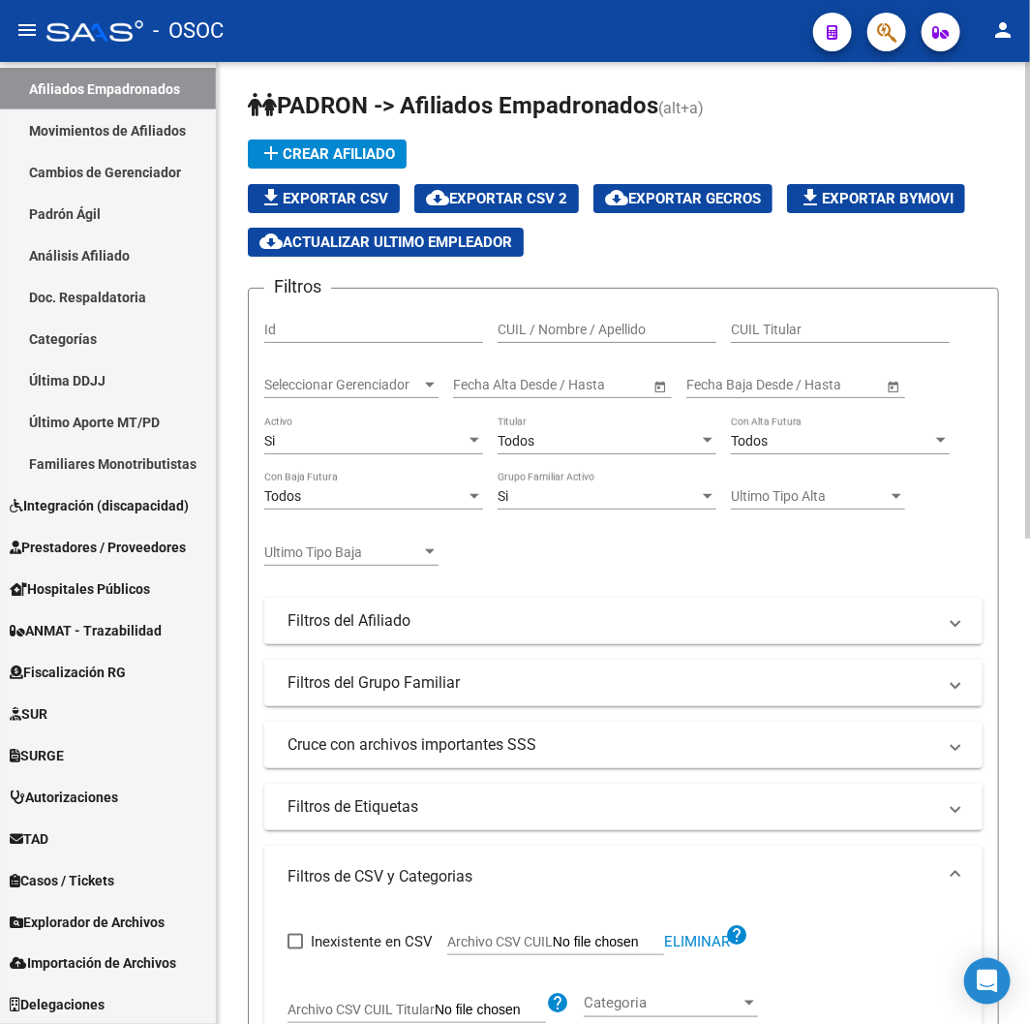
scroll to position [0, 0]
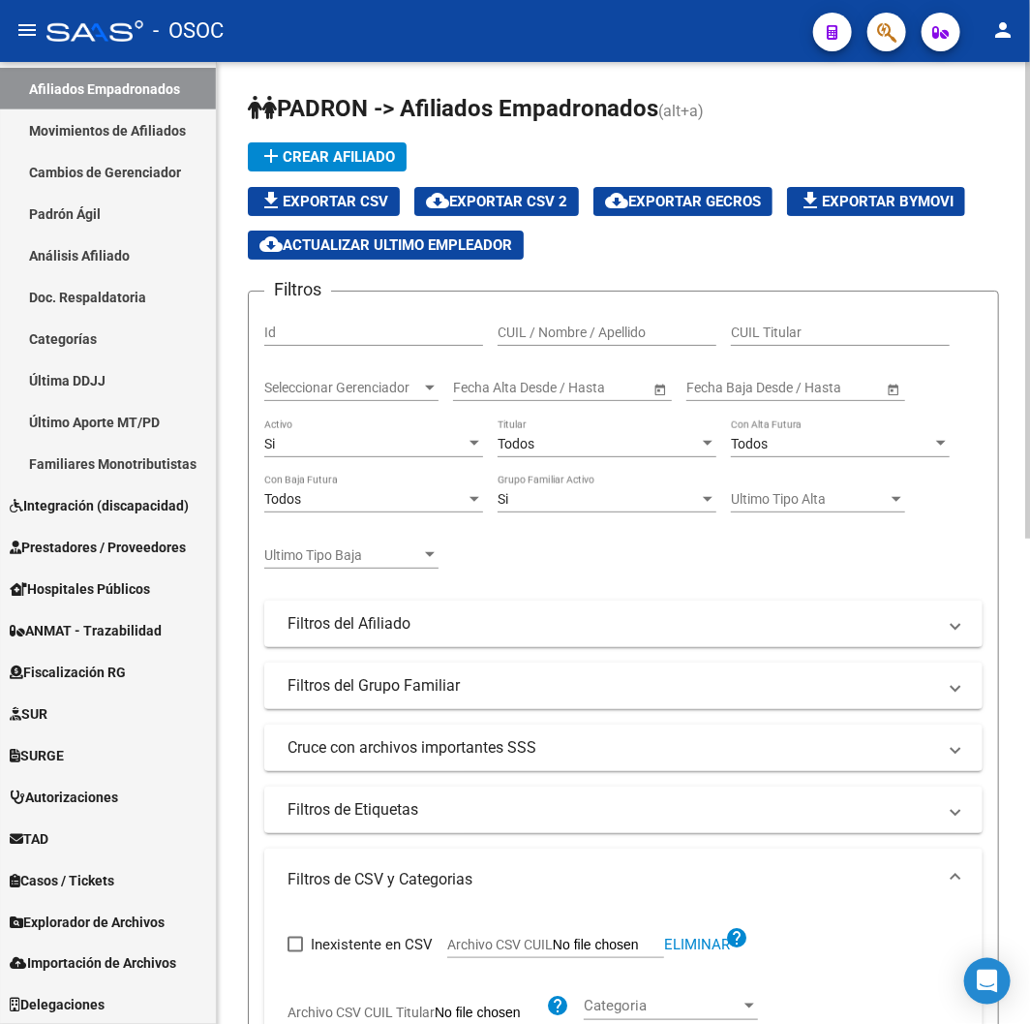
click at [560, 443] on div "Todos" at bounding box center [598, 444] width 201 height 16
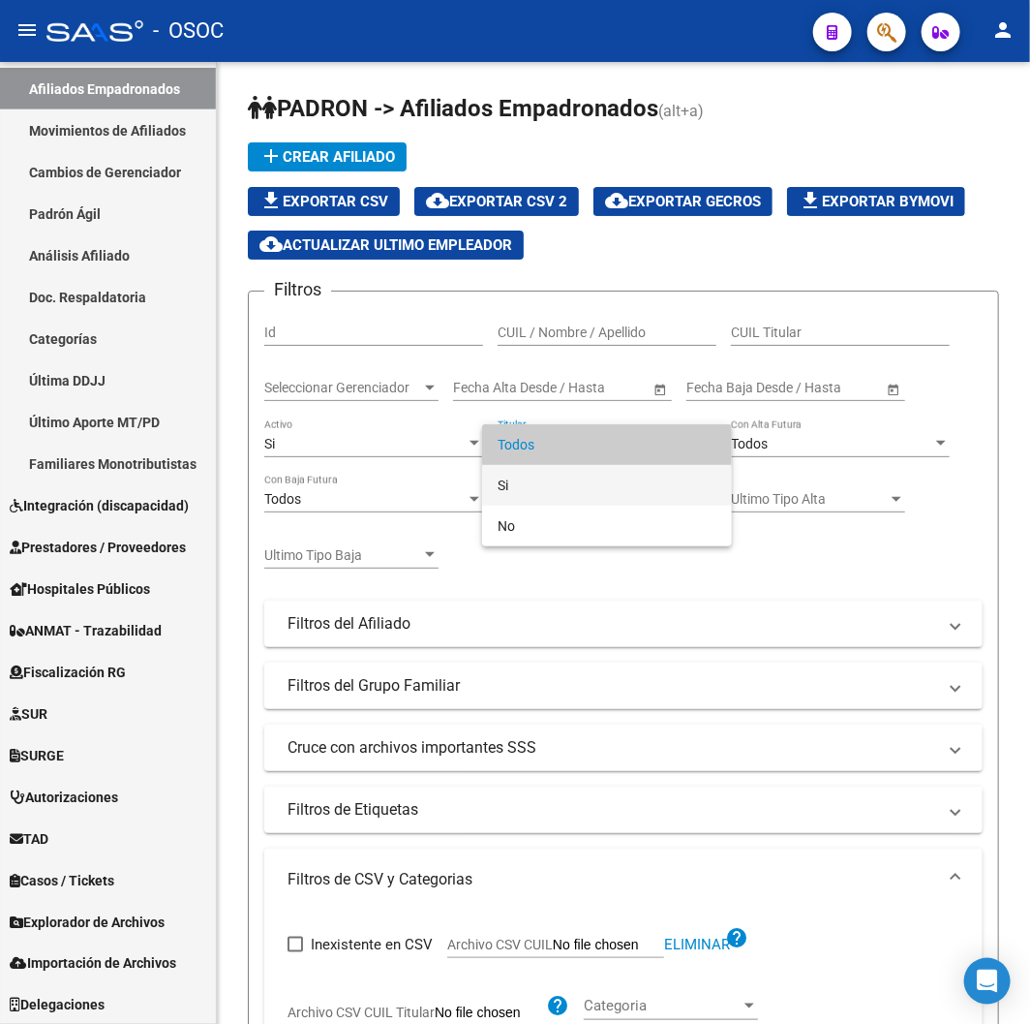
click at [544, 484] on span "Si" at bounding box center [607, 485] width 219 height 41
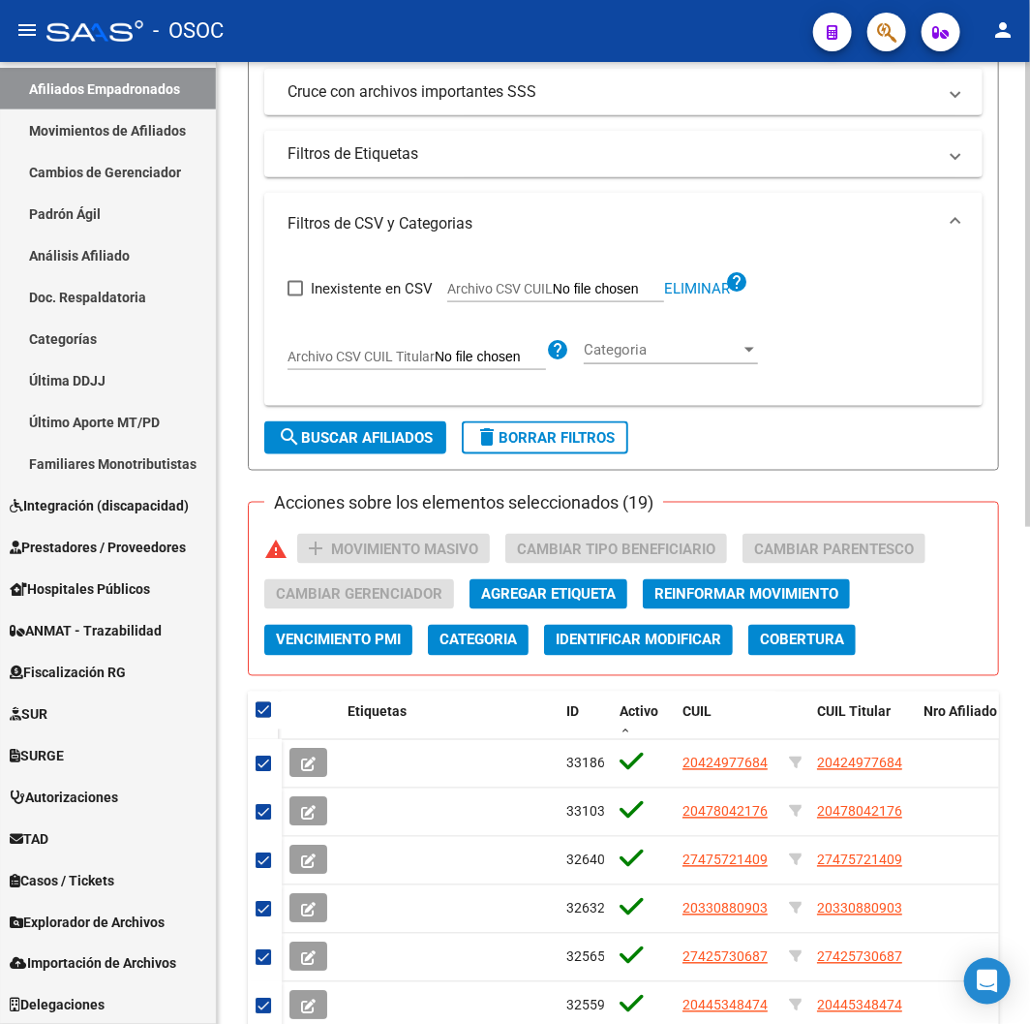
scroll to position [860, 0]
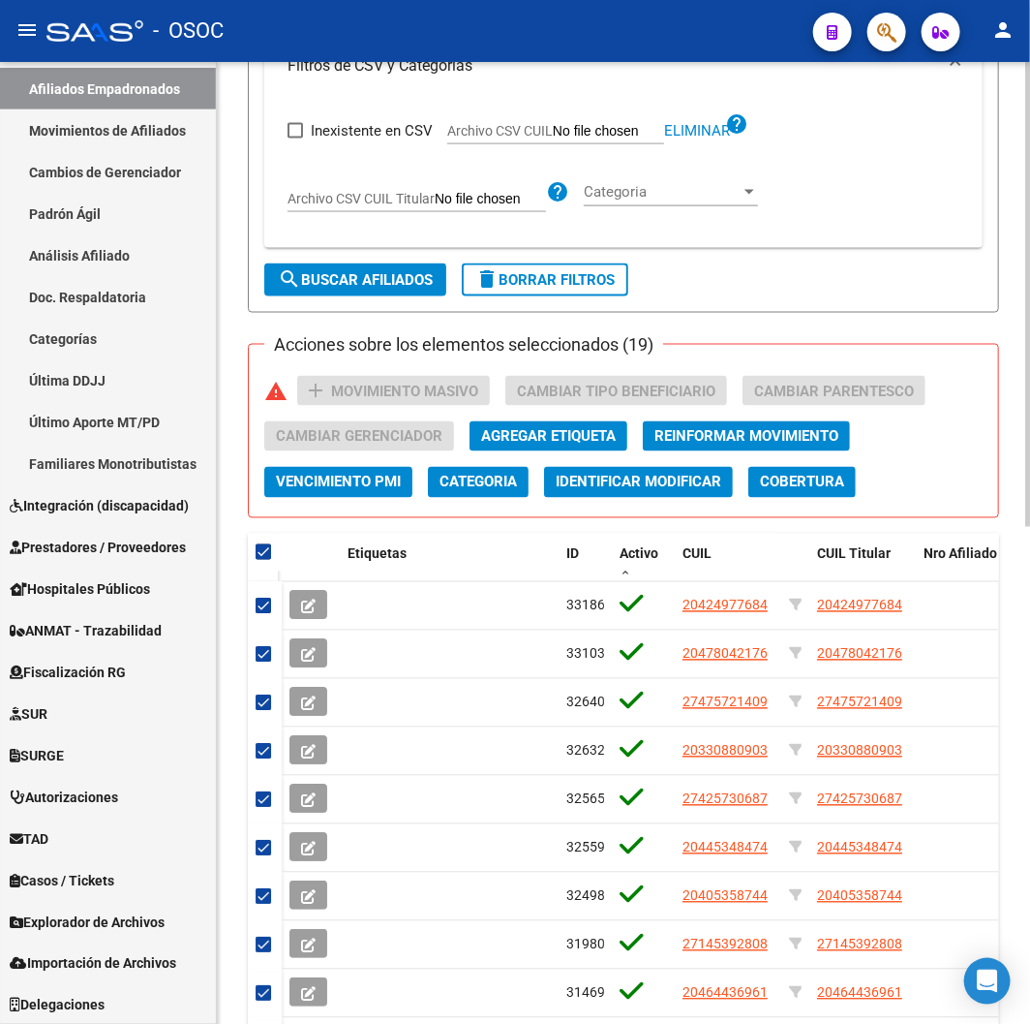
click at [371, 274] on span "search Buscar Afiliados" at bounding box center [355, 279] width 155 height 17
checkbox input "false"
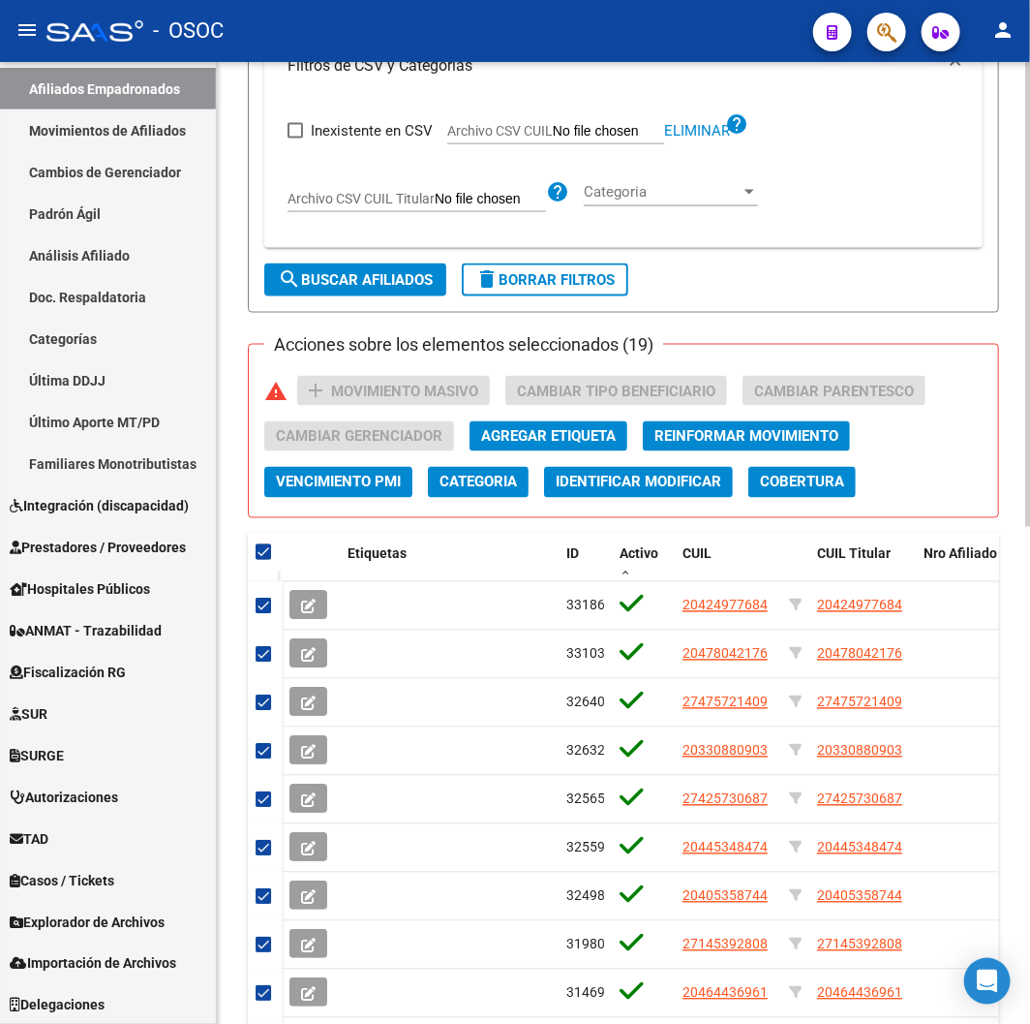
checkbox input "false"
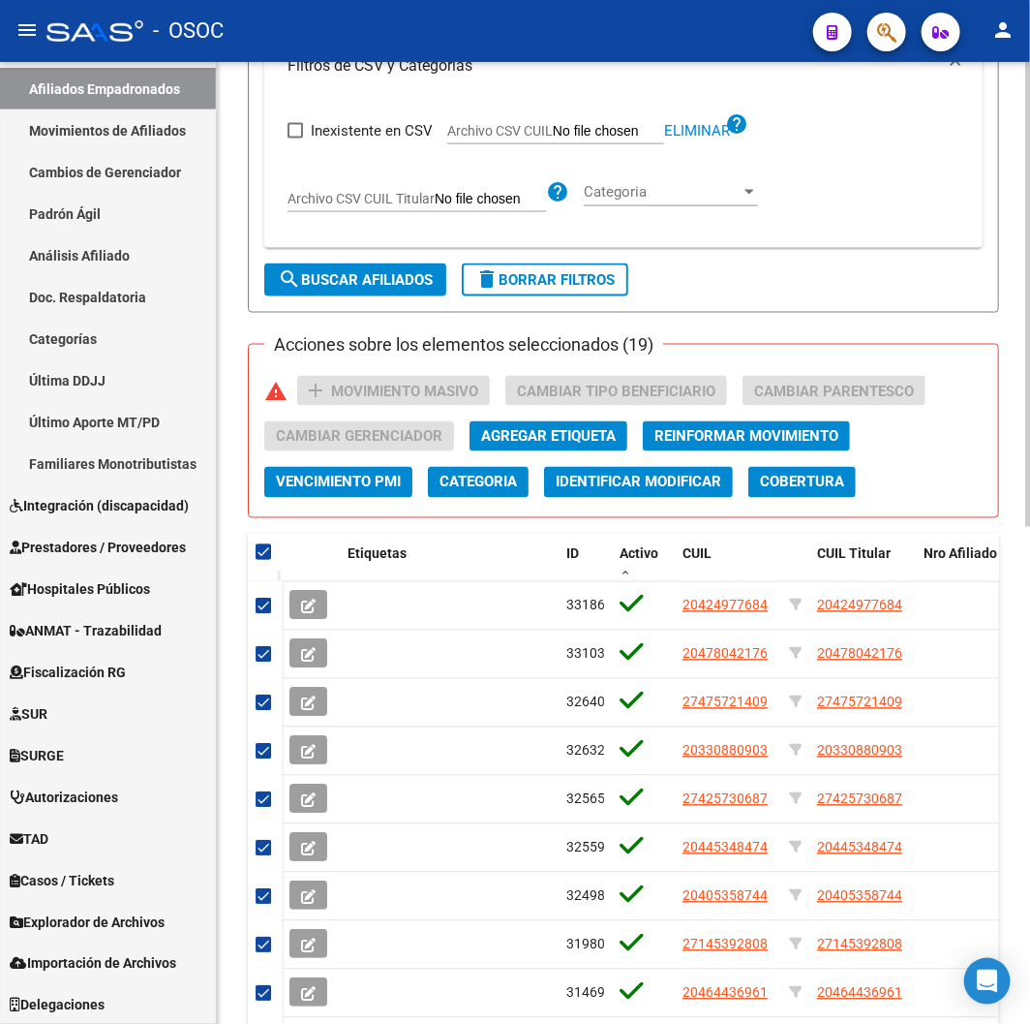
checkbox input "false"
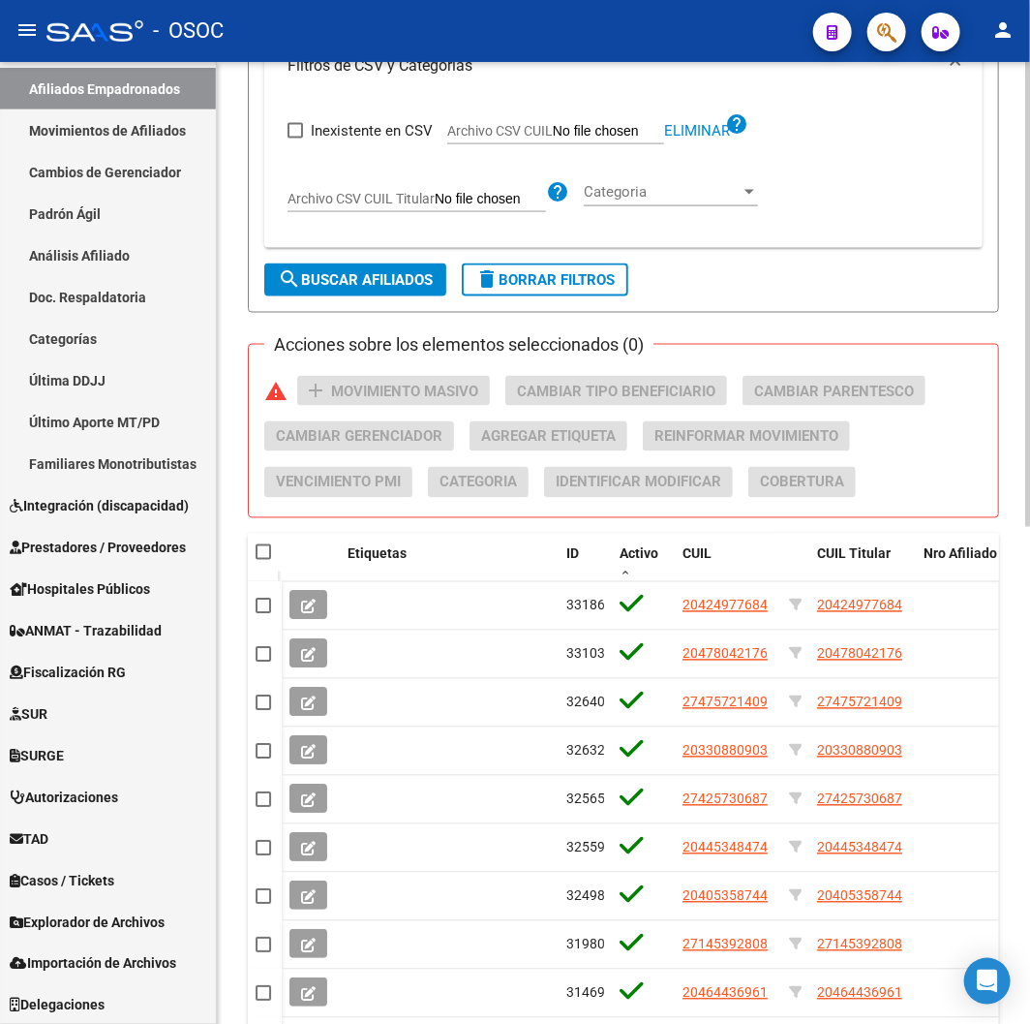
click at [271, 556] on datatable-header-cell at bounding box center [265, 553] width 34 height 39
click at [268, 556] on span at bounding box center [263, 551] width 15 height 15
click at [263, 560] on input "checkbox" at bounding box center [262, 560] width 1 height 1
checkbox input "true"
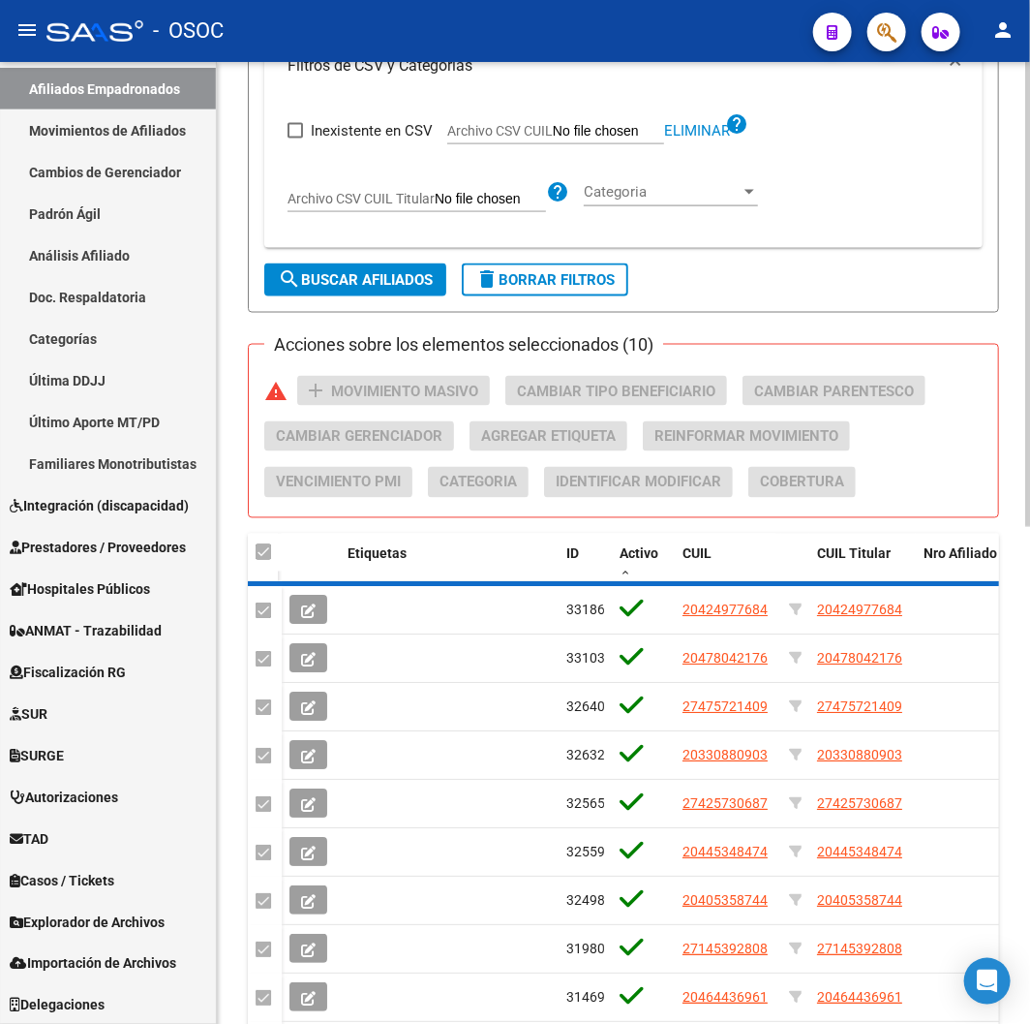
checkbox input "true"
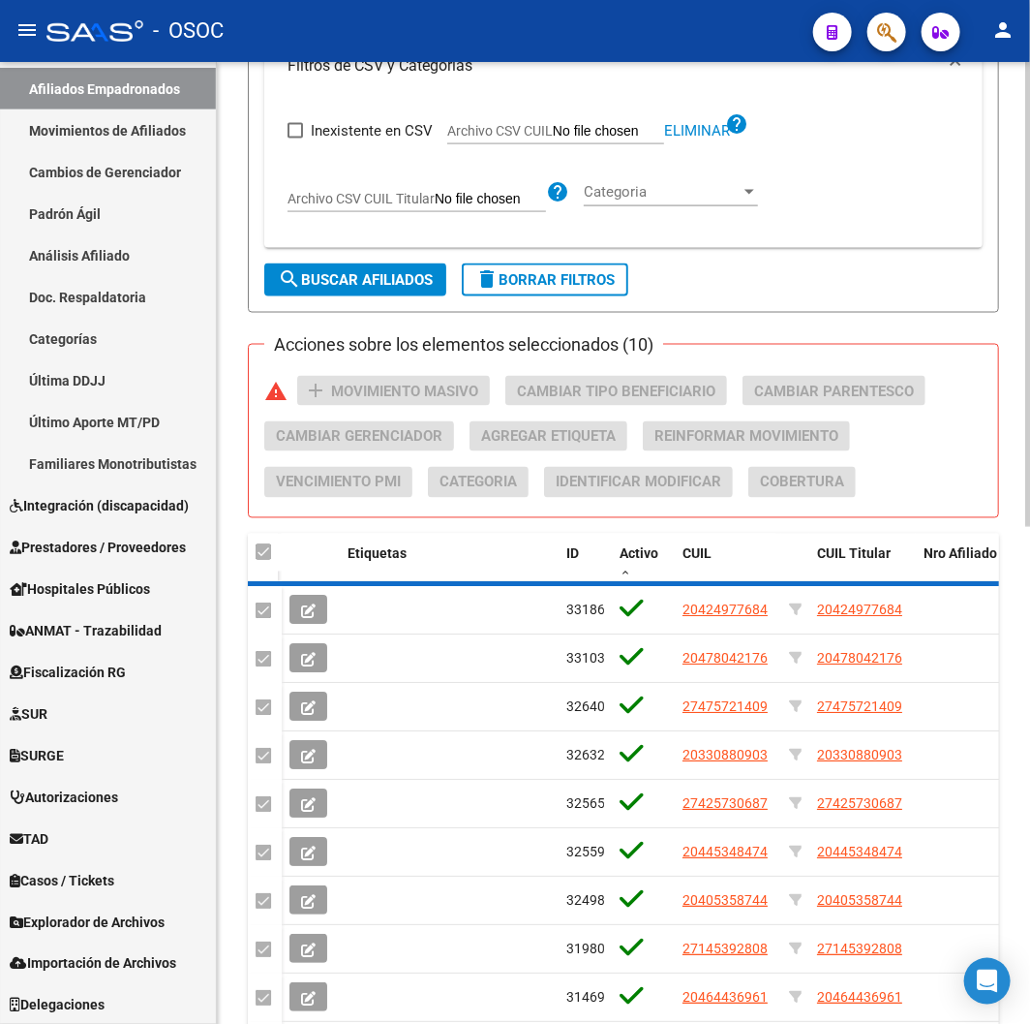
checkbox input "true"
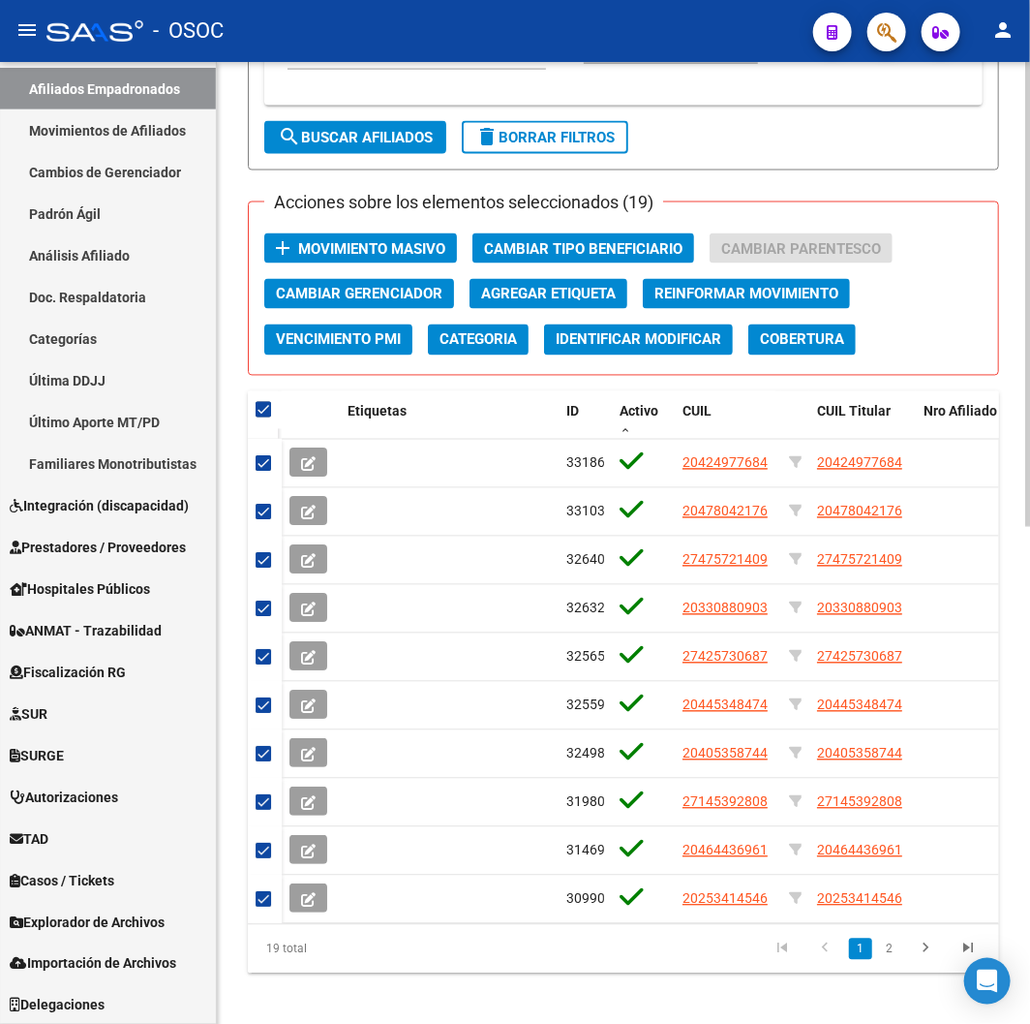
scroll to position [1029, 0]
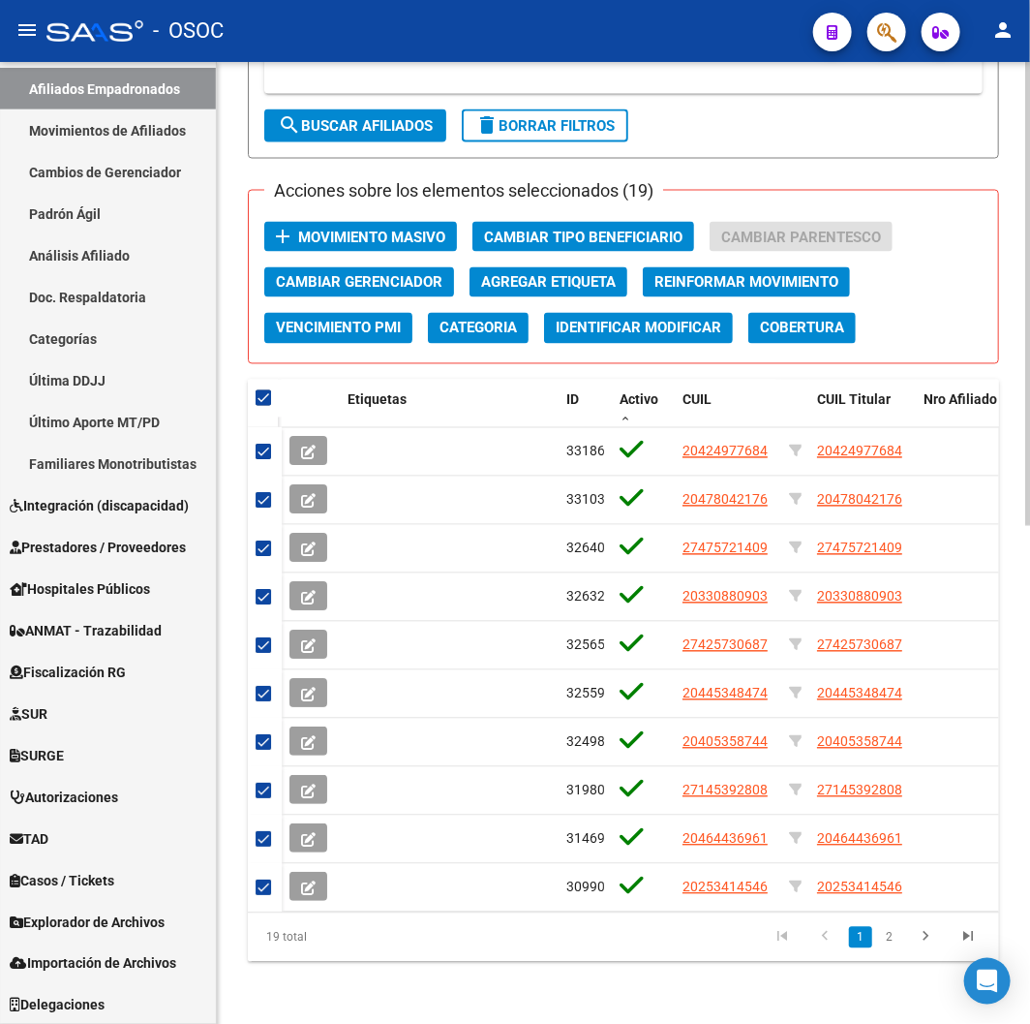
click at [424, 229] on span "Movimiento Masivo" at bounding box center [371, 237] width 147 height 17
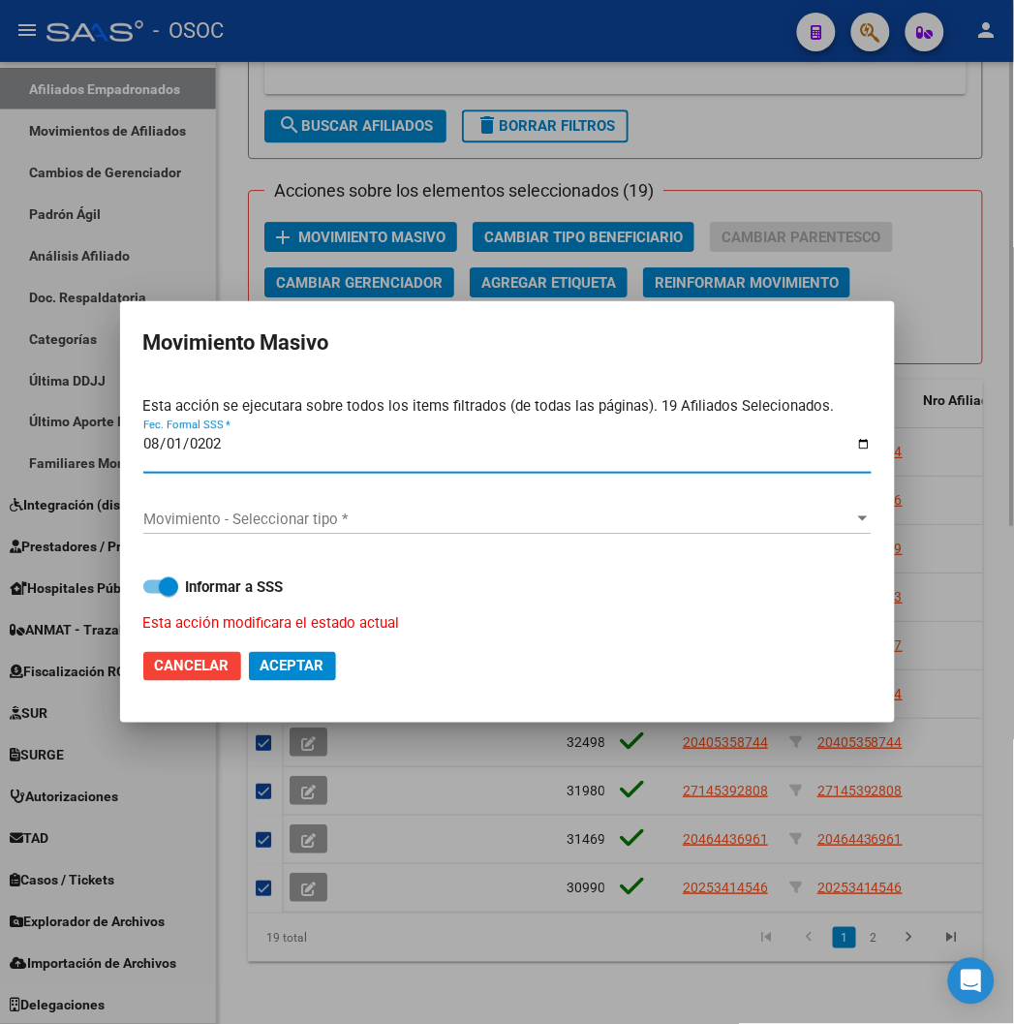
type input "2025-08-01"
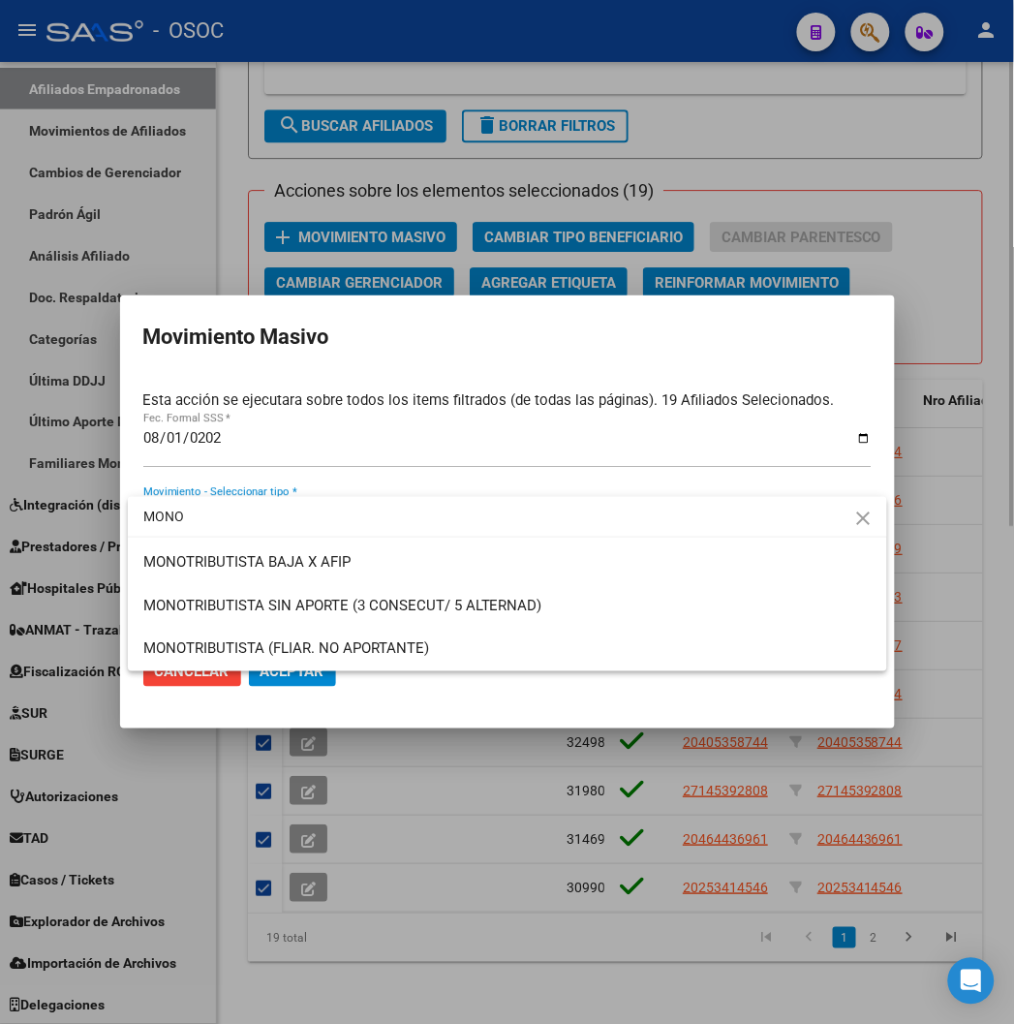
type input "MONO"
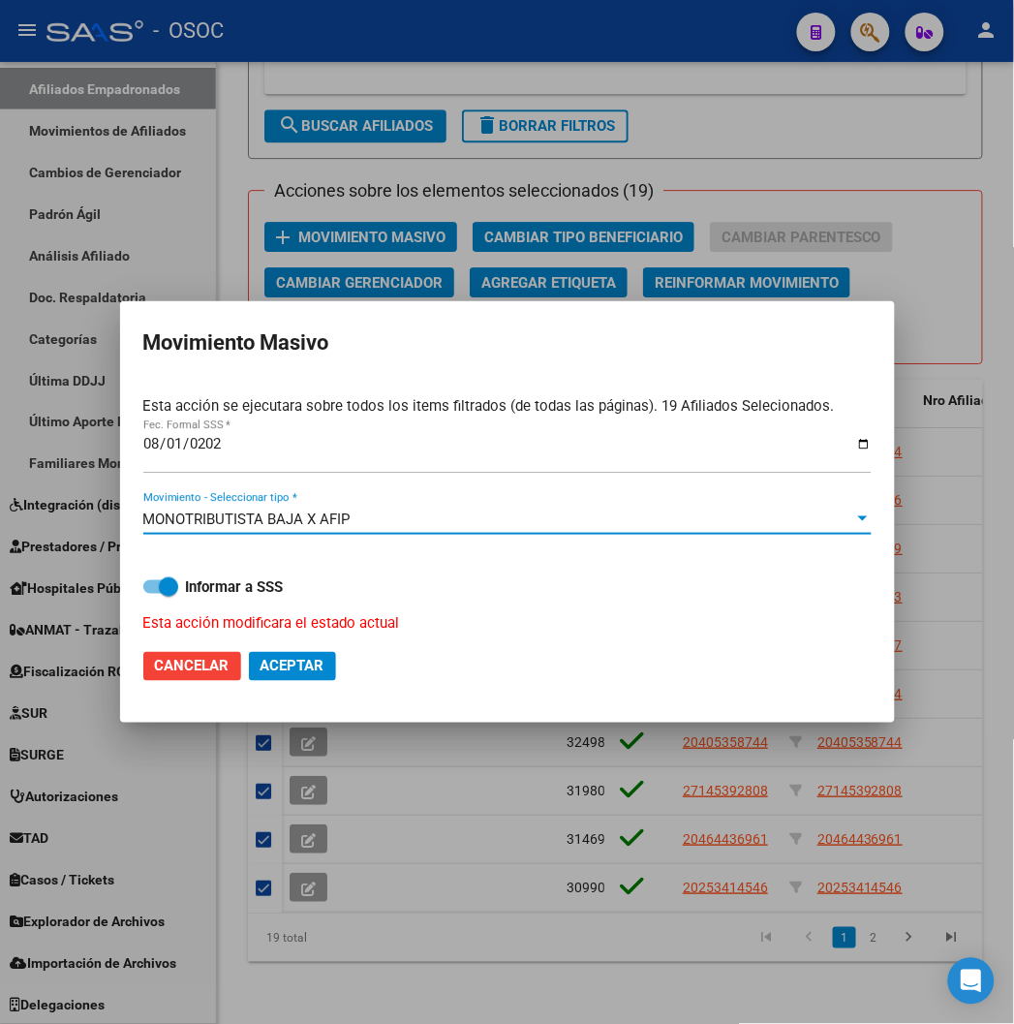
click at [213, 592] on strong "Informar a SSS" at bounding box center [235, 586] width 98 height 17
click at [153, 594] on input "Informar a SSS" at bounding box center [152, 594] width 1 height 1
checkbox input "false"
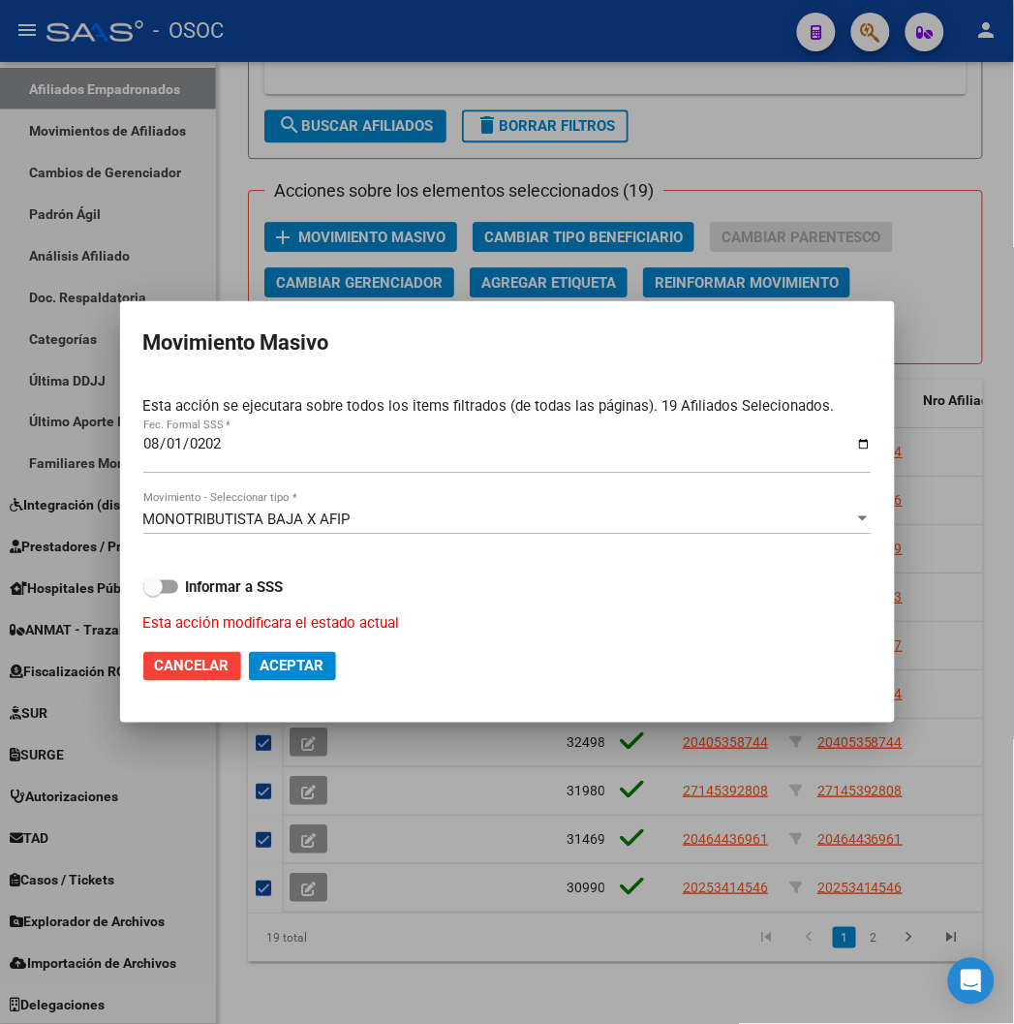
click at [268, 668] on span "Aceptar" at bounding box center [292, 665] width 64 height 17
checkbox input "false"
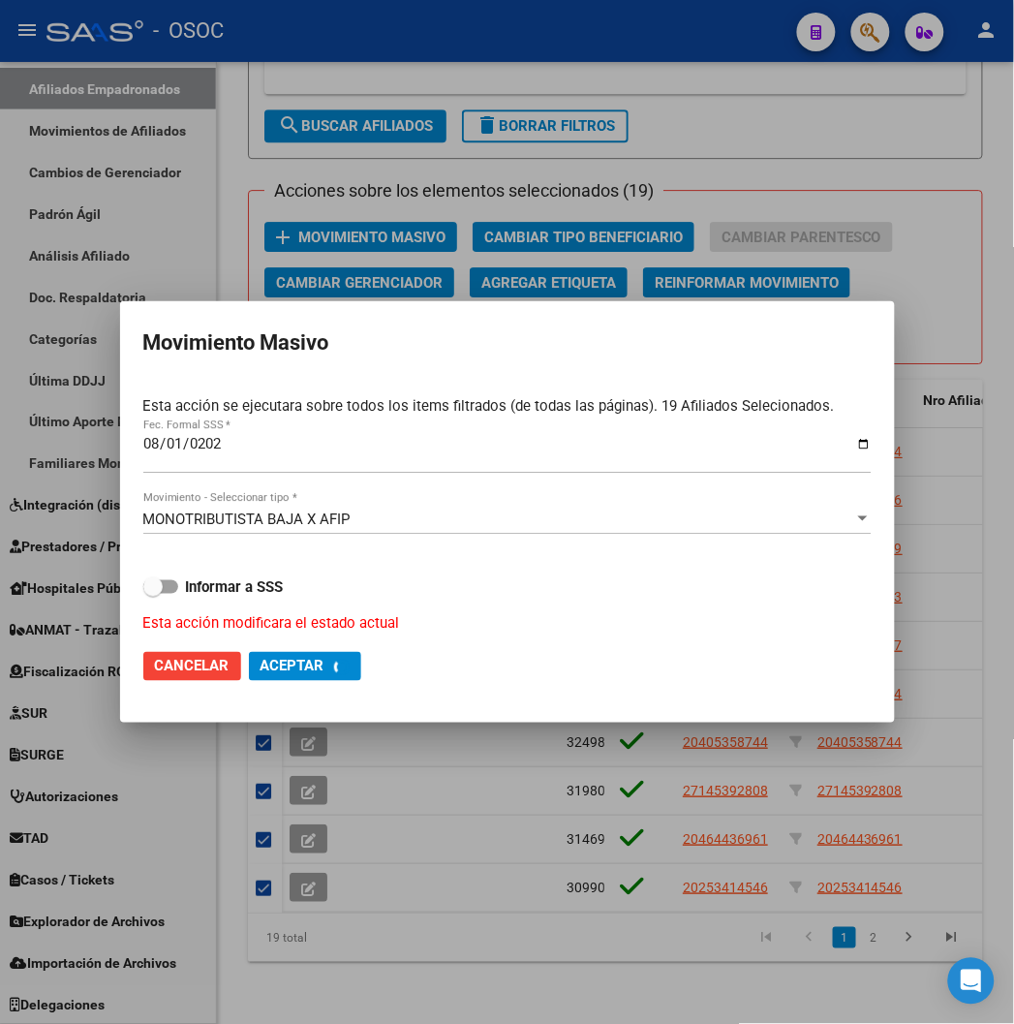
checkbox input "false"
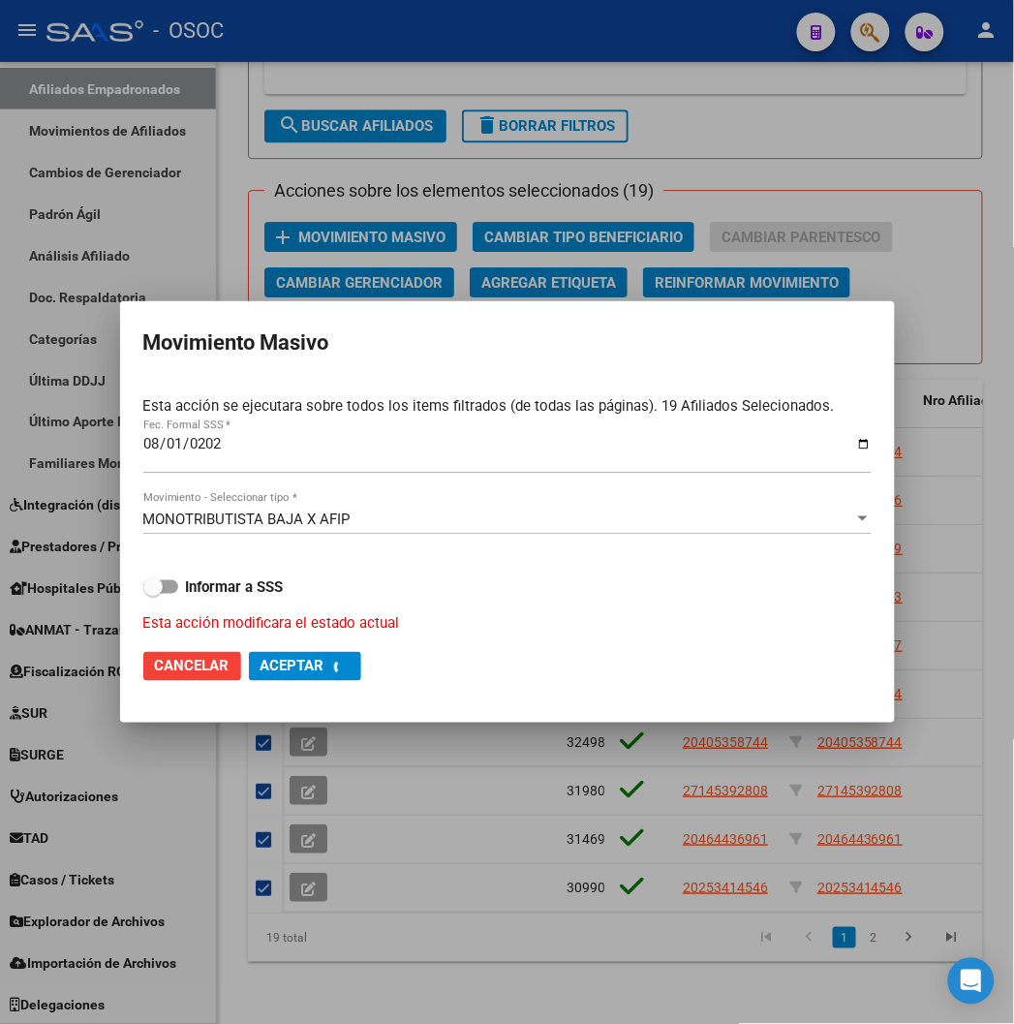
checkbox input "false"
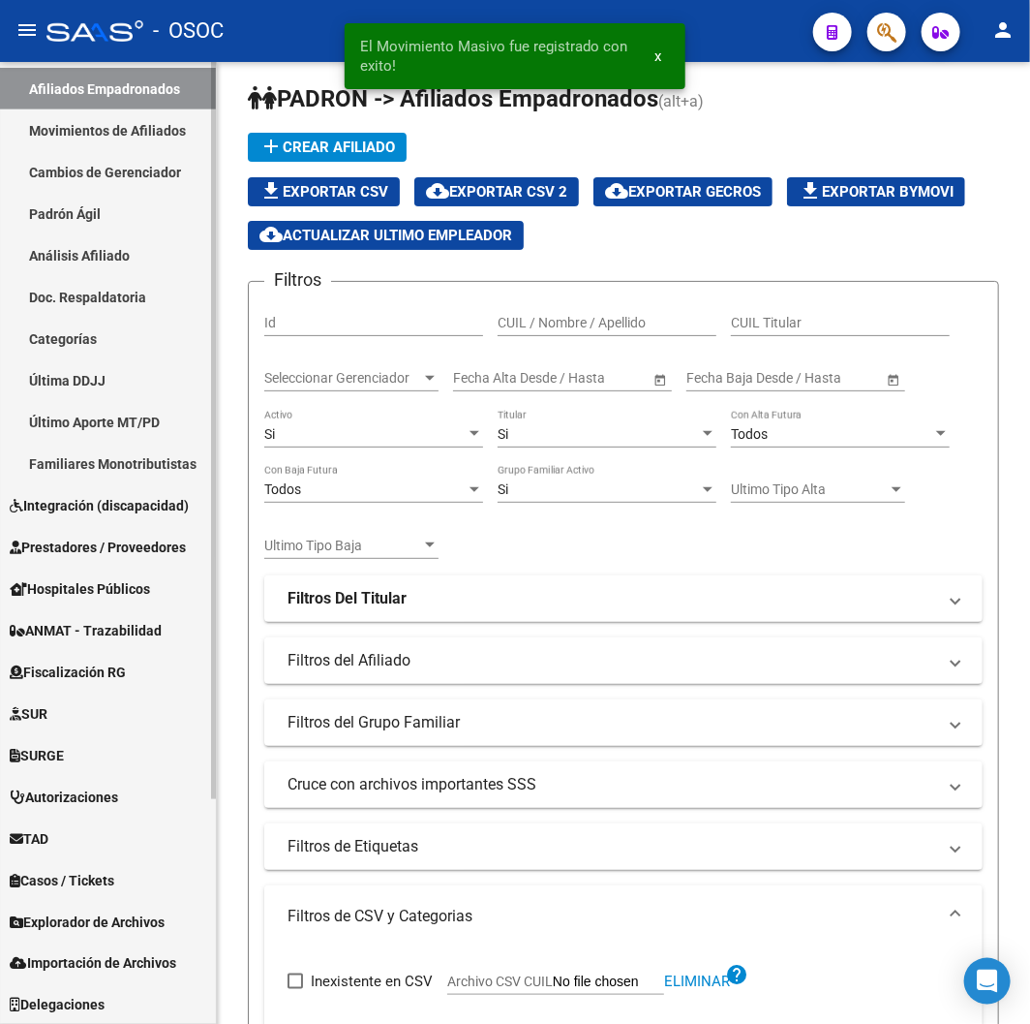
scroll to position [0, 0]
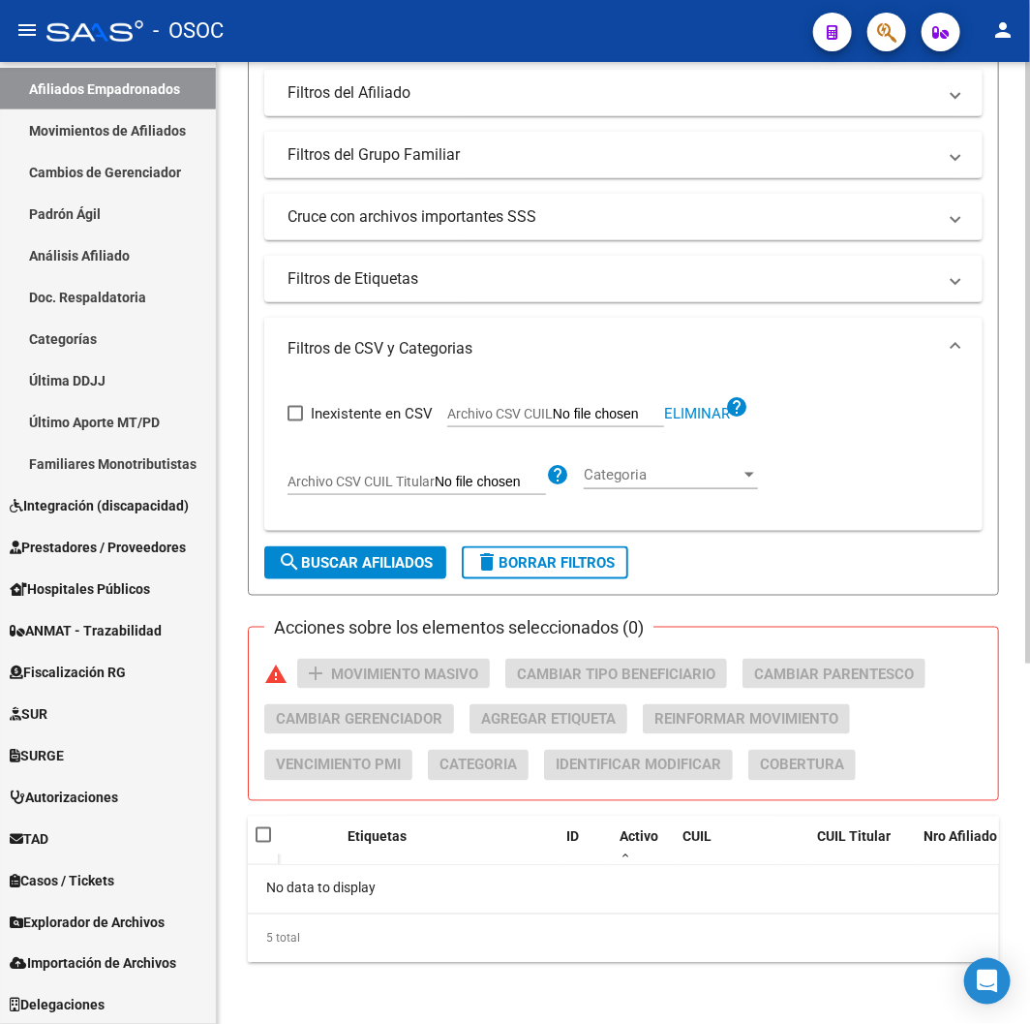
click at [558, 562] on span "delete Borrar Filtros" at bounding box center [544, 562] width 139 height 17
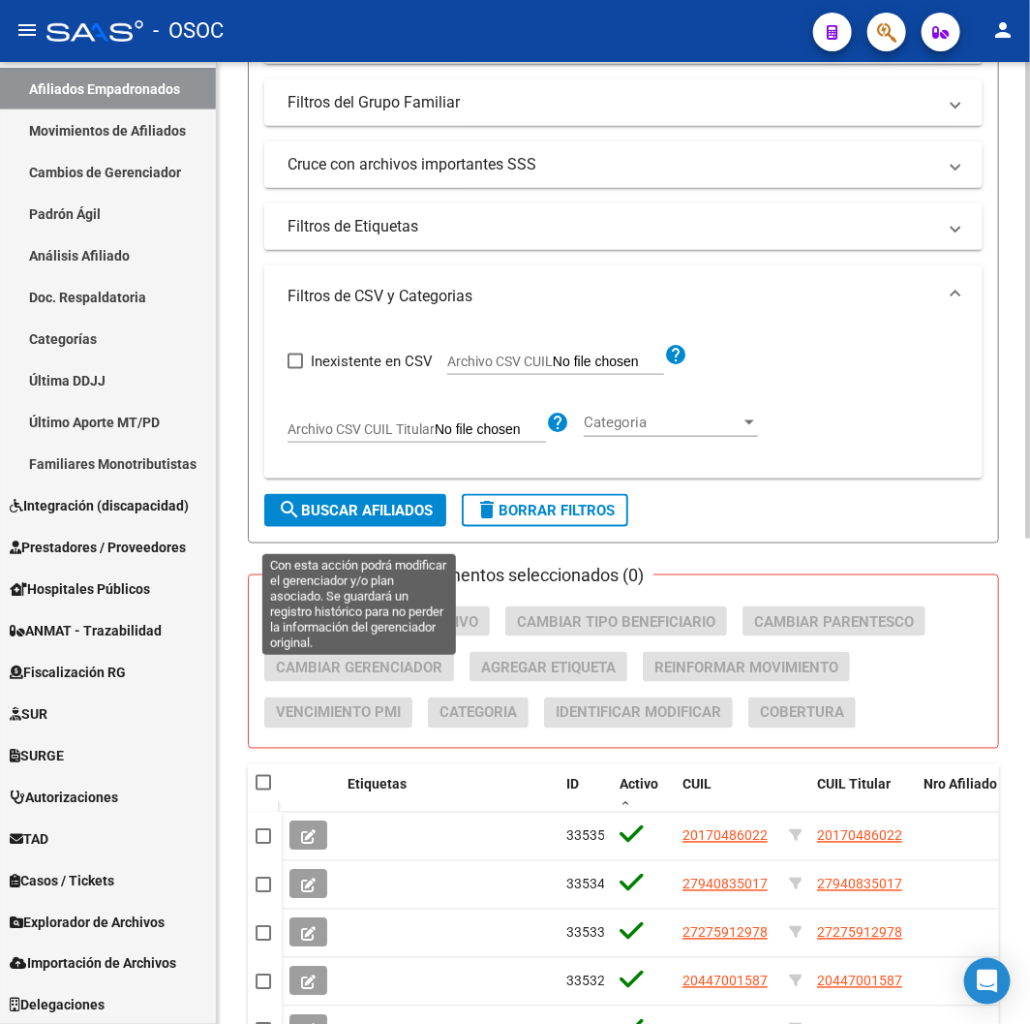
scroll to position [445, 0]
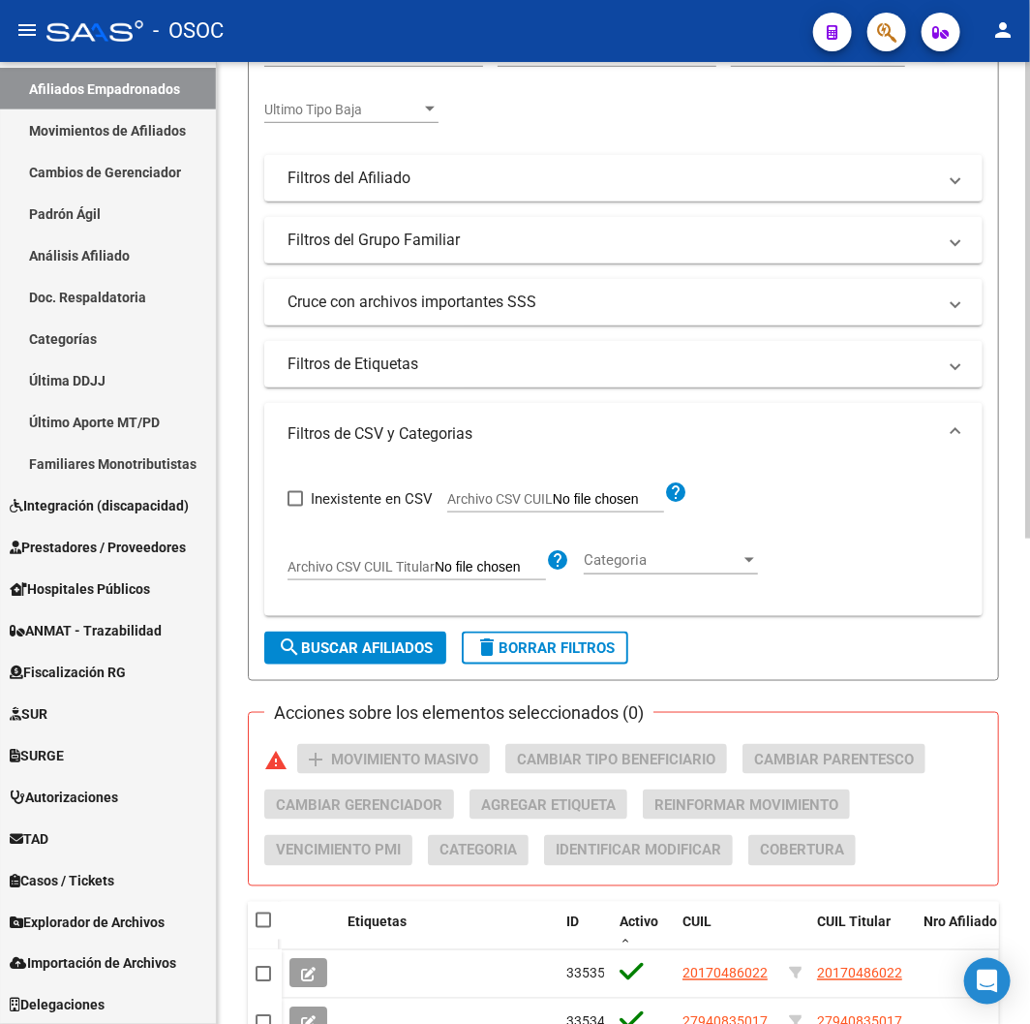
click at [494, 500] on span "Archivo CSV CUIL" at bounding box center [500, 498] width 106 height 15
click at [553, 500] on input "Archivo CSV CUIL" at bounding box center [608, 499] width 111 height 17
type input "C:\fakepath\archivo para filtrar en SAAS.csv"
click at [321, 636] on button "search Buscar Afiliados" at bounding box center [355, 647] width 182 height 33
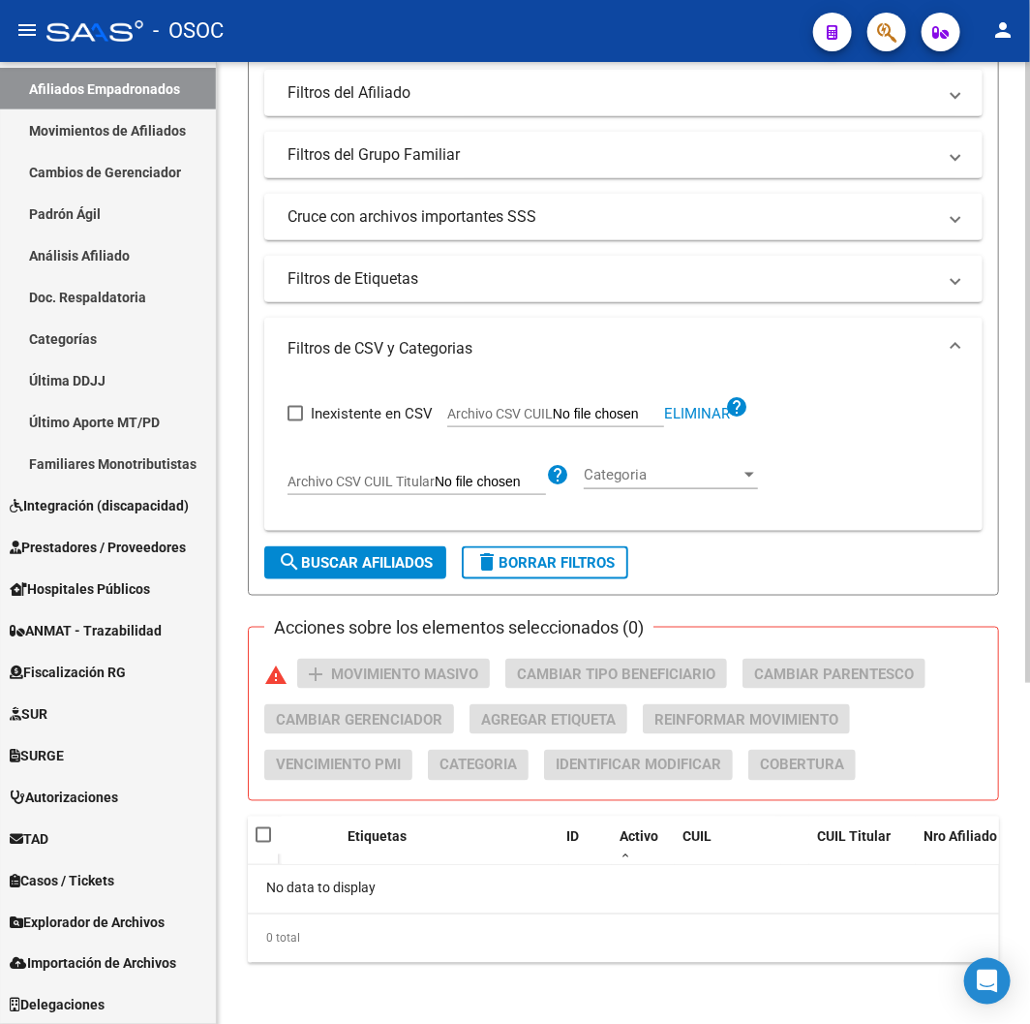
scroll to position [0, 0]
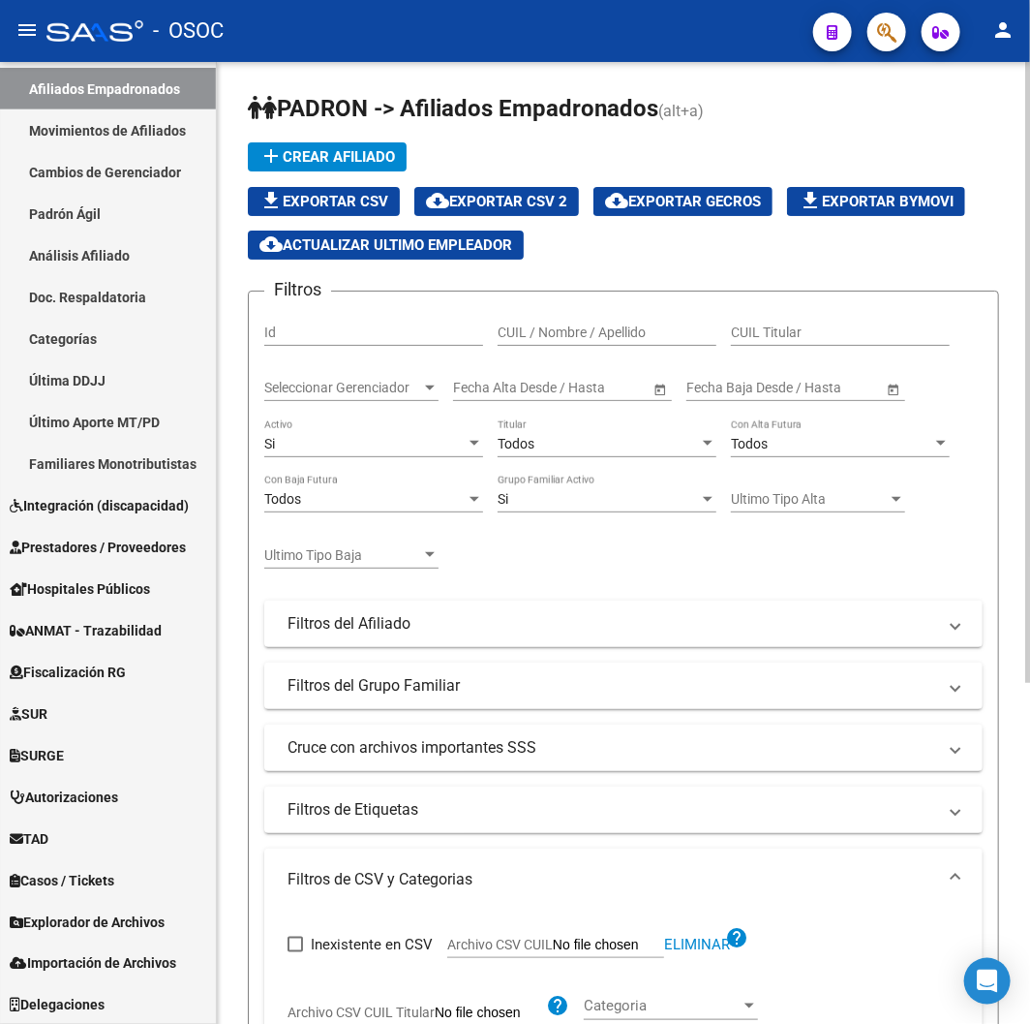
click at [356, 447] on div "Si" at bounding box center [364, 444] width 201 height 16
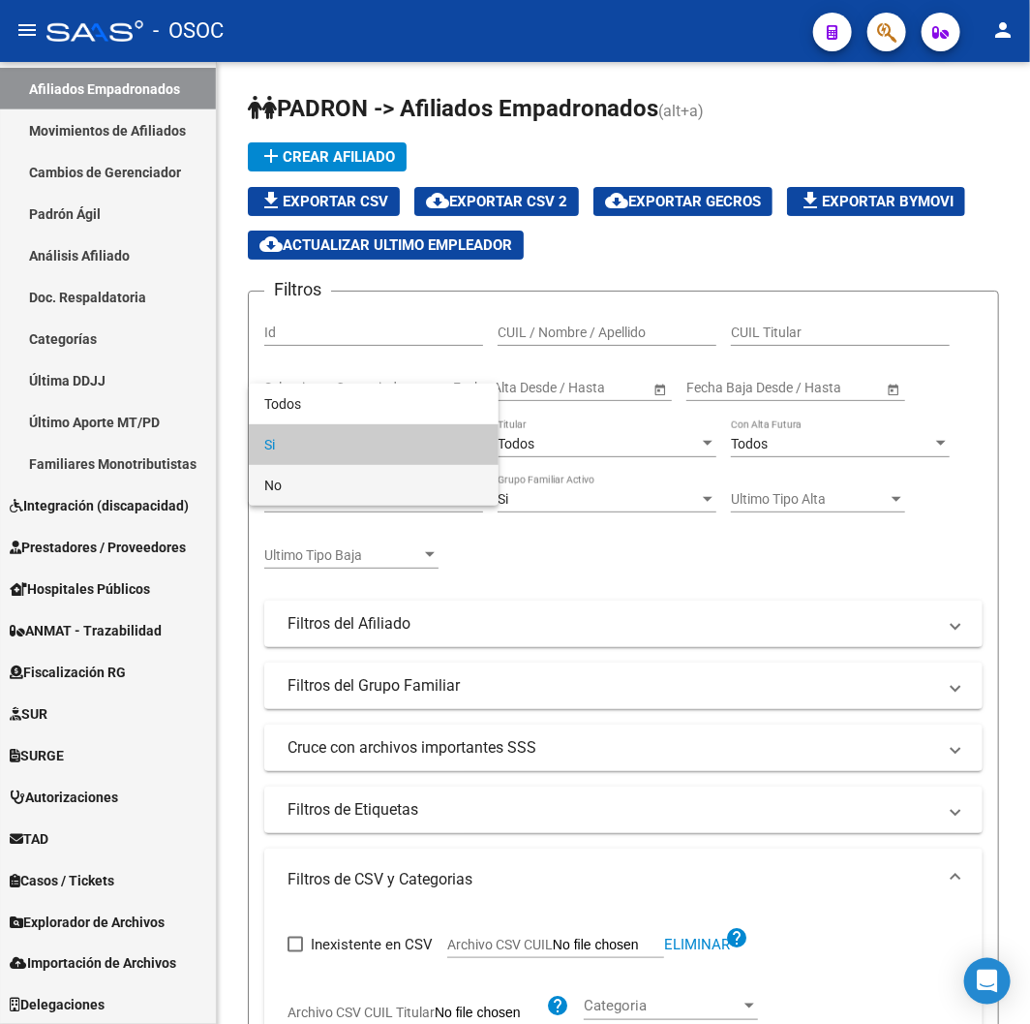
click at [345, 477] on span "No" at bounding box center [373, 485] width 219 height 41
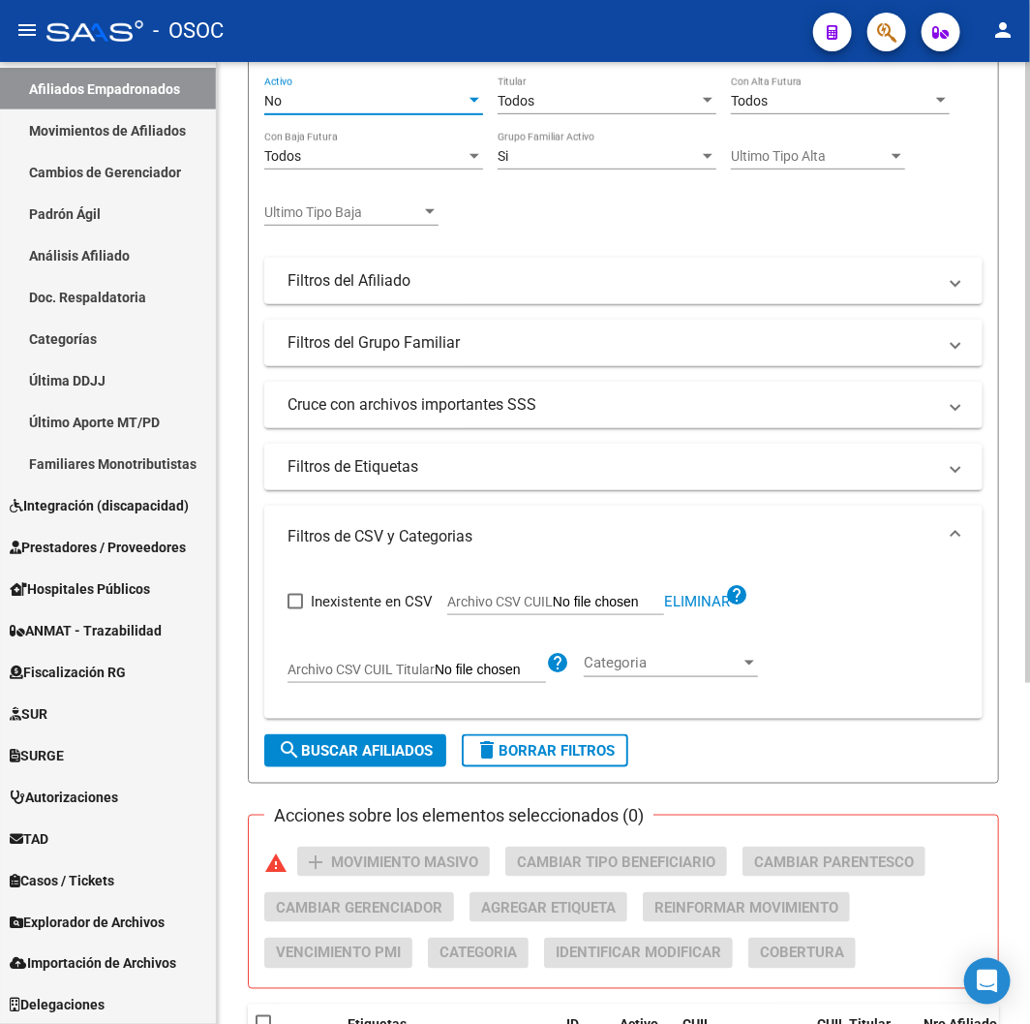
scroll to position [531, 0]
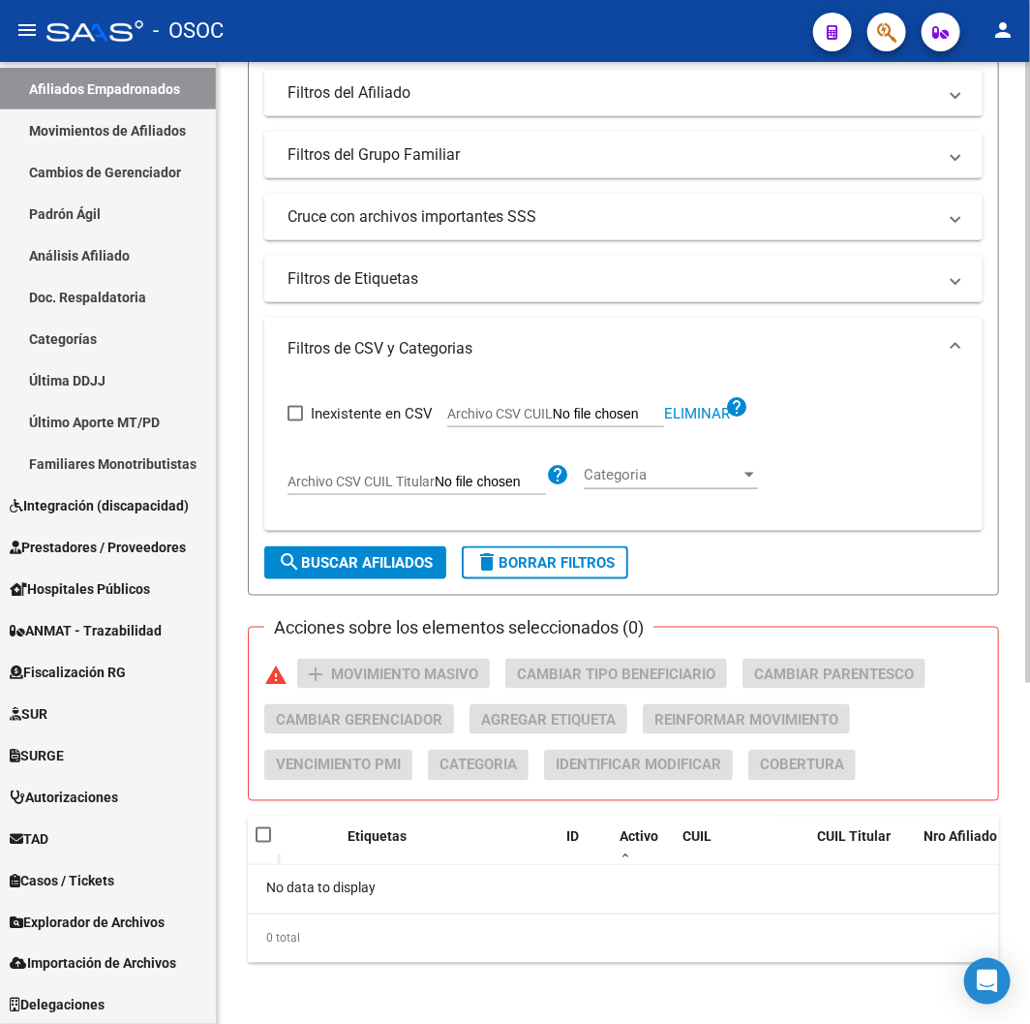
click at [334, 545] on form "Filtros Id CUIL / Nombre / Apellido CUIL Titular Seleccionar Gerenciador Selecc…" at bounding box center [623, 178] width 751 height 836
click at [332, 549] on button "search Buscar Afiliados" at bounding box center [355, 562] width 182 height 33
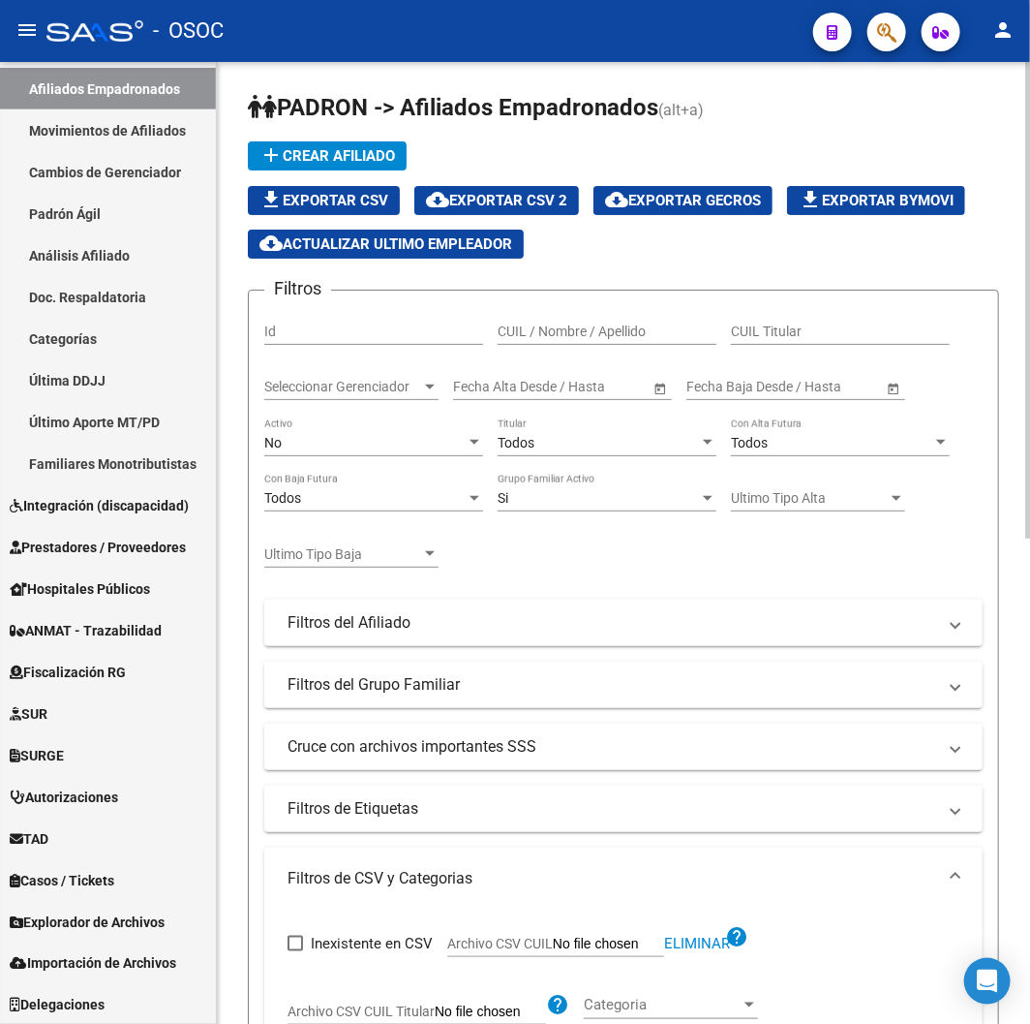
scroll to position [0, 0]
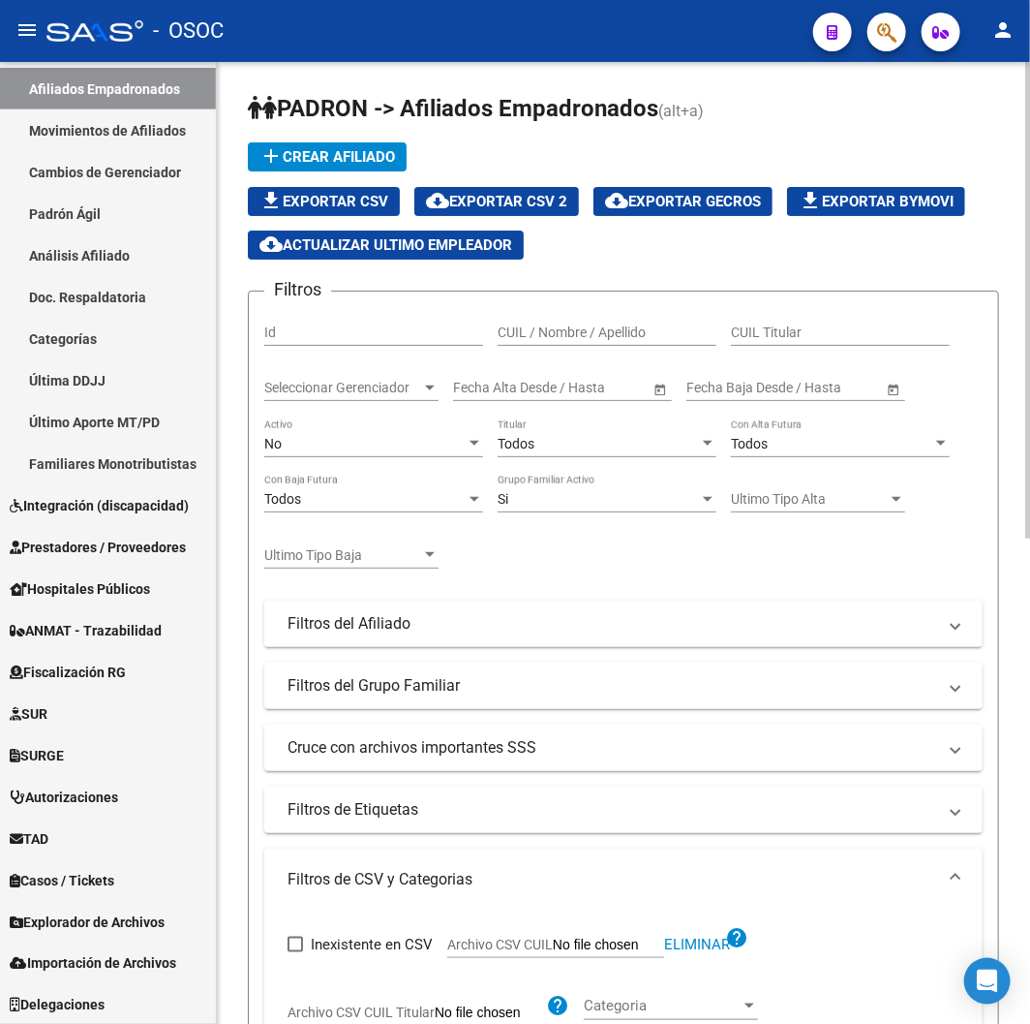
click at [552, 199] on span "cloud_download Exportar CSV 2" at bounding box center [496, 201] width 141 height 17
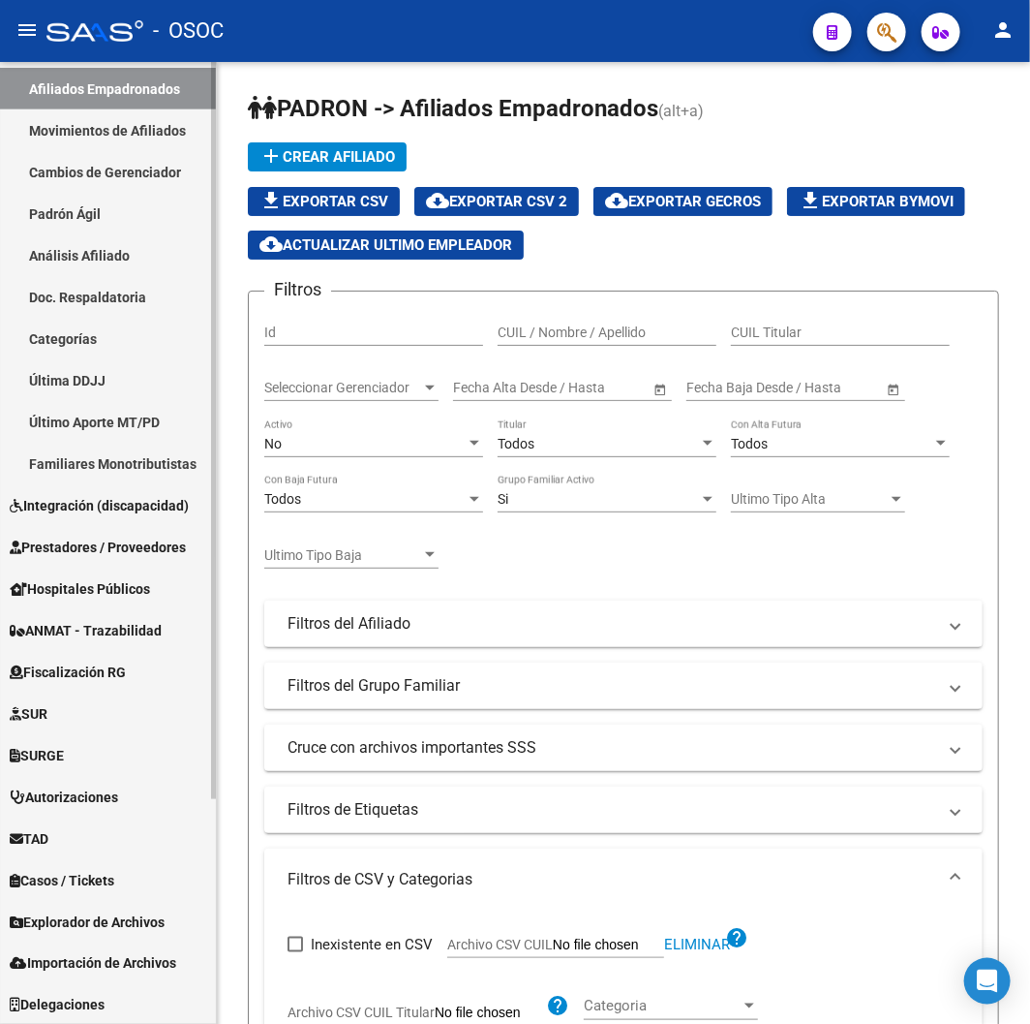
click at [100, 918] on span "Explorador de Archivos" at bounding box center [87, 921] width 155 height 21
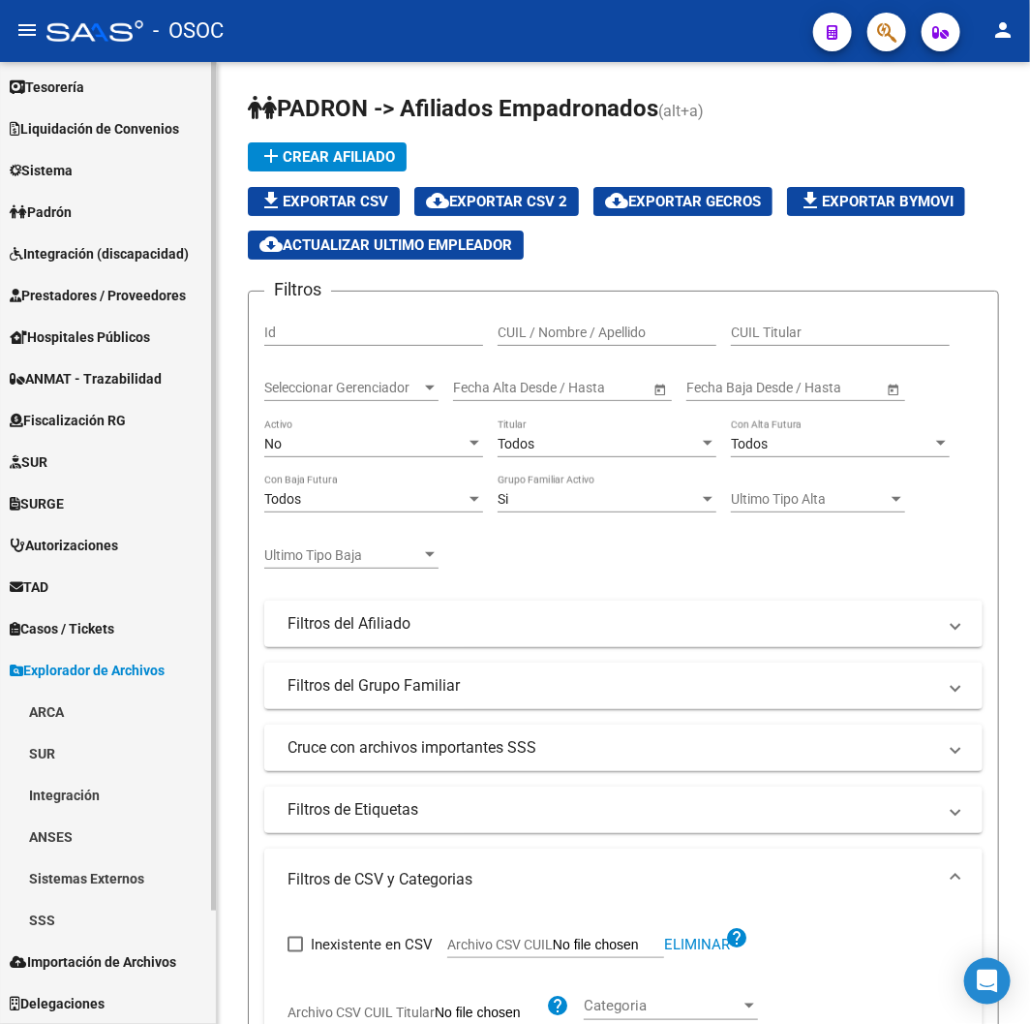
scroll to position [127, 0]
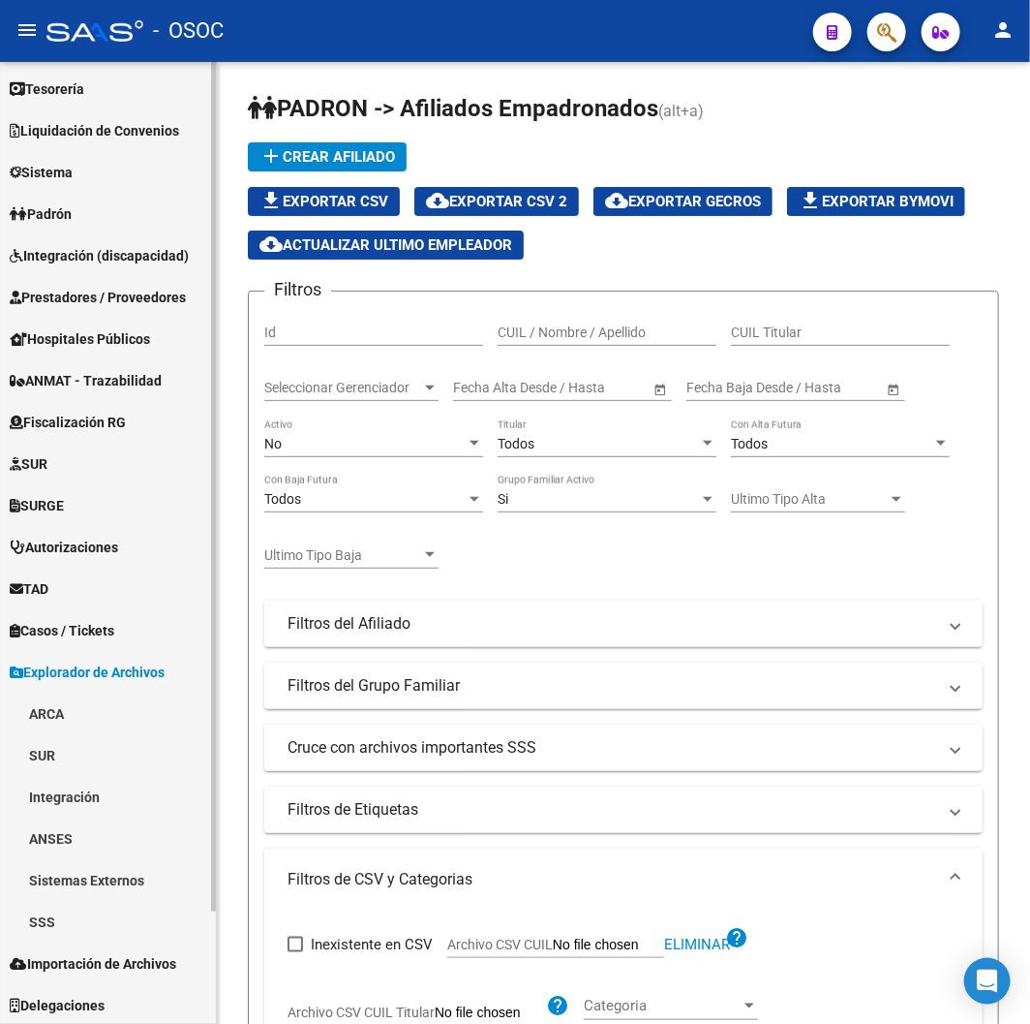
click at [65, 918] on link "SSS" at bounding box center [108, 922] width 216 height 42
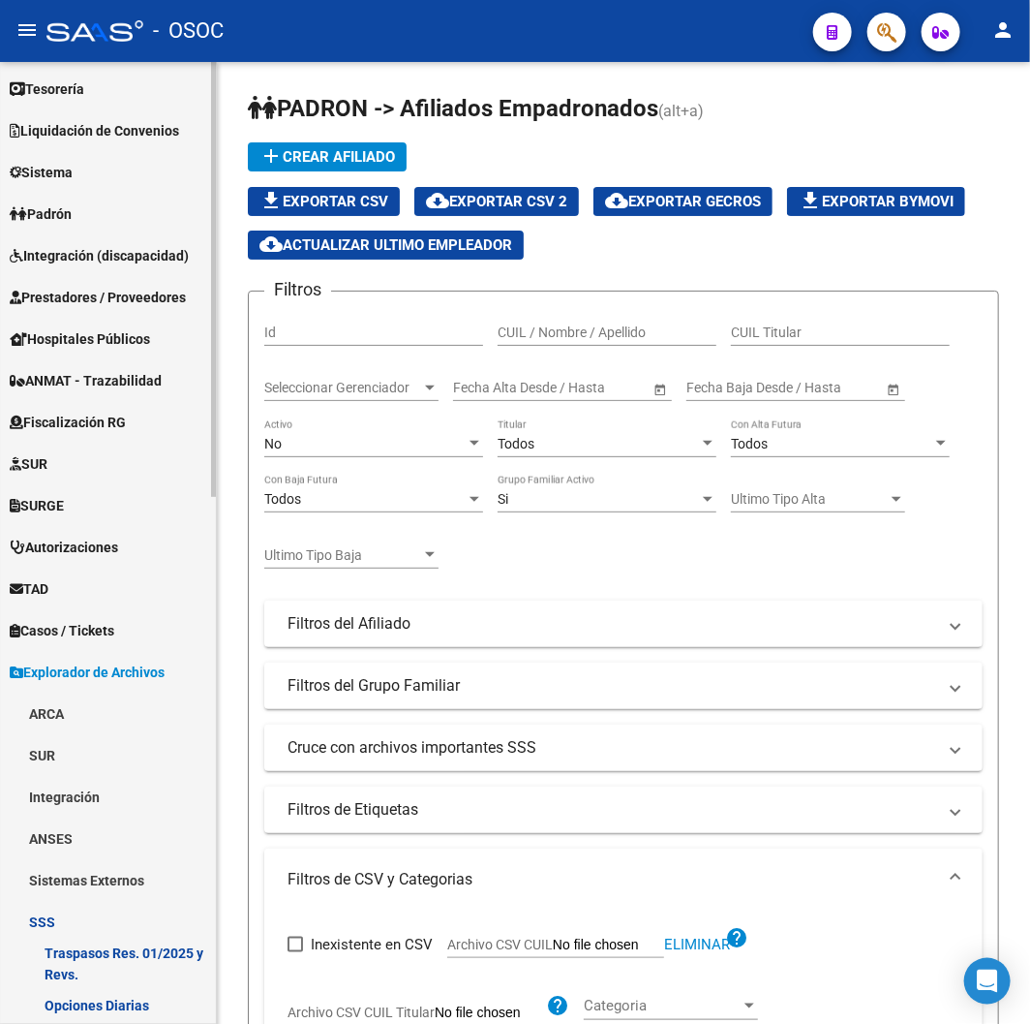
scroll to position [772, 0]
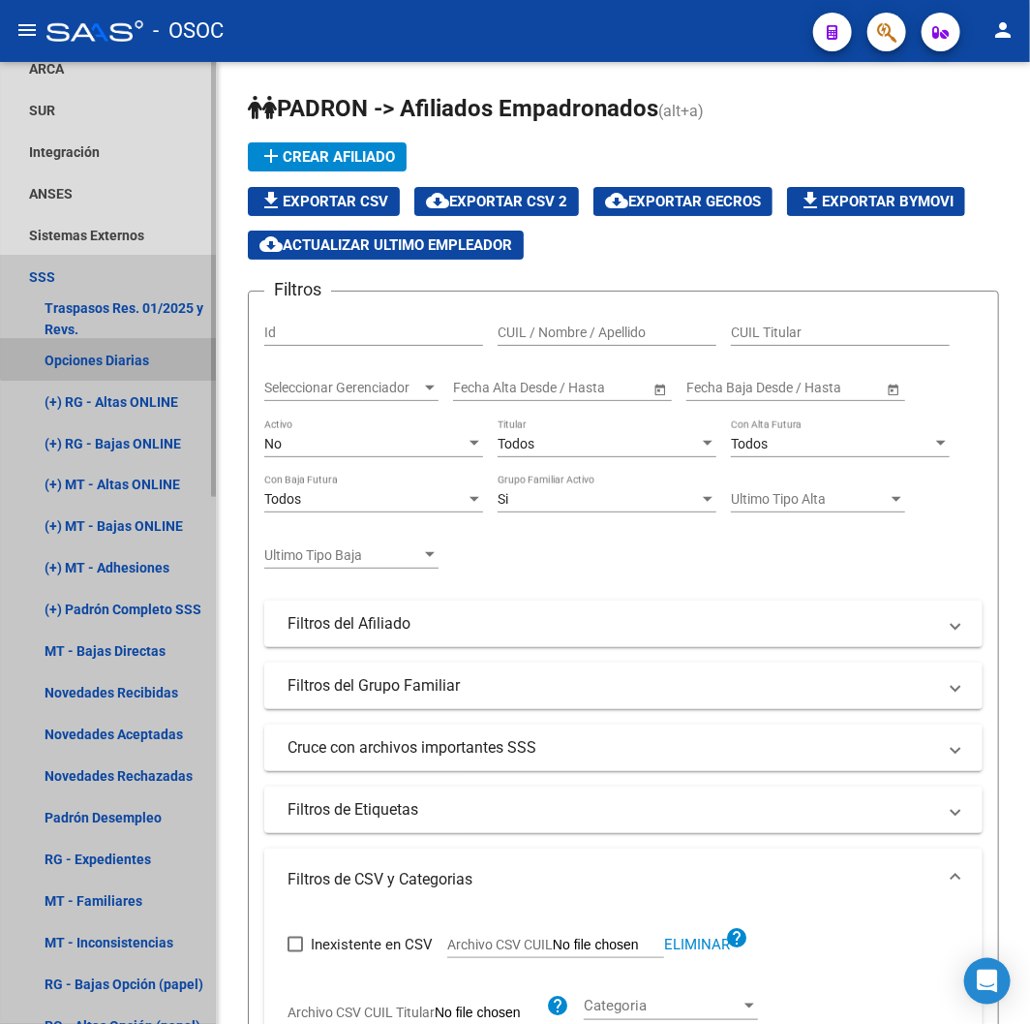
click at [111, 349] on link "Opciones Diarias" at bounding box center [108, 360] width 216 height 42
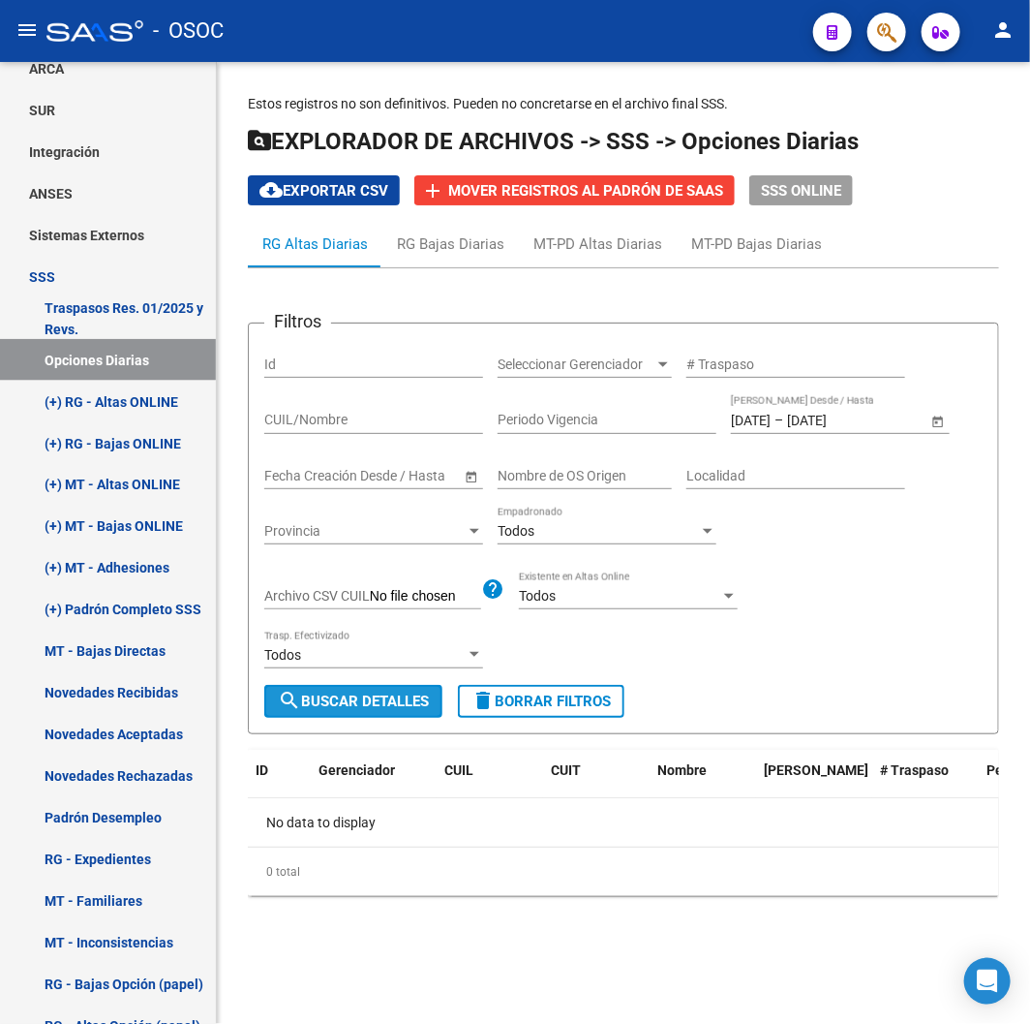
click at [383, 697] on span "search Buscar Detalles" at bounding box center [353, 700] width 151 height 17
click at [939, 420] on span "Open calendar" at bounding box center [938, 420] width 46 height 46
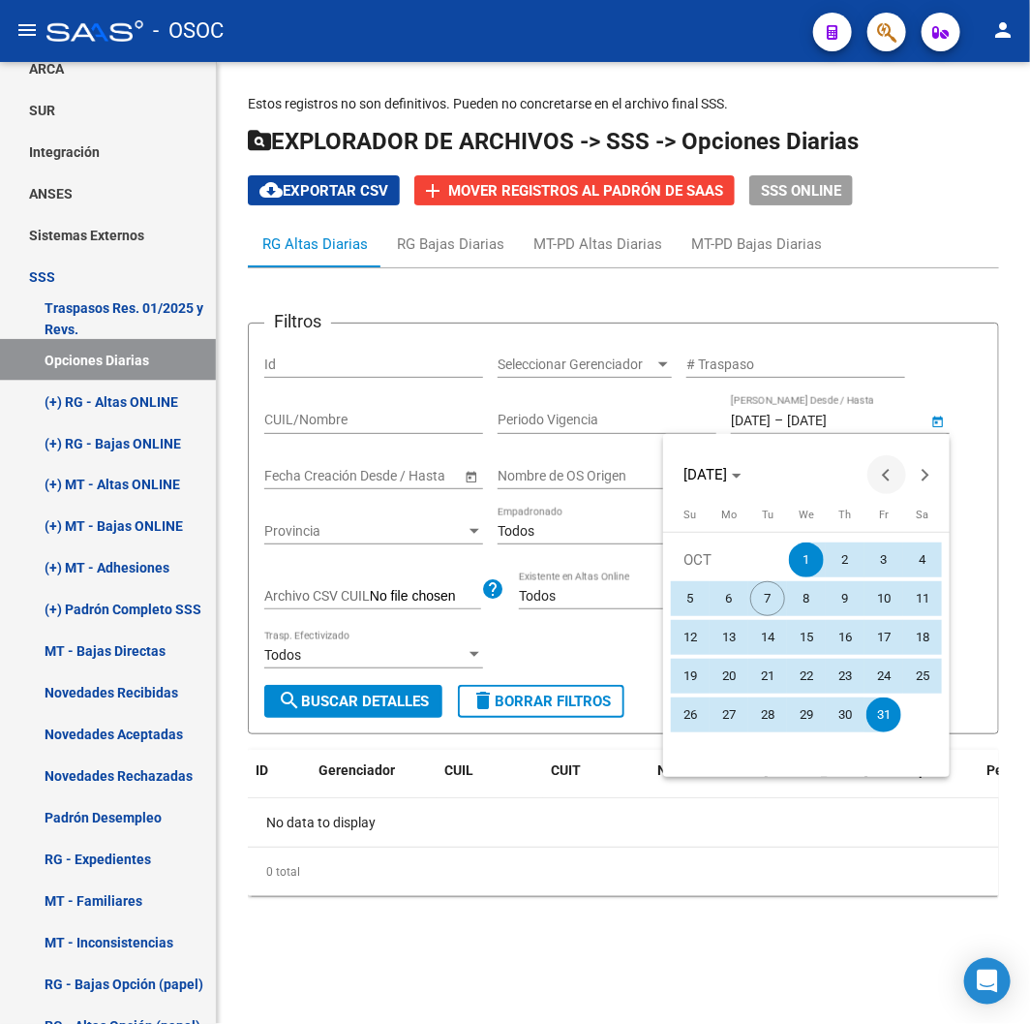
click at [898, 475] on span "Previous month" at bounding box center [887, 474] width 39 height 39
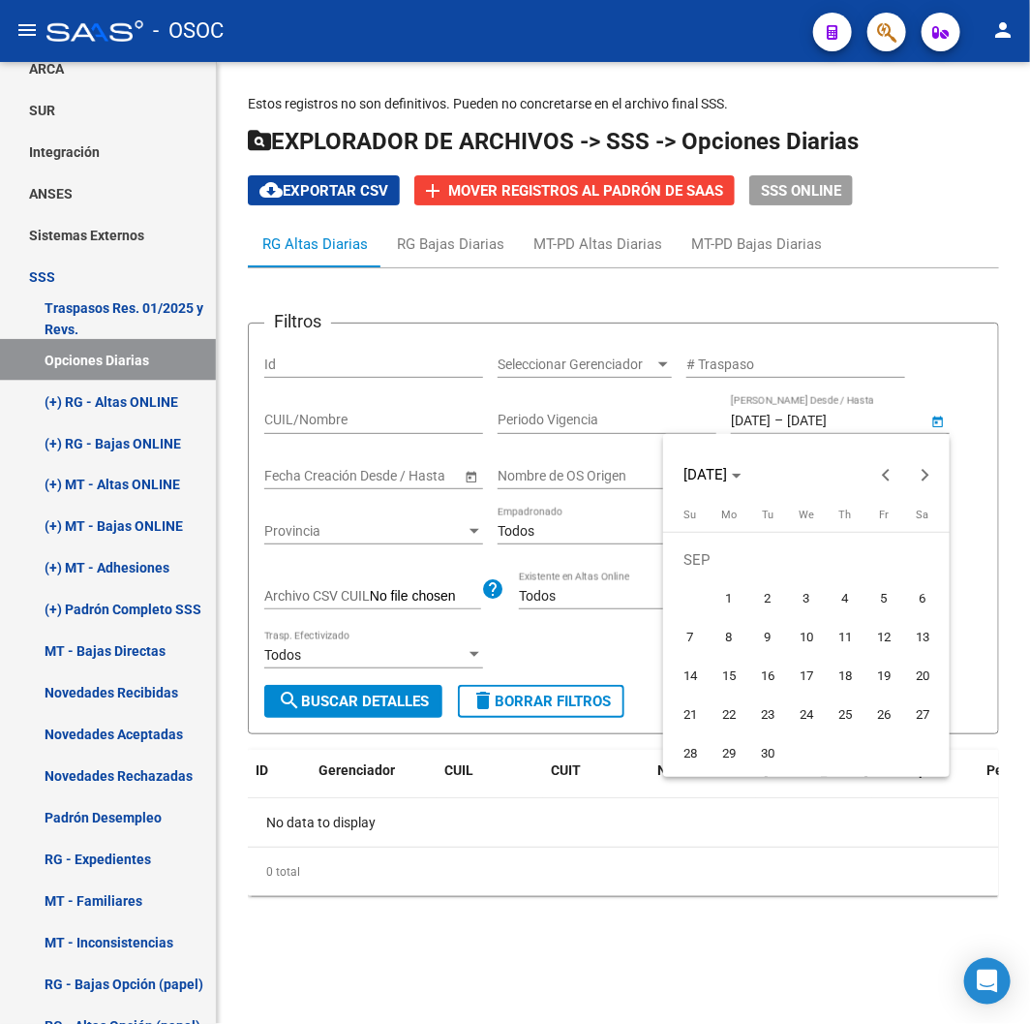
click at [734, 600] on span "1" at bounding box center [729, 598] width 35 height 35
type input "[DATE]"
click at [913, 470] on span "Next month" at bounding box center [925, 474] width 39 height 39
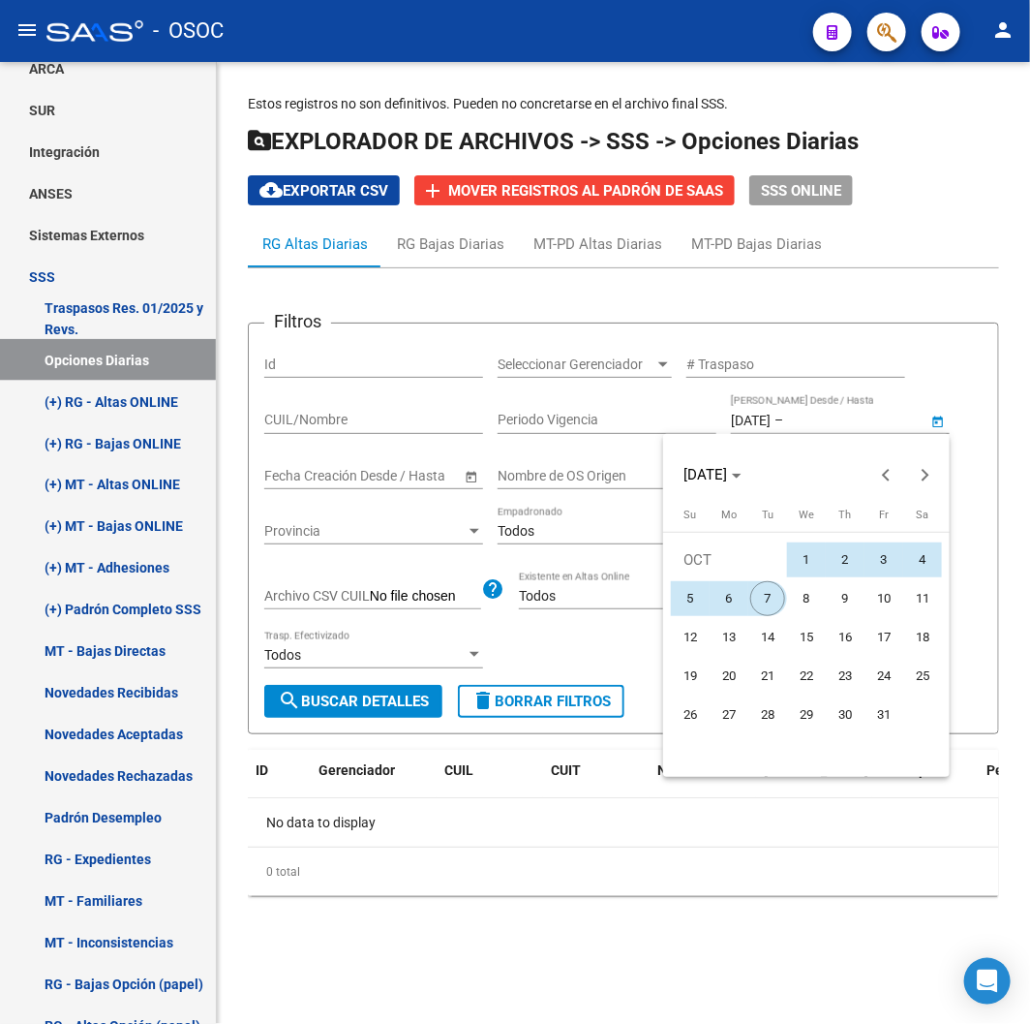
click at [779, 598] on span "7" at bounding box center [767, 598] width 35 height 35
type input "07/10/2025"
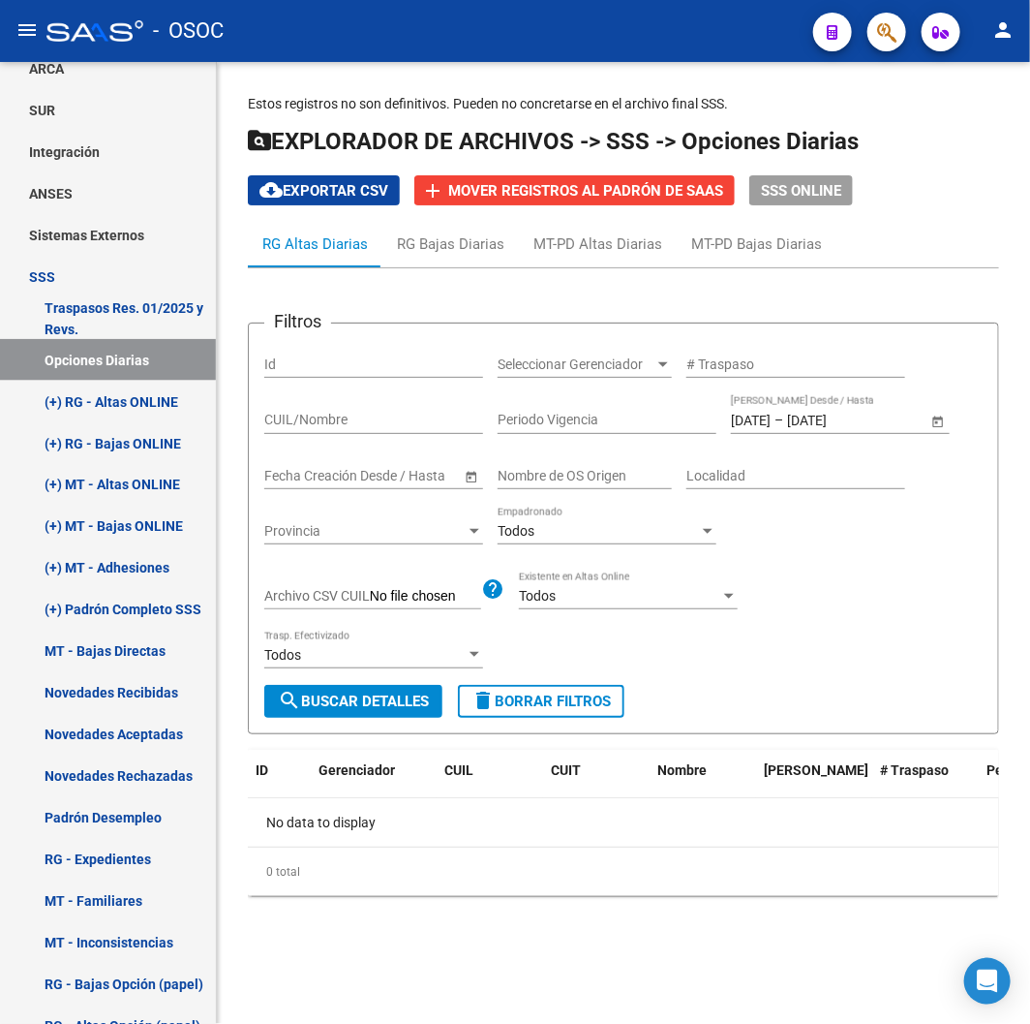
click at [400, 691] on button "search Buscar Detalles" at bounding box center [353, 701] width 178 height 33
click at [613, 589] on div "Todos" at bounding box center [619, 596] width 201 height 16
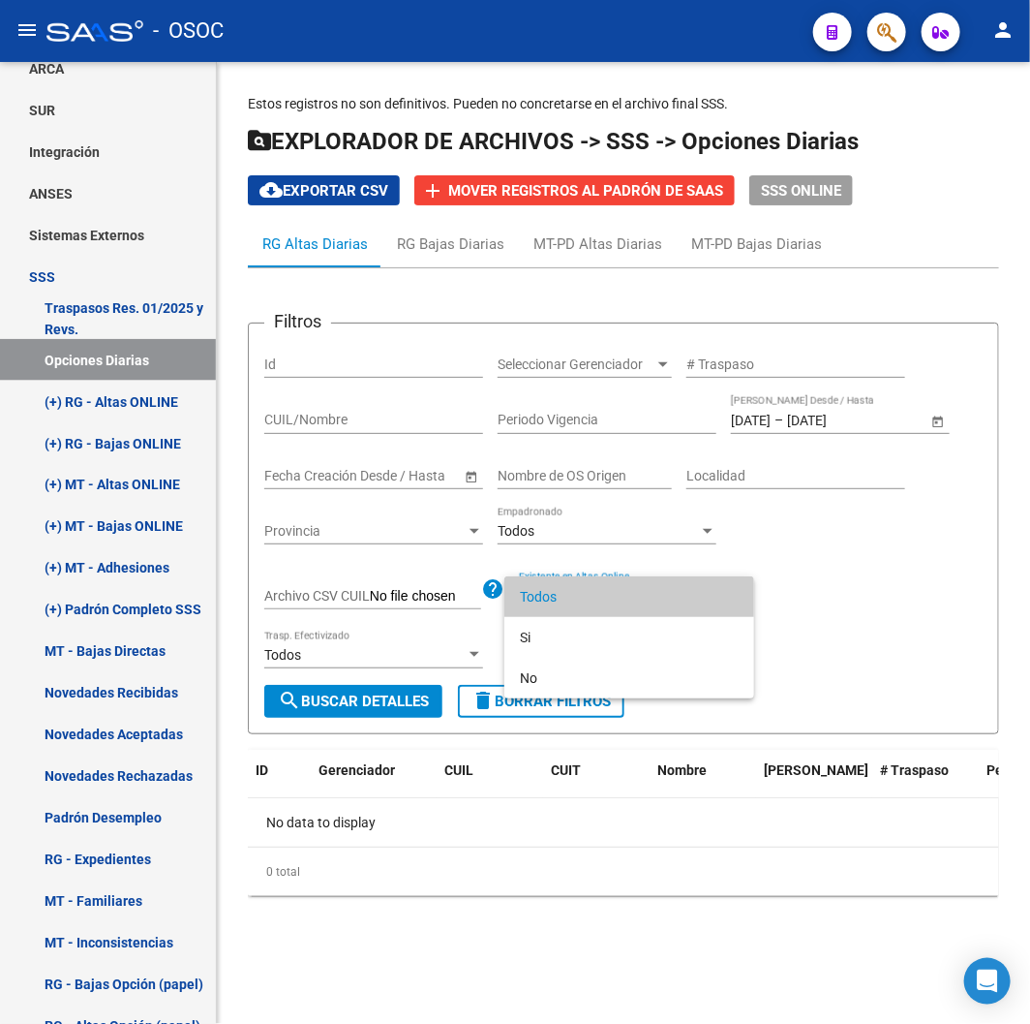
click at [613, 589] on span "Todos" at bounding box center [629, 596] width 219 height 41
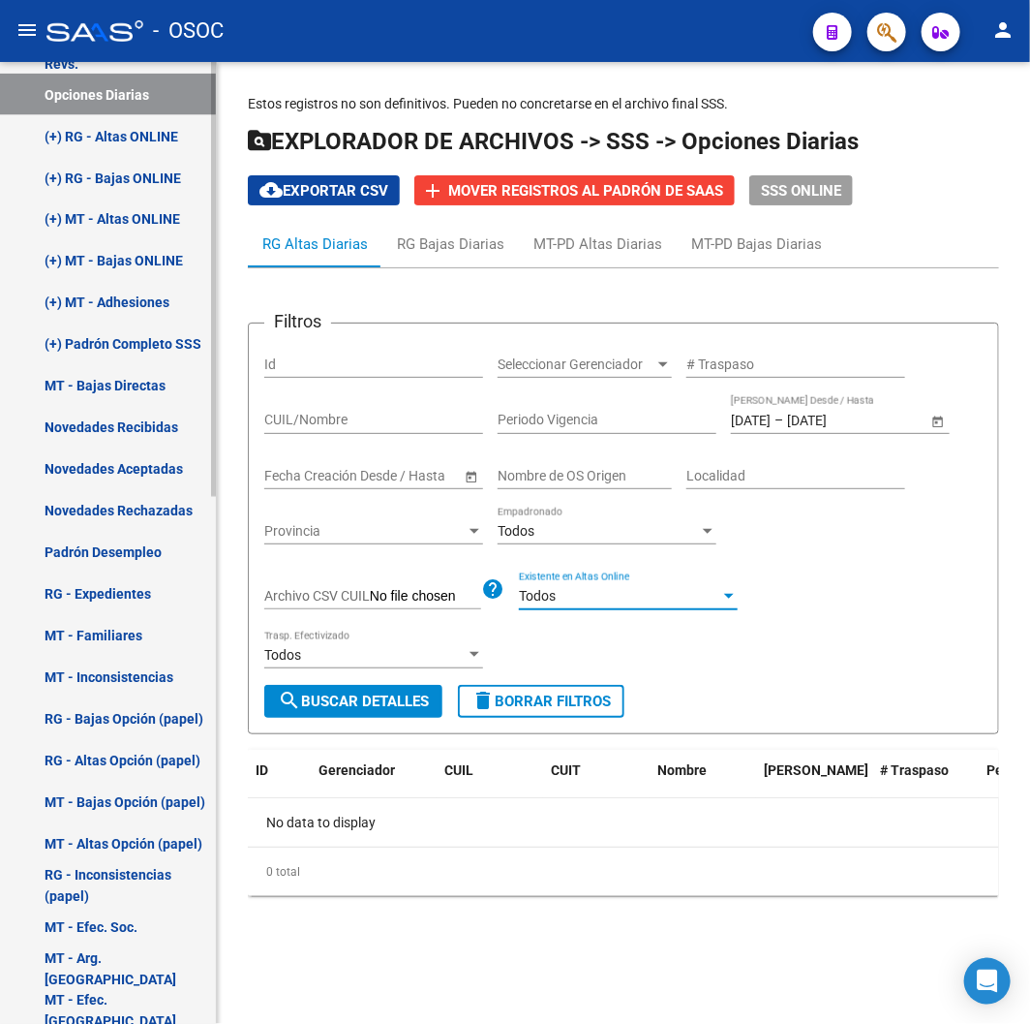
scroll to position [845, 0]
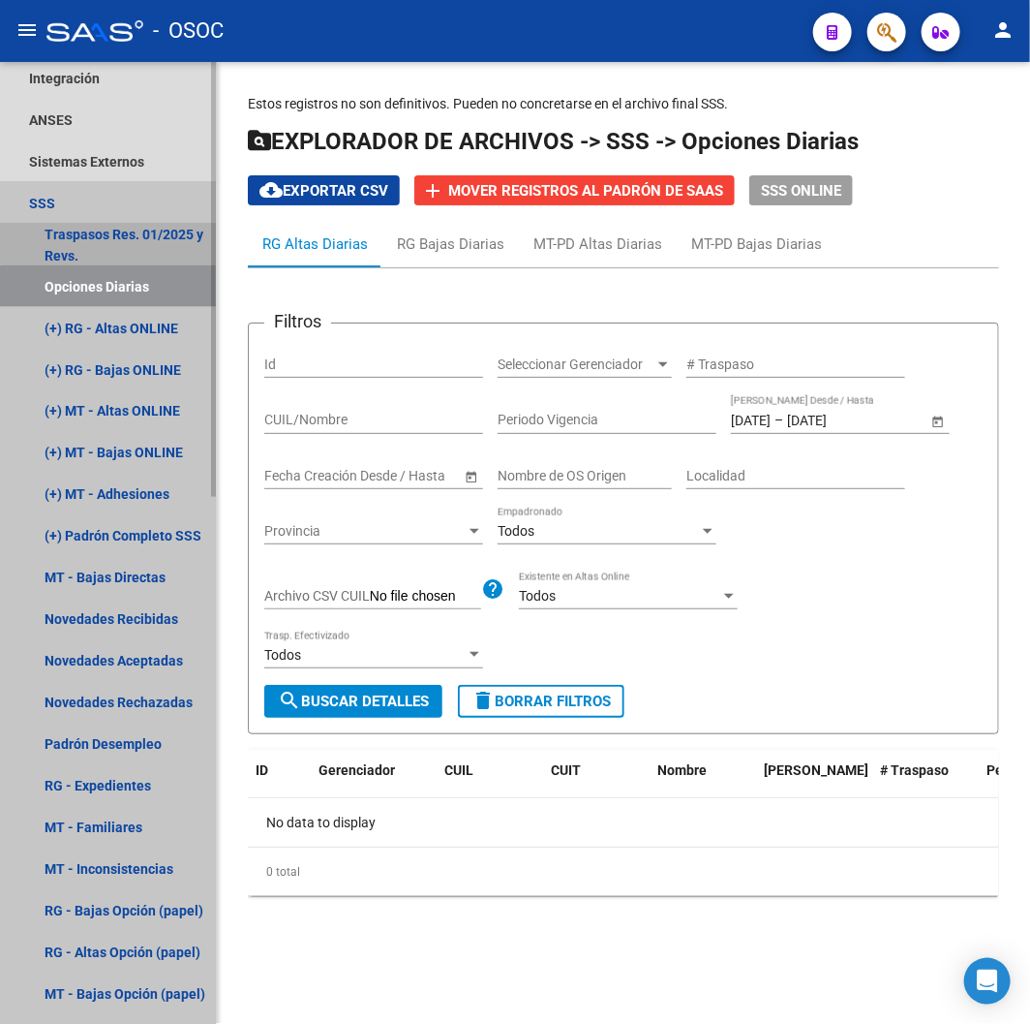
click at [141, 226] on link "Traspasos Res. 01/2025 y Revs." at bounding box center [108, 245] width 216 height 42
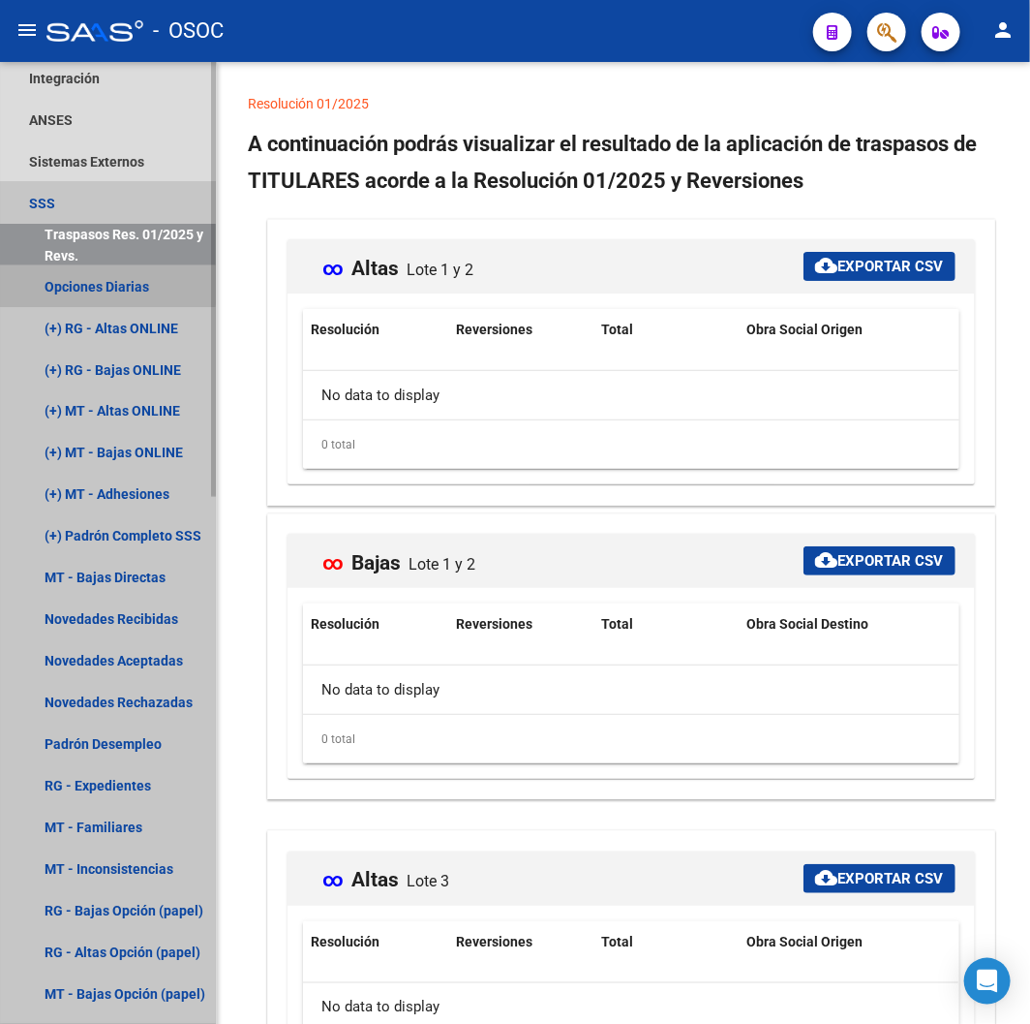
click at [101, 284] on link "Opciones Diarias" at bounding box center [108, 286] width 216 height 42
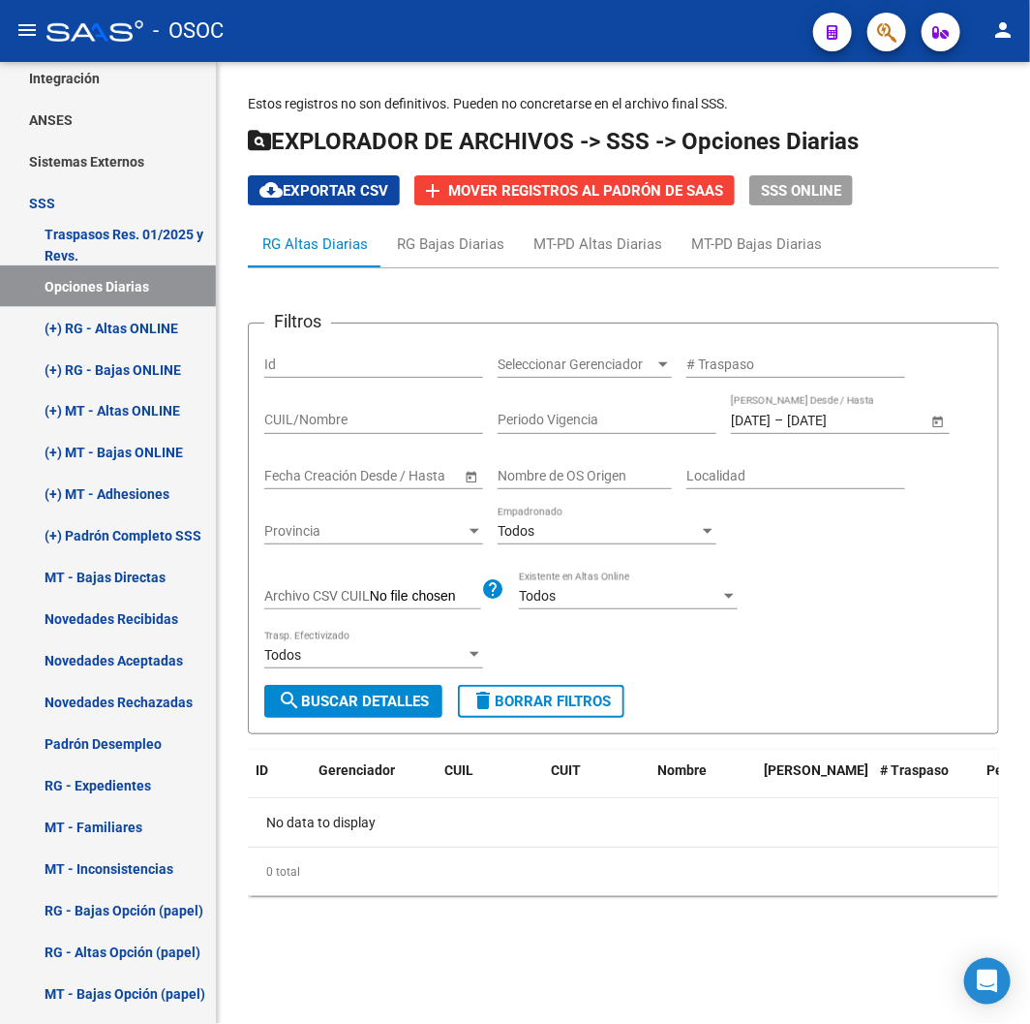
click at [373, 702] on span "search Buscar Detalles" at bounding box center [353, 700] width 151 height 17
click at [470, 476] on span "Open calendar" at bounding box center [471, 476] width 46 height 46
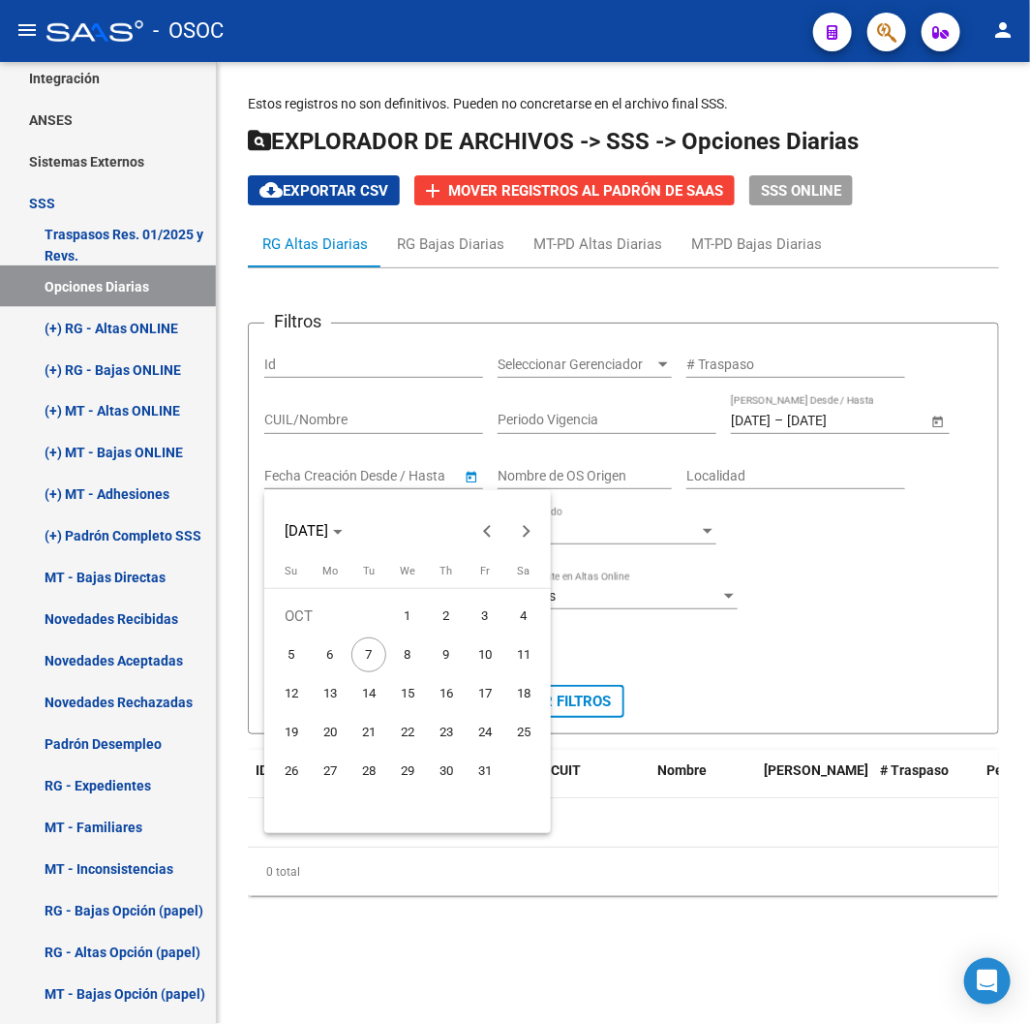
click at [409, 605] on span "1" at bounding box center [407, 615] width 35 height 35
type input "01/10/2025"
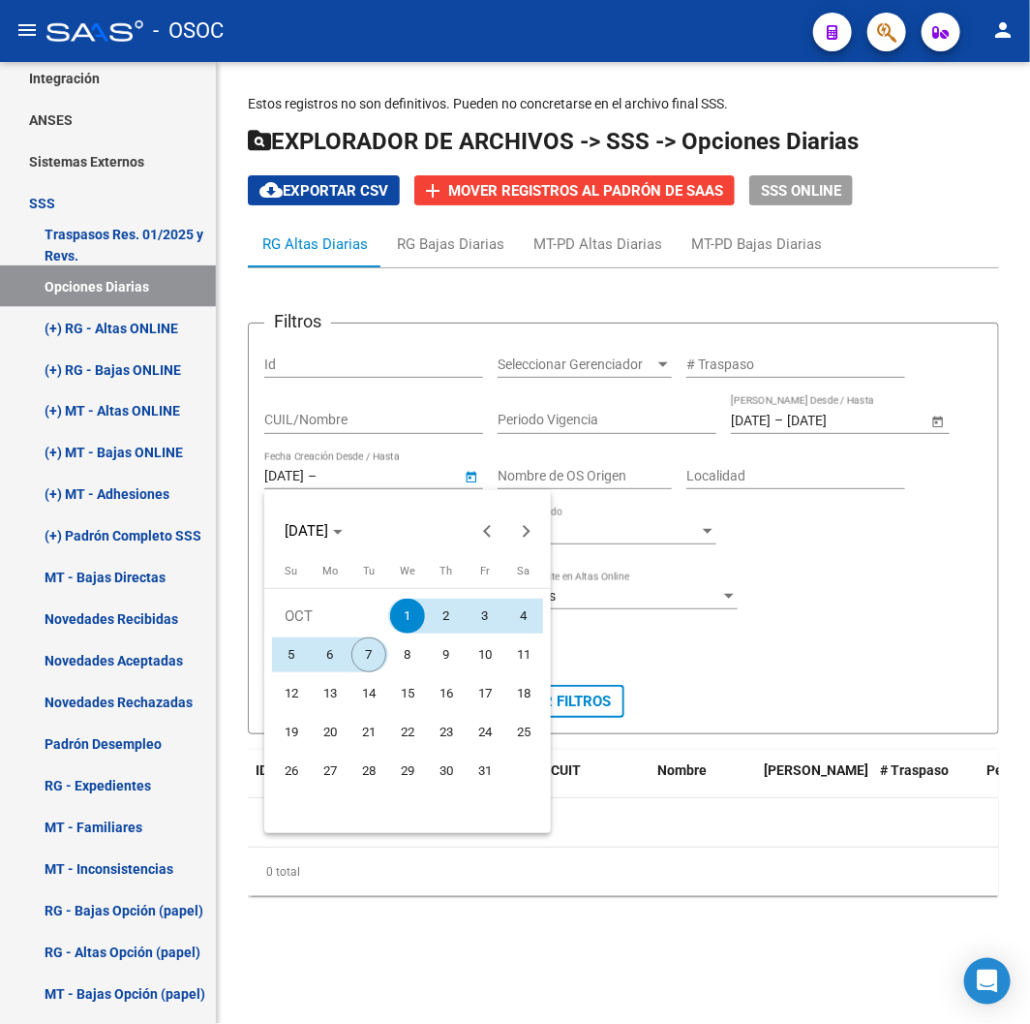
click at [373, 643] on span "7" at bounding box center [369, 654] width 35 height 35
type input "07/10/2025"
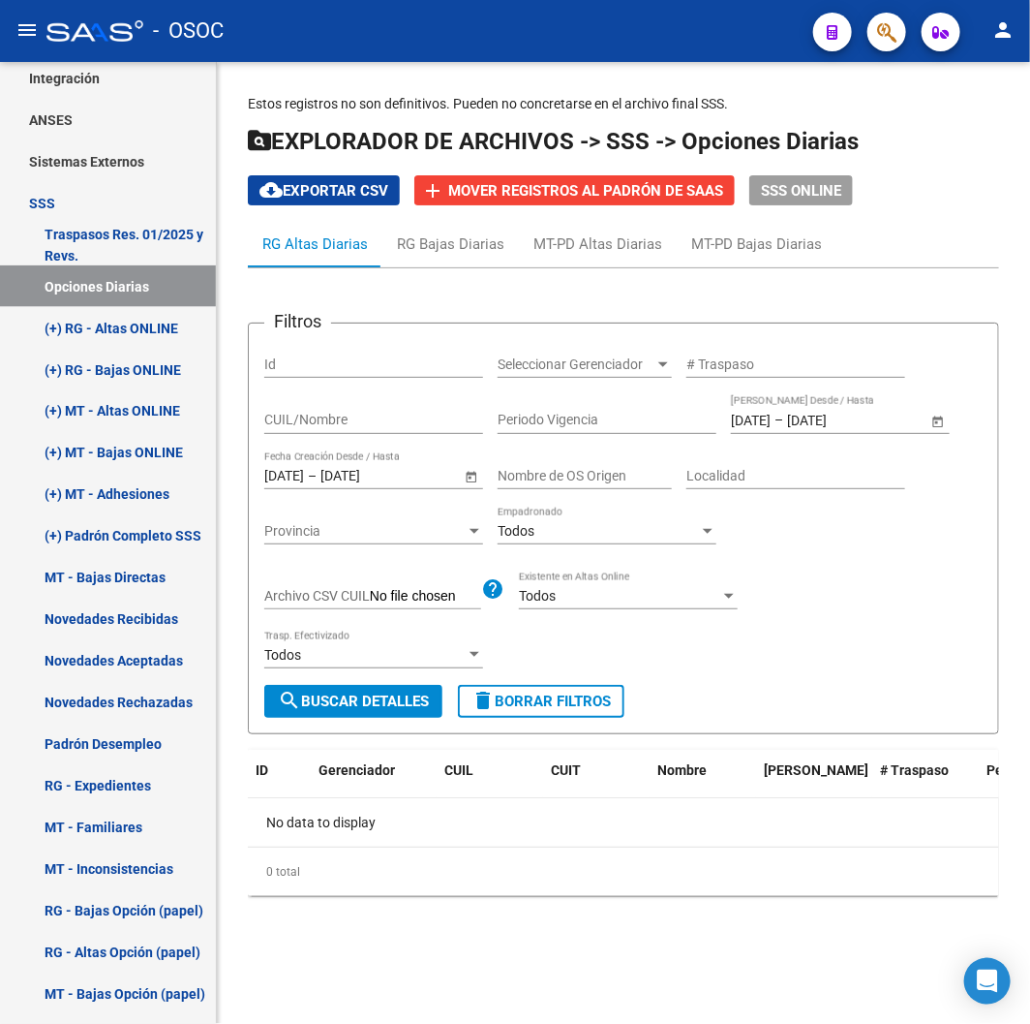
click at [335, 686] on button "search Buscar Detalles" at bounding box center [353, 701] width 178 height 33
click at [553, 515] on div "Todos Empadronado" at bounding box center [607, 524] width 219 height 39
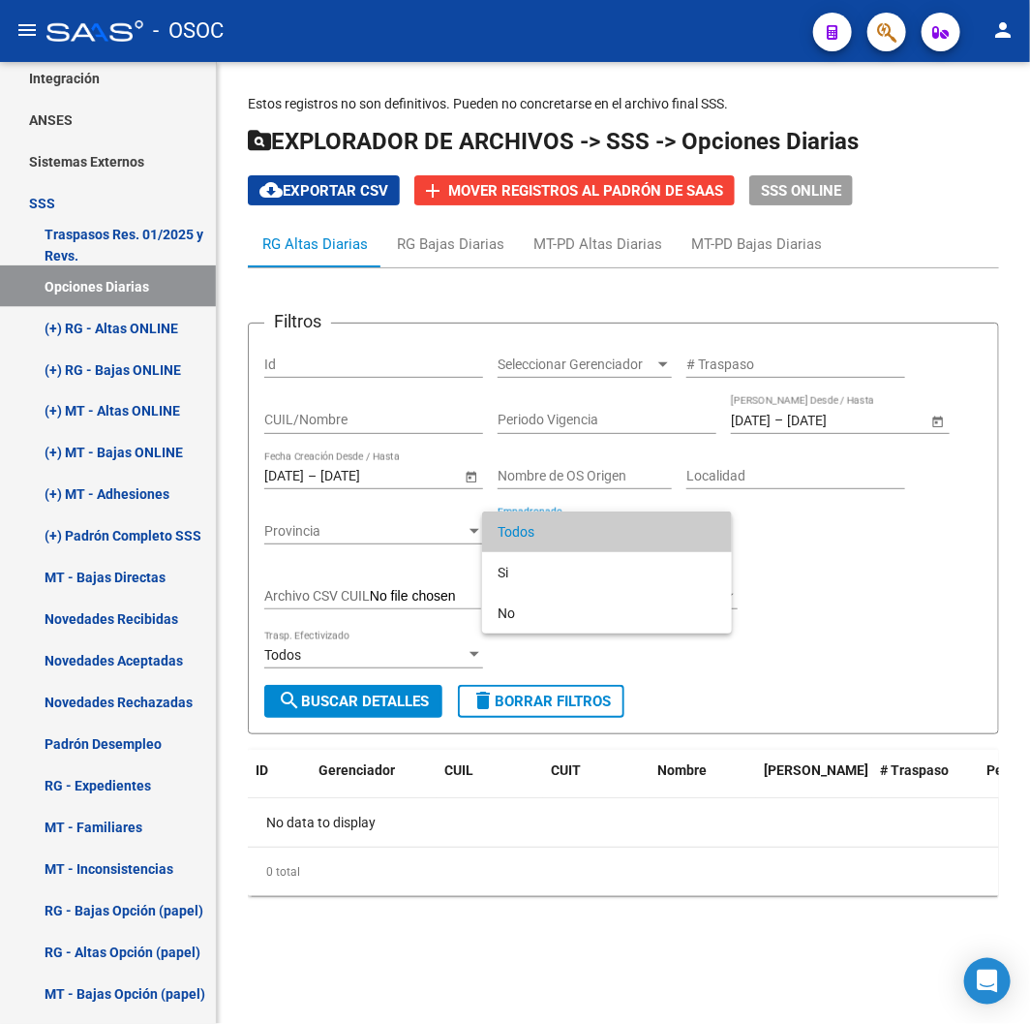
click at [553, 515] on span "Todos" at bounding box center [607, 531] width 219 height 41
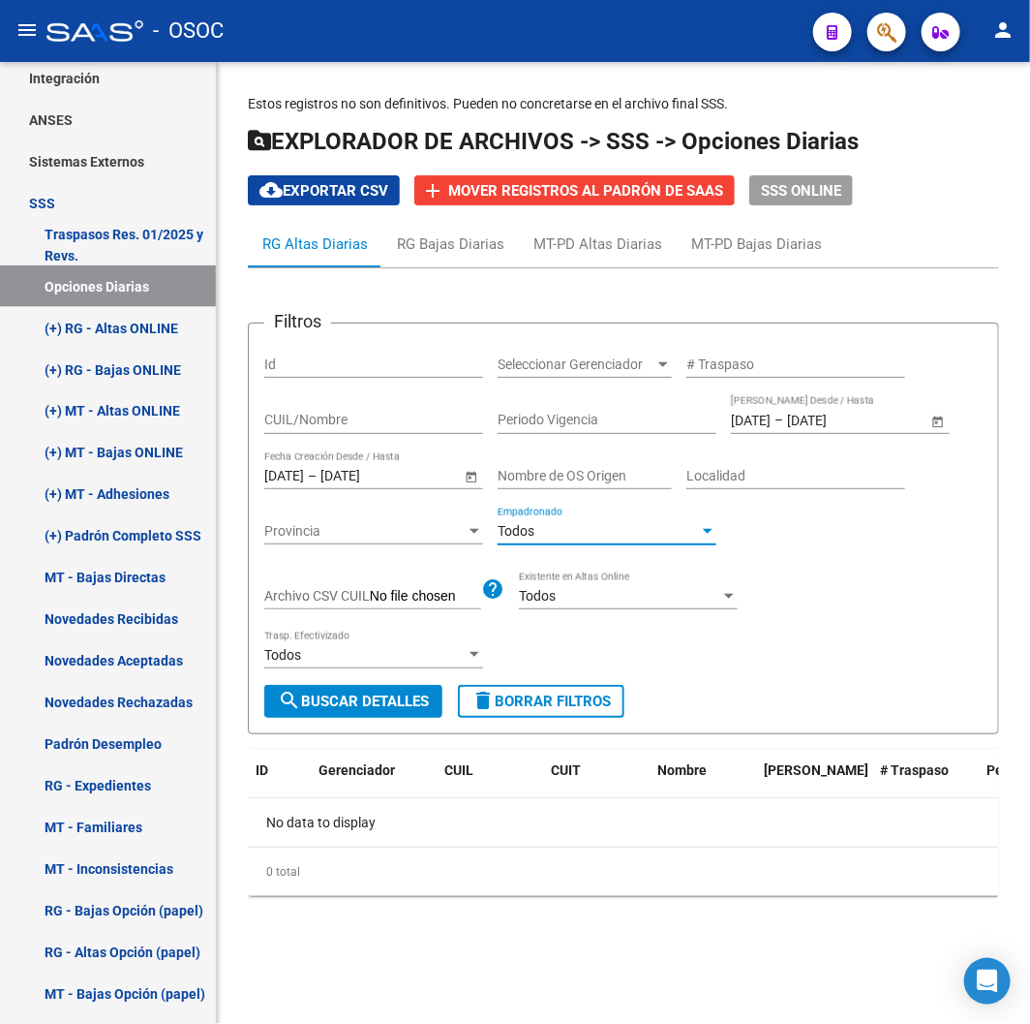
click at [604, 592] on div "Todos" at bounding box center [619, 596] width 201 height 16
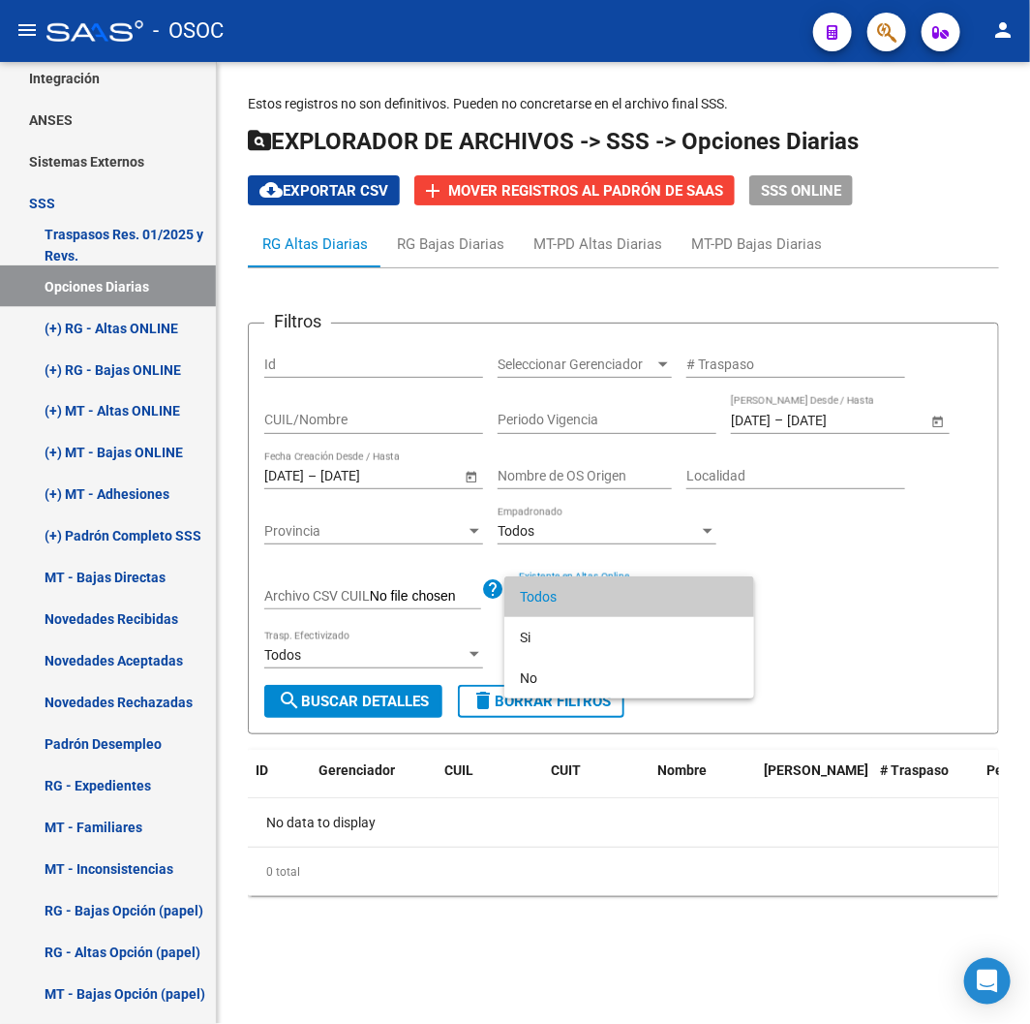
click at [602, 592] on span "Todos" at bounding box center [629, 596] width 219 height 41
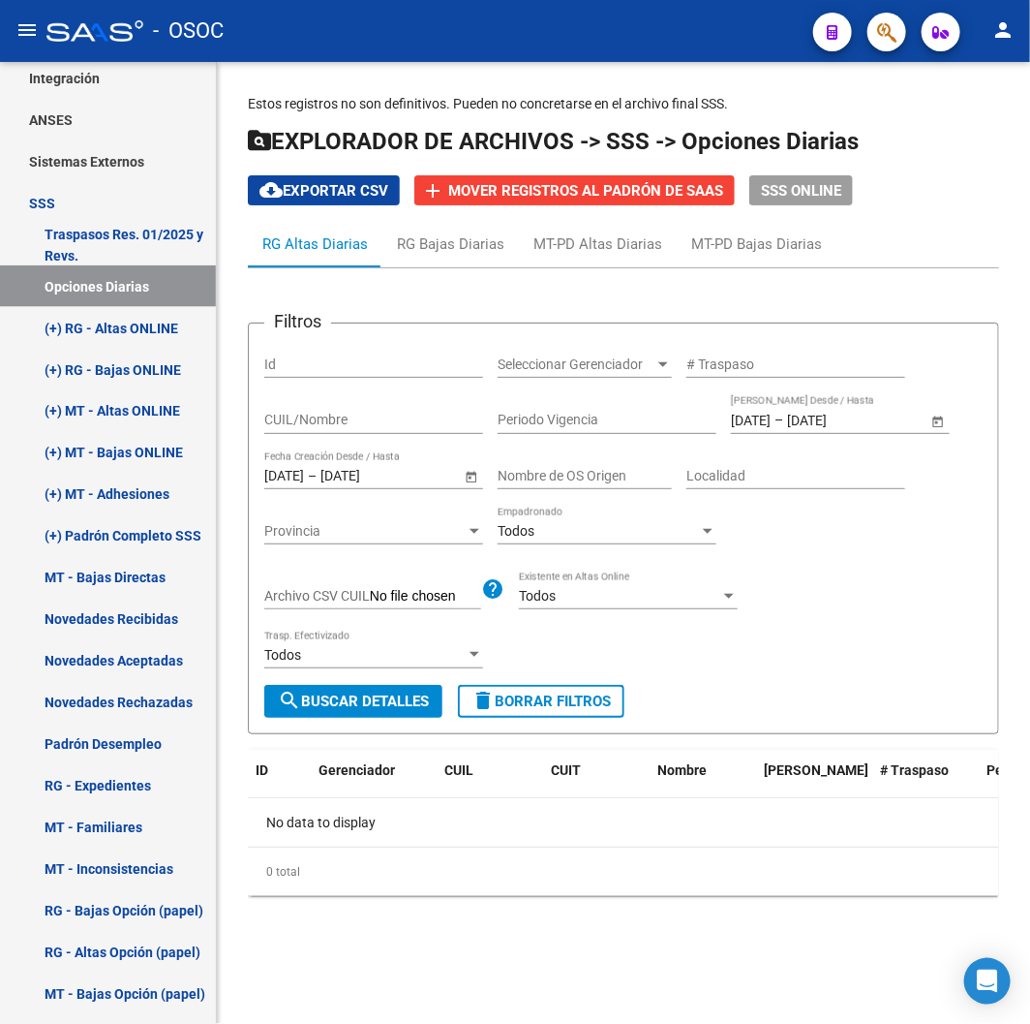
click at [439, 668] on div "Todos Trasp. Efectivizado" at bounding box center [373, 648] width 219 height 39
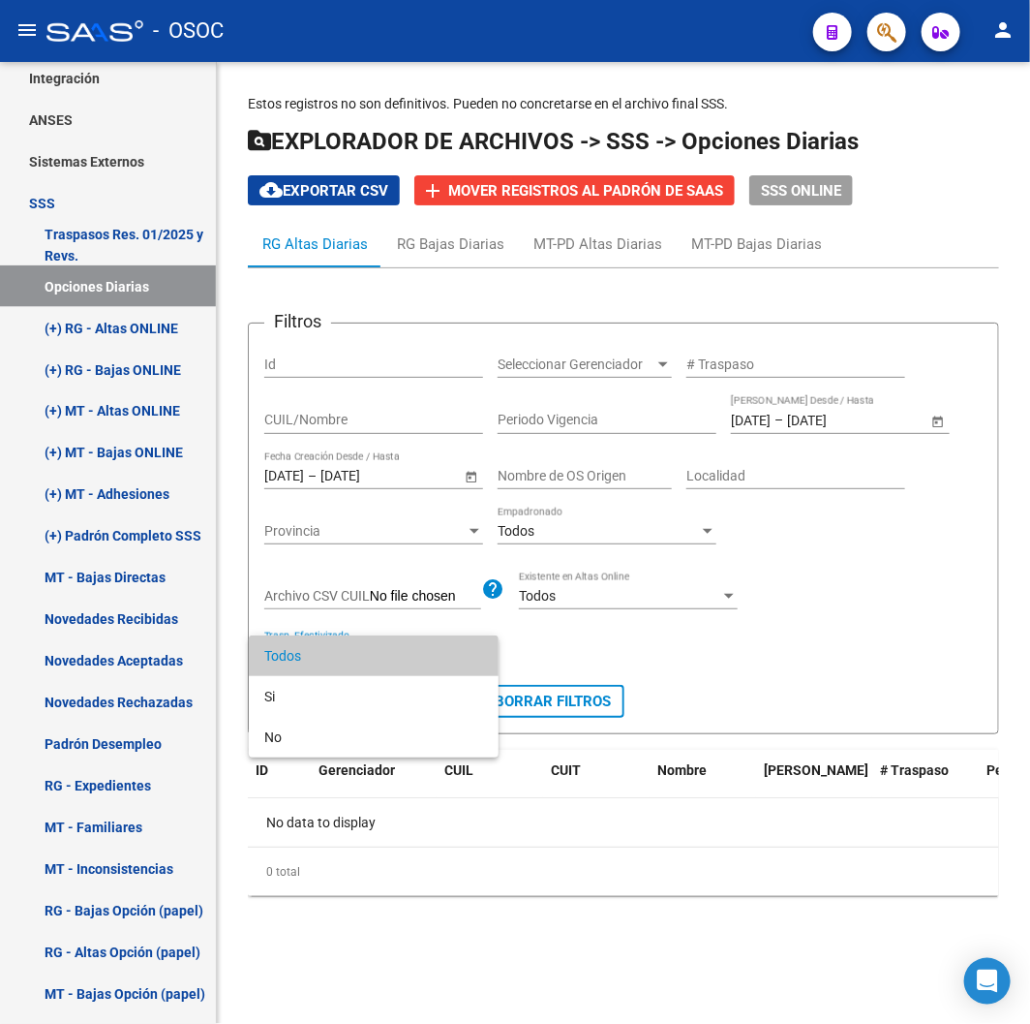
click at [423, 655] on span "Todos" at bounding box center [373, 655] width 219 height 41
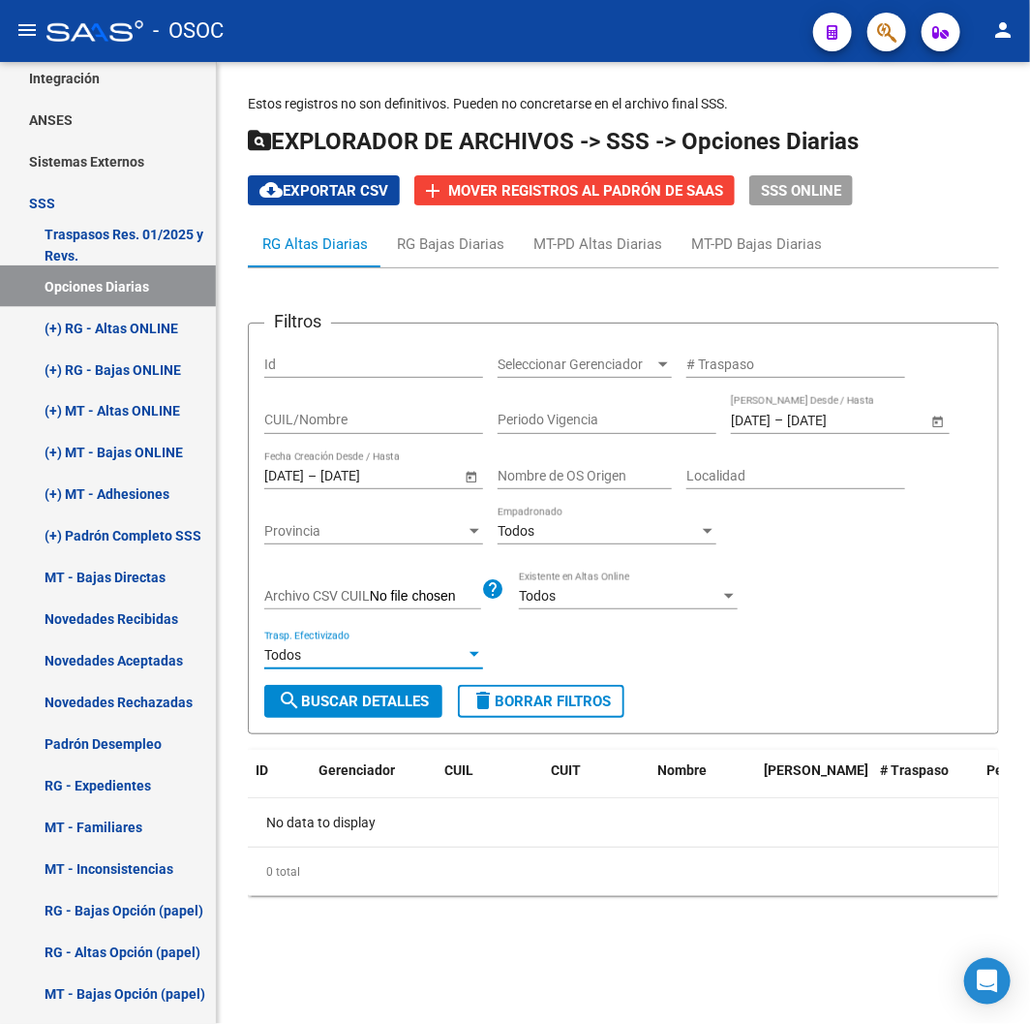
click at [621, 485] on div "Nombre de OS Origen" at bounding box center [585, 469] width 174 height 39
click at [623, 374] on div "Seleccionar Gerenciador Seleccionar Gerenciador" at bounding box center [585, 358] width 174 height 39
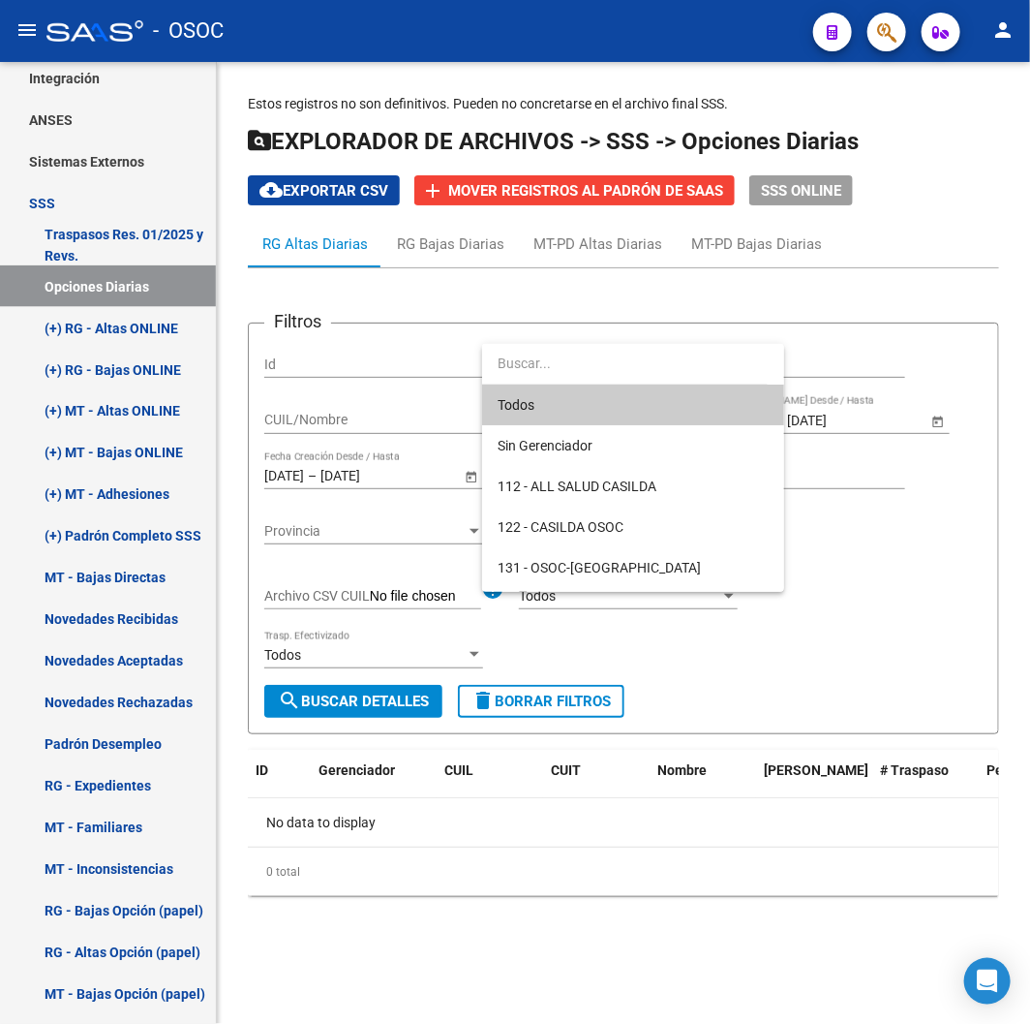
click at [603, 393] on span "Todos" at bounding box center [633, 404] width 271 height 41
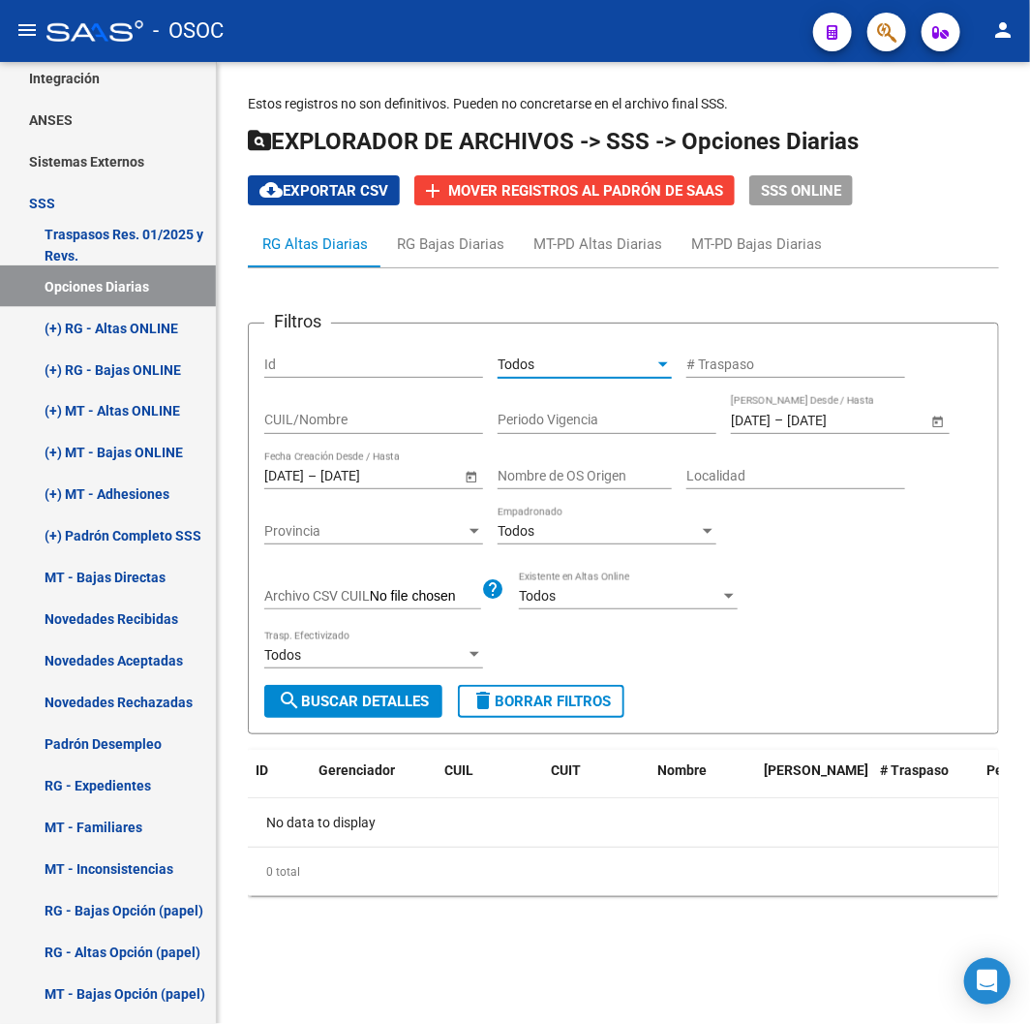
click at [391, 697] on span "search Buscar Detalles" at bounding box center [353, 700] width 151 height 17
click at [934, 428] on span "Open calendar" at bounding box center [938, 420] width 46 height 46
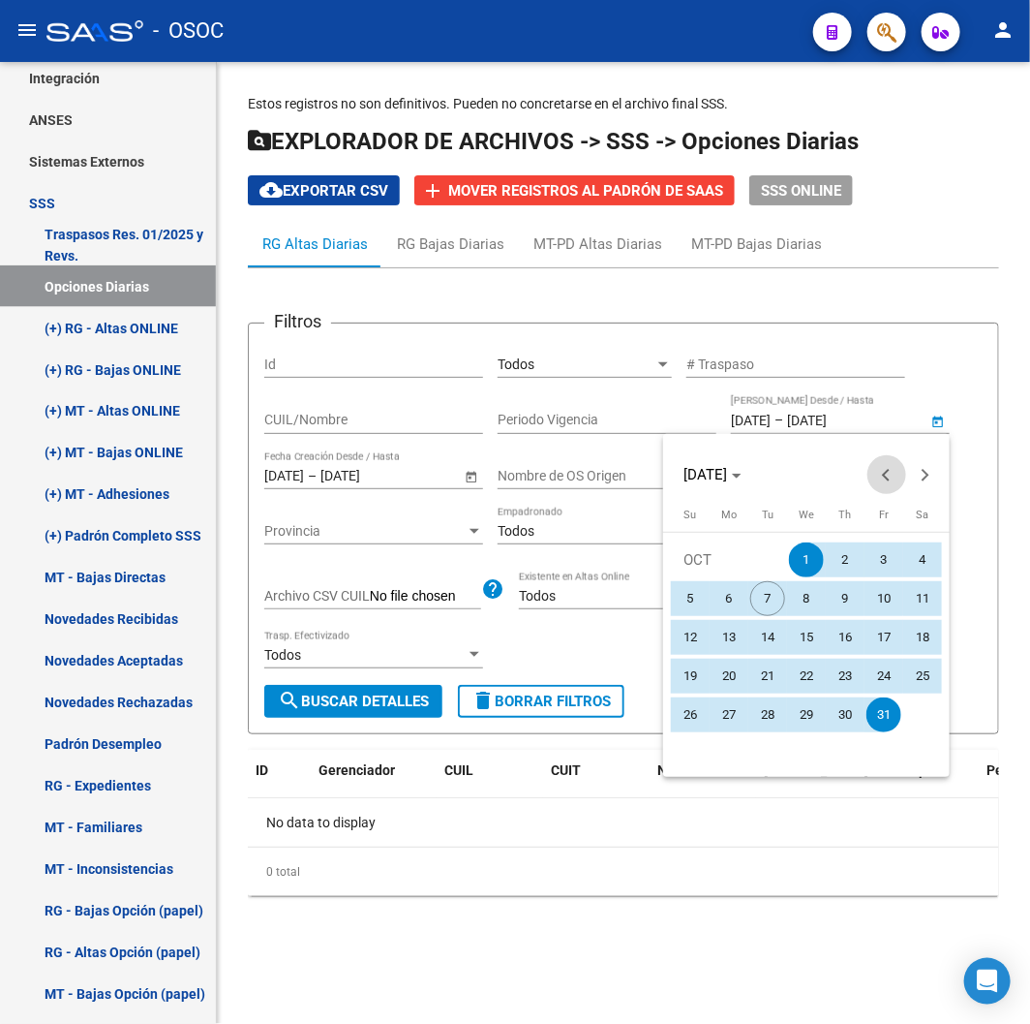
click at [877, 465] on span "Previous month" at bounding box center [887, 474] width 39 height 39
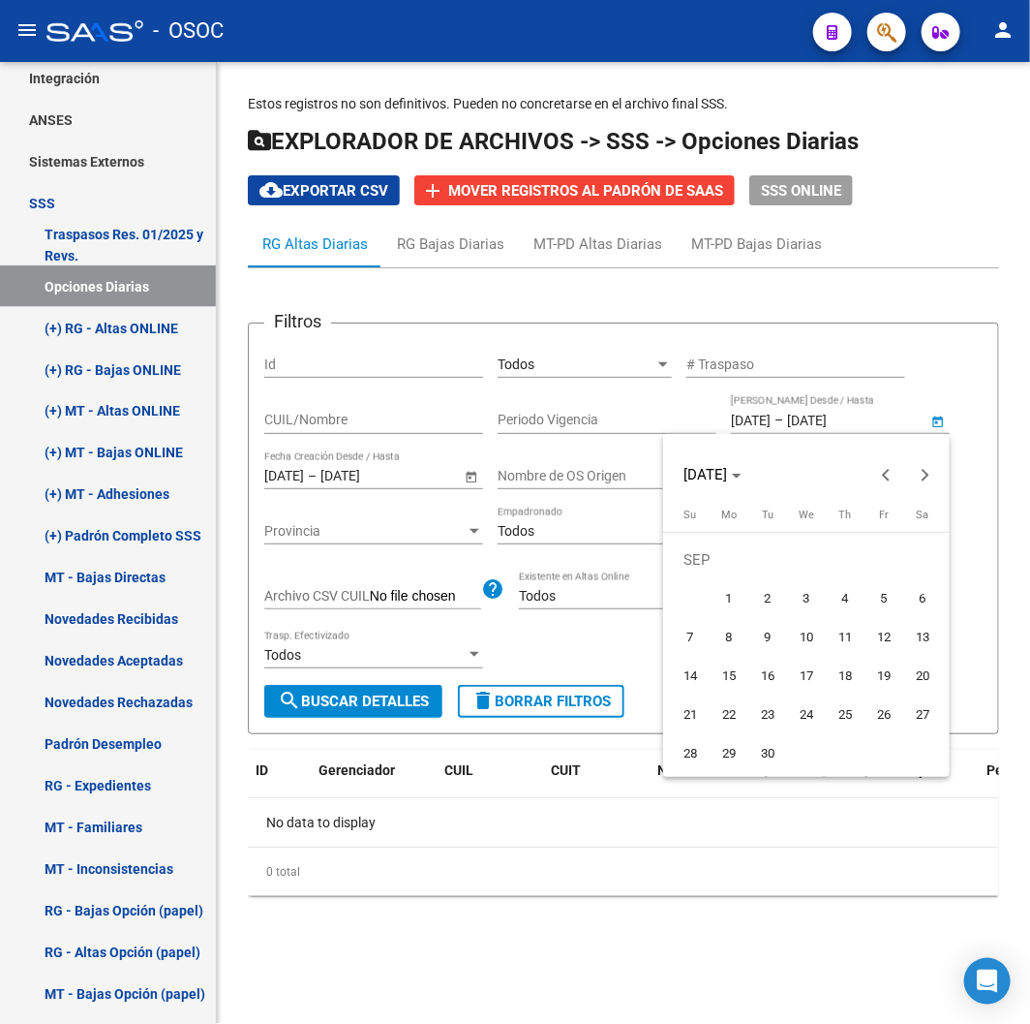
click at [723, 592] on span "1" at bounding box center [729, 598] width 35 height 35
type input "[DATE]"
click at [921, 475] on button "Next month" at bounding box center [925, 474] width 39 height 39
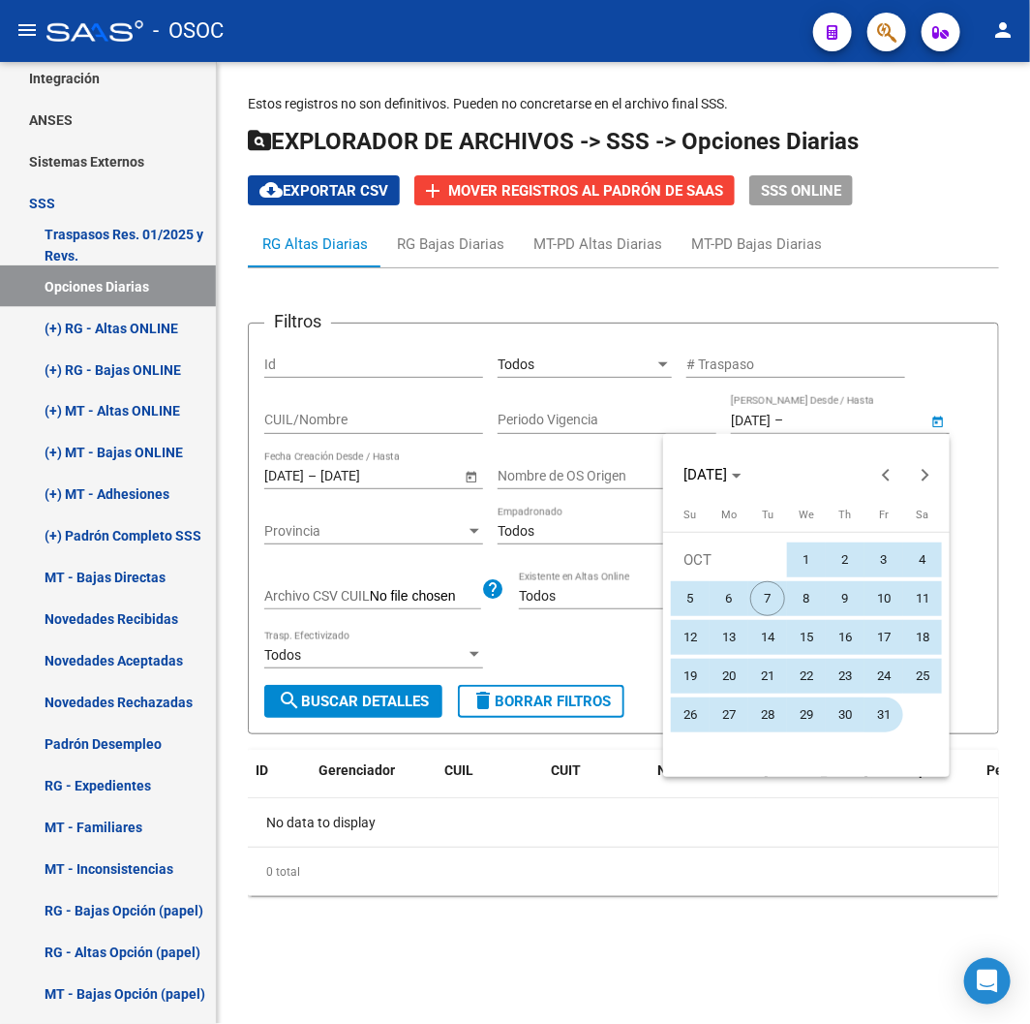
click at [866, 705] on button "31" at bounding box center [884, 714] width 39 height 39
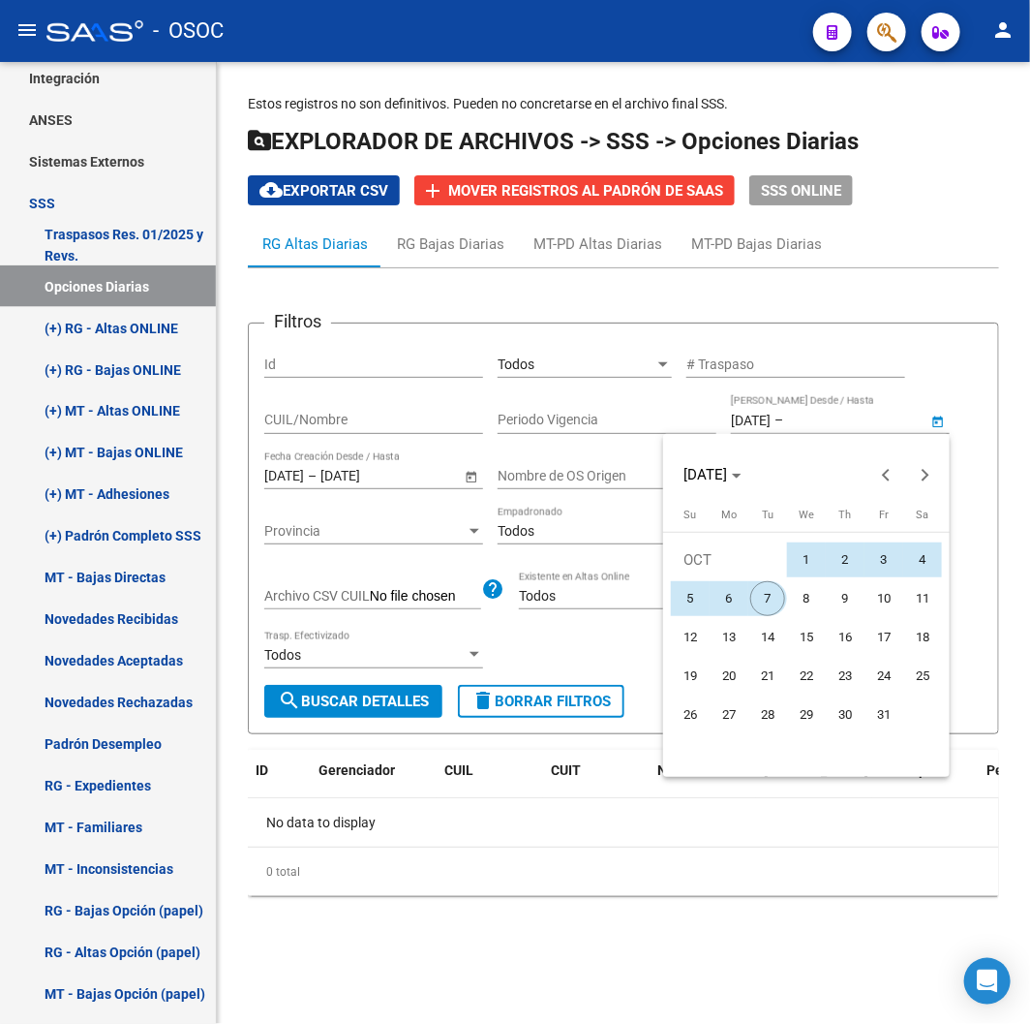
click at [759, 601] on span "7" at bounding box center [767, 598] width 35 height 35
type input "07/10/2025"
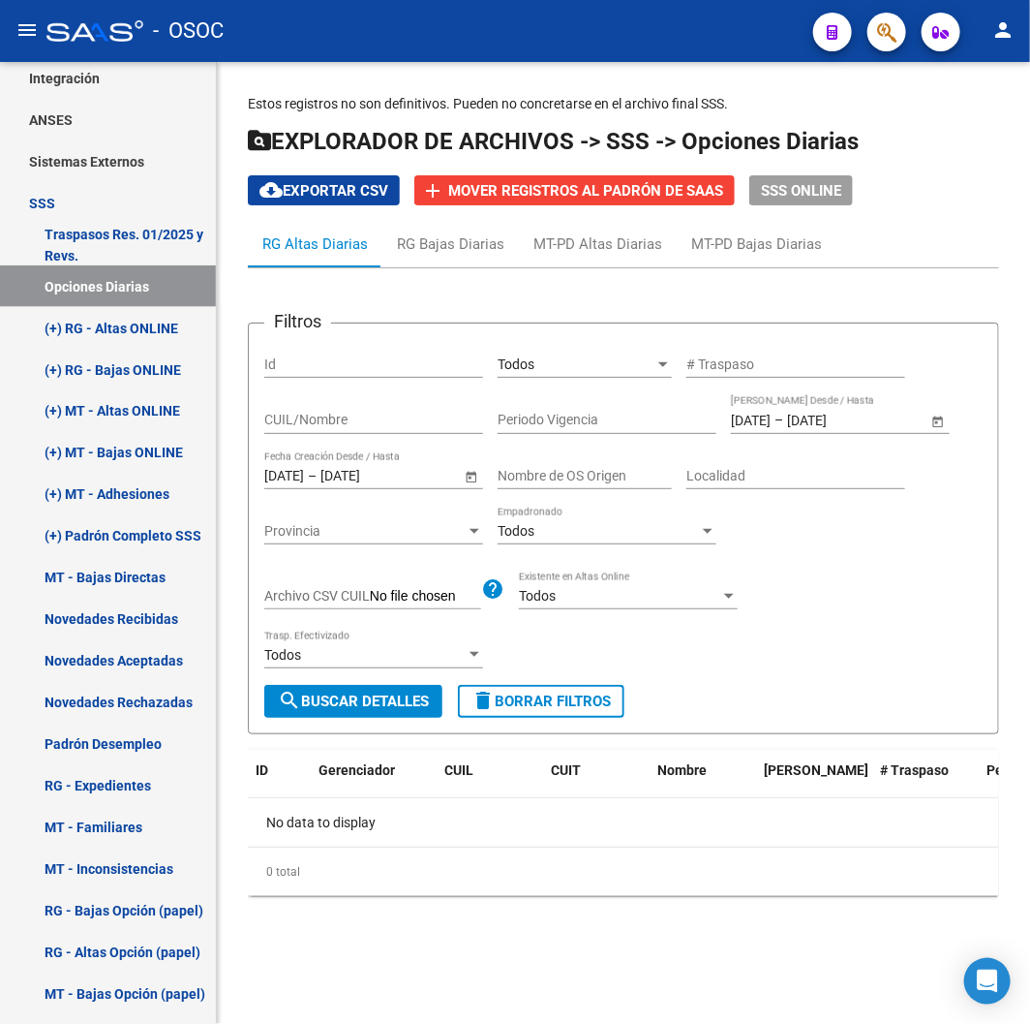
click at [409, 695] on span "search Buscar Detalles" at bounding box center [353, 700] width 151 height 17
click at [485, 477] on span "Open calendar" at bounding box center [471, 476] width 46 height 46
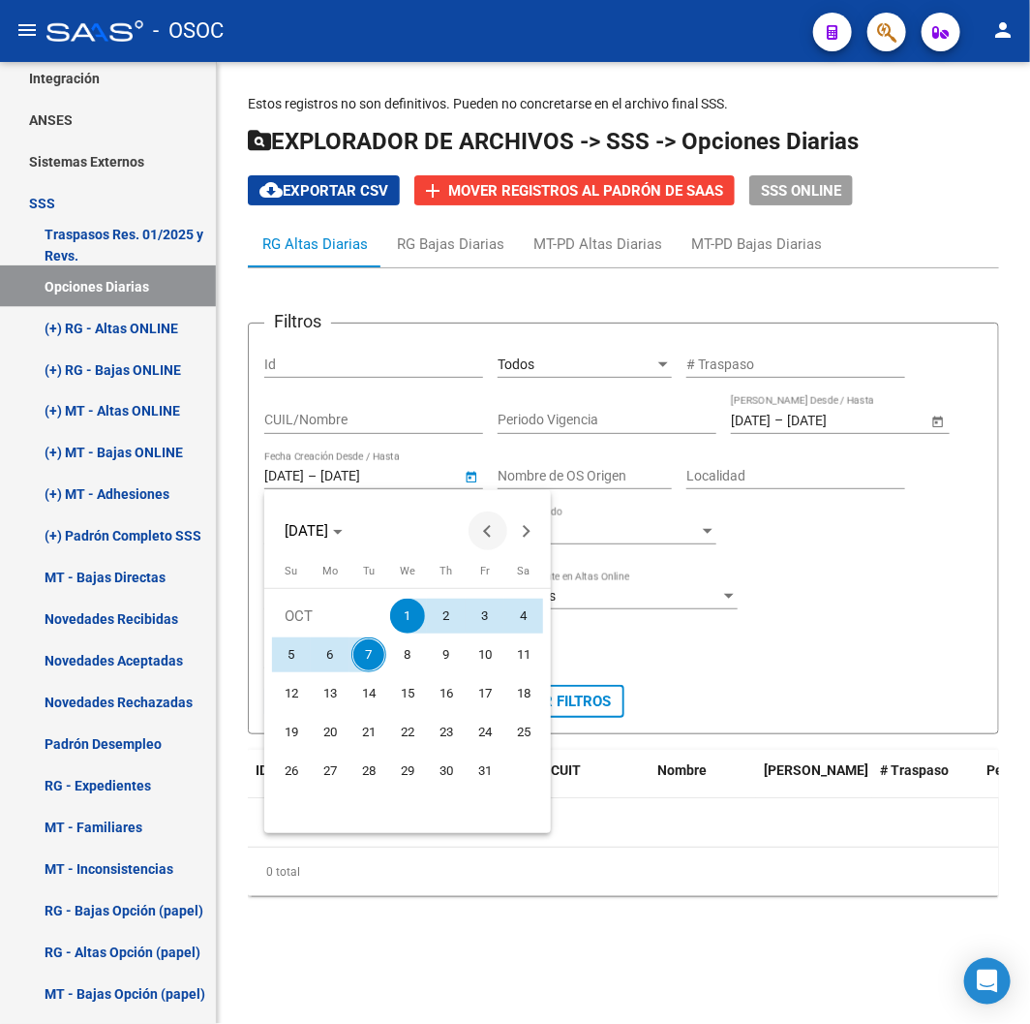
click at [481, 534] on span "Previous month" at bounding box center [488, 530] width 39 height 39
click at [340, 649] on span "1" at bounding box center [330, 654] width 35 height 35
type input "[DATE]"
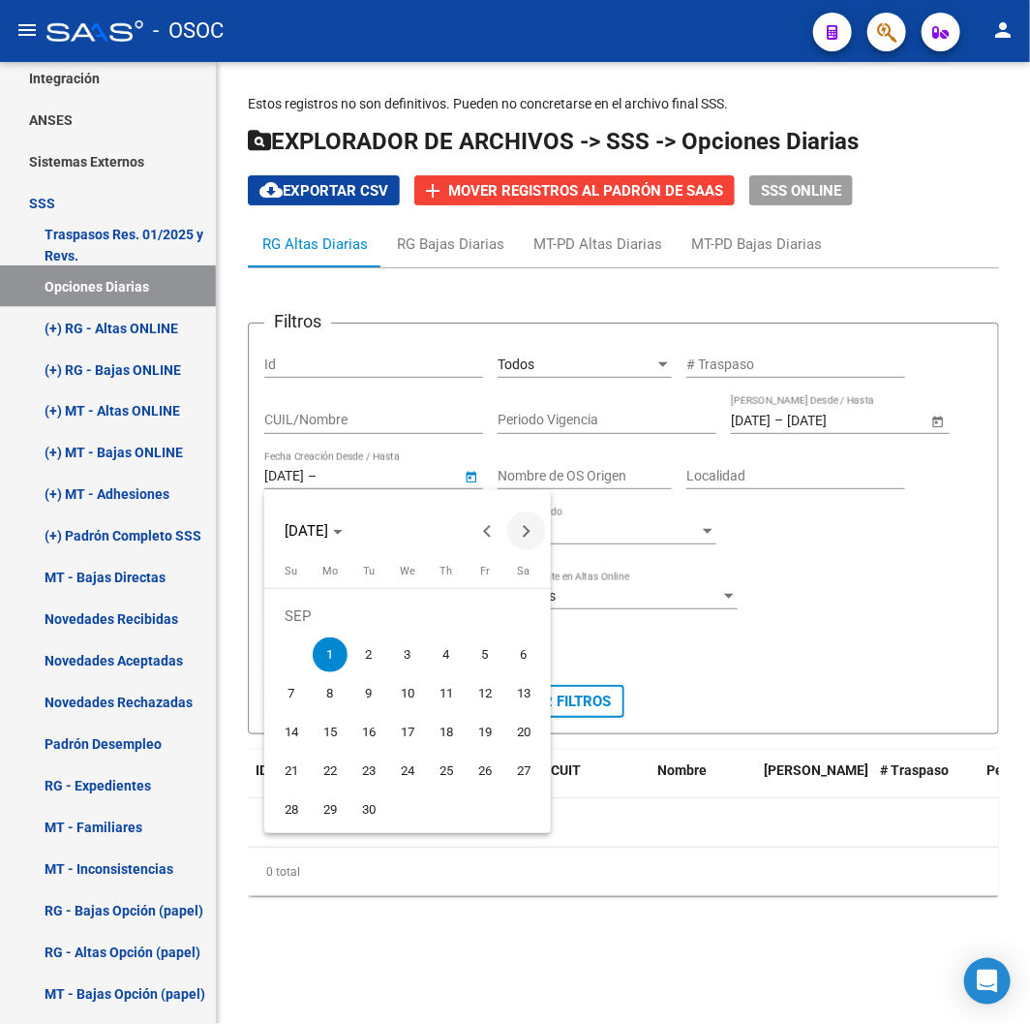
click at [534, 525] on span "Next month" at bounding box center [526, 530] width 39 height 39
click at [384, 640] on button "7" at bounding box center [369, 654] width 39 height 39
type input "07/10/2025"
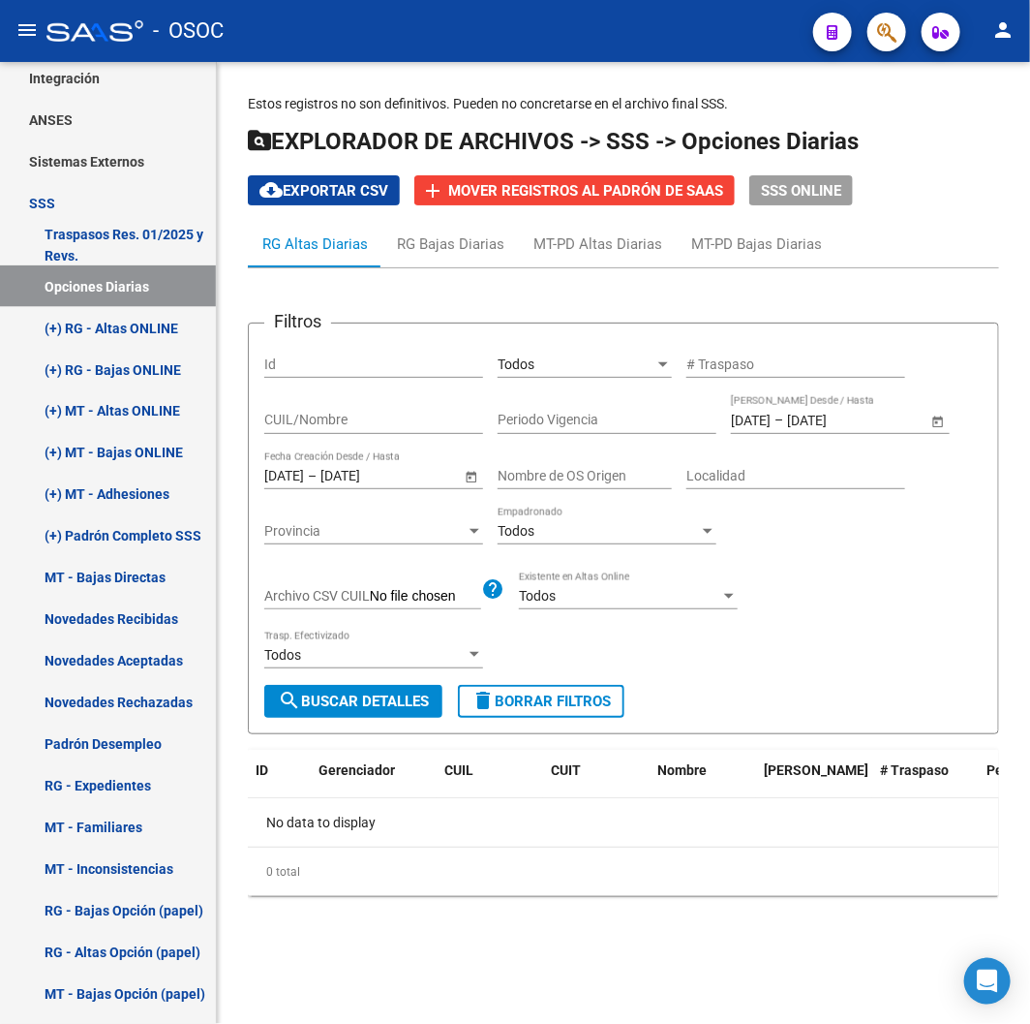
click at [380, 700] on span "search Buscar Detalles" at bounding box center [353, 700] width 151 height 17
click at [589, 428] on input "Periodo Vigencia" at bounding box center [607, 420] width 219 height 16
click at [860, 626] on div "Filtros Id Todos Seleccionar Gerenciador # Traspaso CUIL/Nombre Periodo Vigenci…" at bounding box center [623, 512] width 719 height 346
click at [562, 426] on input "Periodo Vigencia" at bounding box center [607, 420] width 219 height 16
click at [369, 694] on span "search Buscar Detalles" at bounding box center [353, 700] width 151 height 17
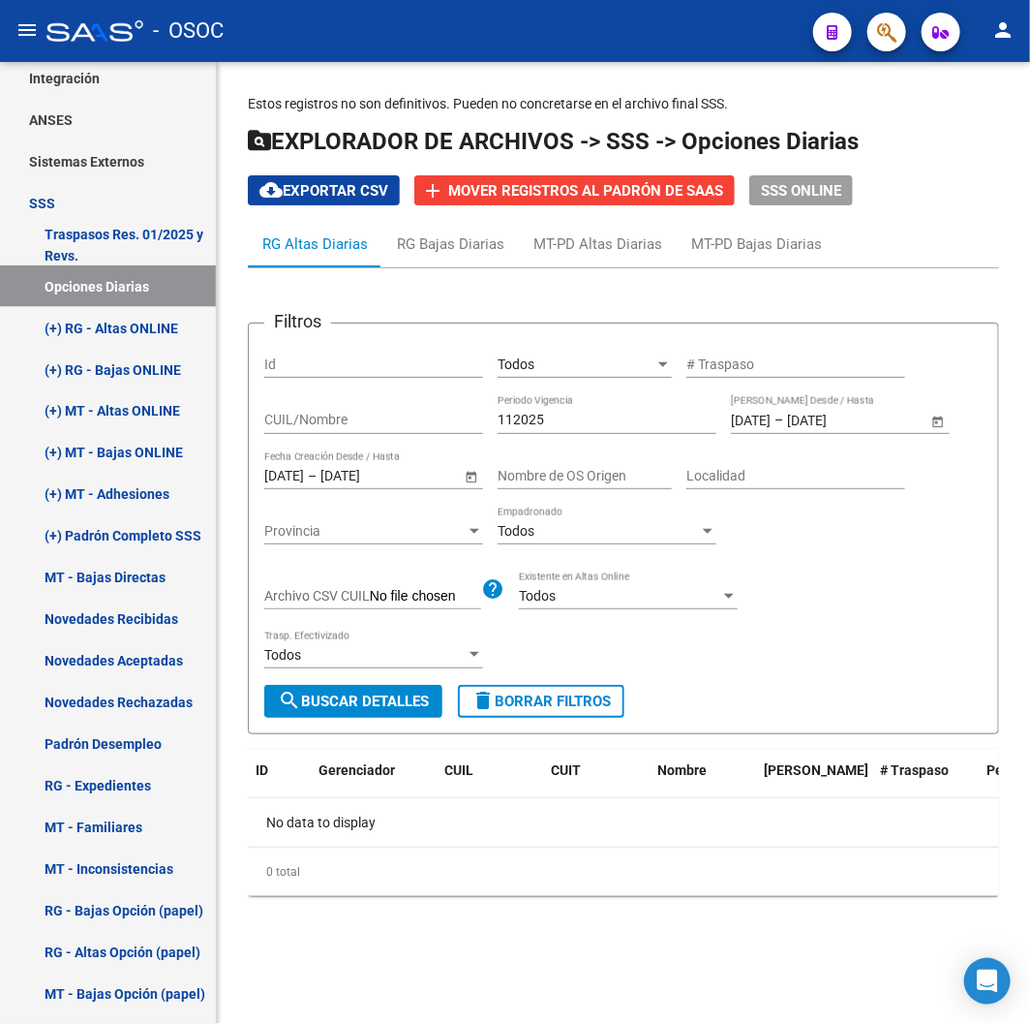
click at [520, 426] on input "112025" at bounding box center [607, 420] width 219 height 16
type input "202511"
click at [331, 689] on button "search Buscar Detalles" at bounding box center [353, 701] width 178 height 33
click at [553, 710] on span "delete Borrar Filtros" at bounding box center [541, 700] width 139 height 17
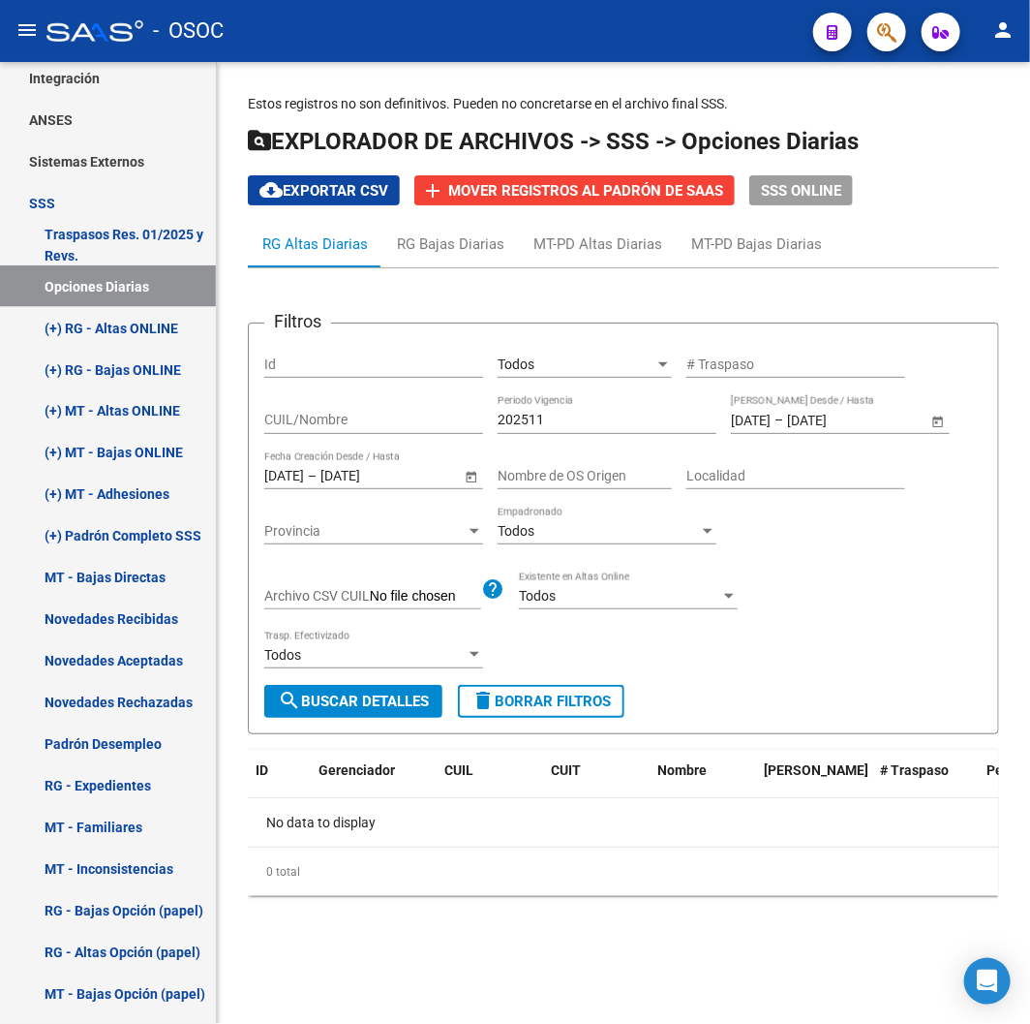
type input "01/10/2025"
type input "31/10/2025"
click at [665, 382] on div "Seleccionar Gerenciador Seleccionar Gerenciador" at bounding box center [585, 366] width 174 height 55
click at [649, 360] on span "Seleccionar Gerenciador" at bounding box center [576, 364] width 157 height 16
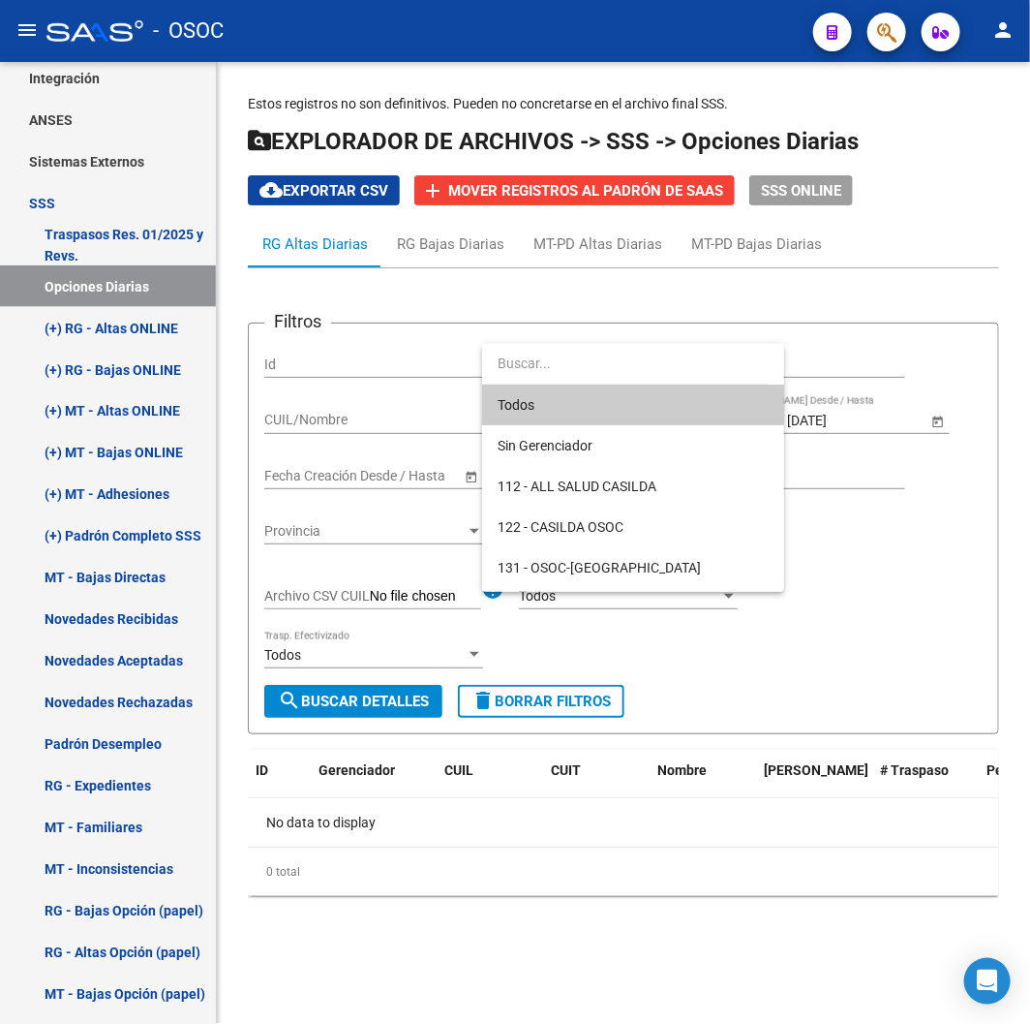
click at [598, 399] on span "Todos" at bounding box center [633, 404] width 271 height 41
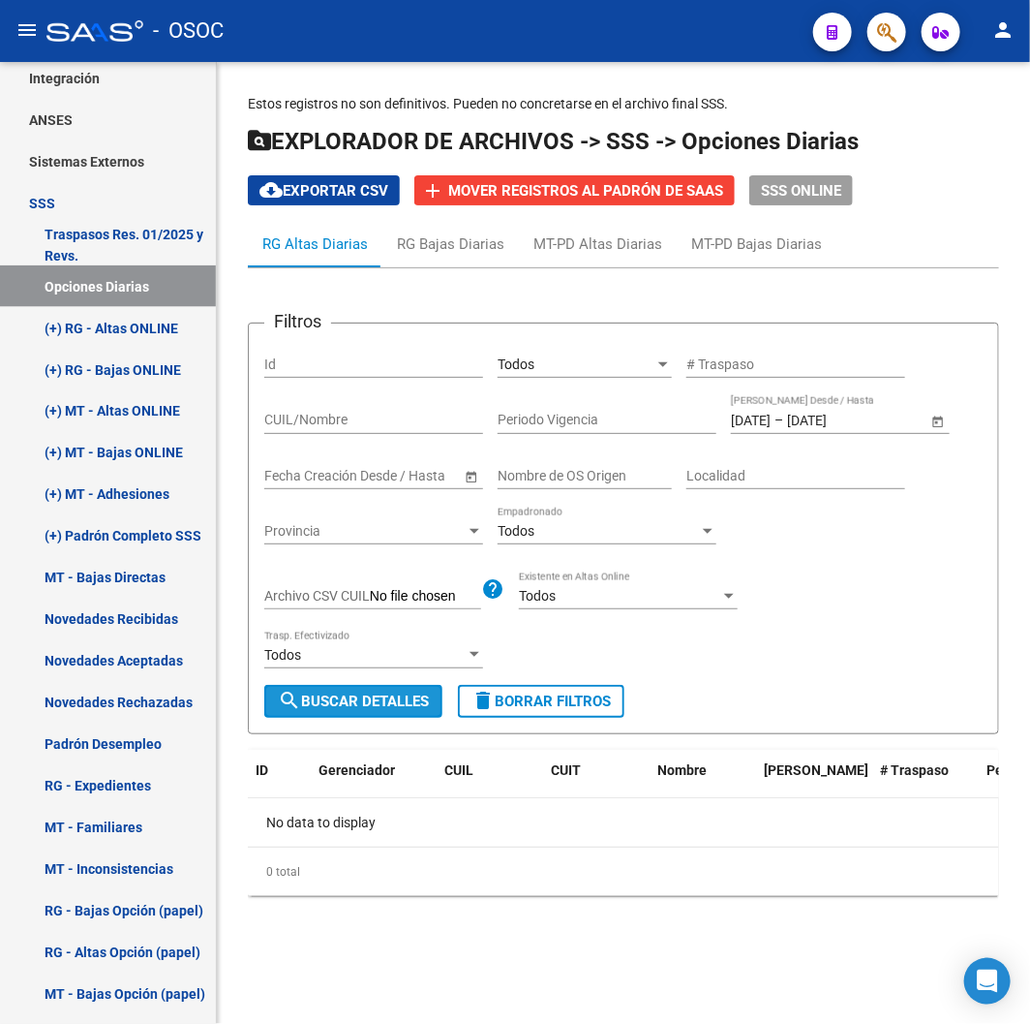
click at [392, 692] on span "search Buscar Detalles" at bounding box center [353, 700] width 151 height 17
click at [462, 252] on div "RG Bajas Diarias" at bounding box center [450, 243] width 107 height 21
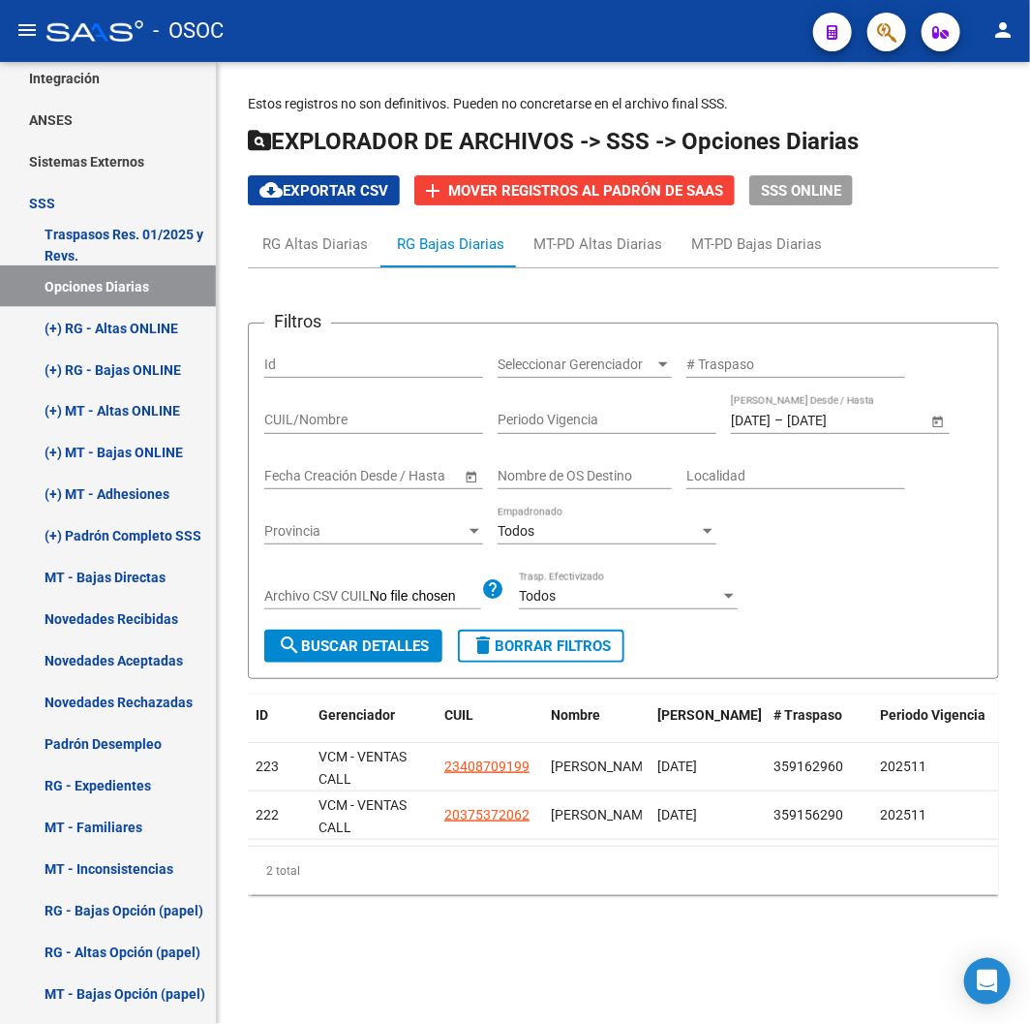
click at [382, 656] on button "search Buscar Detalles" at bounding box center [353, 645] width 178 height 33
drag, startPoint x: 375, startPoint y: 865, endPoint x: 412, endPoint y: 862, distance: 36.9
click at [412, 862] on div "ID Gerenciador CUIL Nombre Fecha Traspaso # Traspaso Periodo Vigencia RNOS Nomb…" at bounding box center [623, 794] width 751 height 200
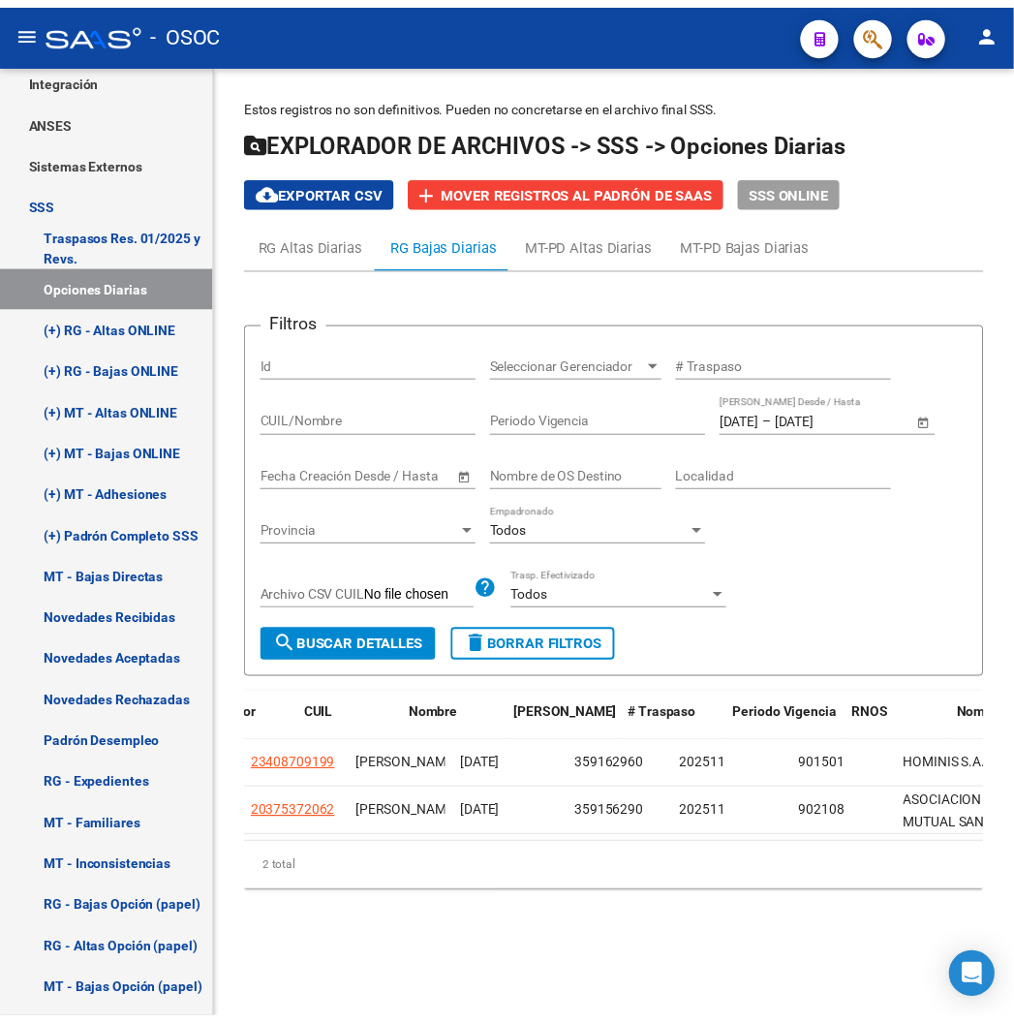
scroll to position [0, 136]
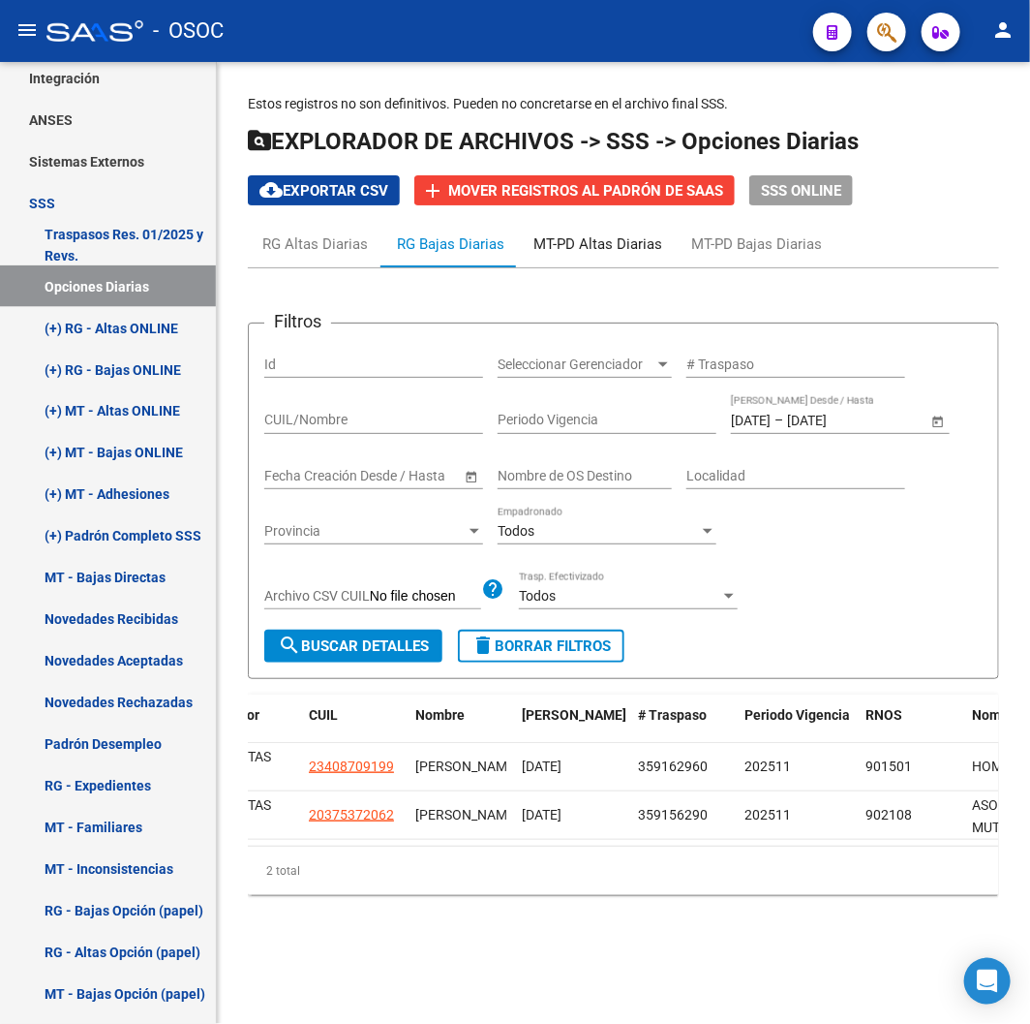
click at [594, 243] on div "MT-PD Altas Diarias" at bounding box center [598, 243] width 129 height 21
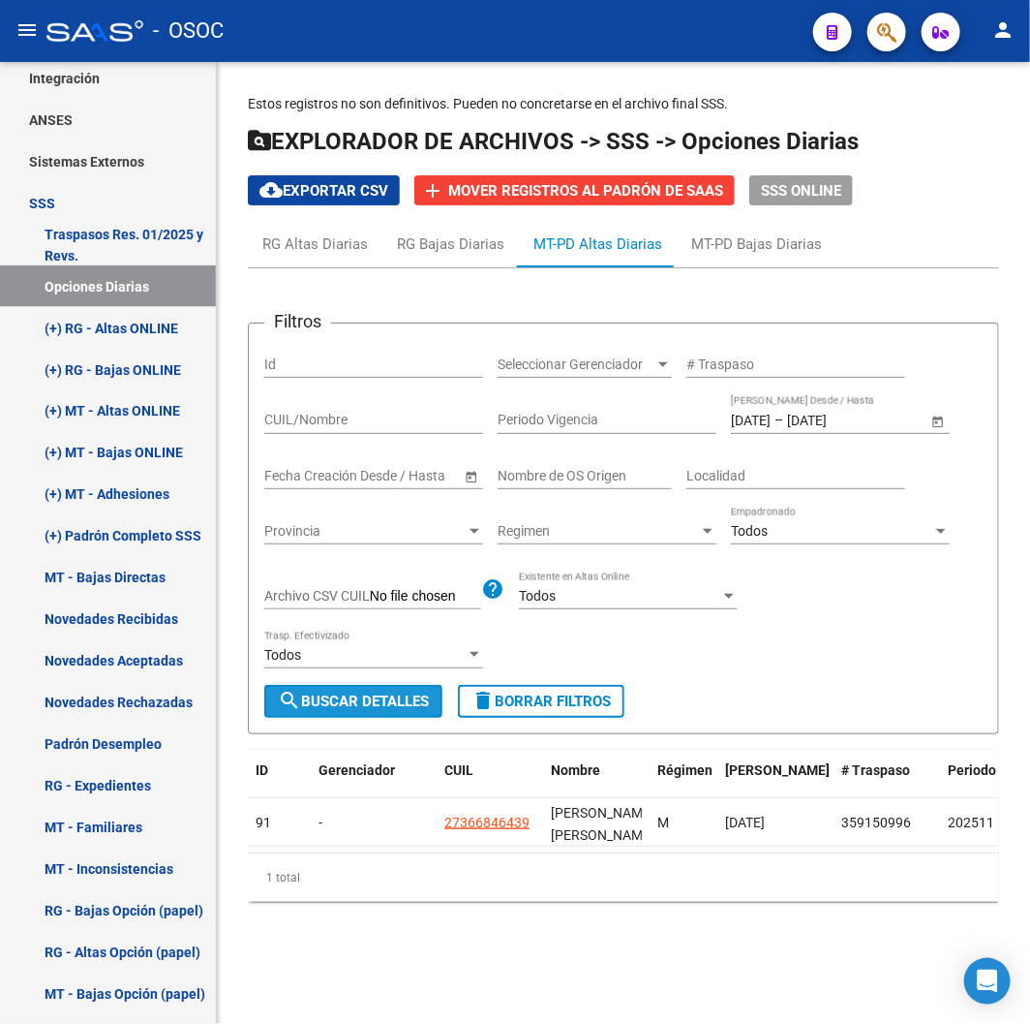
click at [383, 704] on span "search Buscar Detalles" at bounding box center [353, 700] width 151 height 17
click at [742, 275] on div "Filtros Id Seleccionar Gerenciador Seleccionar Gerenciador # Traspaso CUIL/Nomb…" at bounding box center [623, 592] width 751 height 649
click at [742, 266] on div "MT-PD Bajas Diarias" at bounding box center [757, 244] width 160 height 46
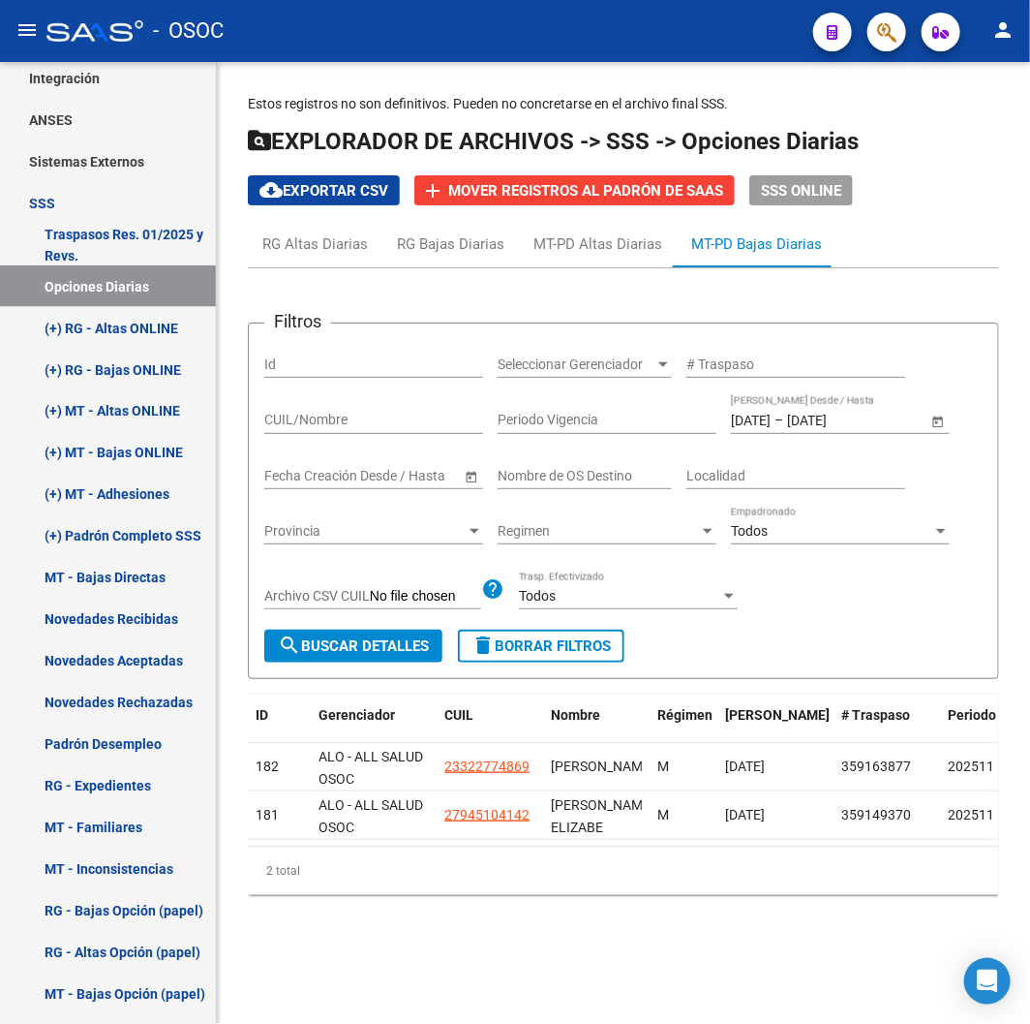
drag, startPoint x: 433, startPoint y: 864, endPoint x: 508, endPoint y: 867, distance: 75.6
click at [508, 867] on div "2 total" at bounding box center [623, 870] width 751 height 48
drag, startPoint x: 362, startPoint y: 831, endPoint x: 263, endPoint y: 846, distance: 100.0
click at [264, 845] on datatable-body "182 ALO - ALL SALUD OSOC 23322774869 PEDRASSOLI NELSON OSCAR M 06/10/2025 35916…" at bounding box center [623, 794] width 751 height 103
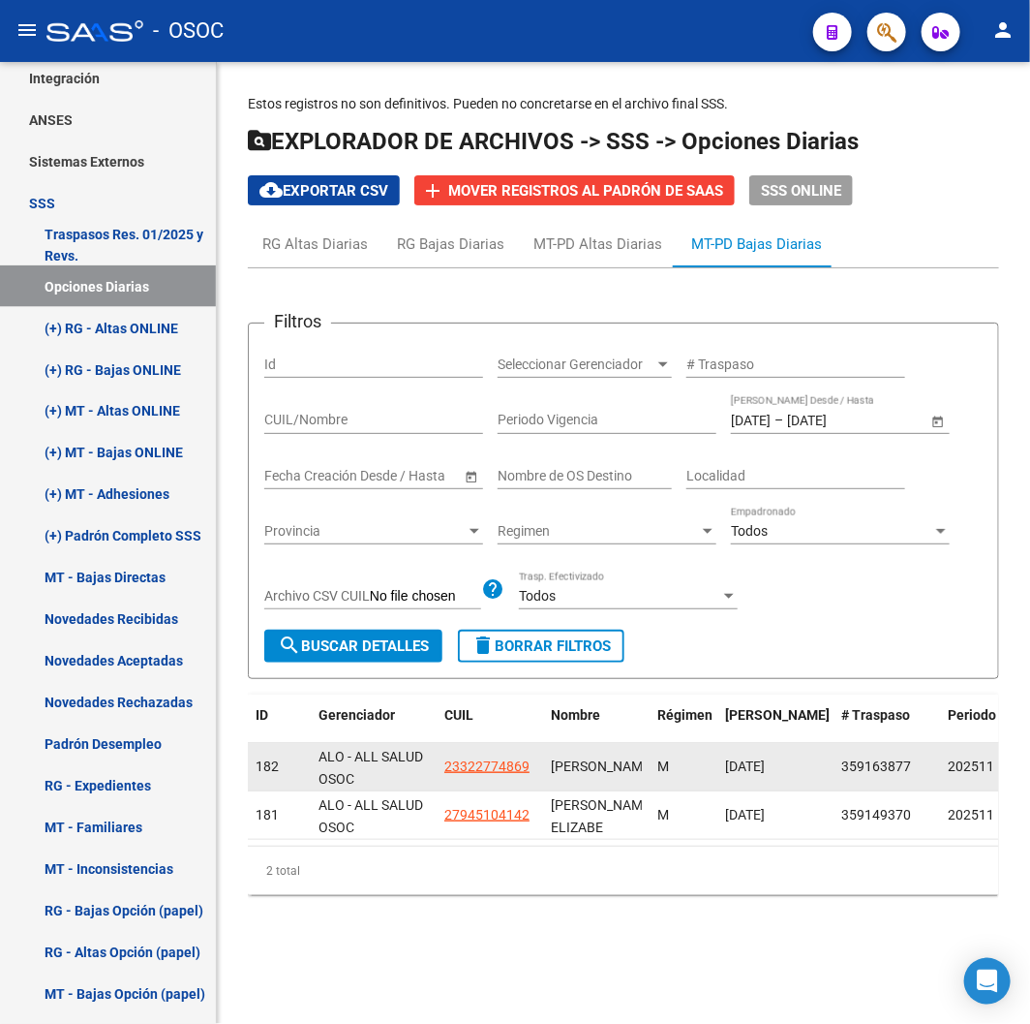
click at [482, 768] on span "23322774869" at bounding box center [486, 765] width 85 height 15
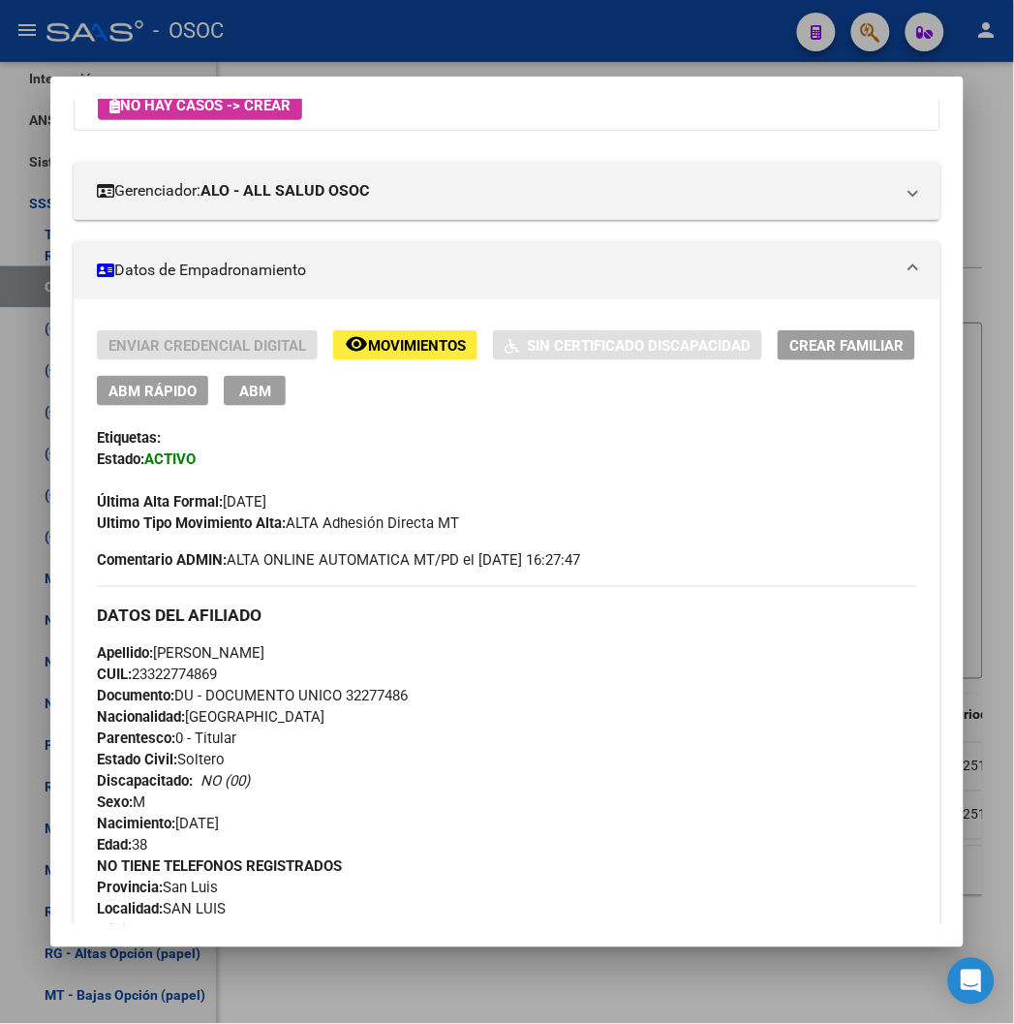
scroll to position [322, 0]
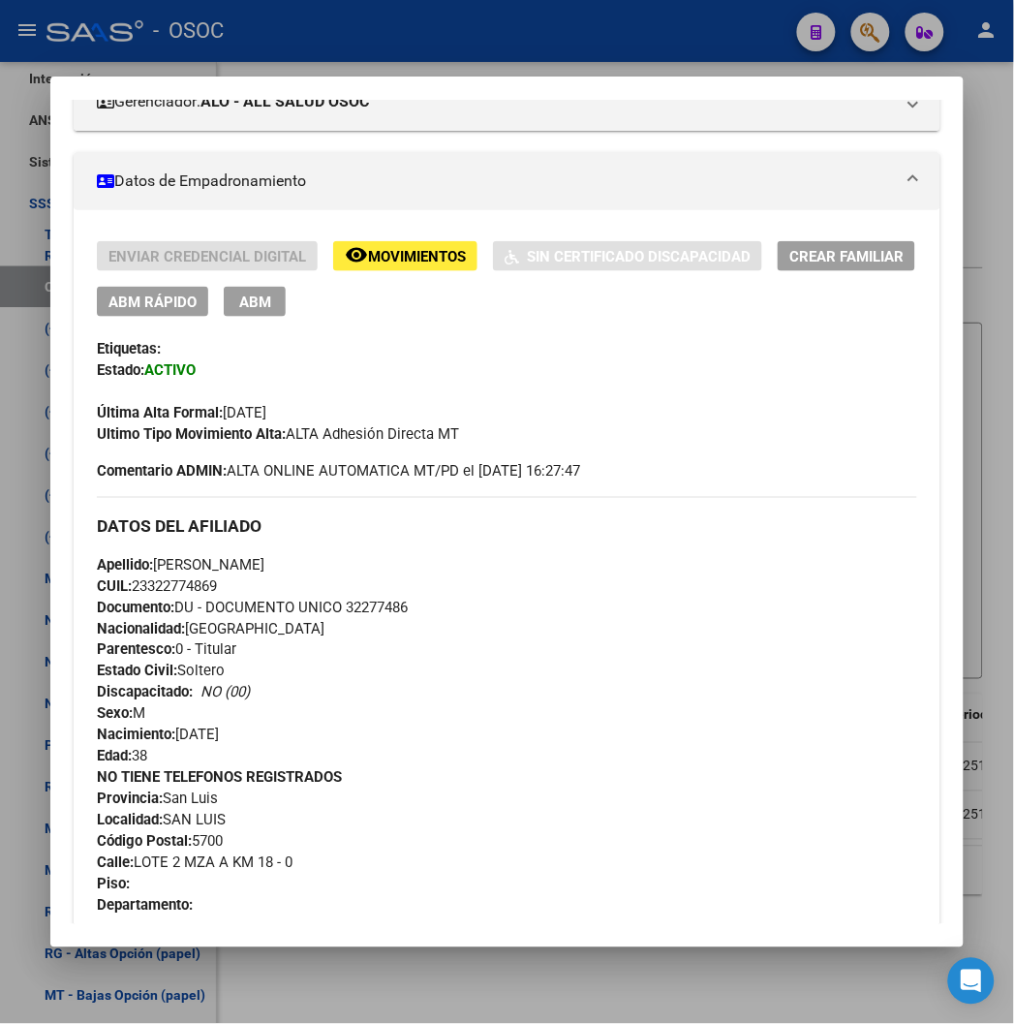
click at [354, 606] on span "Documento: DU - DOCUMENTO UNICO 32277486" at bounding box center [252, 606] width 311 height 17
copy span "32277486"
click at [325, 17] on div at bounding box center [507, 512] width 1014 height 1024
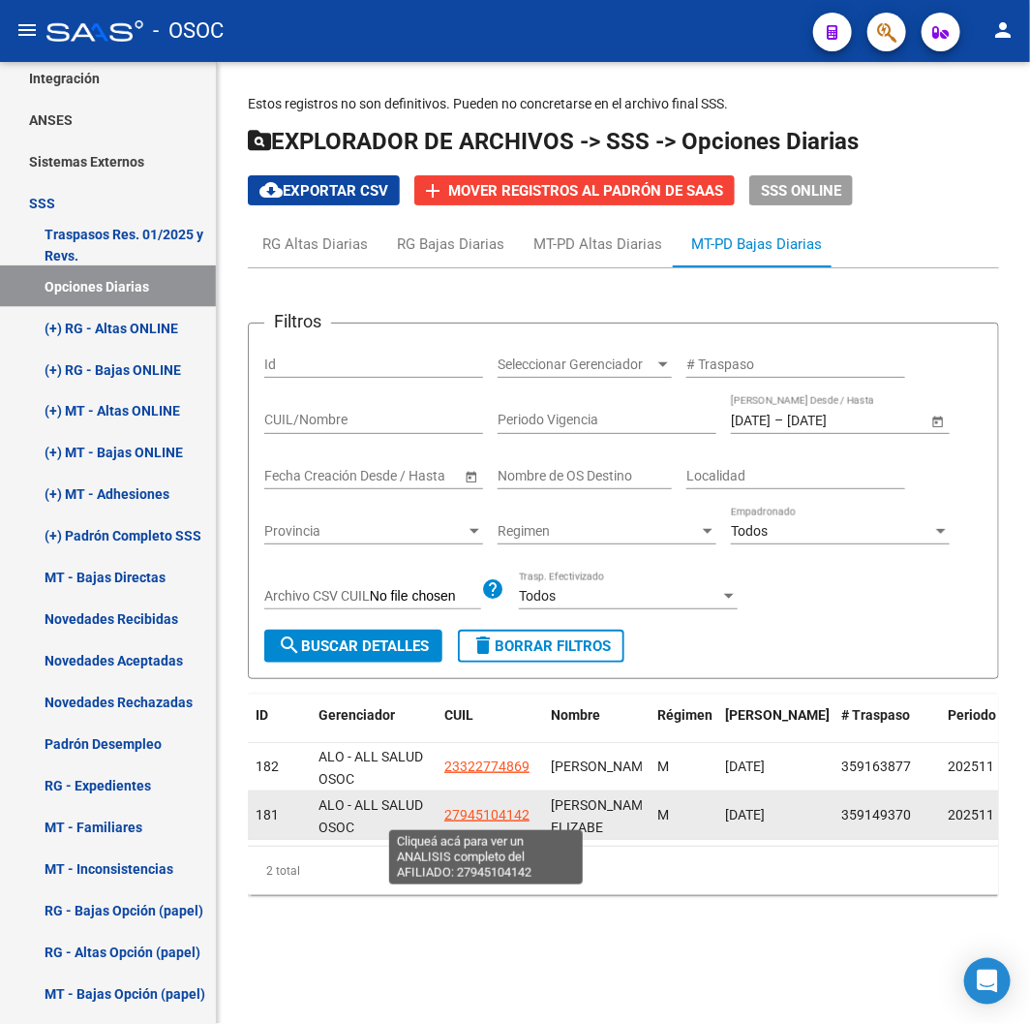
click at [498, 811] on span "27945104142" at bounding box center [486, 814] width 85 height 15
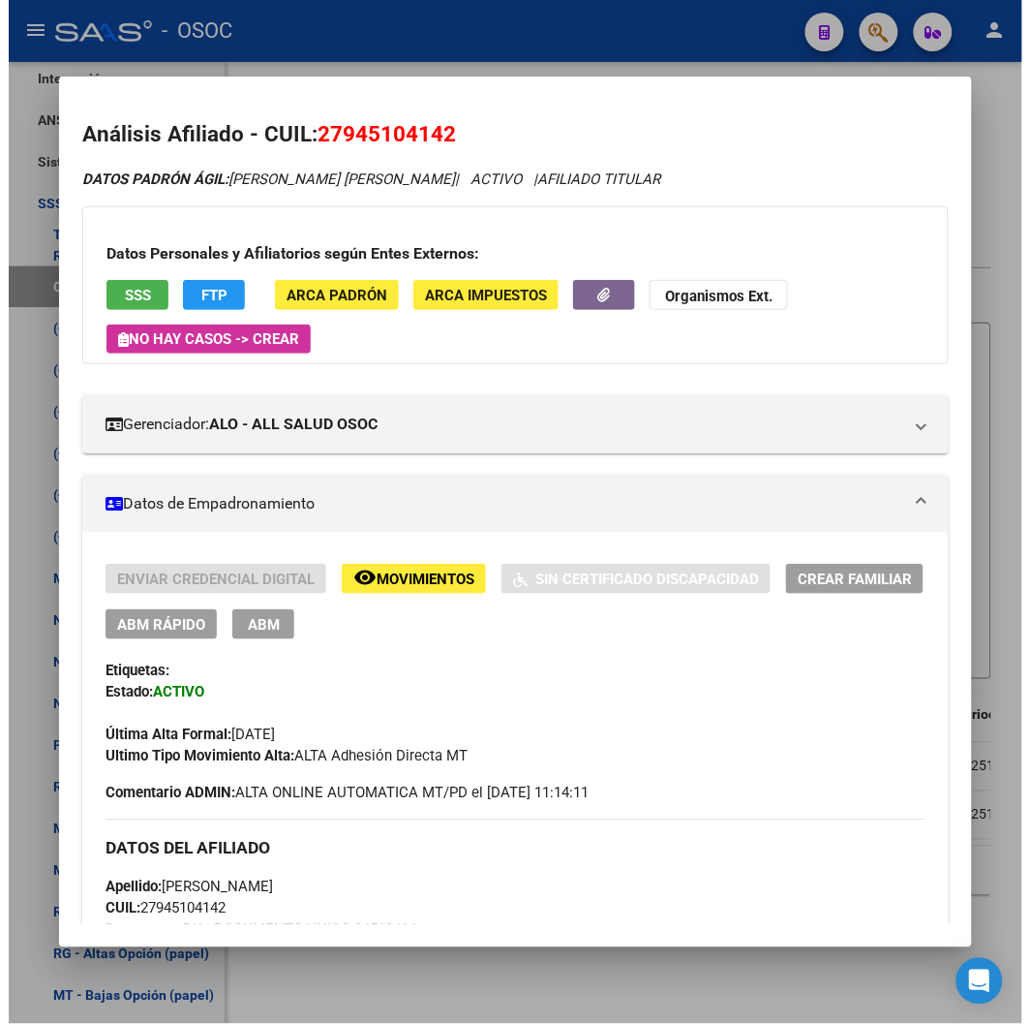
scroll to position [215, 0]
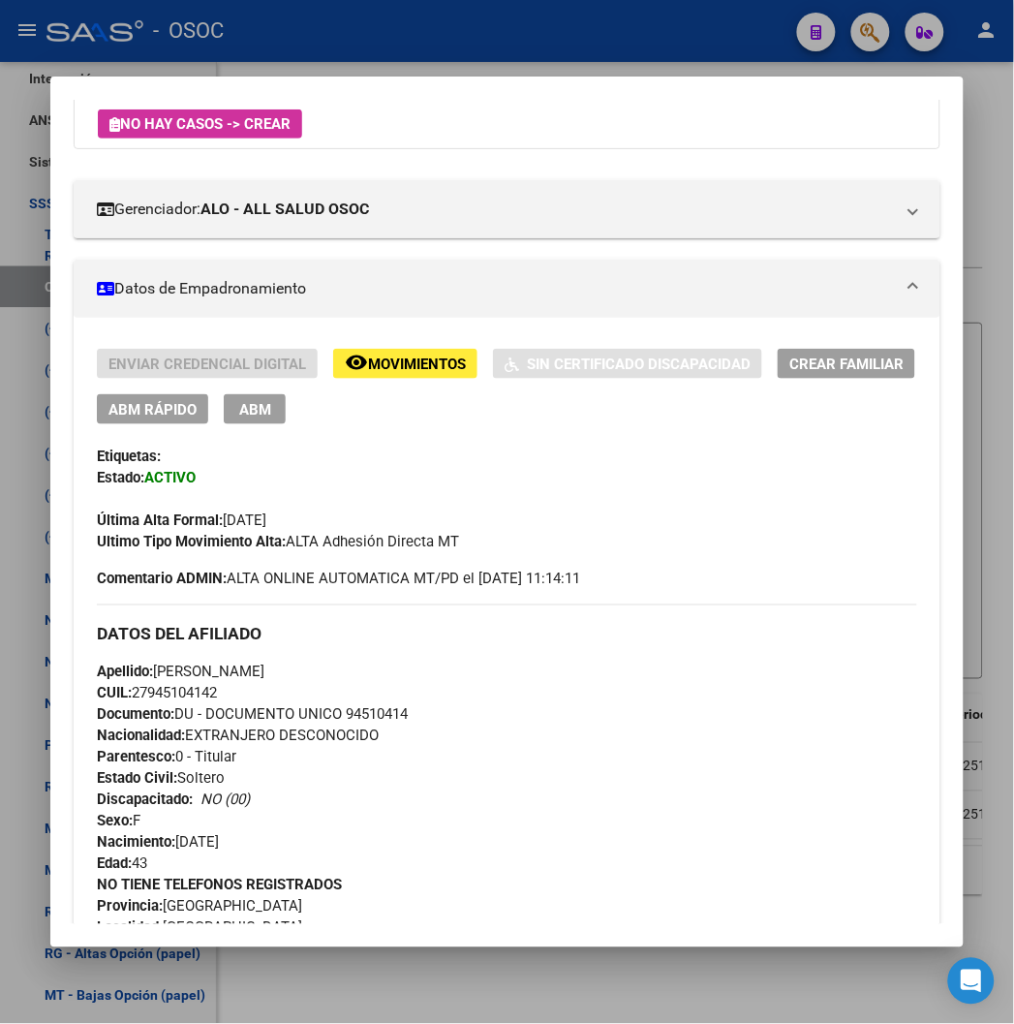
click at [356, 712] on span "Documento: DU - DOCUMENTO UNICO 94510414" at bounding box center [252, 714] width 311 height 17
copy span "94510414"
click at [550, 64] on div at bounding box center [507, 512] width 1014 height 1024
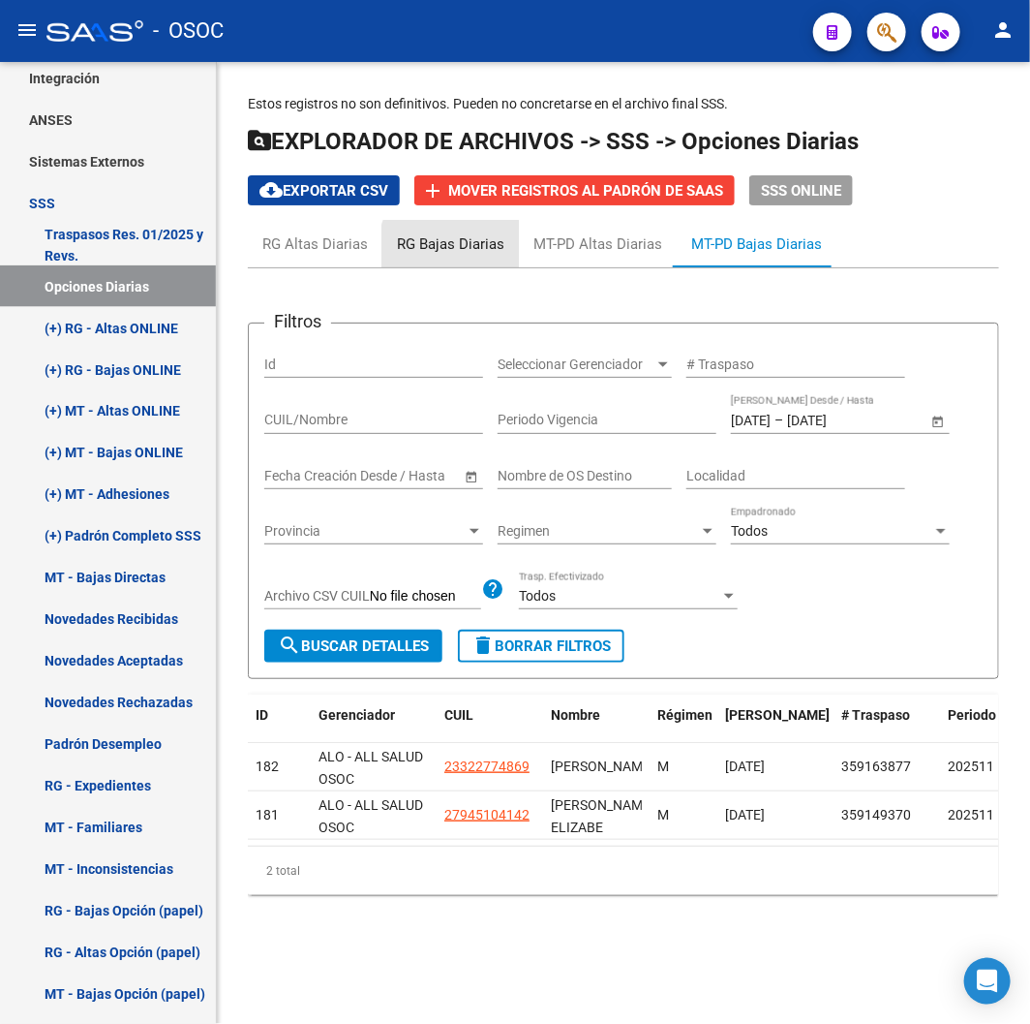
click at [471, 252] on div "RG Bajas Diarias" at bounding box center [450, 243] width 107 height 21
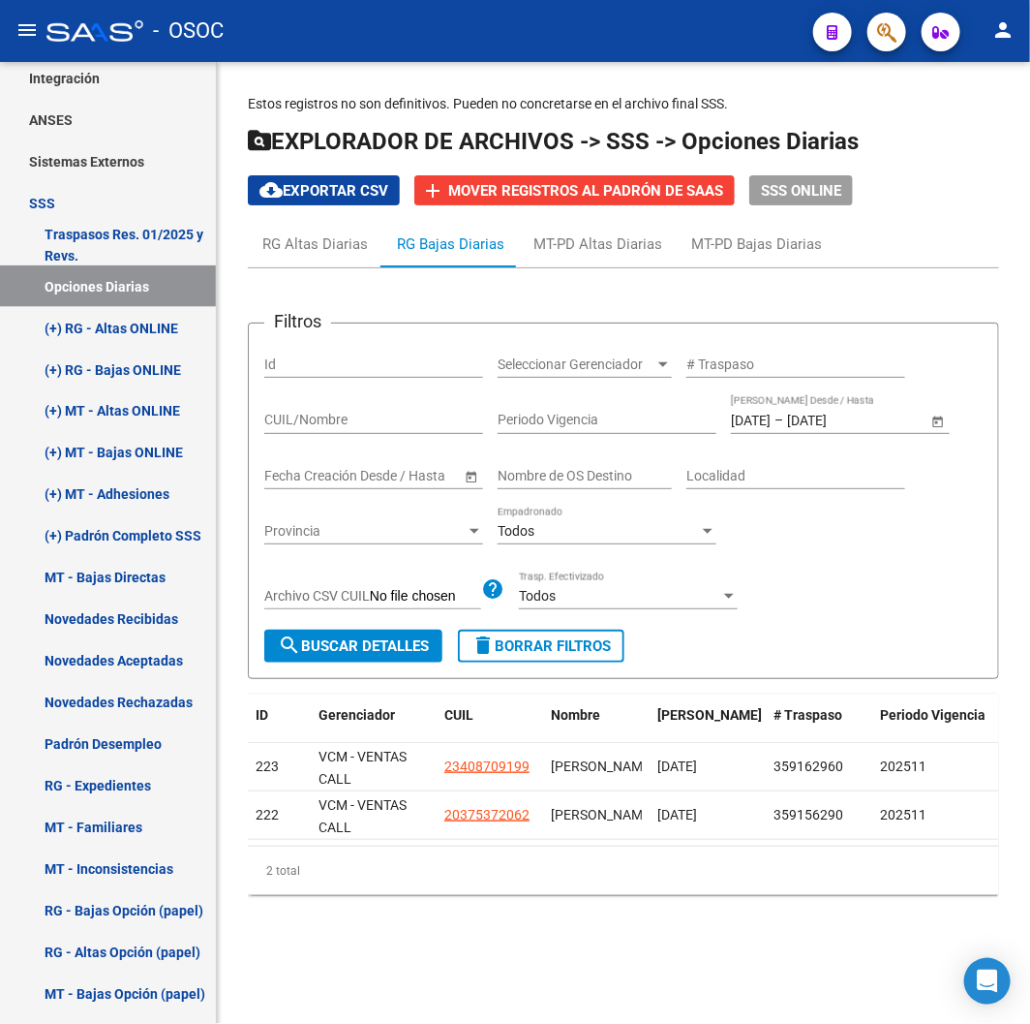
drag, startPoint x: 352, startPoint y: 863, endPoint x: 291, endPoint y: 863, distance: 62.0
click at [291, 863] on div "2 total" at bounding box center [623, 870] width 751 height 48
drag, startPoint x: 487, startPoint y: 844, endPoint x: 501, endPoint y: 847, distance: 13.9
click at [501, 845] on datatable-body "223 VCM - VENTAS CALL MEDICENTER 23408709199 MARMOLEJO JONATAN DAVID 06/10/2025…" at bounding box center [623, 794] width 751 height 103
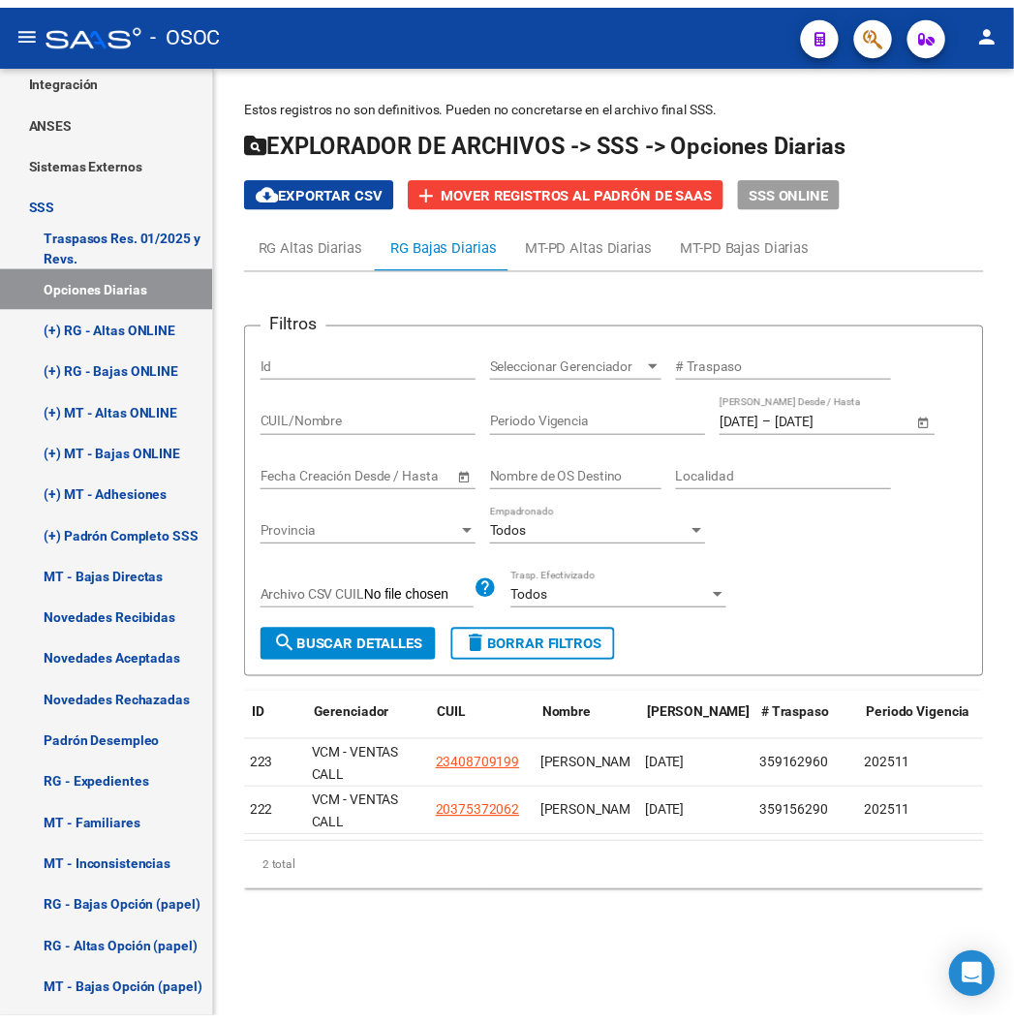
scroll to position [0, 0]
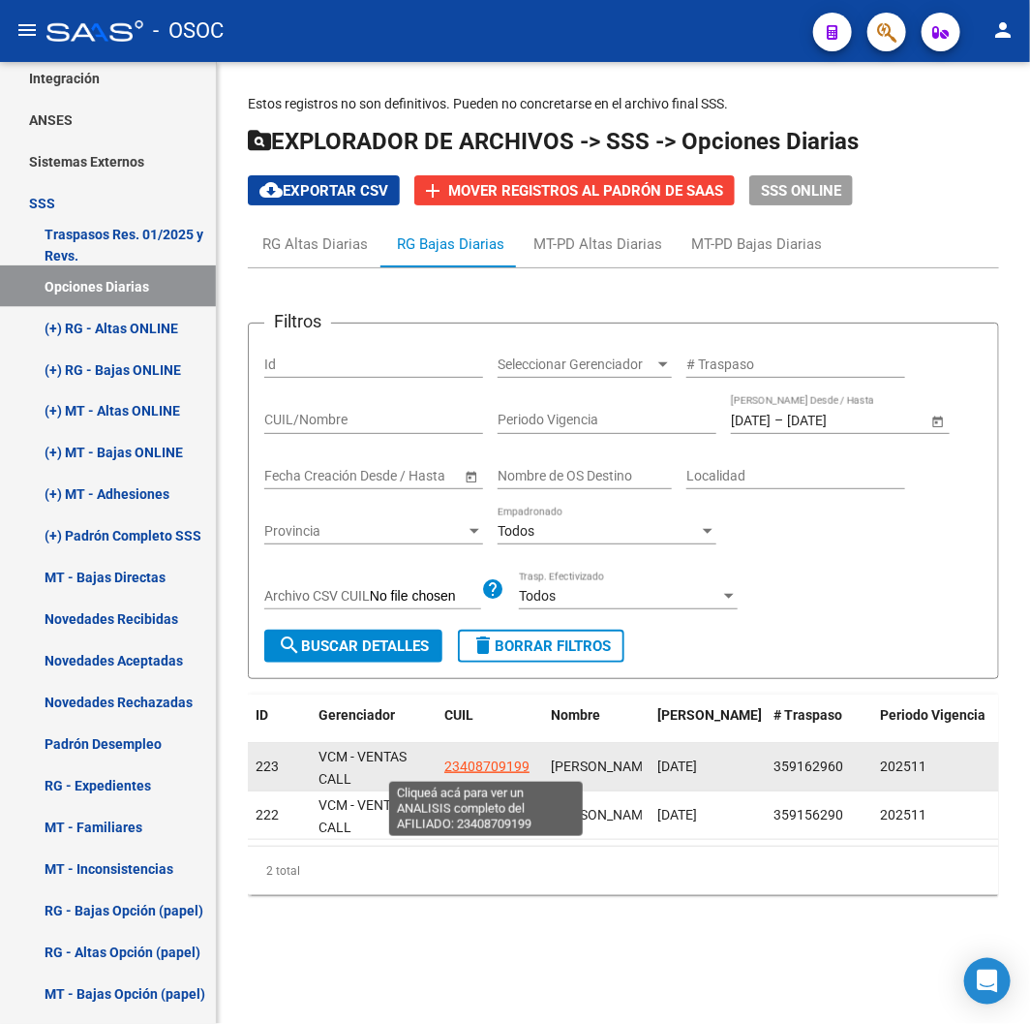
click at [499, 772] on span "23408709199" at bounding box center [486, 765] width 85 height 15
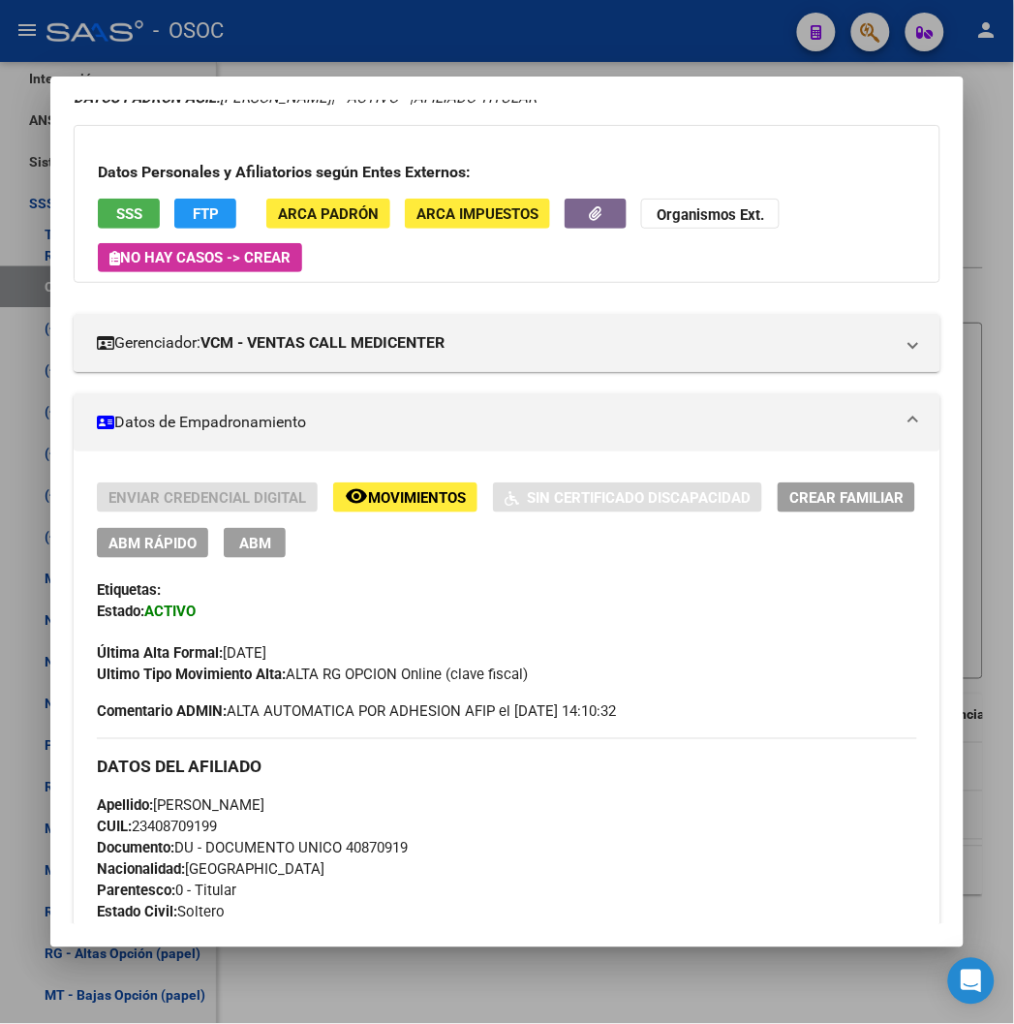
scroll to position [322, 0]
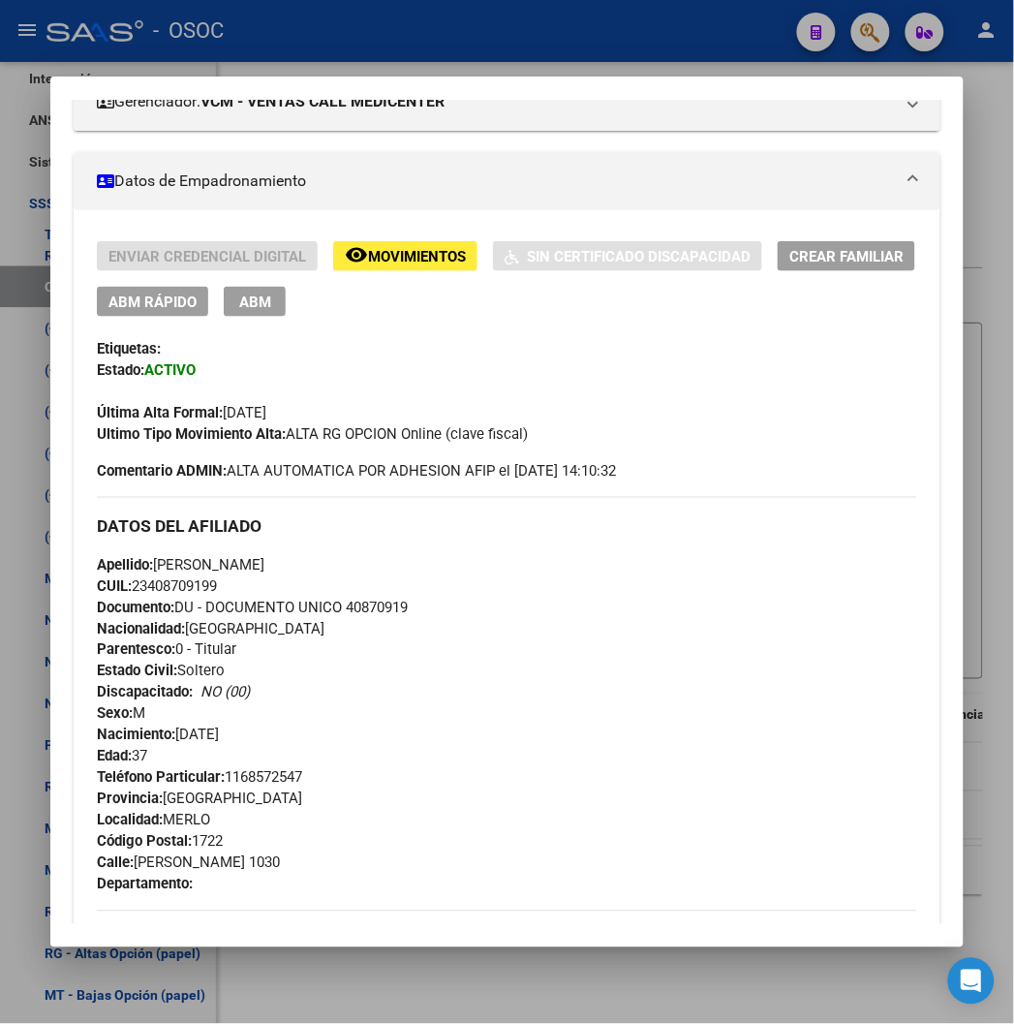
click at [360, 607] on span "Documento: DU - DOCUMENTO UNICO 40870919" at bounding box center [252, 606] width 311 height 17
copy span "40870919"
click at [411, 39] on div at bounding box center [507, 512] width 1014 height 1024
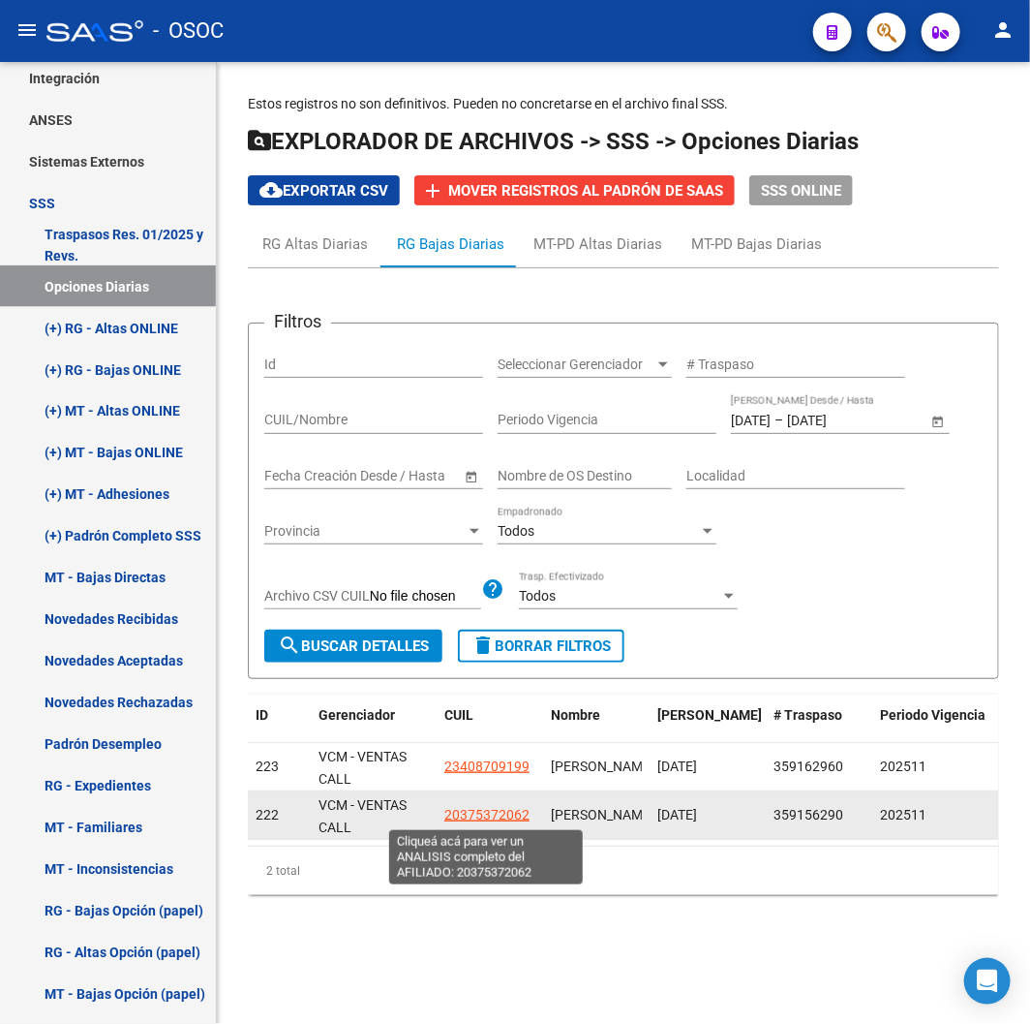
click at [463, 818] on span "20375372062" at bounding box center [486, 814] width 85 height 15
type textarea "20375372062"
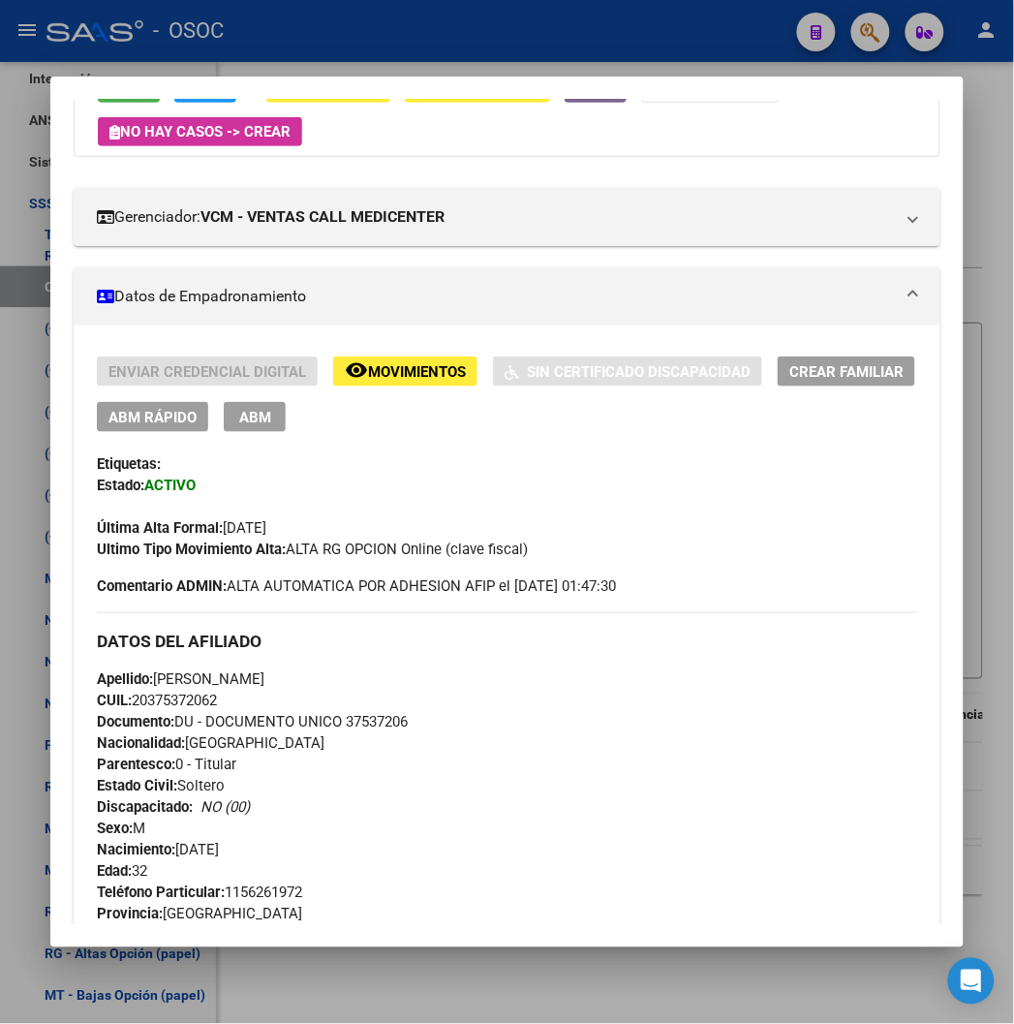
scroll to position [215, 0]
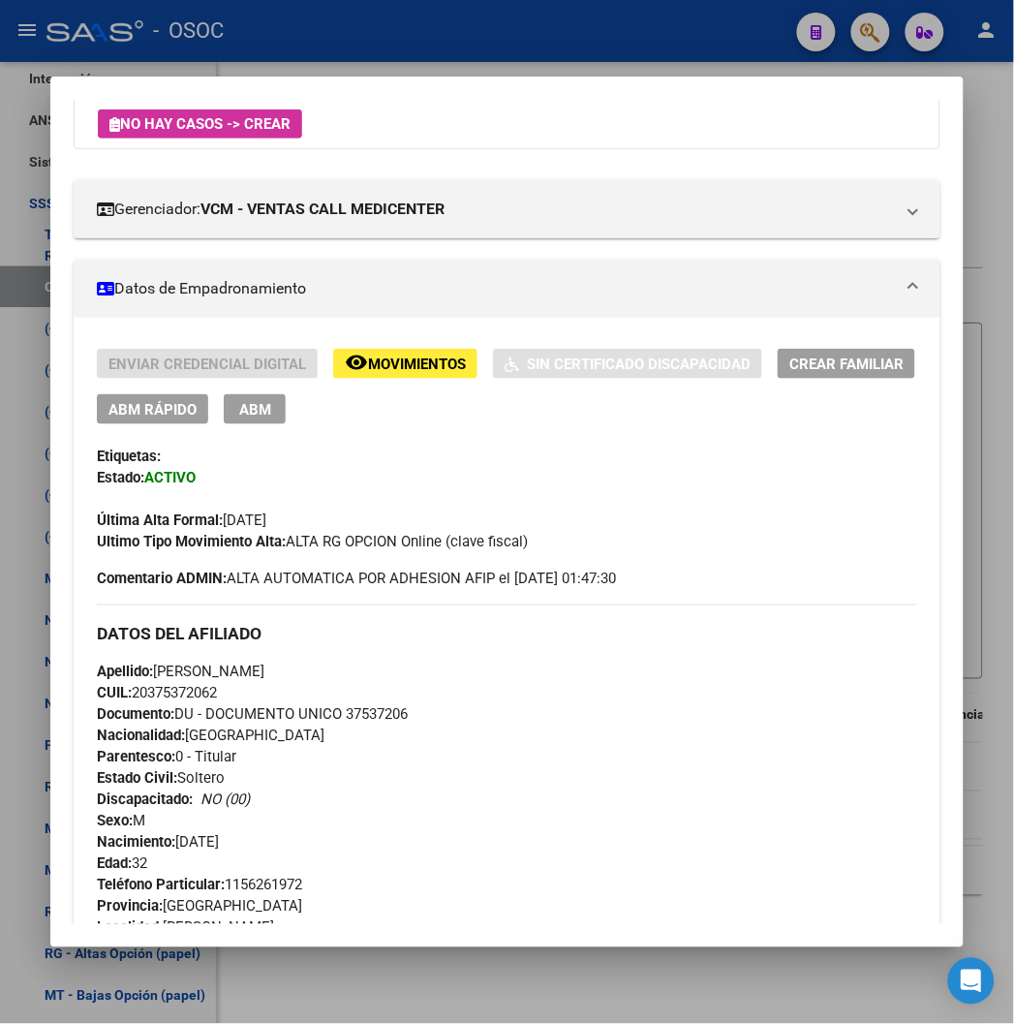
click at [371, 719] on span "Documento: DU - DOCUMENTO UNICO 37537206" at bounding box center [252, 714] width 311 height 17
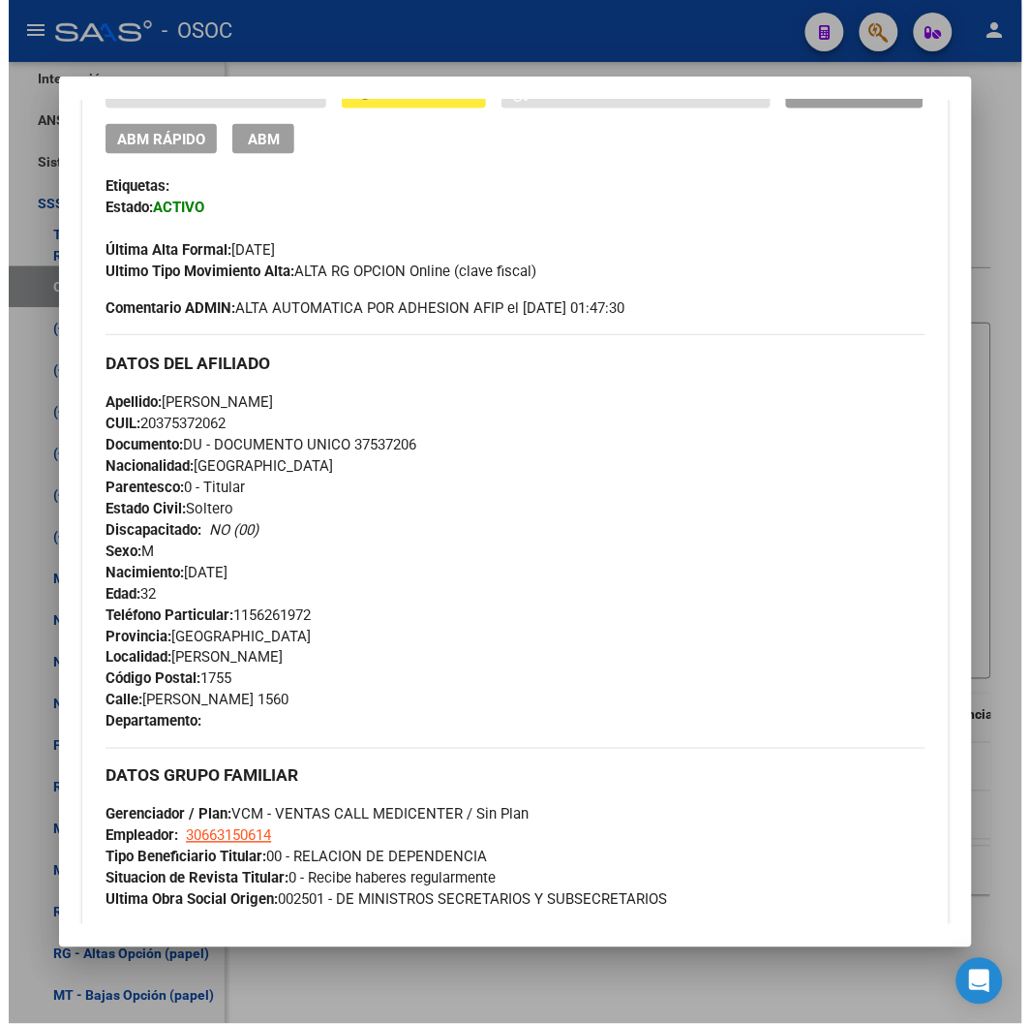
scroll to position [537, 0]
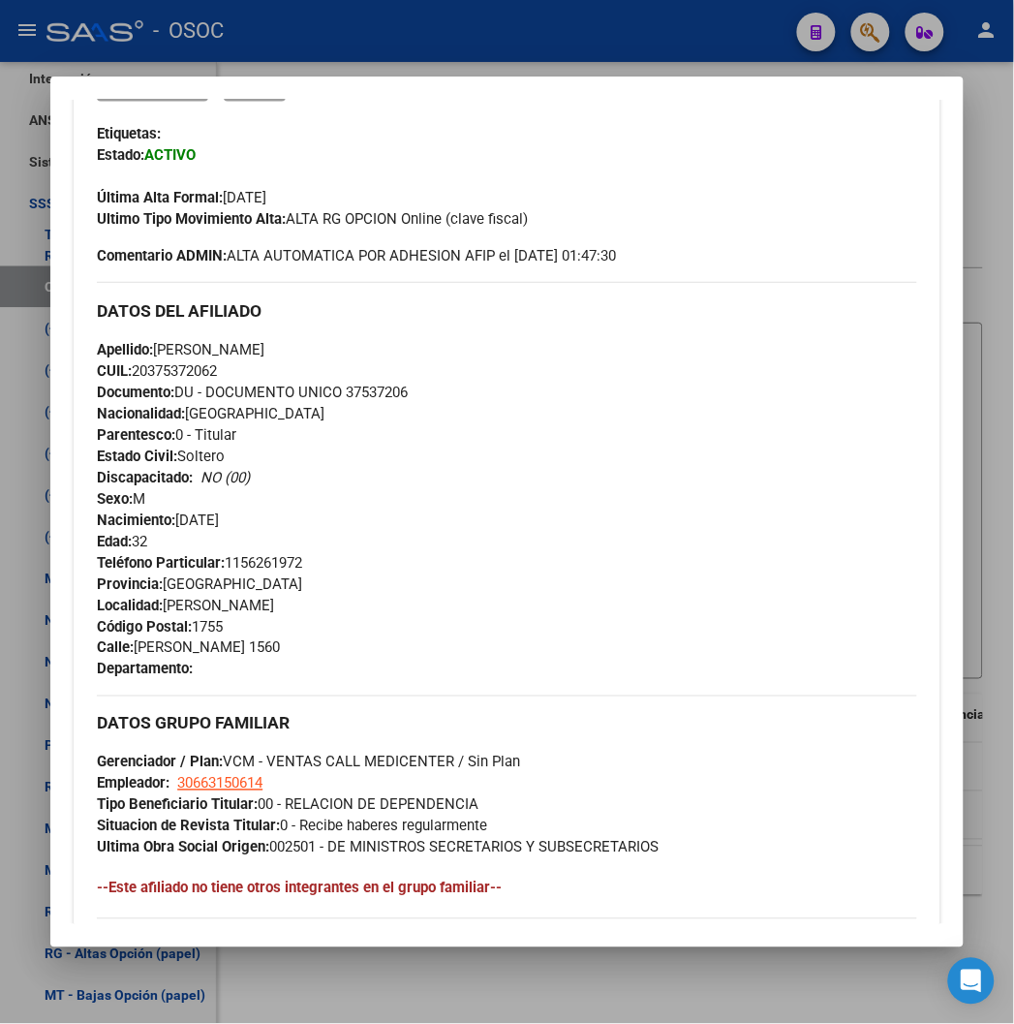
click at [412, 60] on div at bounding box center [507, 512] width 1014 height 1024
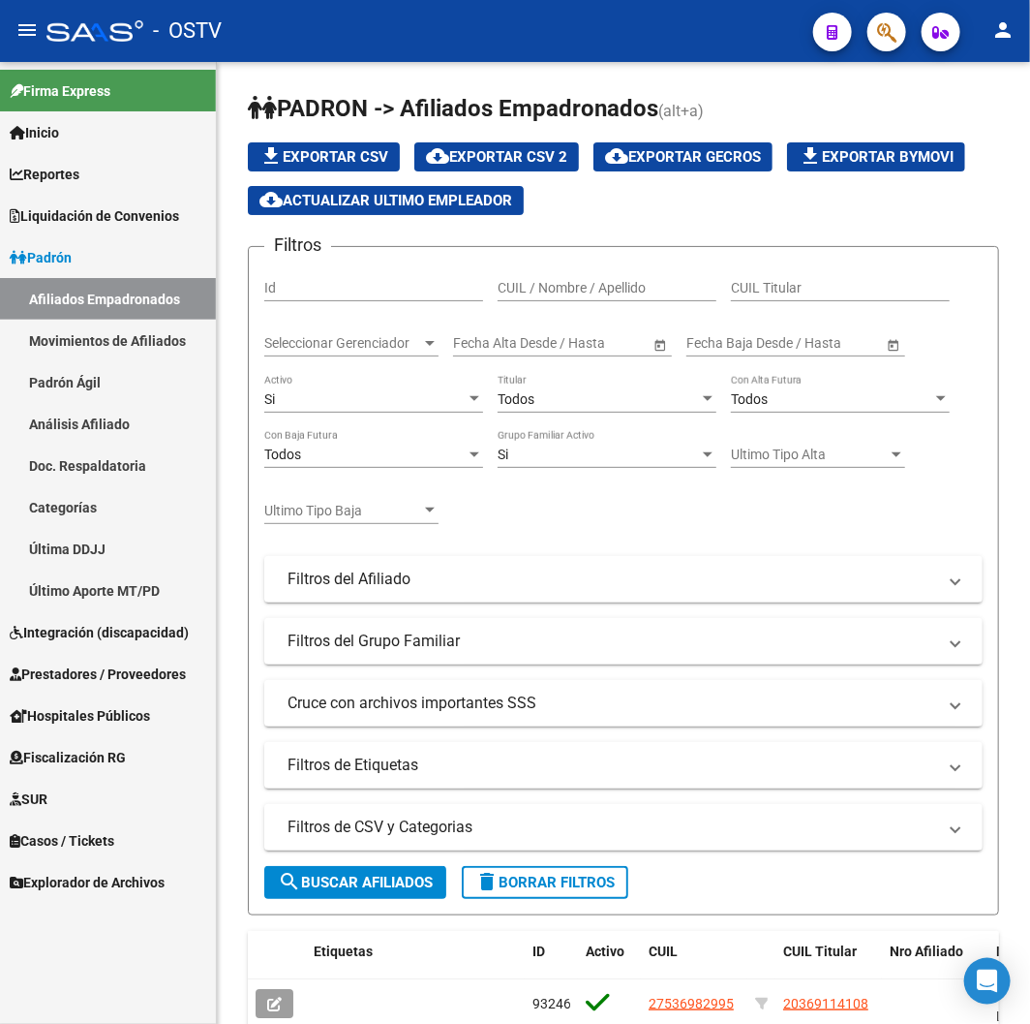
click at [75, 903] on div "Firma Express Inicio Instructivos Contacto OS Reportes Ingresos Devengados Deta…" at bounding box center [108, 543] width 216 height 962
click at [65, 892] on span "Explorador de Archivos" at bounding box center [87, 882] width 155 height 21
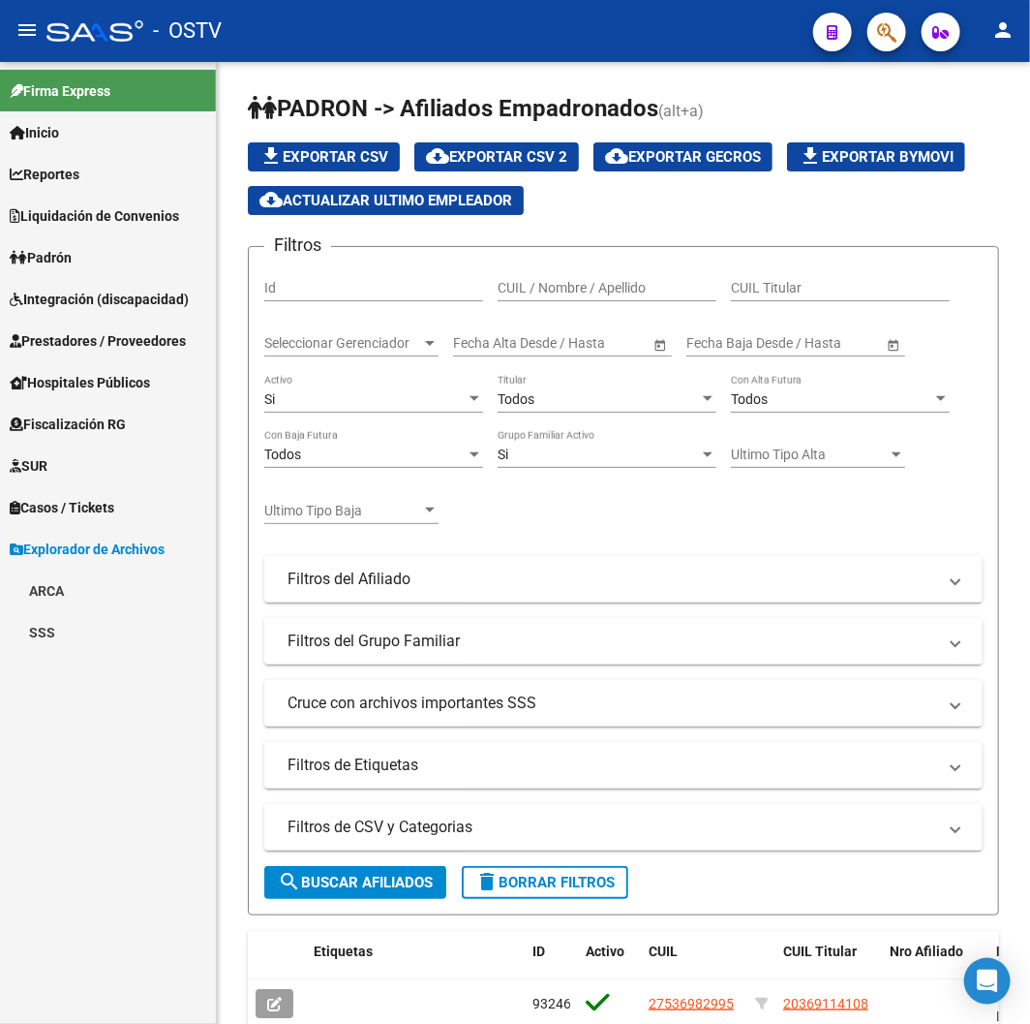
click at [68, 635] on link "SSS" at bounding box center [108, 632] width 216 height 42
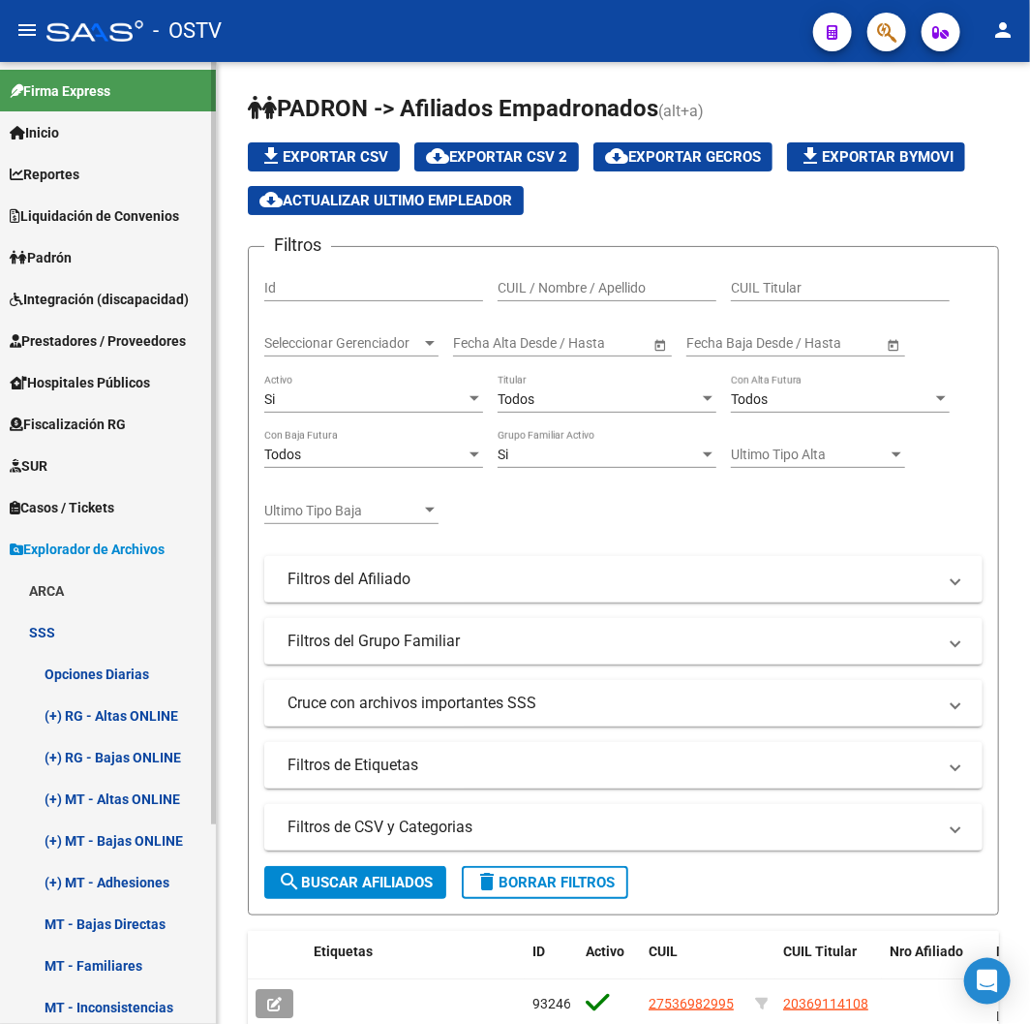
click at [91, 656] on link "Opciones Diarias" at bounding box center [108, 674] width 216 height 42
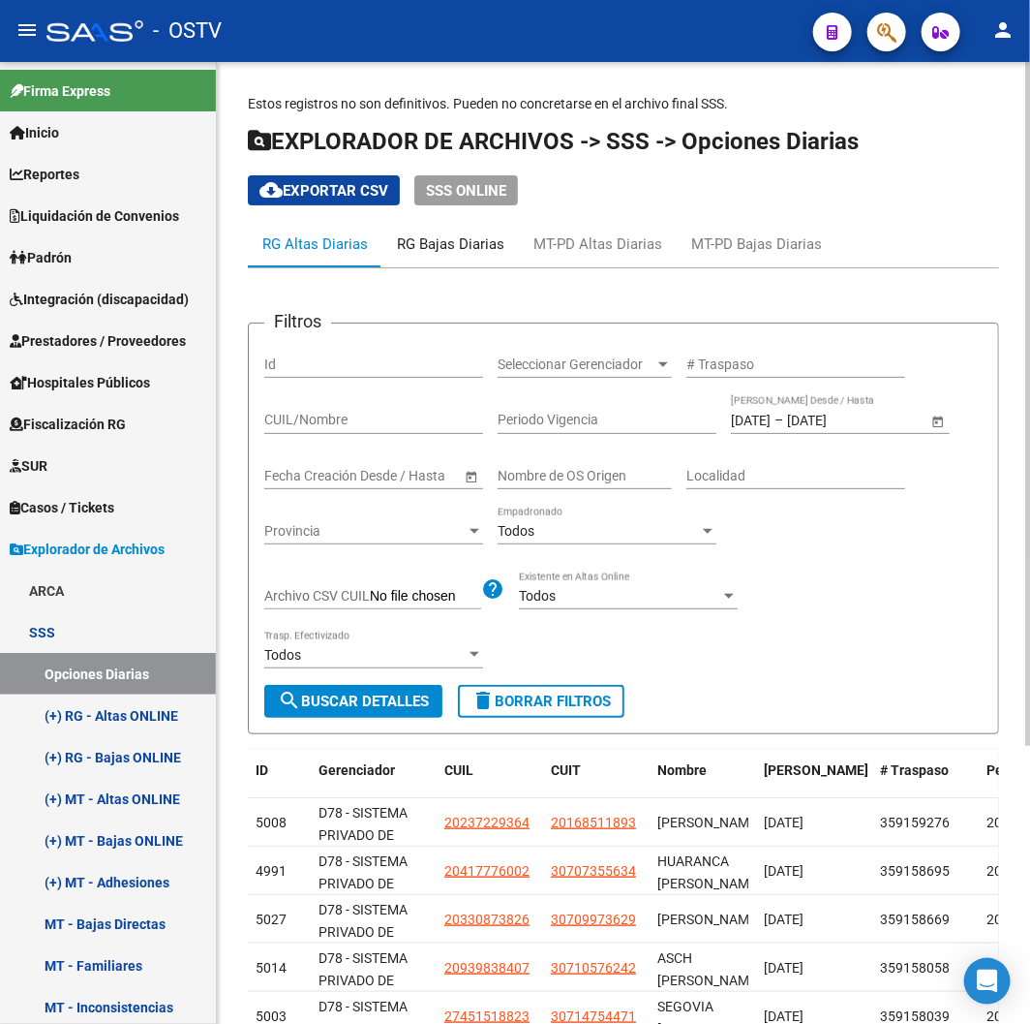
click at [423, 248] on div "RG Bajas Diarias" at bounding box center [450, 243] width 107 height 21
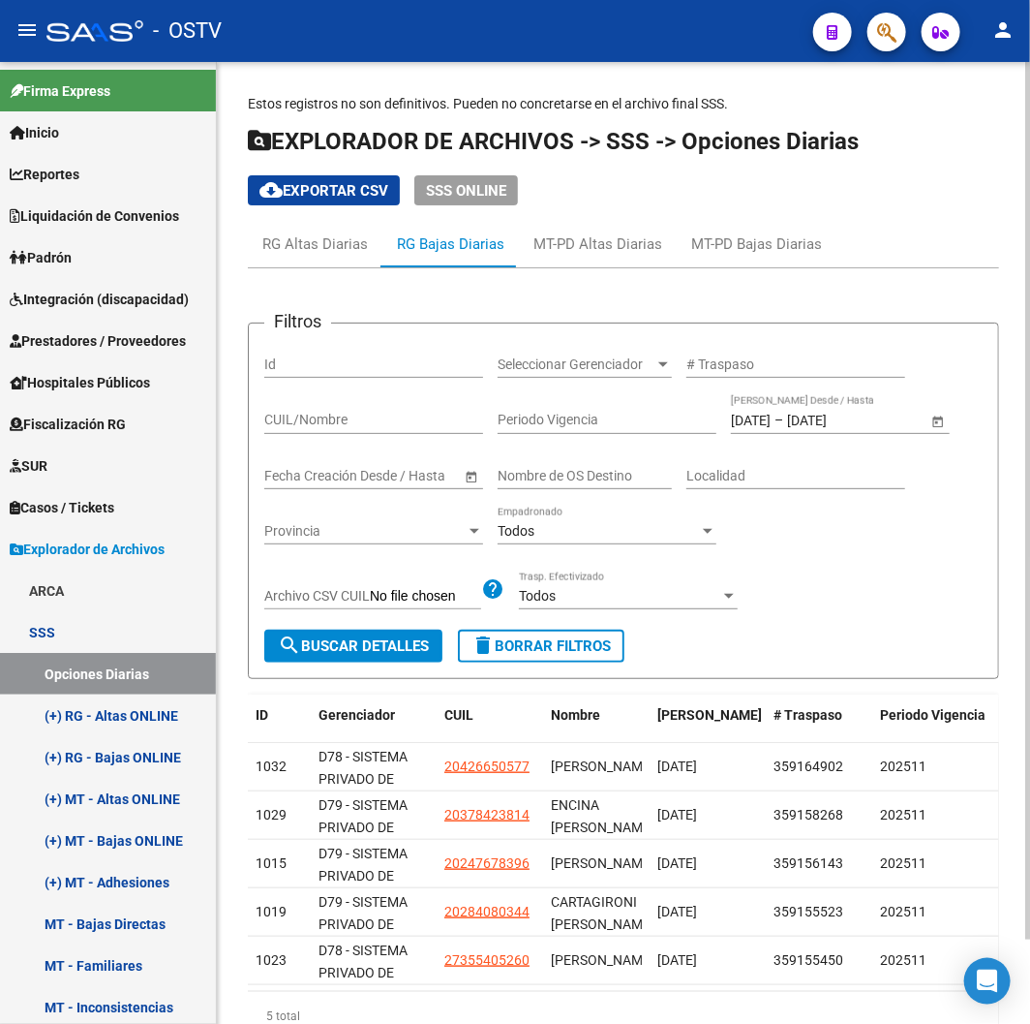
scroll to position [94, 0]
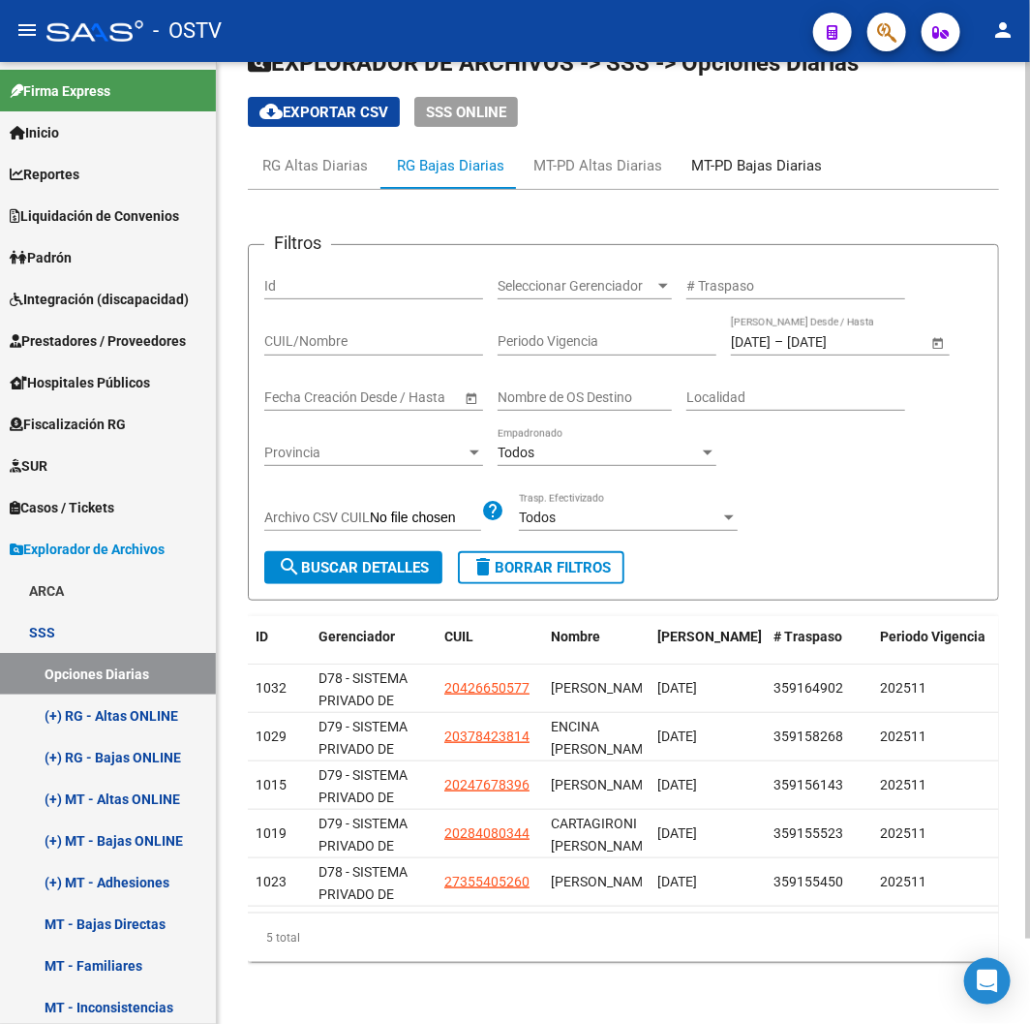
click at [714, 172] on div "MT-PD Bajas Diarias" at bounding box center [757, 165] width 160 height 46
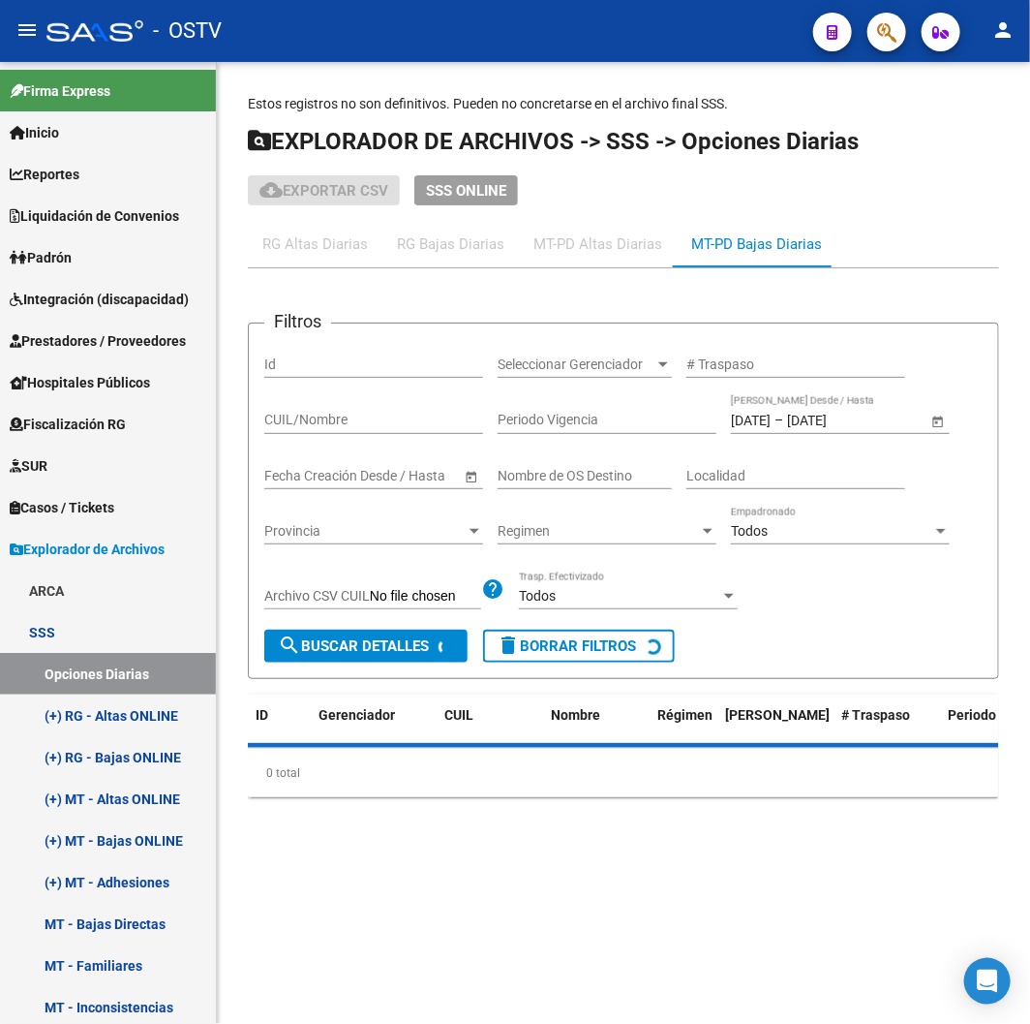
scroll to position [0, 0]
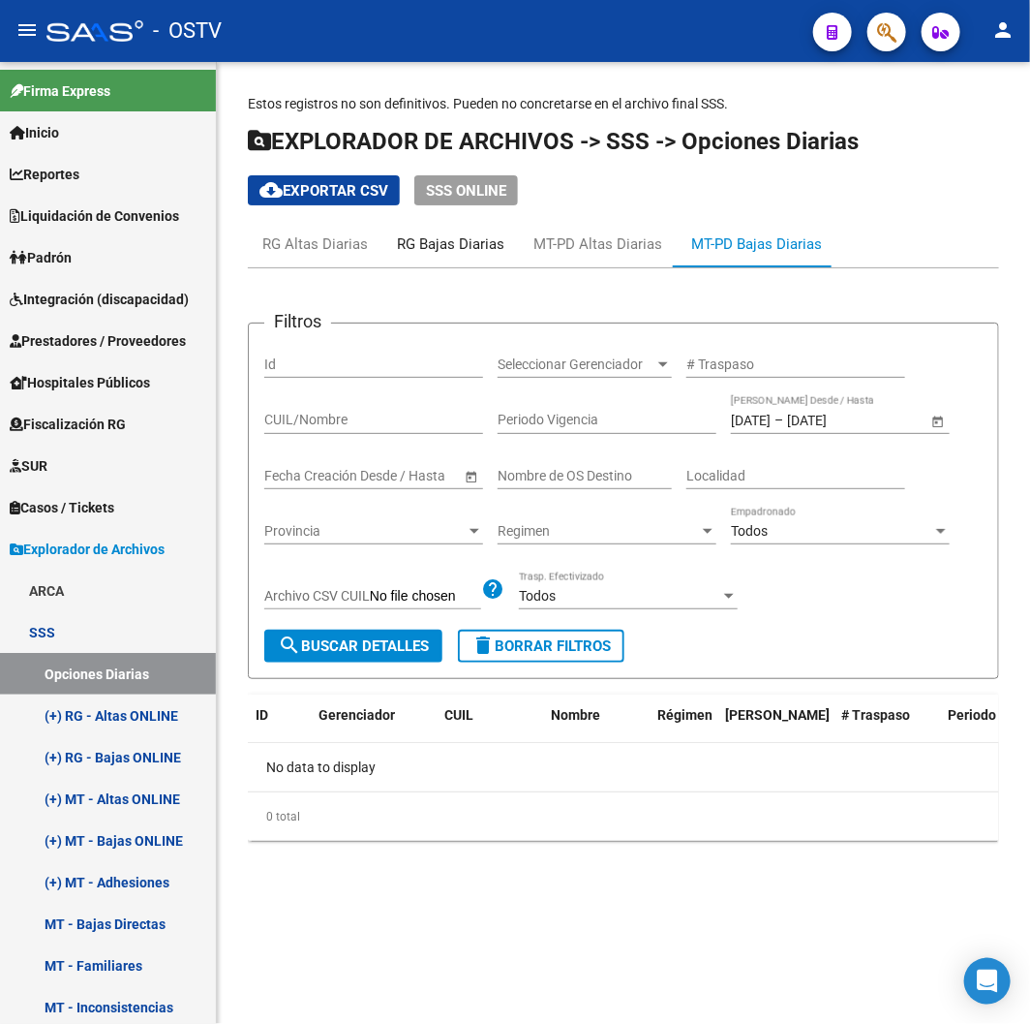
click at [461, 229] on div "RG Bajas Diarias" at bounding box center [450, 244] width 137 height 46
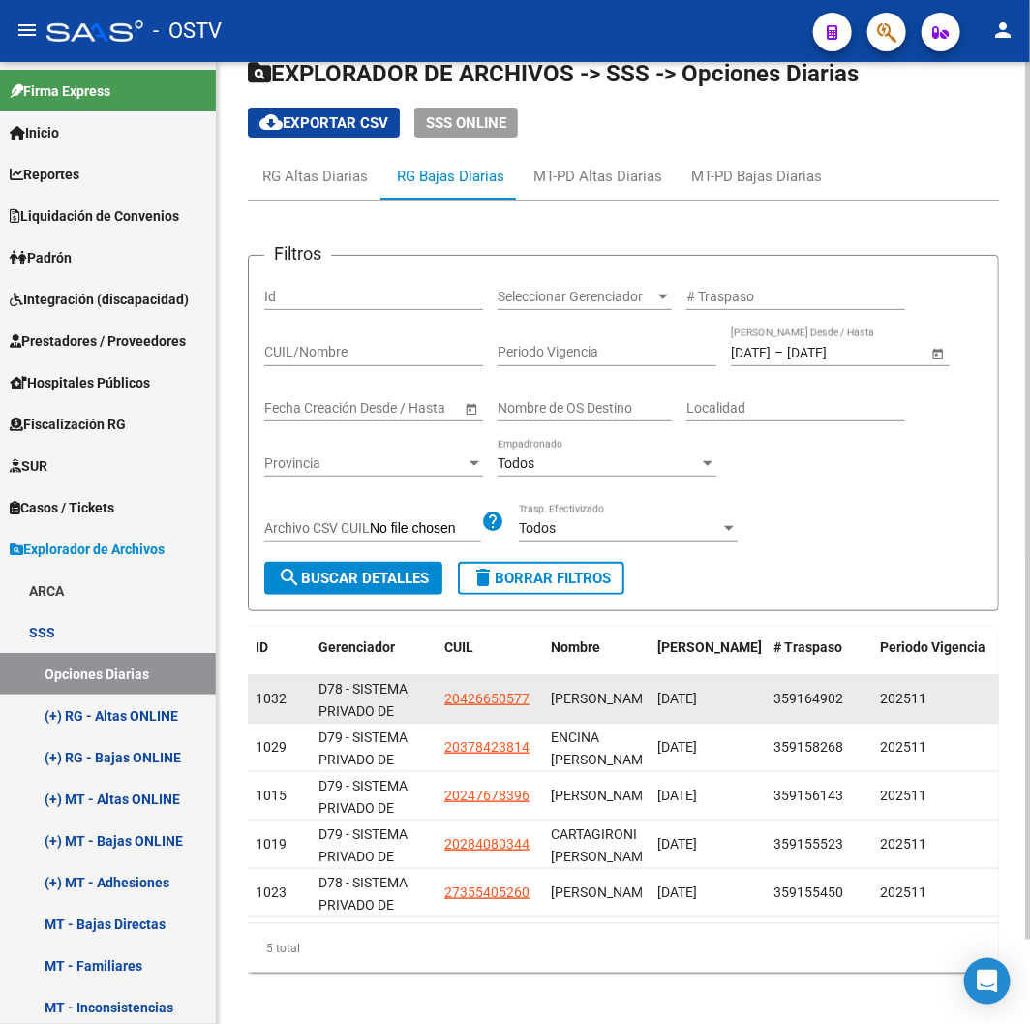
scroll to position [94, 0]
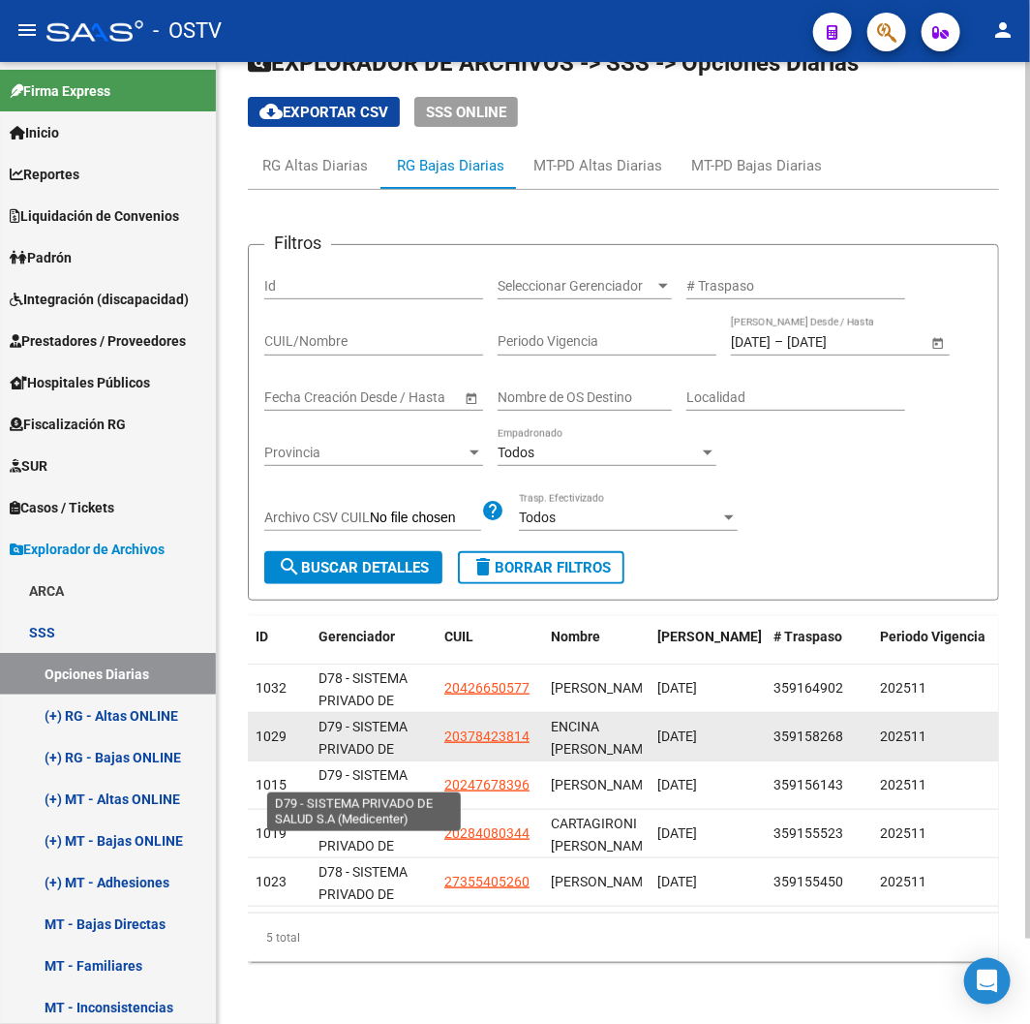
click at [361, 719] on span "D79 - SISTEMA PRIVADO DE SALUD S.A (Medicenter)" at bounding box center [363, 759] width 89 height 81
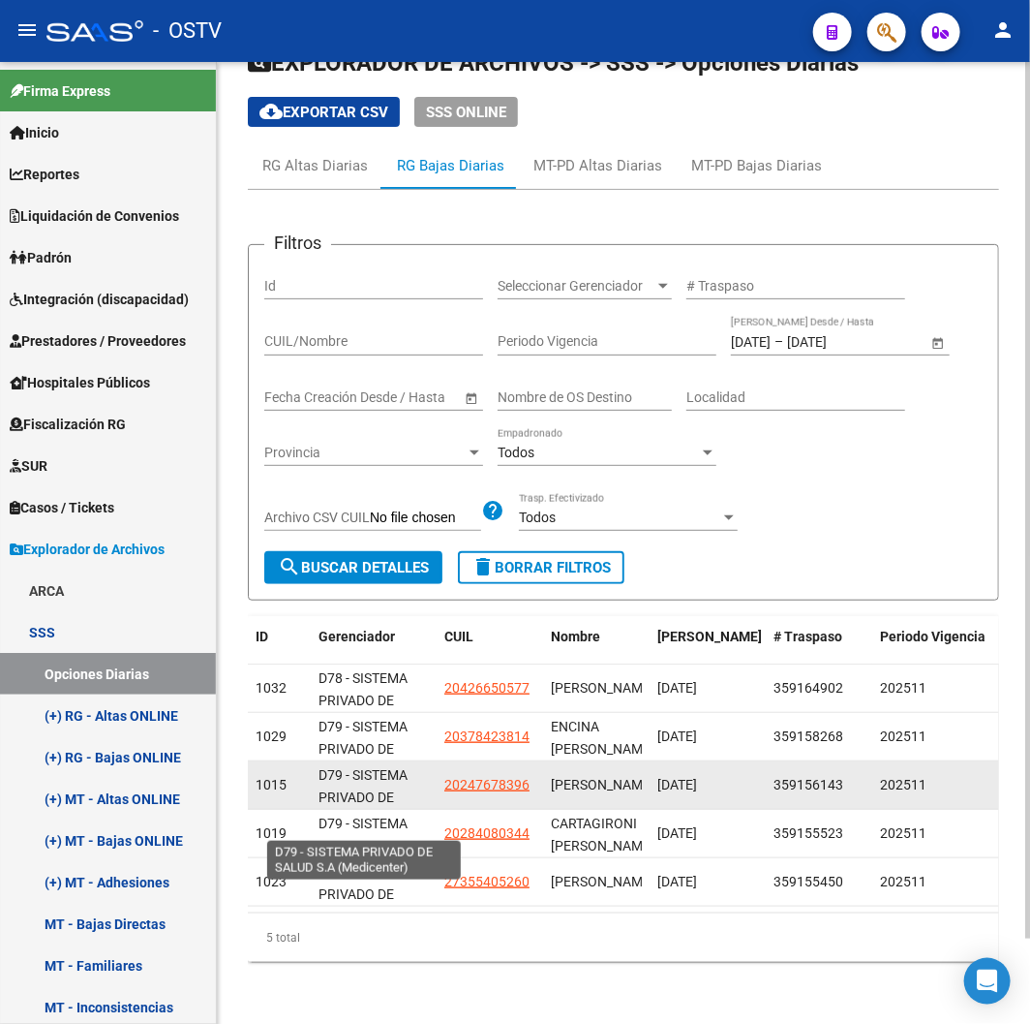
click at [366, 775] on span "D79 - SISTEMA PRIVADO DE SALUD S.A (Medicenter)" at bounding box center [363, 807] width 89 height 81
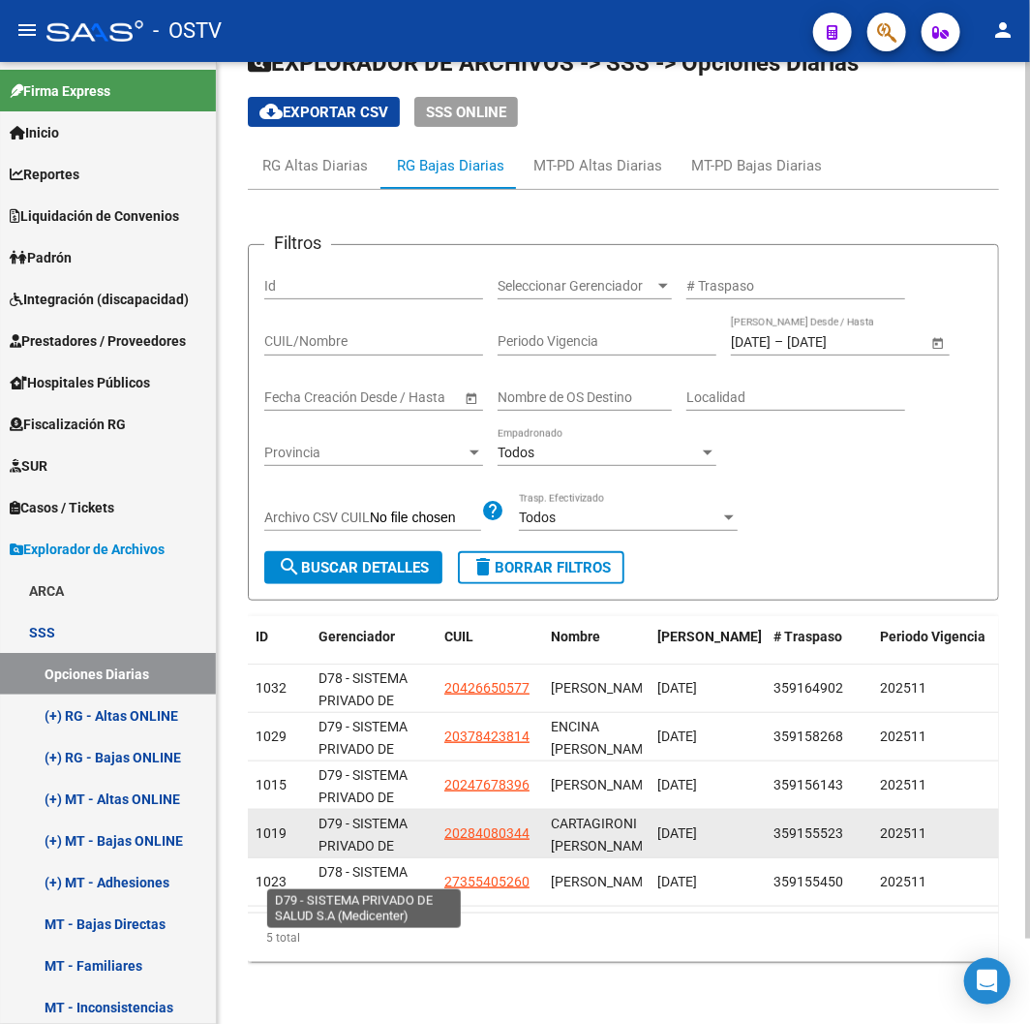
click at [344, 829] on span "D79 - SISTEMA PRIVADO DE SALUD S.A (Medicenter)" at bounding box center [363, 855] width 89 height 81
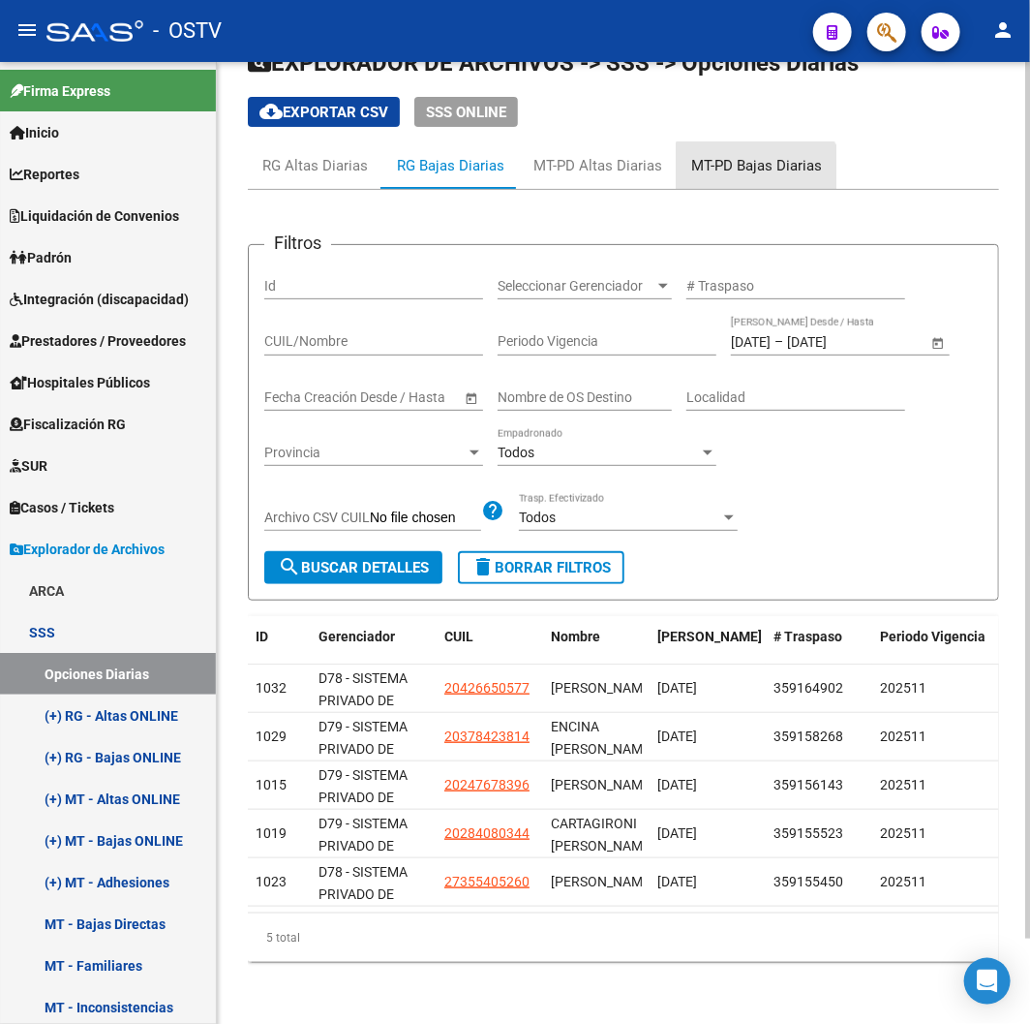
click at [752, 163] on div "MT-PD Bajas Diarias" at bounding box center [757, 165] width 160 height 46
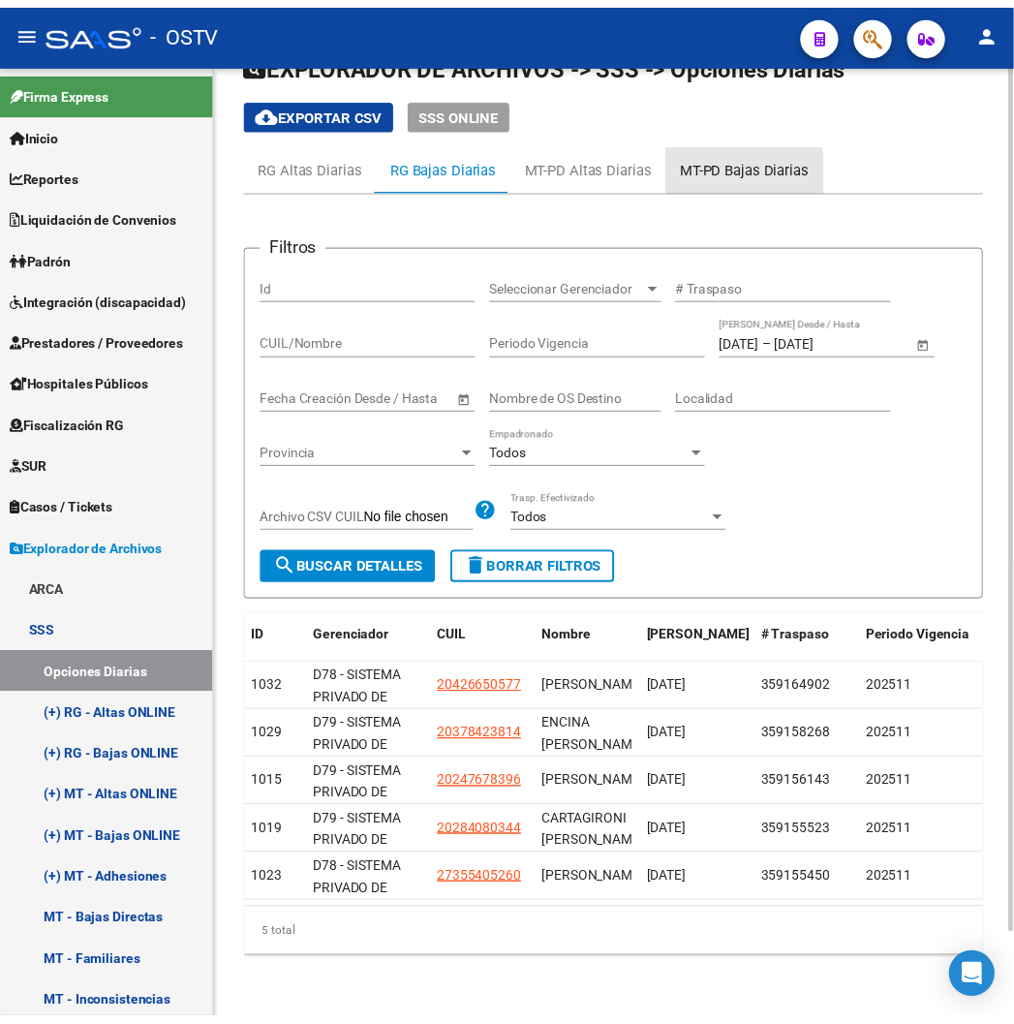
scroll to position [0, 0]
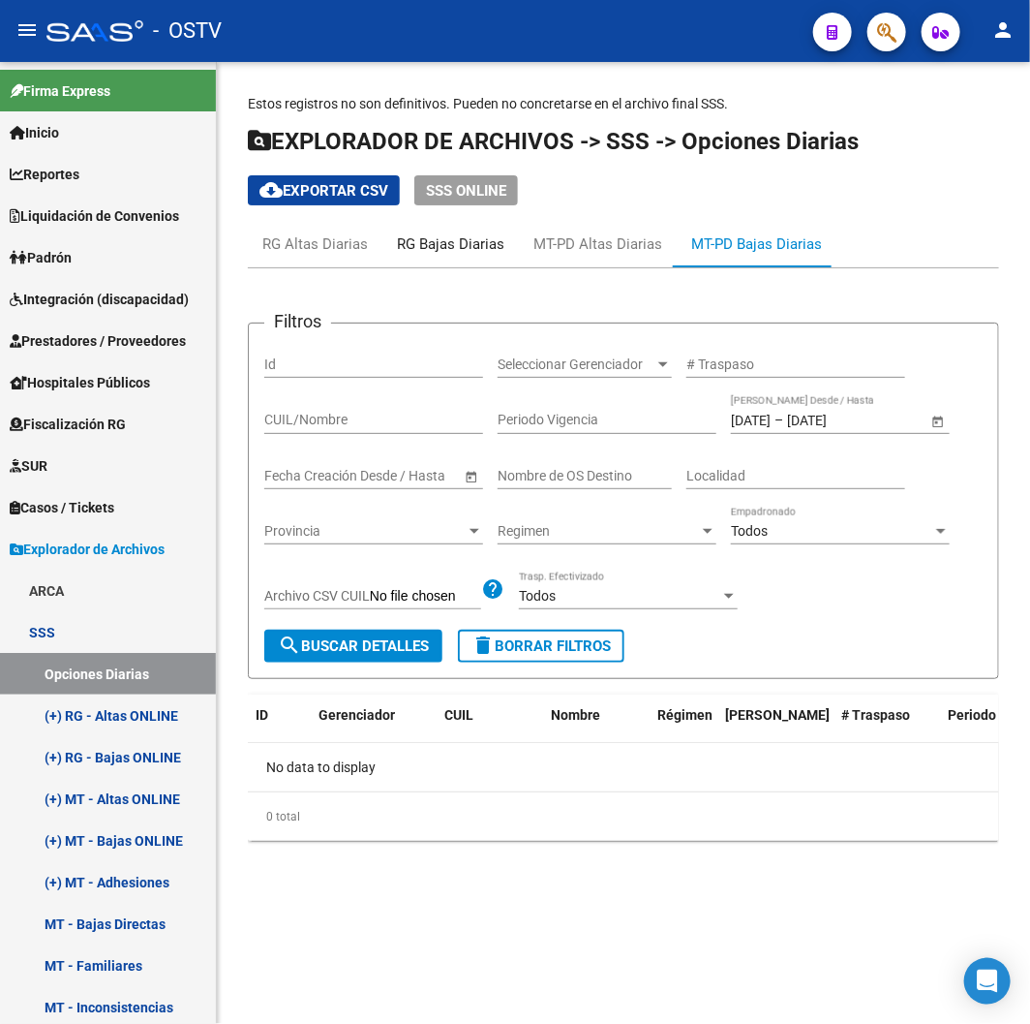
click at [436, 239] on div "RG Bajas Diarias" at bounding box center [450, 243] width 107 height 21
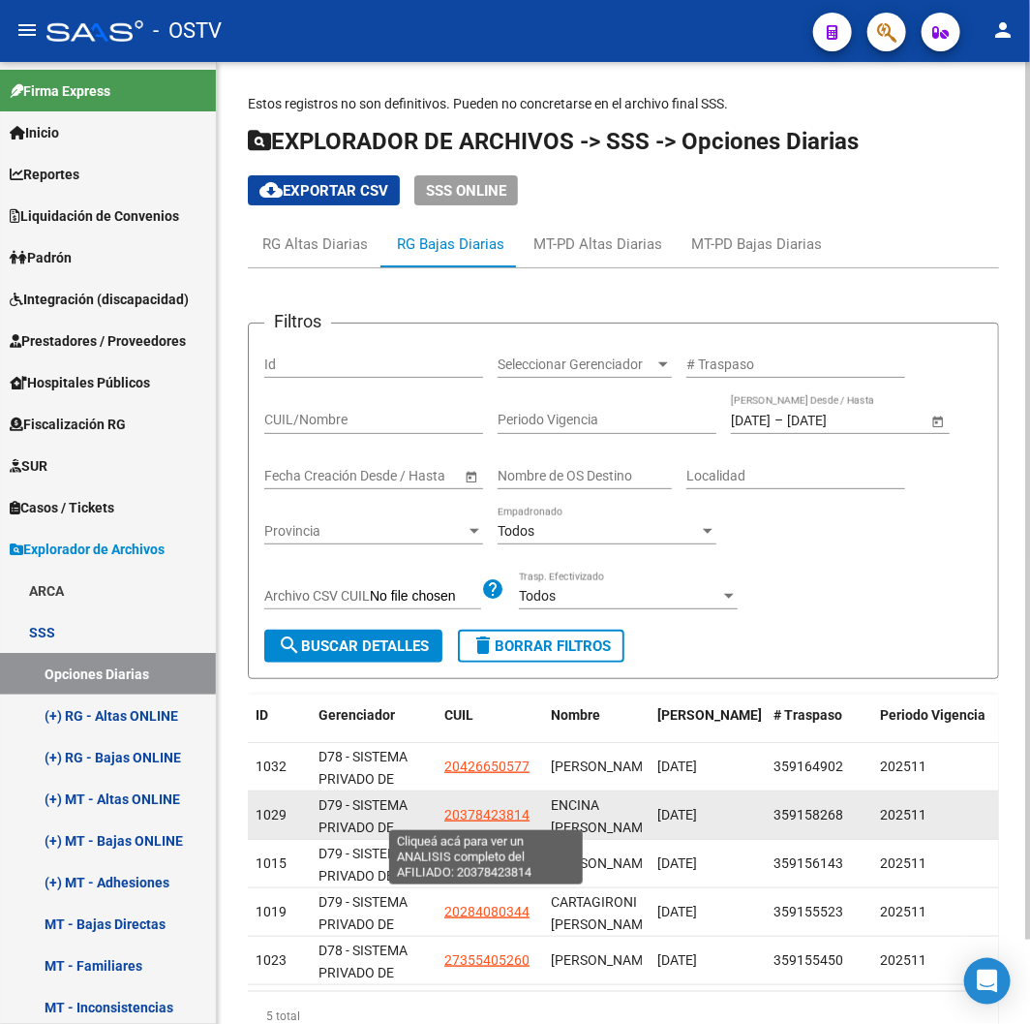
click at [486, 816] on span "20378423814" at bounding box center [486, 814] width 85 height 15
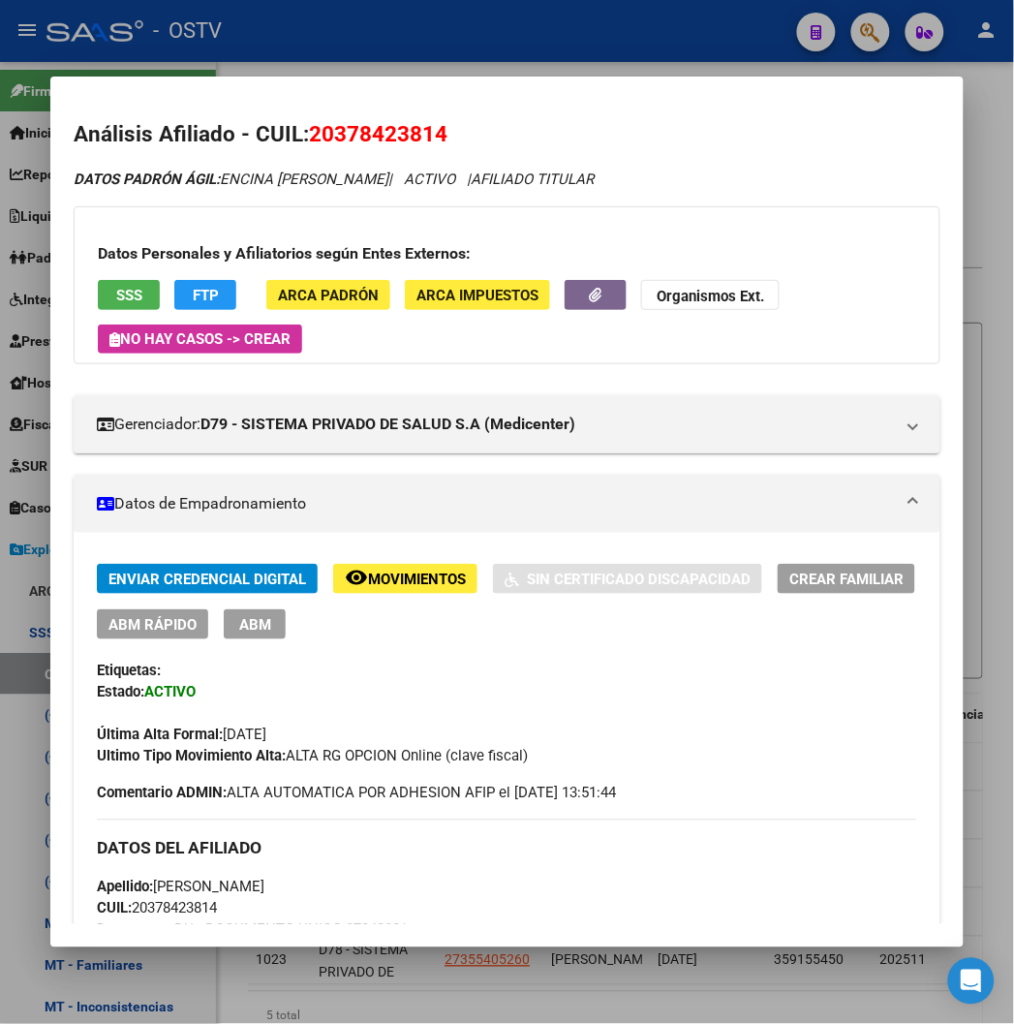
scroll to position [107, 0]
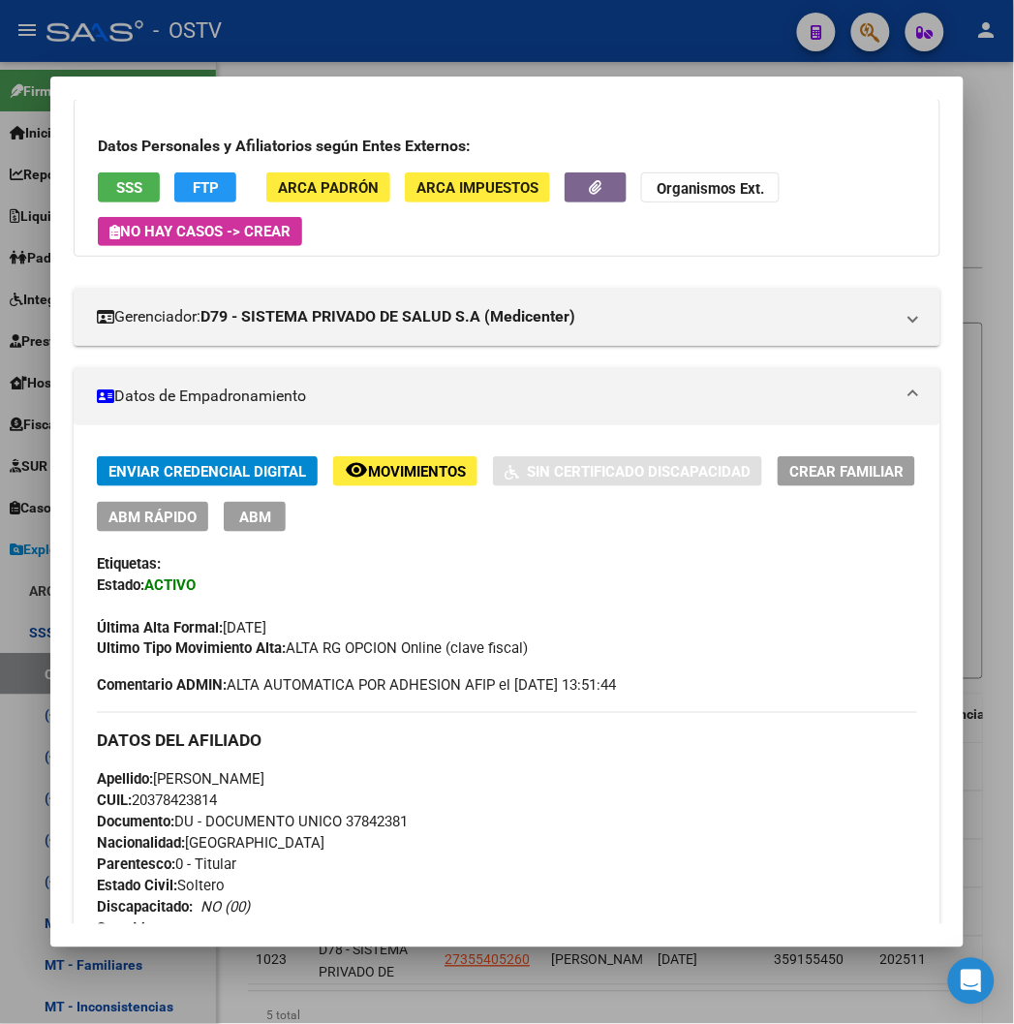
click at [355, 815] on span "Documento: DU - DOCUMENTO UNICO 37842381" at bounding box center [252, 821] width 311 height 17
copy span "37842381"
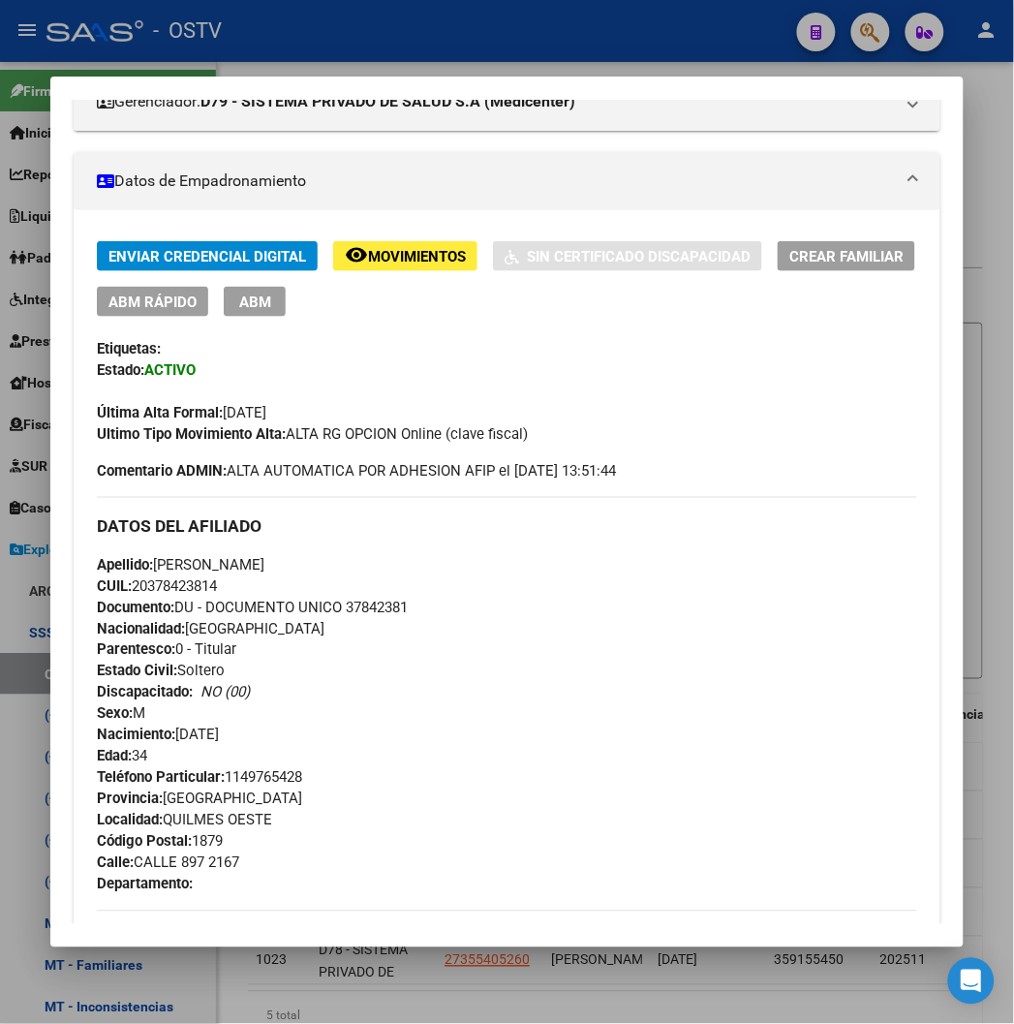
scroll to position [430, 0]
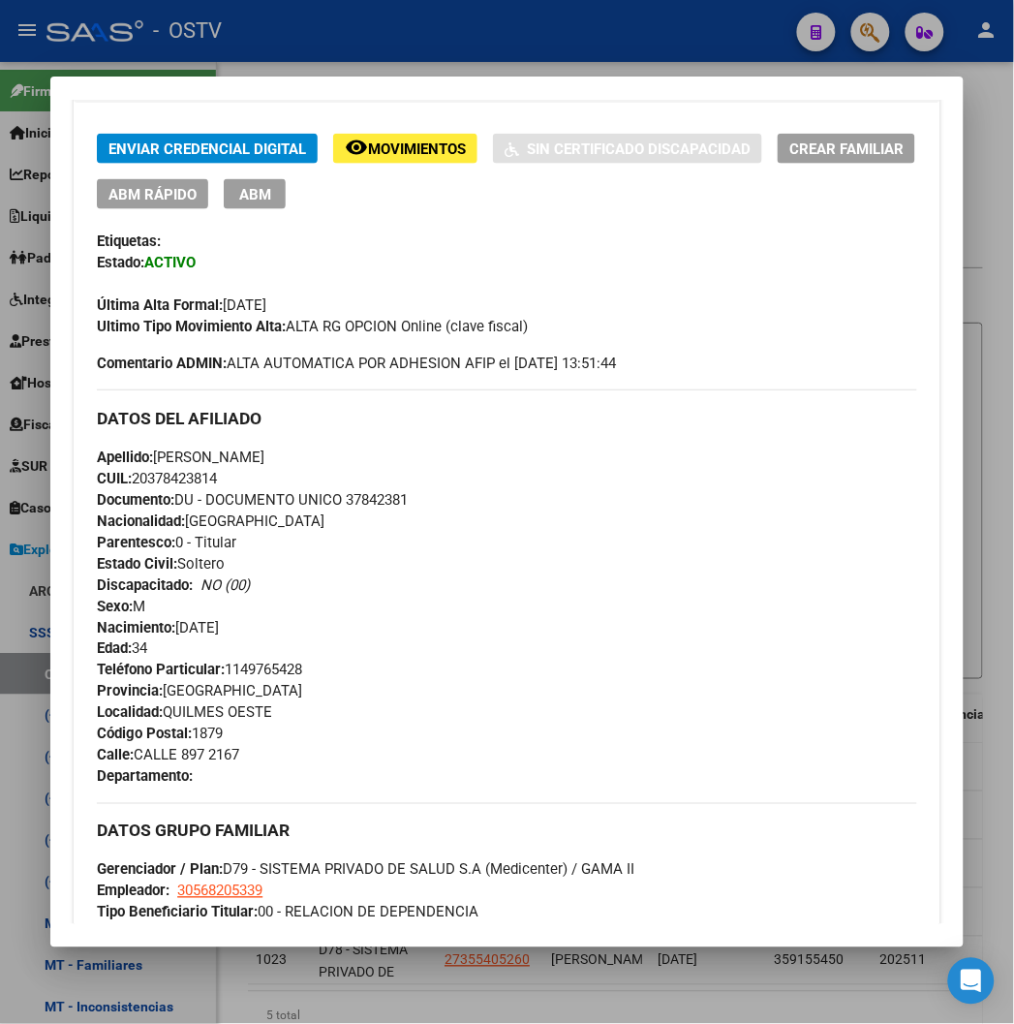
click at [363, 33] on div at bounding box center [507, 512] width 1014 height 1024
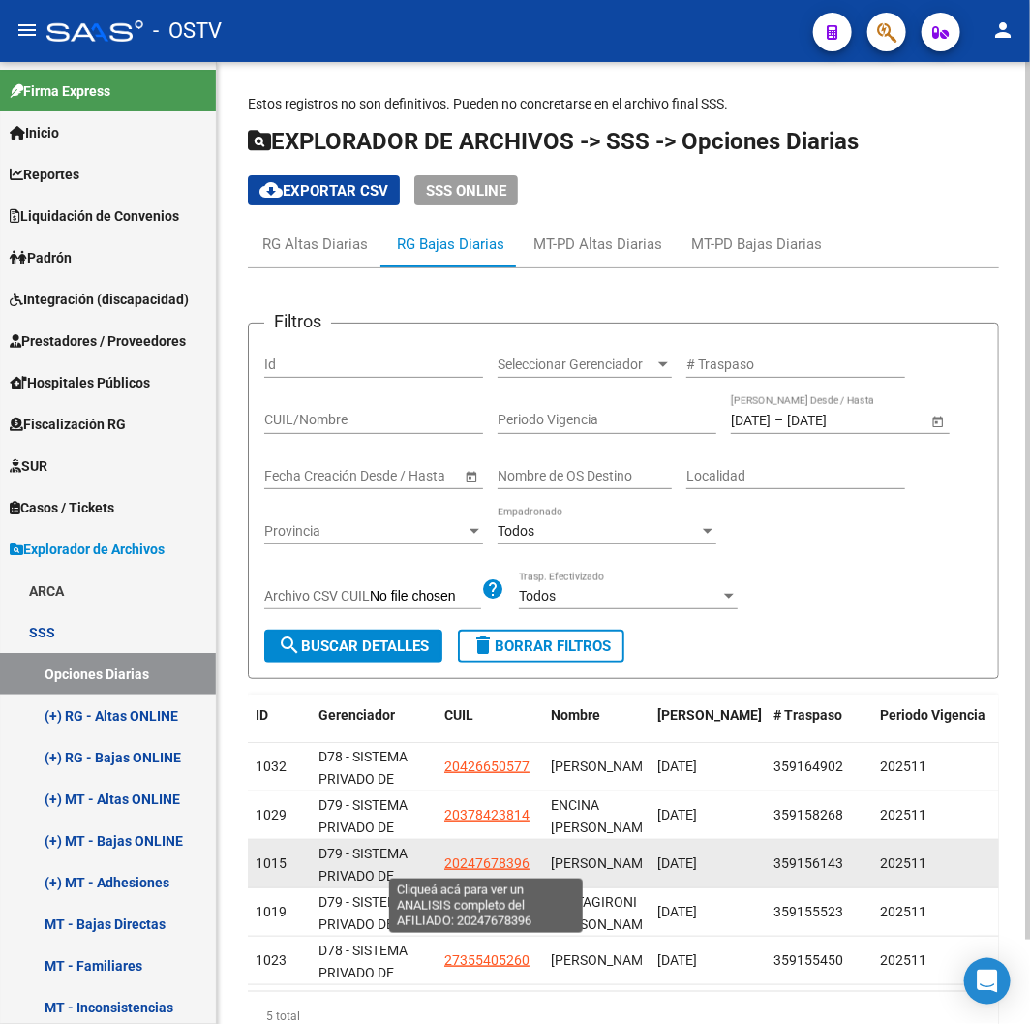
click at [469, 863] on span "20247678396" at bounding box center [486, 862] width 85 height 15
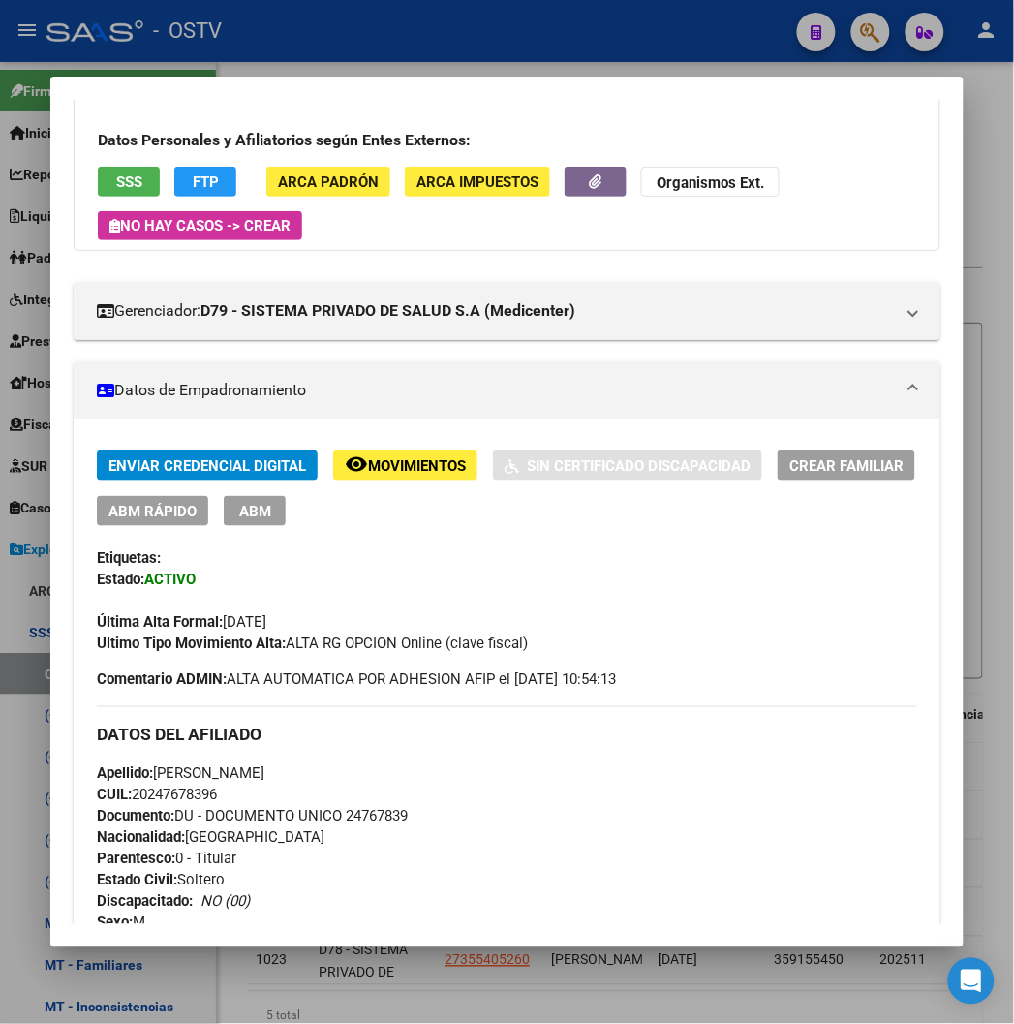
scroll to position [215, 0]
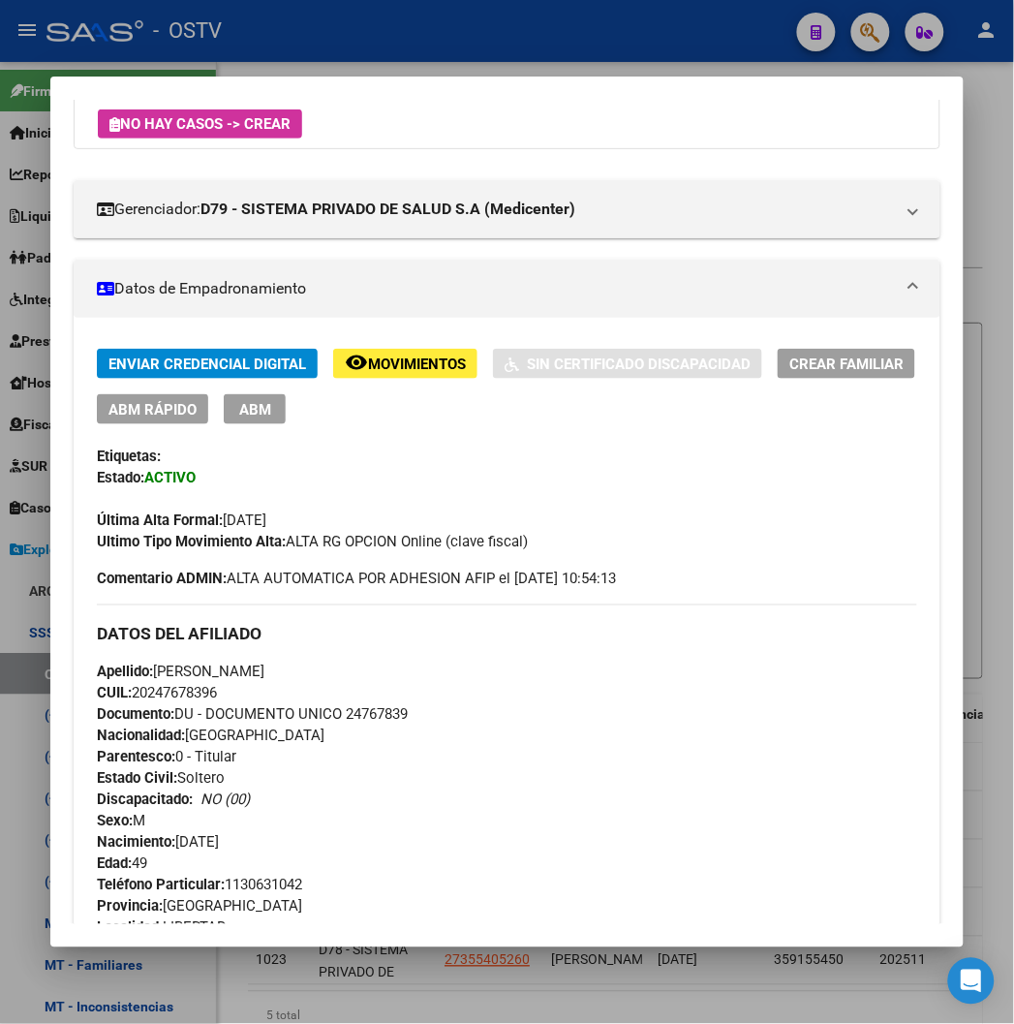
click at [353, 717] on span "Documento: DU - DOCUMENTO UNICO 24767839" at bounding box center [252, 714] width 311 height 17
copy span "24767839"
click at [385, 30] on div at bounding box center [507, 512] width 1014 height 1024
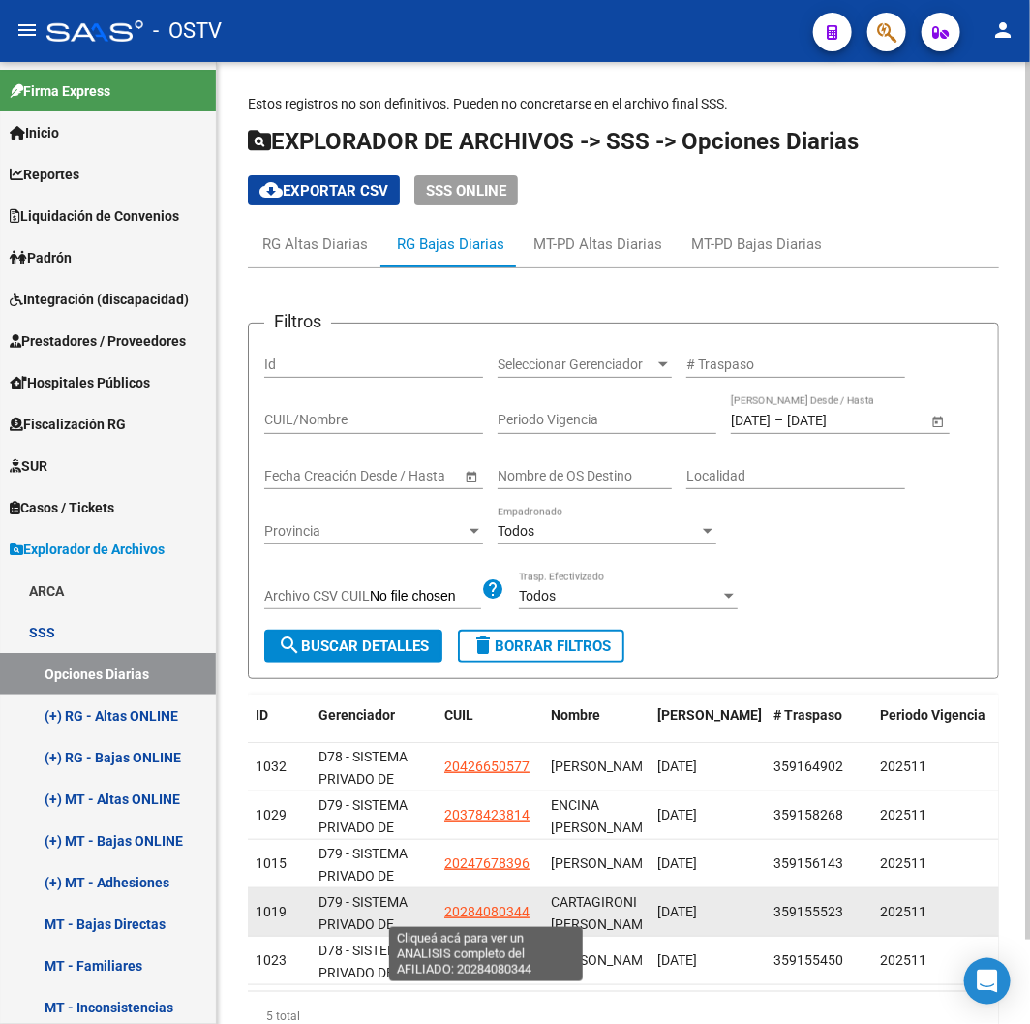
click at [497, 918] on span "20284080344" at bounding box center [486, 910] width 85 height 15
type textarea "20284080344"
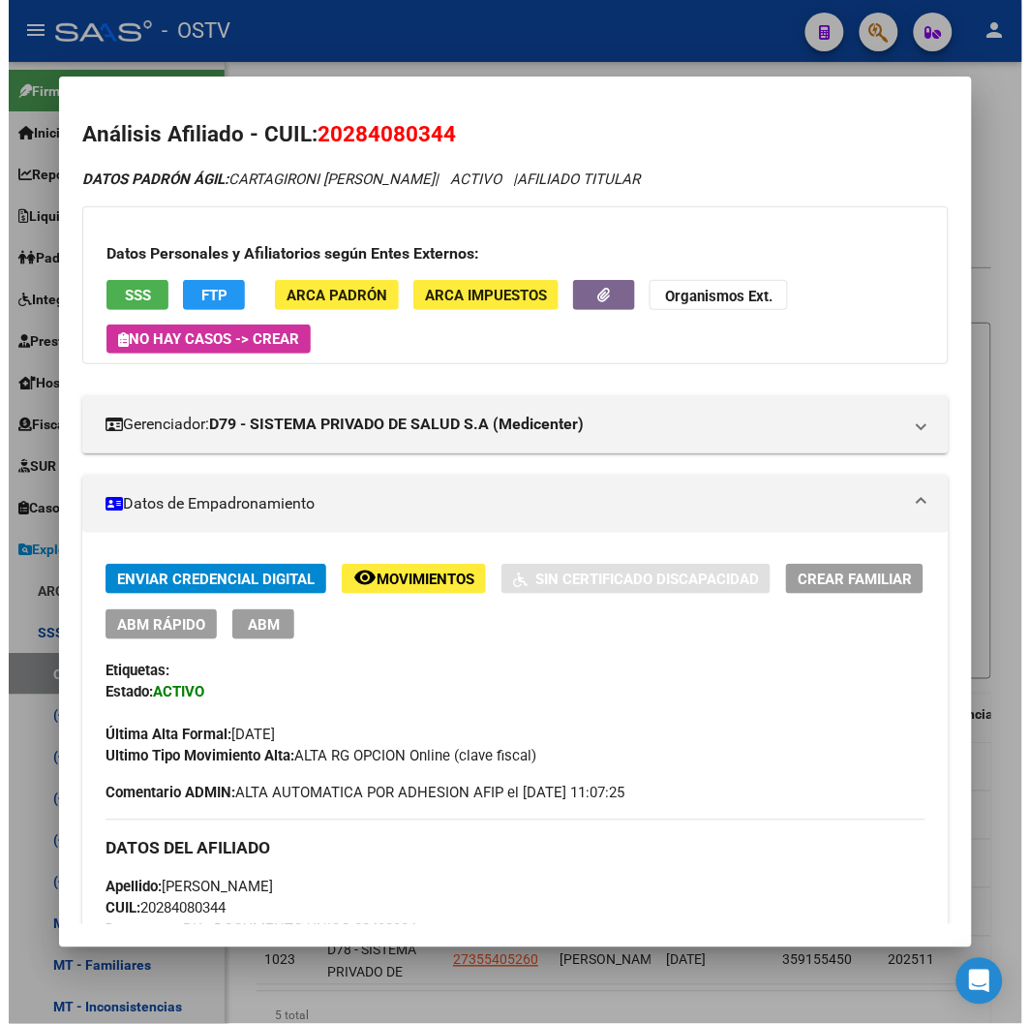
scroll to position [322, 0]
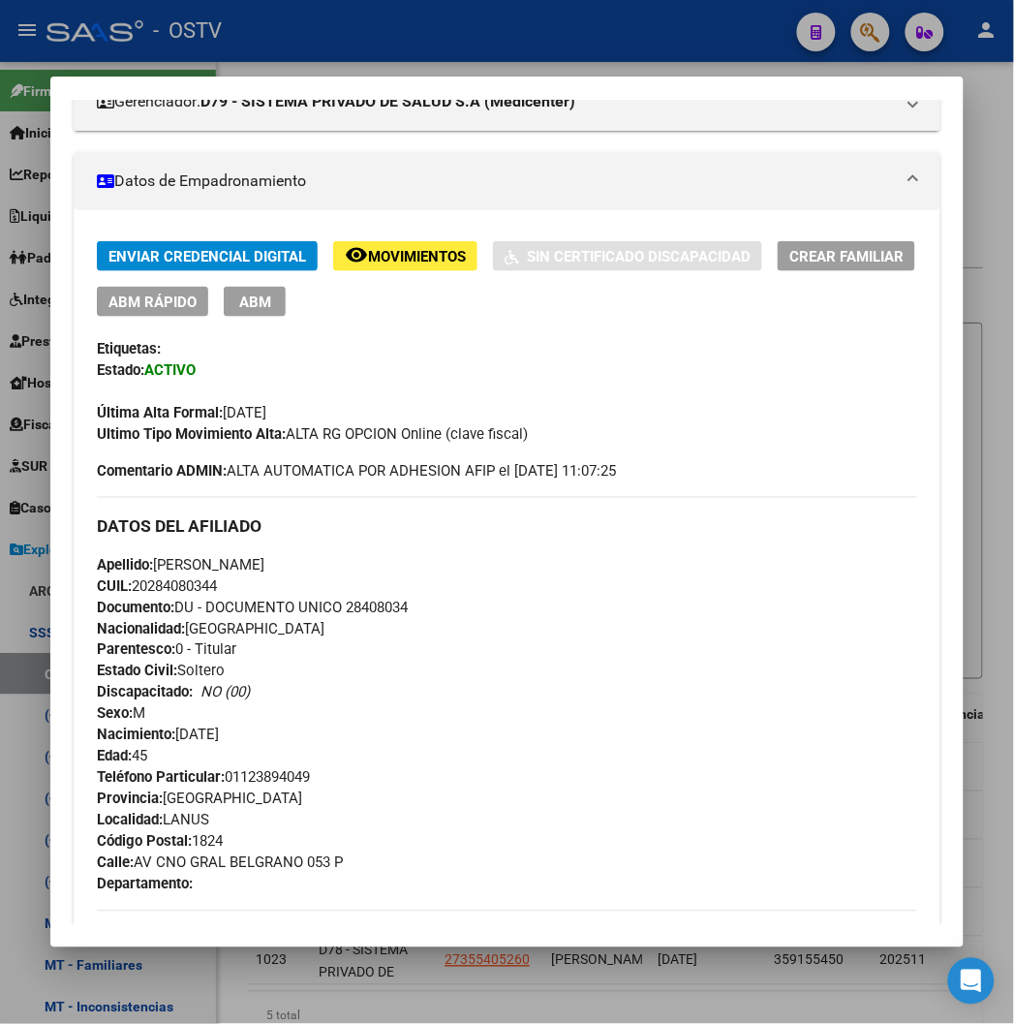
click at [362, 610] on span "Documento: DU - DOCUMENTO UNICO 28408034" at bounding box center [252, 606] width 311 height 17
copy span "28408034"
click at [413, 31] on div at bounding box center [507, 512] width 1014 height 1024
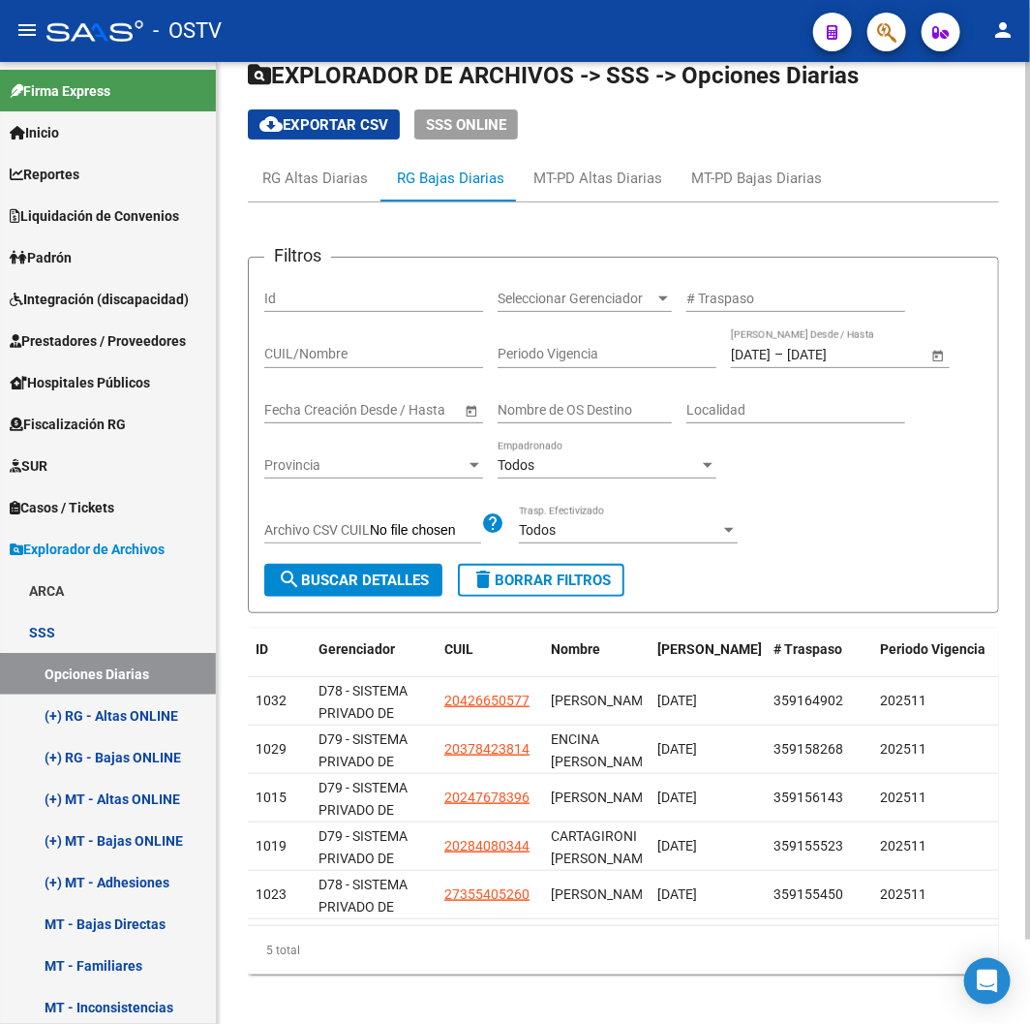
scroll to position [94, 0]
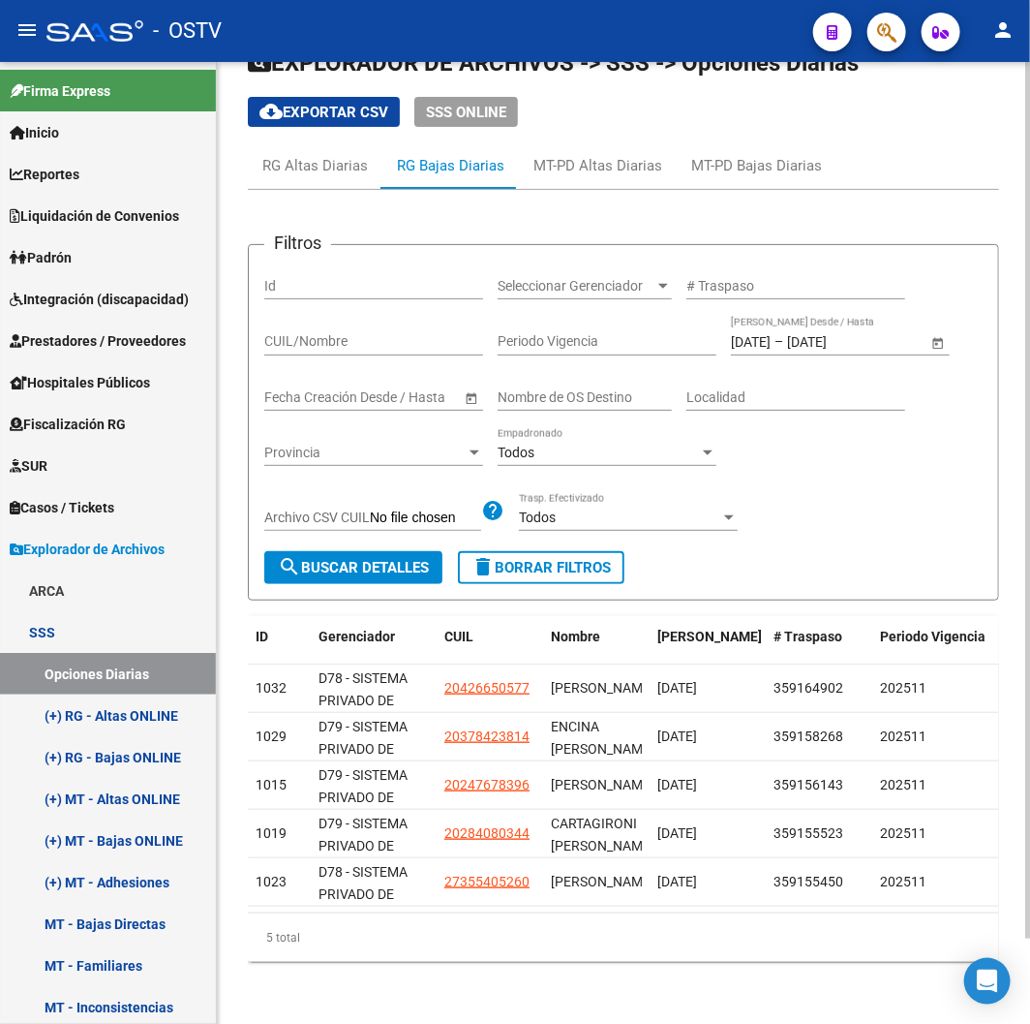
click at [412, 559] on span "search Buscar Detalles" at bounding box center [353, 567] width 151 height 17
click at [549, 155] on div "MT-PD Altas Diarias" at bounding box center [598, 165] width 129 height 21
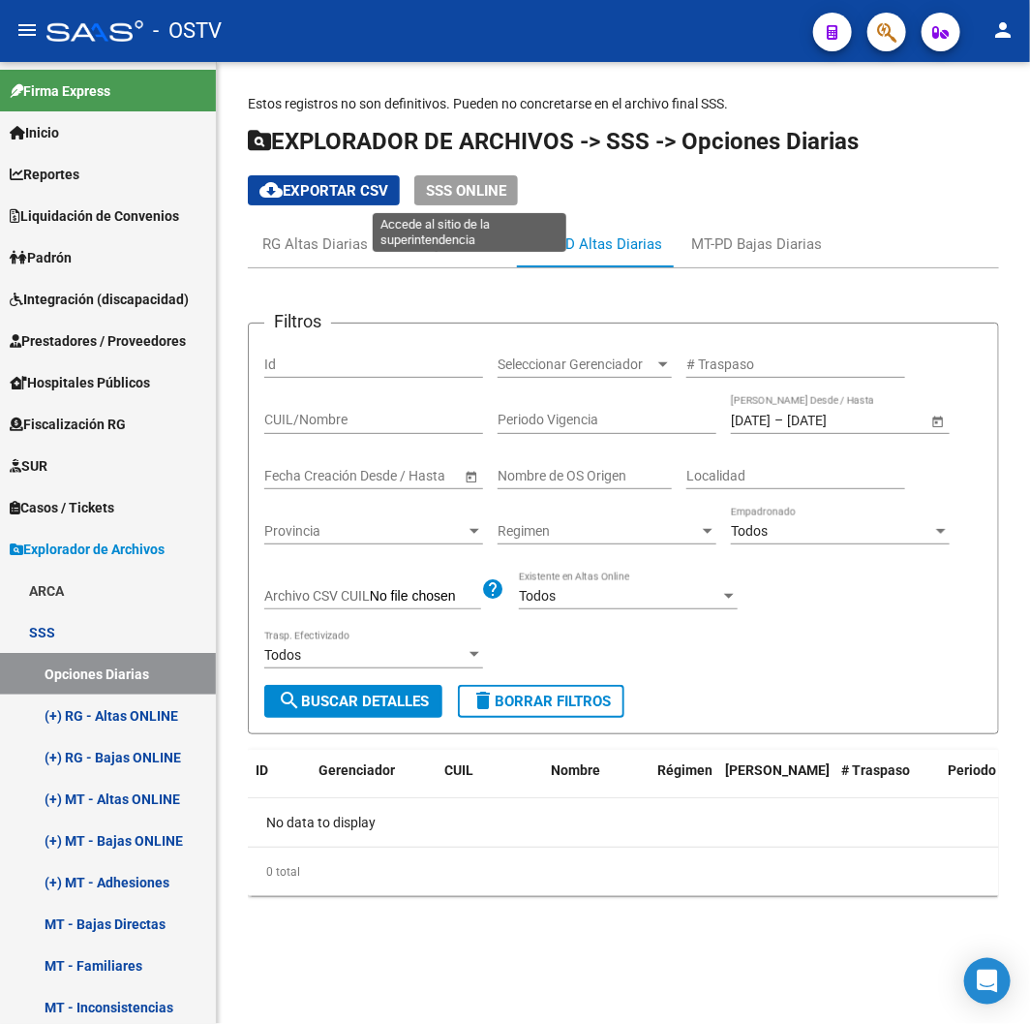
click at [476, 181] on span "SSS ONLINE" at bounding box center [466, 189] width 80 height 17
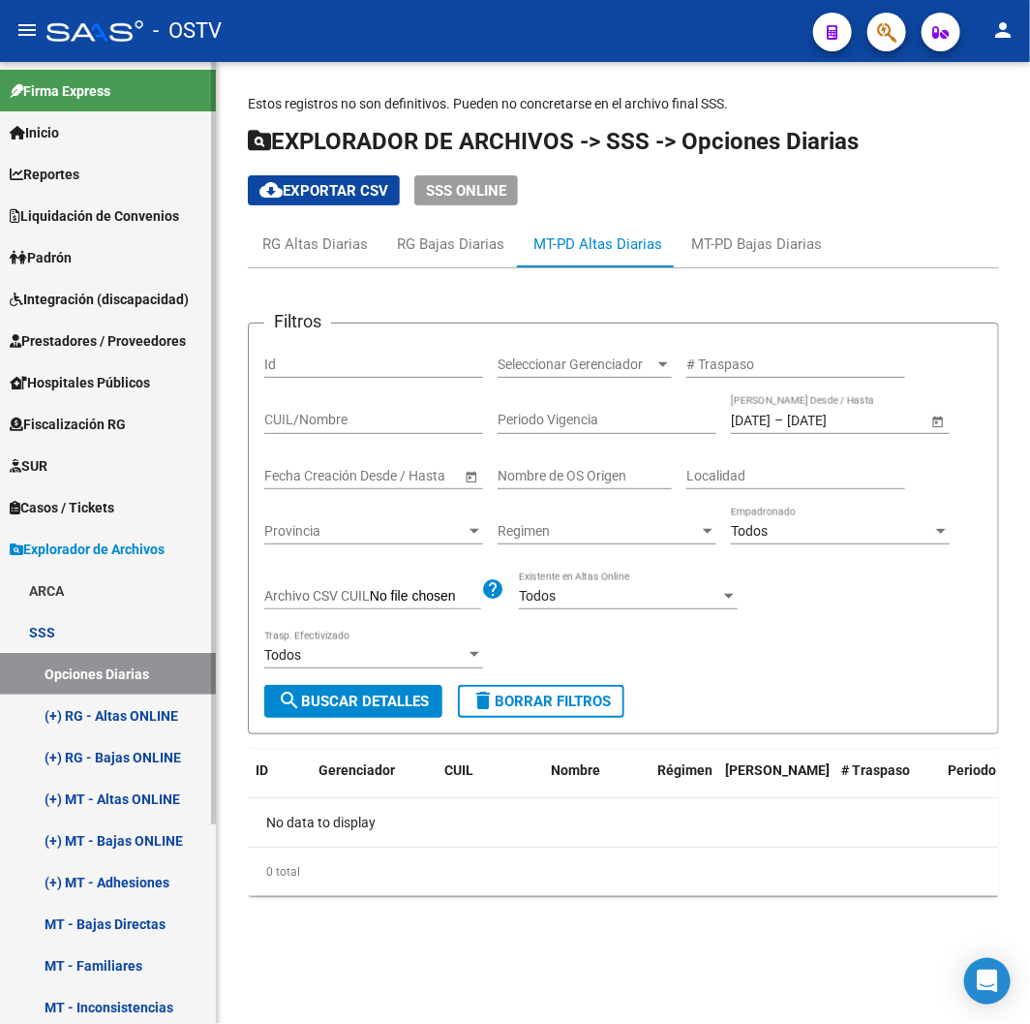
click at [136, 682] on link "Opciones Diarias" at bounding box center [108, 674] width 216 height 42
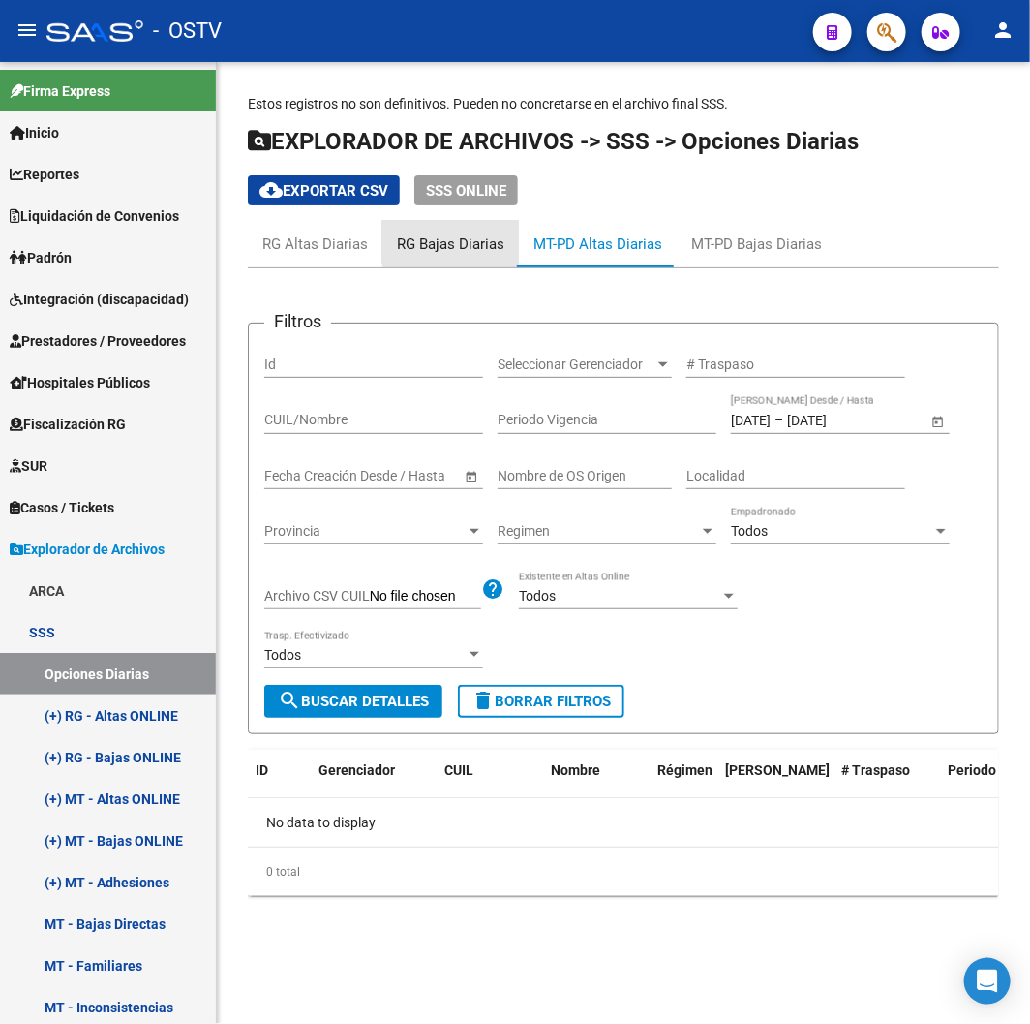
click at [506, 235] on div "RG Bajas Diarias" at bounding box center [450, 244] width 137 height 46
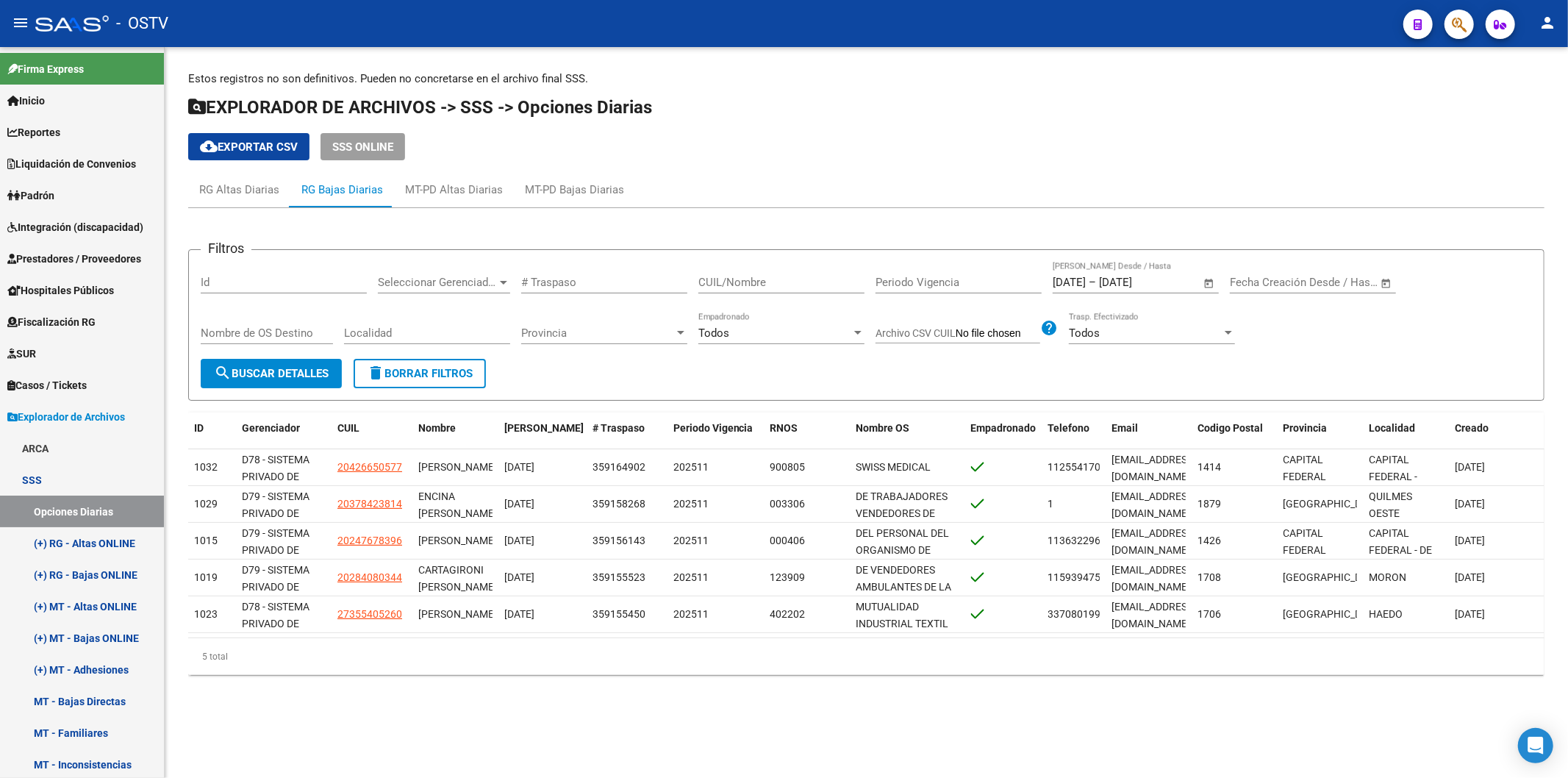
click at [443, 283] on span "Seleccionar Gerenciador" at bounding box center [437, 282] width 119 height 13
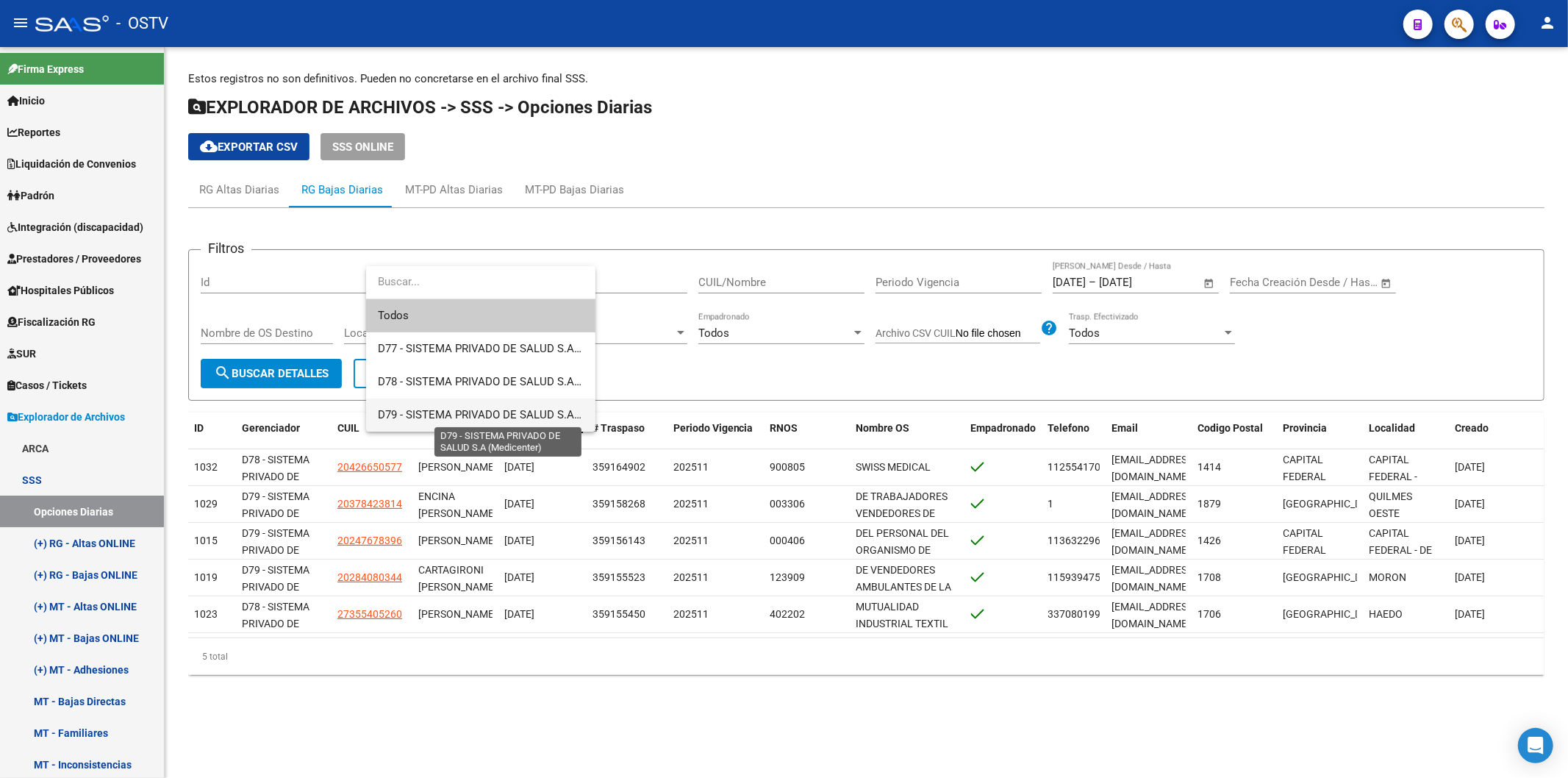
click at [435, 409] on span "D79 - SISTEMA PRIVADO DE SALUD S.A (Medicenter)" at bounding box center [509, 414] width 262 height 13
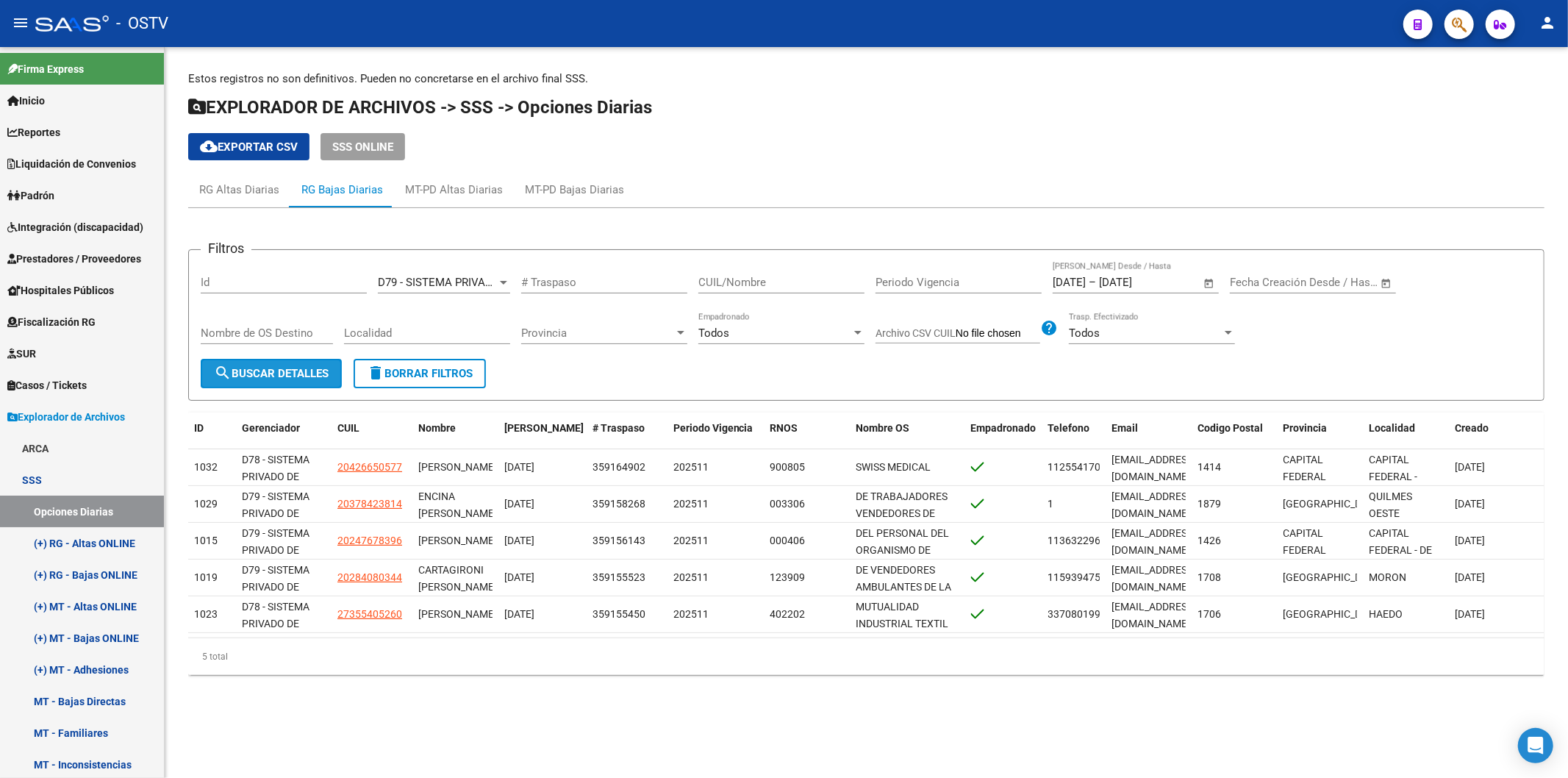
click at [273, 381] on button "search Buscar Detalles" at bounding box center [271, 374] width 141 height 30
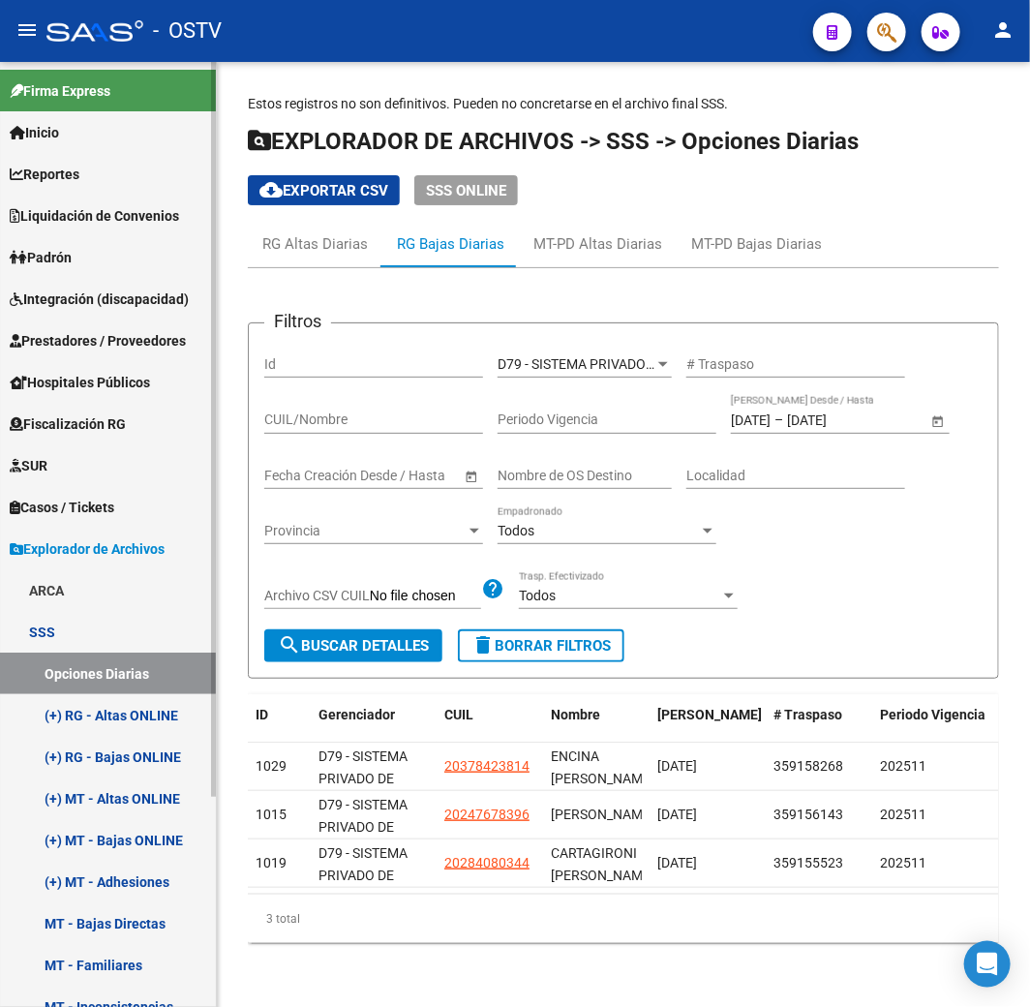
click at [81, 256] on link "Padrón" at bounding box center [108, 257] width 216 height 42
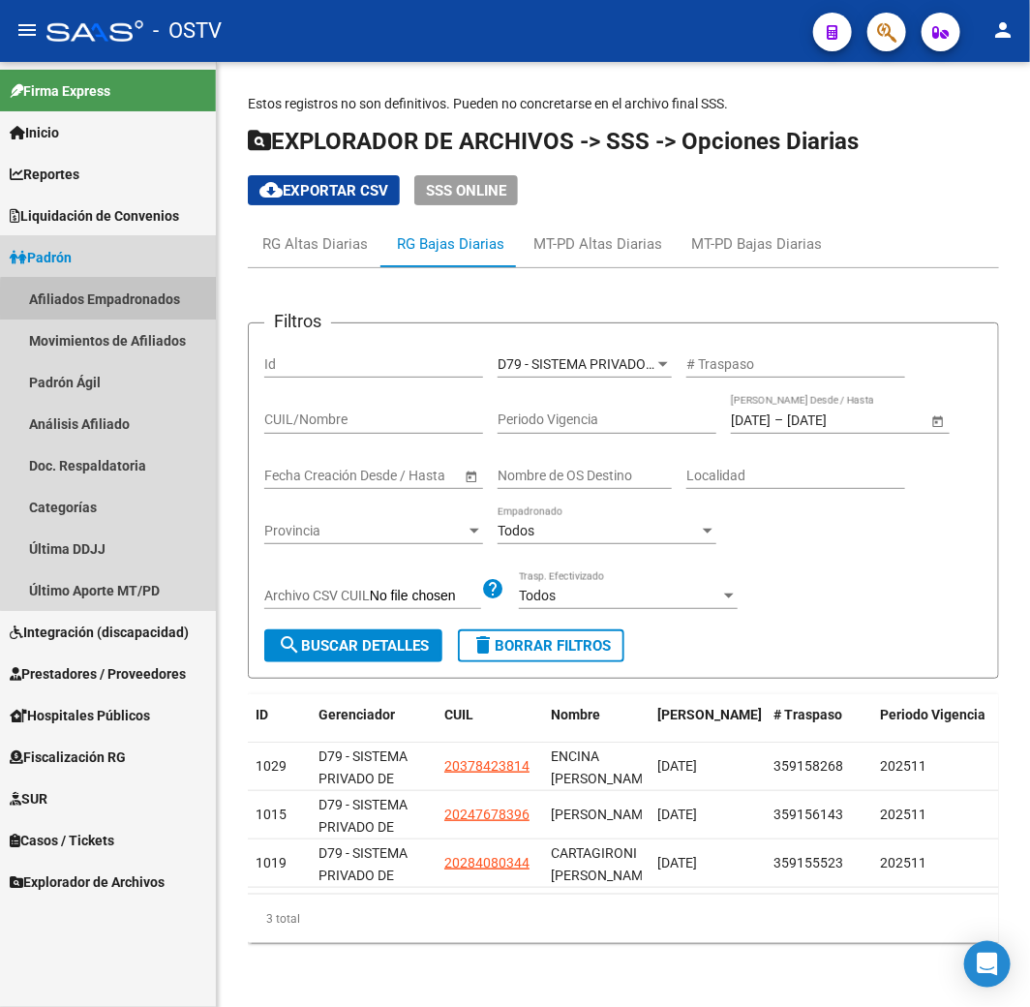
click at [128, 301] on link "Afiliados Empadronados" at bounding box center [108, 299] width 216 height 42
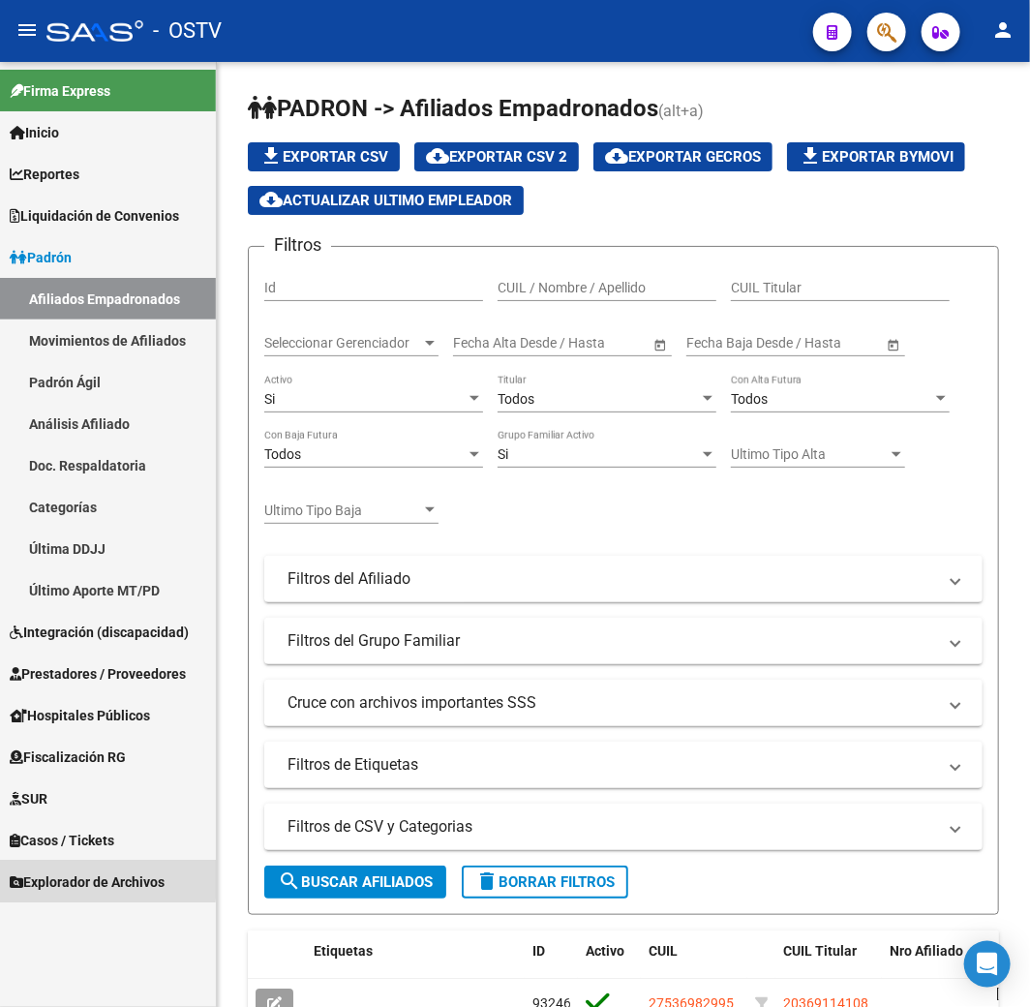
click at [65, 877] on span "Explorador de Archivos" at bounding box center [87, 882] width 155 height 21
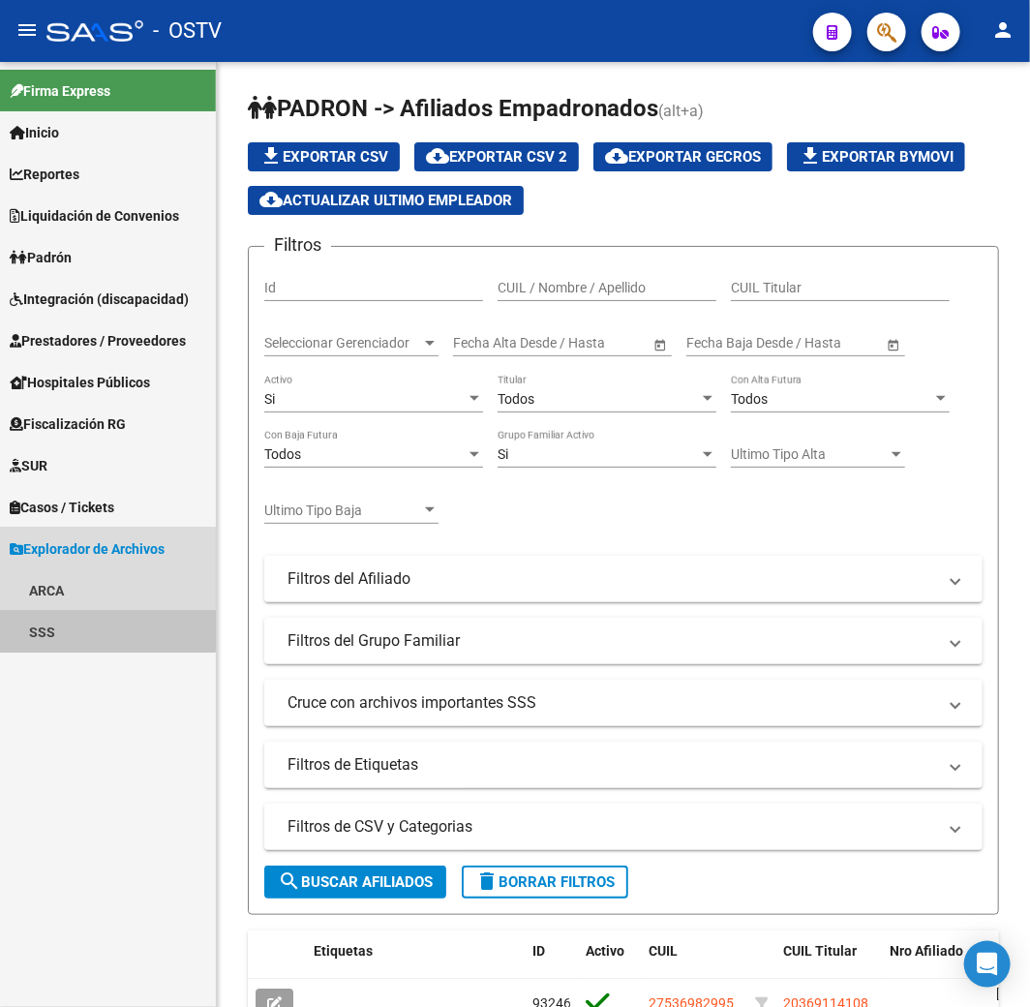
click at [35, 624] on link "SSS" at bounding box center [108, 632] width 216 height 42
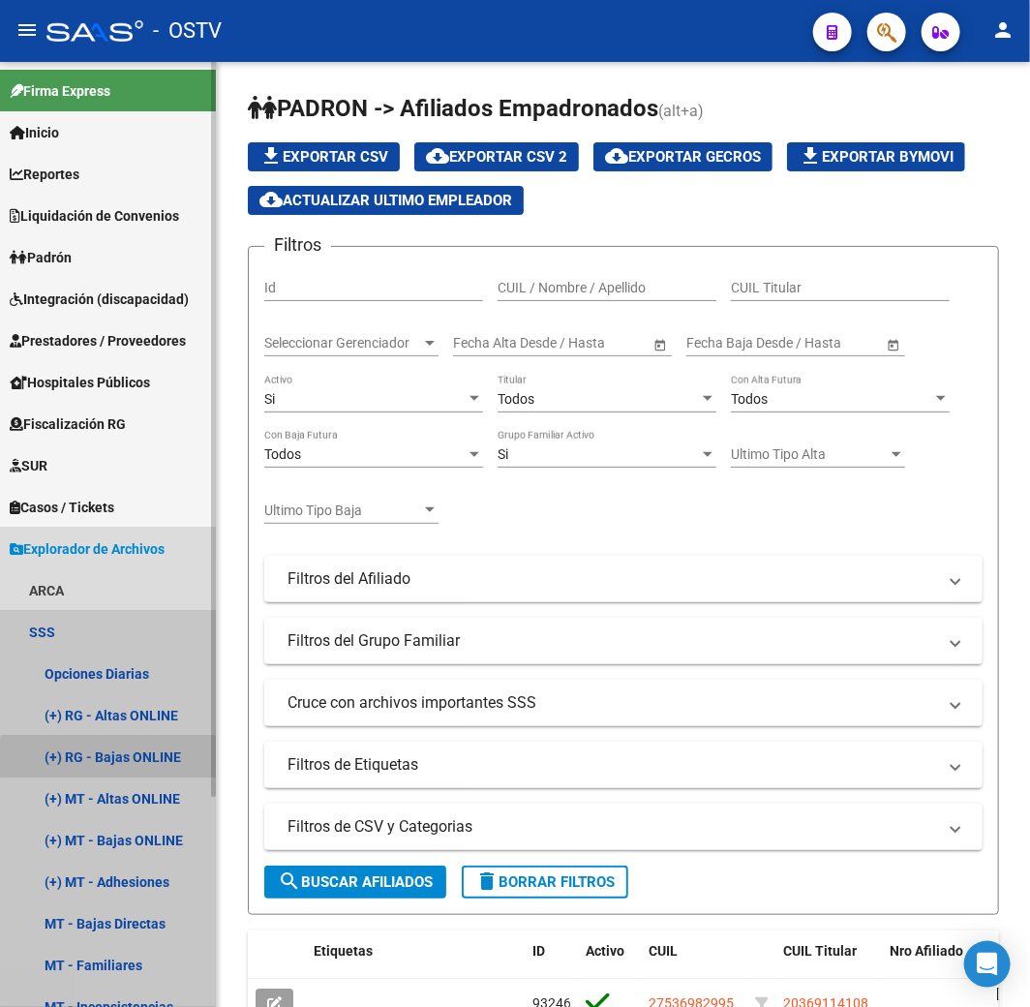
click at [112, 759] on link "(+) RG - Bajas ONLINE" at bounding box center [108, 757] width 216 height 42
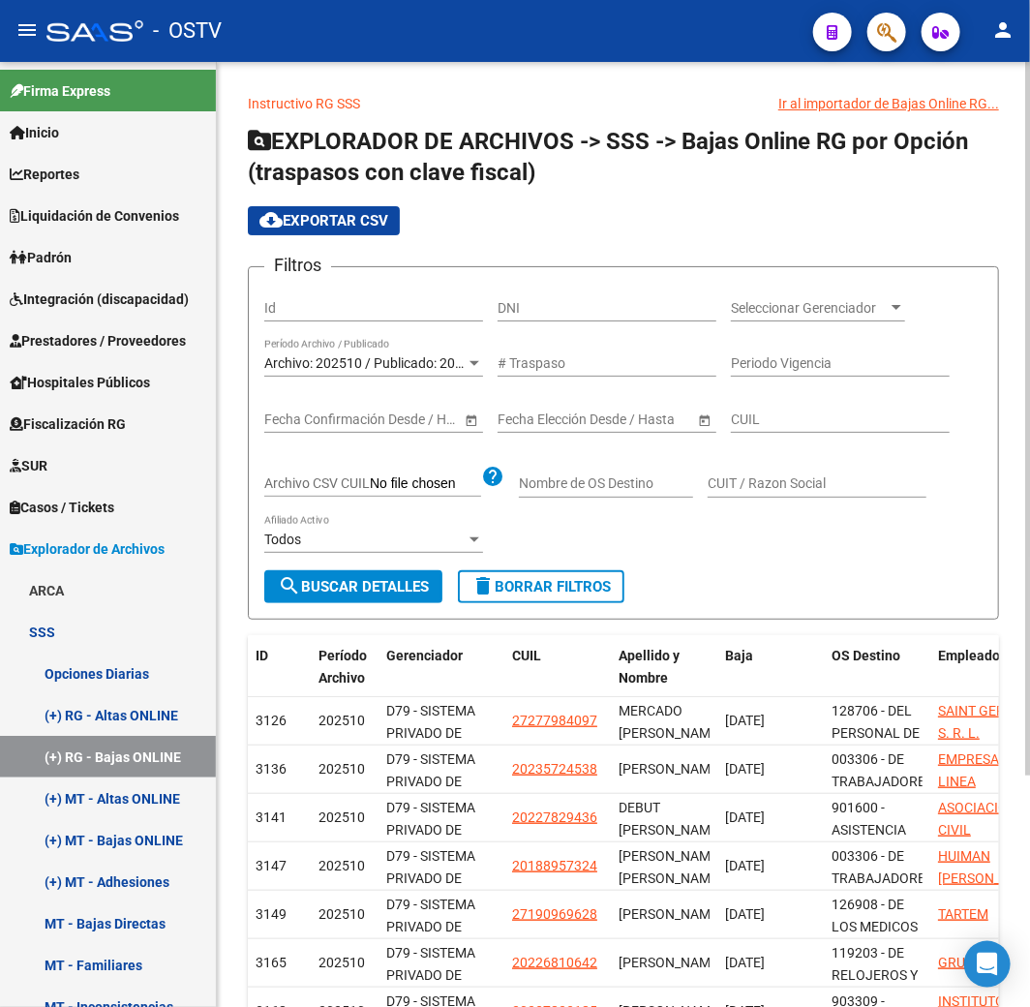
click at [373, 353] on div "Archivo: 202510 / Publicado: 202509 Período Archivo / Publicado" at bounding box center [373, 357] width 219 height 39
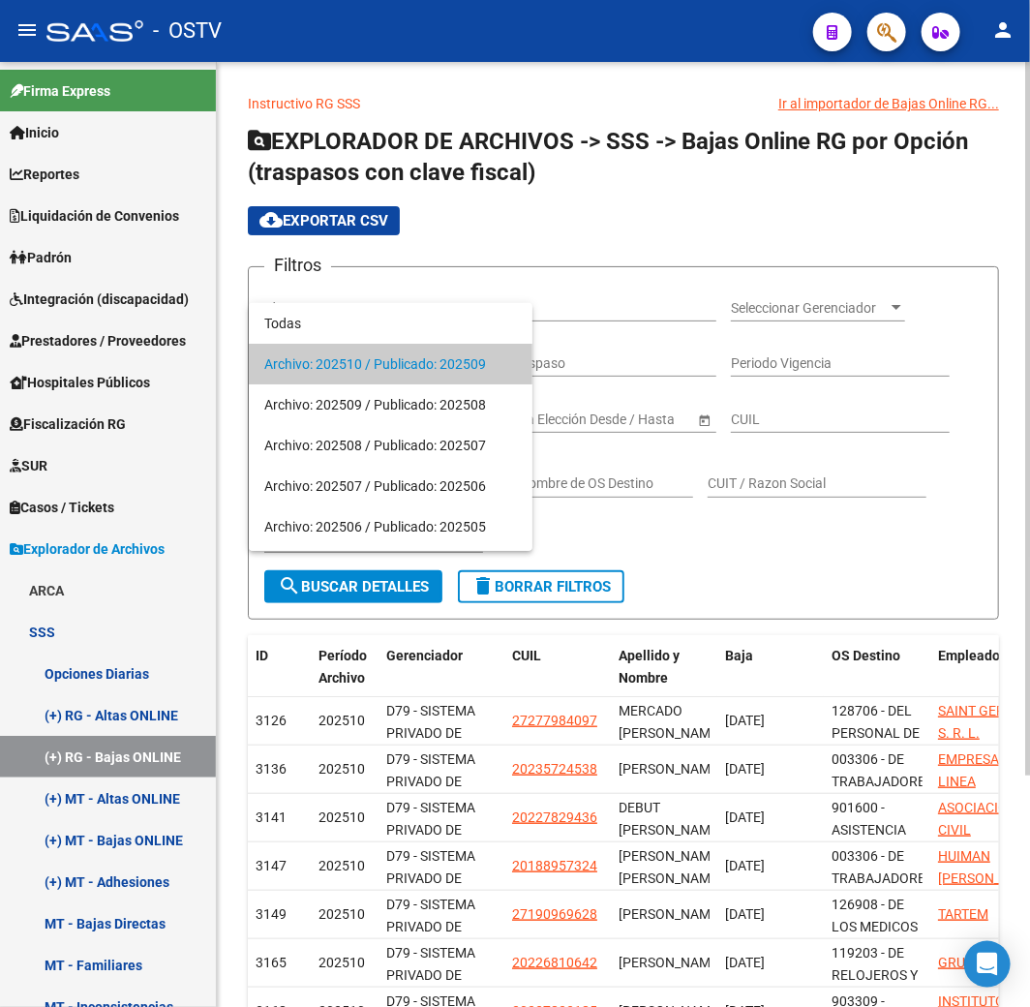
click at [373, 353] on span "Archivo: 202510 / Publicado: 202509" at bounding box center [390, 364] width 253 height 41
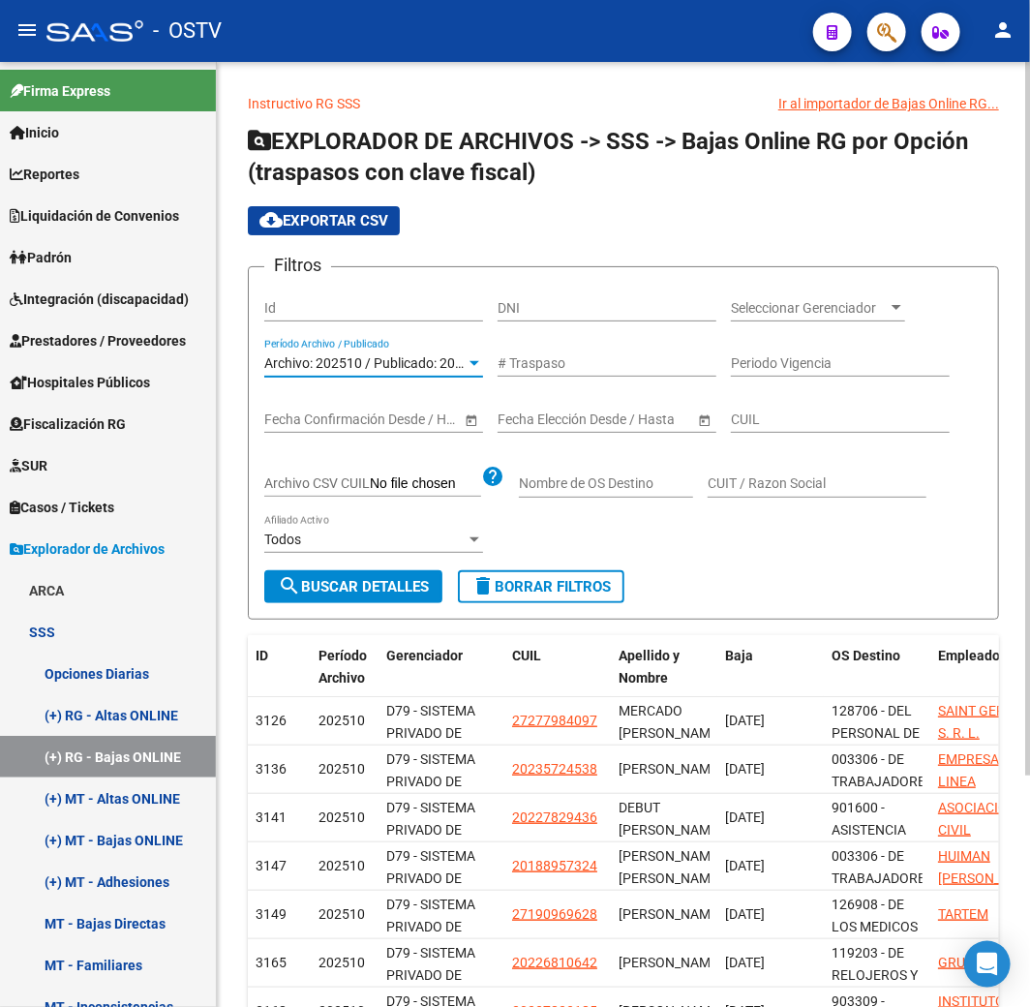
click at [379, 587] on span "search Buscar Detalles" at bounding box center [353, 586] width 151 height 17
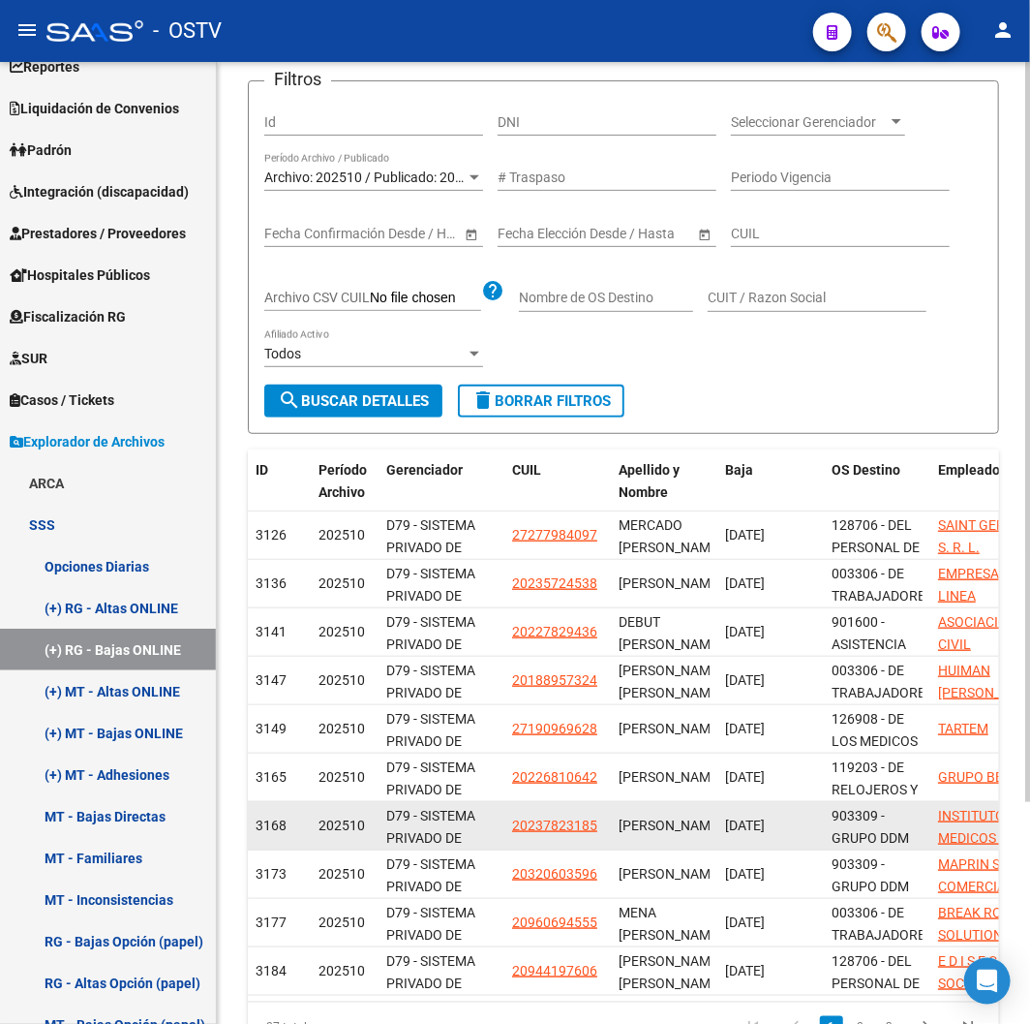
scroll to position [289, 0]
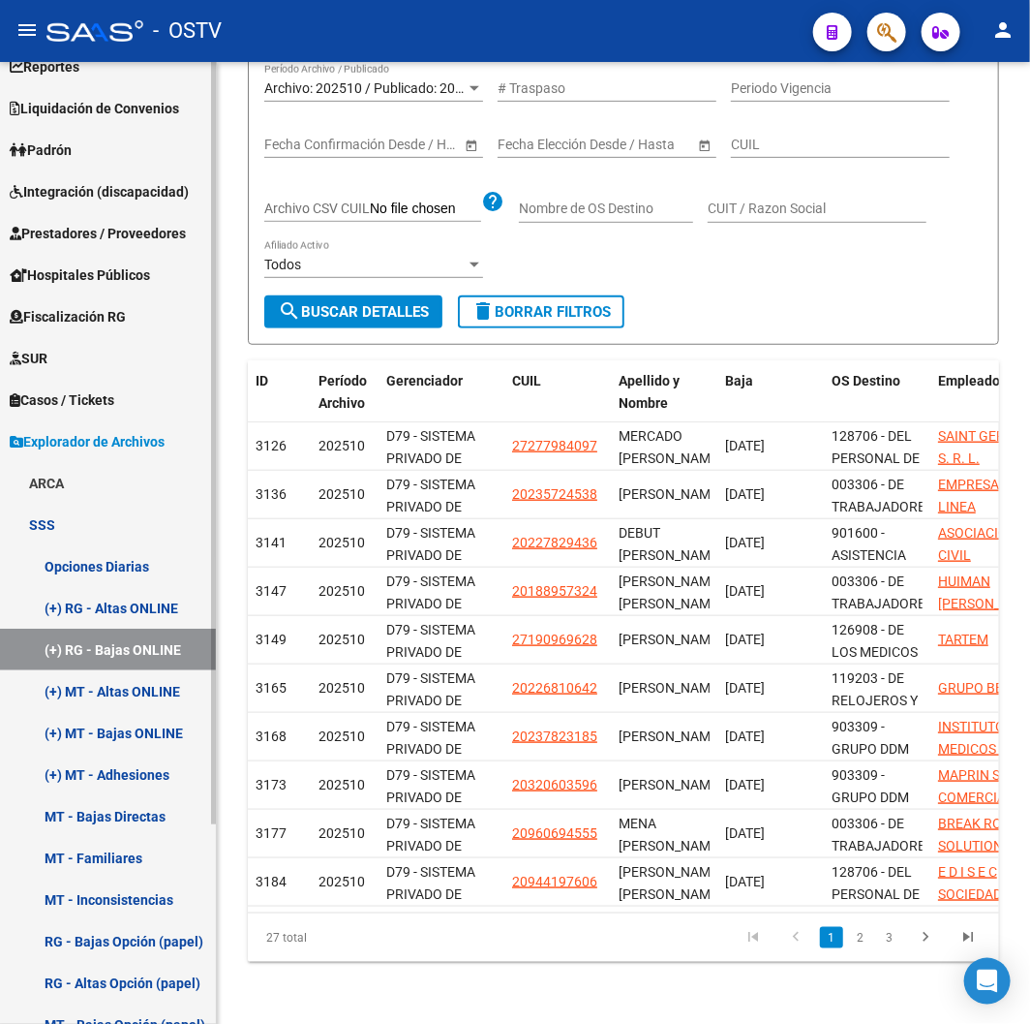
click at [138, 700] on link "(+) MT - Altas ONLINE" at bounding box center [108, 691] width 216 height 42
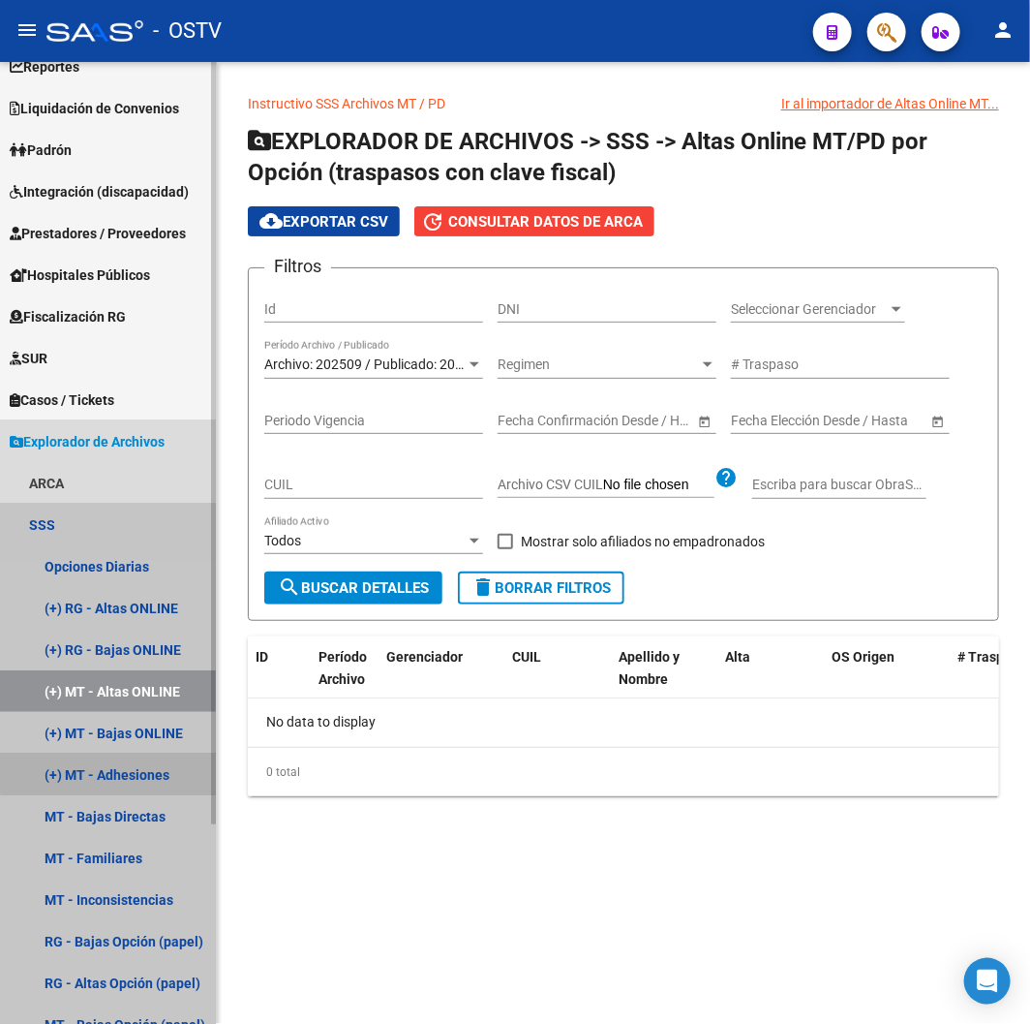
click at [142, 753] on link "(+) MT - Adhesiones" at bounding box center [108, 774] width 216 height 42
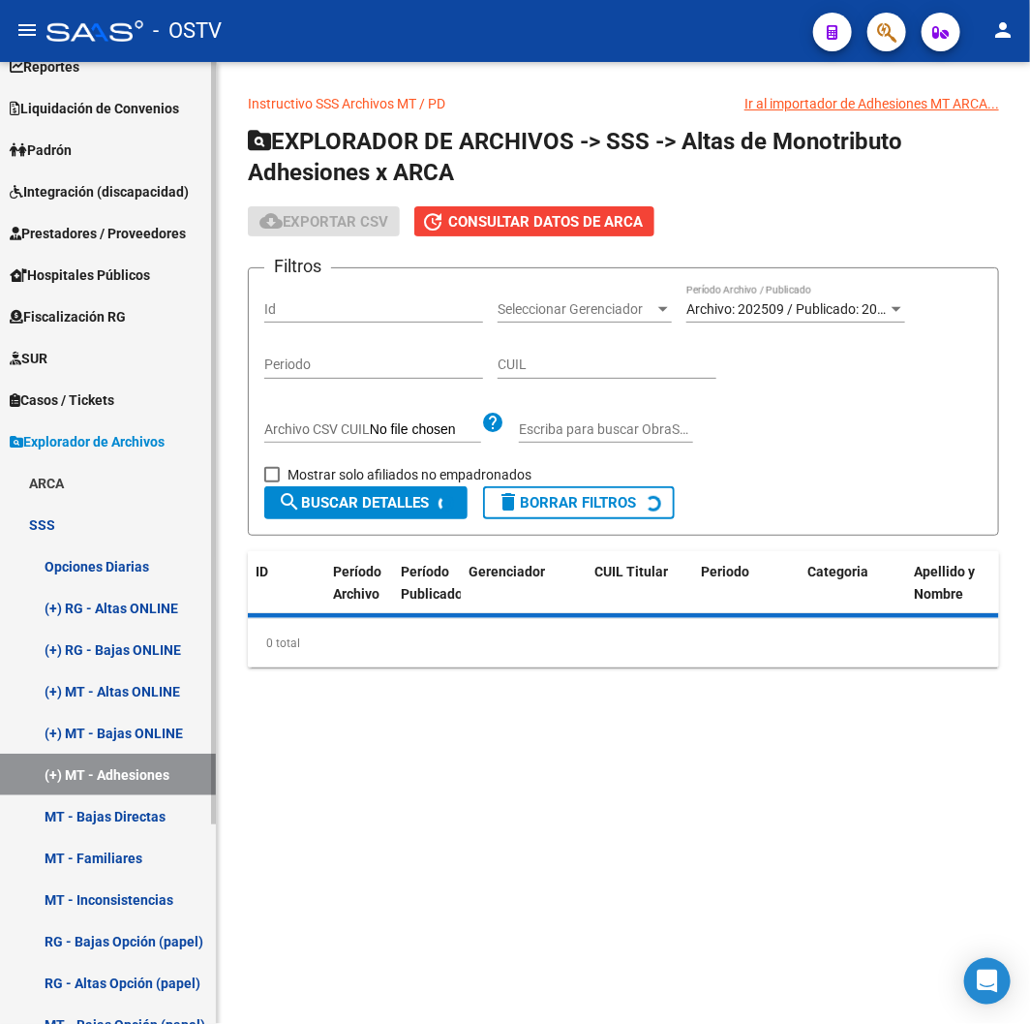
click at [138, 747] on link "(+) MT - Bajas ONLINE" at bounding box center [108, 733] width 216 height 42
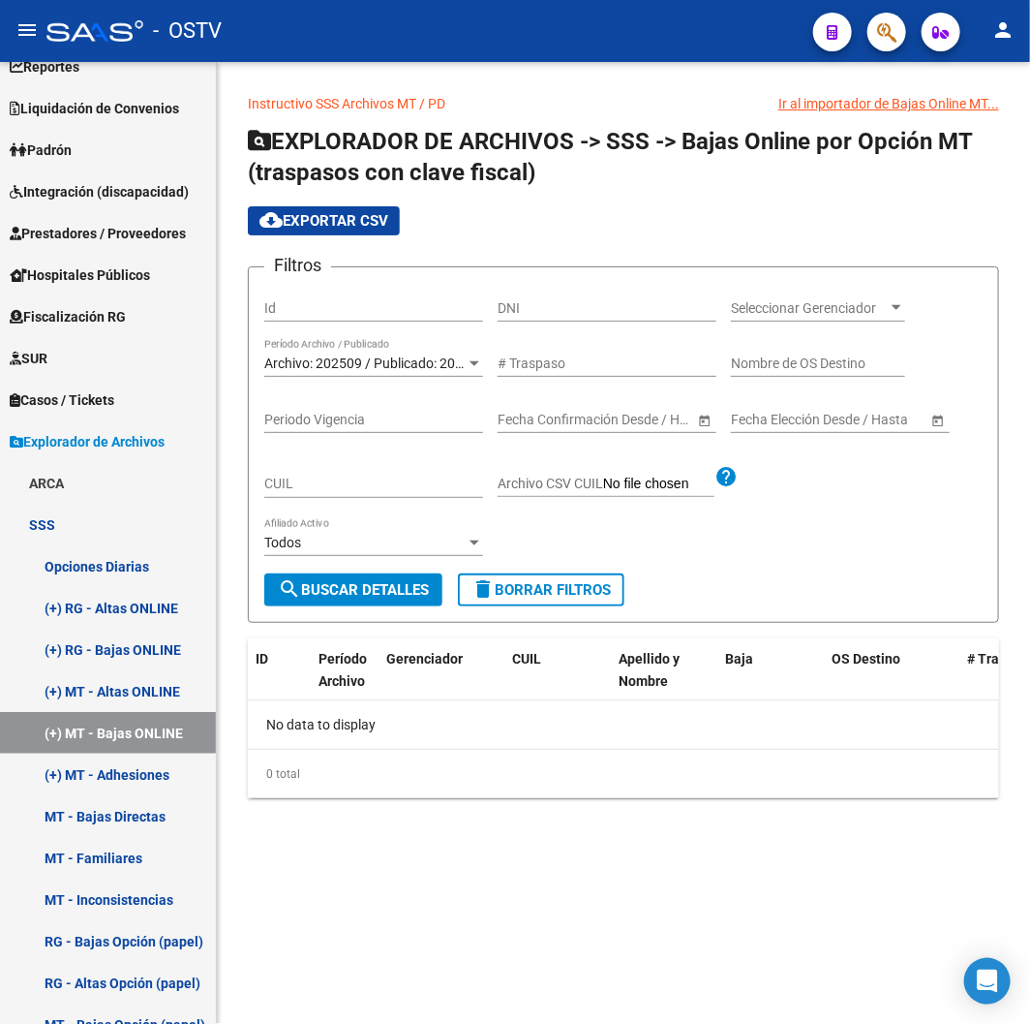
click at [369, 383] on div "Archivo: 202509 / Publicado: 202508 Período Archivo / Publicado" at bounding box center [373, 365] width 219 height 55
click at [360, 600] on button "search Buscar Detalles" at bounding box center [353, 589] width 178 height 33
click at [157, 673] on link "(+) MT - Altas ONLINE" at bounding box center [108, 691] width 216 height 42
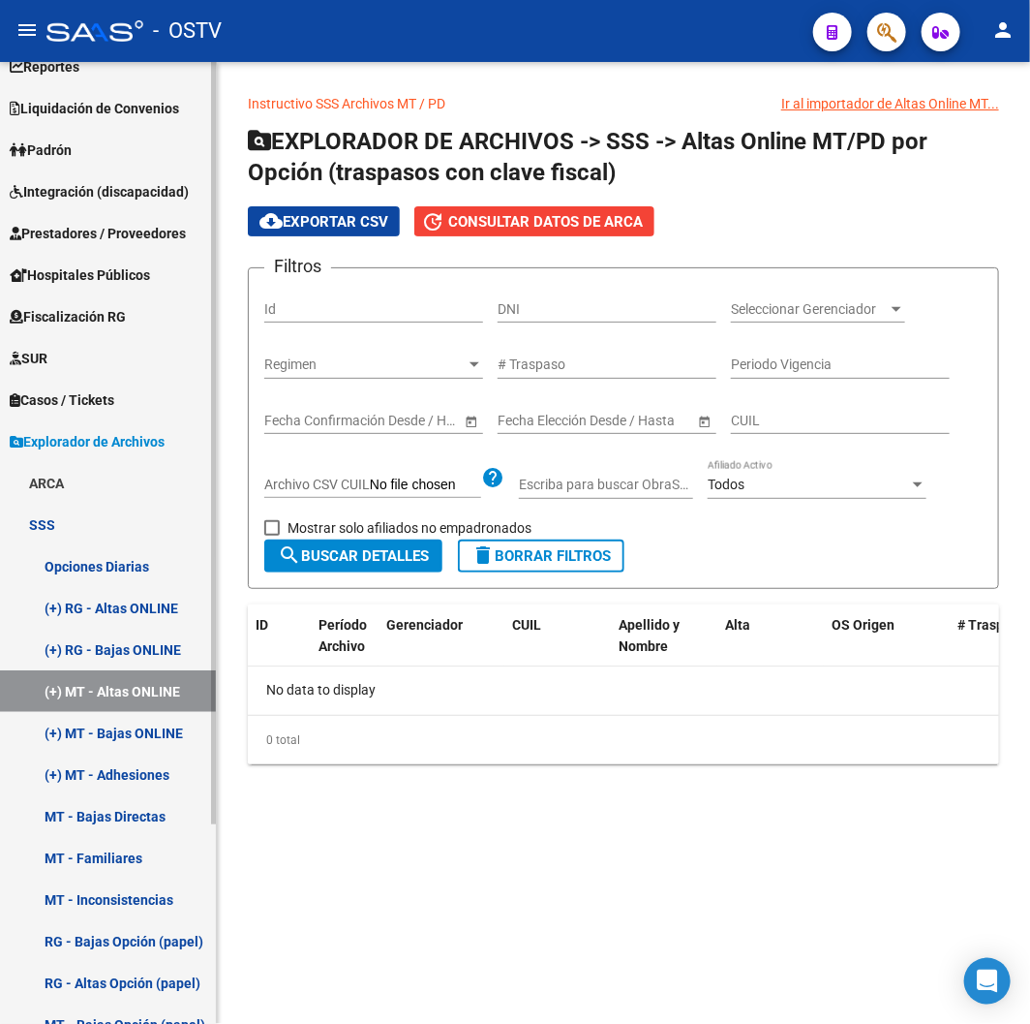
click at [146, 654] on link "(+) RG - Bajas ONLINE" at bounding box center [108, 649] width 216 height 42
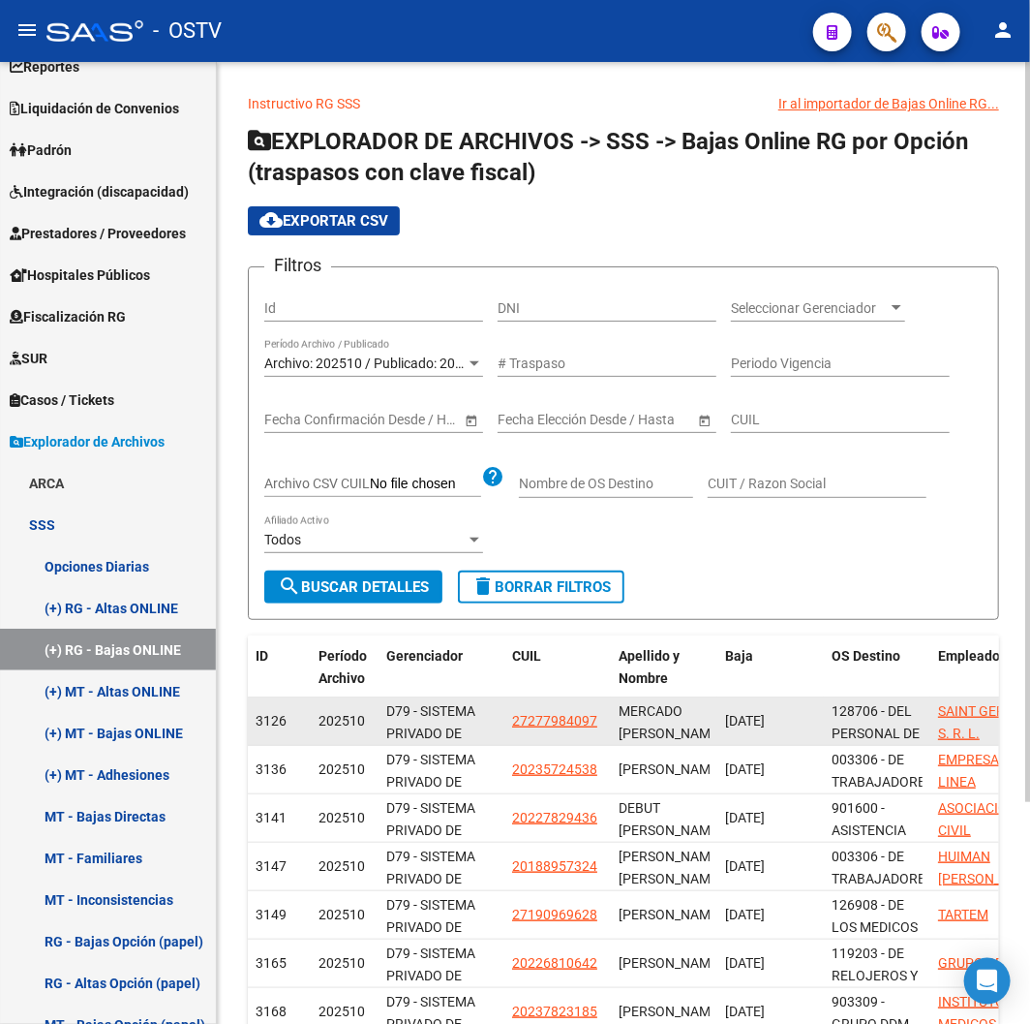
click at [526, 707] on datatable-body-cell "27277984097" at bounding box center [558, 720] width 107 height 47
click at [526, 713] on span "27277984097" at bounding box center [554, 720] width 85 height 15
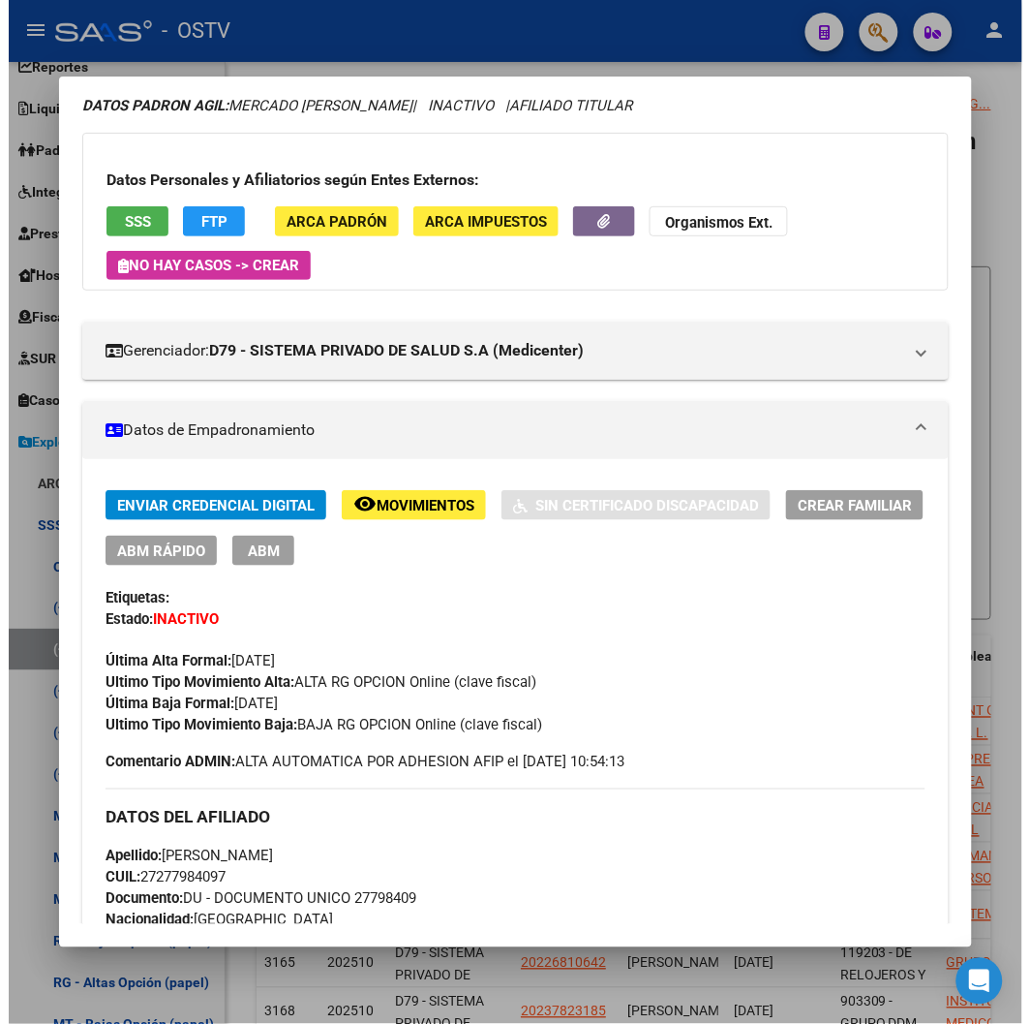
scroll to position [107, 0]
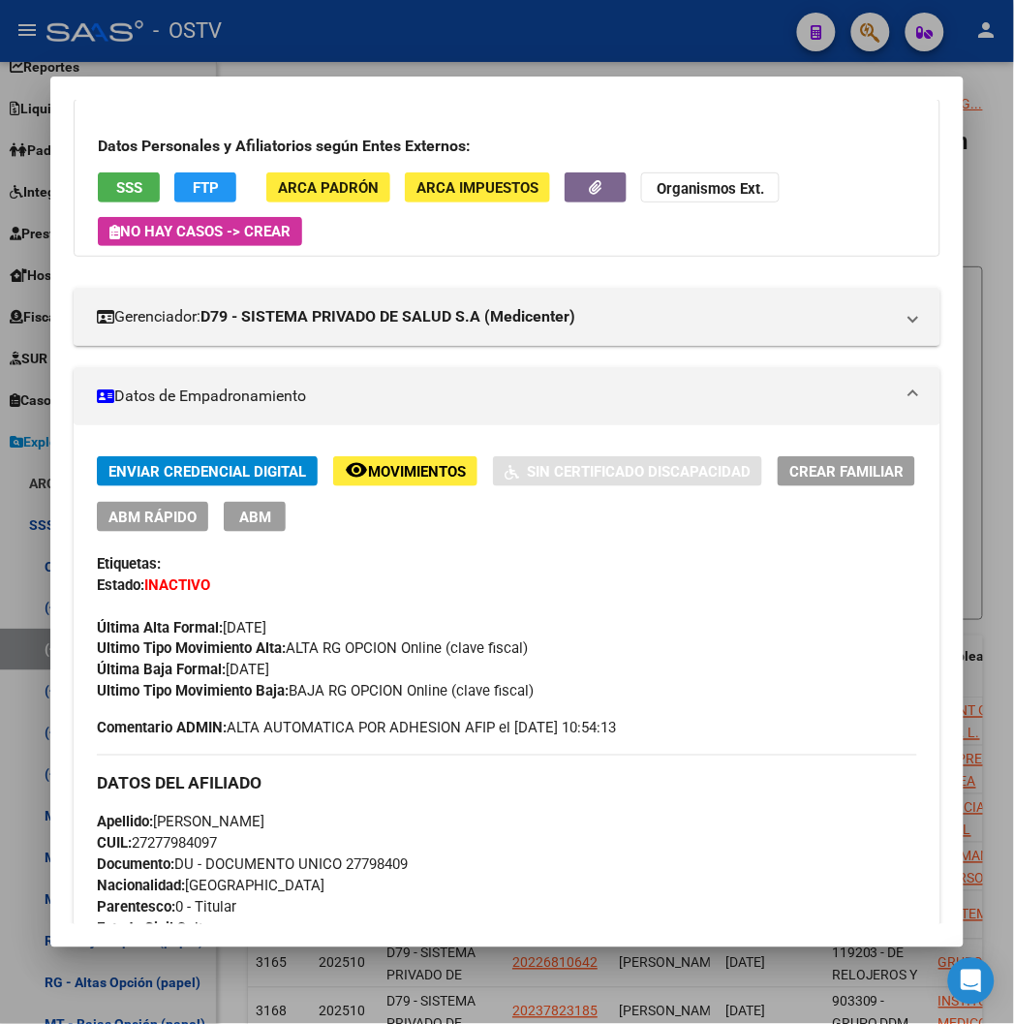
click at [446, 27] on div at bounding box center [507, 512] width 1014 height 1024
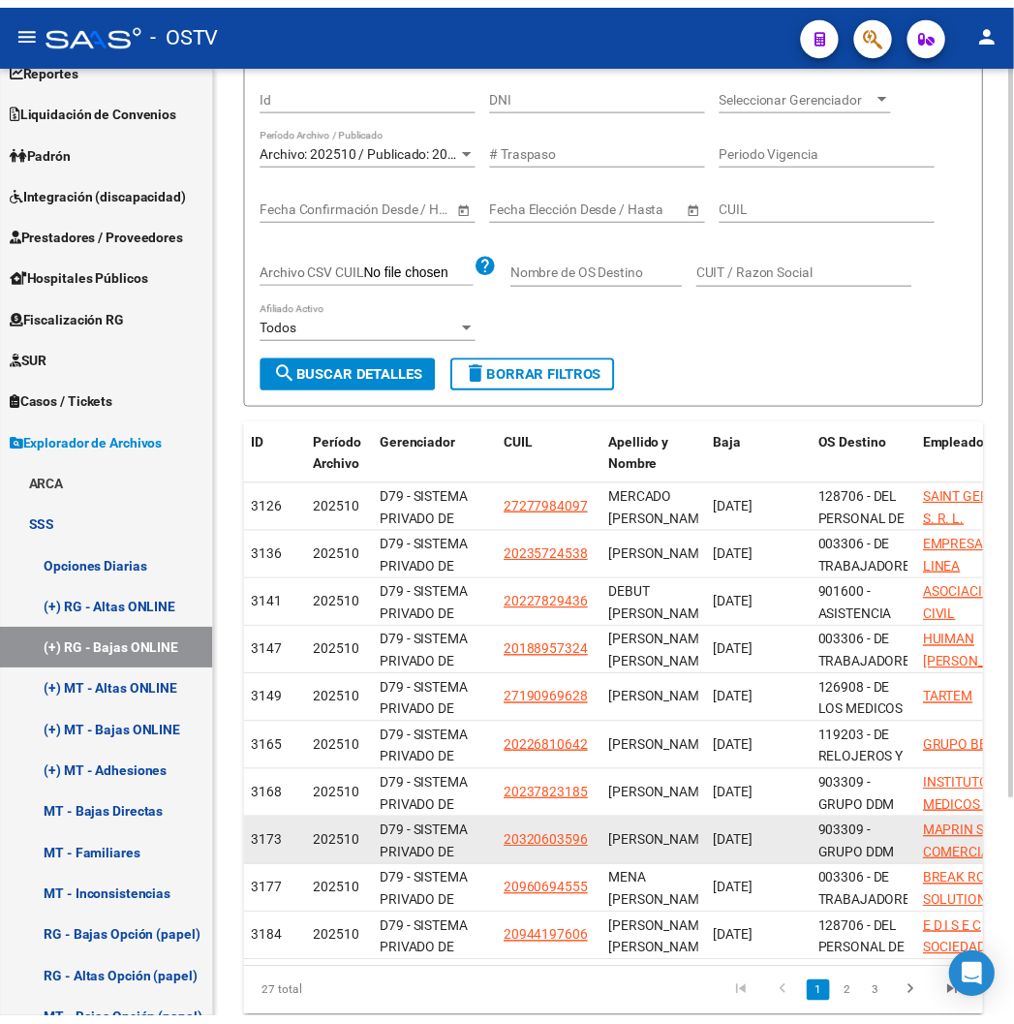
scroll to position [289, 0]
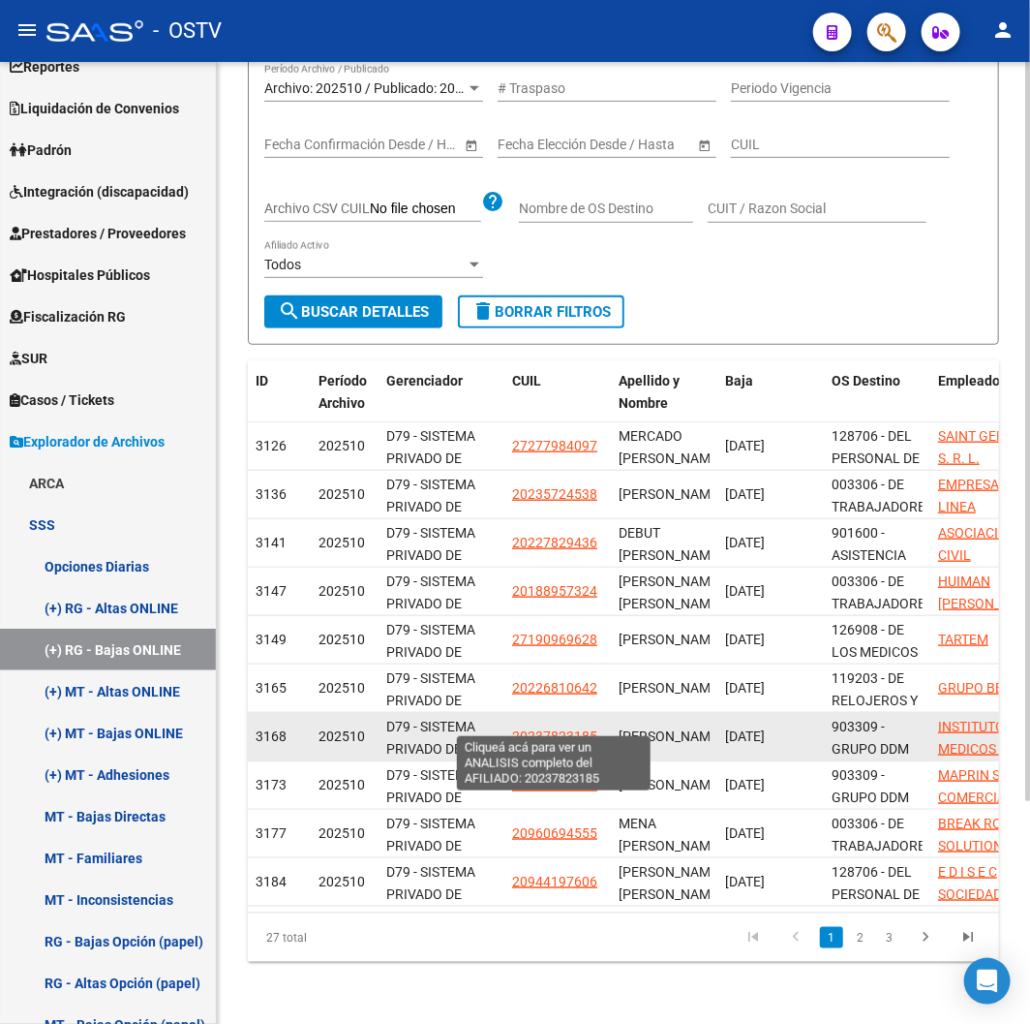
click at [556, 728] on span "20237823185" at bounding box center [554, 735] width 85 height 15
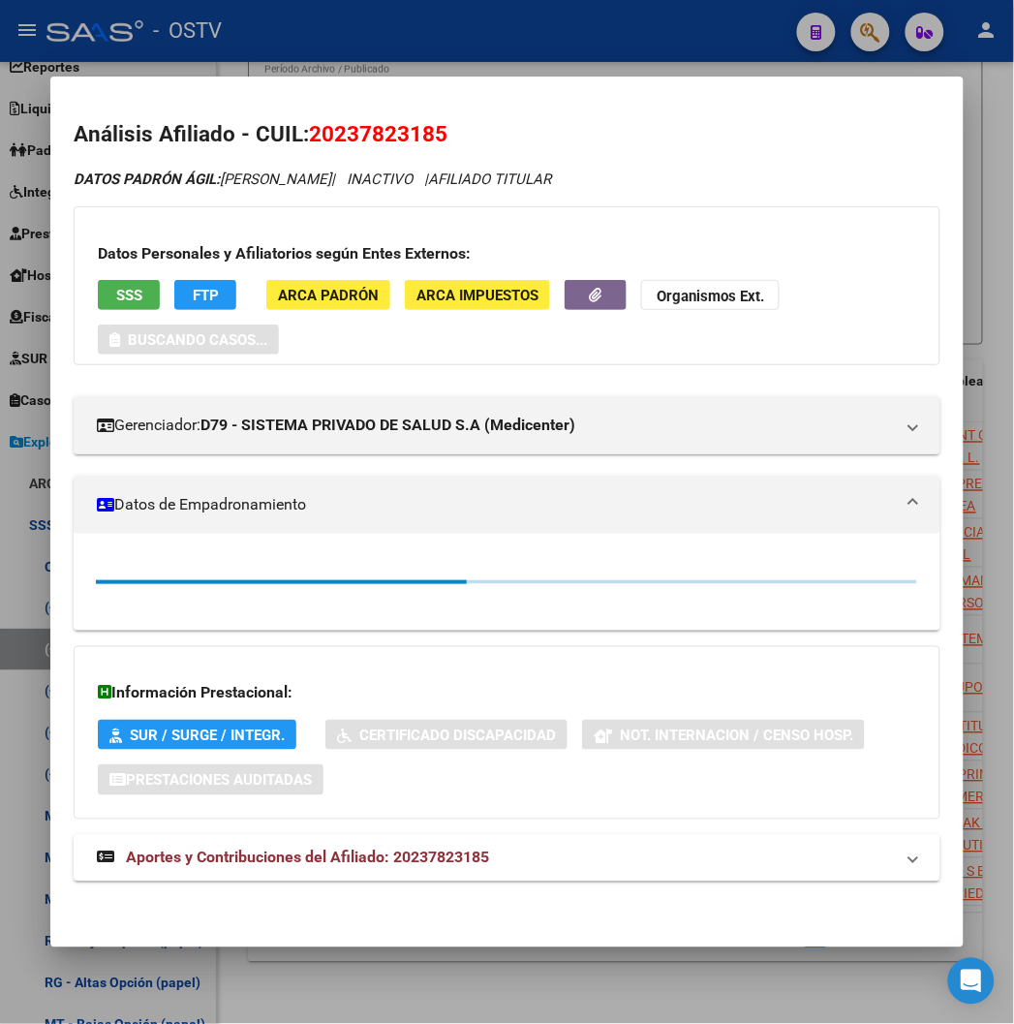
click at [482, 902] on div "DATOS PADRÓN ÁGIL: [PERSON_NAME] | INACTIVO | AFILIADO TITULAR Datos Personales…" at bounding box center [507, 535] width 866 height 734
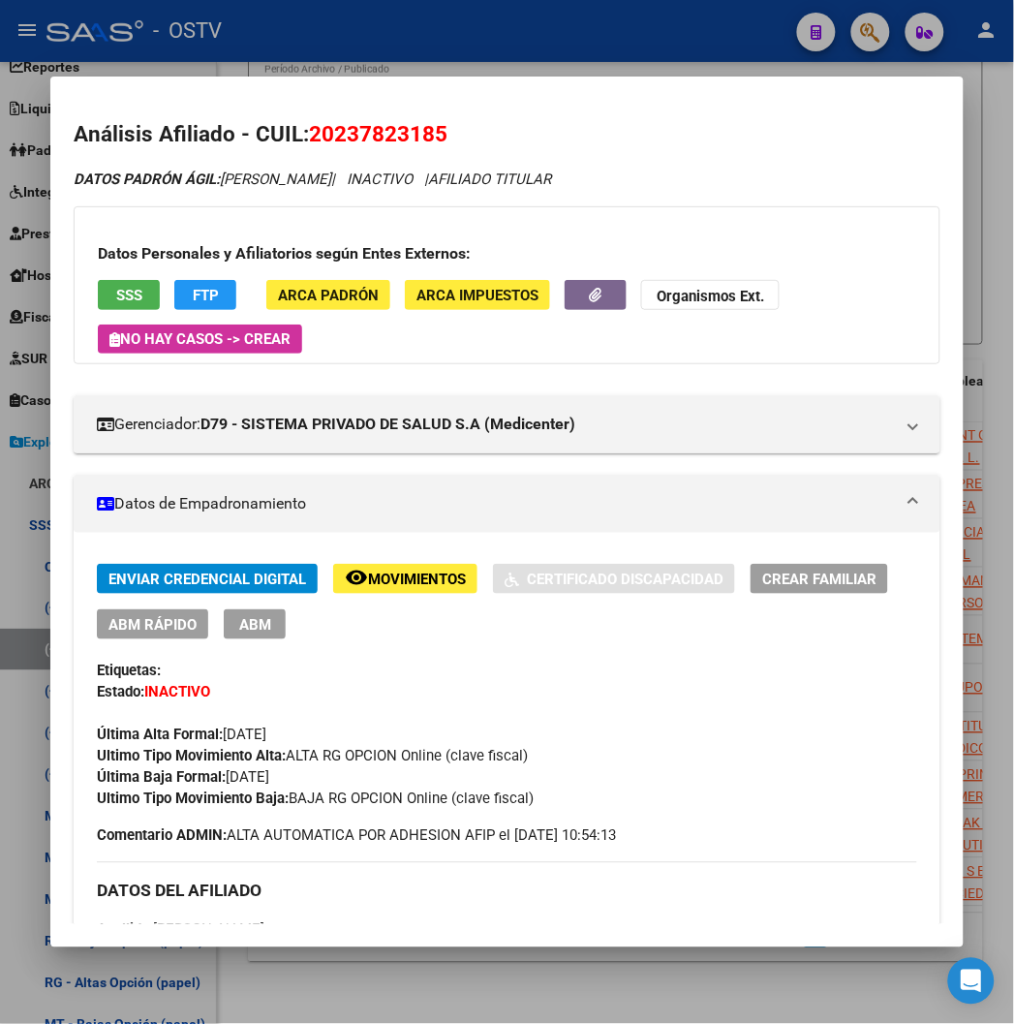
click at [491, 916] on div "DATOS DEL AFILIADO" at bounding box center [506, 890] width 819 height 56
click at [506, 923] on div "Apellido: [PERSON_NAME] CUIL: 20237823185 Documento: DU - DOCUMENTO UNICO 23782…" at bounding box center [506, 1025] width 819 height 213
click at [542, 943] on mat-dialog-container "Análisis Afiliado - CUIL: 20237823185 DATOS [PERSON_NAME]: [PERSON_NAME] | INAC…" at bounding box center [506, 511] width 912 height 870
click at [741, 980] on div at bounding box center [507, 512] width 1014 height 1024
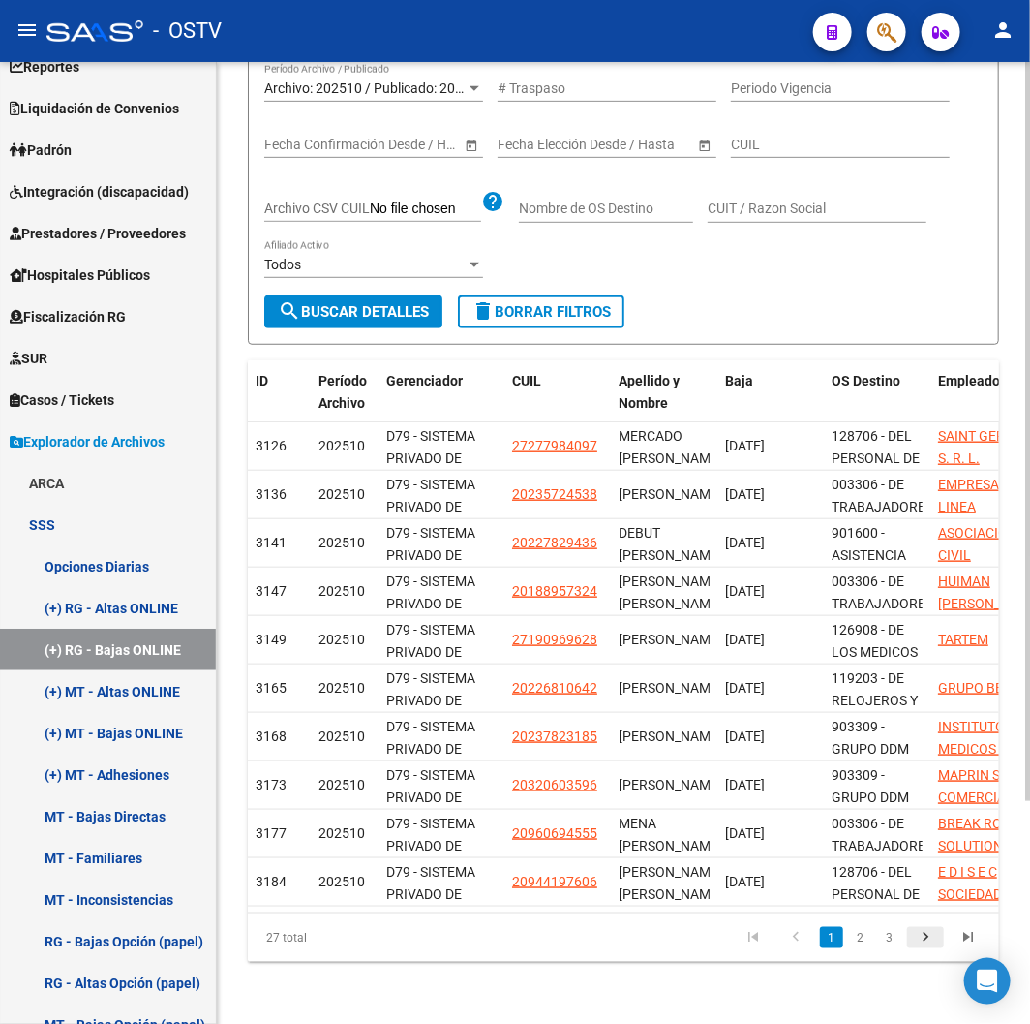
click at [911, 940] on link "go to next page" at bounding box center [925, 937] width 37 height 21
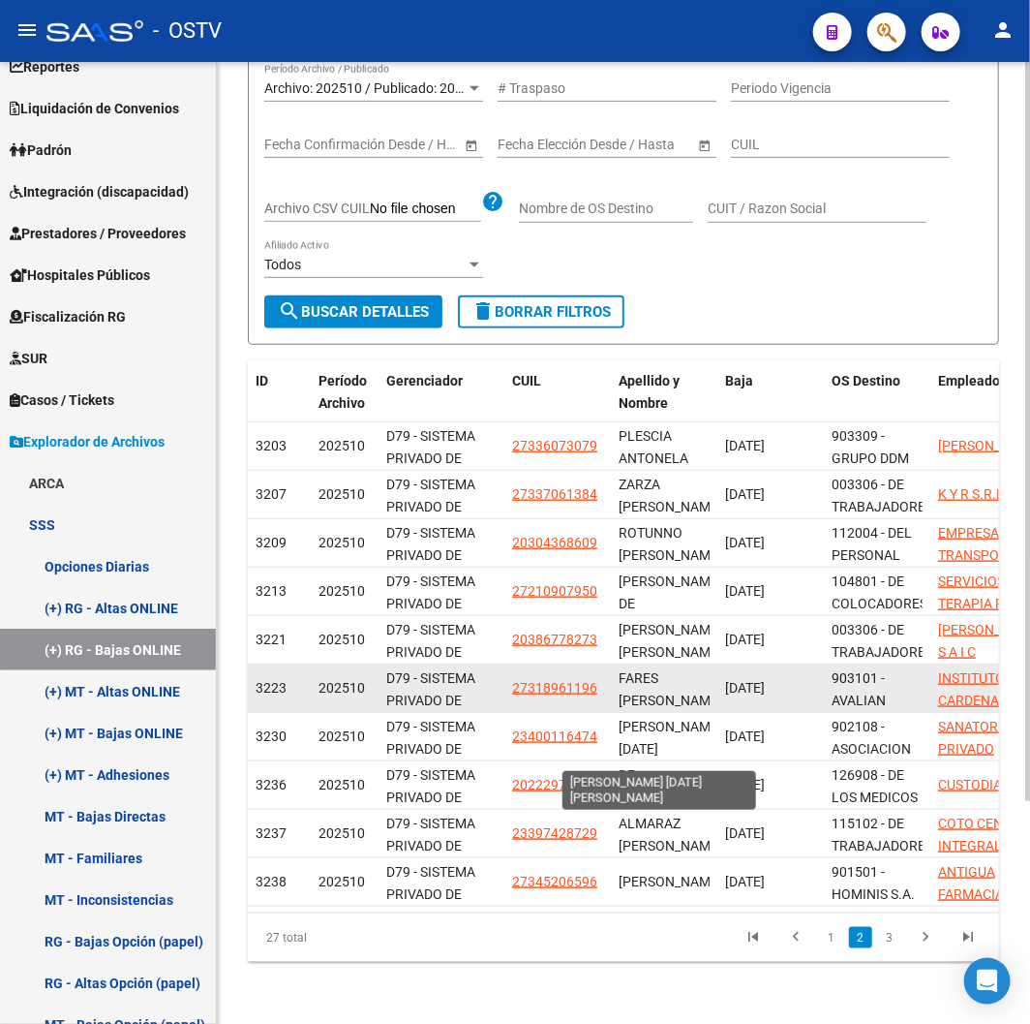
click at [624, 664] on datatable-body-cell "FARES [PERSON_NAME]" at bounding box center [664, 687] width 107 height 47
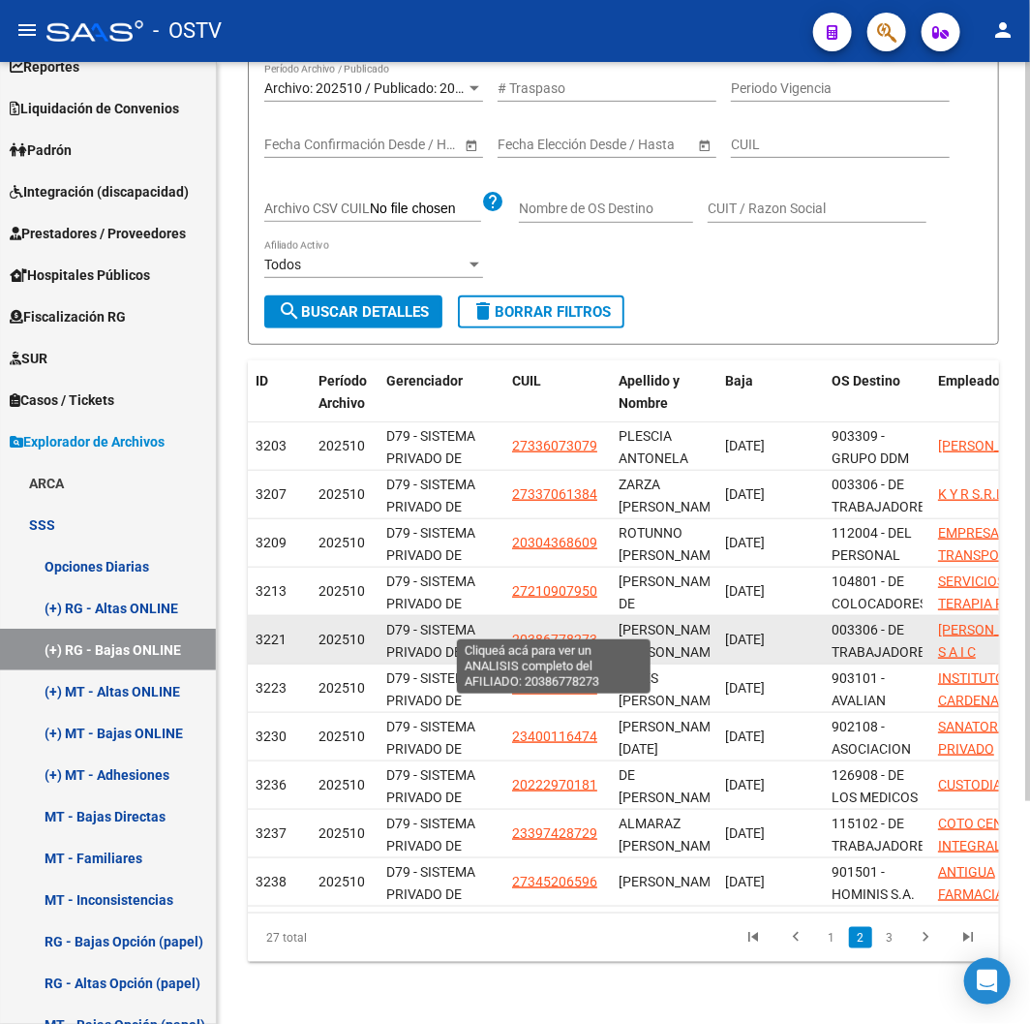
click at [582, 631] on span "20386778273" at bounding box center [554, 638] width 85 height 15
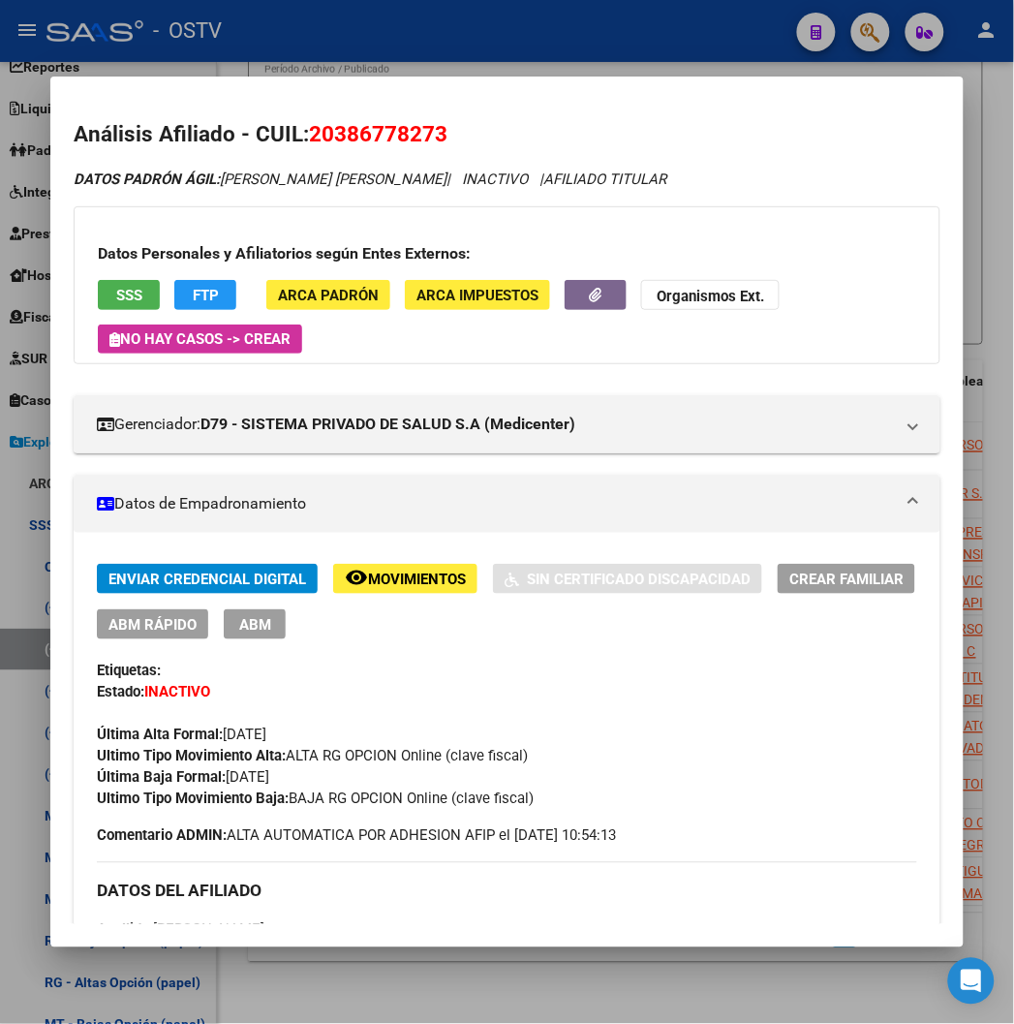
click at [457, 978] on div at bounding box center [507, 512] width 1014 height 1024
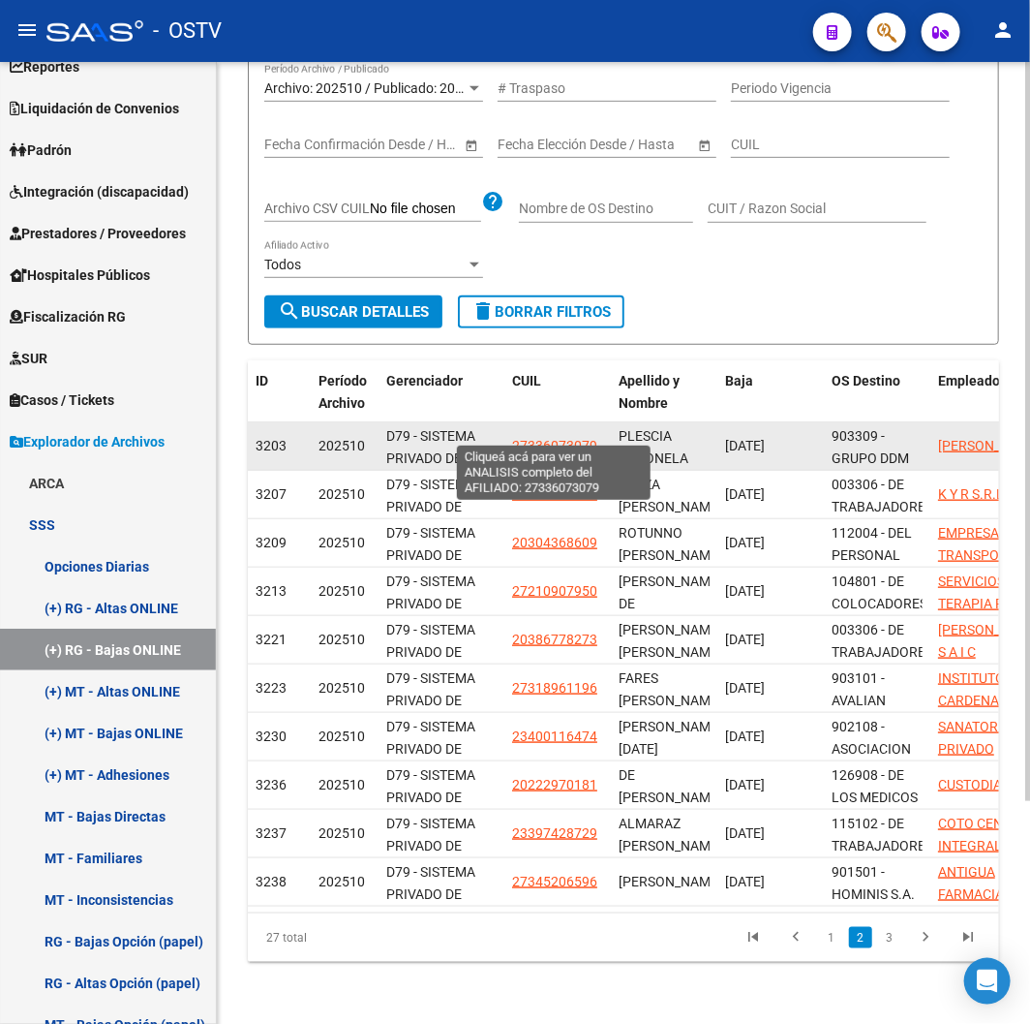
click at [543, 438] on span "27336073079" at bounding box center [554, 445] width 85 height 15
type textarea "27336073079"
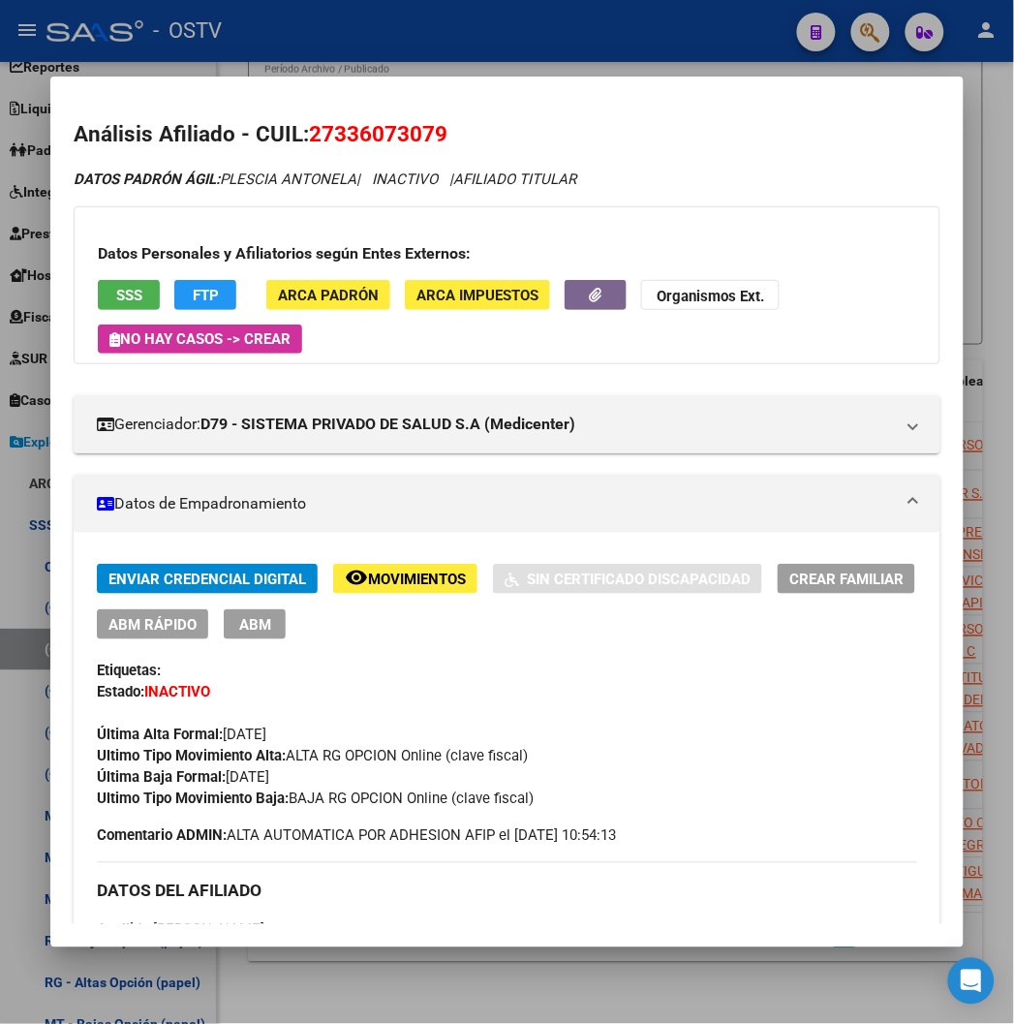
drag, startPoint x: 266, startPoint y: 799, endPoint x: 513, endPoint y: 799, distance: 246.9
click at [513, 799] on div "Ultimo Tipo Movimiento Baja: BAJA RG OPCION Online (clave fiscal)" at bounding box center [506, 798] width 819 height 21
copy span "BAJA RG OPCION Online (clave fiscal)"
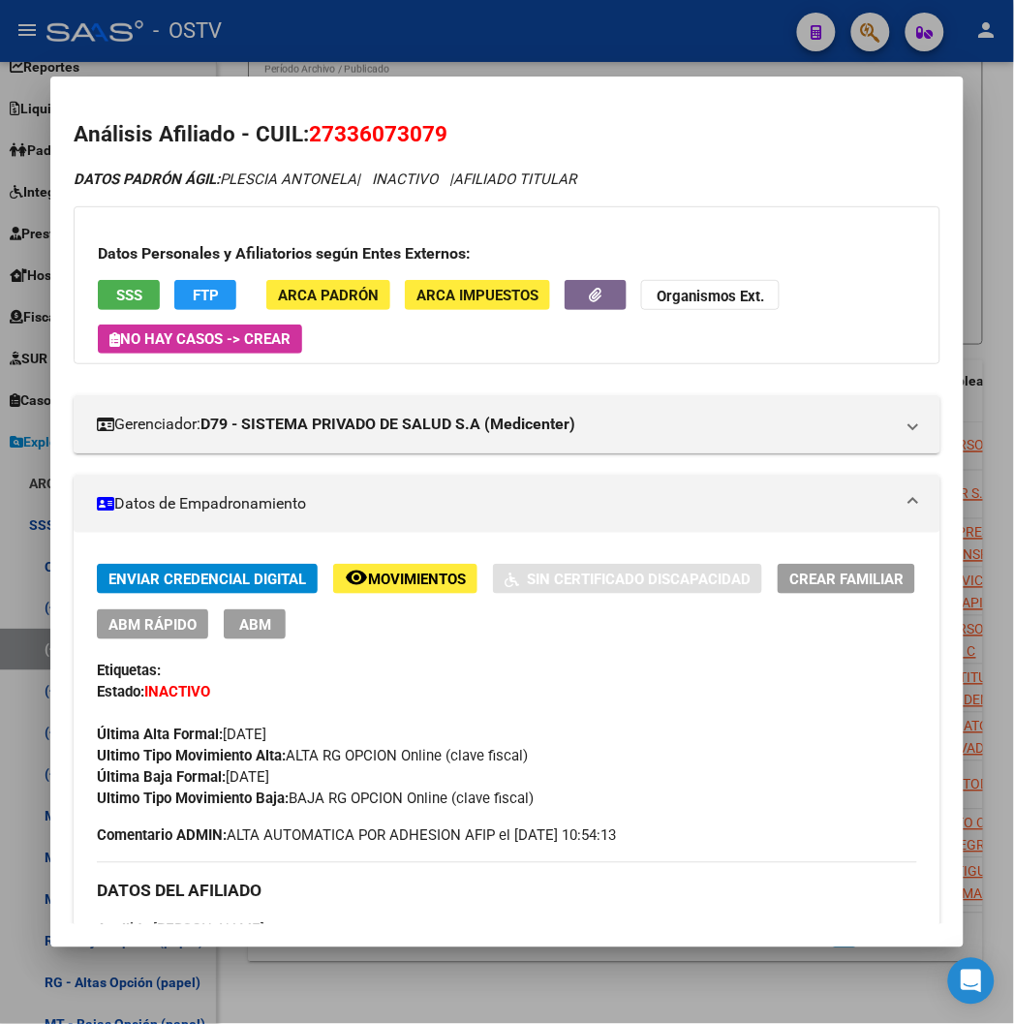
copy span "BAJA RG OPCION Online (clave fiscal)"
click at [343, 810] on div "Enviar Credencial Digital remove_red_eye Movimientos Sin Certificado Discapacid…" at bounding box center [506, 705] width 819 height 283
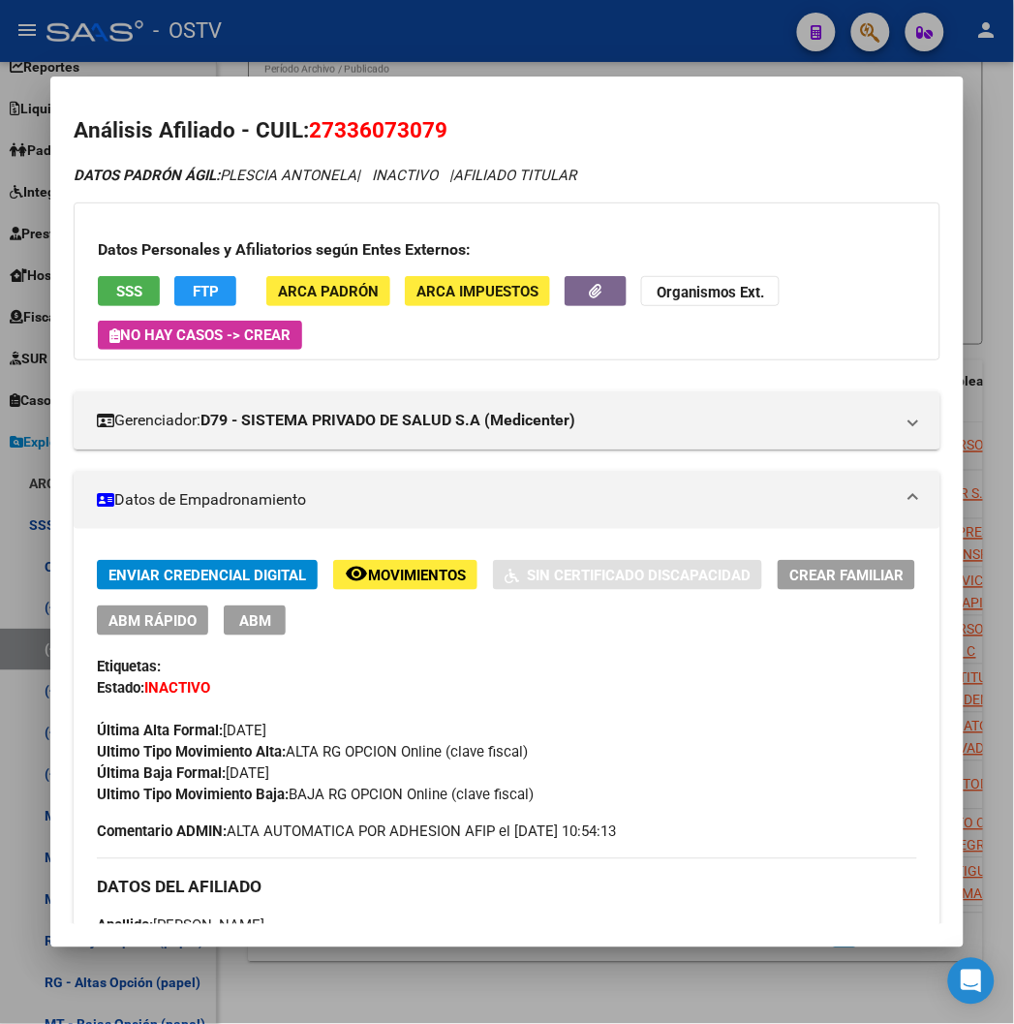
scroll to position [0, 0]
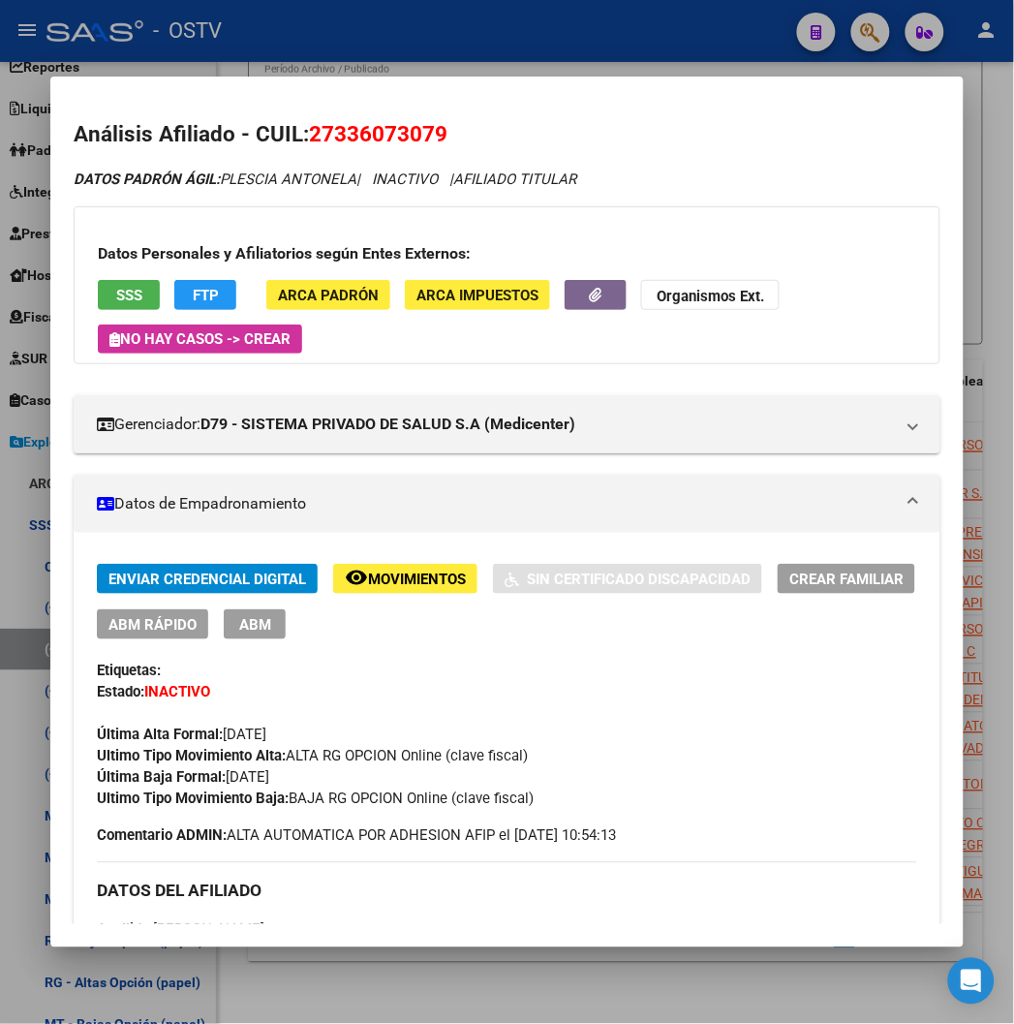
click at [564, 448] on mat-expansion-panel-header "Gerenciador: D79 - SISTEMA PRIVADO DE SALUD S.A (Medicenter)" at bounding box center [507, 424] width 866 height 58
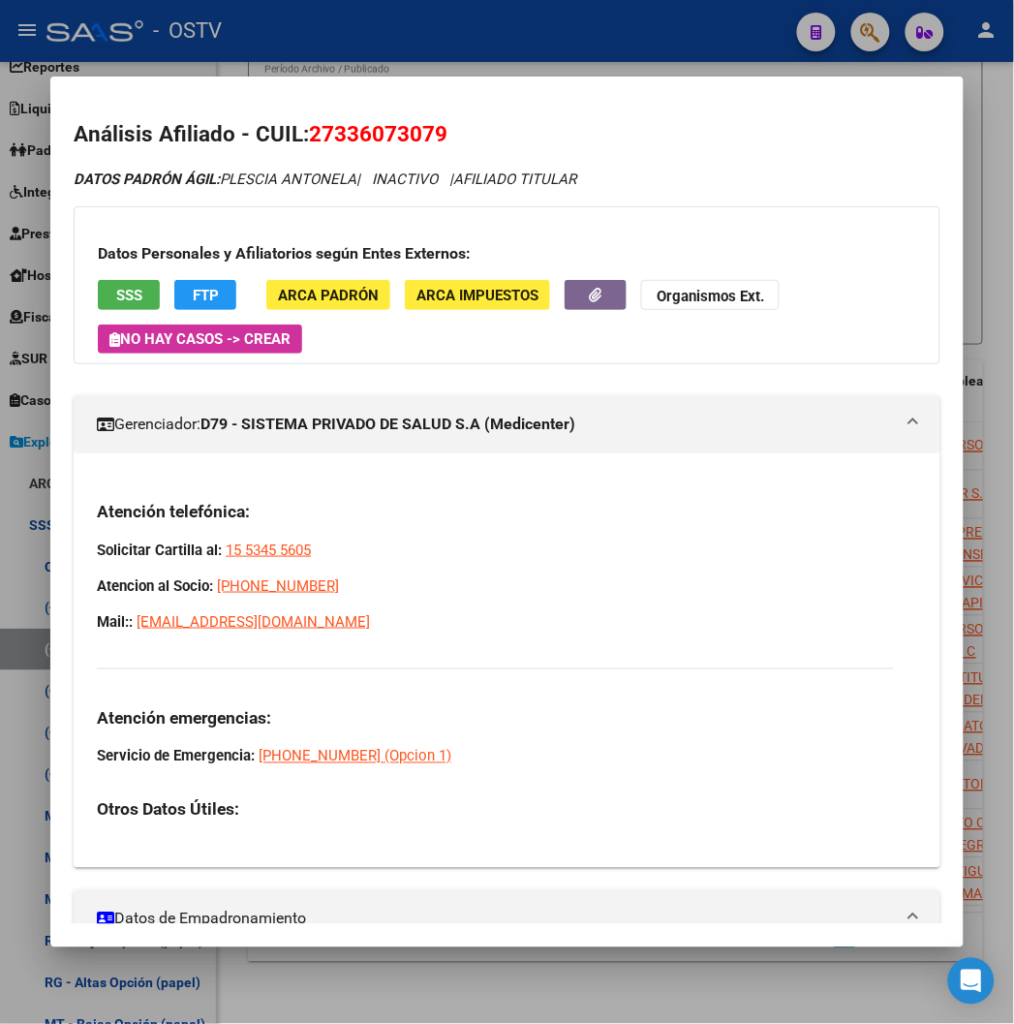
click at [564, 448] on mat-expansion-panel-header "Gerenciador: D79 - SISTEMA PRIVADO DE SALUD S.A (Medicenter)" at bounding box center [507, 424] width 866 height 58
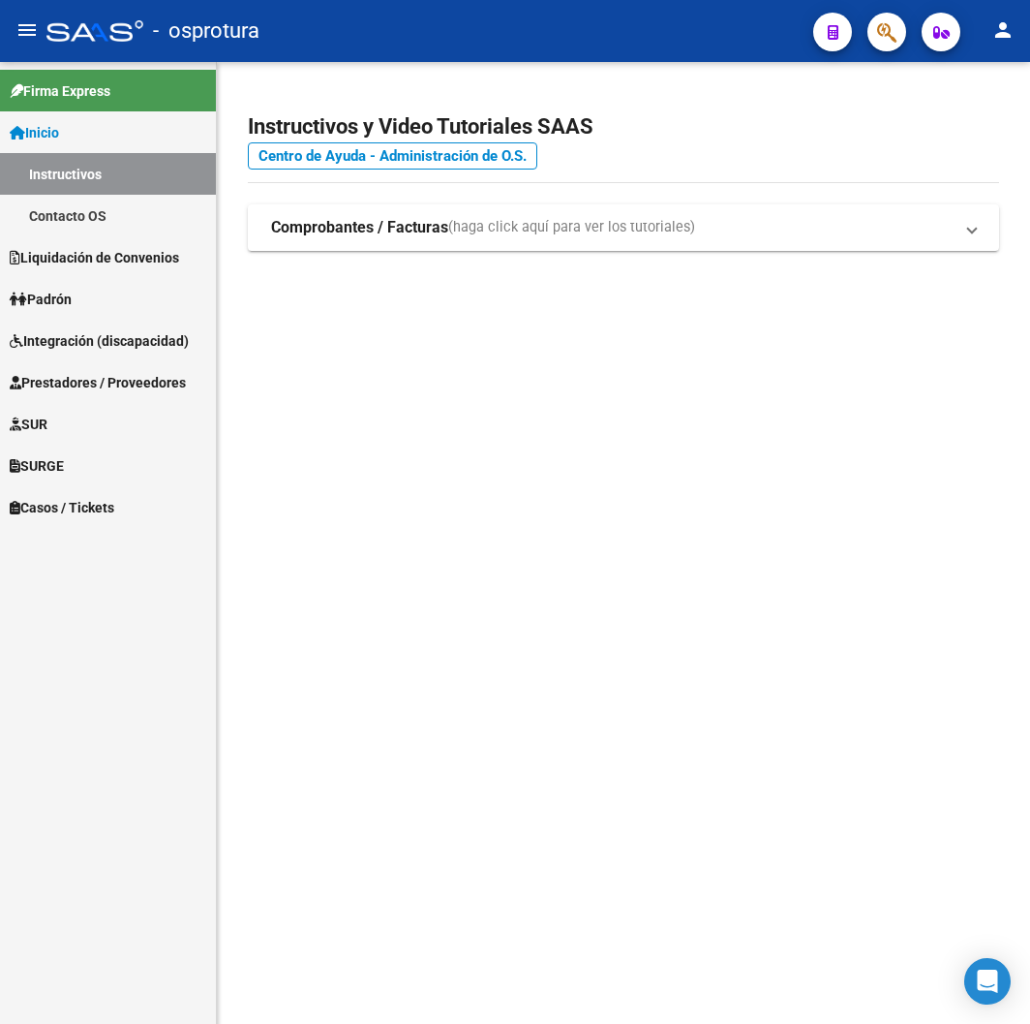
click at [491, 25] on div "- osprotura" at bounding box center [421, 31] width 751 height 43
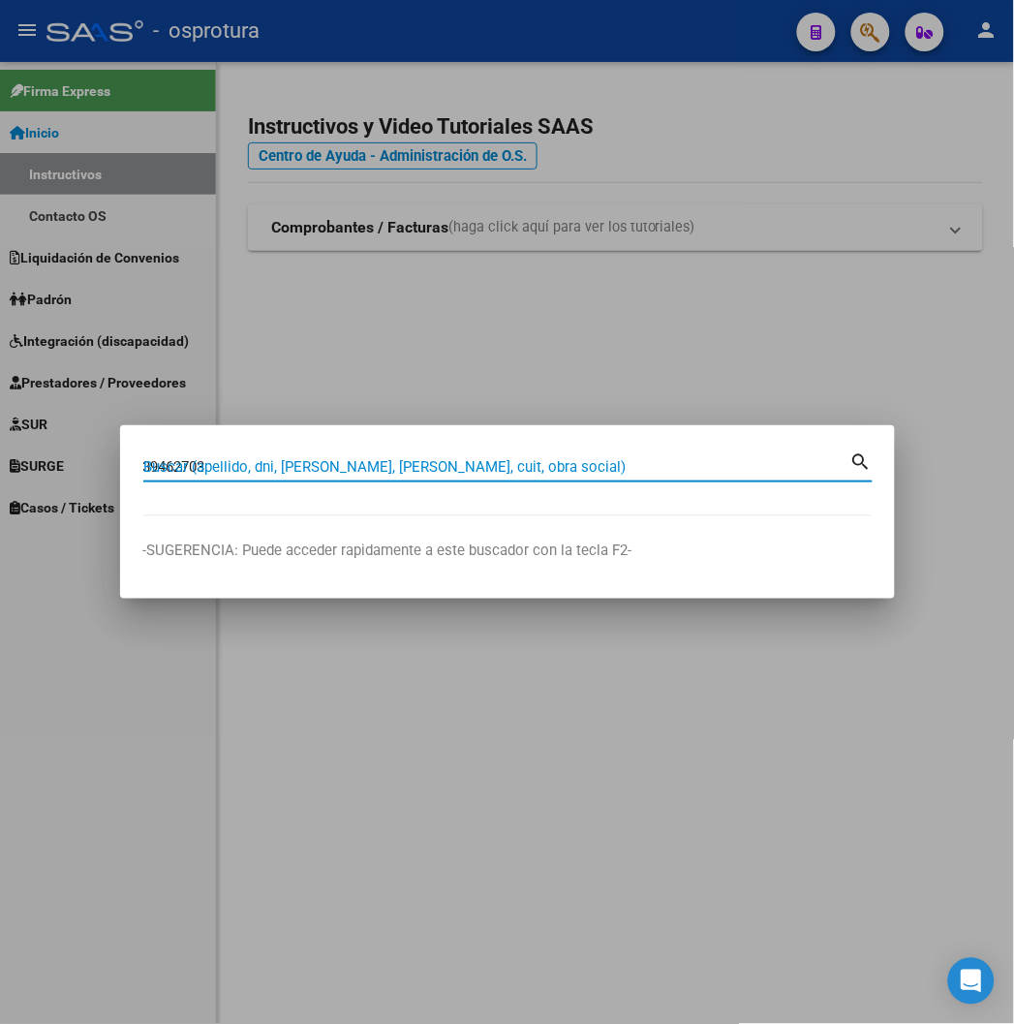
type input "39462703"
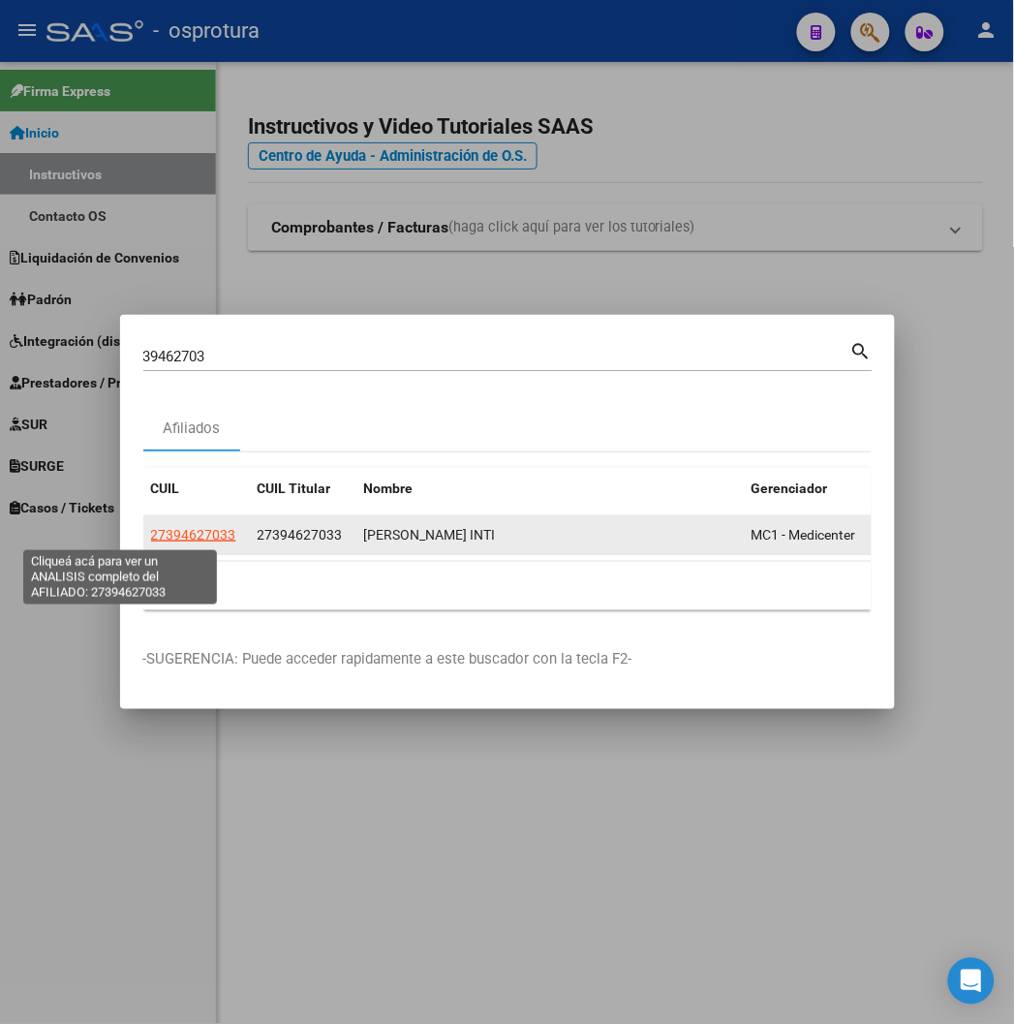
click at [151, 530] on span "27394627033" at bounding box center [193, 534] width 85 height 15
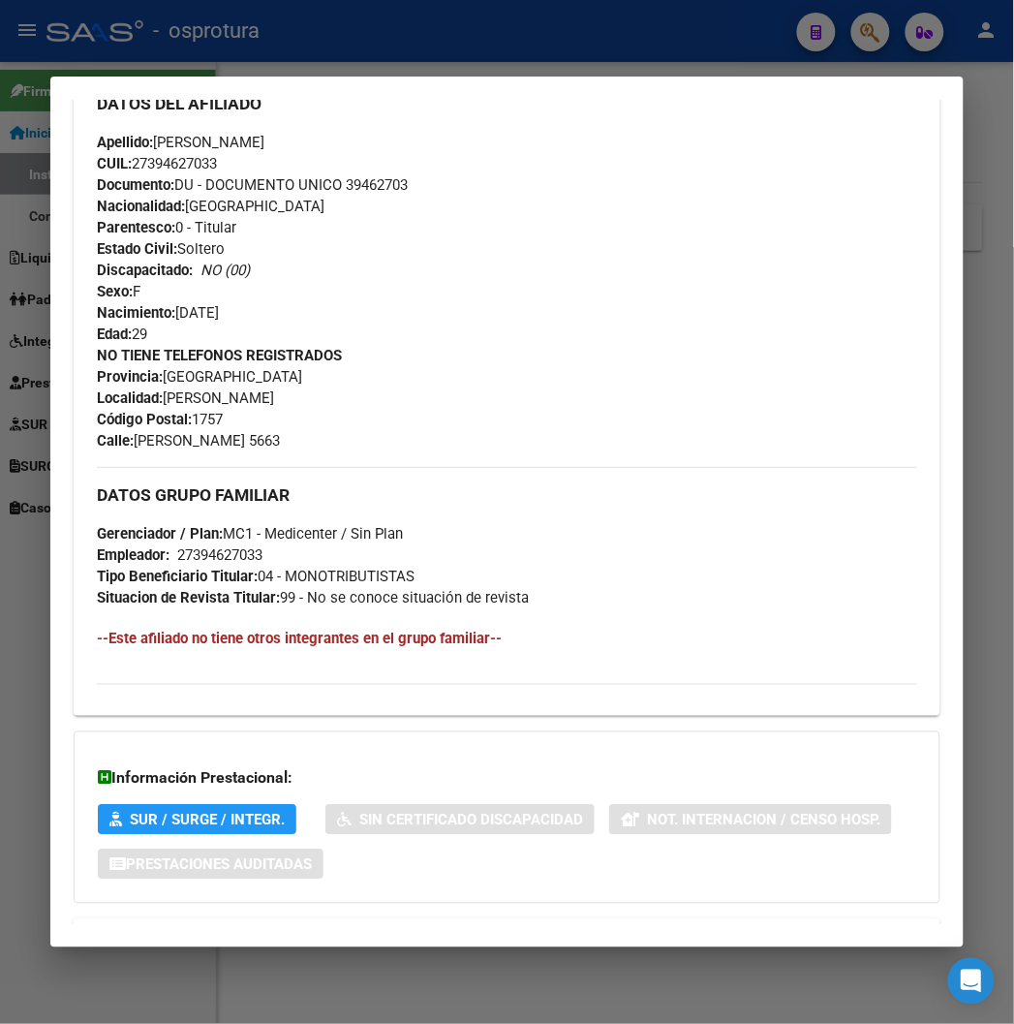
scroll to position [748, 0]
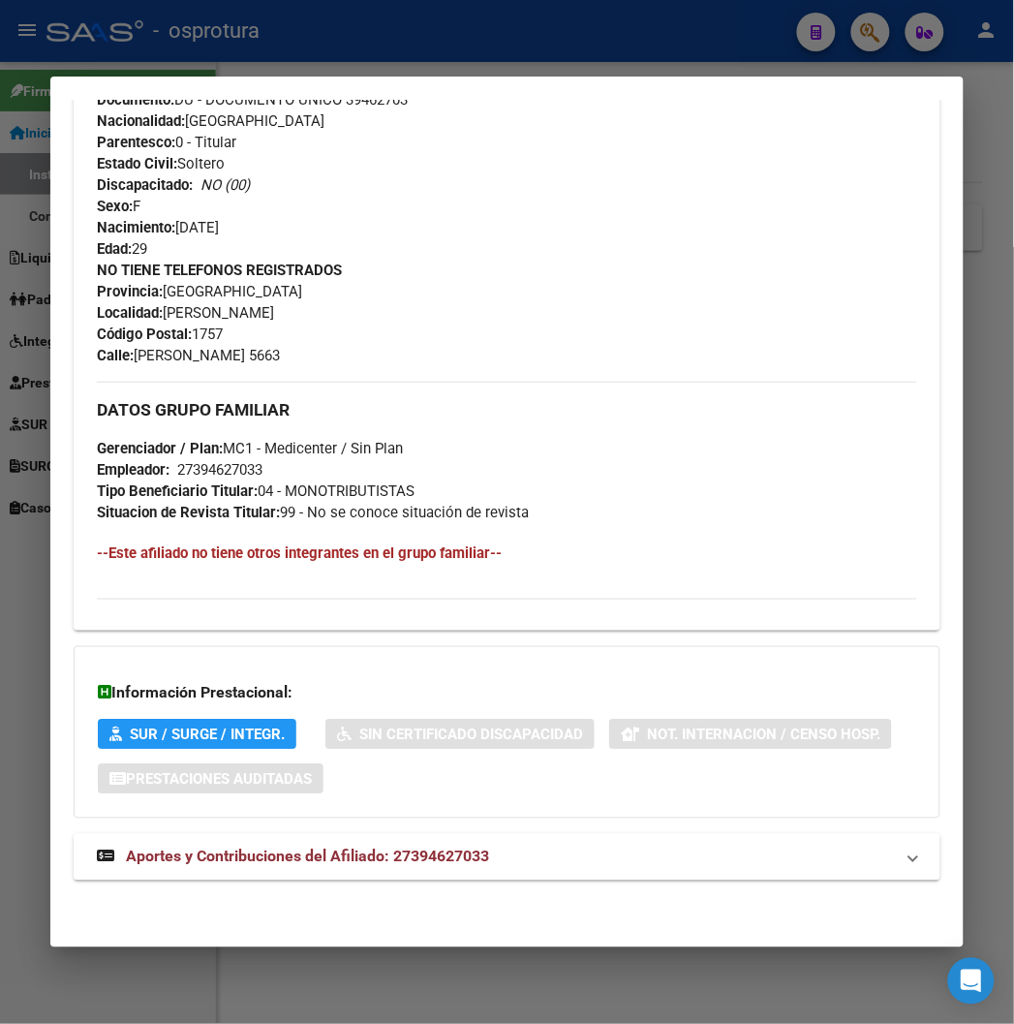
click at [314, 875] on mat-expansion-panel-header "Aportes y Contribuciones del Afiliado: 27394627033" at bounding box center [507, 857] width 866 height 46
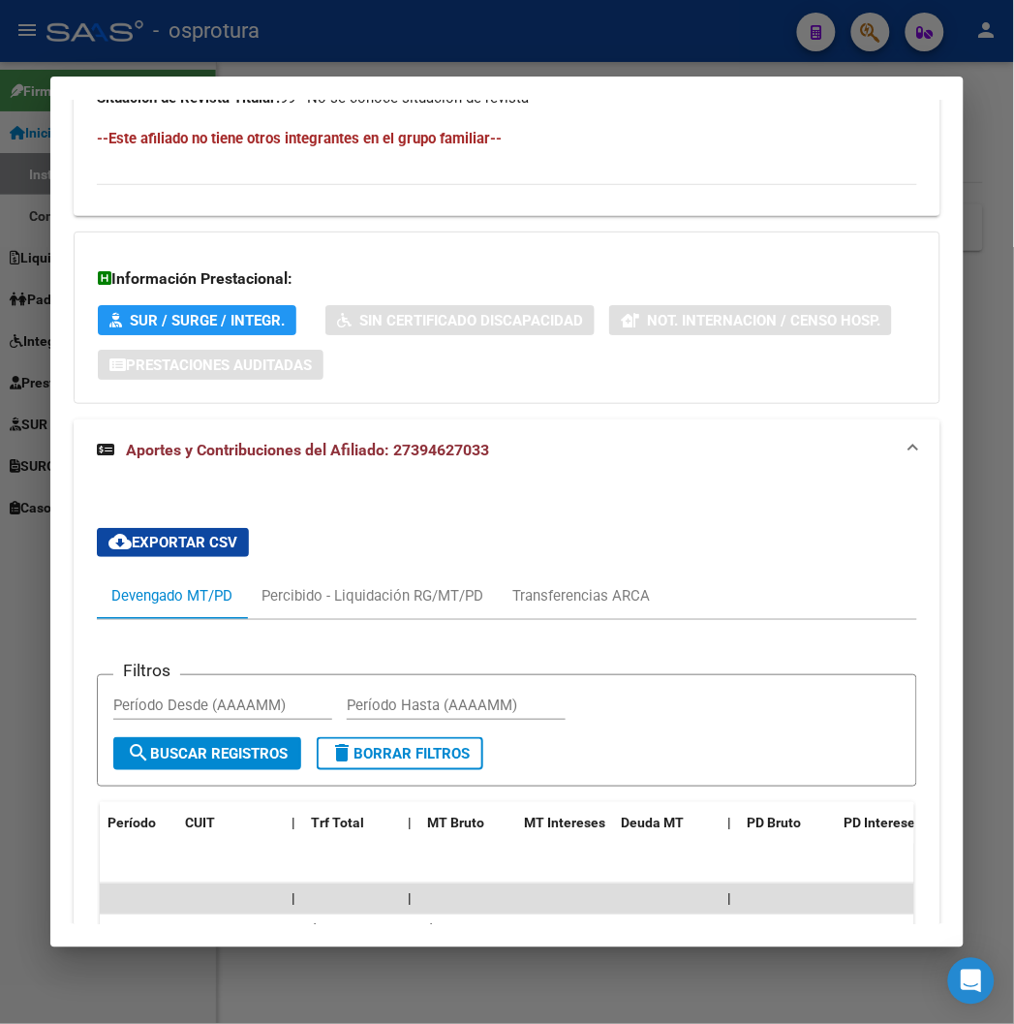
scroll to position [1343, 0]
